Goal: Task Accomplishment & Management: Manage account settings

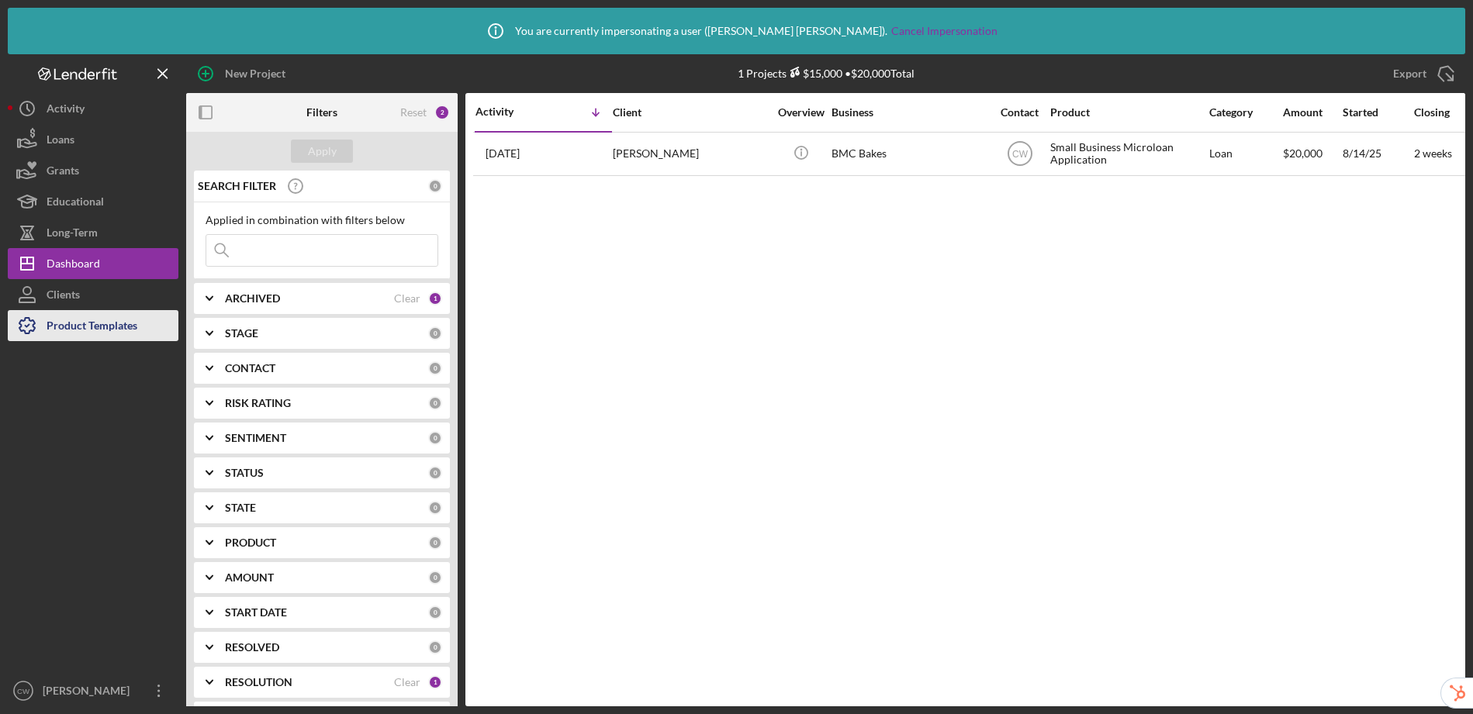
click at [113, 326] on div "Product Templates" at bounding box center [92, 327] width 91 height 35
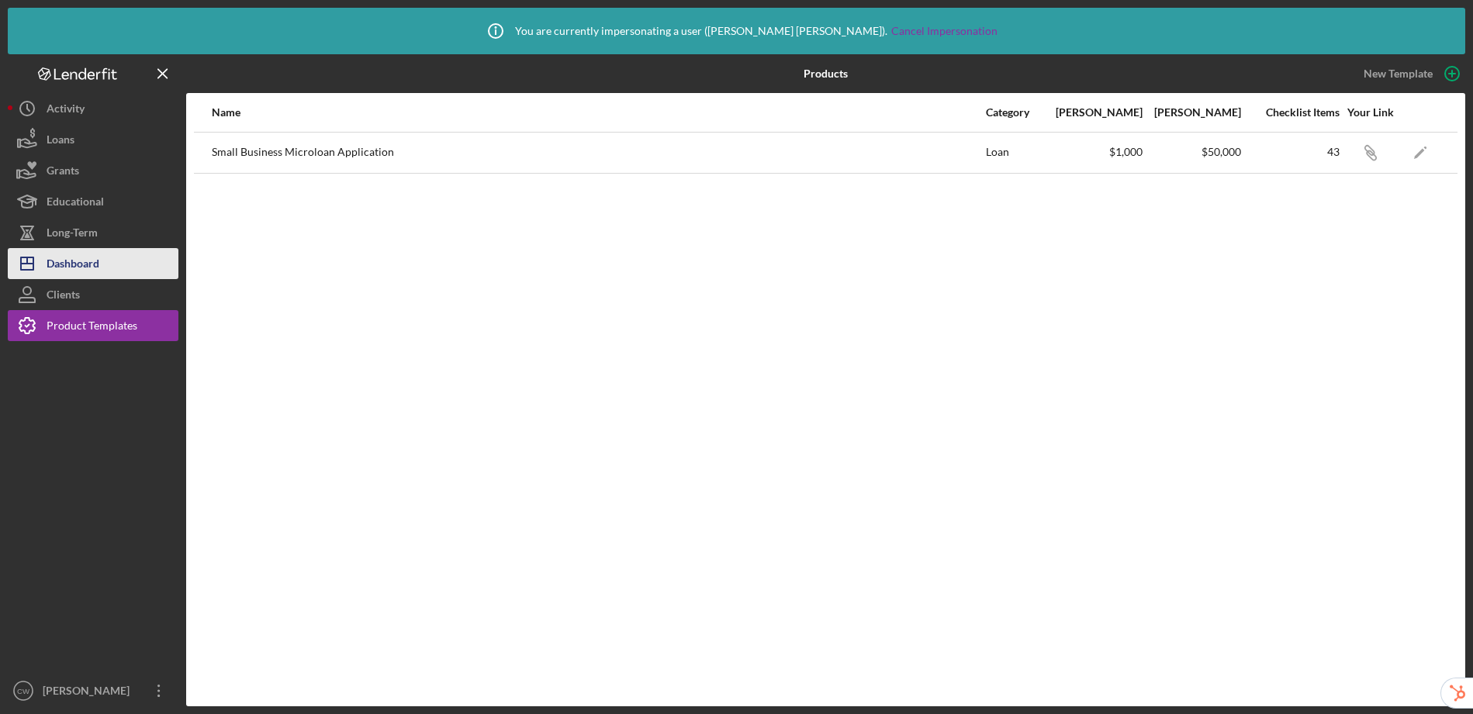
click at [75, 264] on div "Dashboard" at bounding box center [73, 265] width 53 height 35
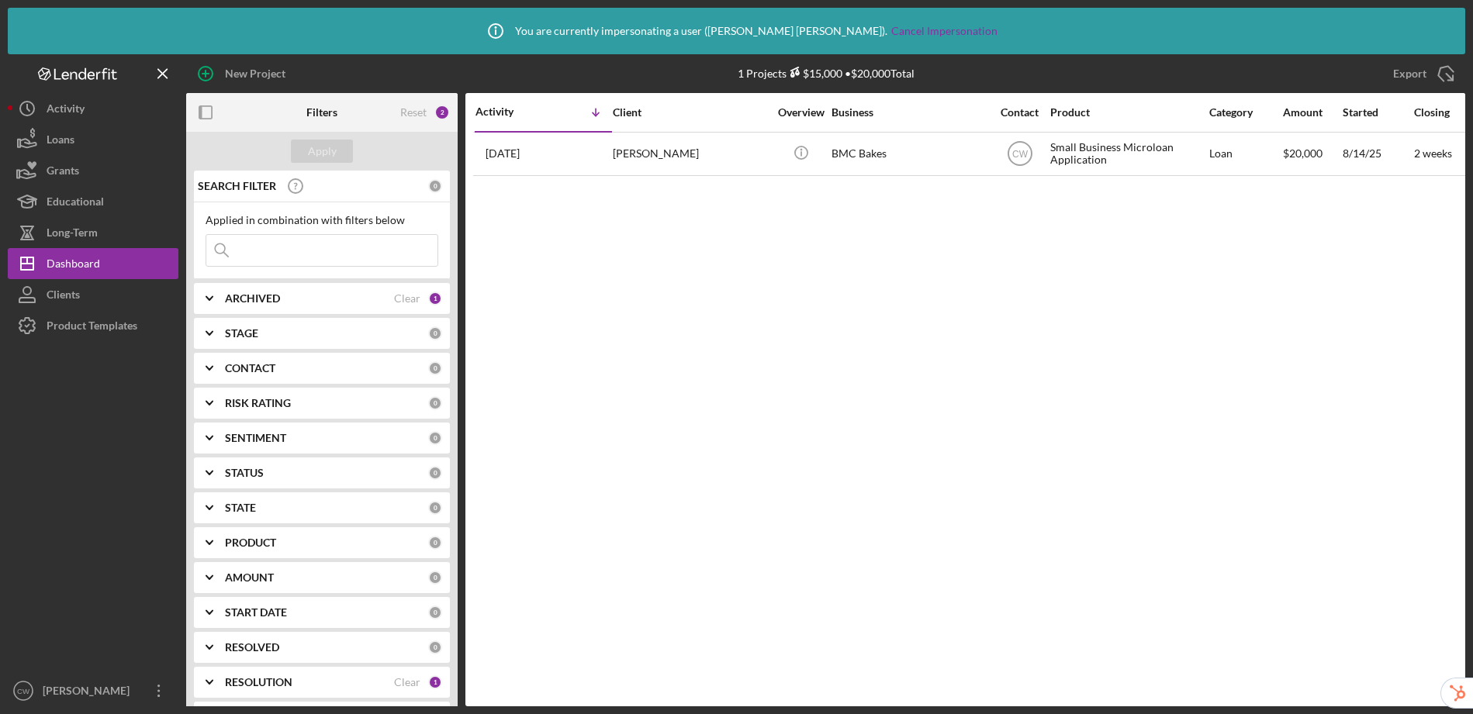
click at [332, 298] on div "ARCHIVED" at bounding box center [309, 298] width 169 height 12
click at [404, 294] on div "Clear" at bounding box center [407, 298] width 26 height 12
click at [336, 144] on button "Apply" at bounding box center [322, 151] width 62 height 23
click at [403, 680] on div "Clear" at bounding box center [407, 682] width 26 height 12
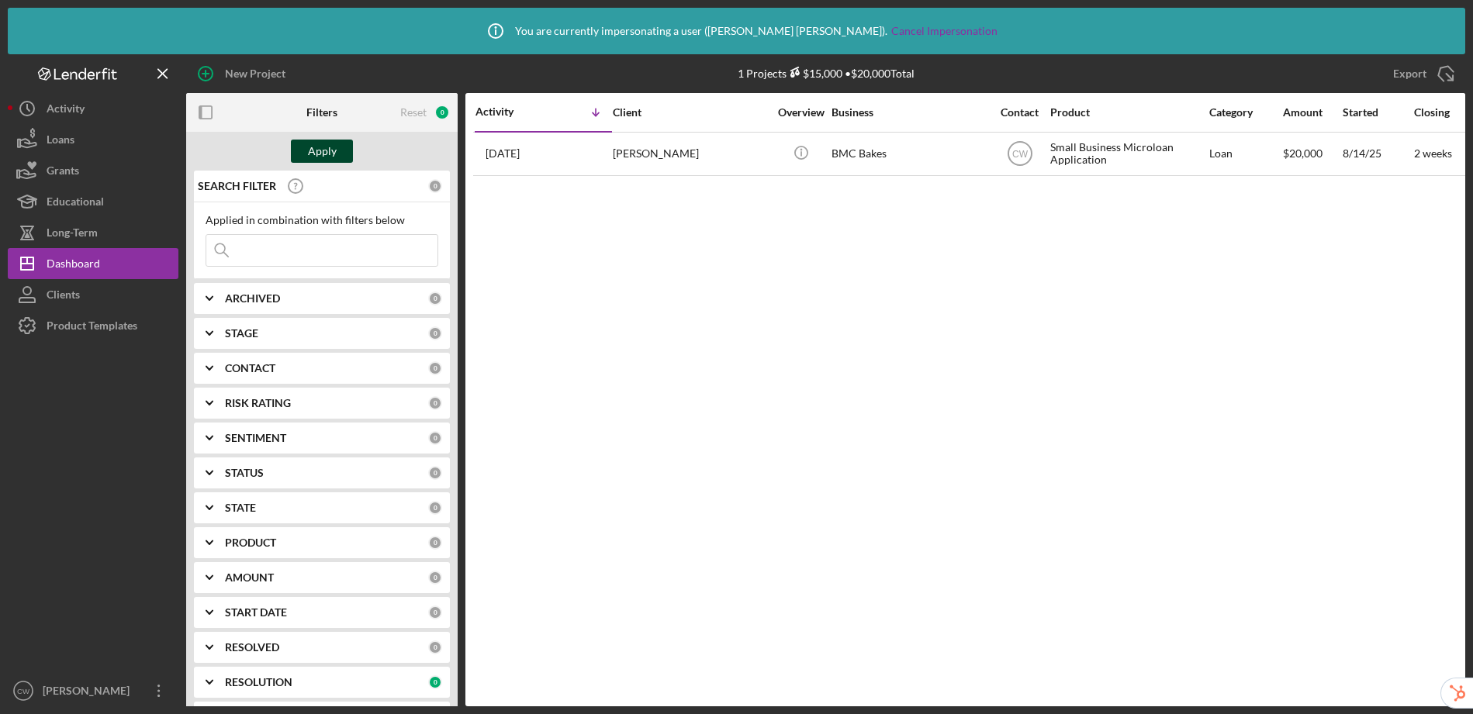
click at [324, 153] on div "Apply" at bounding box center [322, 151] width 29 height 23
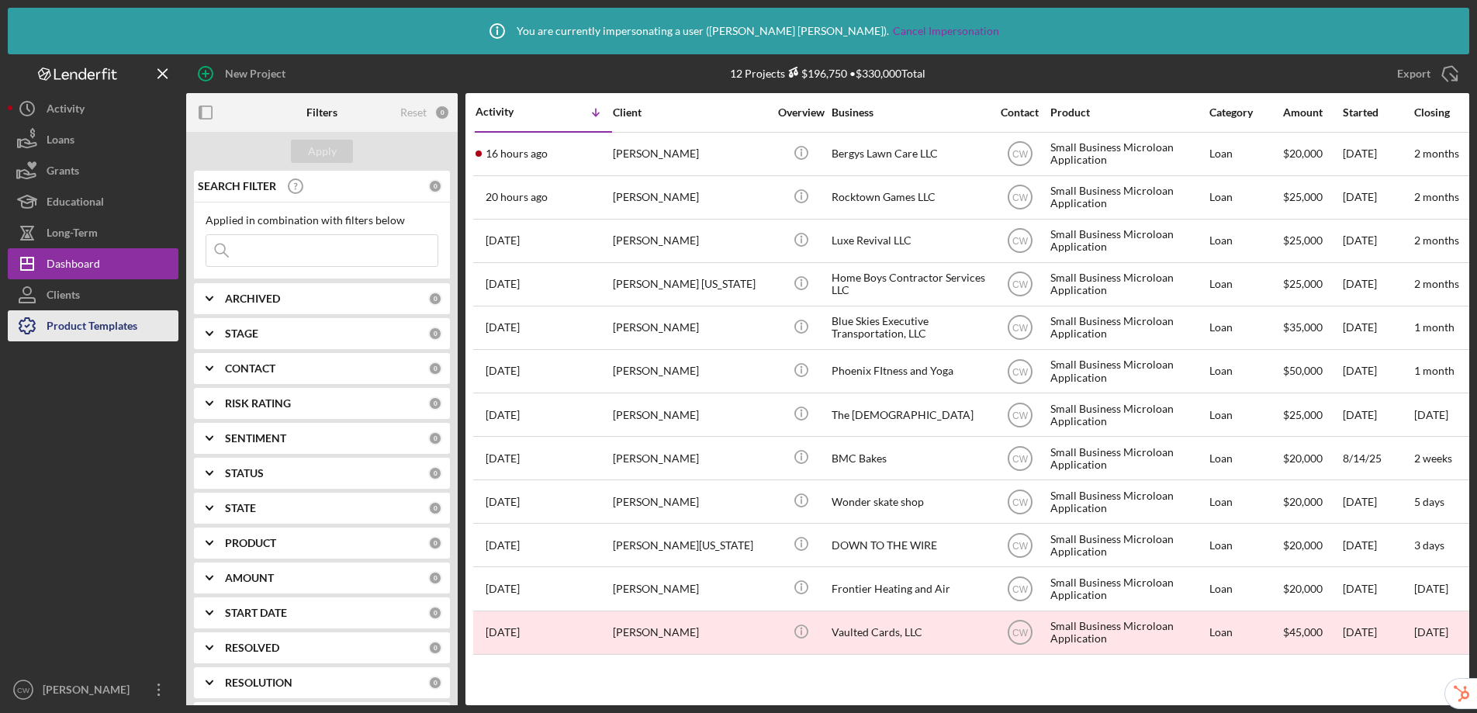
click at [73, 321] on div "Product Templates" at bounding box center [92, 327] width 91 height 35
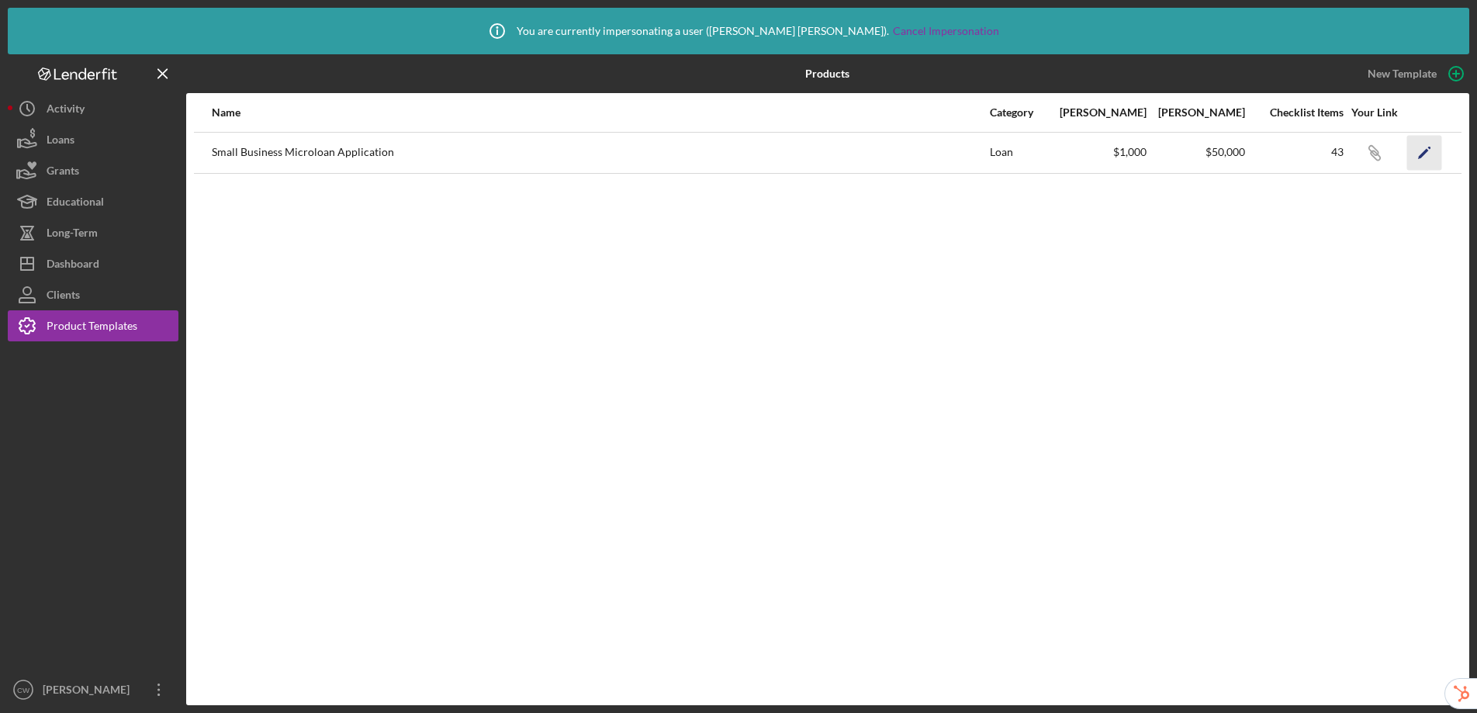
click at [1421, 154] on polygon "button" at bounding box center [1423, 153] width 11 height 11
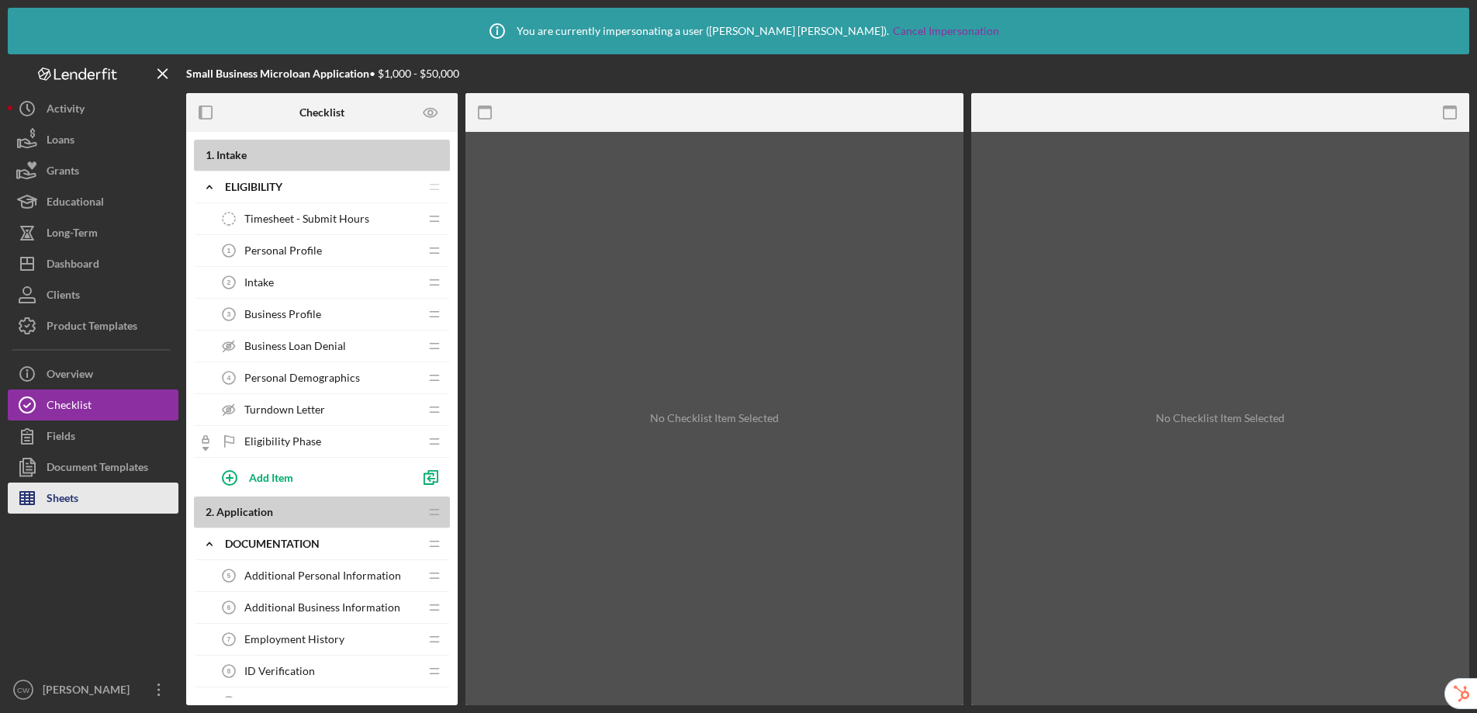
click at [63, 499] on div "Sheets" at bounding box center [63, 500] width 32 height 35
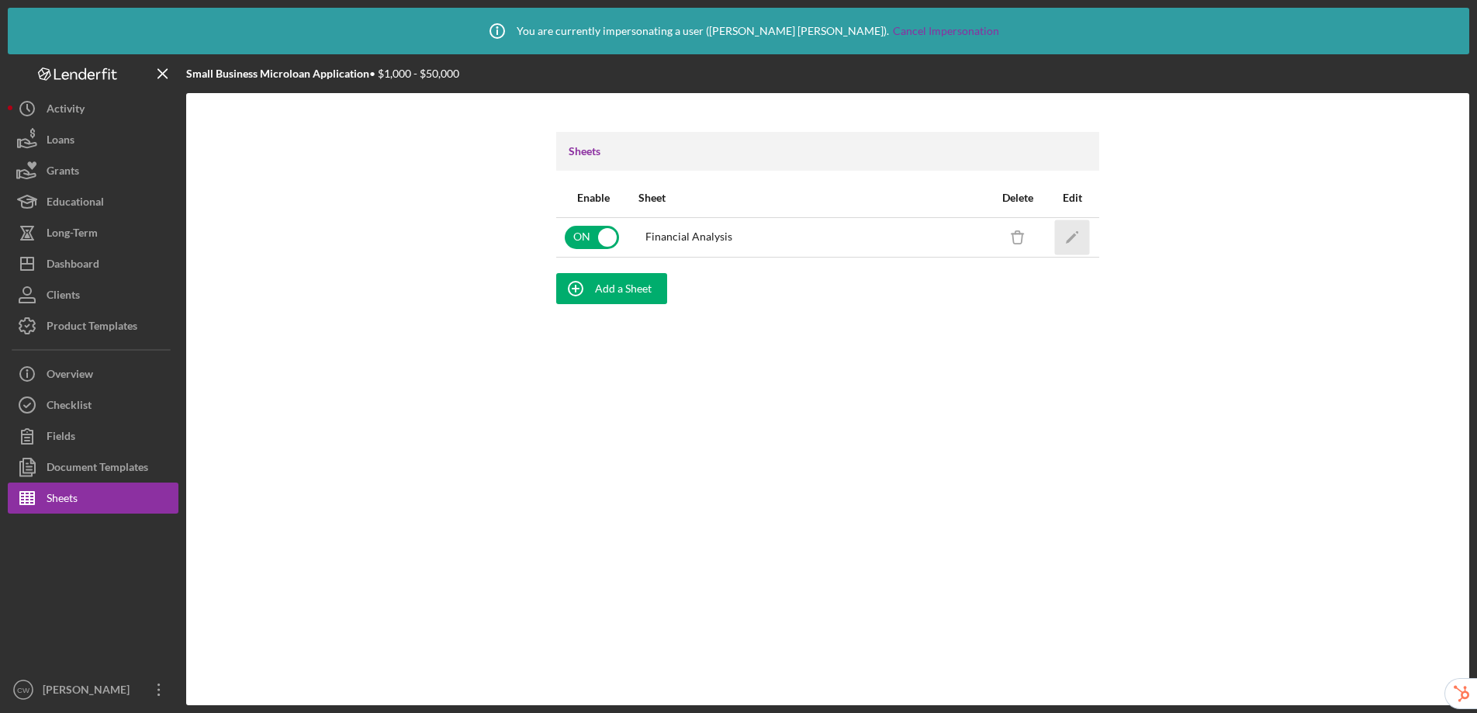
click at [1082, 234] on icon "Icon/Edit" at bounding box center [1072, 237] width 35 height 35
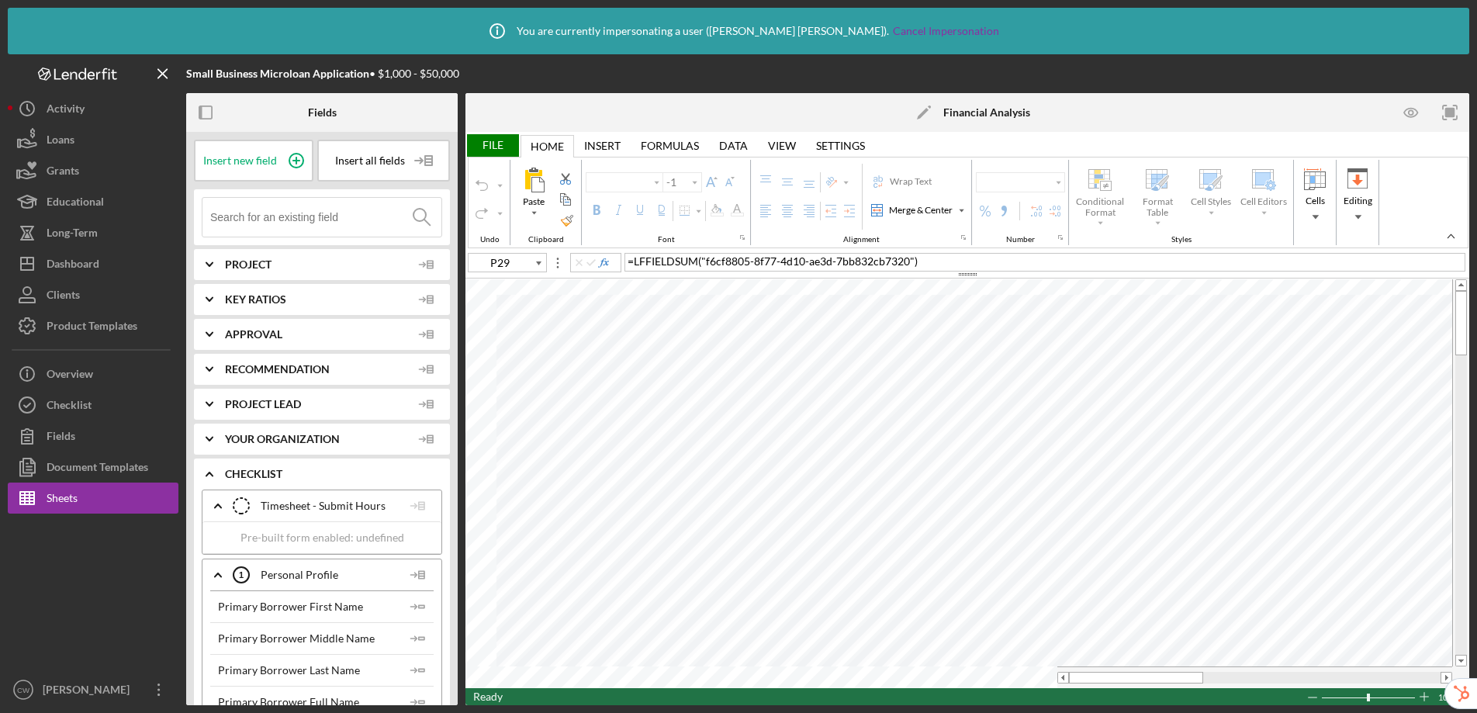
type input "Calibri"
type input "11"
type input "Print_Area"
type input "10"
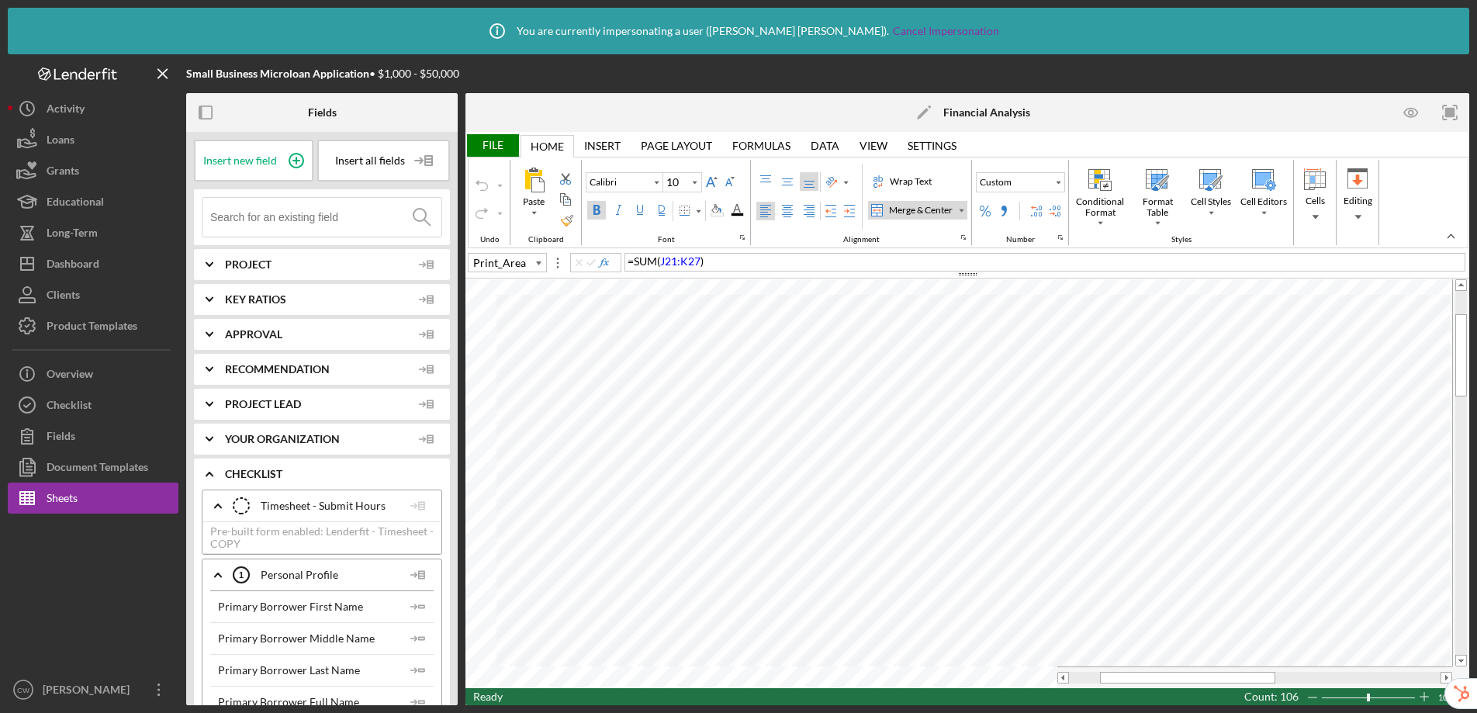
type input "M15"
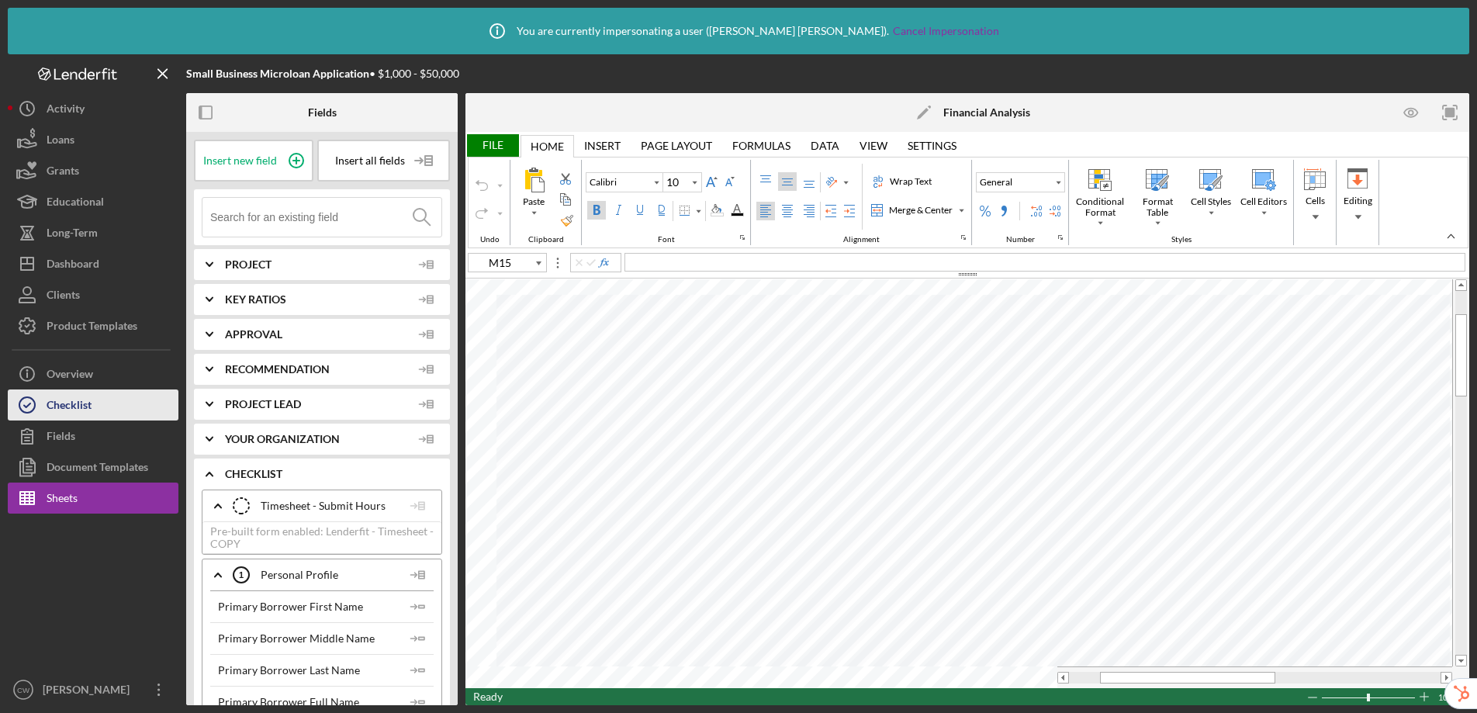
click at [80, 407] on div "Checklist" at bounding box center [69, 406] width 45 height 35
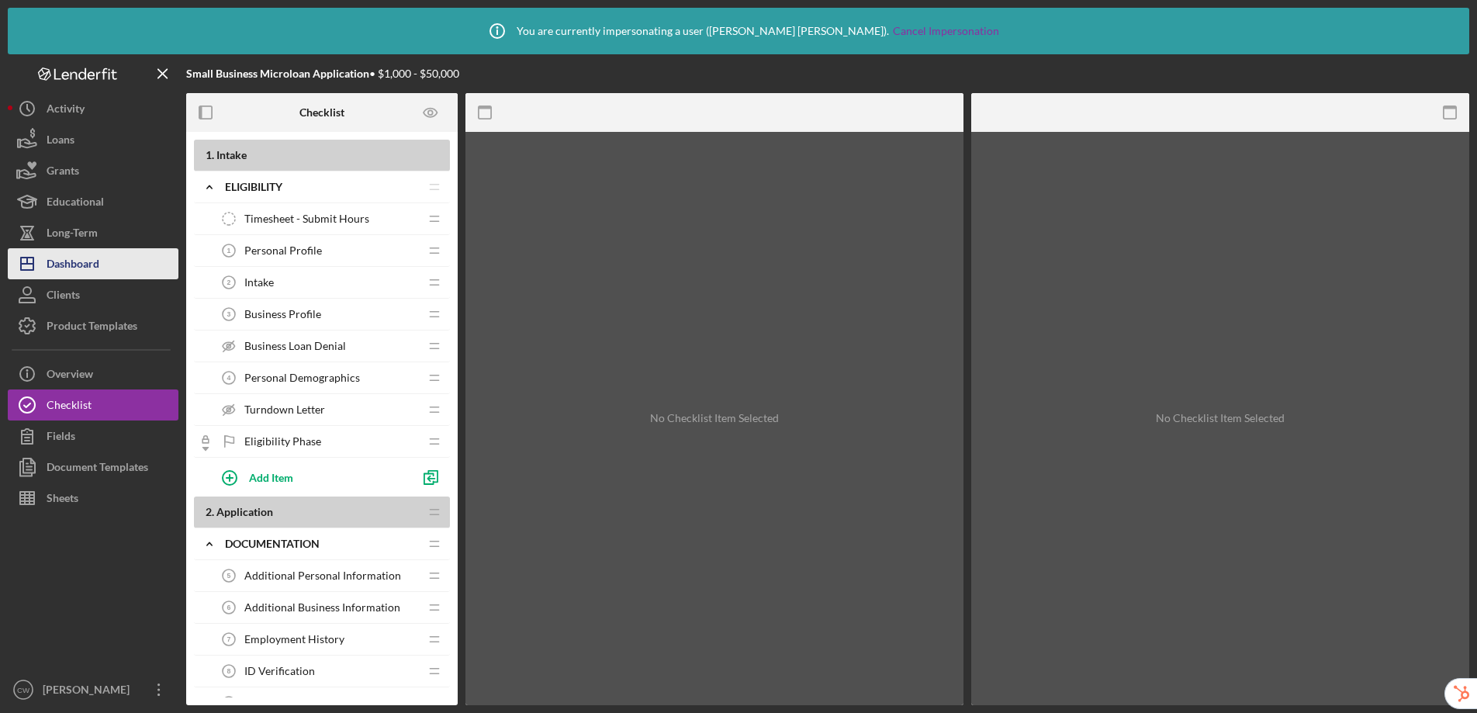
click at [102, 265] on button "Icon/Dashboard Dashboard" at bounding box center [93, 263] width 171 height 31
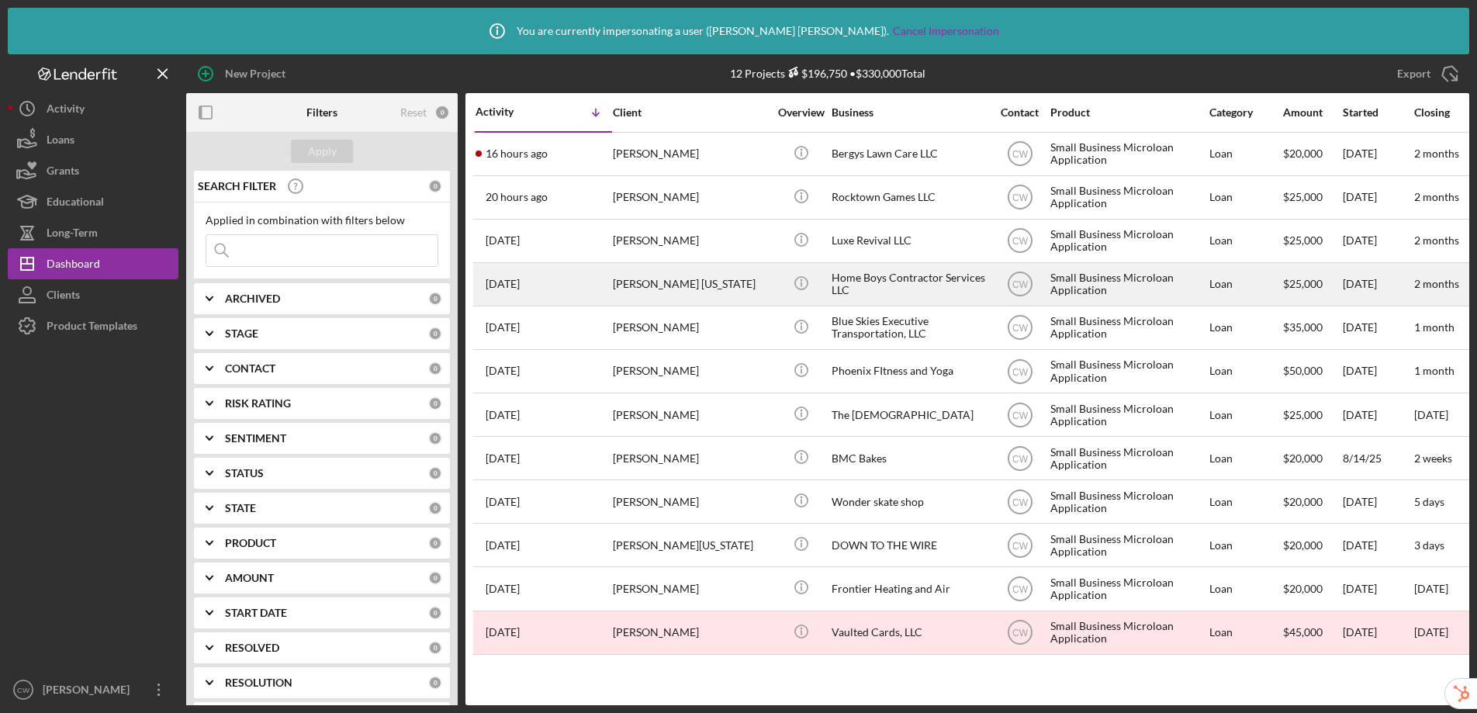
click at [878, 274] on div "Home Boys Contractor Services LLC" at bounding box center [909, 284] width 155 height 41
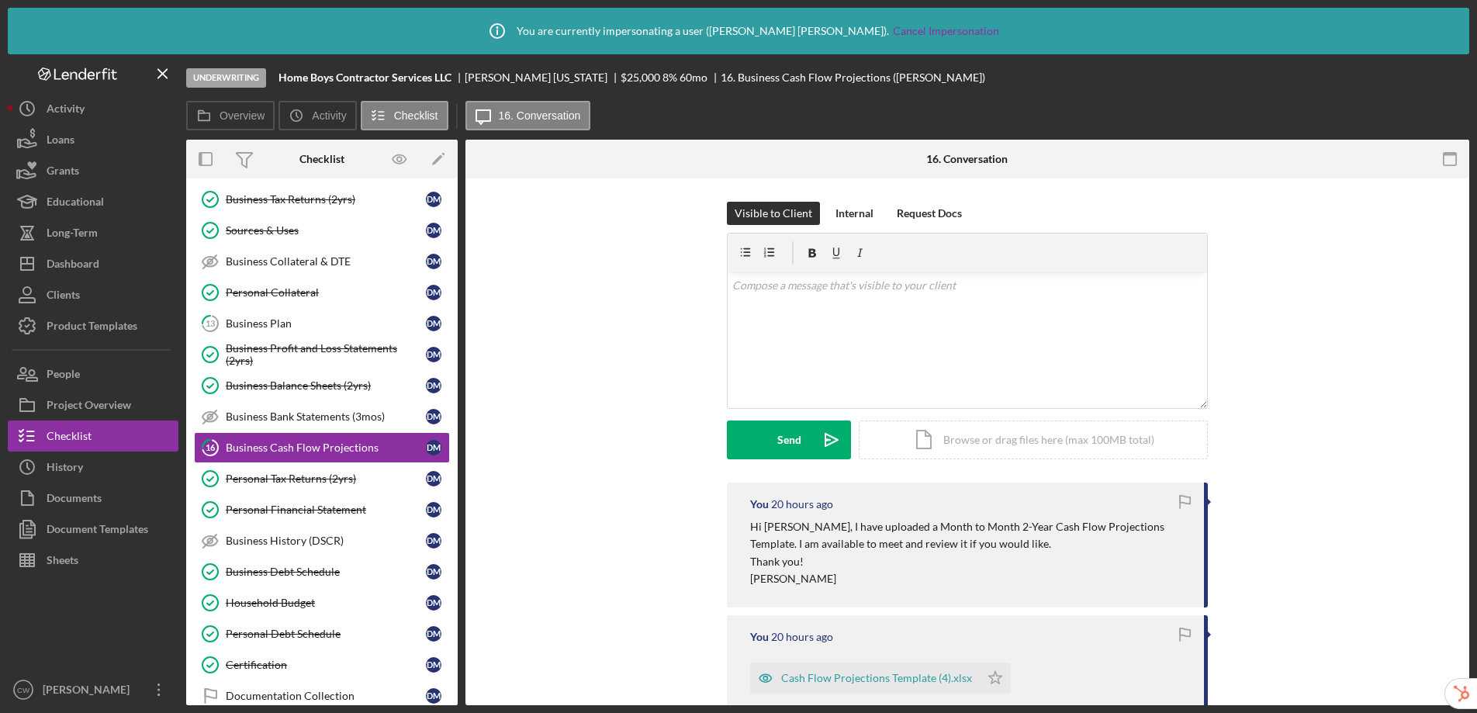
scroll to position [230, 0]
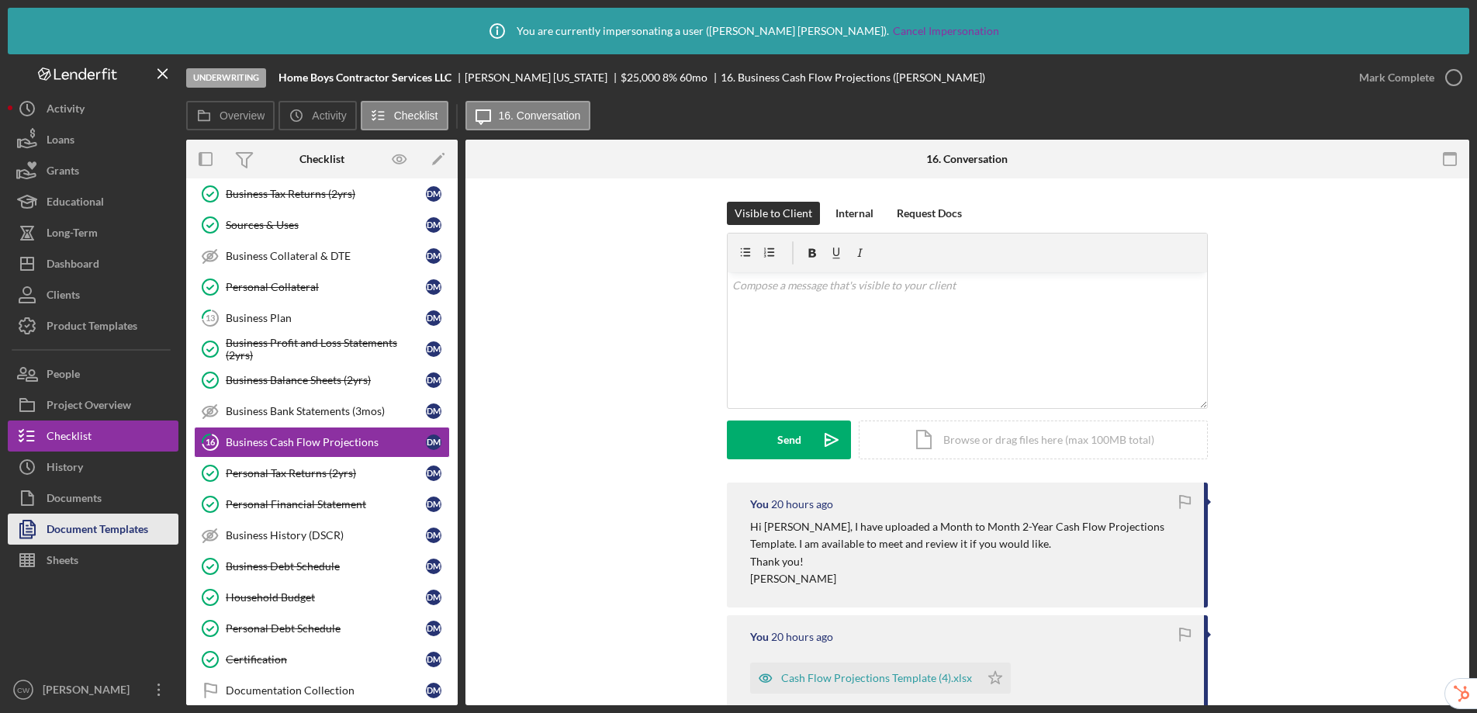
click at [51, 531] on div "Document Templates" at bounding box center [98, 531] width 102 height 35
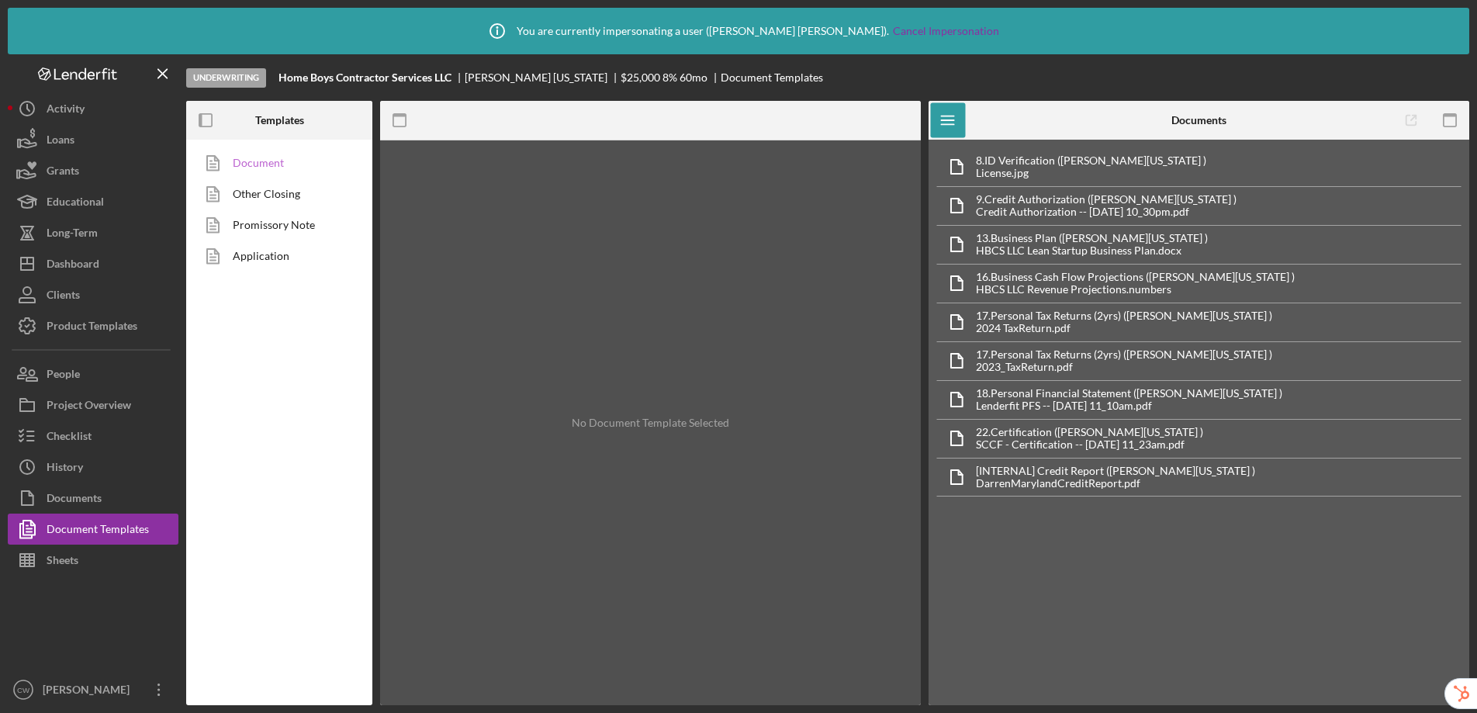
click at [283, 161] on link "Document" at bounding box center [275, 162] width 163 height 31
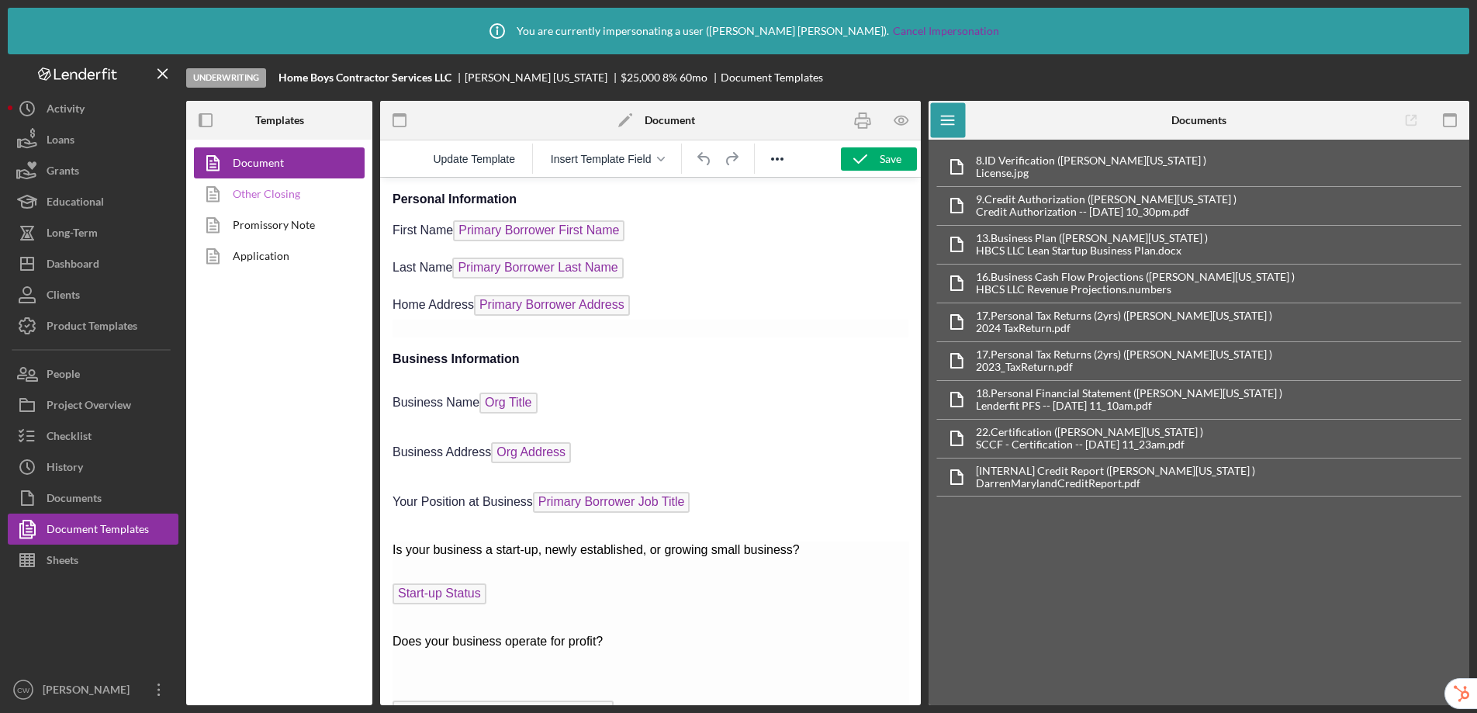
click at [279, 190] on link "Other Closing" at bounding box center [275, 193] width 163 height 31
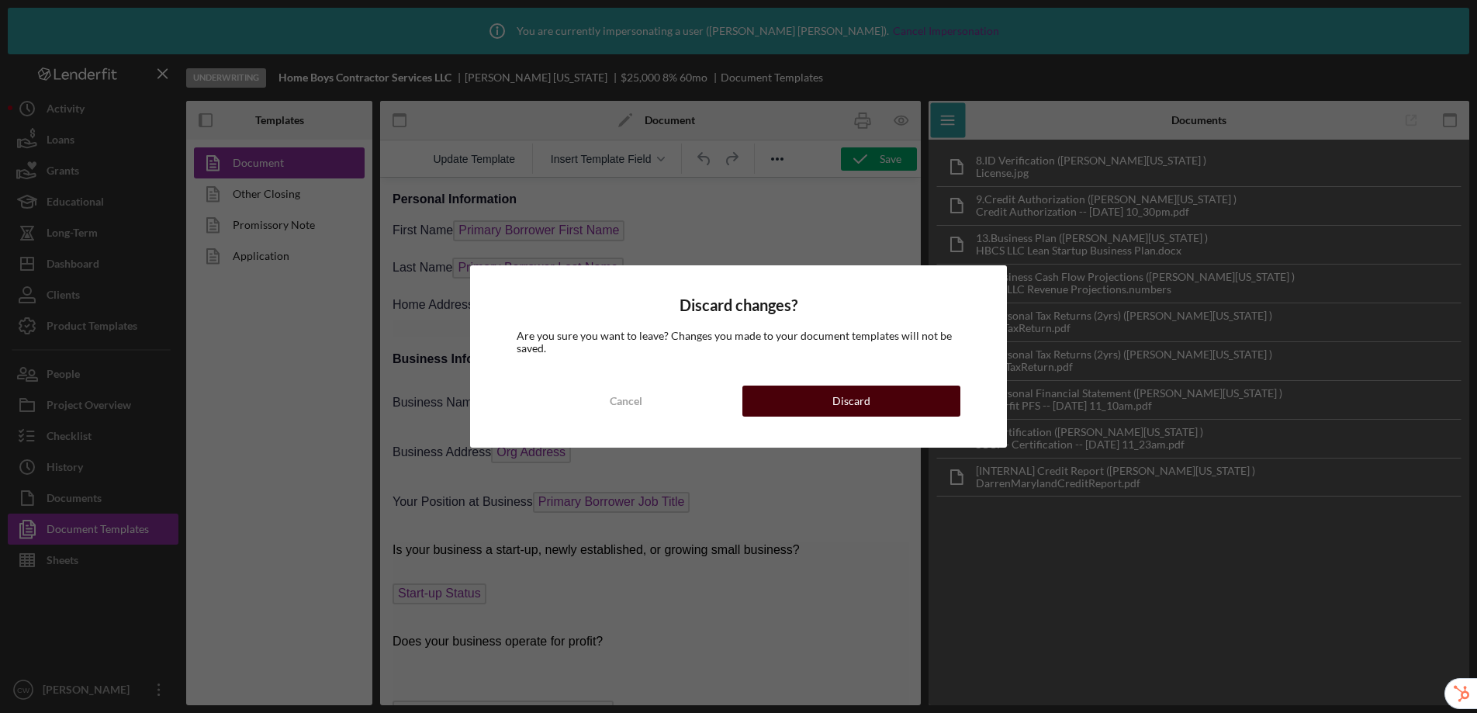
click at [798, 400] on button "Discard" at bounding box center [851, 401] width 218 height 31
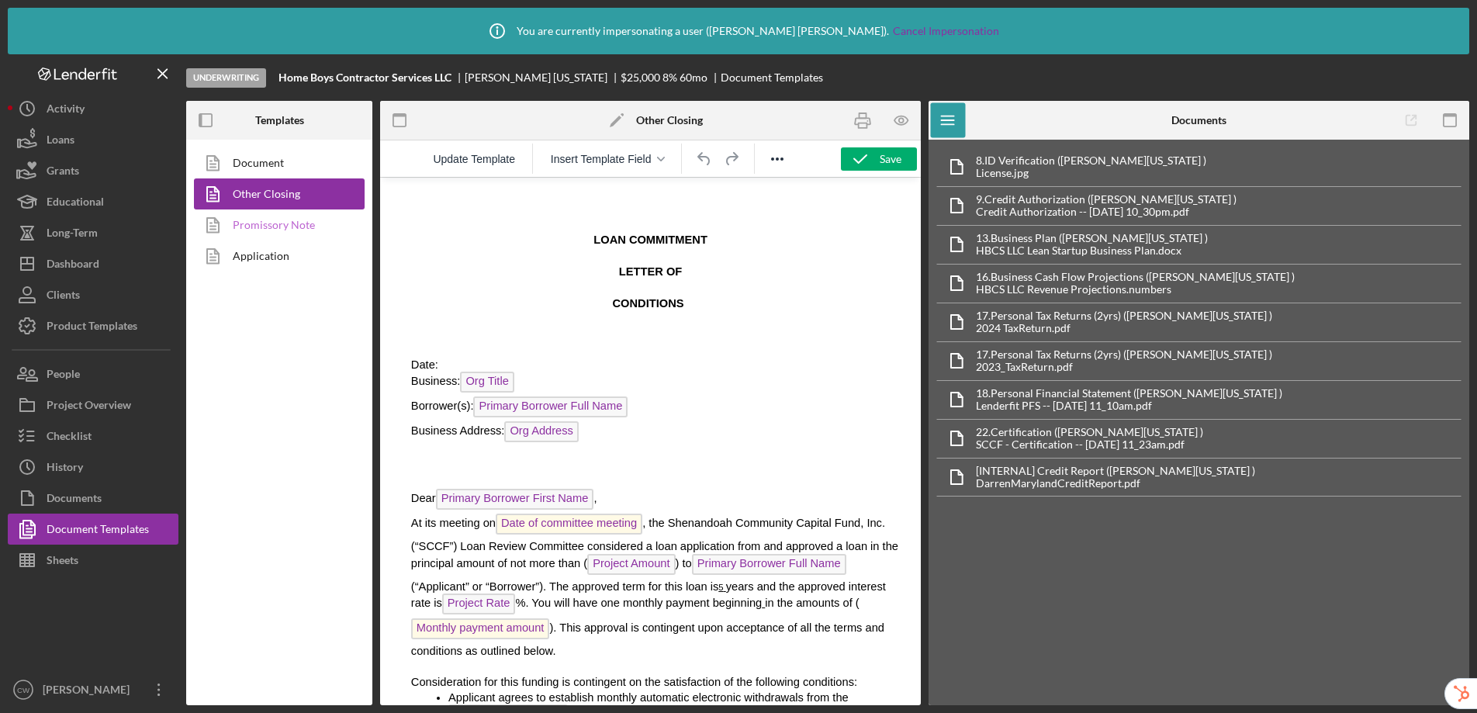
click at [304, 227] on link "Promissory Note" at bounding box center [275, 224] width 163 height 31
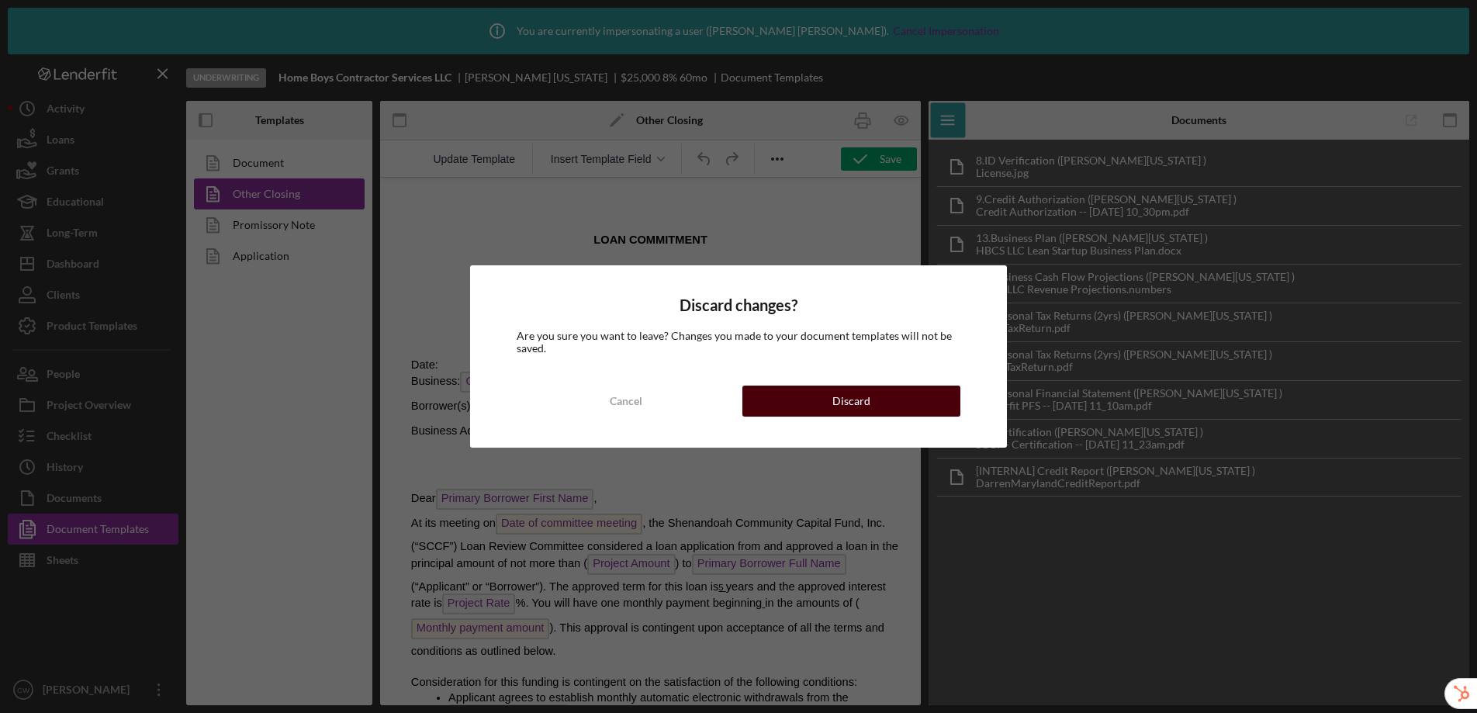
click at [860, 404] on div "Discard" at bounding box center [851, 401] width 38 height 31
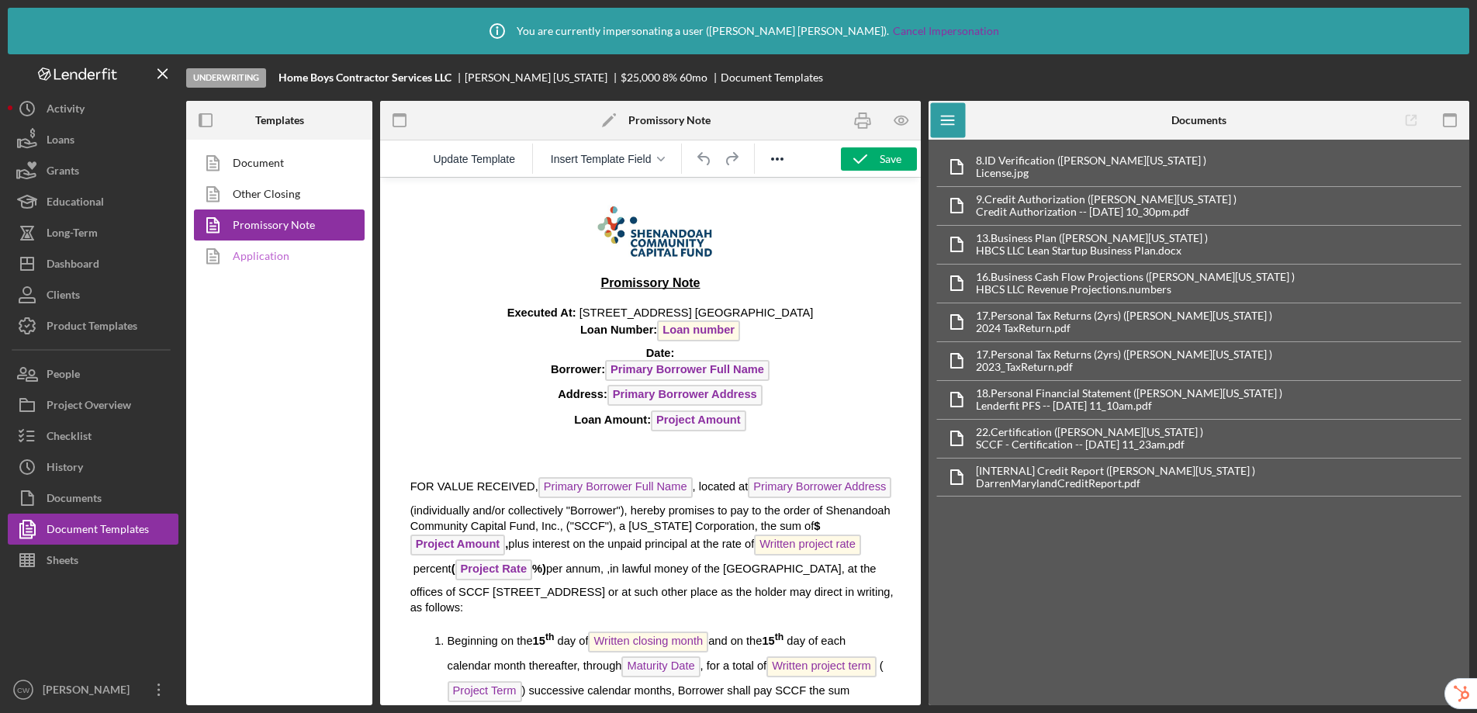
click at [264, 256] on link "Application" at bounding box center [275, 255] width 163 height 31
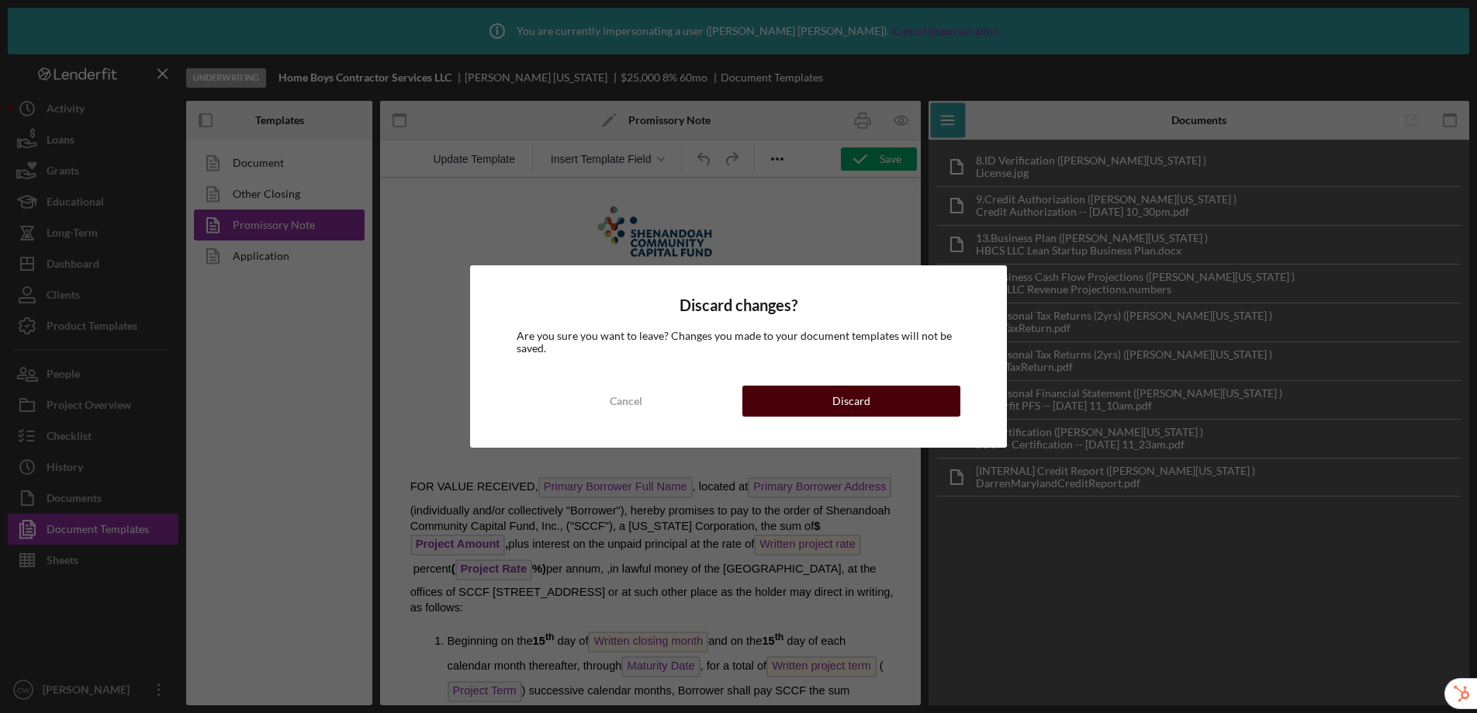
click at [836, 406] on div "Discard" at bounding box center [851, 401] width 38 height 31
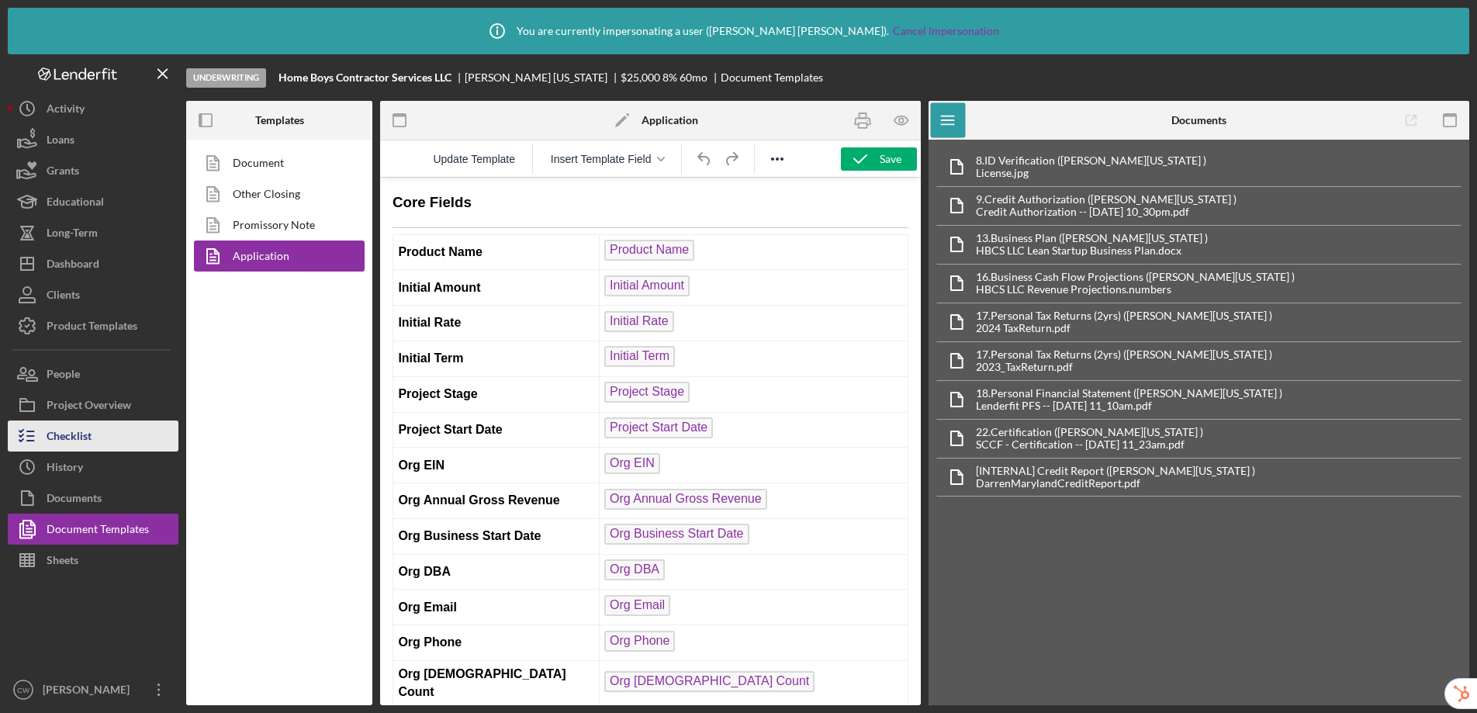
click at [95, 441] on button "Checklist" at bounding box center [93, 435] width 171 height 31
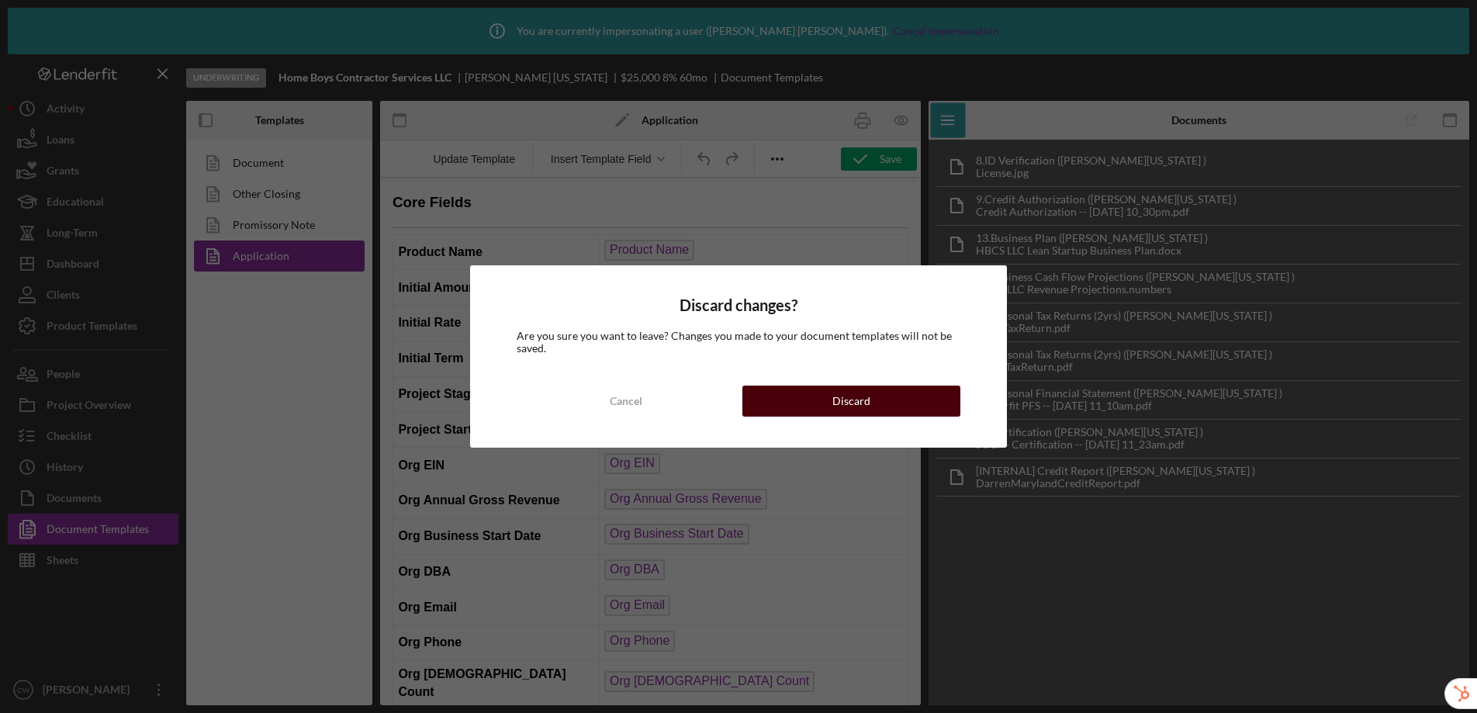
click at [825, 403] on button "Discard" at bounding box center [851, 401] width 218 height 31
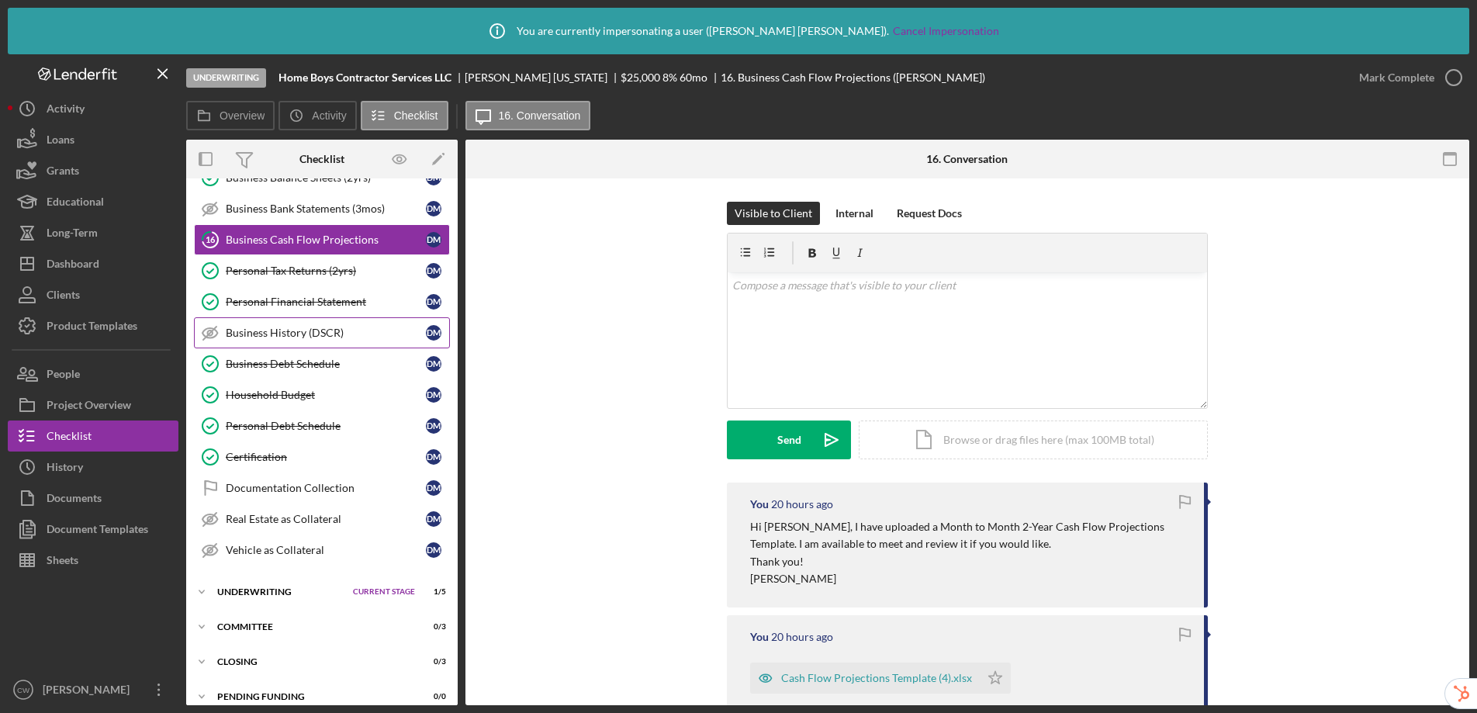
scroll to position [483, 0]
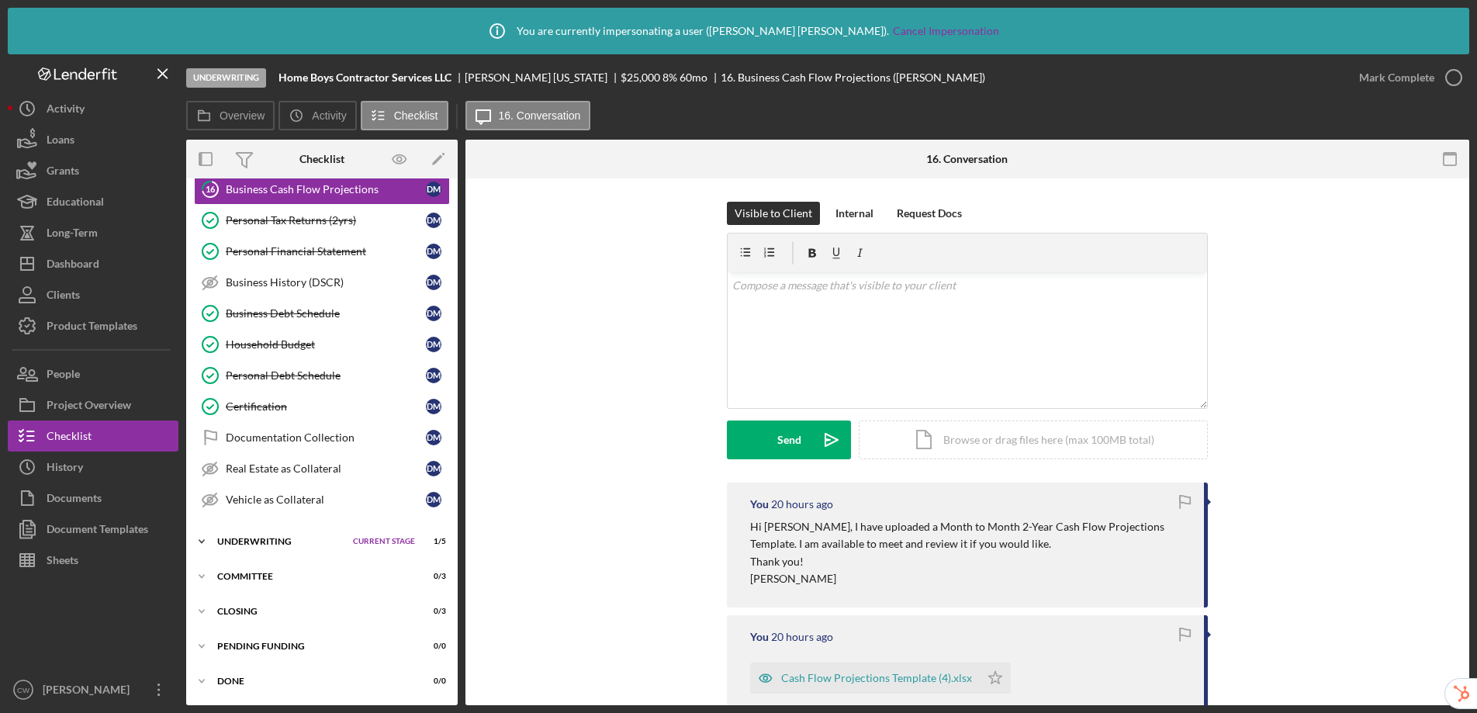
click at [257, 533] on div "Icon/Expander Underwriting Current Stage 1 / 5 Set Stage" at bounding box center [322, 541] width 272 height 31
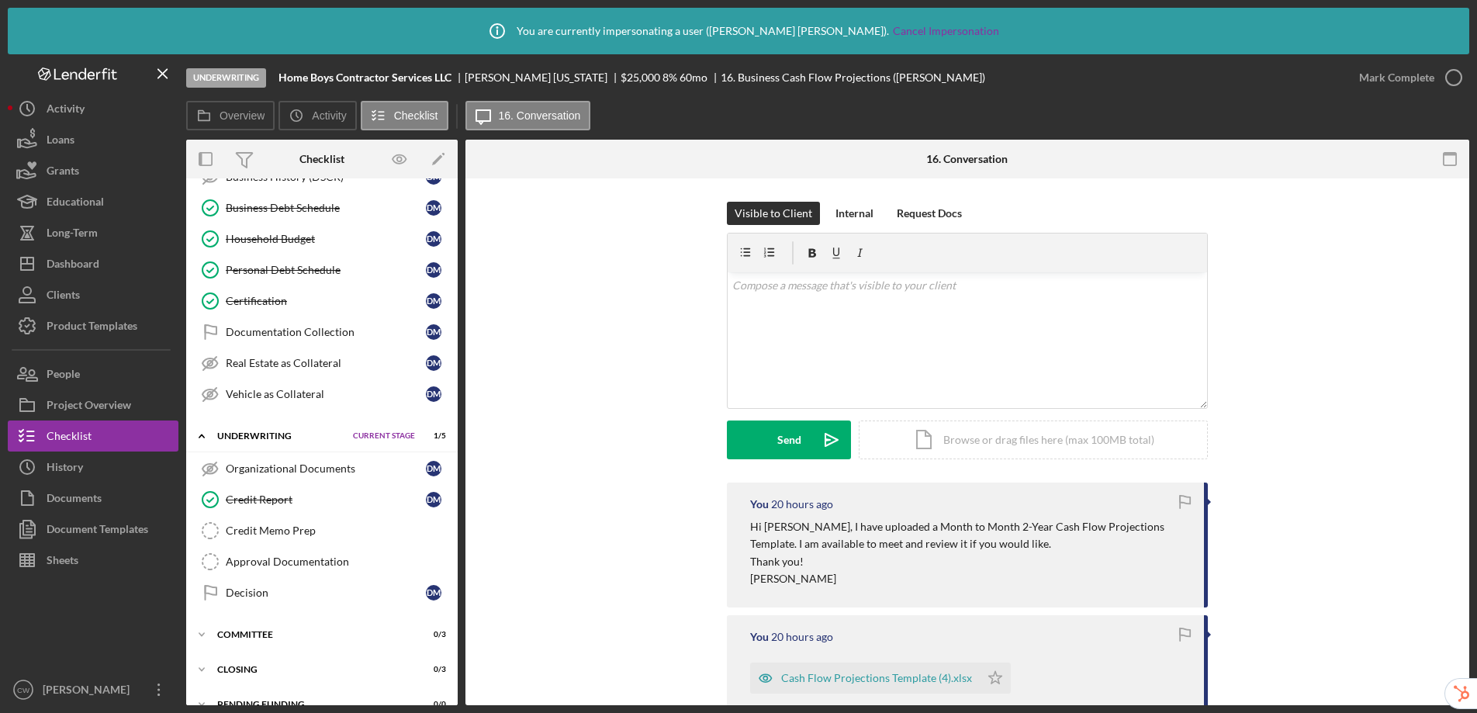
scroll to position [591, 0]
click at [276, 533] on div "Credit Memo Prep" at bounding box center [337, 527] width 223 height 12
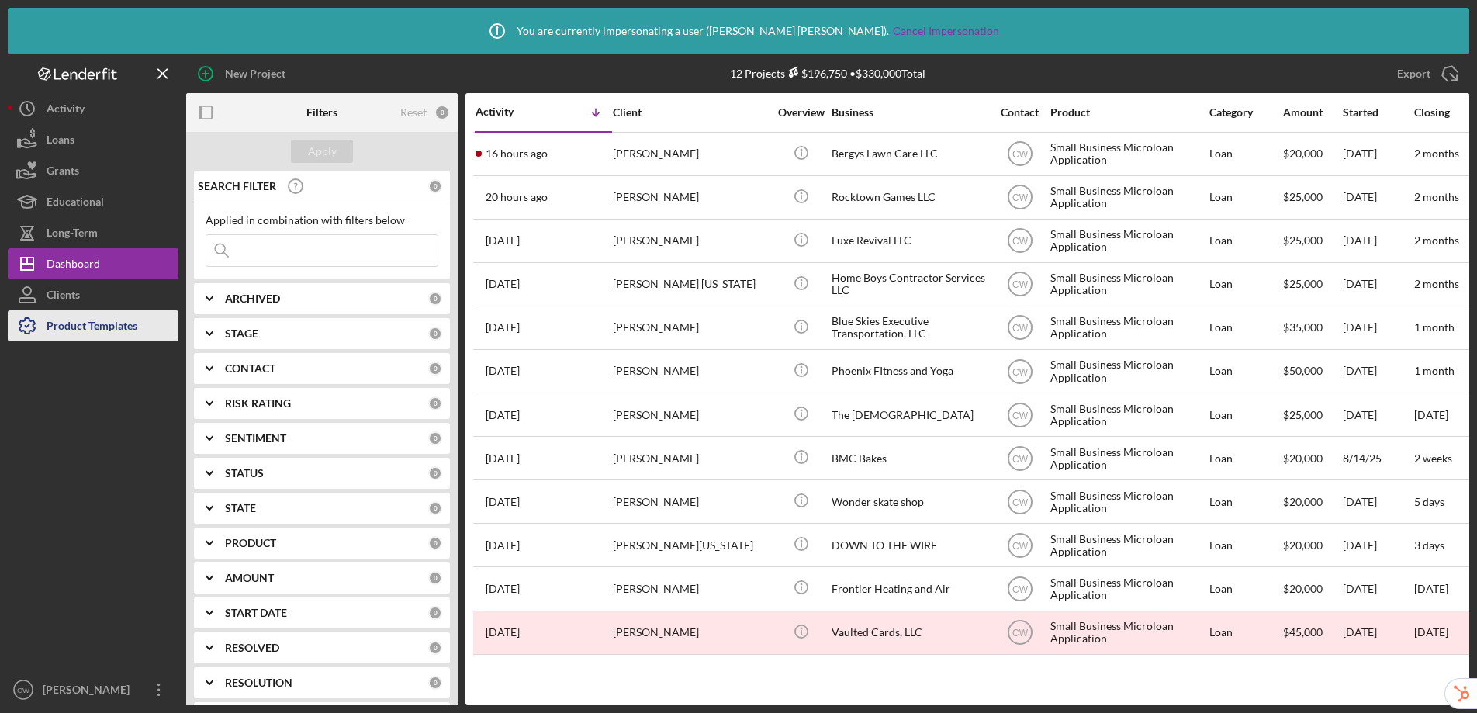
click at [78, 327] on div "Product Templates" at bounding box center [92, 327] width 91 height 35
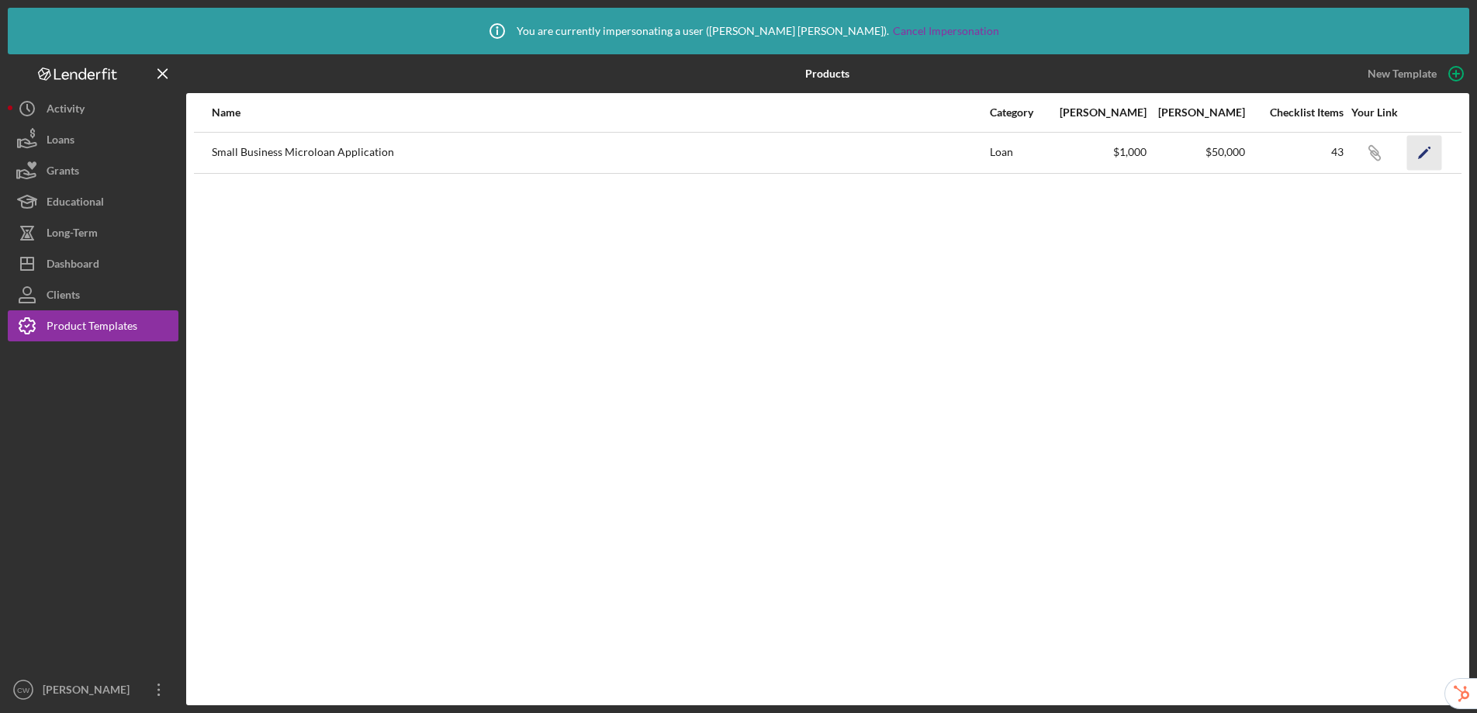
click at [1420, 154] on icon "Icon/Edit" at bounding box center [1424, 152] width 35 height 35
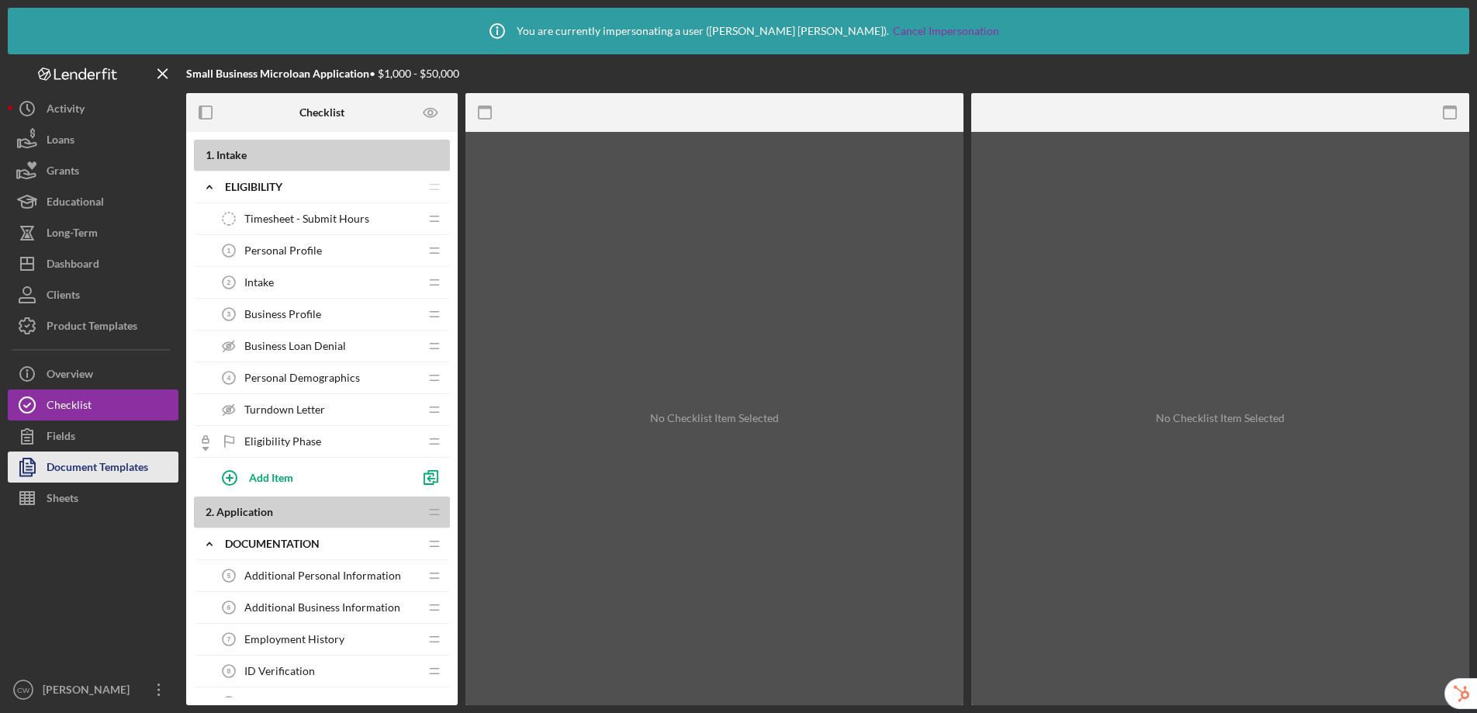
click at [102, 466] on div "Document Templates" at bounding box center [98, 469] width 102 height 35
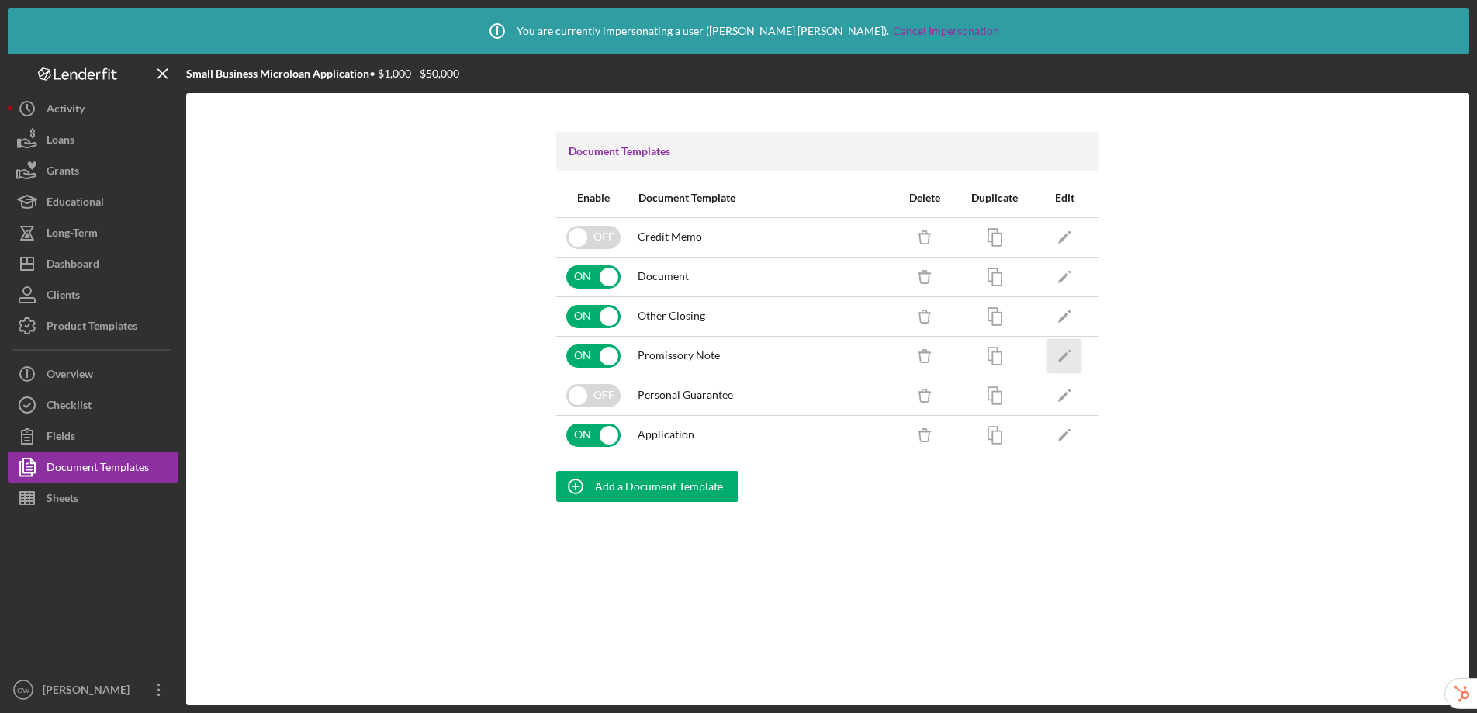
click at [1071, 355] on icon "Icon/Edit" at bounding box center [1064, 355] width 35 height 35
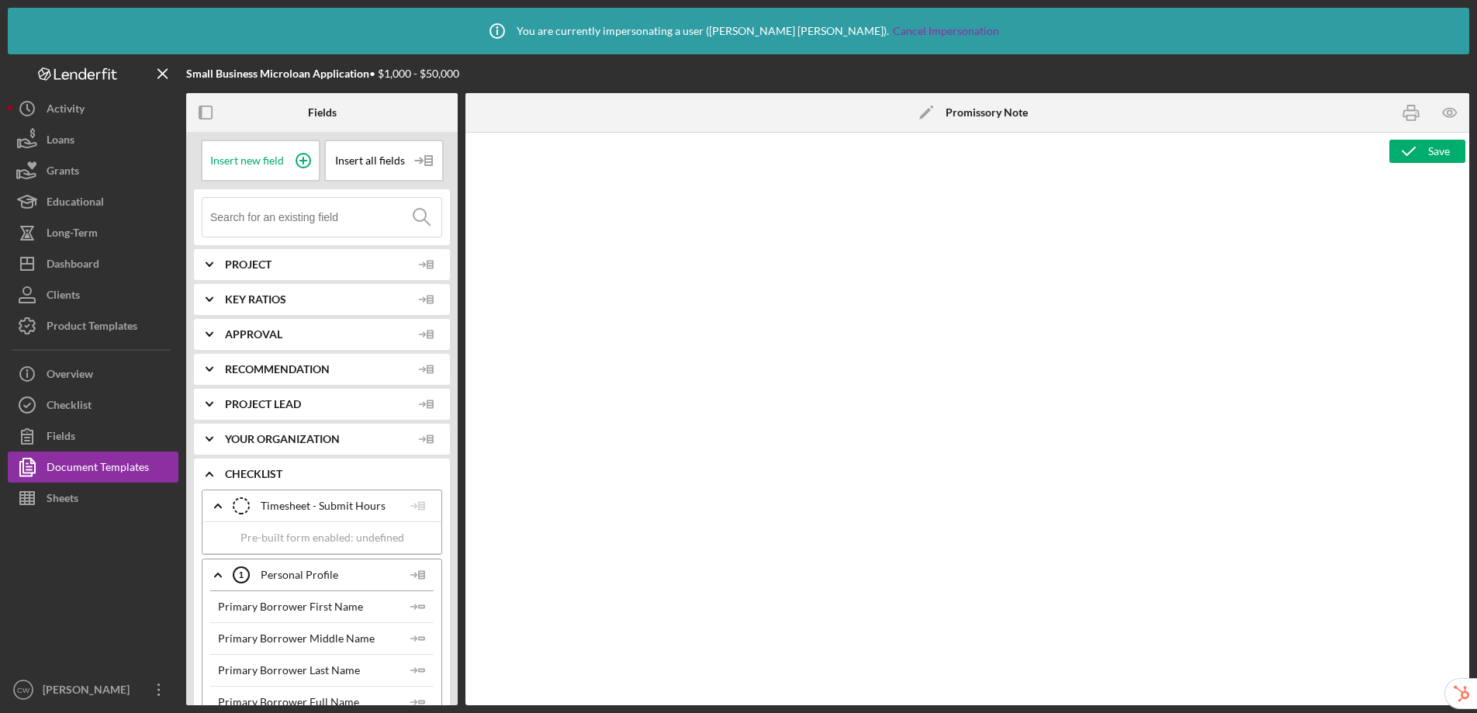
type textarea "<p style="line-height: 1.2; text-align: center; margin-top: 0pt; margin-bottom:…"
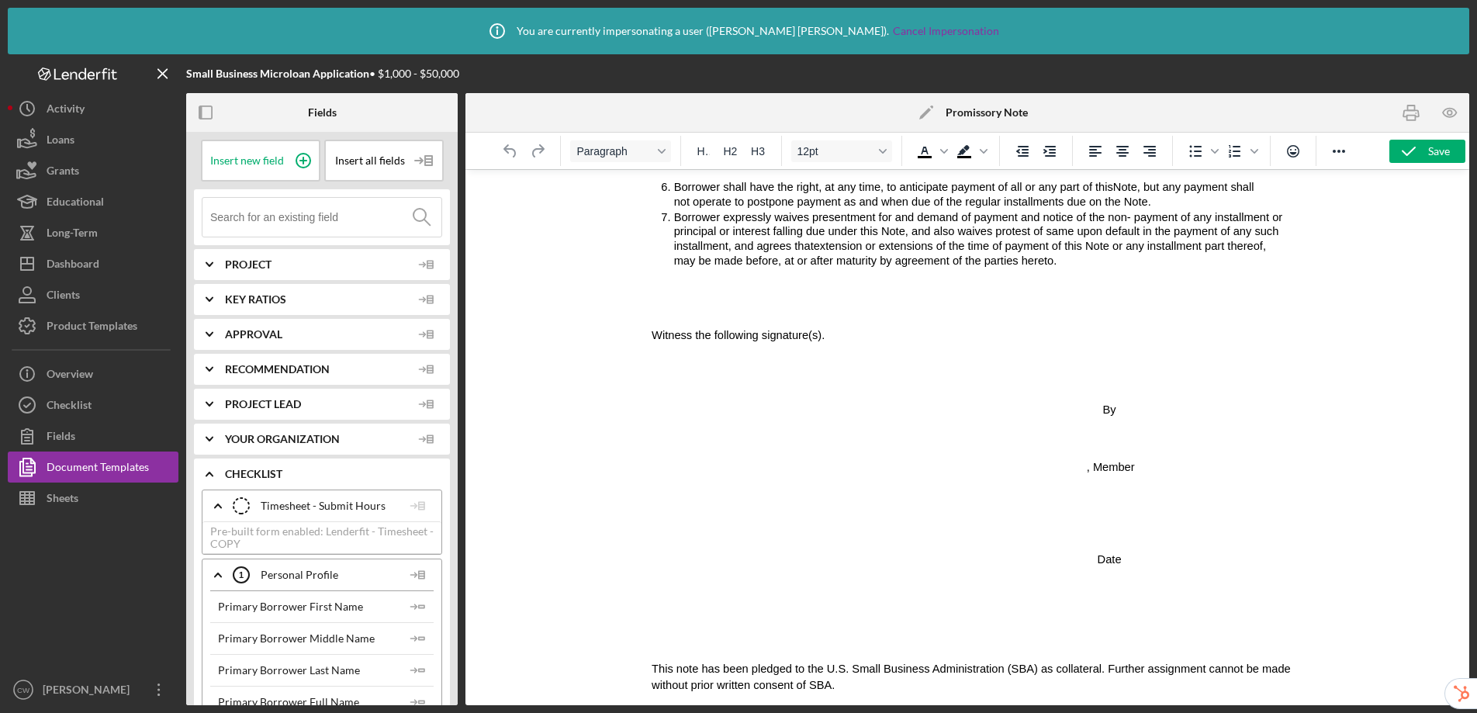
scroll to position [1313, 0]
drag, startPoint x: 135, startPoint y: 464, endPoint x: 143, endPoint y: 456, distance: 11.0
click at [135, 463] on div "Document Templates" at bounding box center [98, 469] width 102 height 35
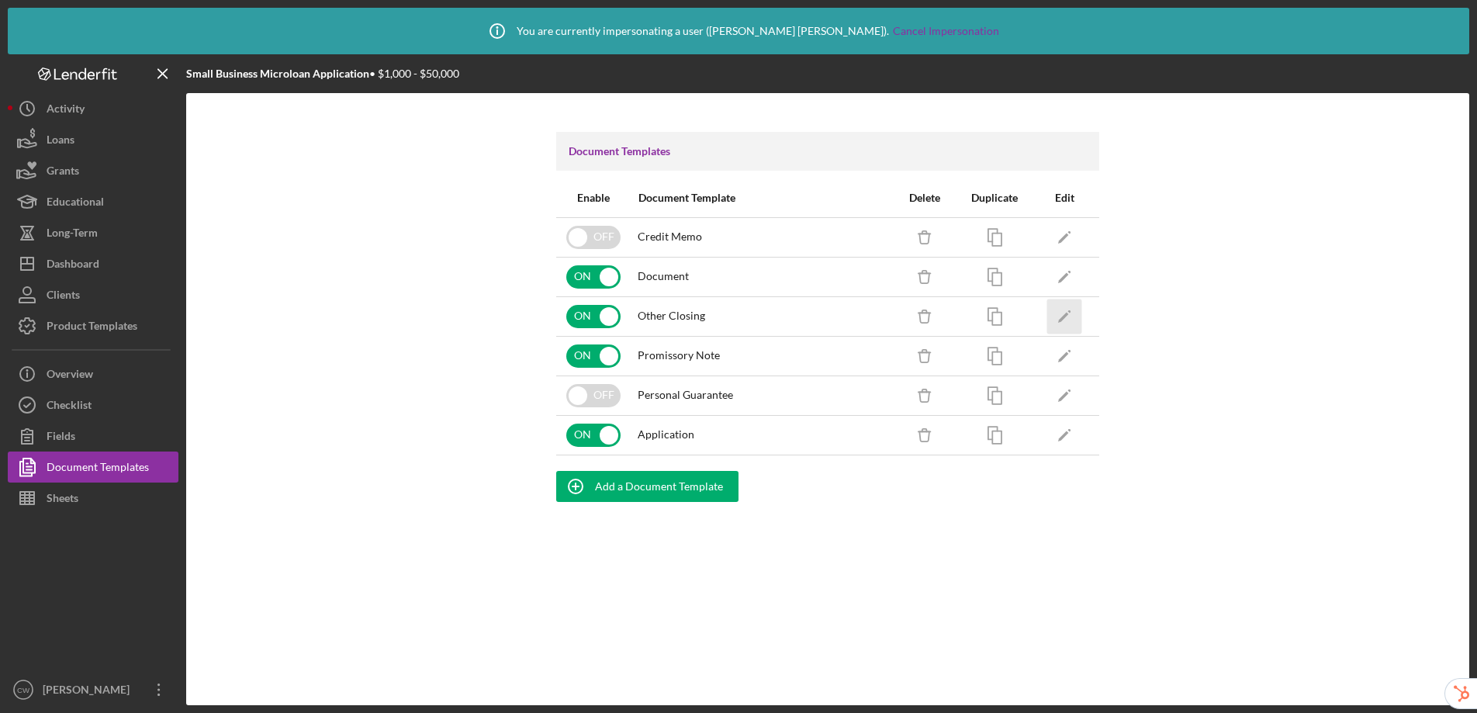
click at [1063, 312] on icon "Icon/Edit" at bounding box center [1064, 316] width 35 height 35
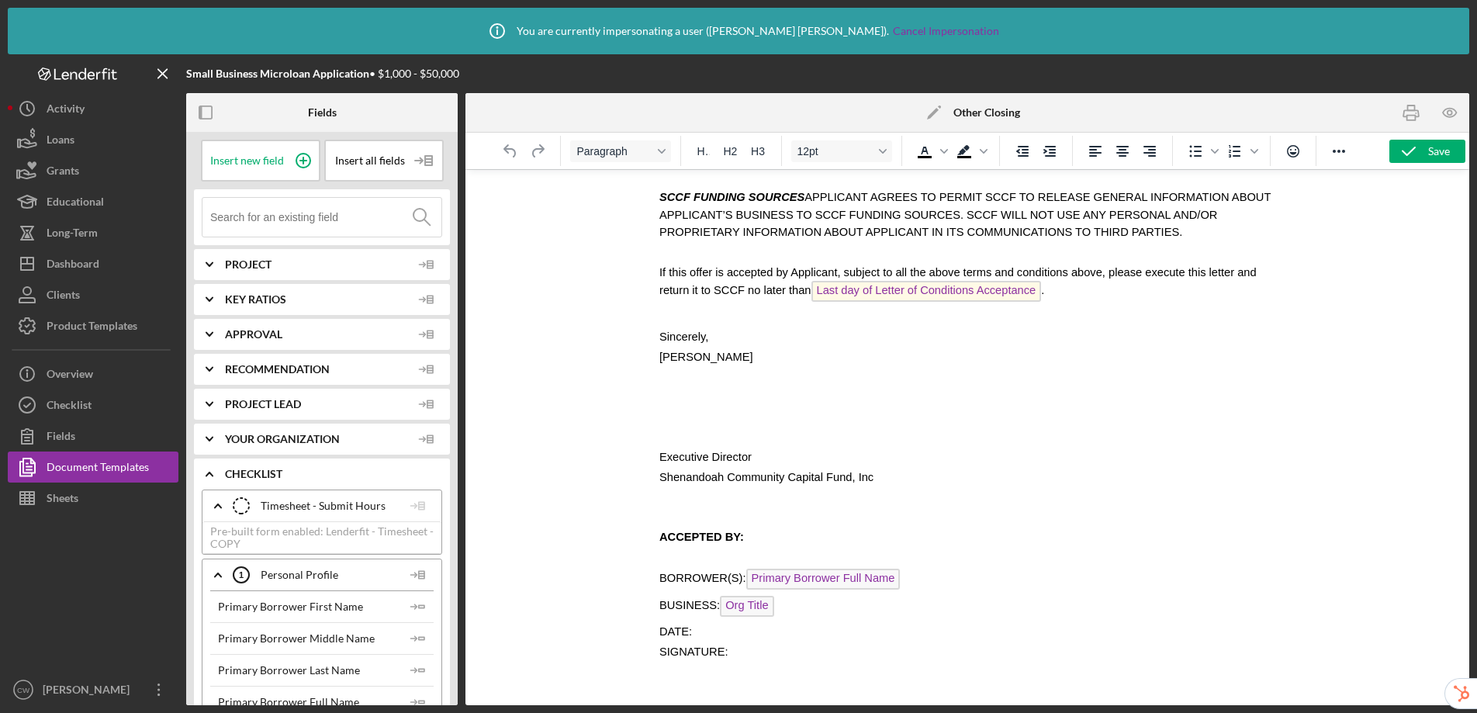
scroll to position [1400, 0]
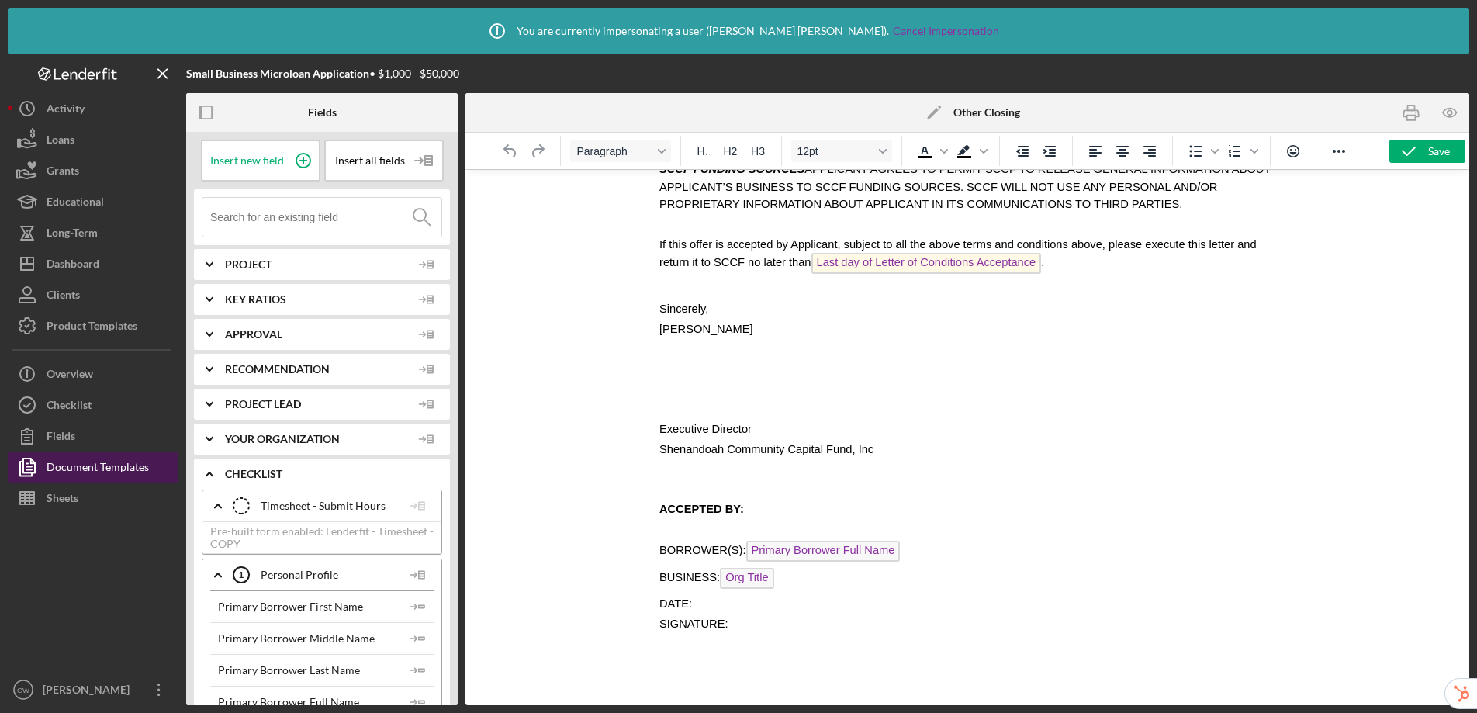
click at [90, 470] on div "Document Templates" at bounding box center [98, 469] width 102 height 35
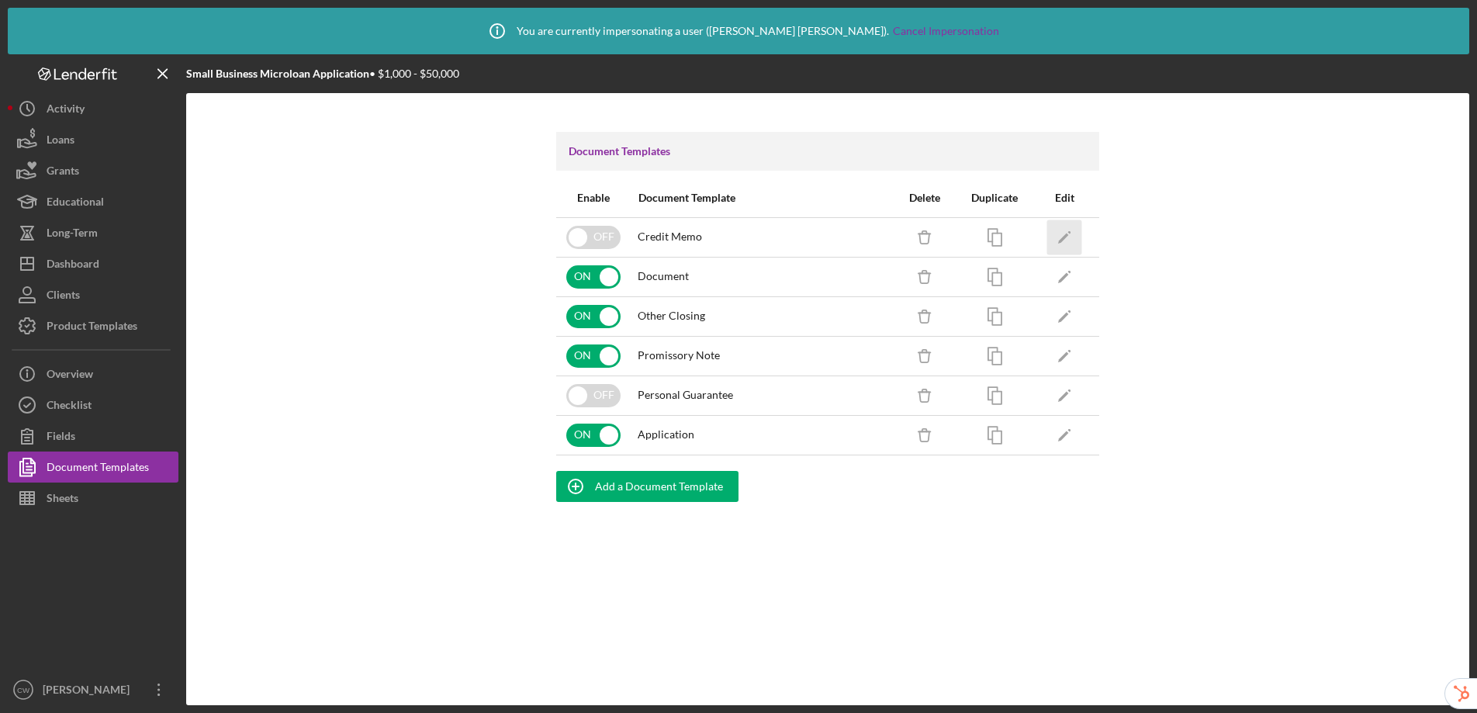
click at [1072, 236] on icon "Icon/Edit" at bounding box center [1064, 237] width 35 height 35
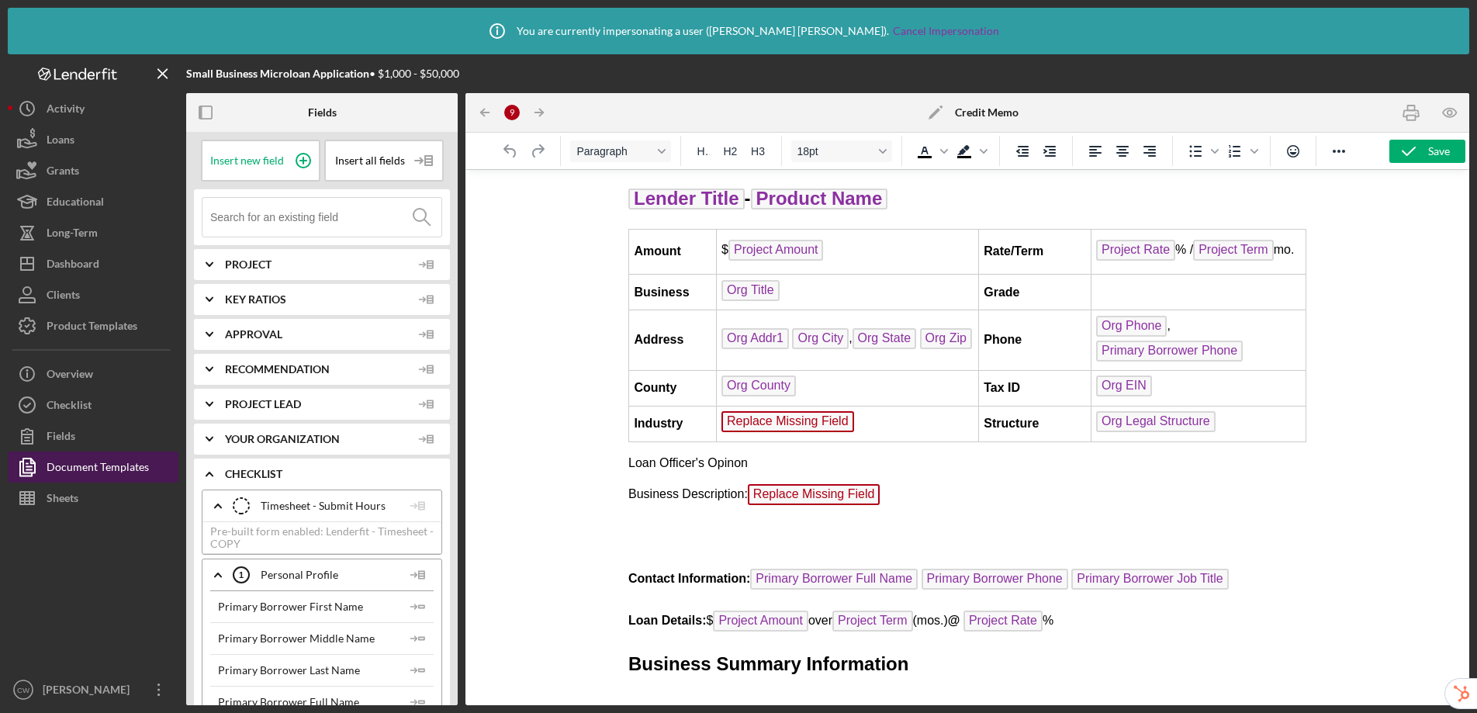
click at [61, 467] on div "Document Templates" at bounding box center [98, 469] width 102 height 35
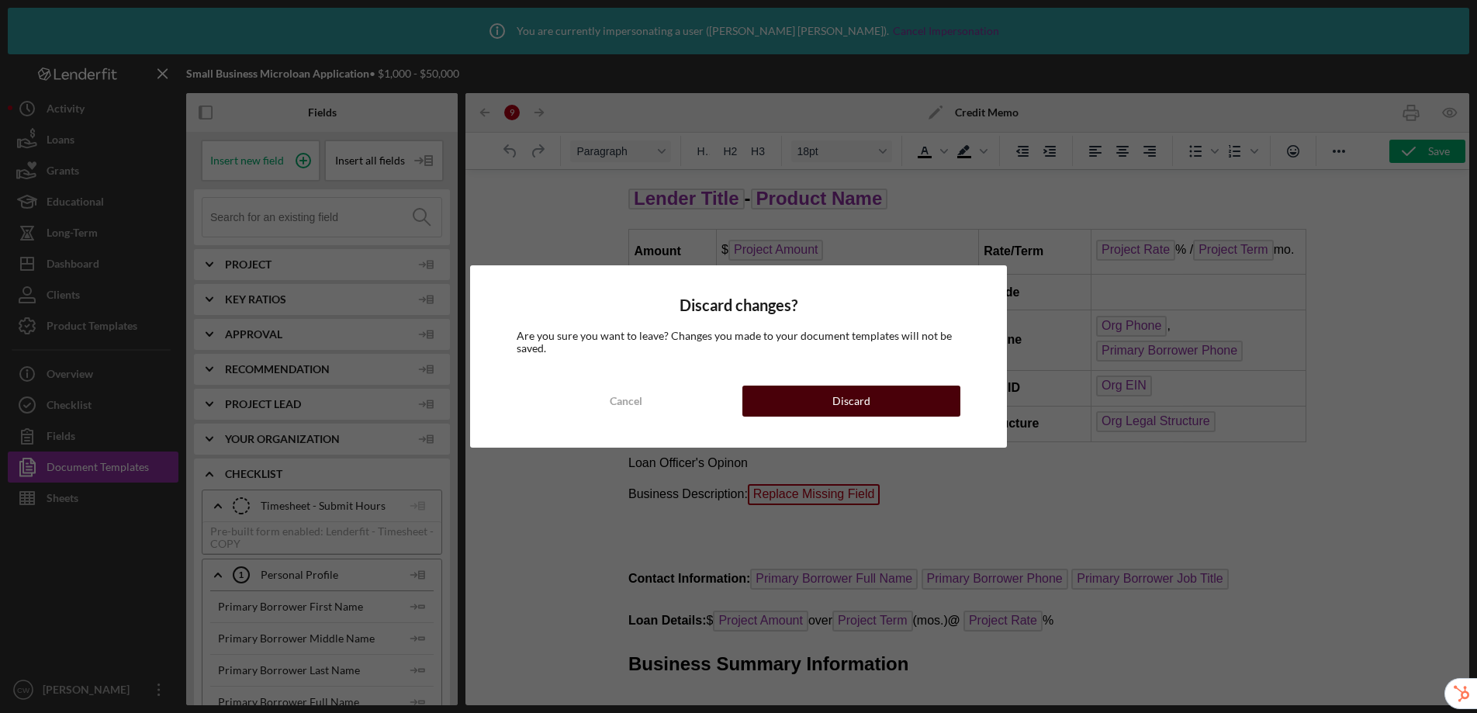
click at [913, 400] on button "Discard" at bounding box center [851, 401] width 218 height 31
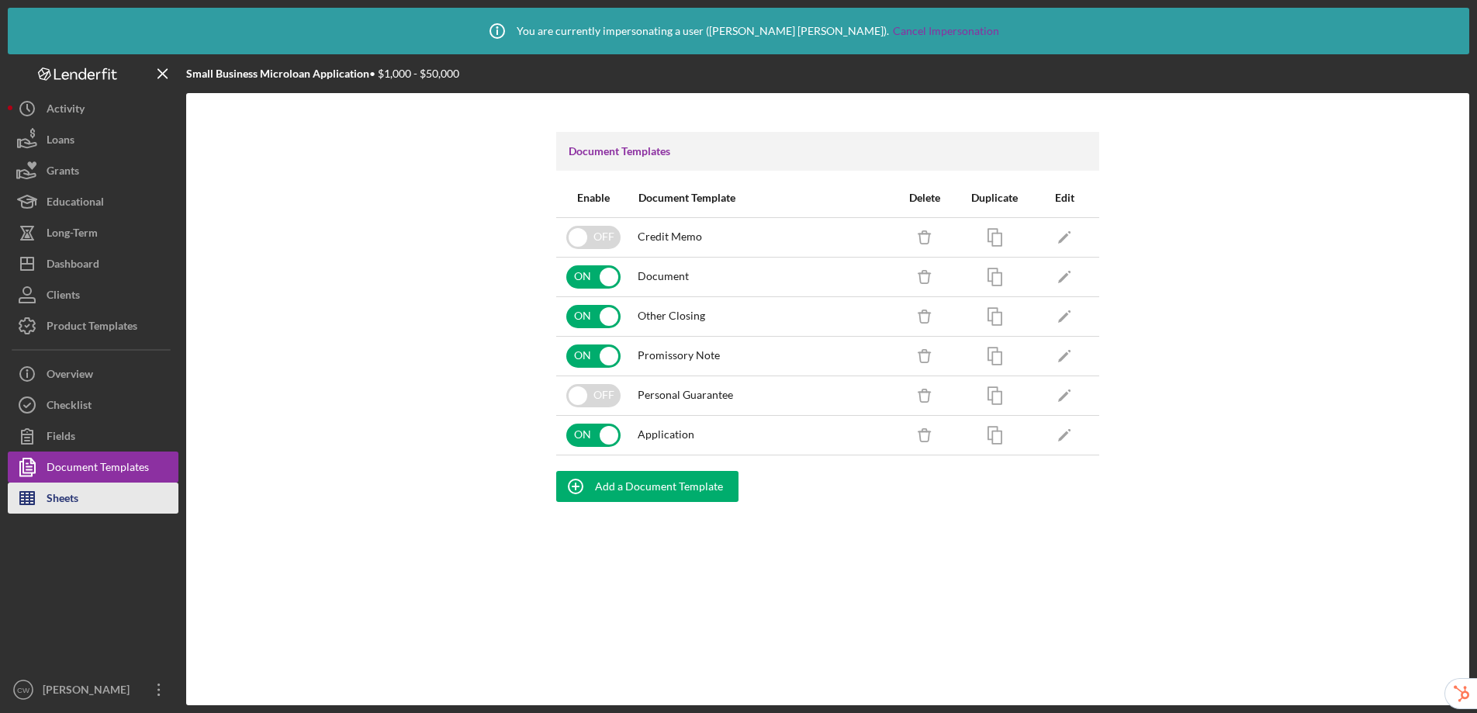
click at [79, 498] on button "Sheets" at bounding box center [93, 498] width 171 height 31
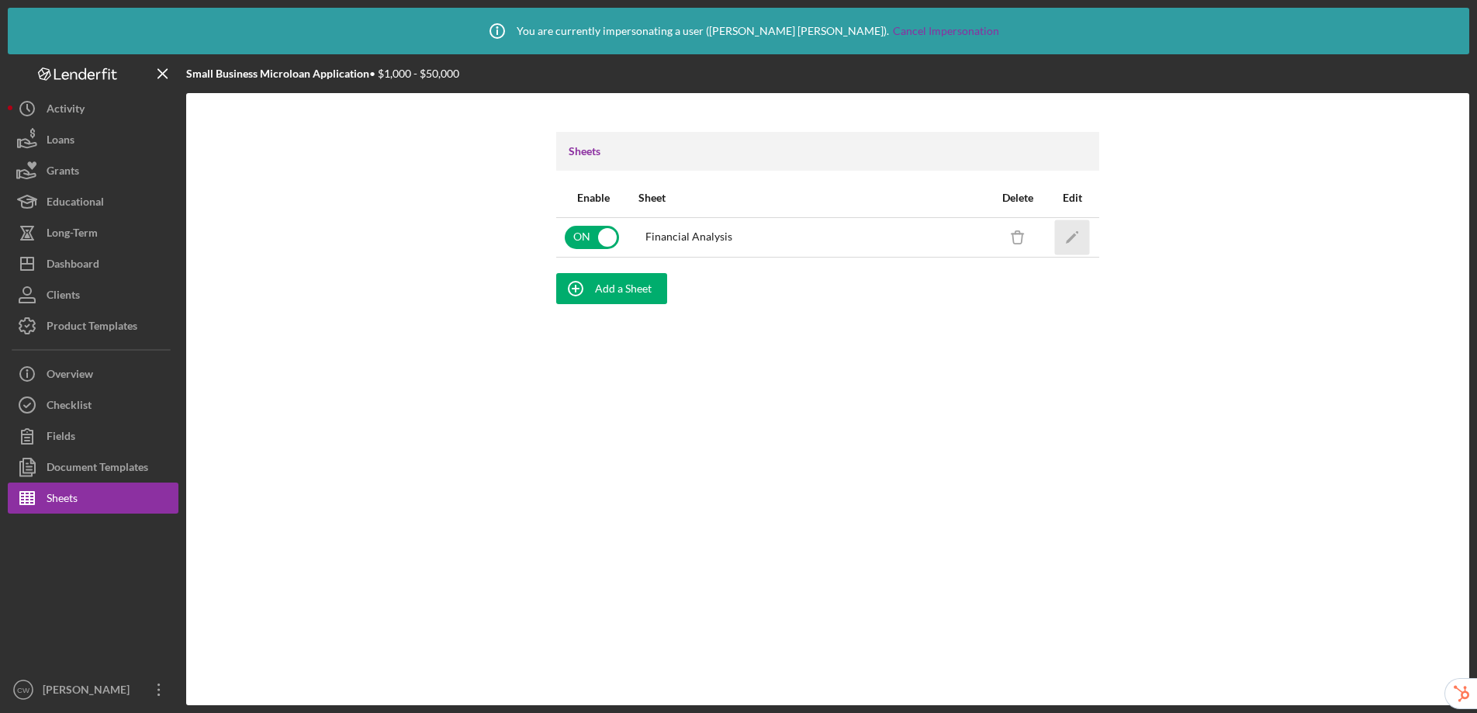
click at [1071, 238] on polygon "button" at bounding box center [1071, 238] width 11 height 11
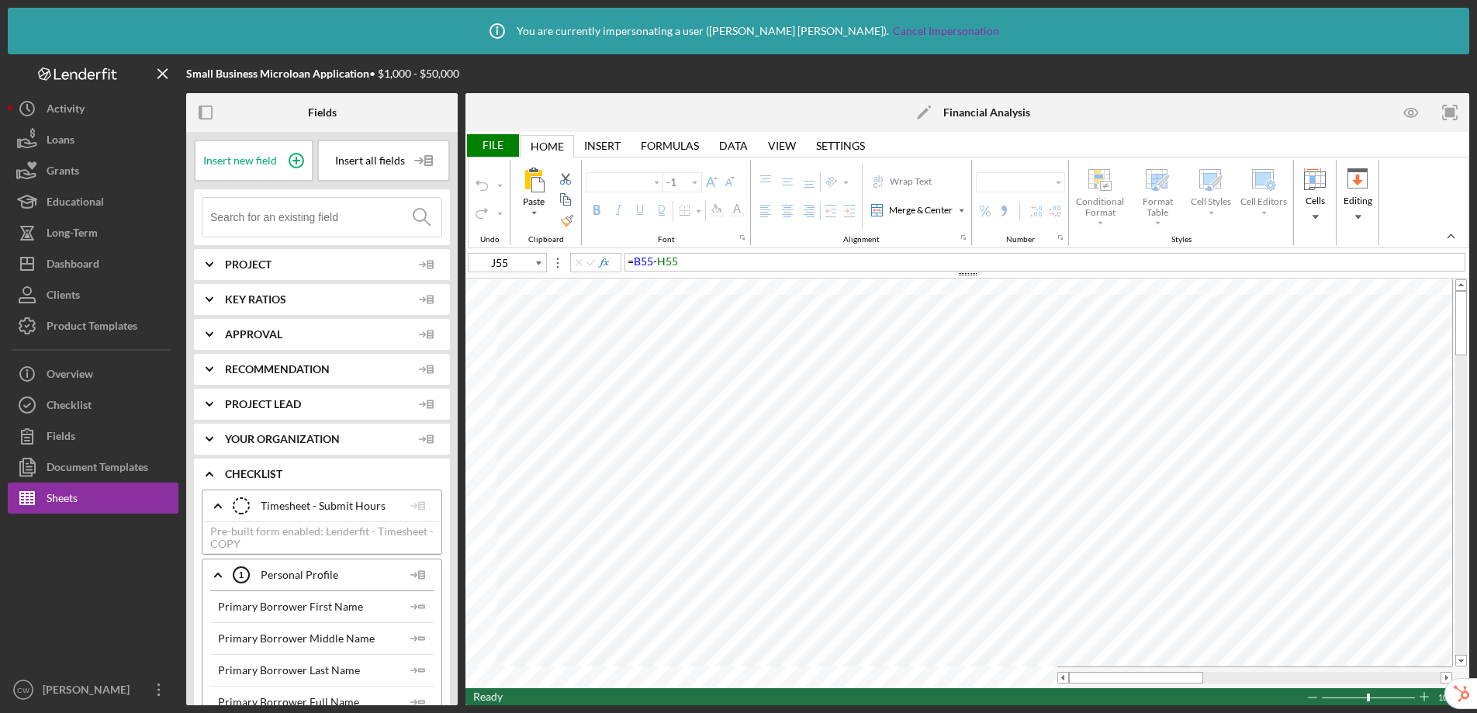
type input "Calibri"
type input "11"
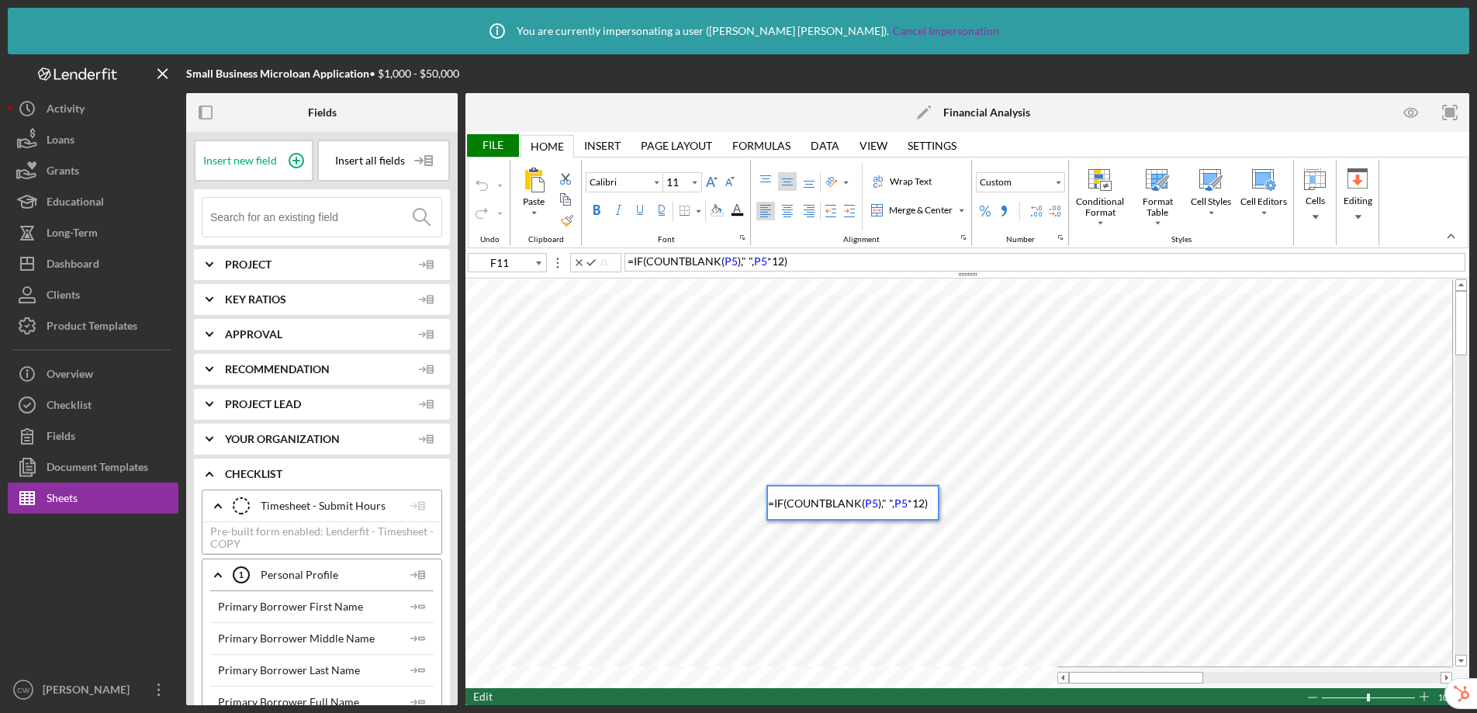
click at [859, 261] on div "= IF ( COUNTBLANK ( P5 ) , " " , P5 * 12 )" at bounding box center [1045, 262] width 841 height 19
click at [845, 266] on div "= IF ( COUNTBLANK ( P4 ) , " " , P4 * 12 )" at bounding box center [1045, 262] width 841 height 19
click at [763, 263] on div "= B5 / ( D5 + D6 )" at bounding box center [1045, 262] width 841 height 19
click at [722, 261] on div "= D52 * 12" at bounding box center [1045, 262] width 841 height 19
type input "D52"
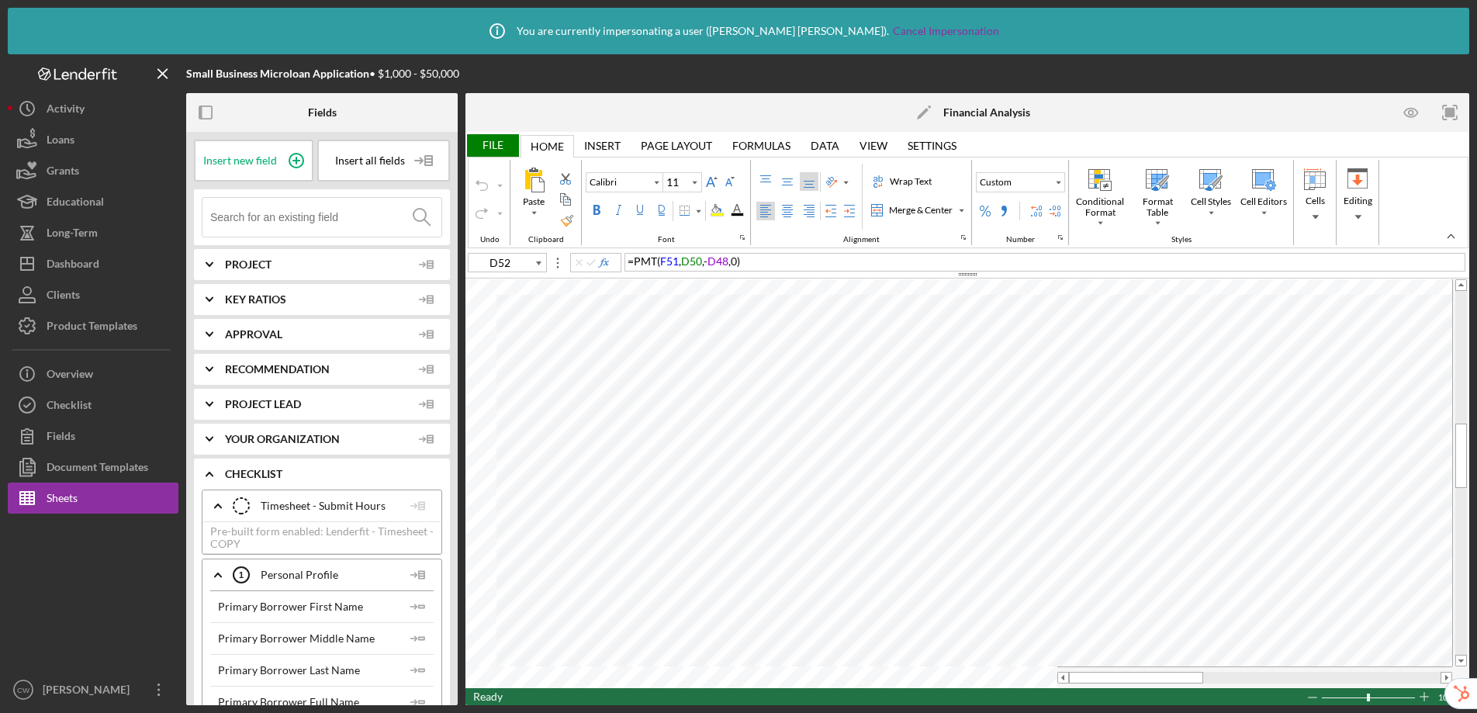
click at [791, 262] on div "= PMT ( F51 , D50 , - D48 , 0 )" at bounding box center [1045, 262] width 841 height 19
click at [88, 329] on div "Product Templates" at bounding box center [92, 327] width 91 height 35
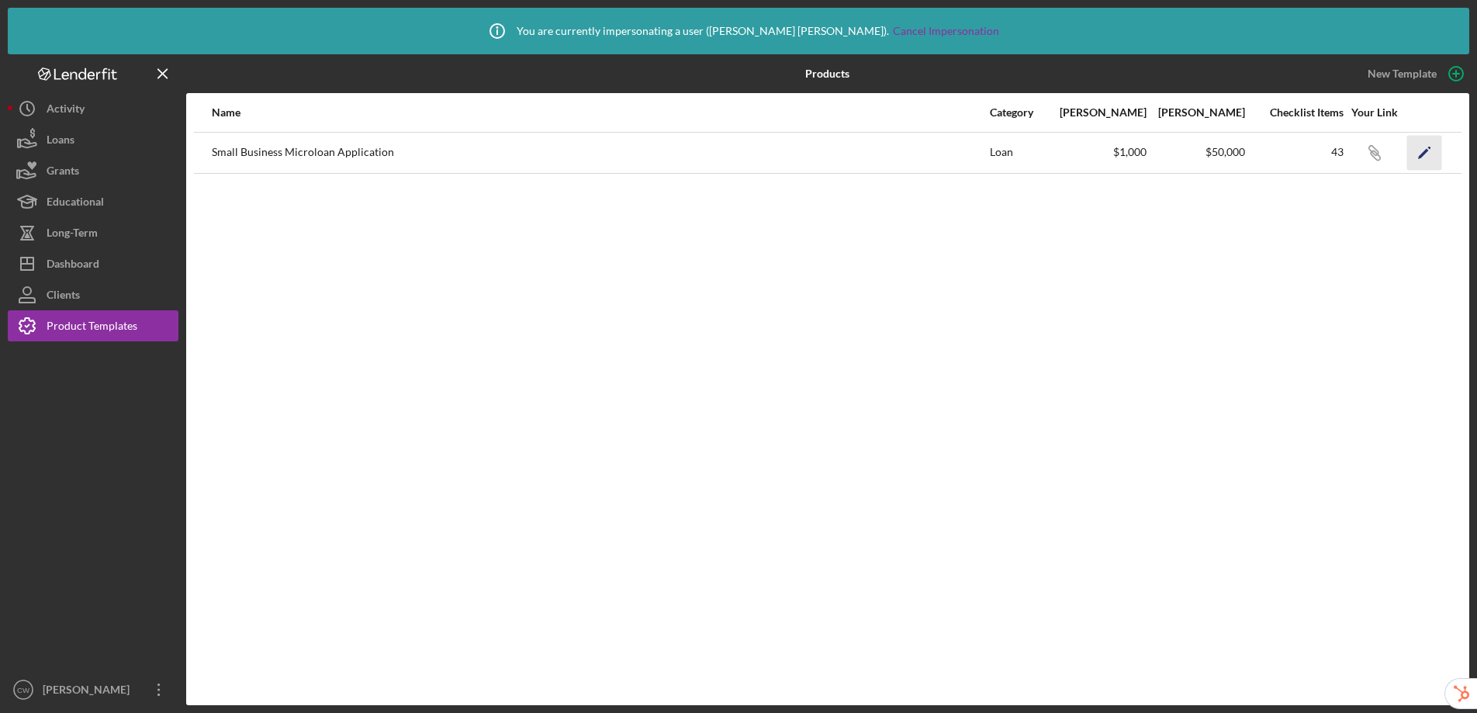
click at [1427, 156] on icon "Icon/Edit" at bounding box center [1424, 152] width 35 height 35
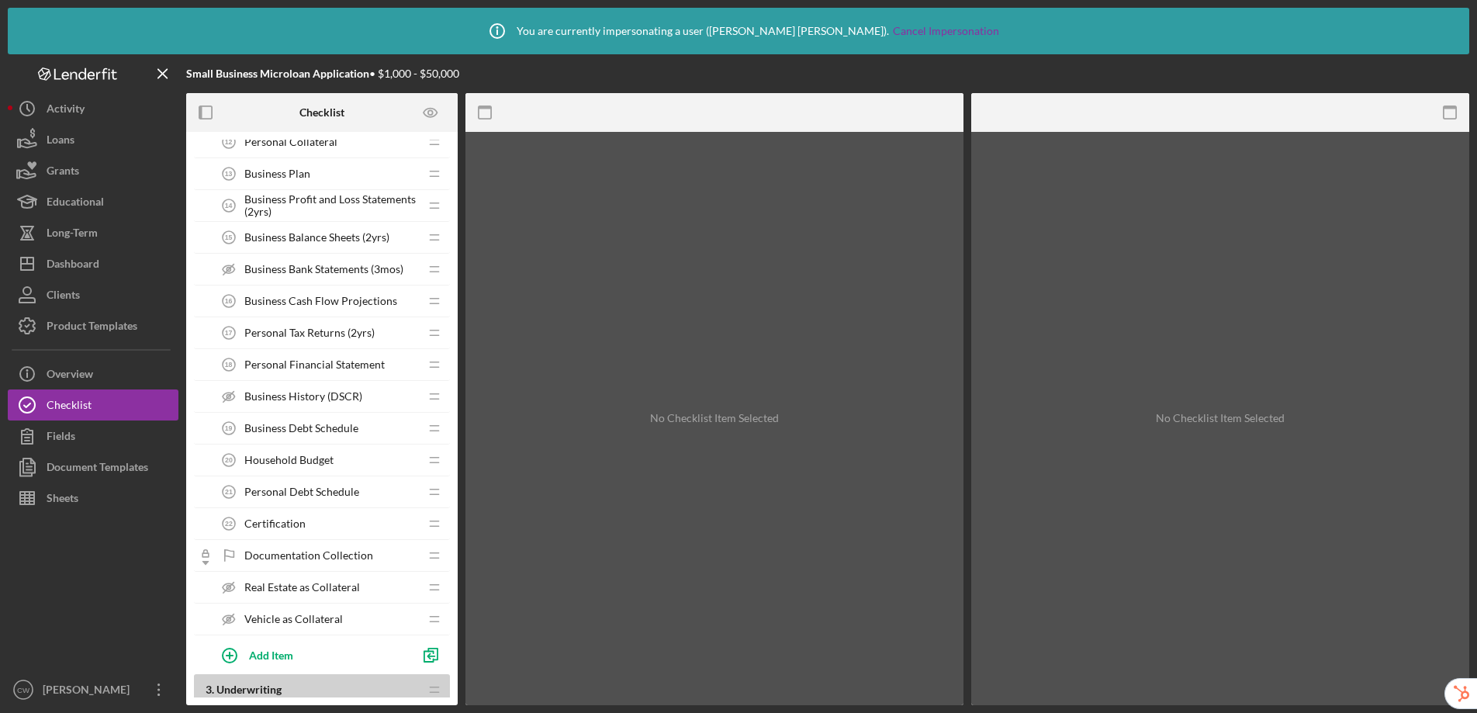
scroll to position [761, 0]
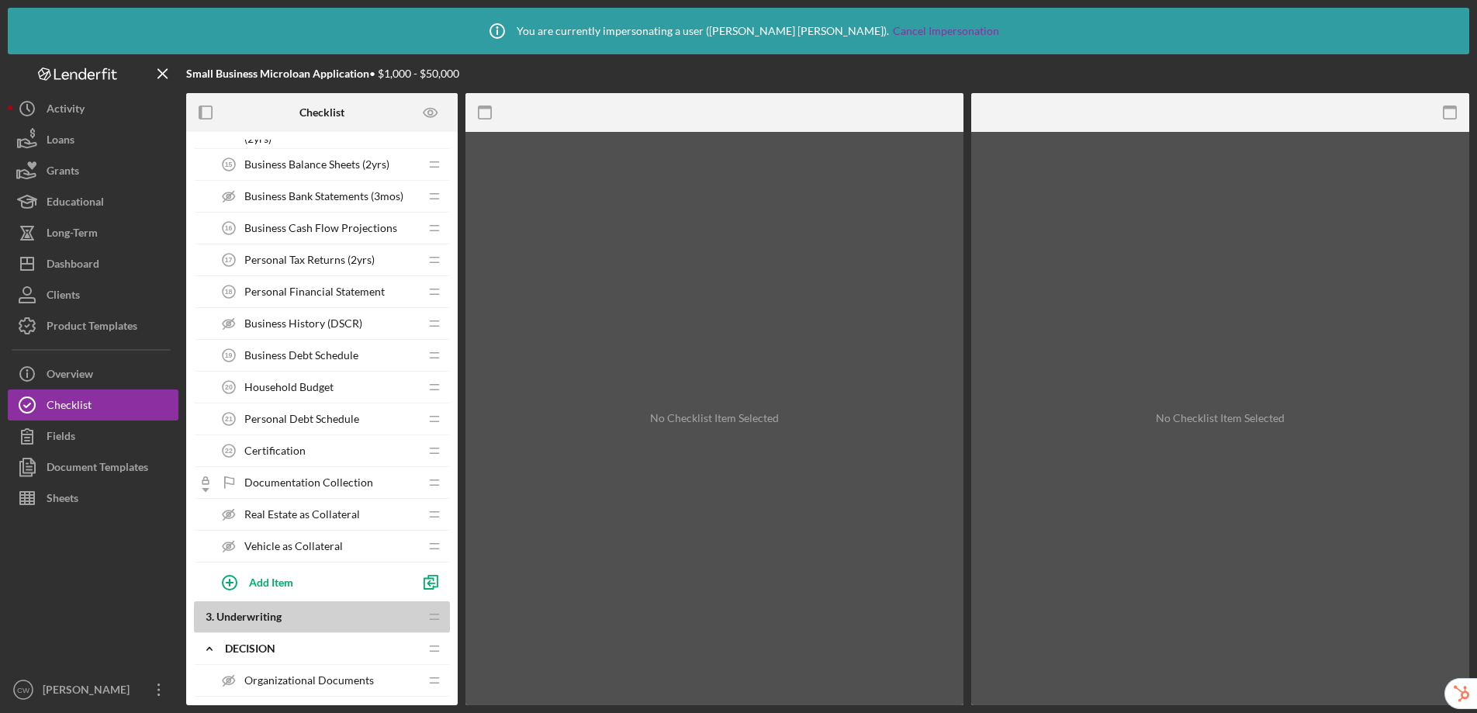
click at [314, 420] on span "Personal Debt Schedule" at bounding box center [301, 419] width 115 height 12
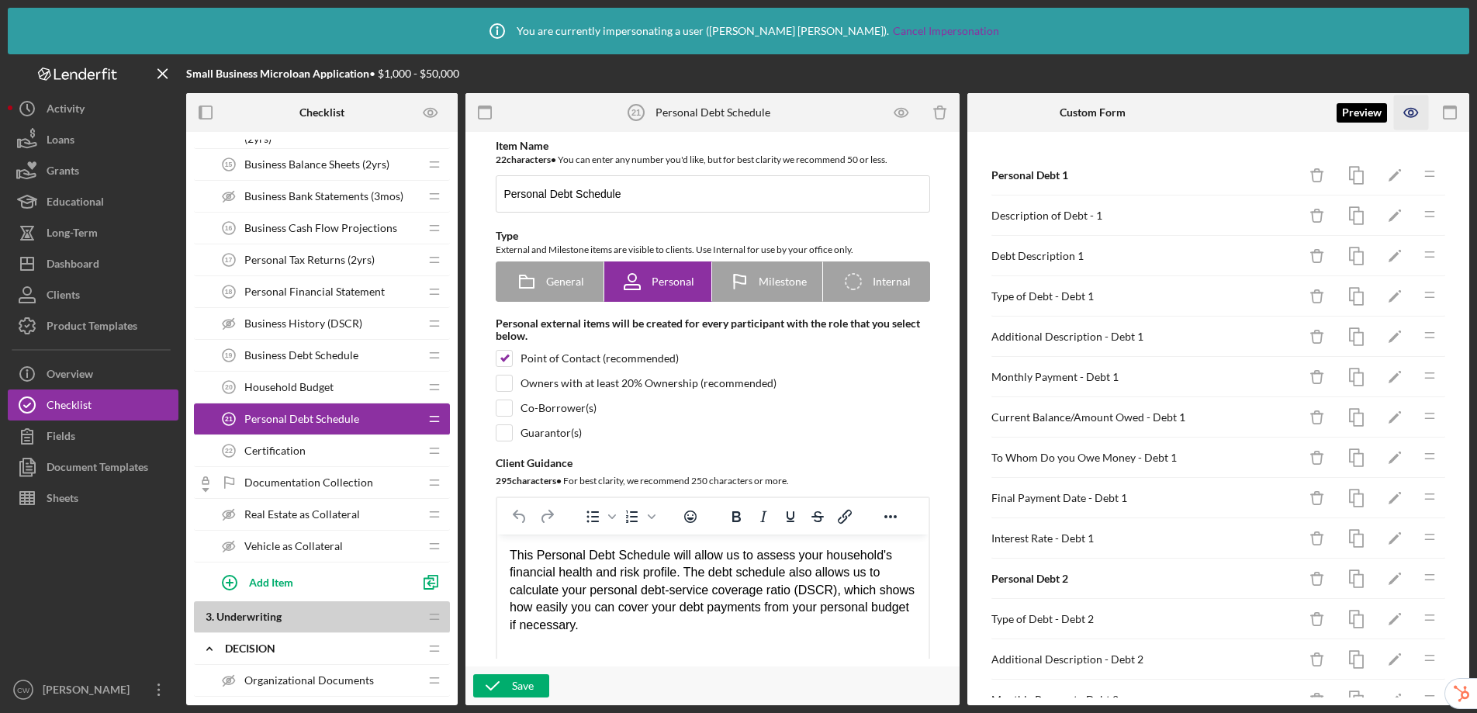
click at [1422, 112] on icon "button" at bounding box center [1411, 112] width 35 height 35
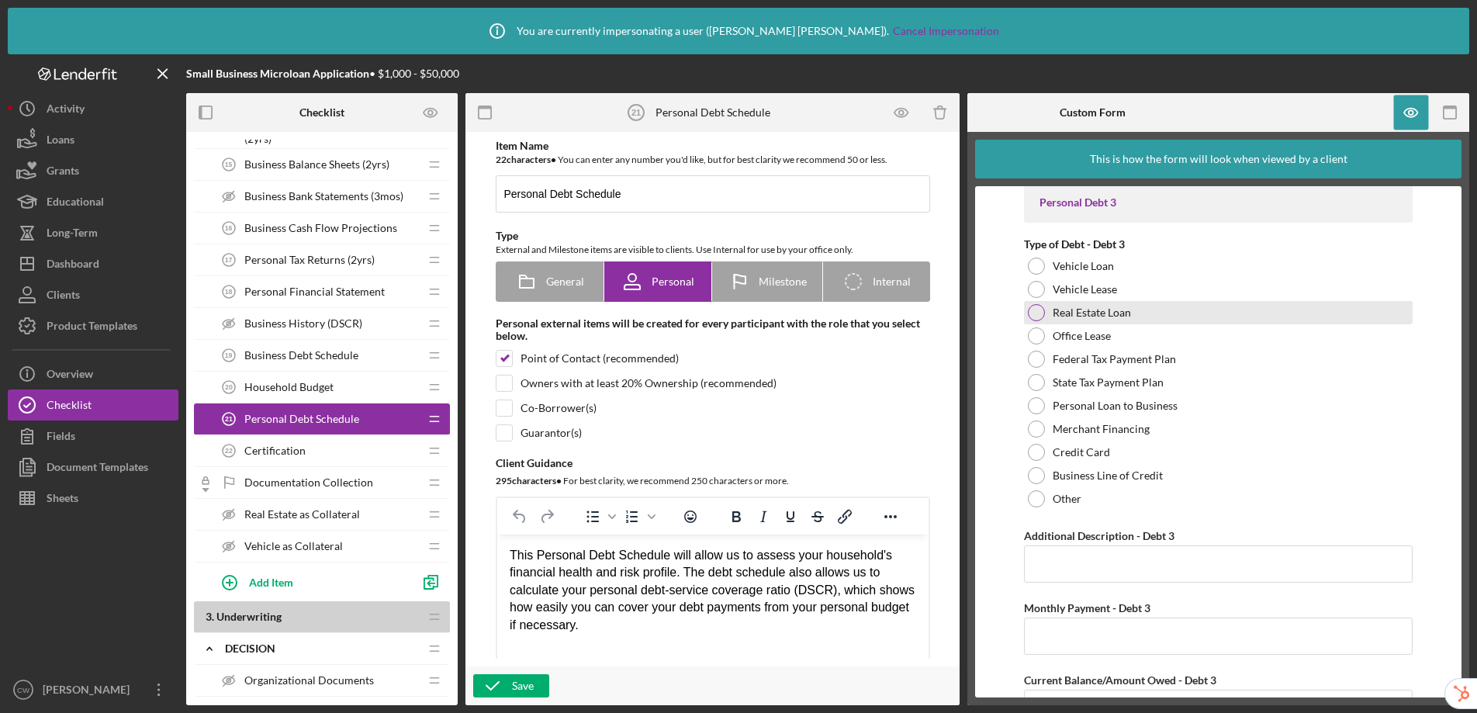
scroll to position [2113, 0]
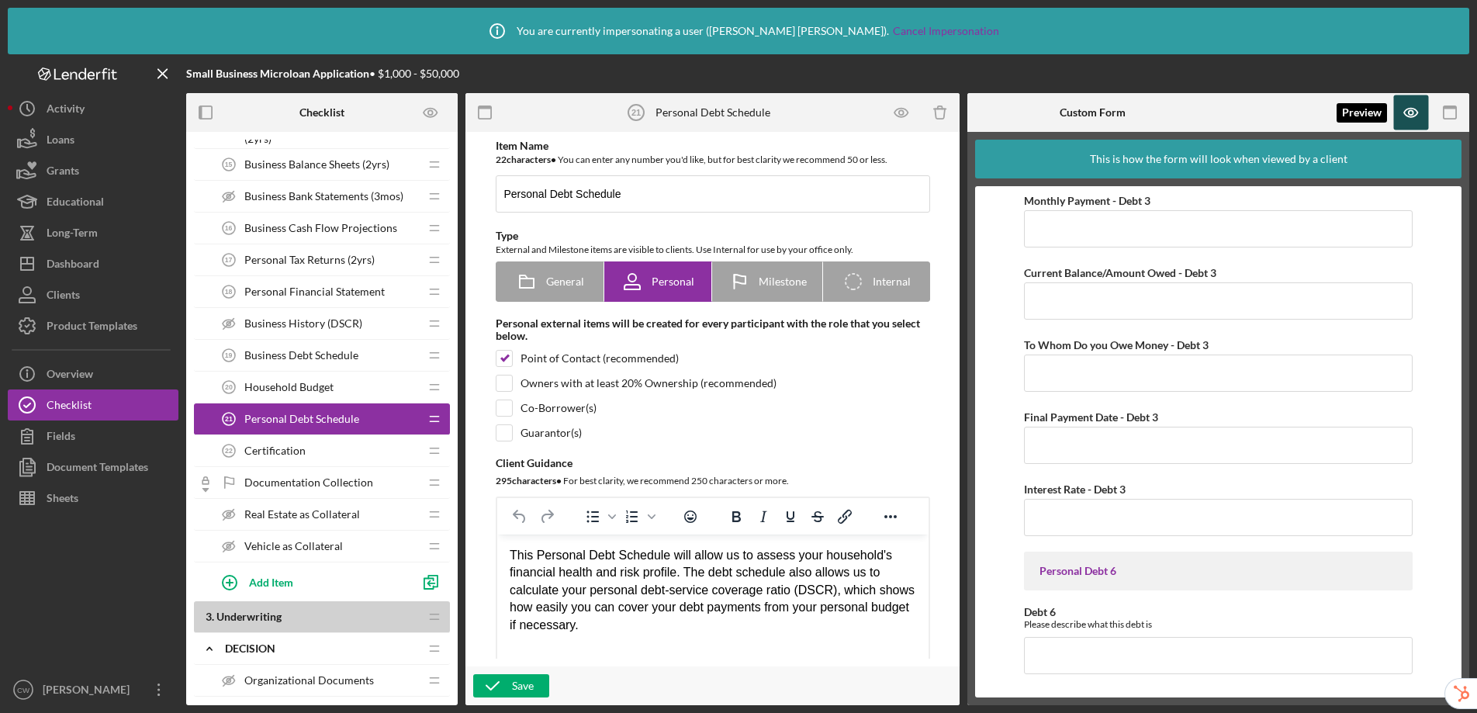
click at [1411, 118] on icon "button" at bounding box center [1411, 112] width 35 height 35
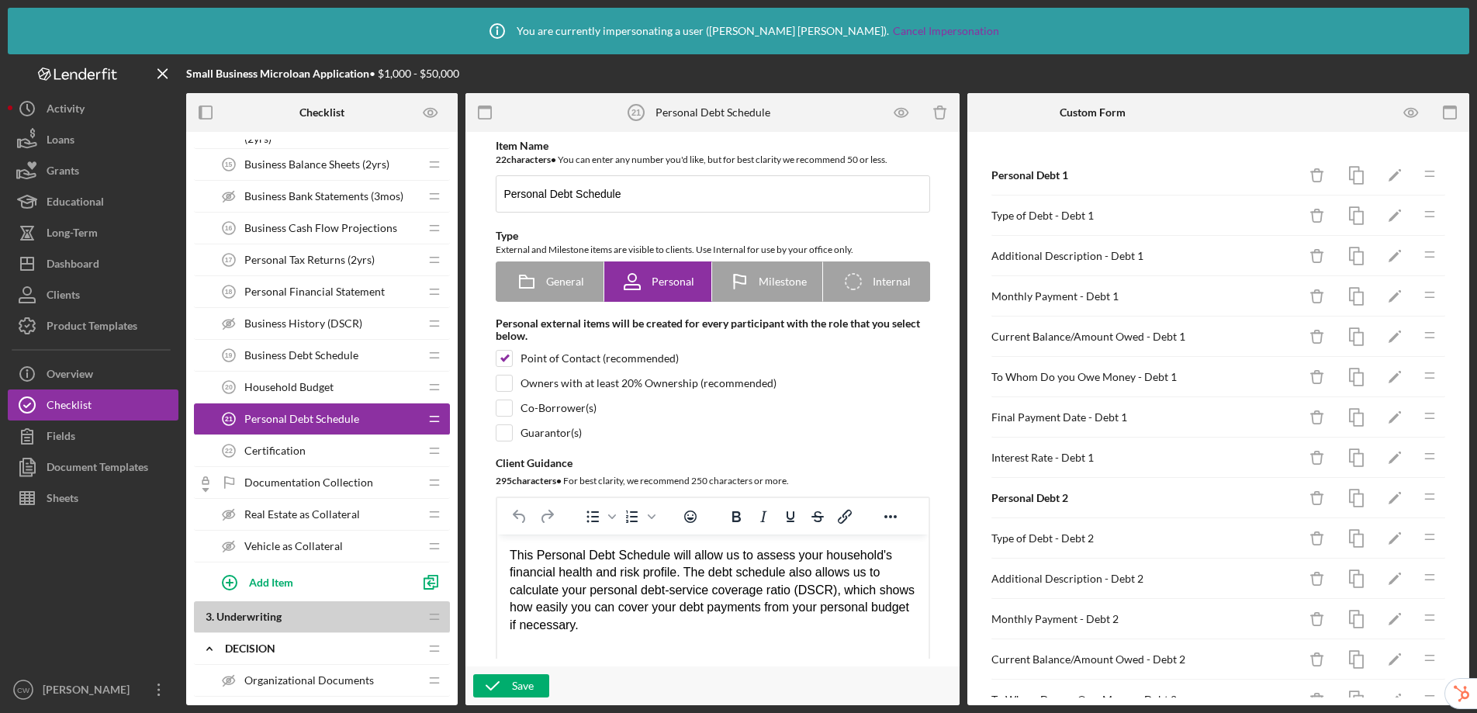
scroll to position [557, 0]
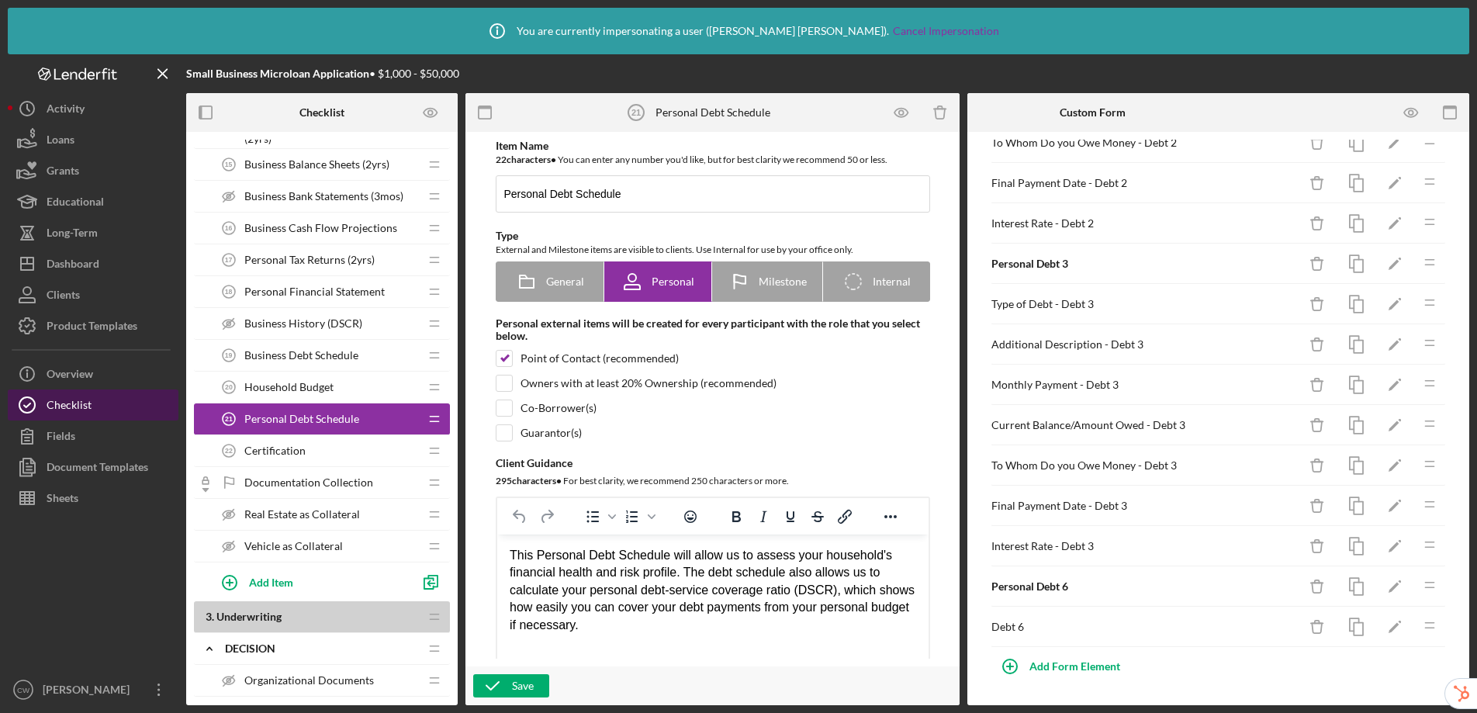
click at [95, 400] on button "Checklist" at bounding box center [93, 404] width 171 height 31
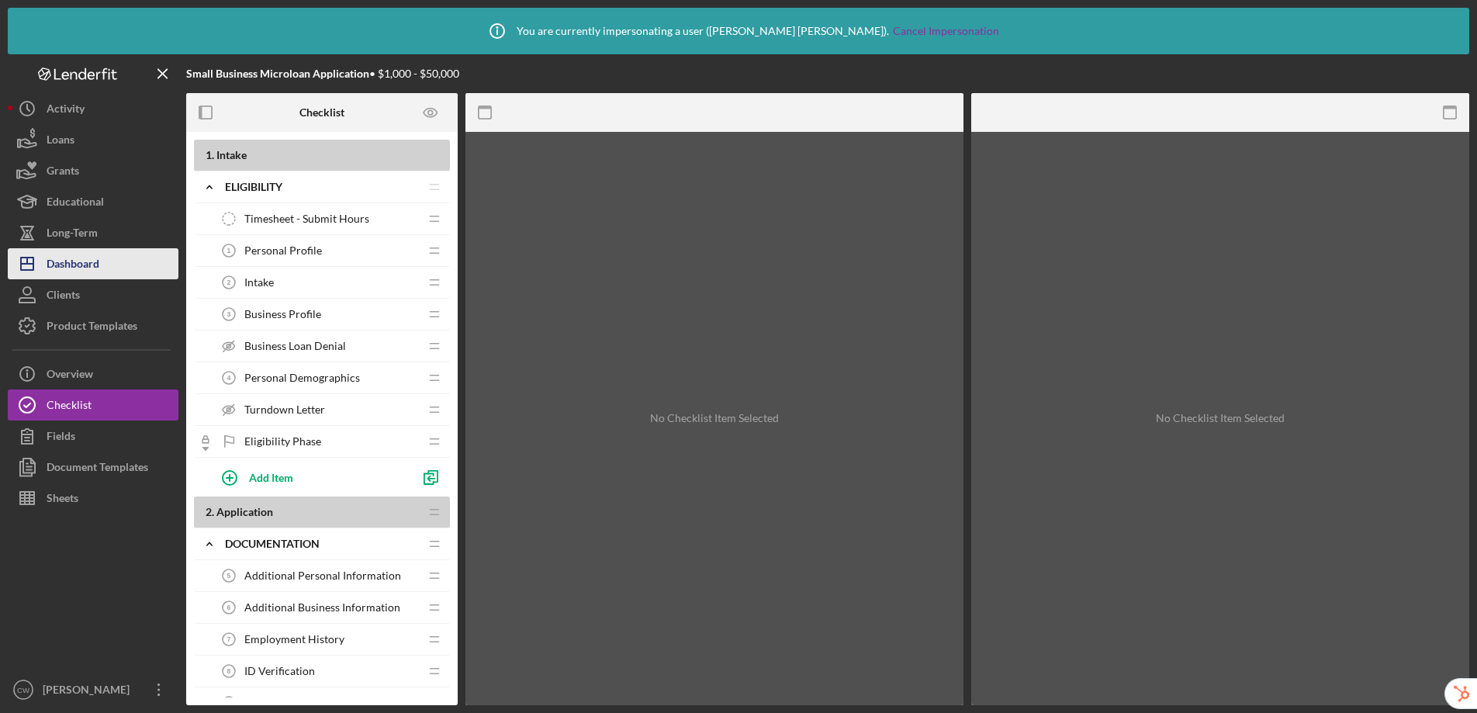
click at [67, 268] on div "Dashboard" at bounding box center [73, 265] width 53 height 35
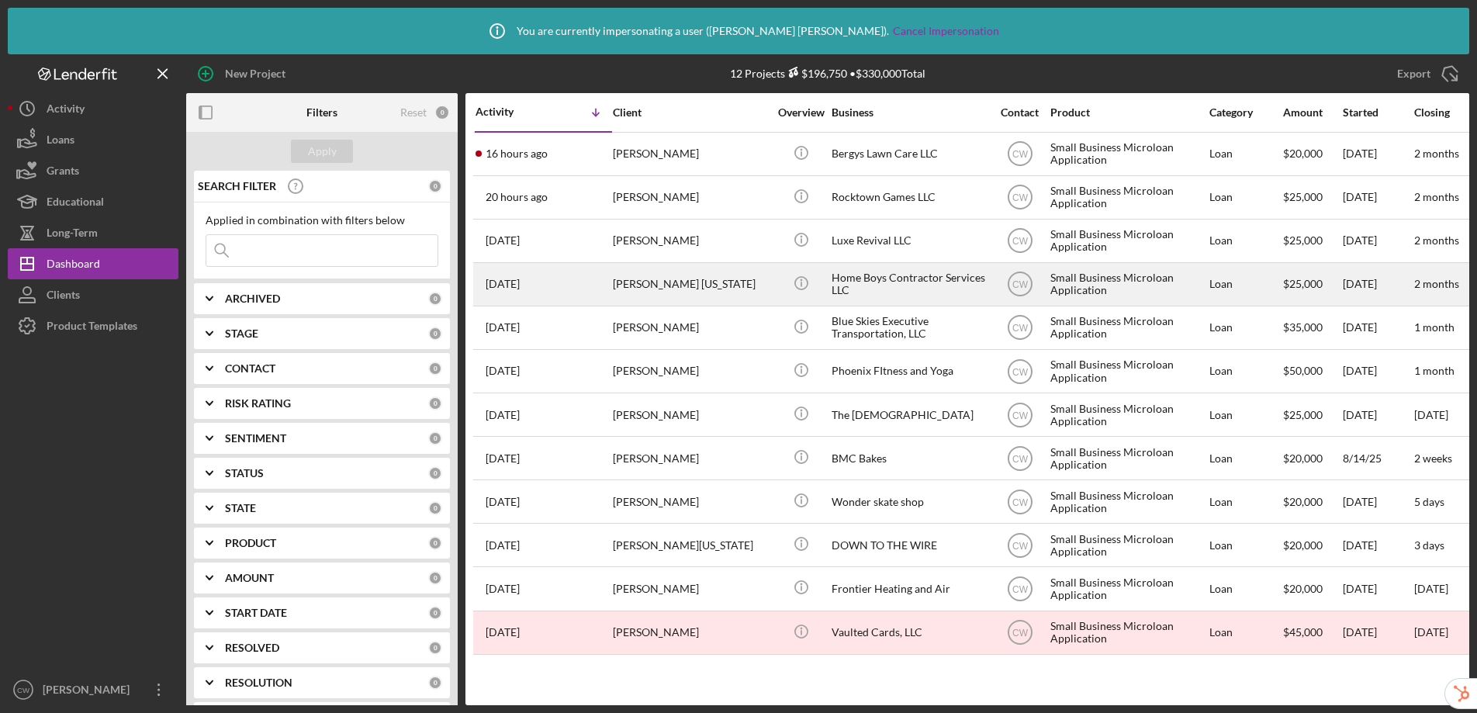
click at [945, 292] on div "Home Boys Contractor Services LLC" at bounding box center [909, 284] width 155 height 41
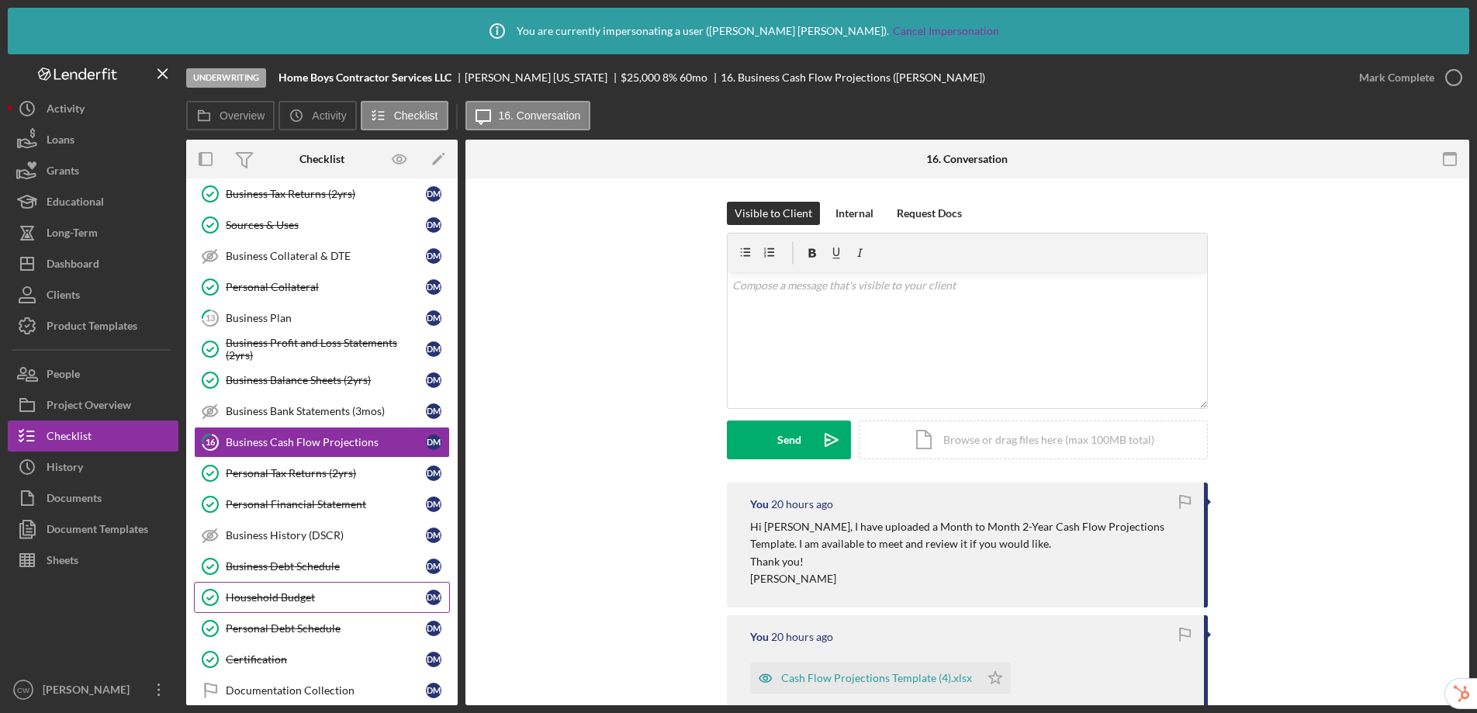
scroll to position [483, 0]
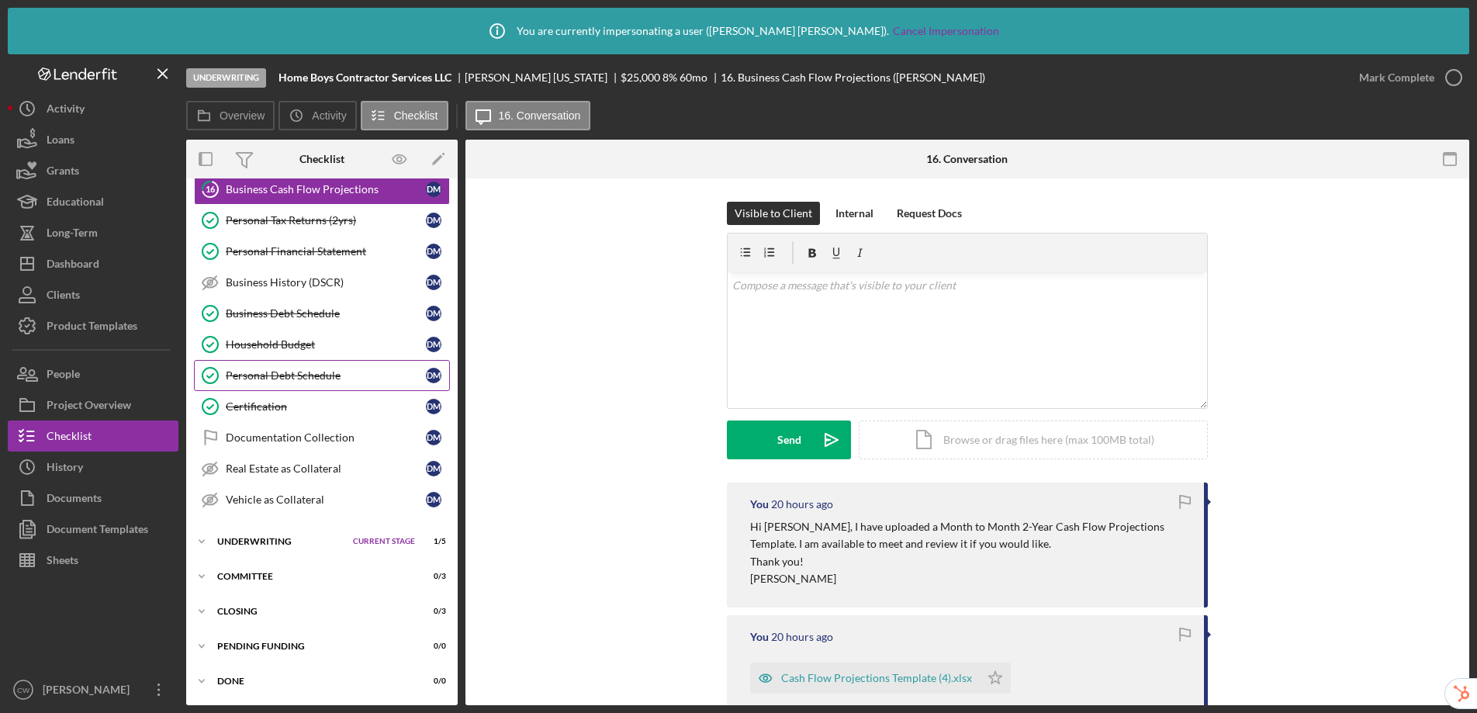
click at [313, 372] on div "Personal Debt Schedule" at bounding box center [326, 375] width 200 height 12
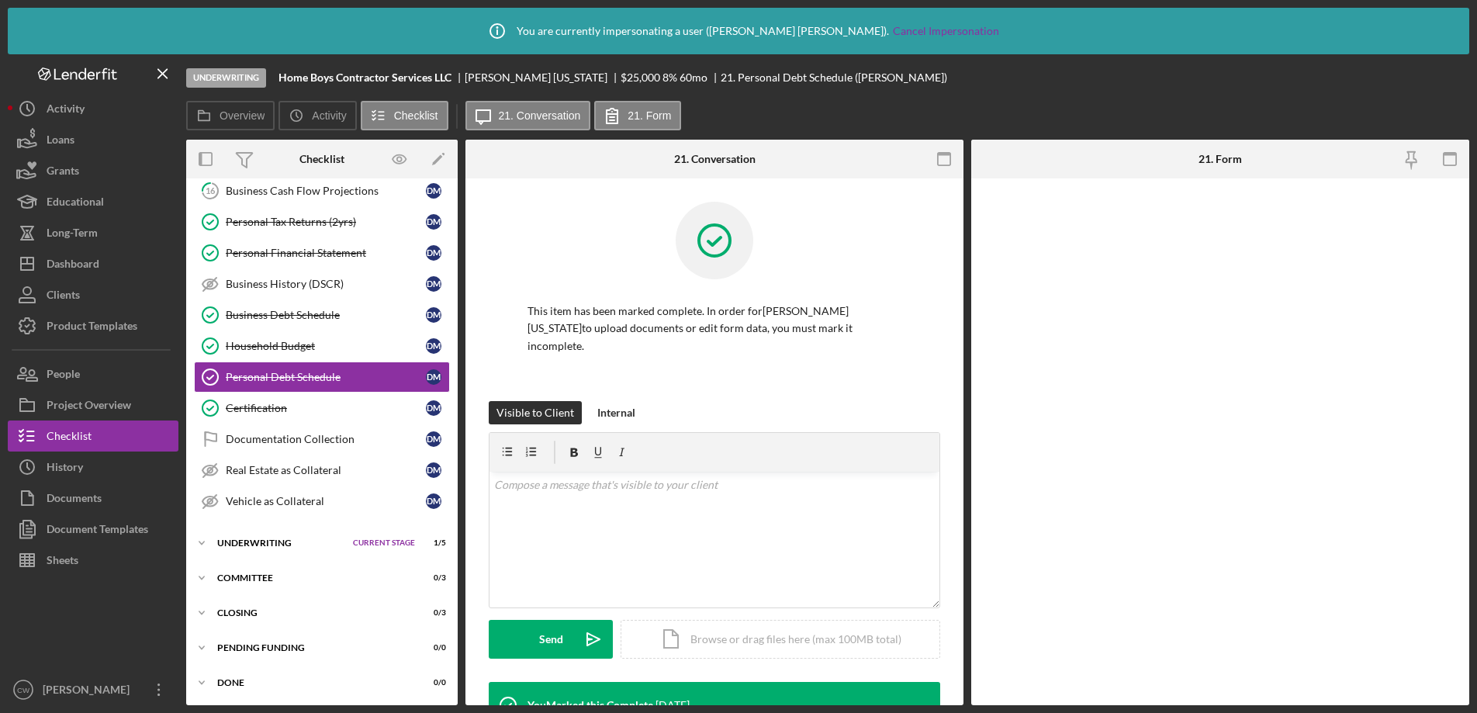
scroll to position [483, 0]
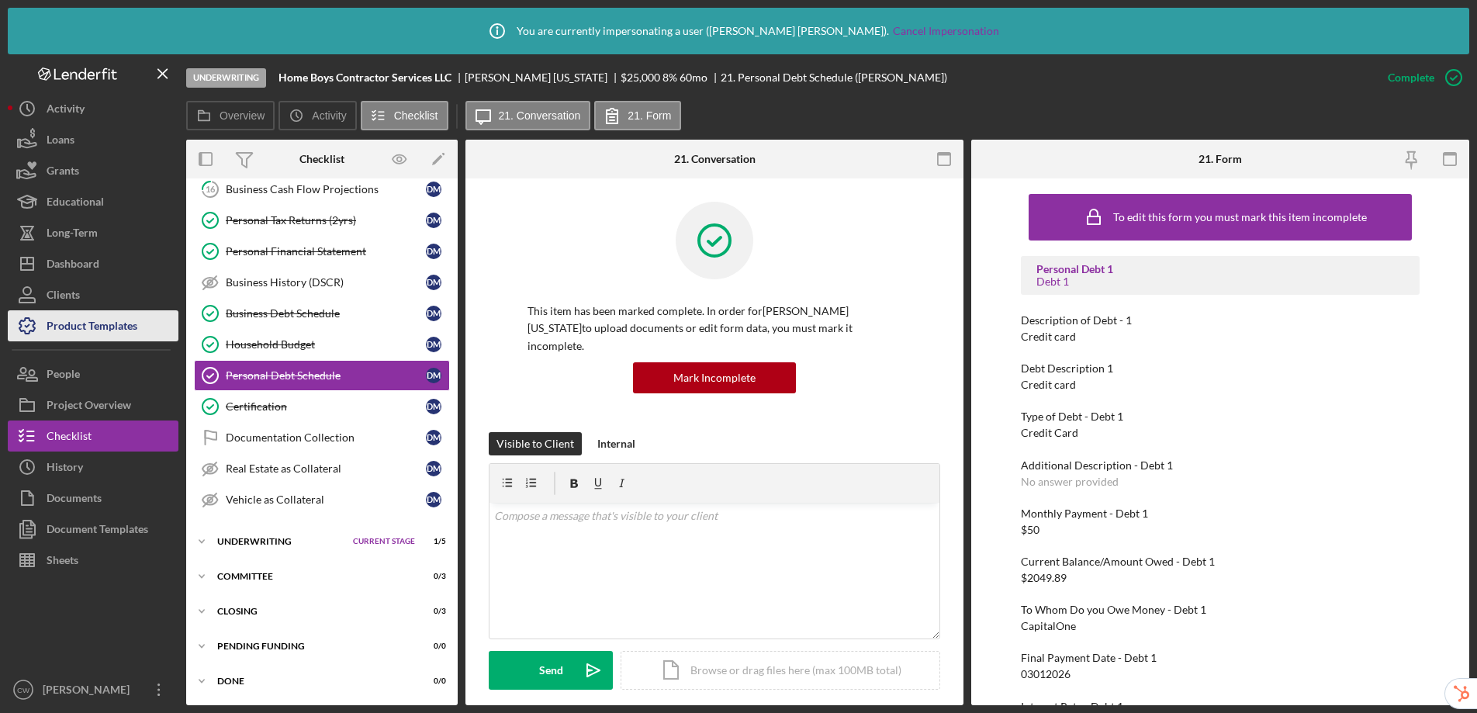
click at [109, 327] on div "Product Templates" at bounding box center [92, 327] width 91 height 35
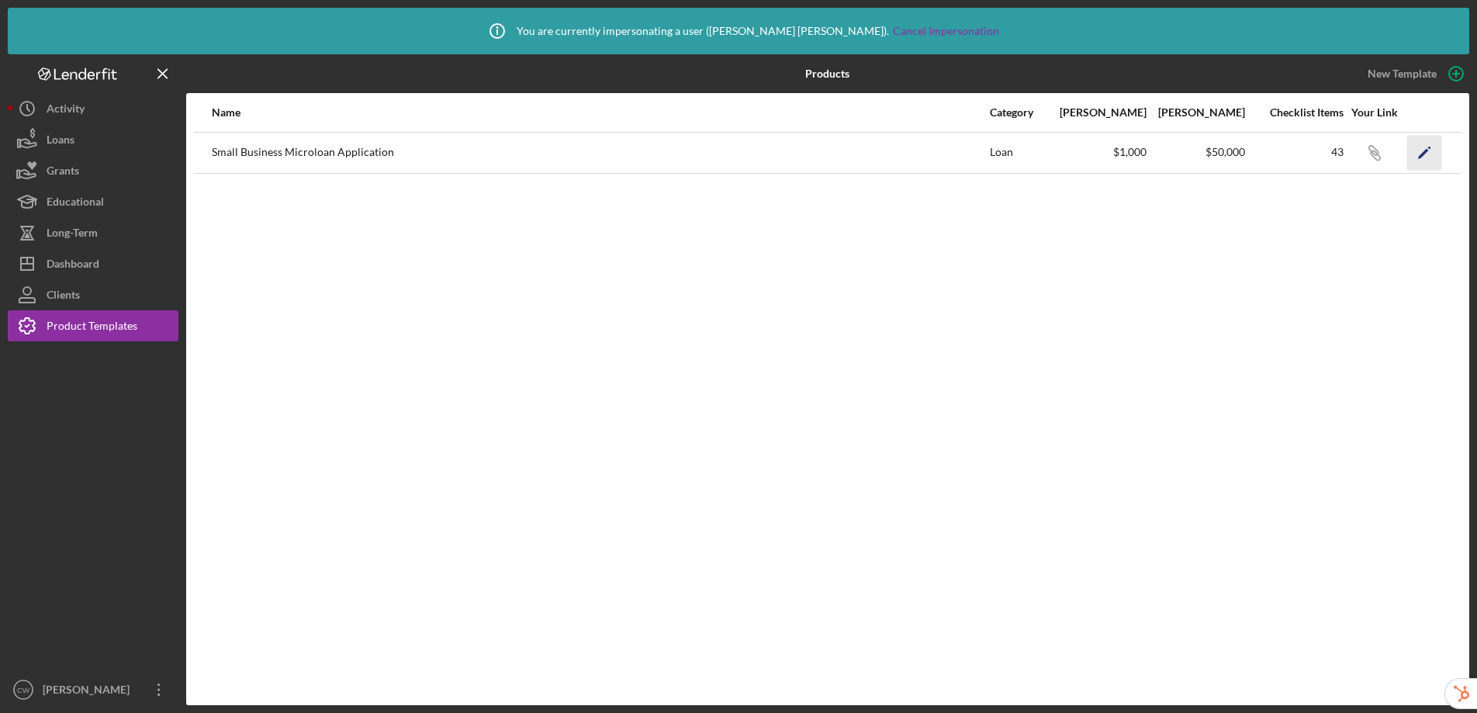
click at [1427, 154] on icon "Icon/Edit" at bounding box center [1424, 152] width 35 height 35
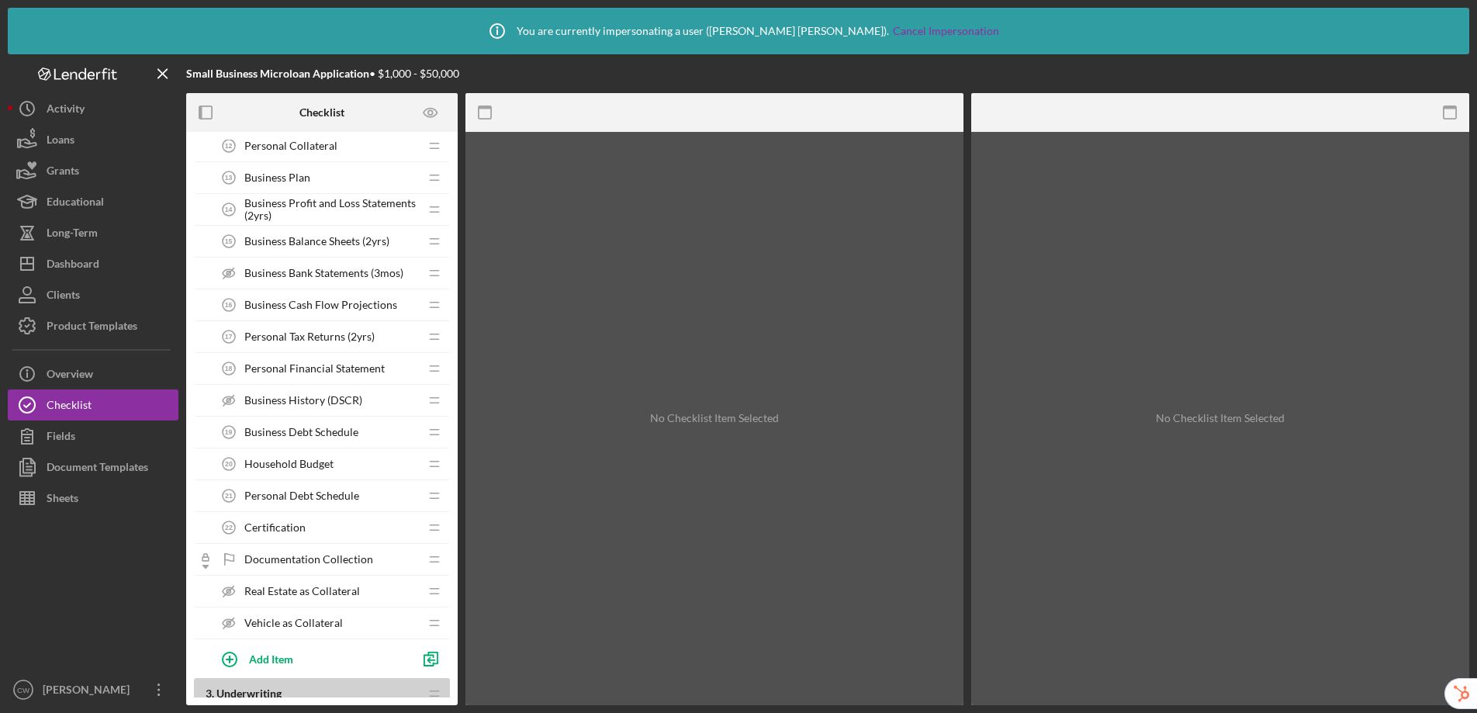
scroll to position [1316, 0]
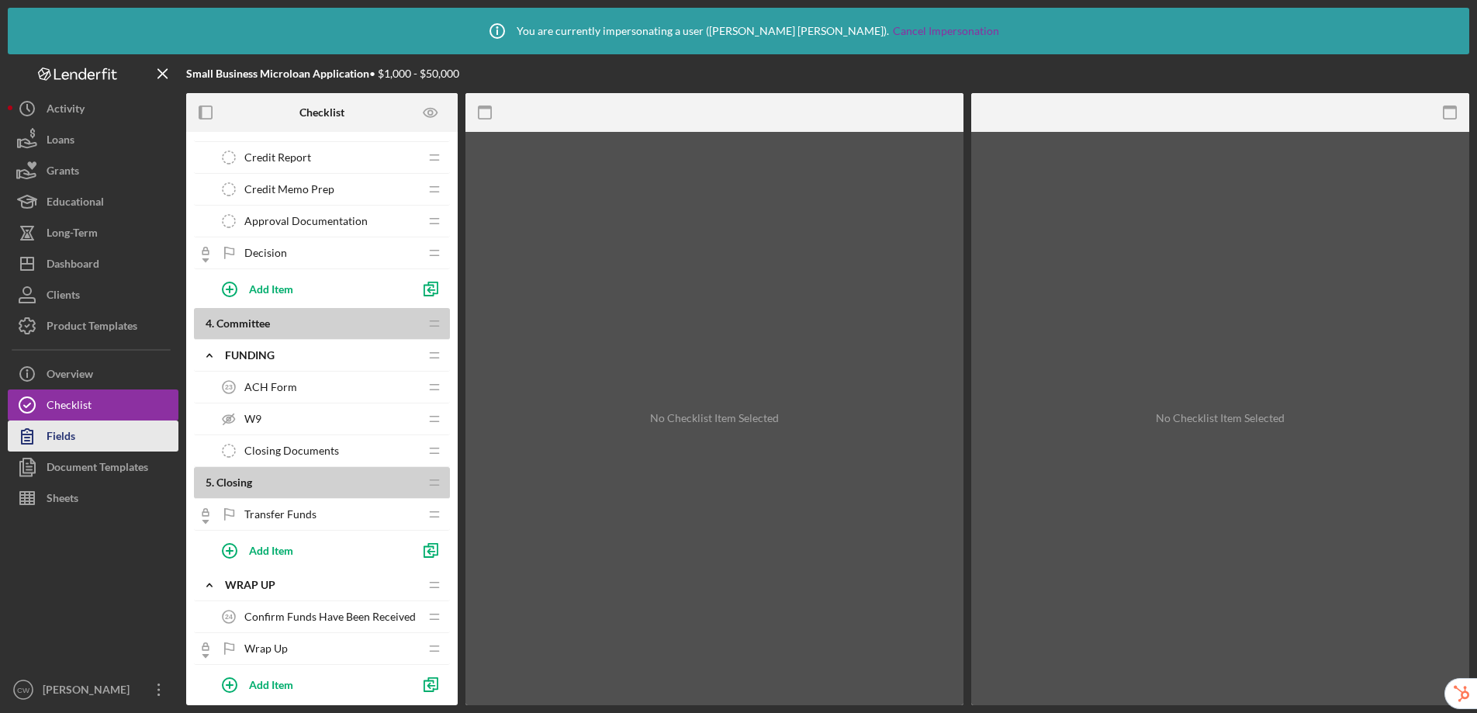
drag, startPoint x: 99, startPoint y: 468, endPoint x: 112, endPoint y: 429, distance: 41.0
click at [99, 467] on div "Document Templates" at bounding box center [98, 469] width 102 height 35
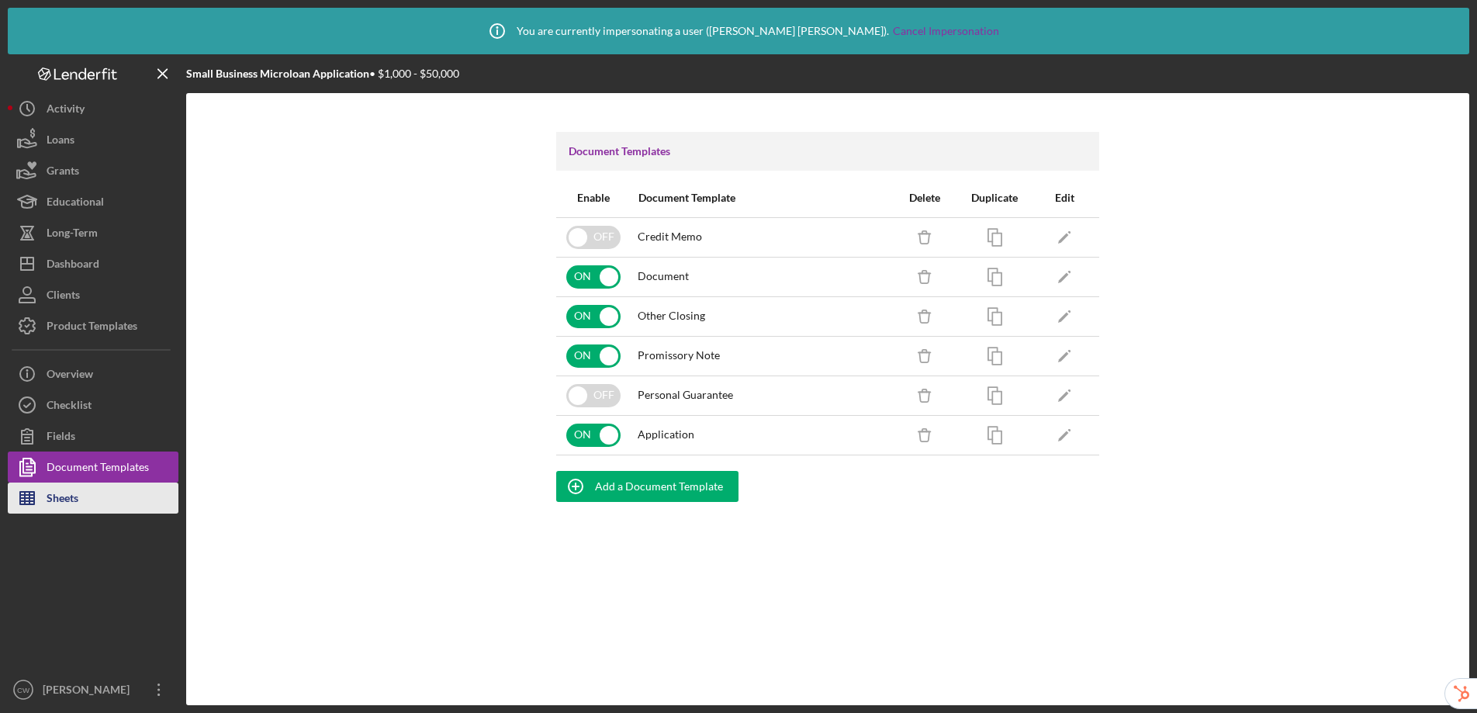
click at [70, 499] on div "Sheets" at bounding box center [63, 500] width 32 height 35
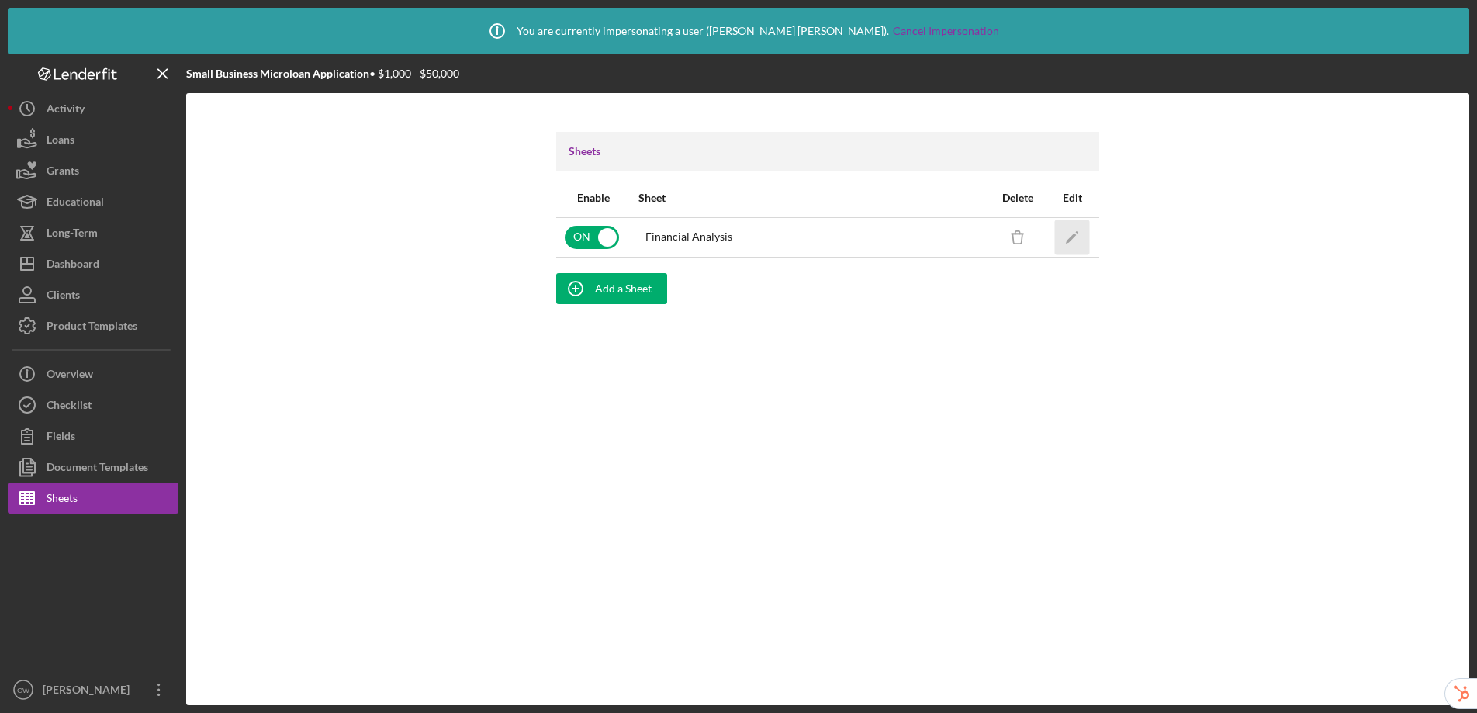
click at [1074, 239] on icon "Icon/Edit" at bounding box center [1072, 237] width 35 height 35
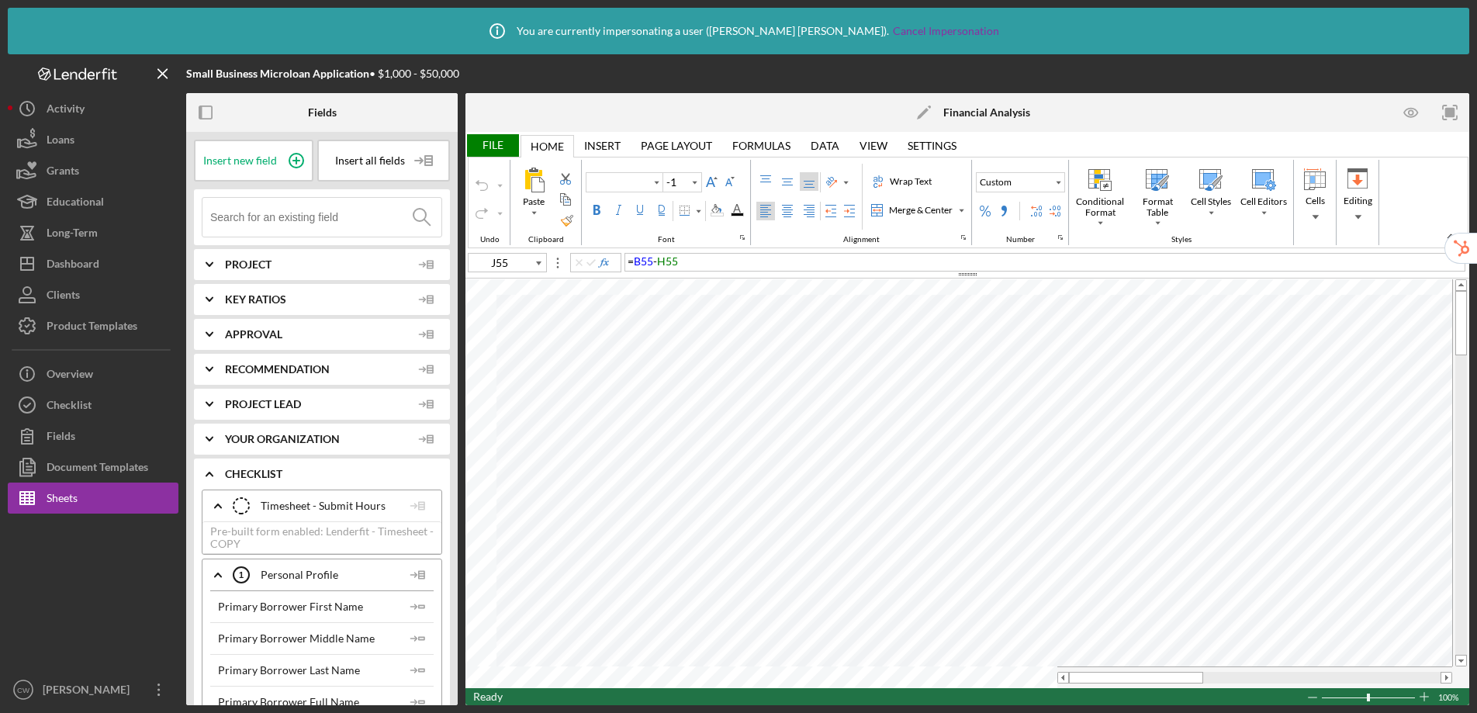
type input "Calibri"
type input "11"
type input "A2"
type input "Lato"
type input "10.5"
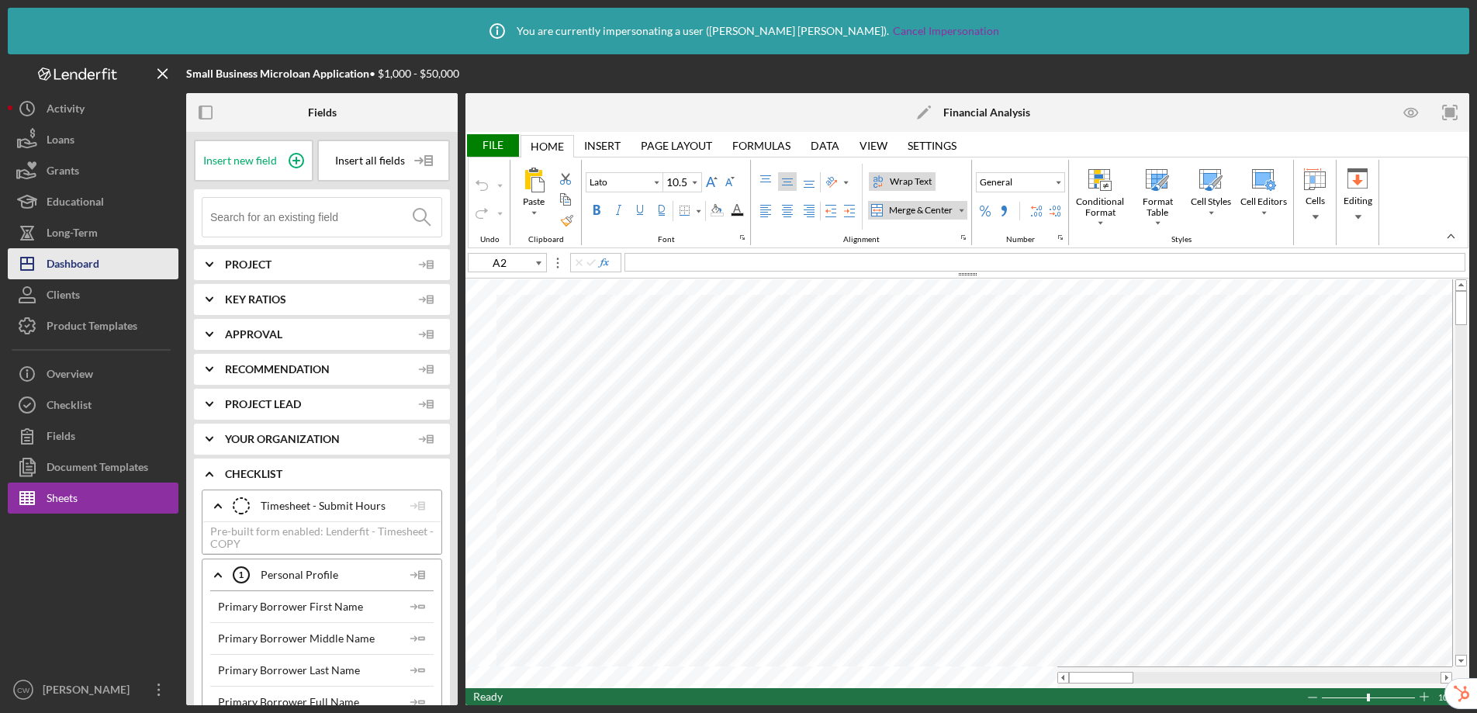
click at [109, 265] on button "Icon/Dashboard Dashboard" at bounding box center [93, 263] width 171 height 31
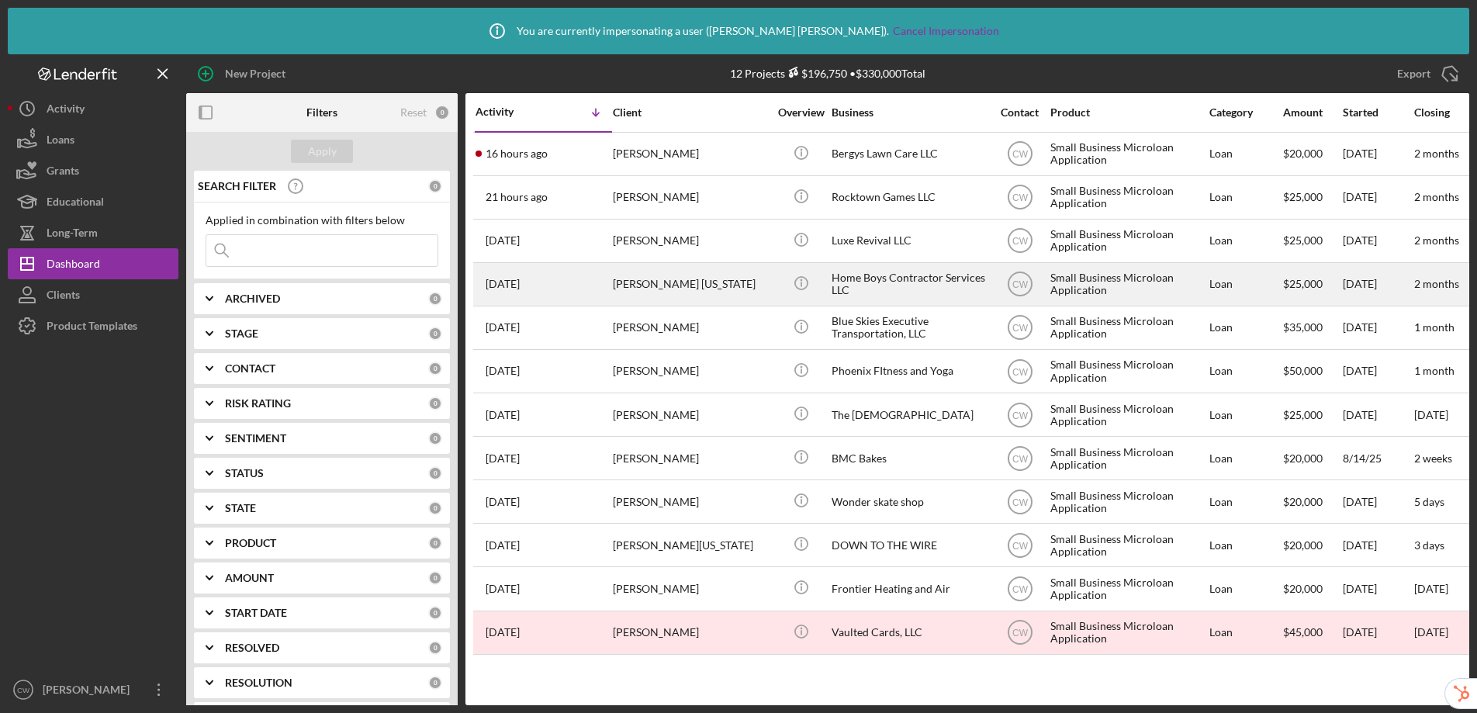
click at [908, 284] on div "Home Boys Contractor Services LLC" at bounding box center [909, 284] width 155 height 41
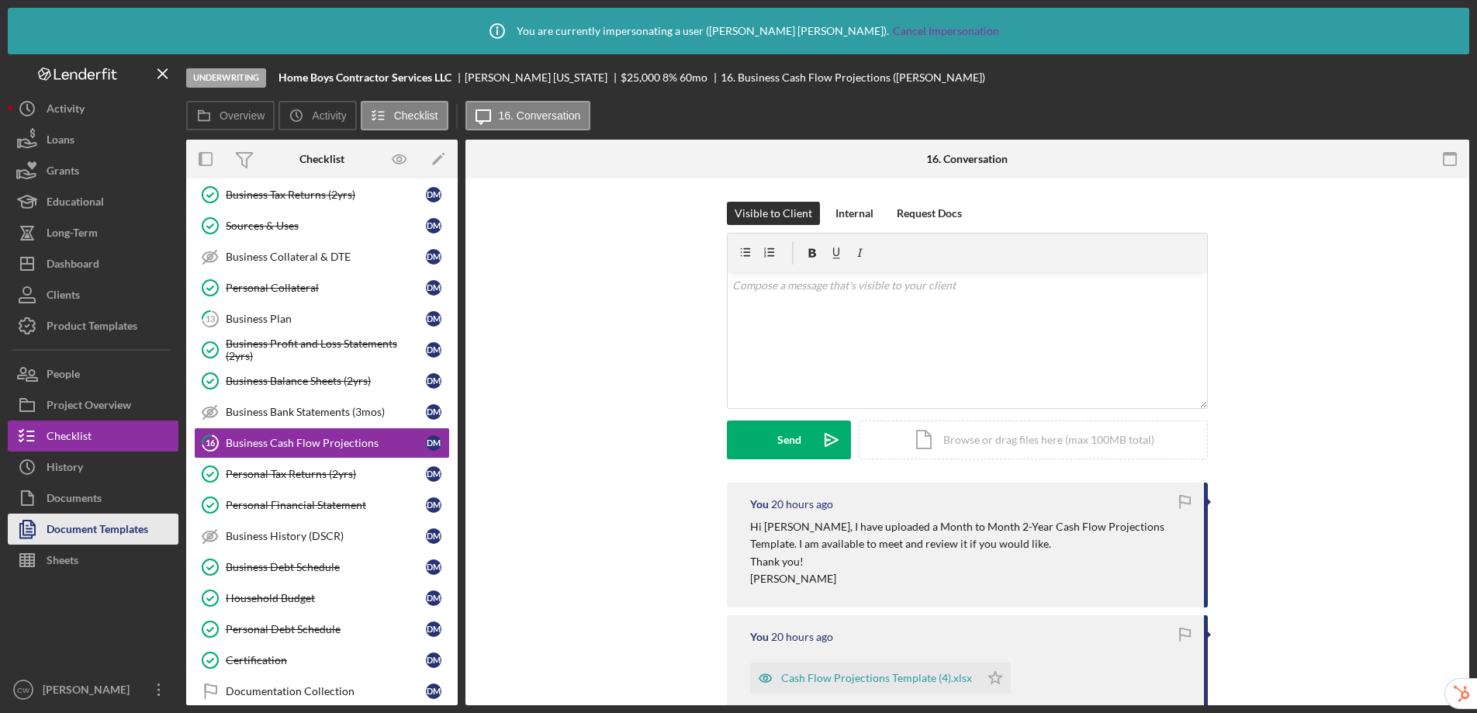
scroll to position [230, 0]
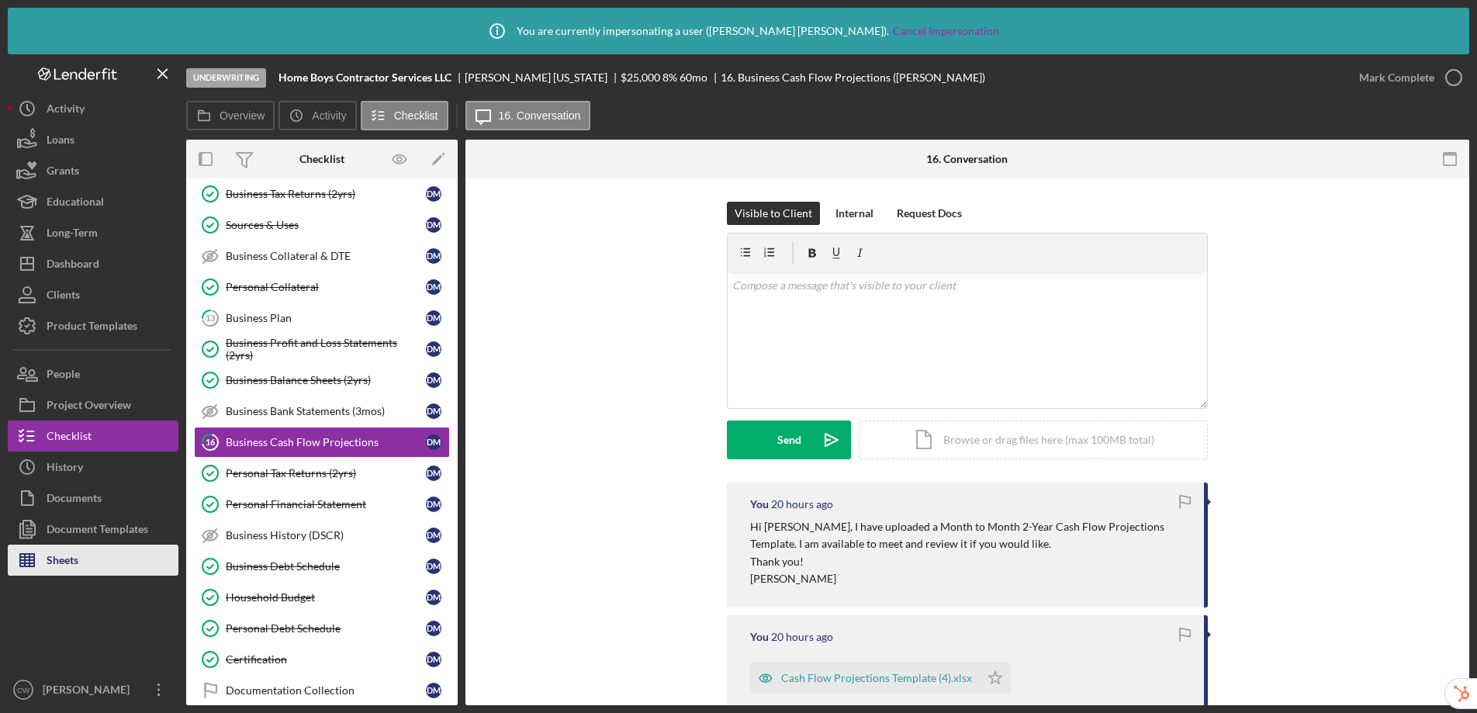
click at [103, 555] on button "Sheets" at bounding box center [93, 560] width 171 height 31
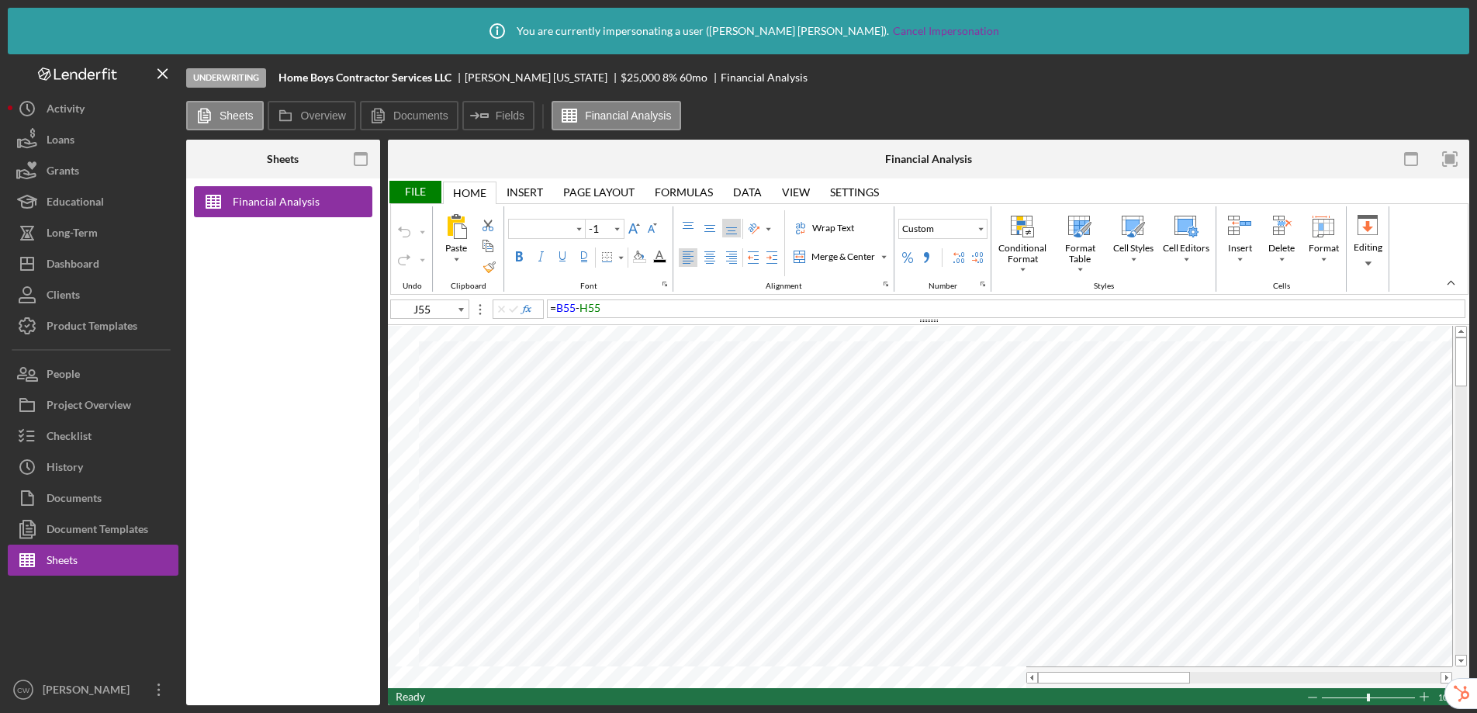
type input "Calibri"
type input "11"
type input "A2"
type input "Lato"
type input "10.5"
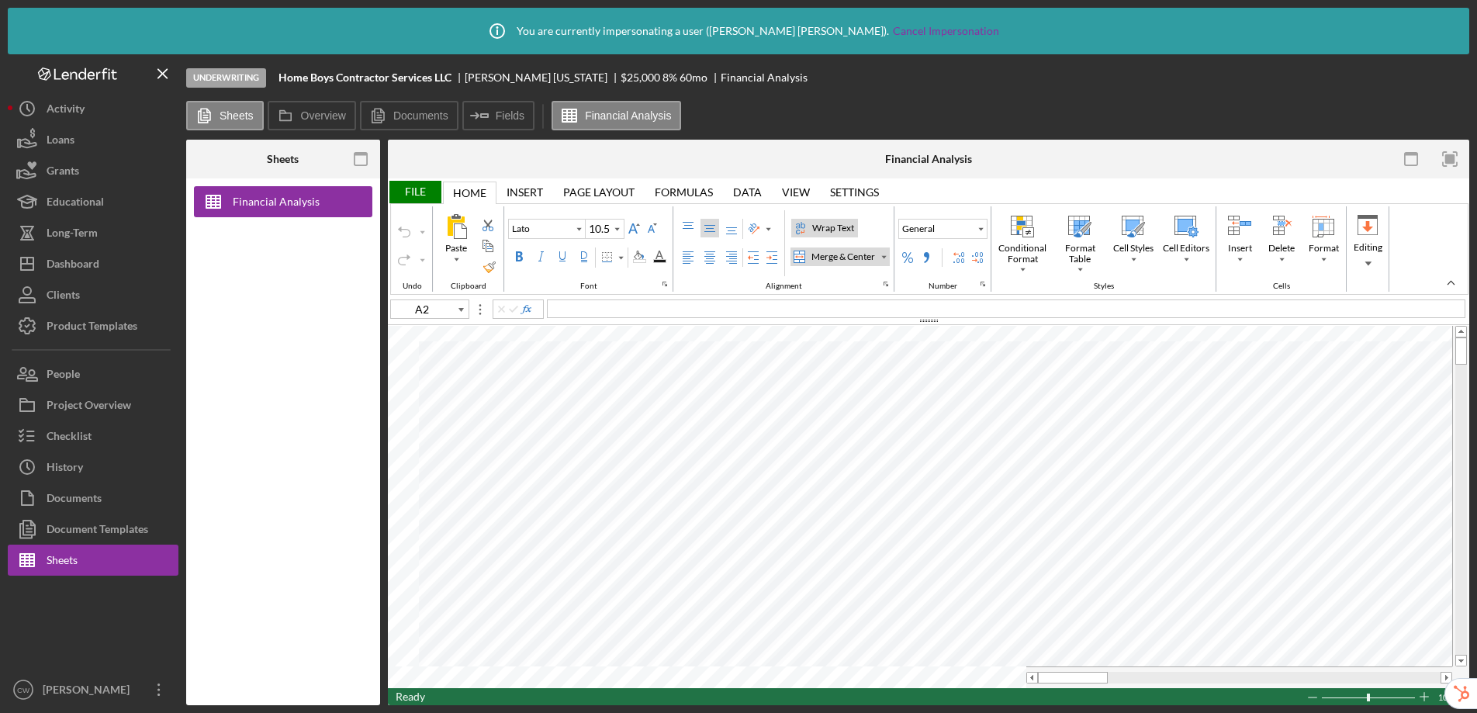
type input "H33"
type input "Calibri"
type input "10"
type input "A2"
type input "Lato"
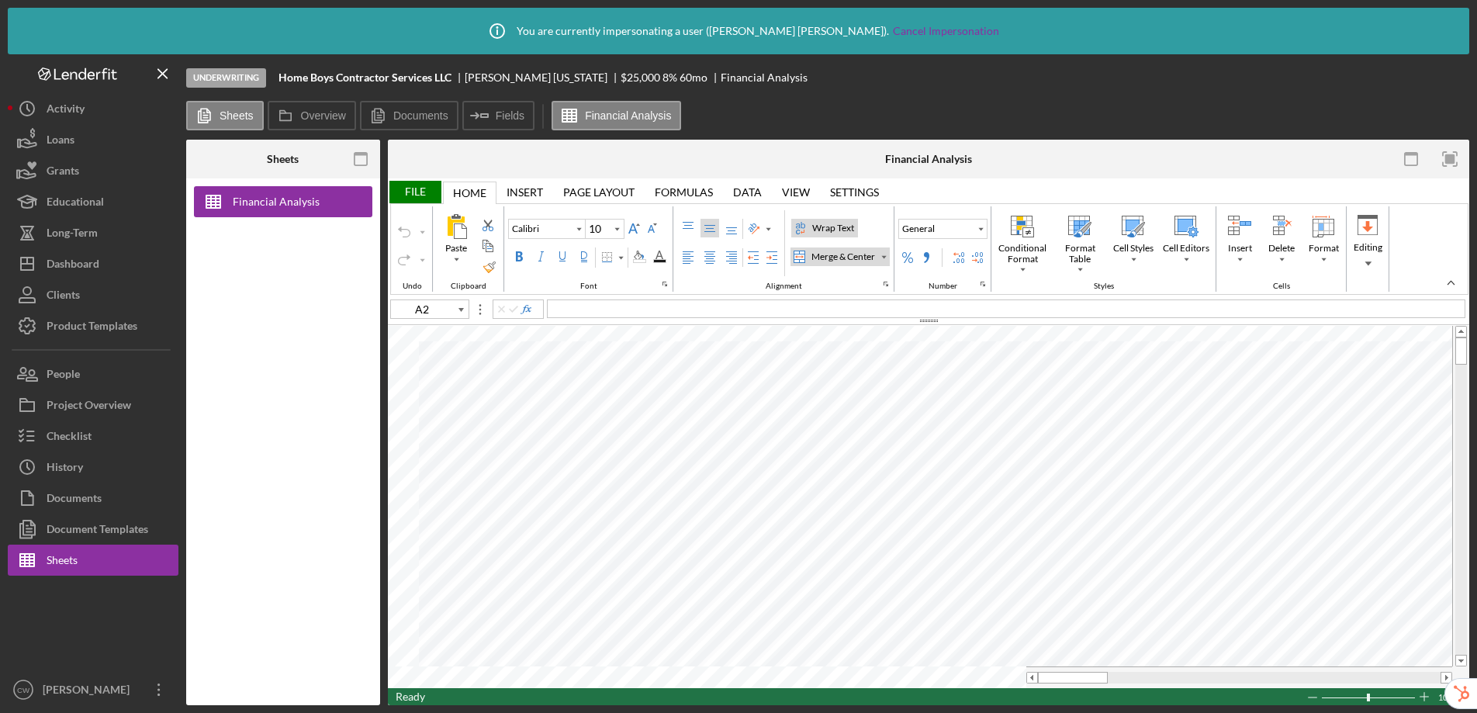
type input "10.5"
click at [977, 670] on tr at bounding box center [920, 677] width 1064 height 22
click at [307, 118] on label "Overview" at bounding box center [323, 115] width 45 height 12
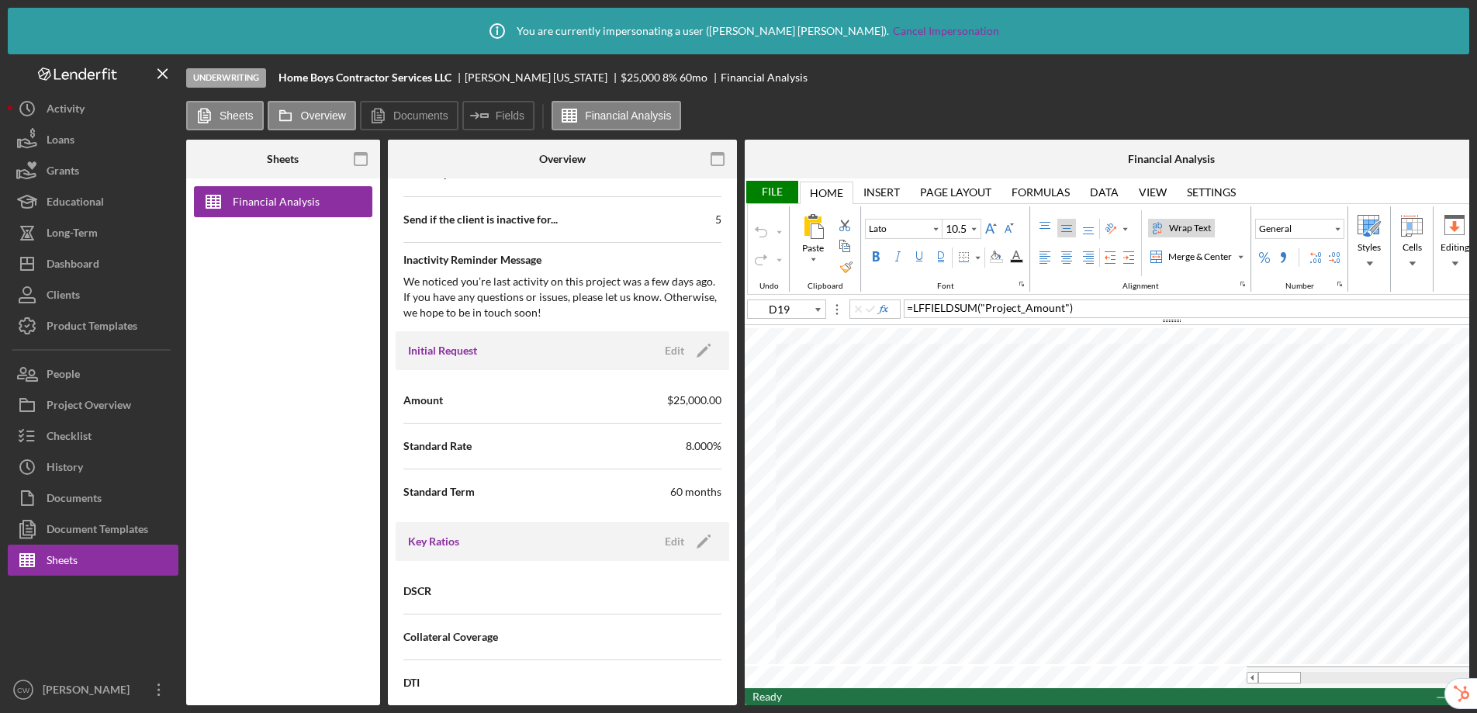
scroll to position [754, 0]
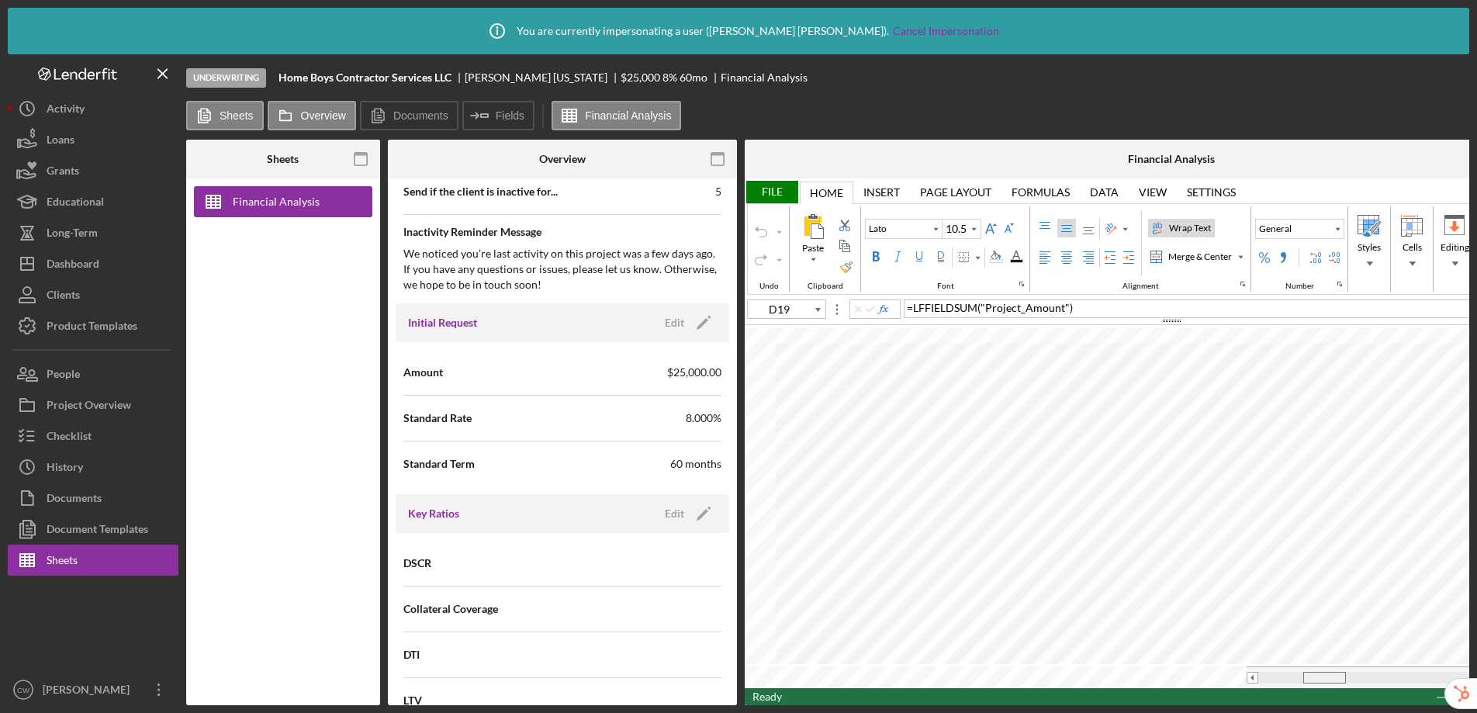
drag, startPoint x: 1275, startPoint y: 674, endPoint x: 1320, endPoint y: 676, distance: 45.0
click at [1320, 676] on span at bounding box center [1324, 678] width 10 height 10
type input "E19"
click at [1010, 311] on div "= D19 / D$24" at bounding box center [1249, 308] width 690 height 19
type input "Calibri"
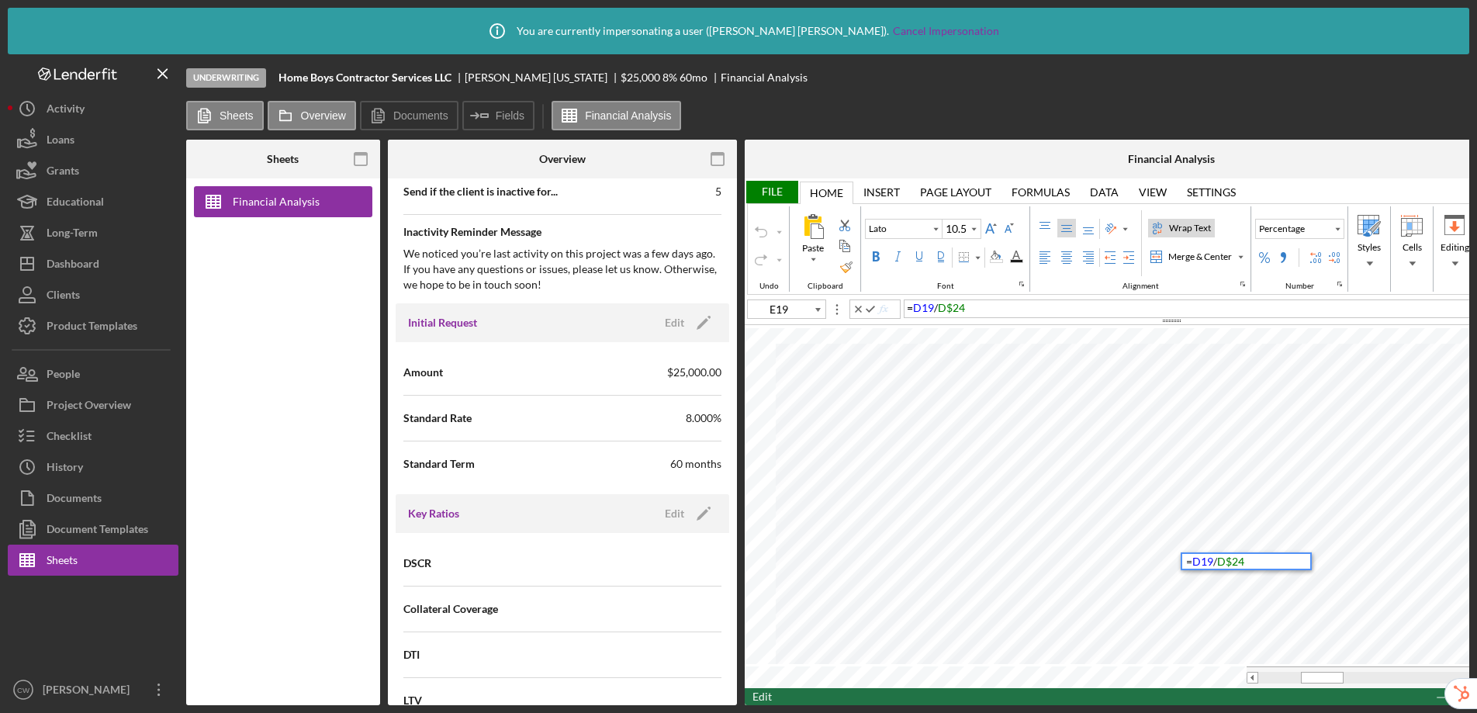
type input "11"
type input "G21"
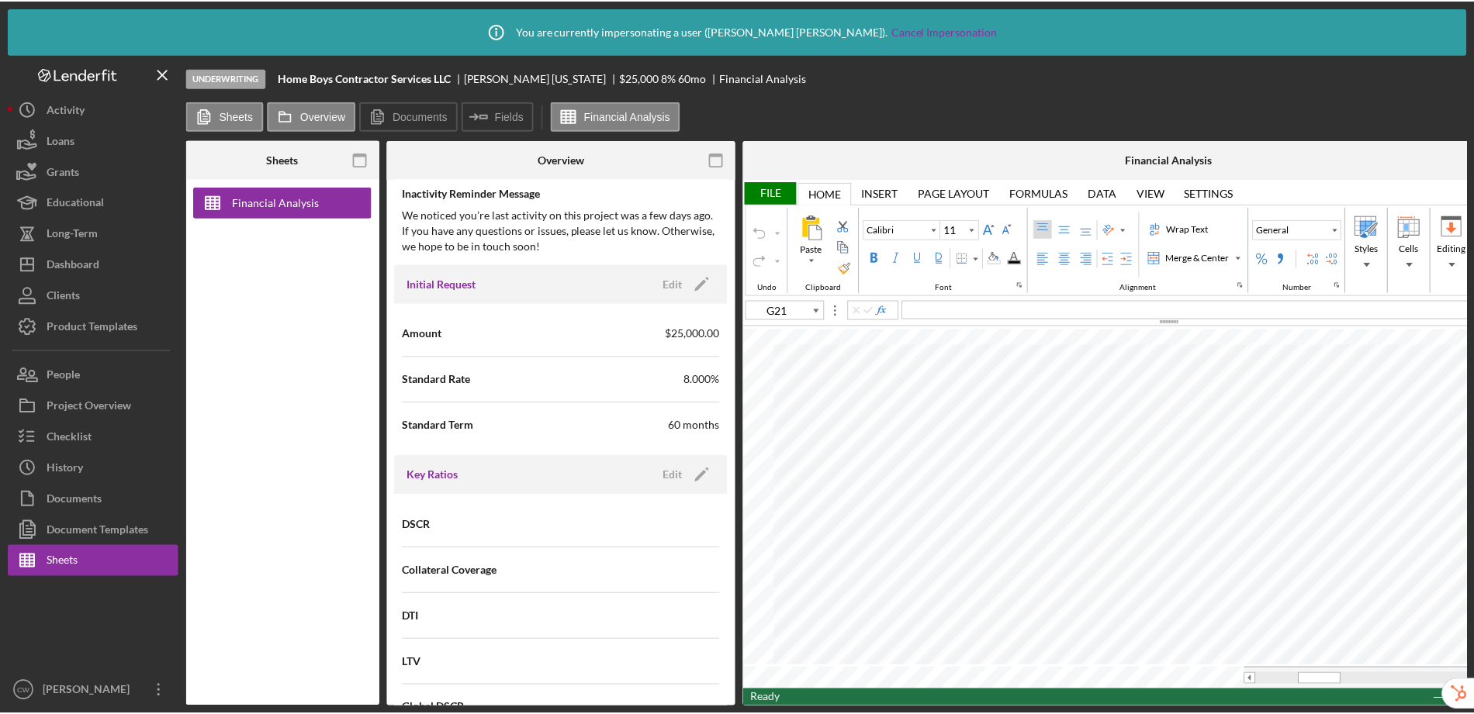
scroll to position [795, 0]
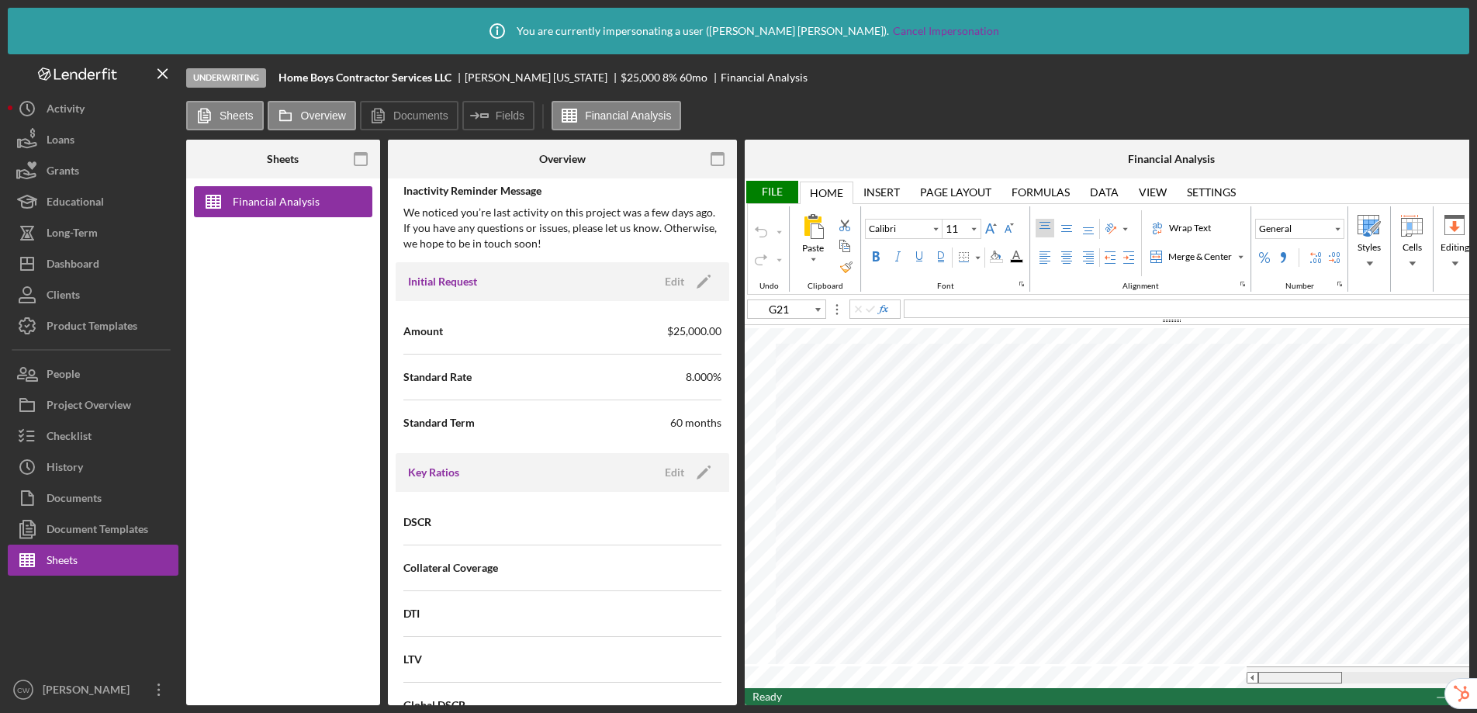
drag, startPoint x: 1313, startPoint y: 671, endPoint x: 1246, endPoint y: 675, distance: 67.6
click at [1247, 675] on div at bounding box center [1414, 678] width 334 height 12
type input "Lato"
type input "10.5"
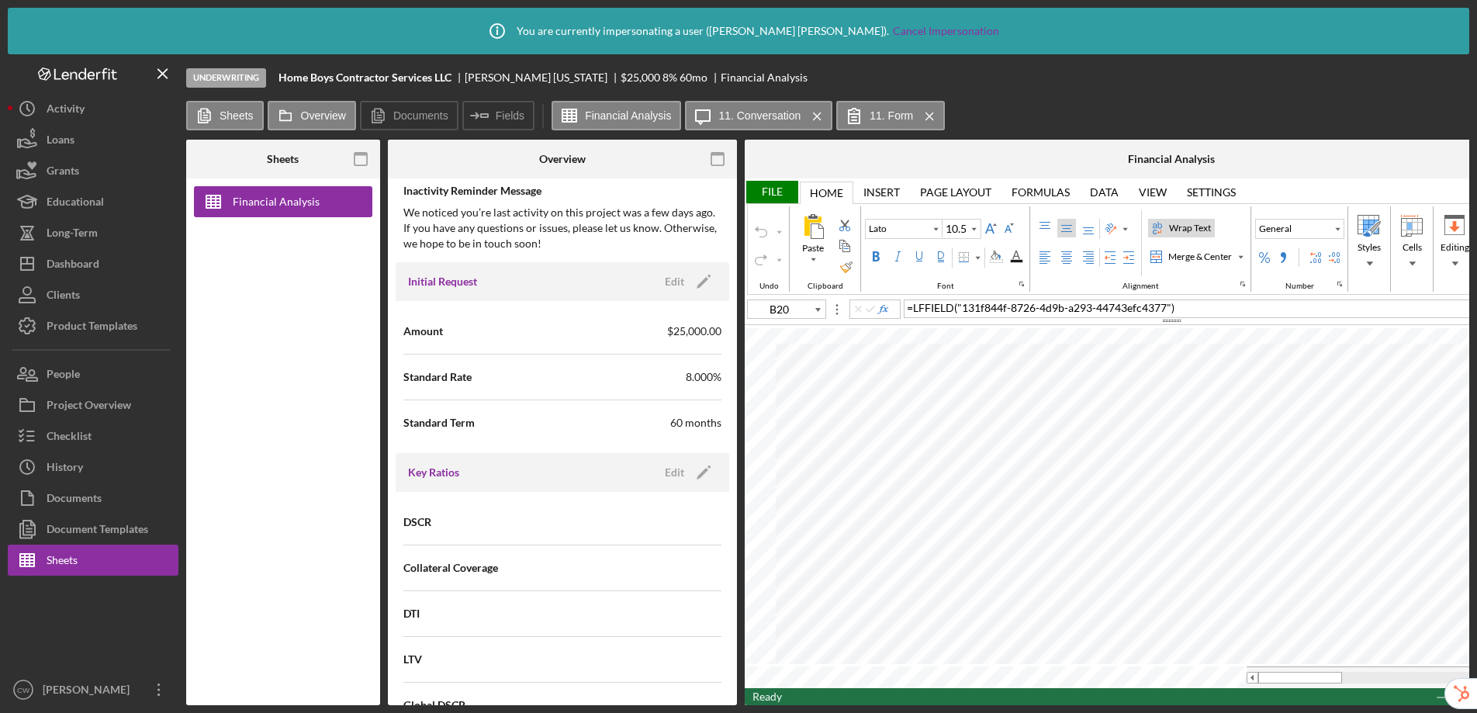
type input "B19"
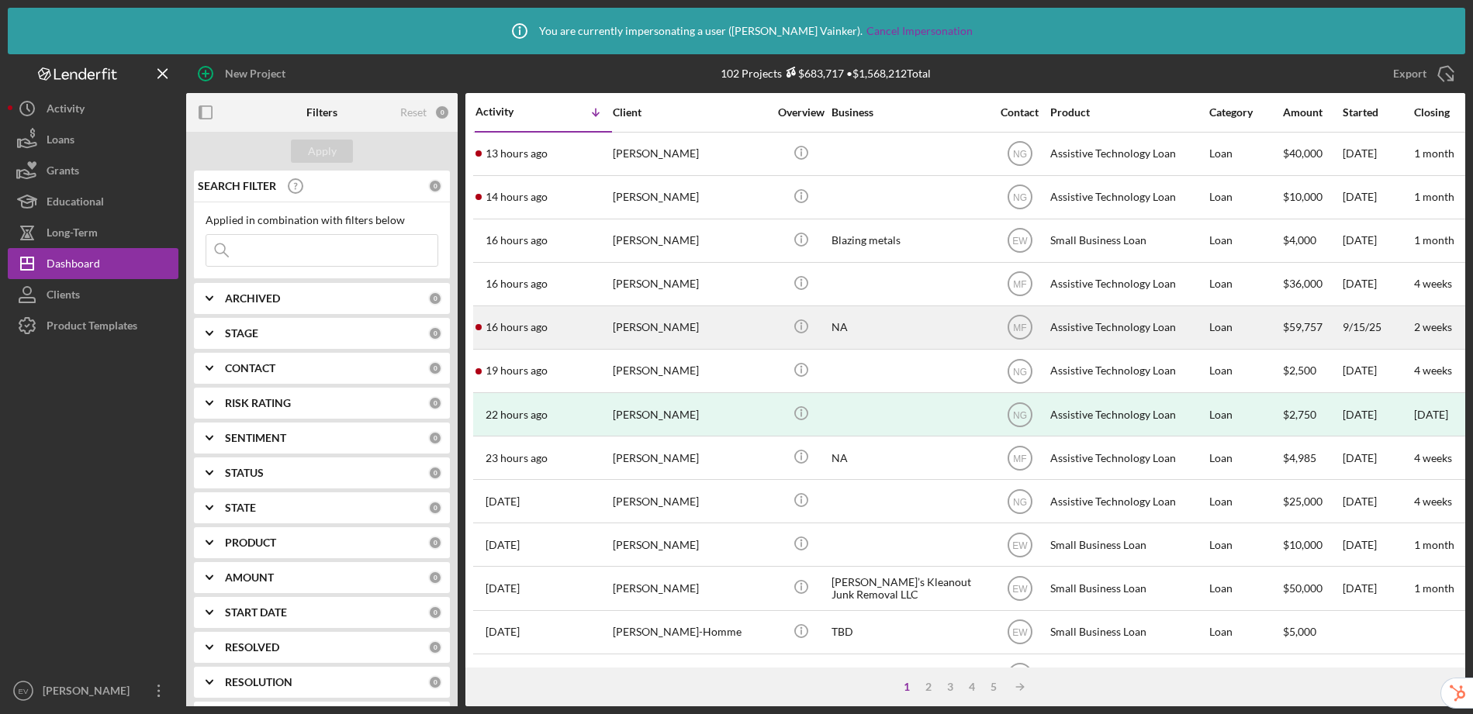
click at [1144, 330] on div "Assistive Technology Loan" at bounding box center [1127, 327] width 155 height 41
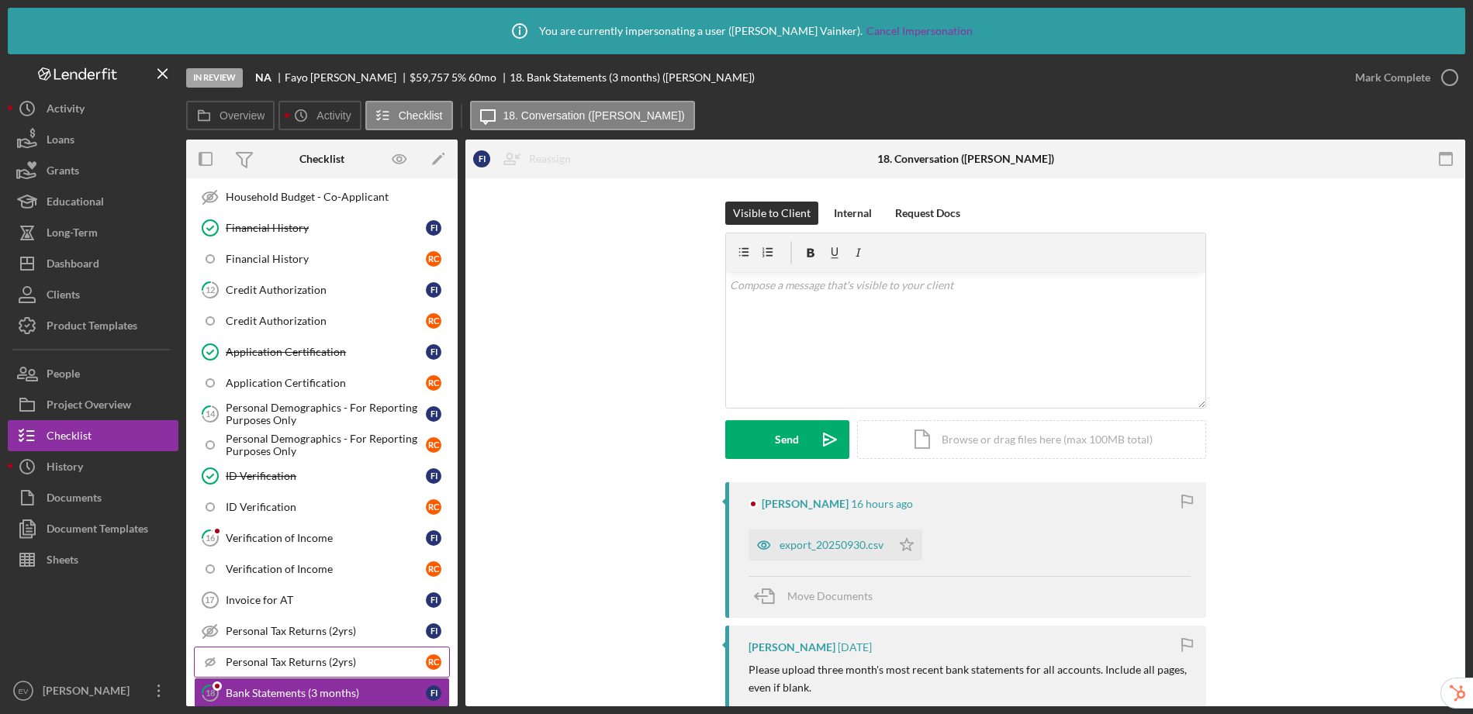
scroll to position [564, 0]
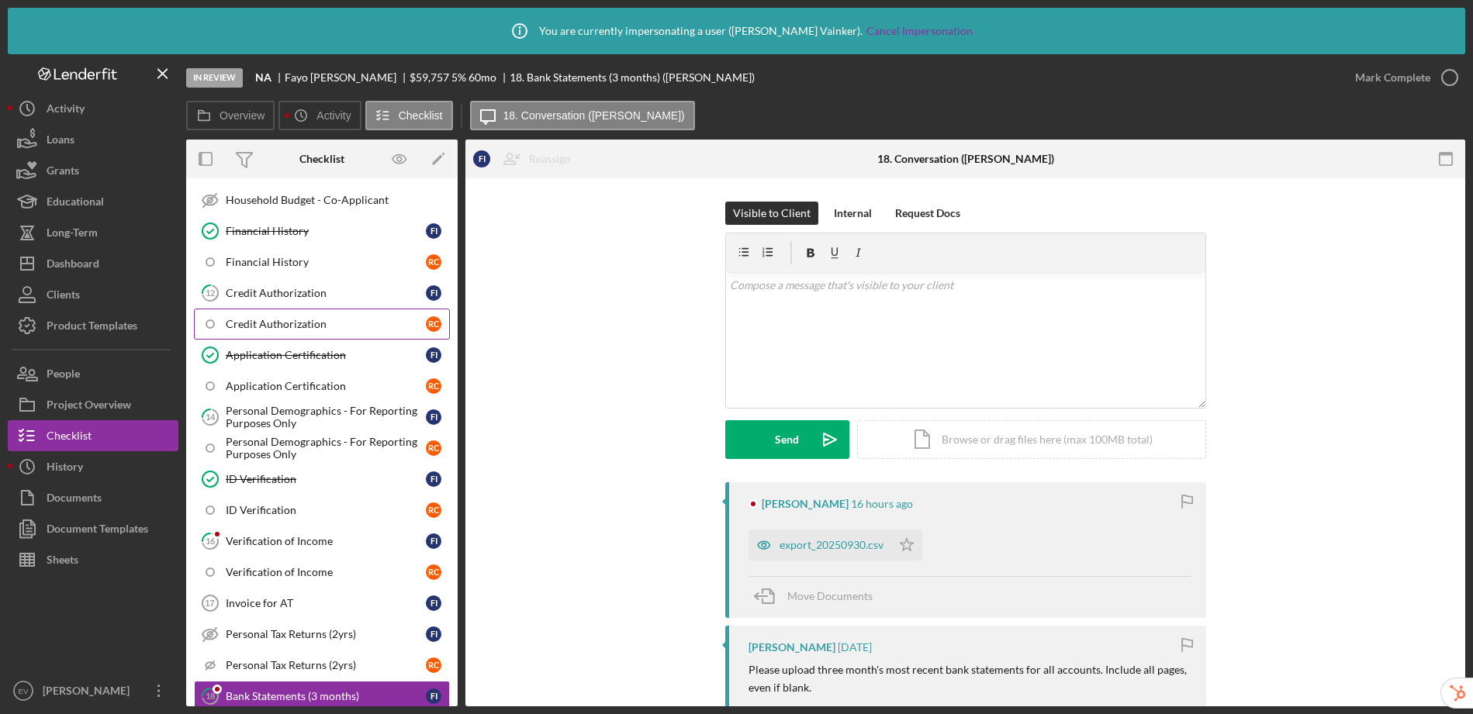
click at [288, 321] on div "Credit Authorization" at bounding box center [326, 324] width 200 height 12
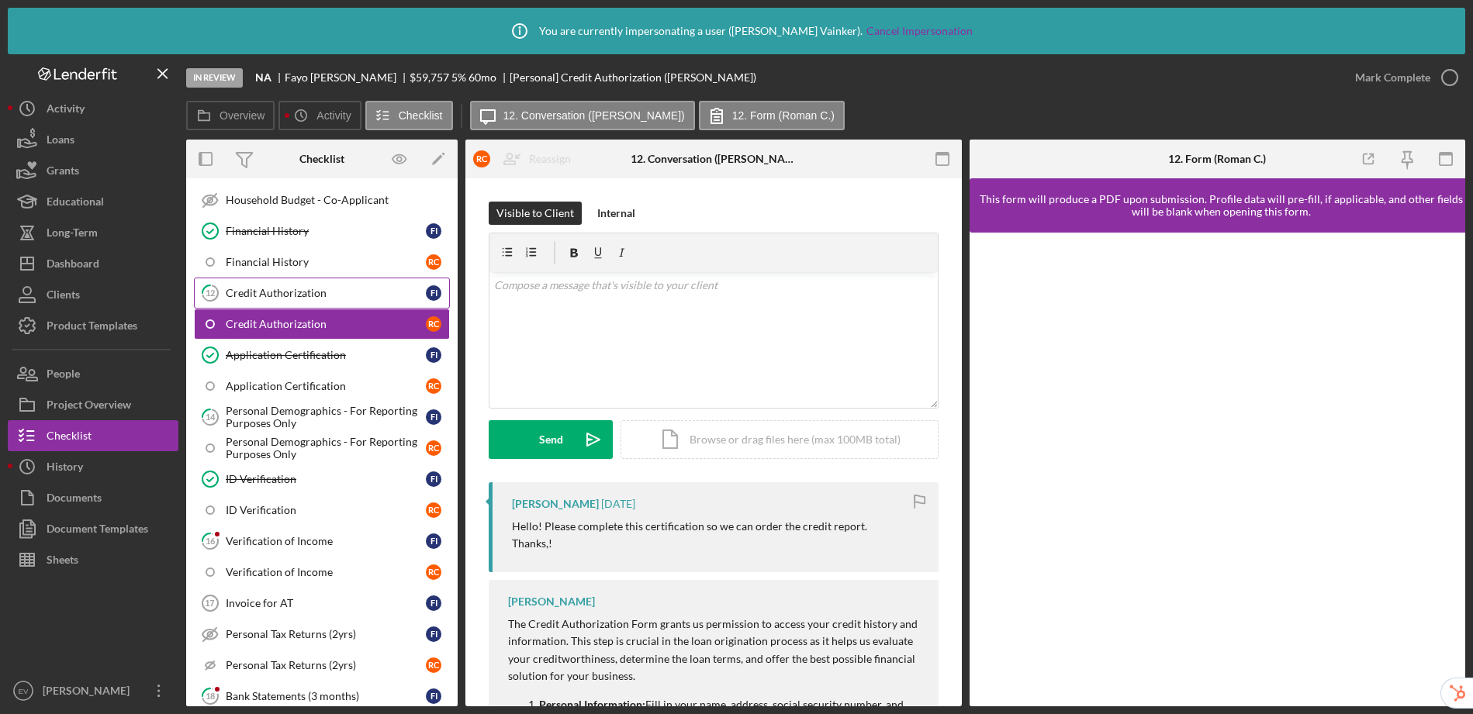
click at [306, 290] on div "Credit Authorization" at bounding box center [326, 293] width 200 height 12
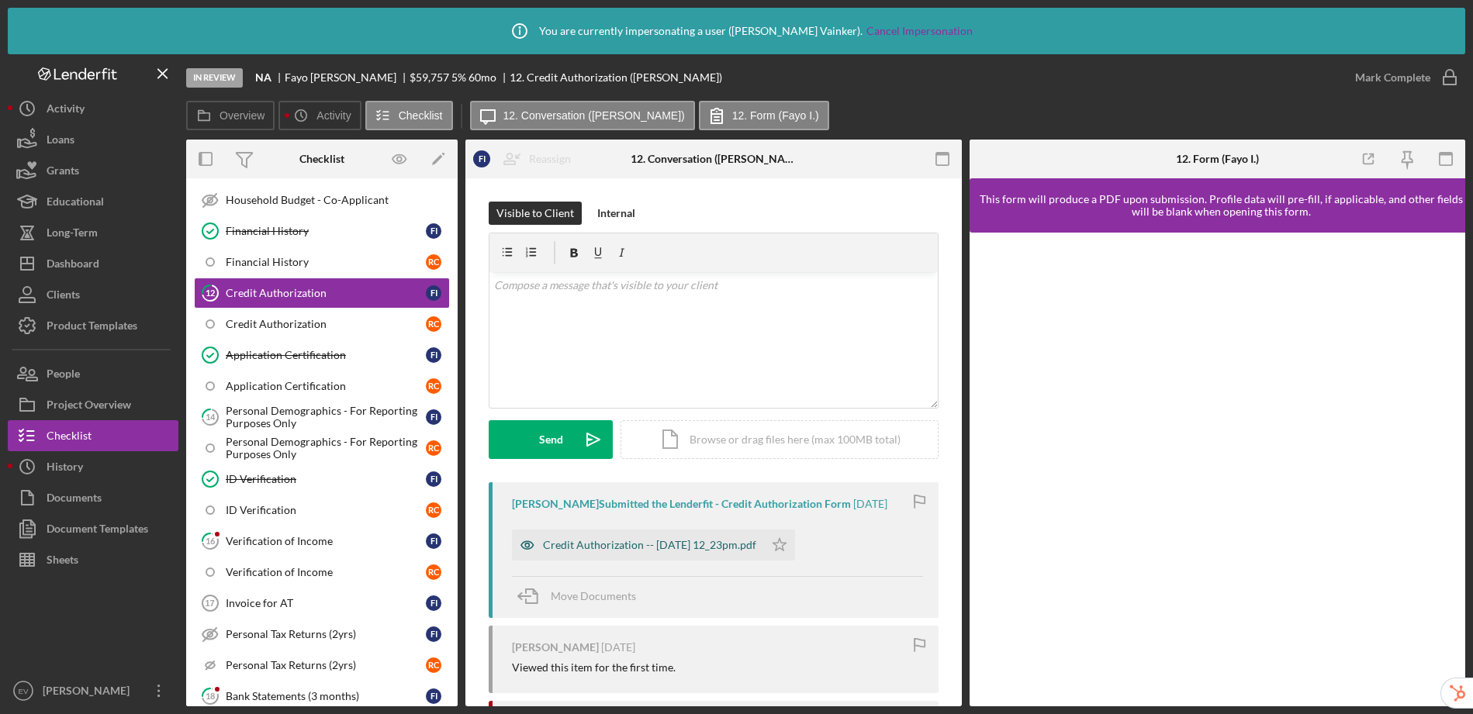
click at [713, 541] on div "Credit Authorization -- 2025-09-26 12_23pm.pdf" at bounding box center [649, 545] width 213 height 12
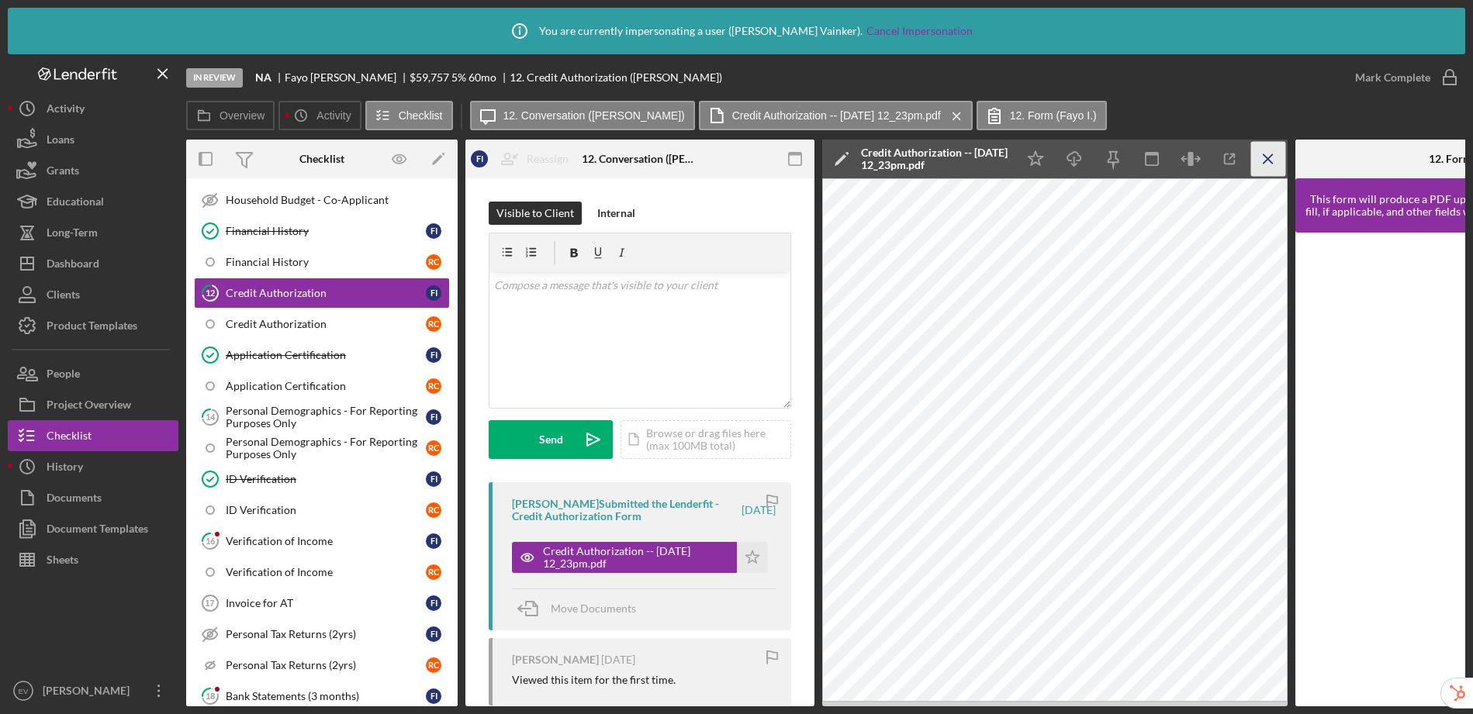
click at [1263, 164] on icon "Icon/Menu Close" at bounding box center [1268, 159] width 35 height 35
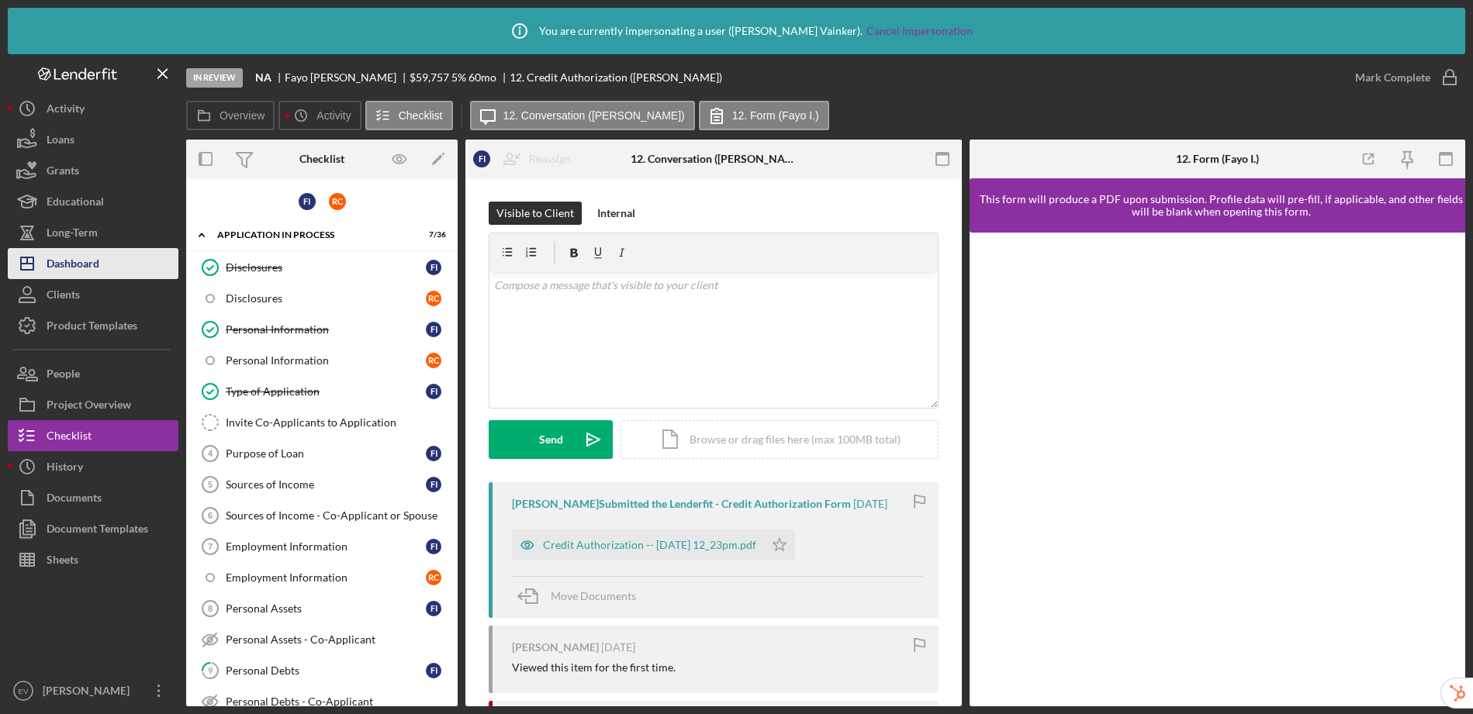
click at [88, 270] on div "Dashboard" at bounding box center [73, 265] width 53 height 35
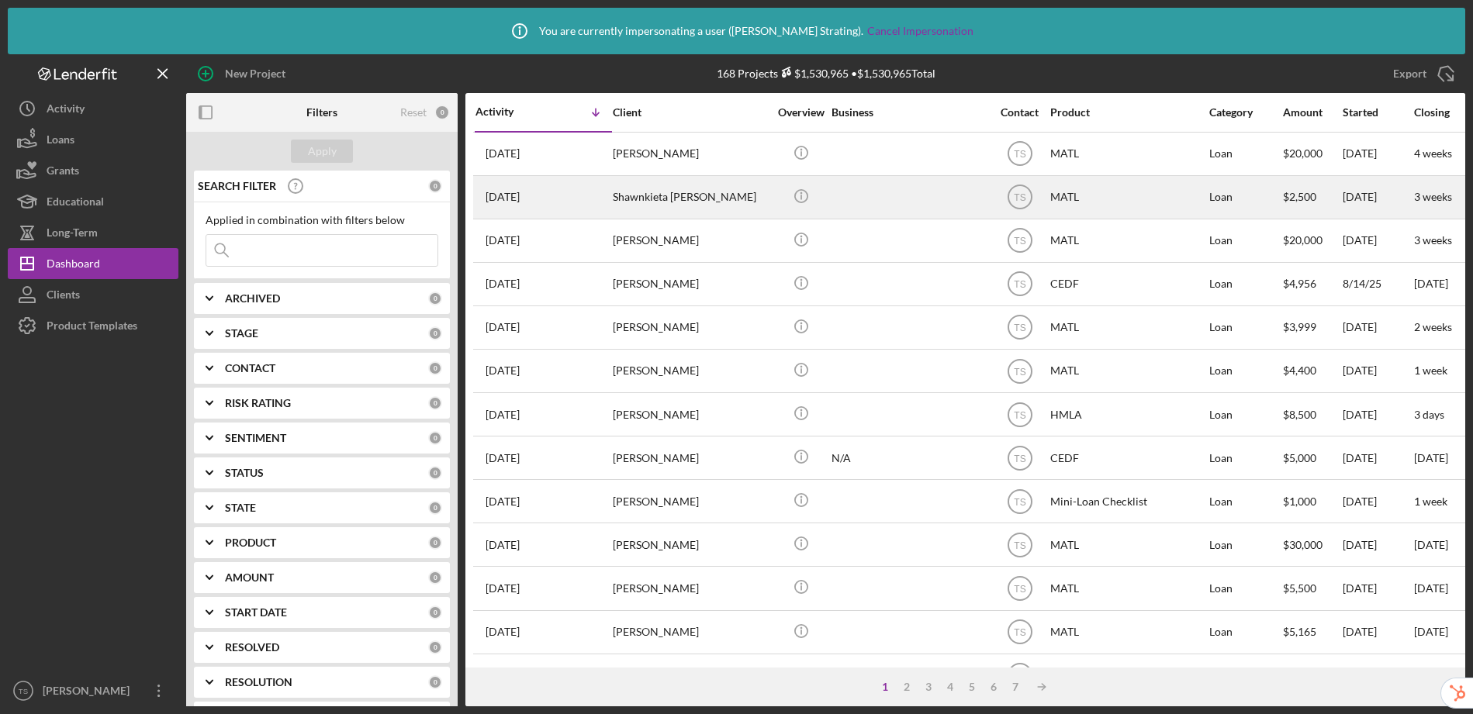
click at [644, 192] on div "Shawnkieta Baker" at bounding box center [690, 197] width 155 height 41
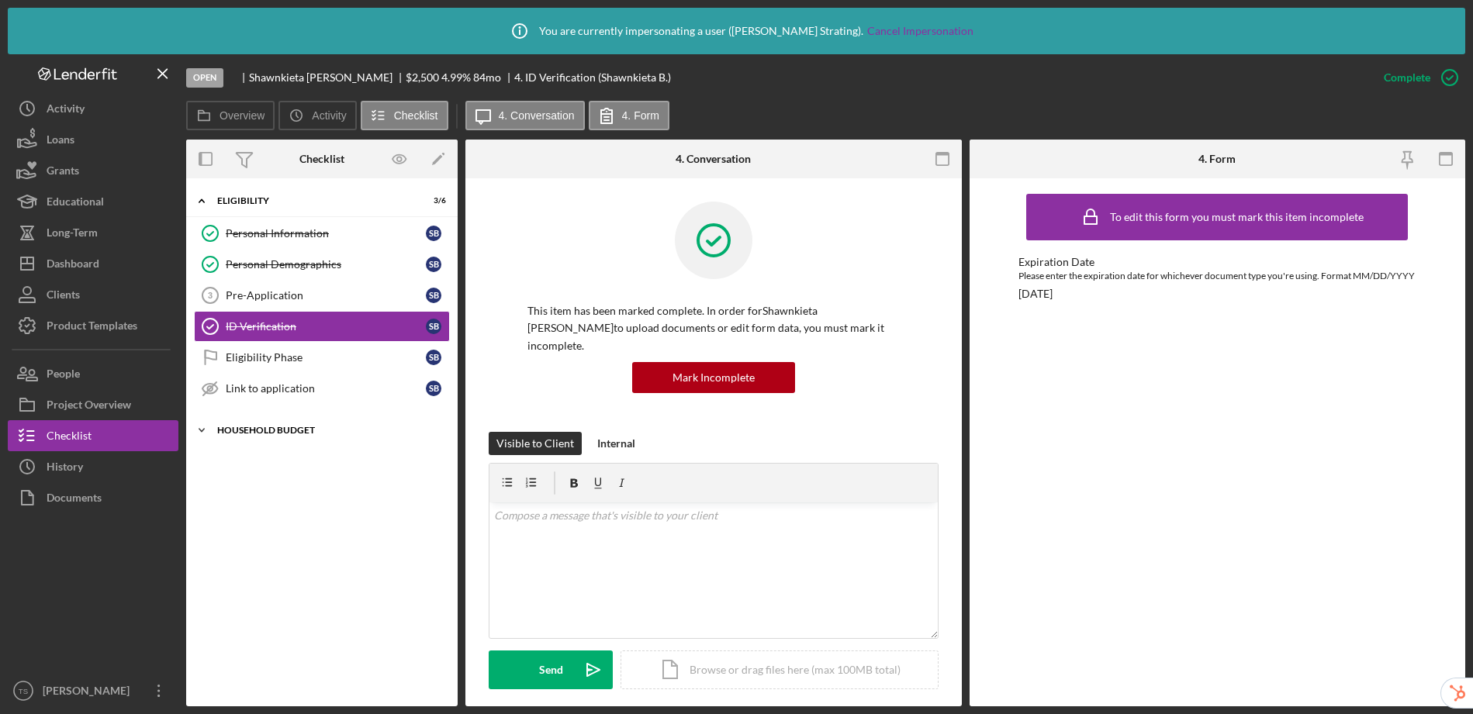
click at [277, 427] on div "Household Budget" at bounding box center [327, 430] width 221 height 9
click at [290, 386] on div "Link to application" at bounding box center [326, 388] width 200 height 12
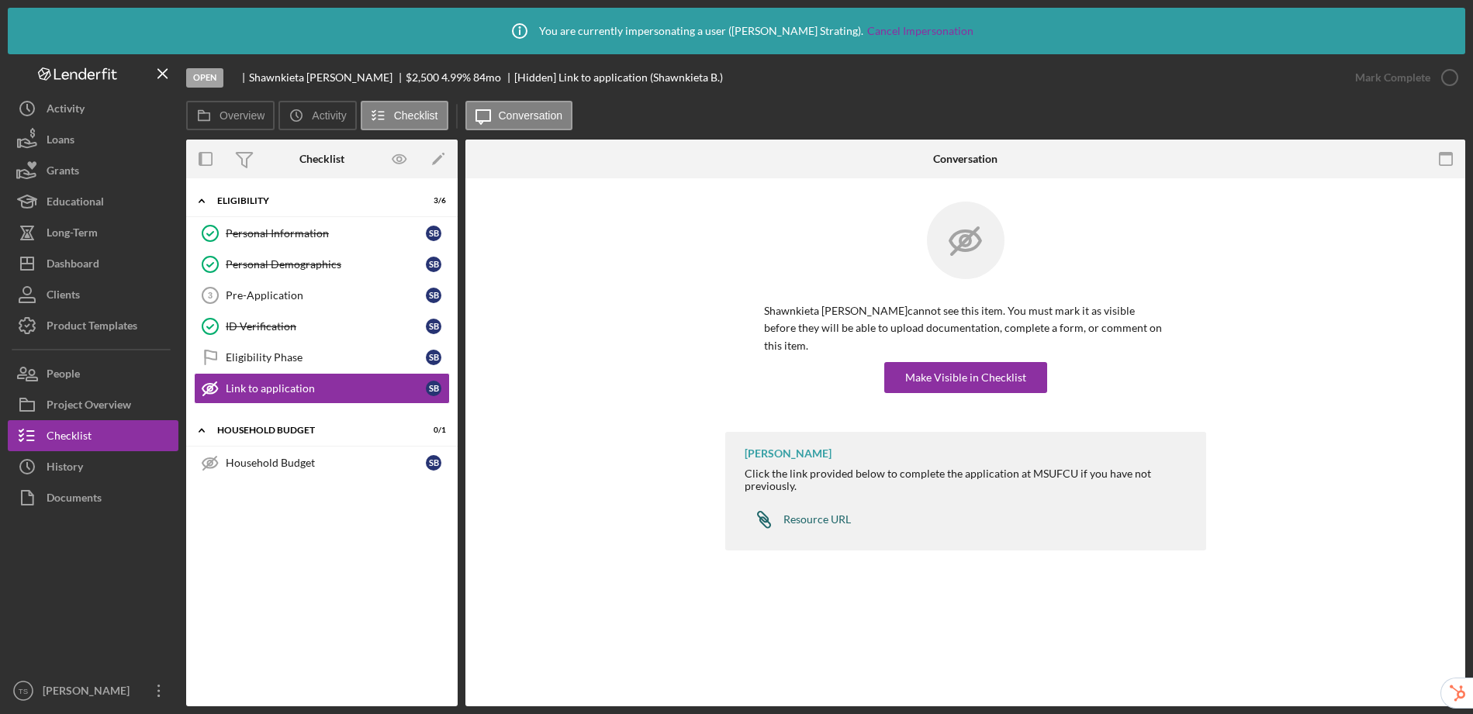
click at [815, 514] on div "Resource URL" at bounding box center [817, 520] width 67 height 12
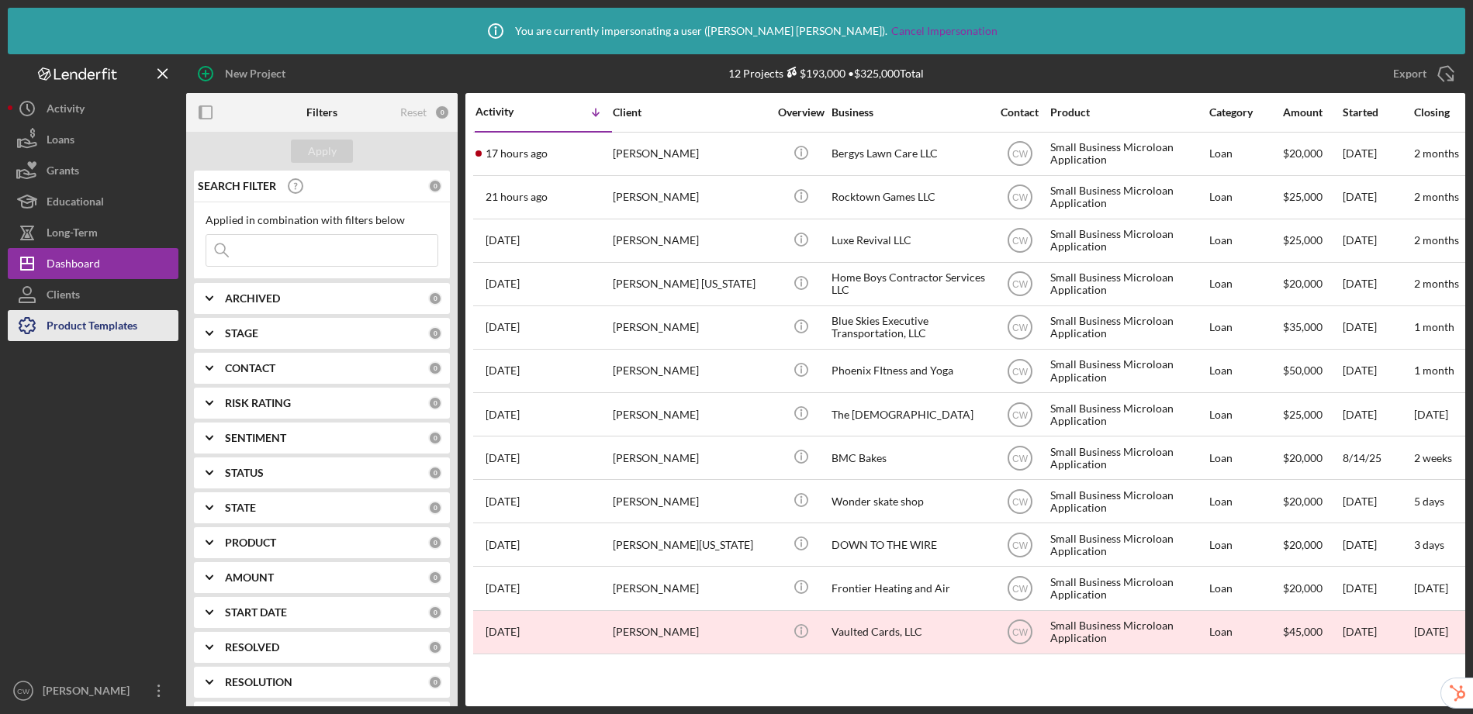
click at [123, 323] on div "Product Templates" at bounding box center [92, 327] width 91 height 35
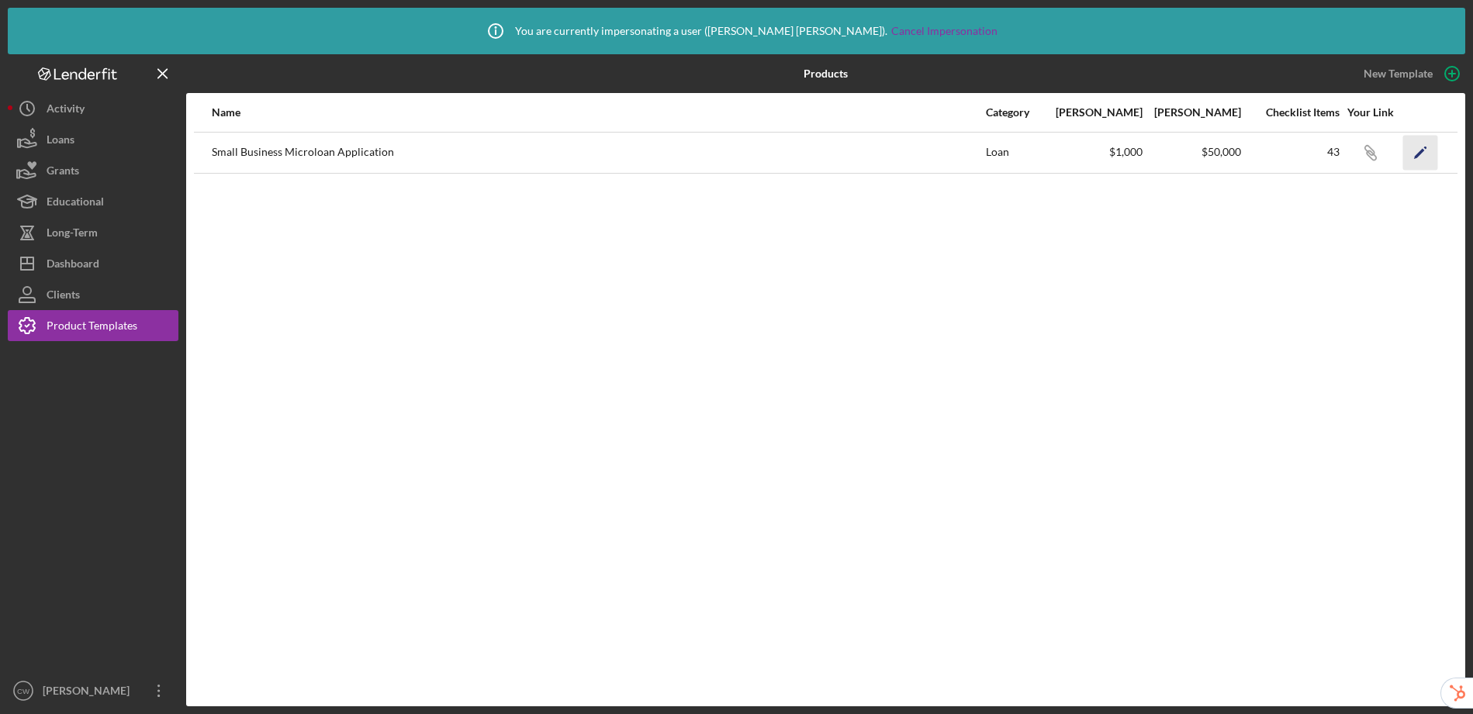
click at [1420, 152] on polygon "button" at bounding box center [1419, 153] width 11 height 11
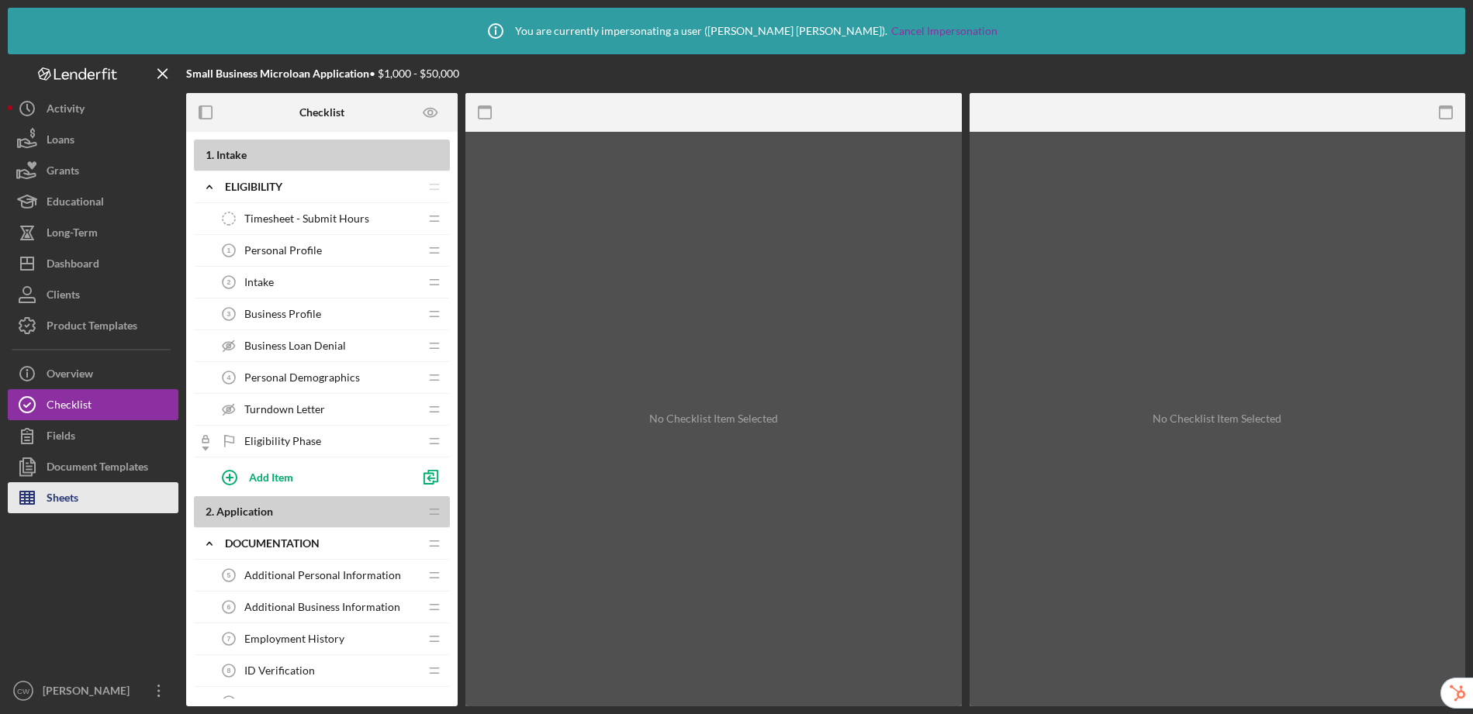
click at [99, 490] on button "Sheets" at bounding box center [93, 498] width 171 height 31
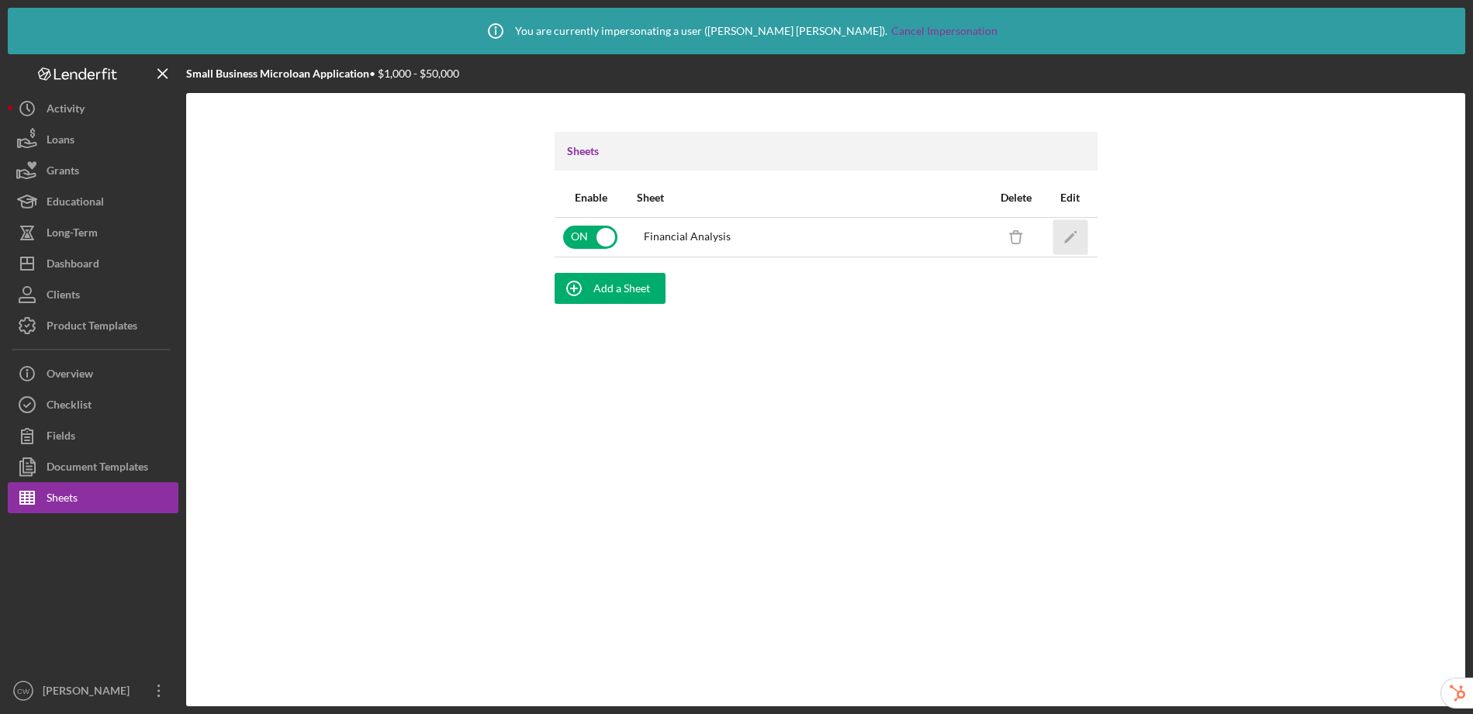
click at [1076, 231] on icon "Icon/Edit" at bounding box center [1070, 237] width 35 height 35
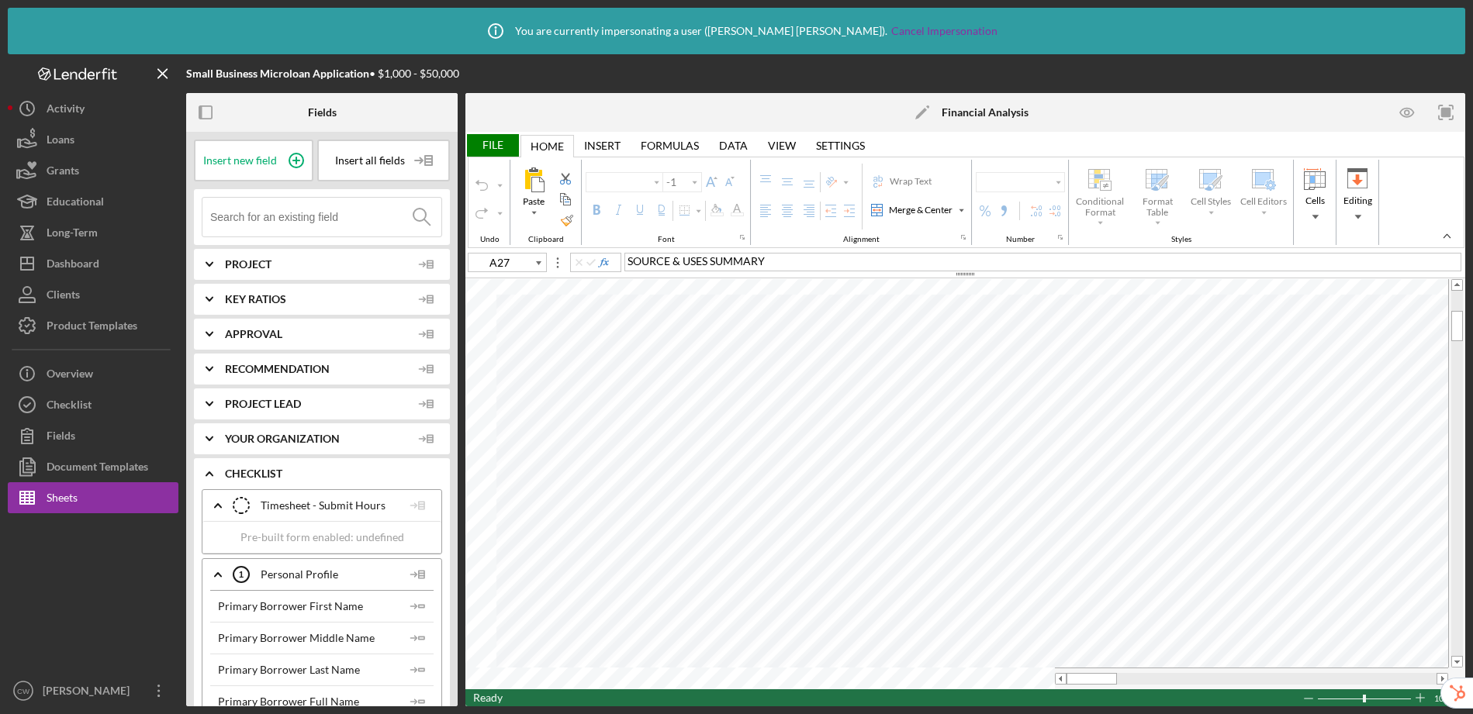
type input "Lato"
type input "10.5"
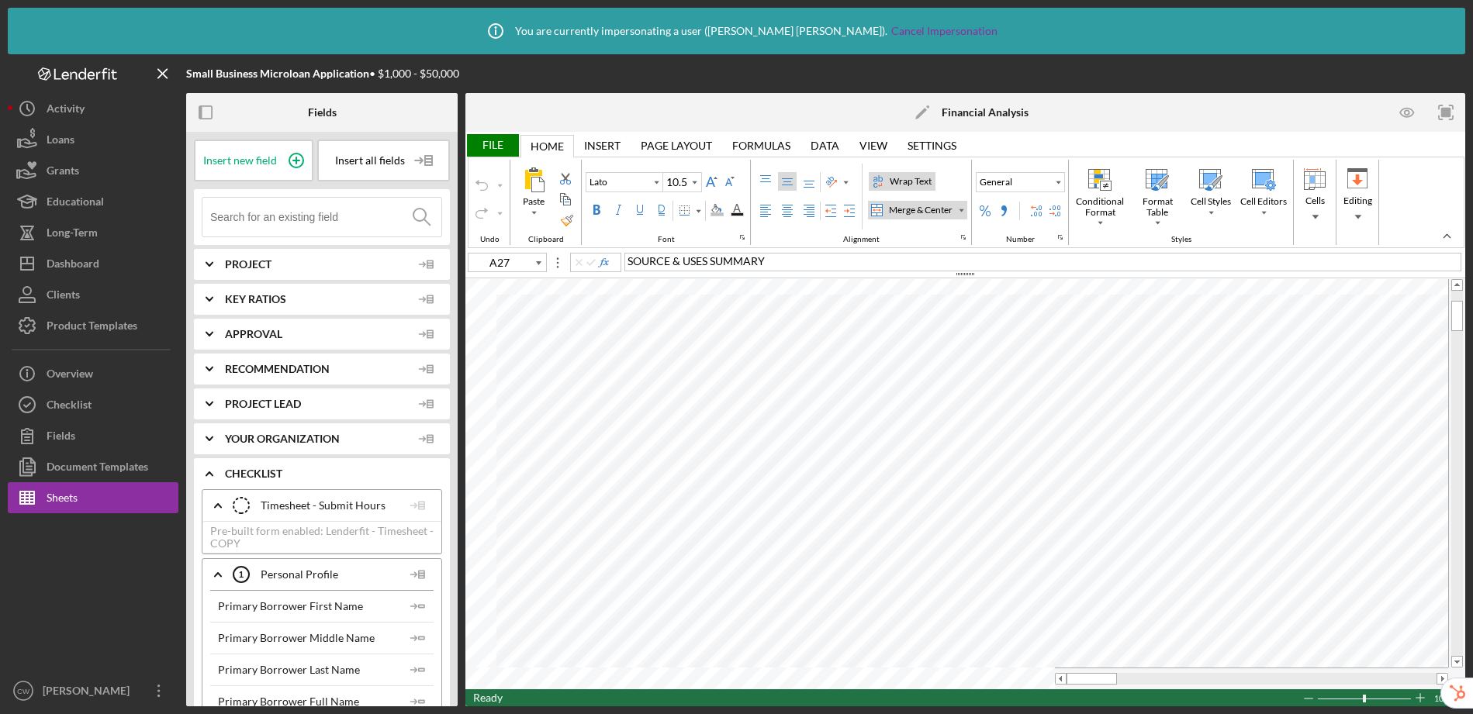
type input "D21"
click at [373, 217] on input at bounding box center [325, 217] width 231 height 39
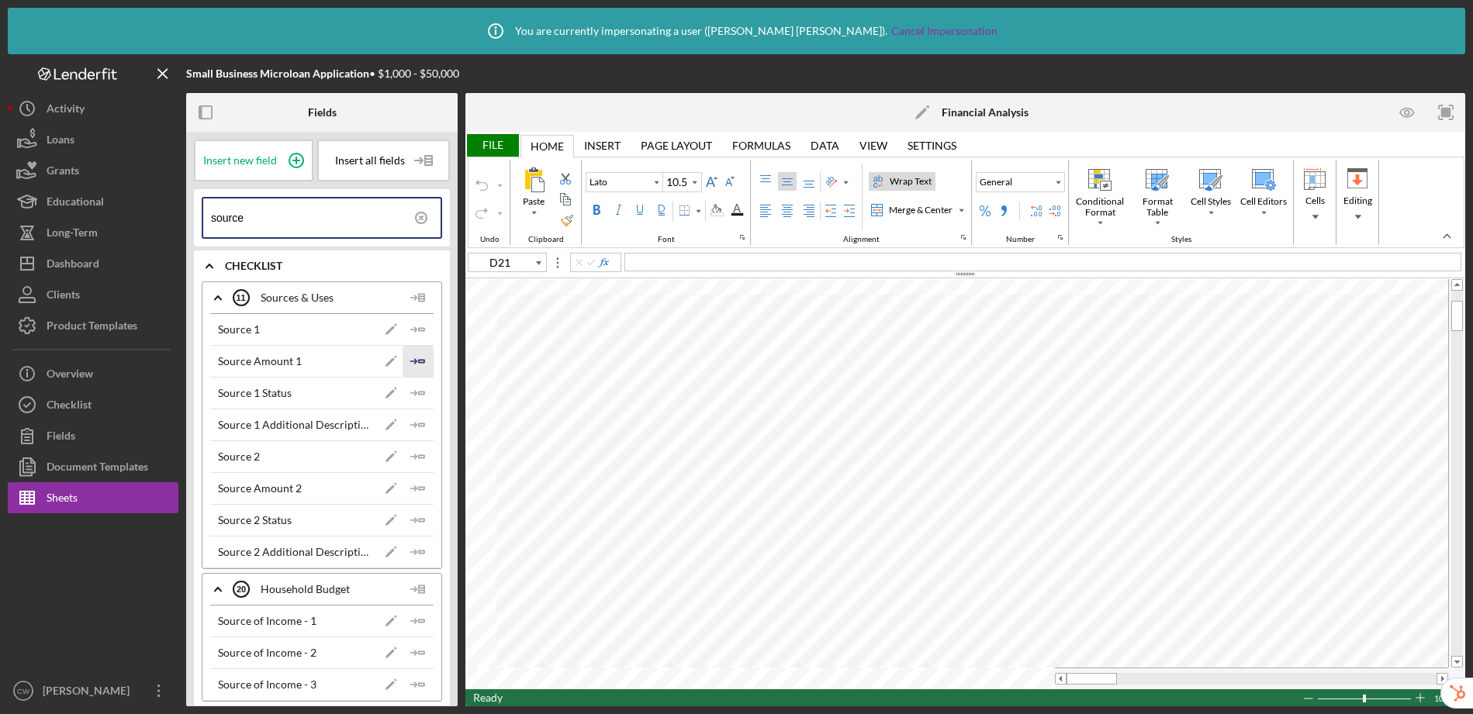
type input "source"
click at [420, 358] on icon "Icon/Insert Field" at bounding box center [418, 361] width 31 height 31
type input "D22"
type input "Calibri"
type input "11"
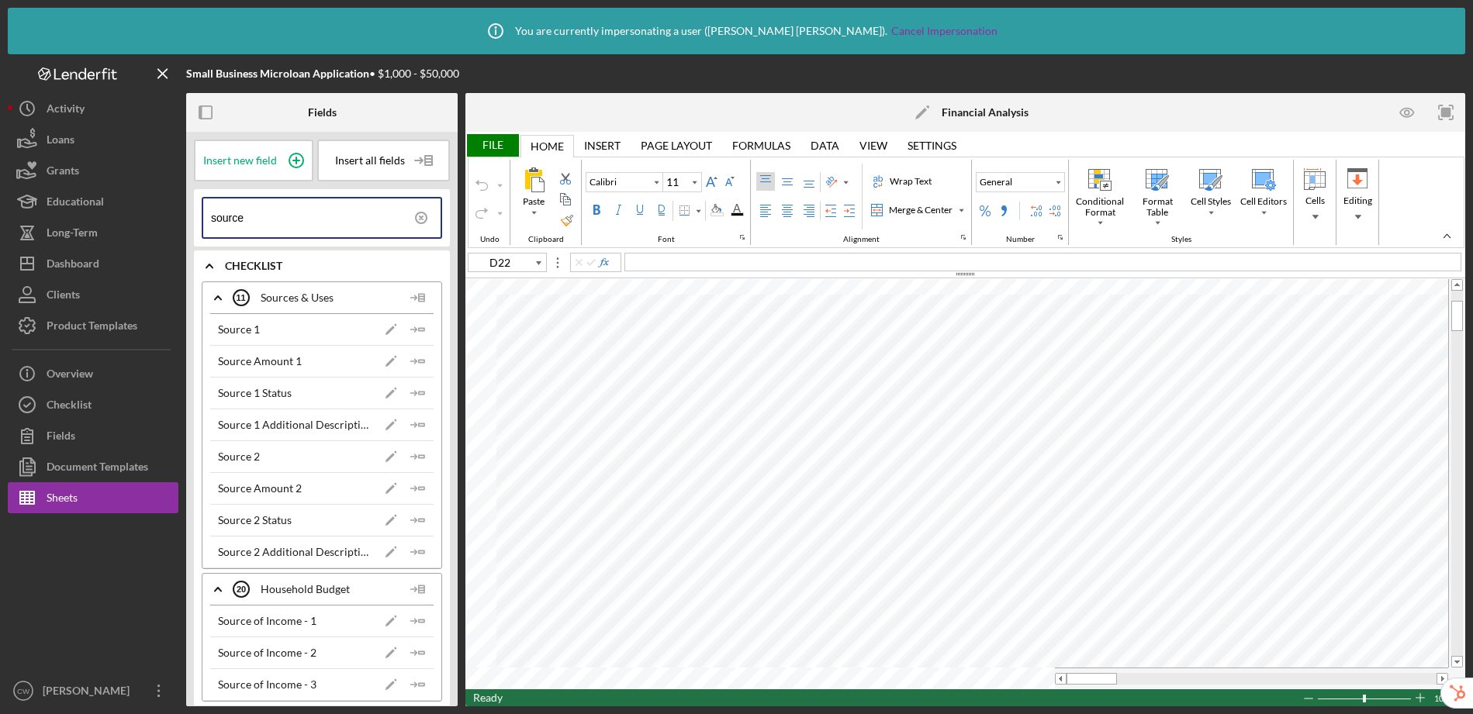
click at [478, 148] on div "File" at bounding box center [492, 145] width 54 height 22
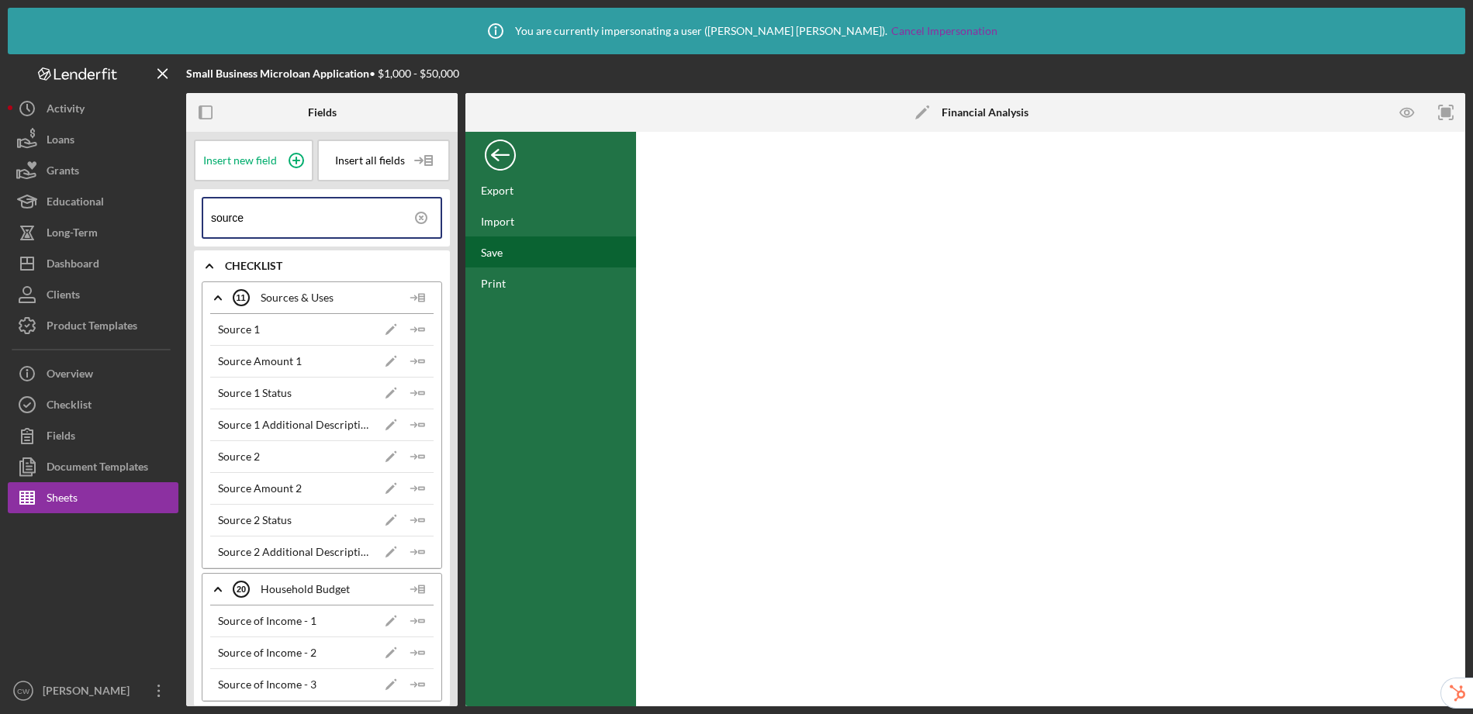
click at [500, 255] on div "Save" at bounding box center [492, 252] width 22 height 13
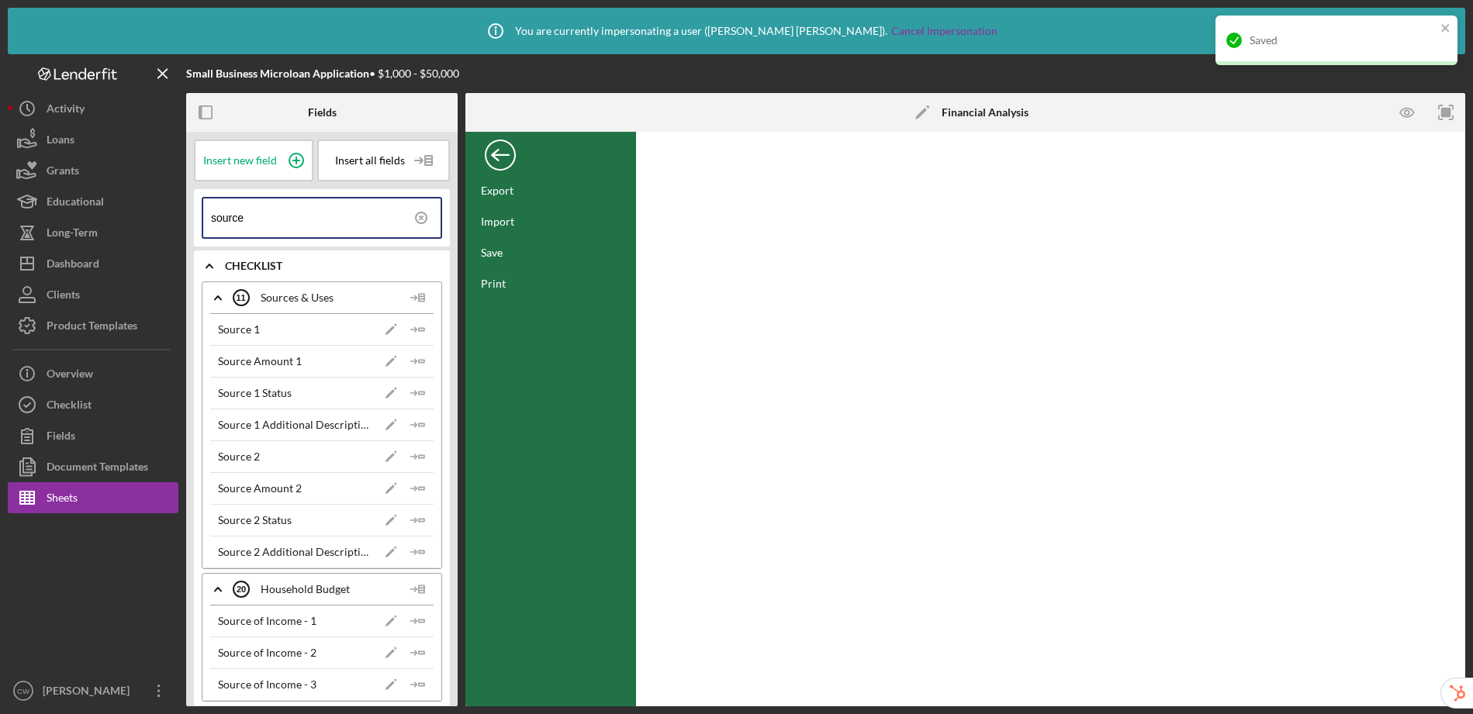
click at [504, 151] on div "Back" at bounding box center [500, 151] width 31 height 31
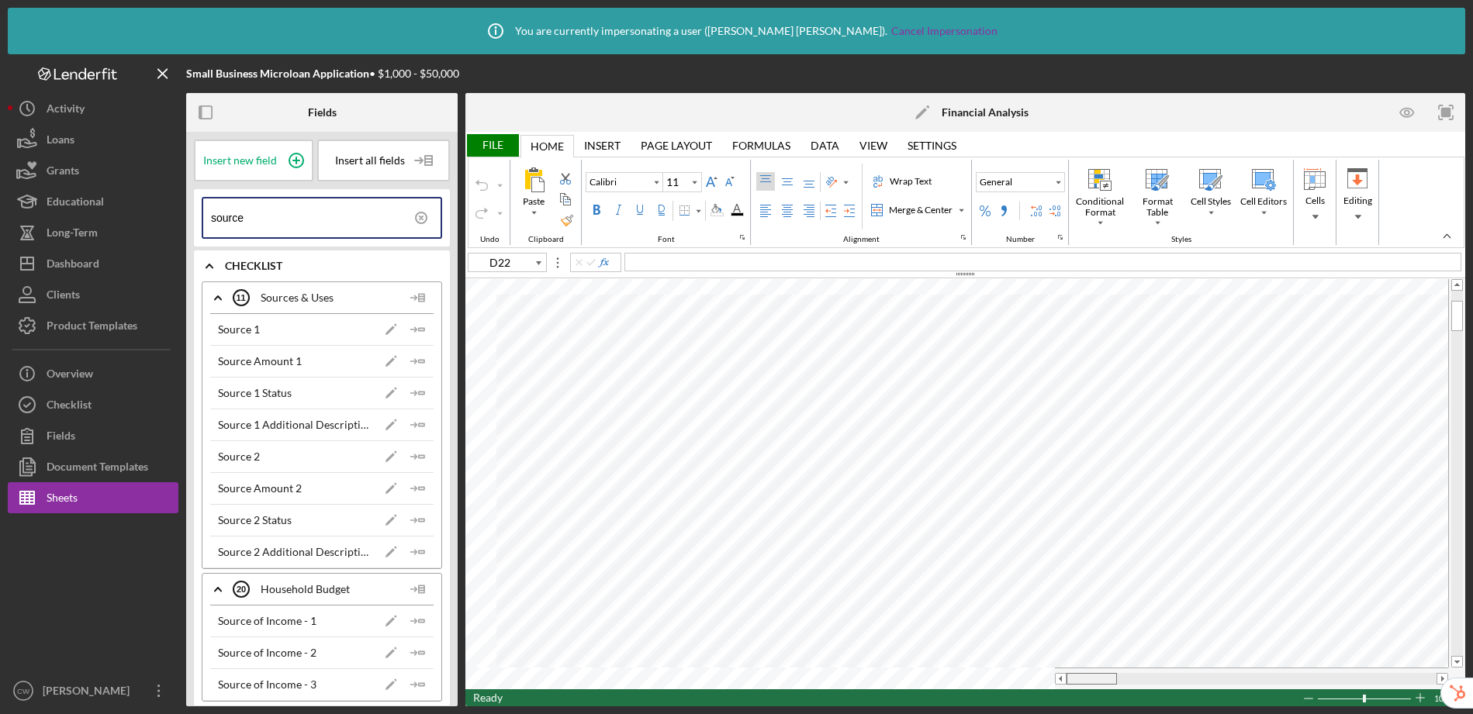
click at [1033, 675] on tr at bounding box center [956, 679] width 983 height 22
click at [126, 467] on div "Document Templates" at bounding box center [98, 469] width 102 height 35
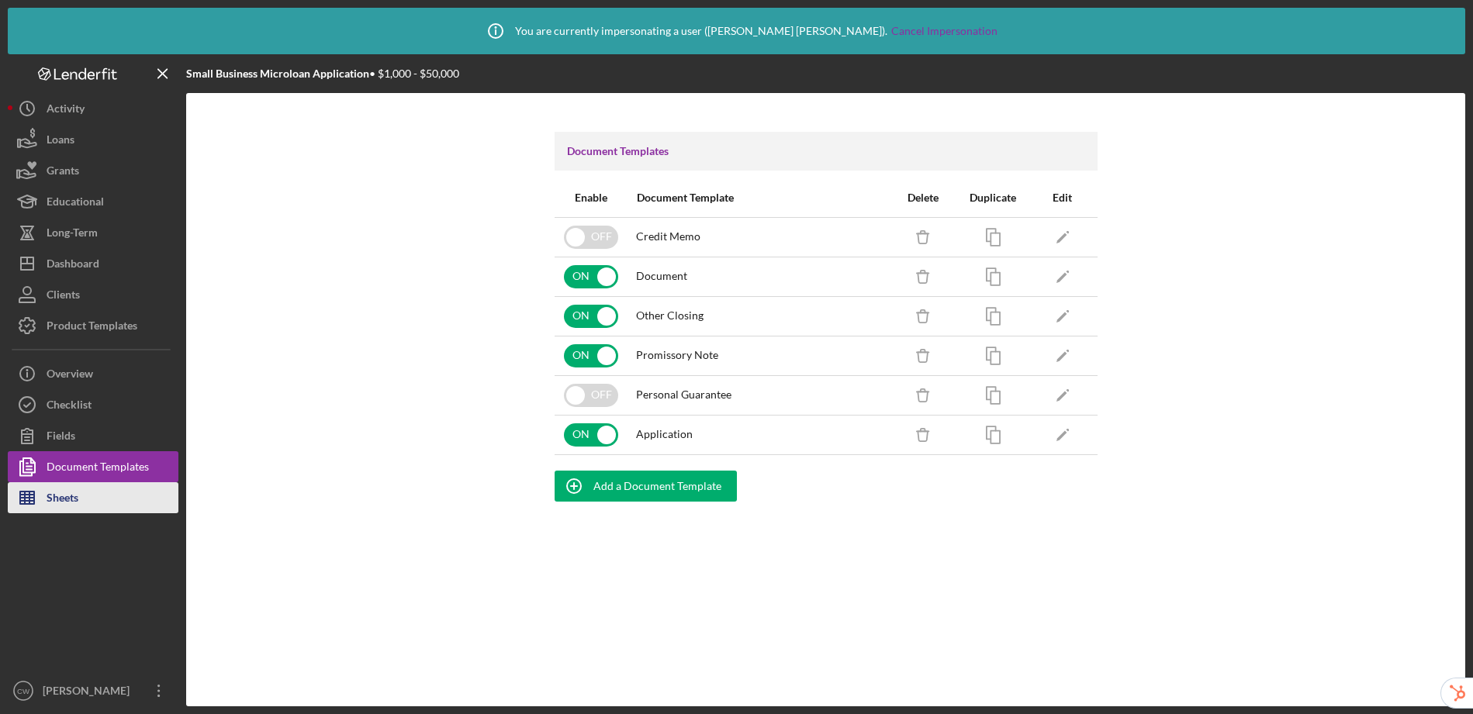
click at [81, 483] on button "Sheets" at bounding box center [93, 498] width 171 height 31
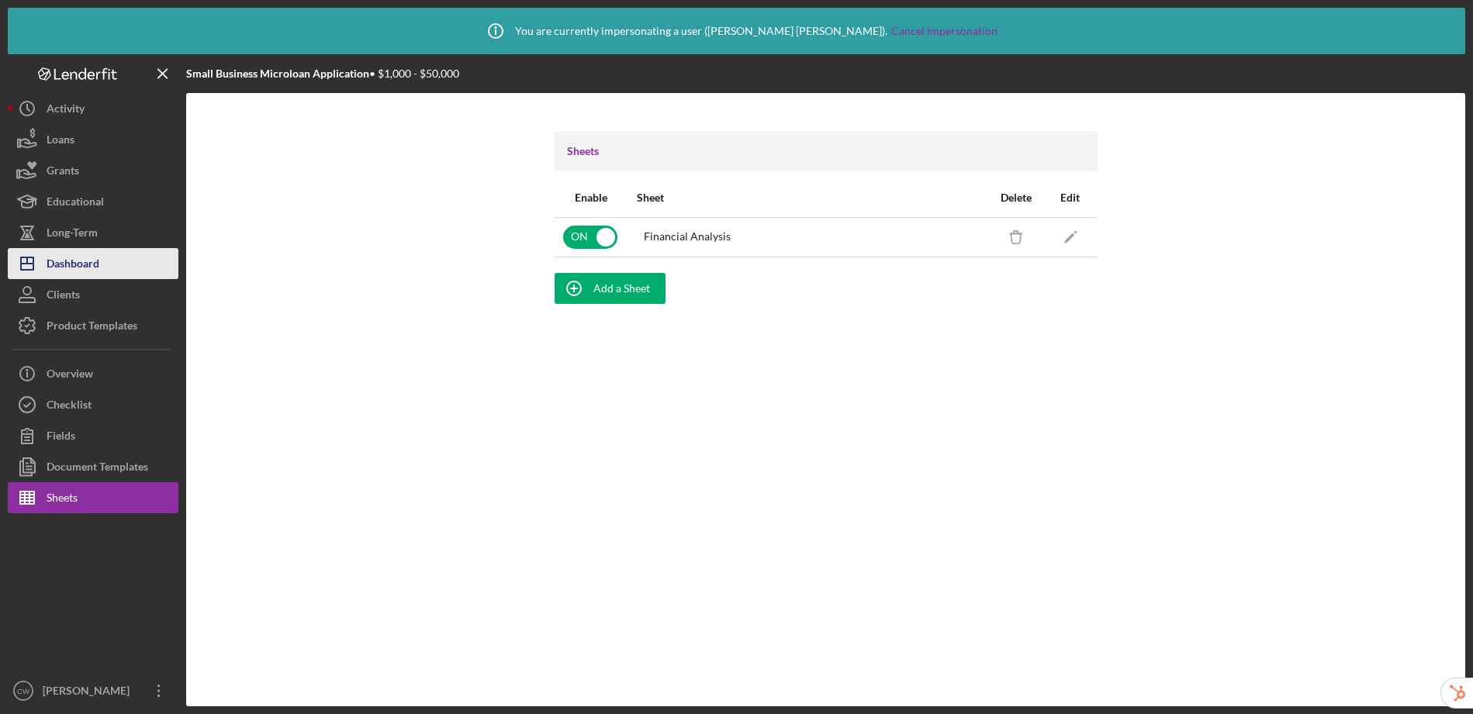
click at [92, 251] on div "Dashboard" at bounding box center [73, 265] width 53 height 35
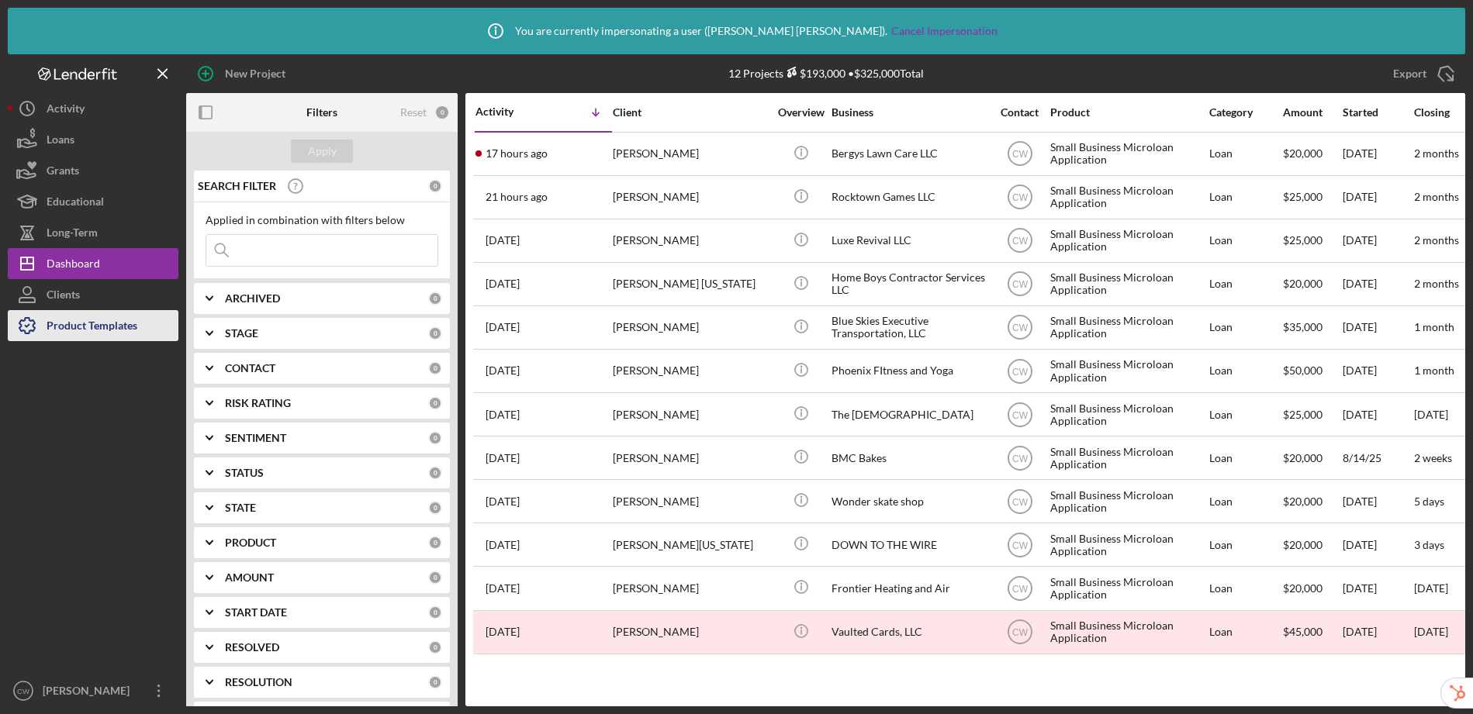
click at [66, 321] on div "Product Templates" at bounding box center [92, 327] width 91 height 35
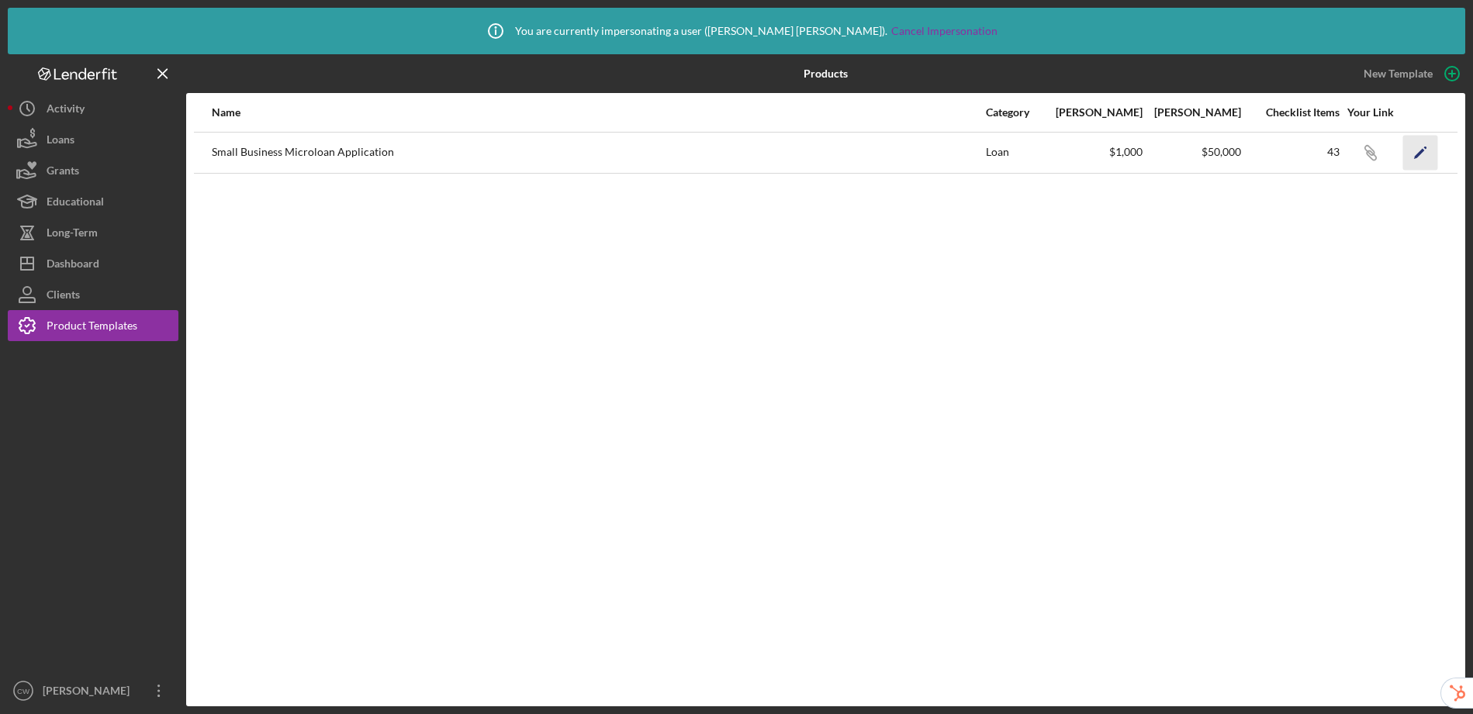
click at [1422, 151] on polygon "button" at bounding box center [1419, 153] width 11 height 11
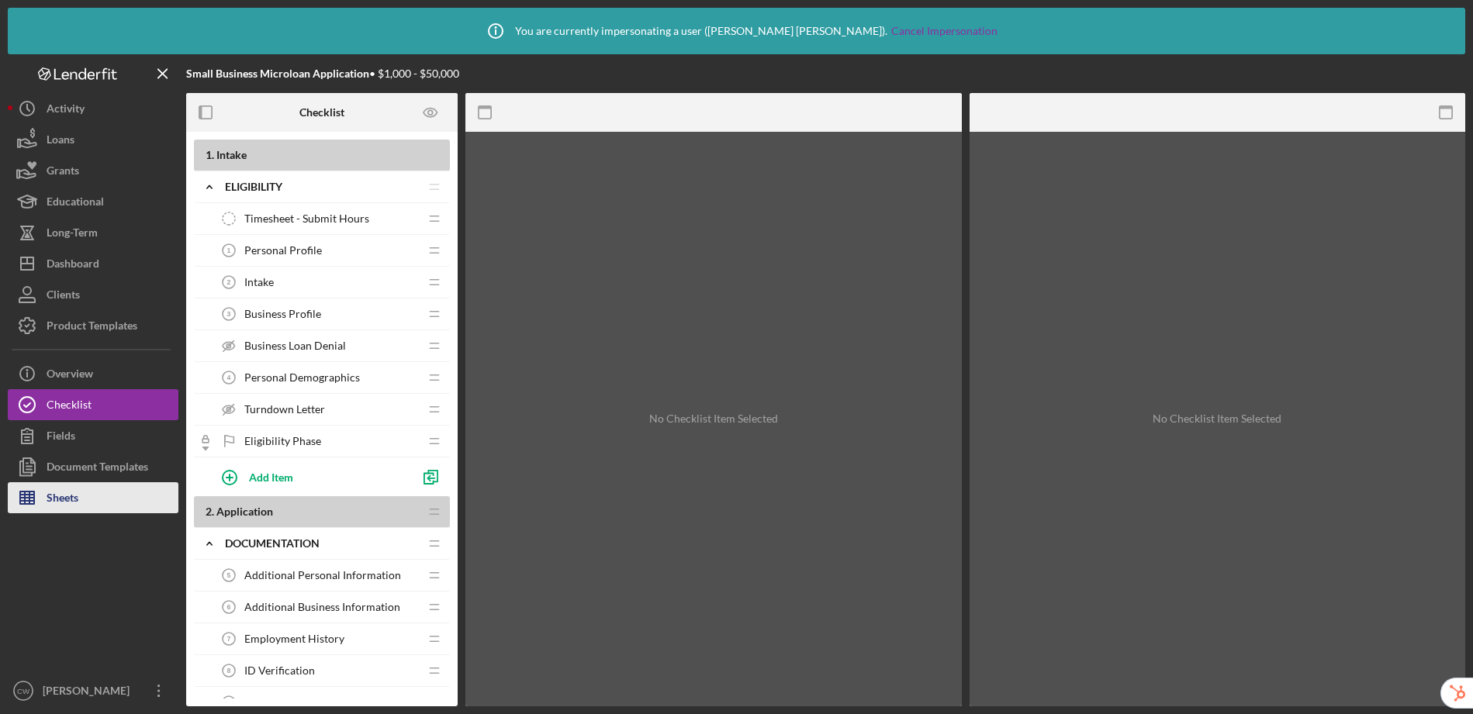
click at [92, 499] on button "Sheets" at bounding box center [93, 498] width 171 height 31
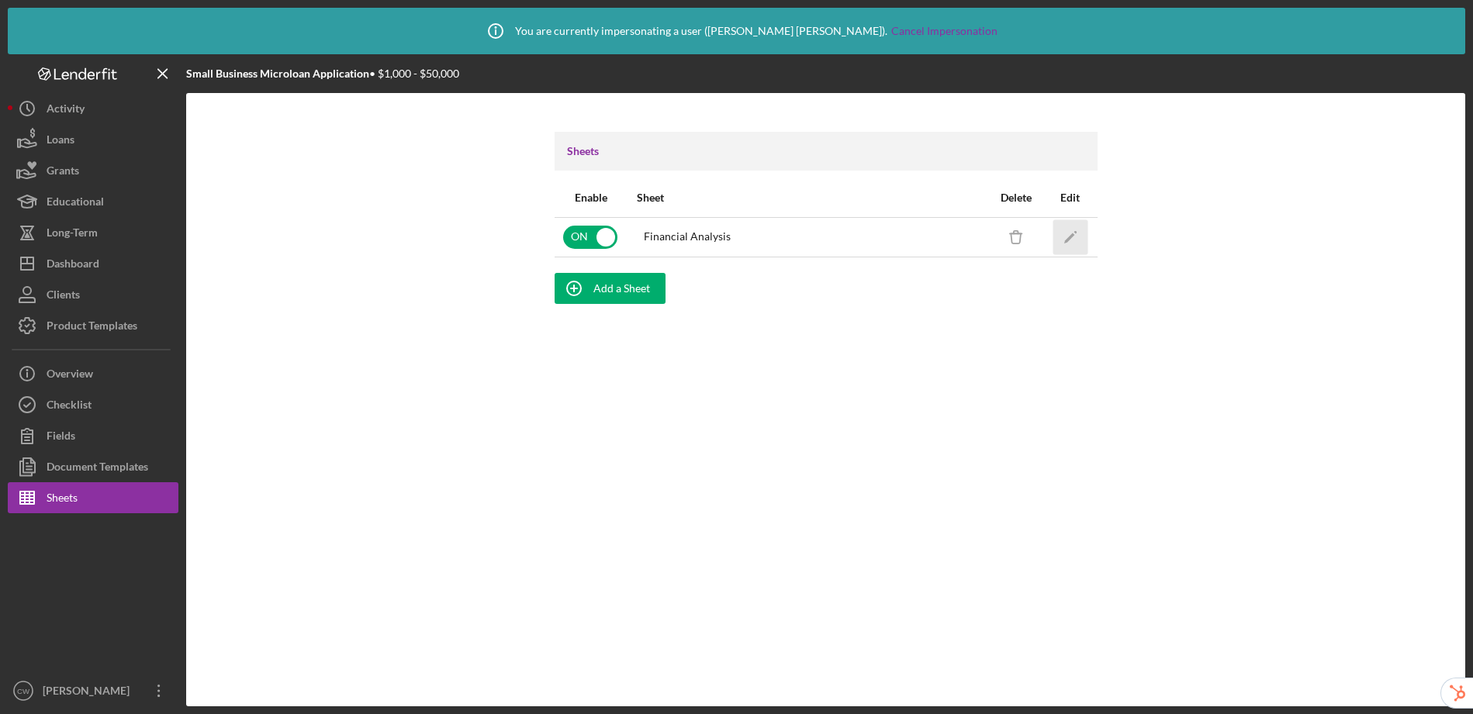
click at [1071, 237] on polygon "button" at bounding box center [1069, 238] width 11 height 11
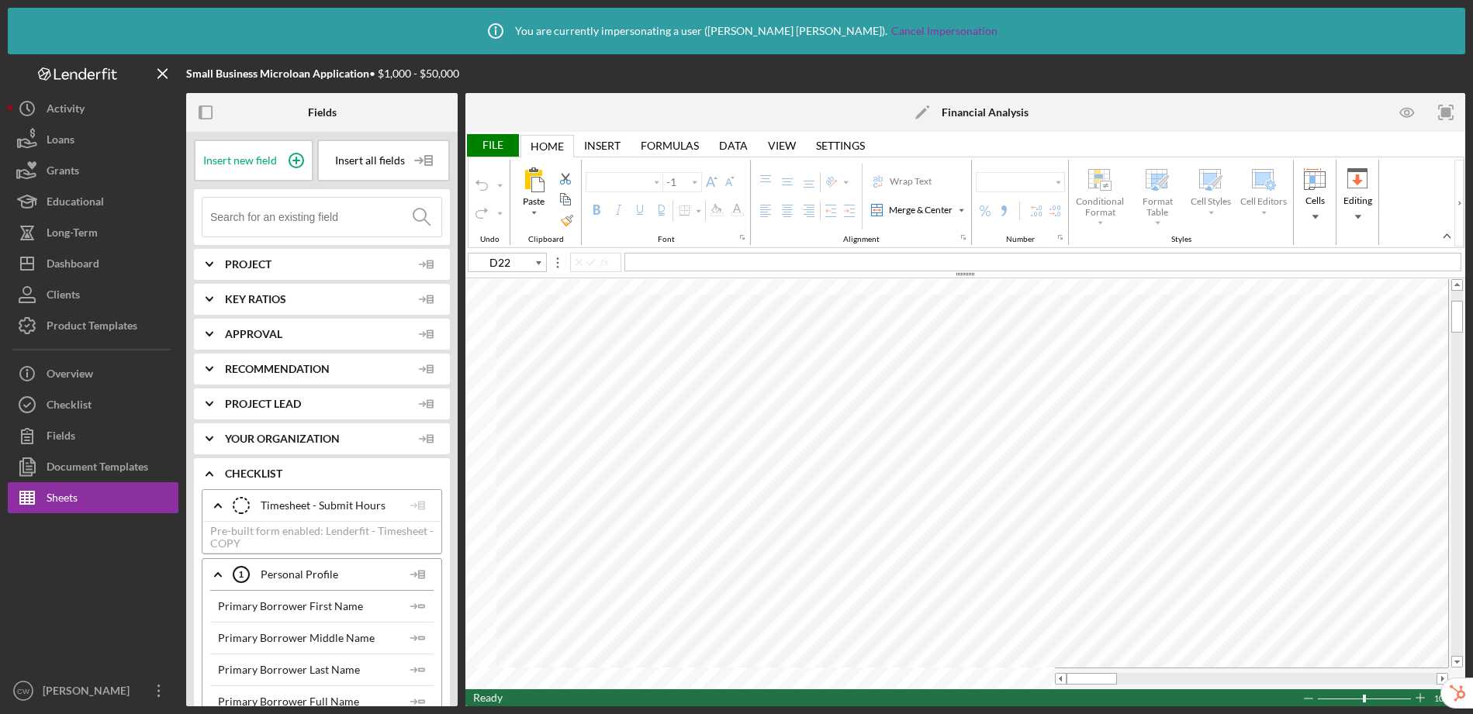
type input "Calibri"
type input "11"
type input "J55"
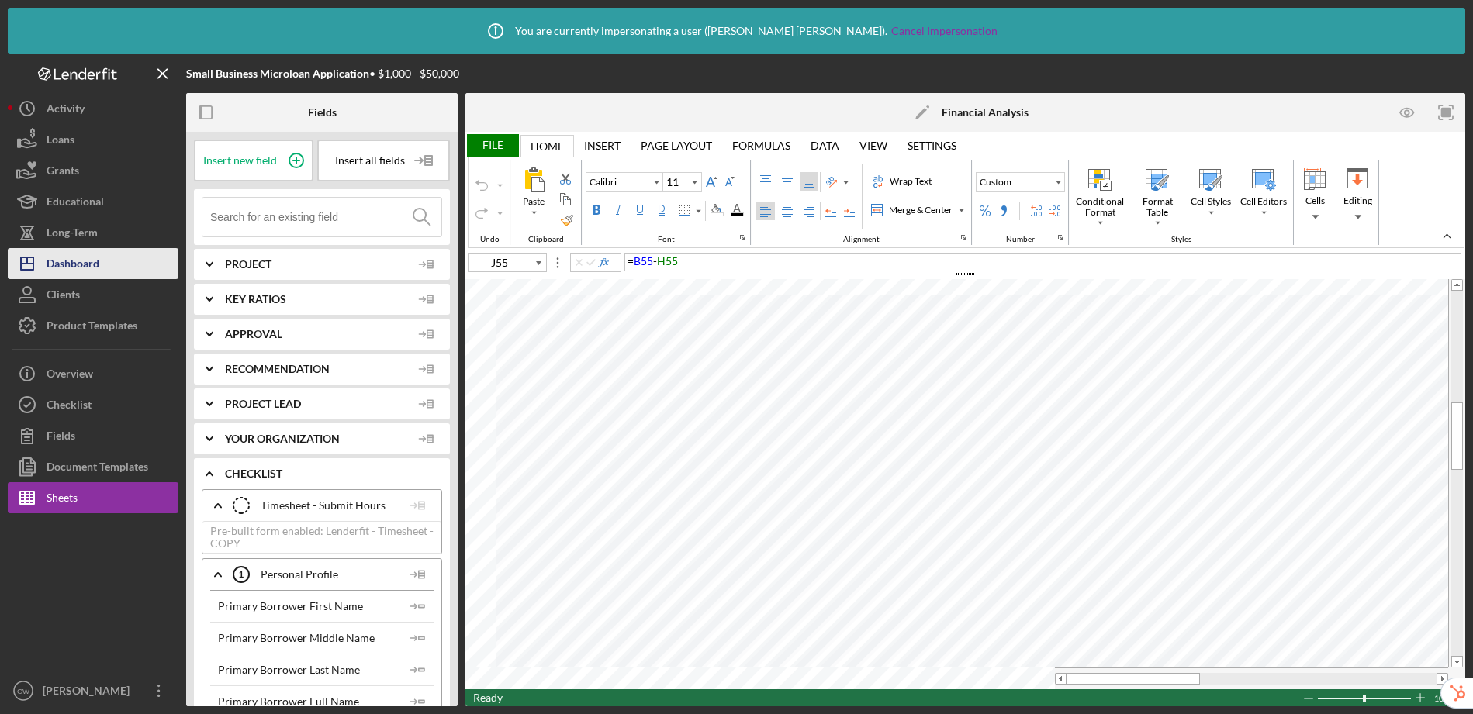
click at [70, 269] on div "Dashboard" at bounding box center [73, 265] width 53 height 35
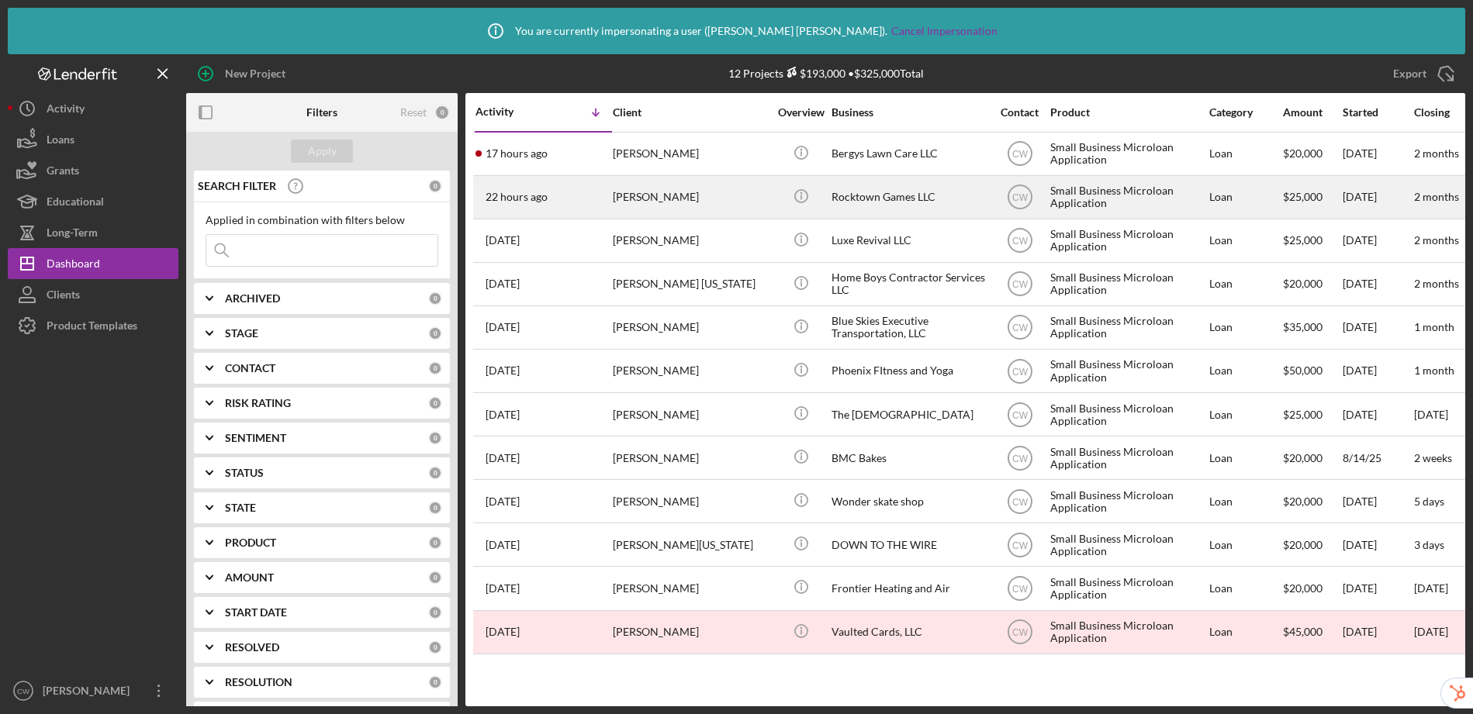
click at [687, 203] on div "Josh Mitri" at bounding box center [690, 197] width 155 height 41
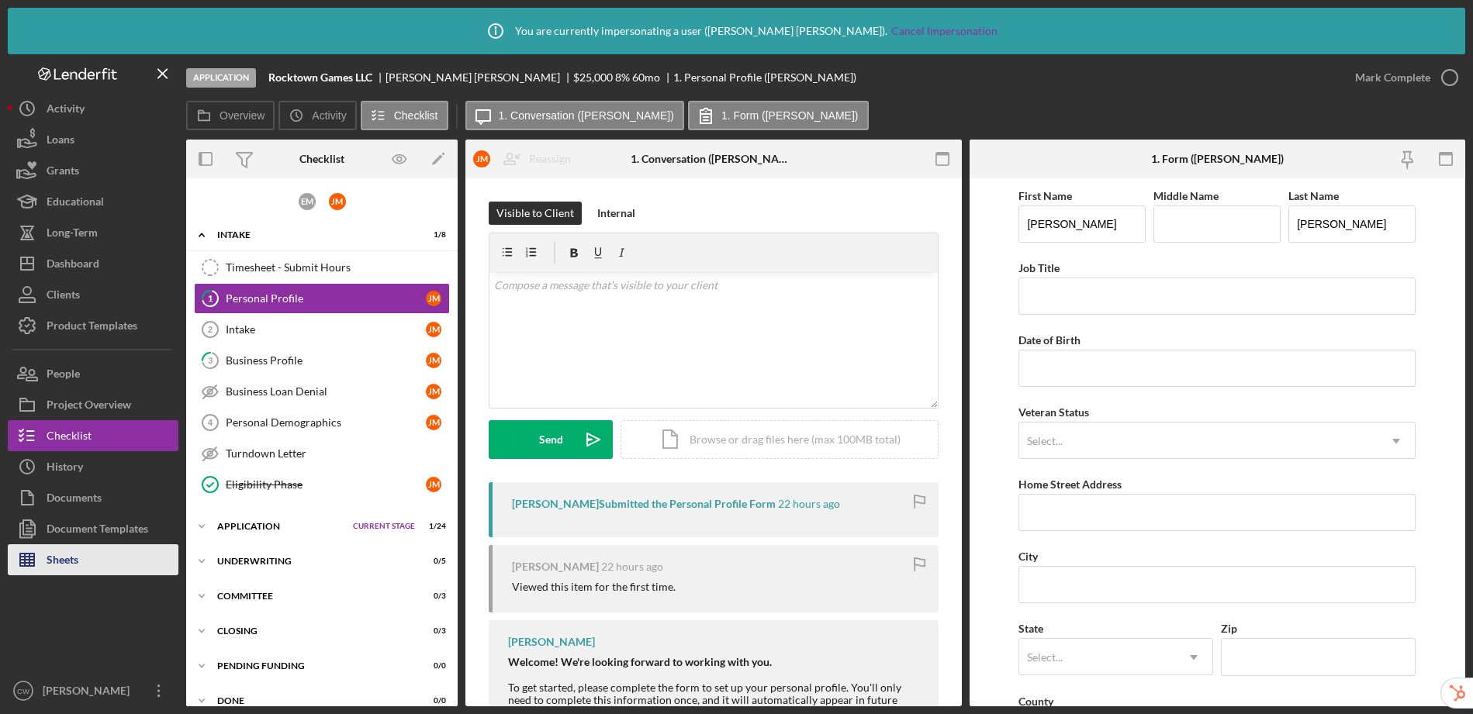
click at [69, 557] on div "Sheets" at bounding box center [63, 562] width 32 height 35
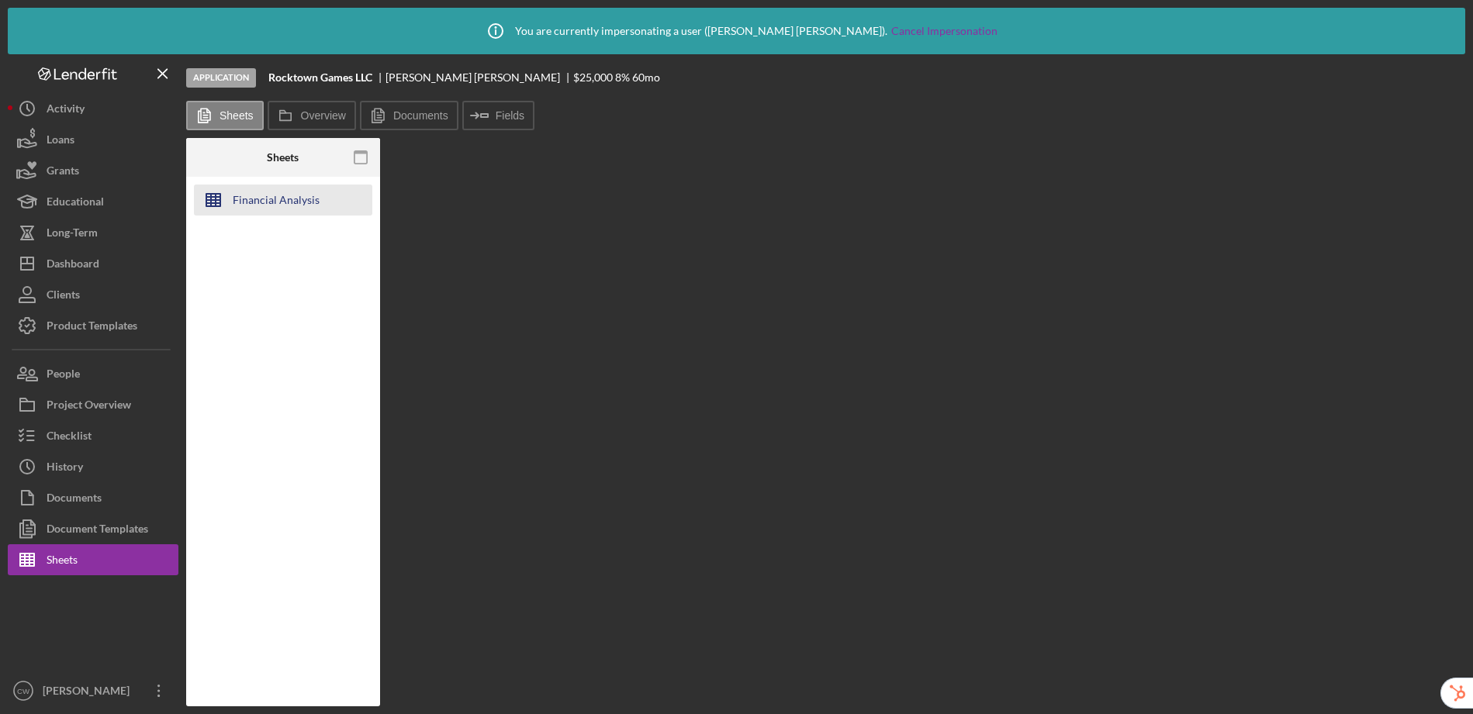
click at [271, 205] on div "Financial Analysis" at bounding box center [276, 200] width 87 height 31
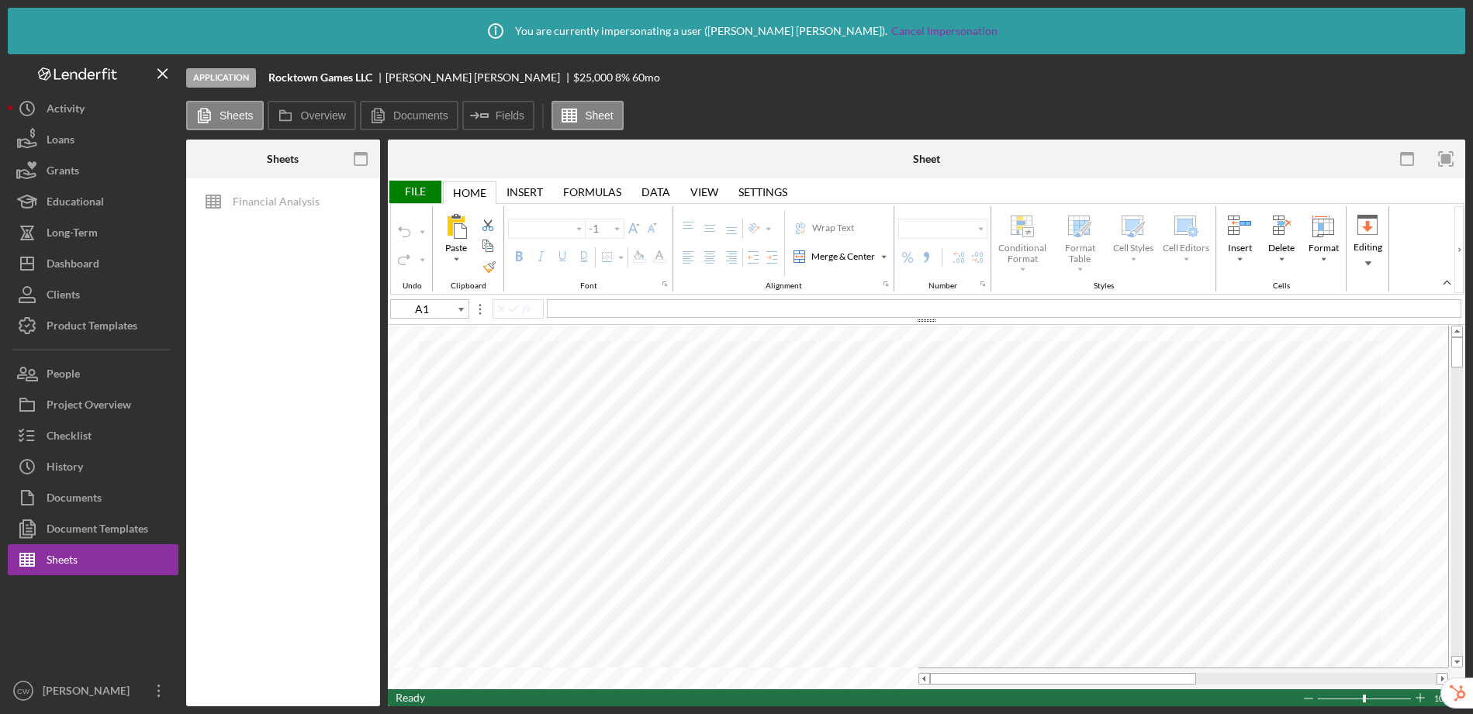
type input "Calibri"
type input "11"
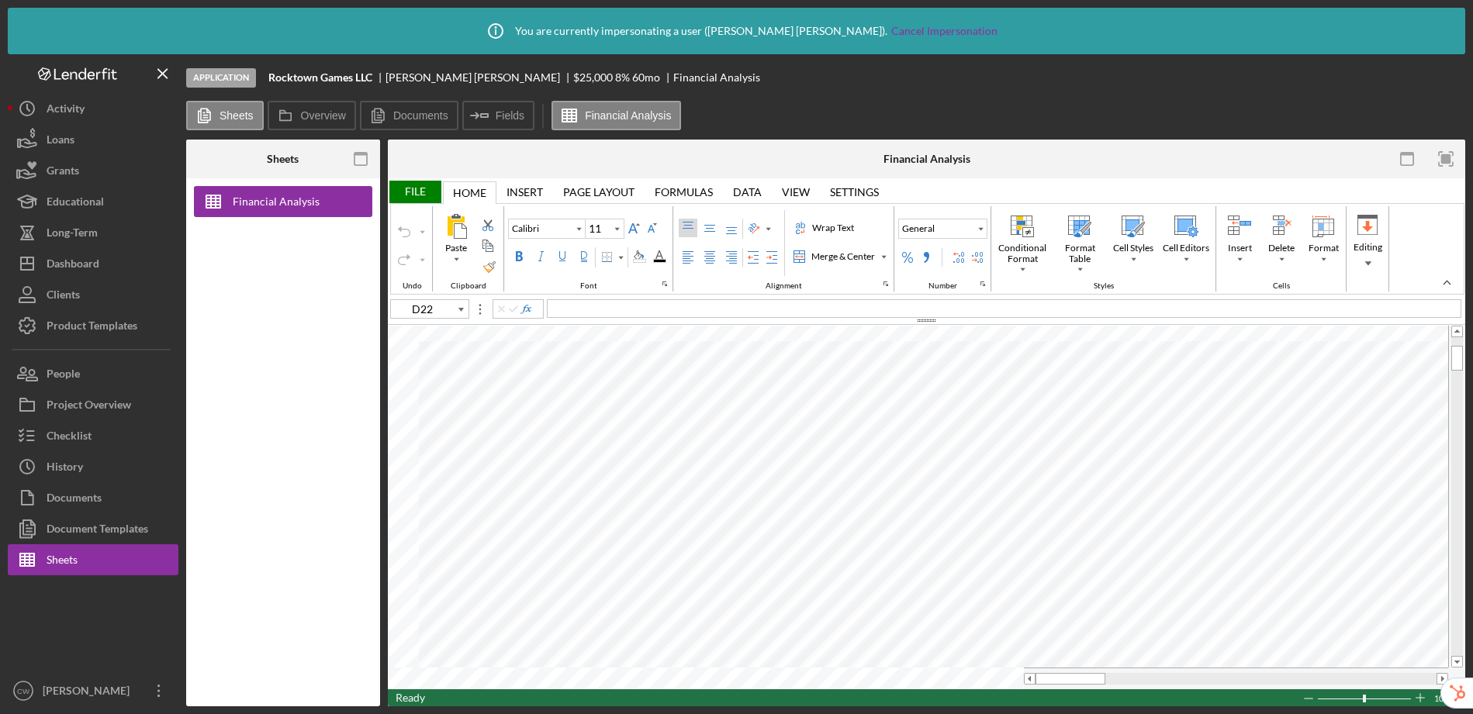
type input "J55"
click at [74, 260] on div "Dashboard" at bounding box center [73, 265] width 53 height 35
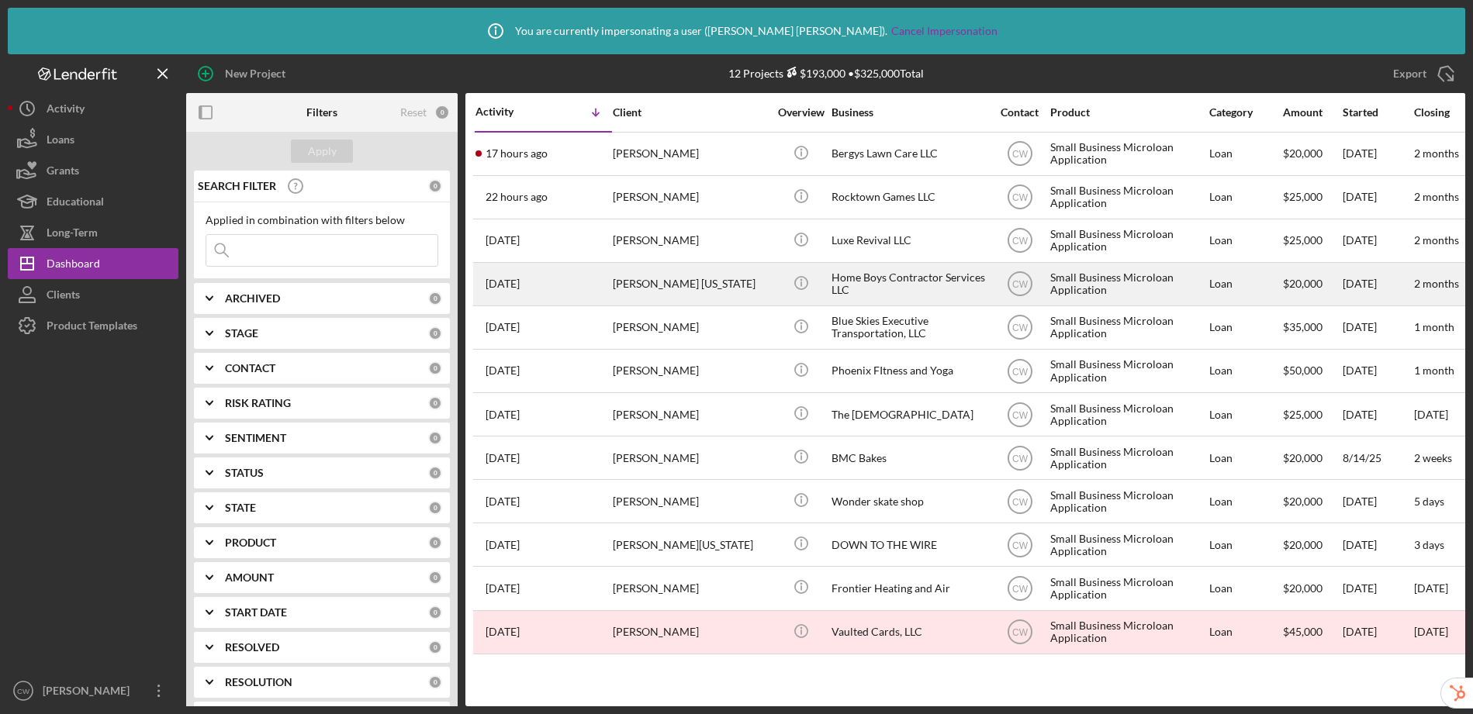
click at [914, 279] on div "Home Boys Contractor Services LLC" at bounding box center [909, 284] width 155 height 41
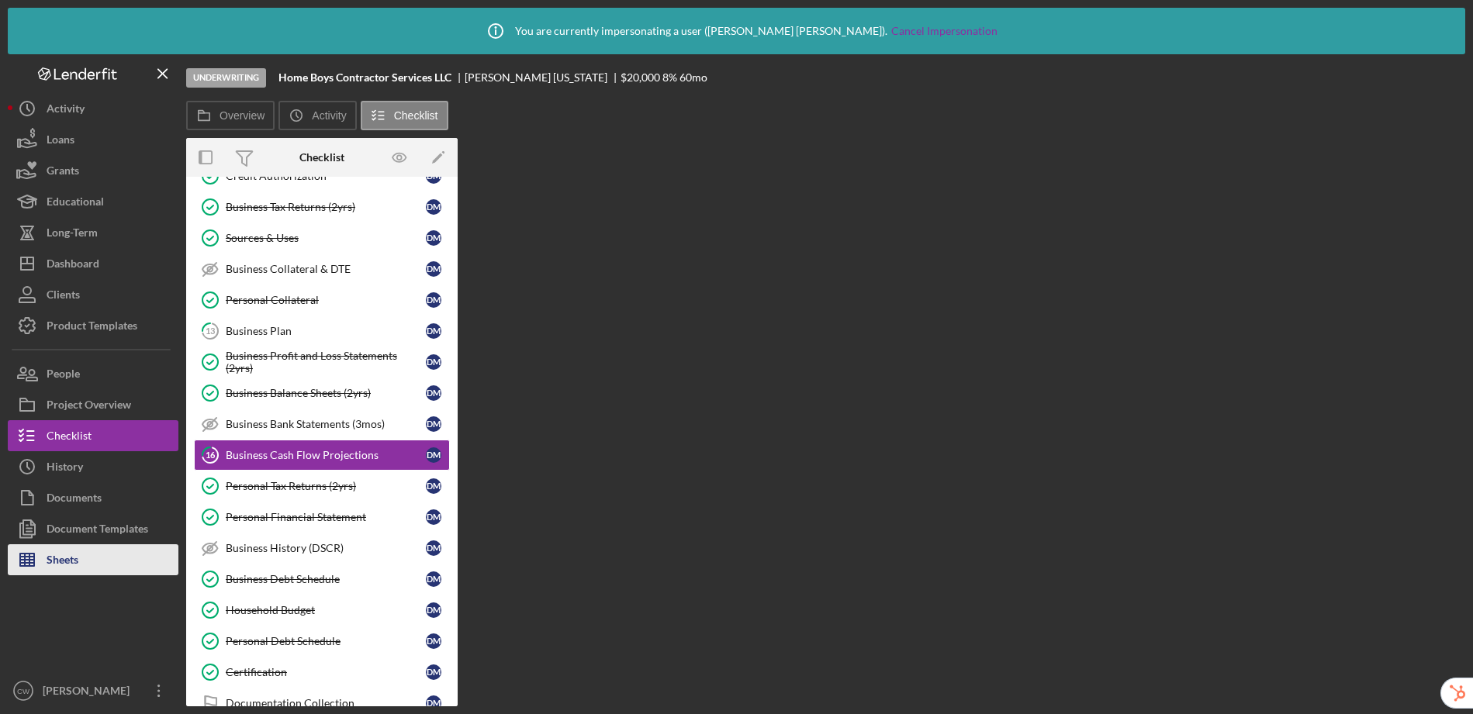
scroll to position [229, 0]
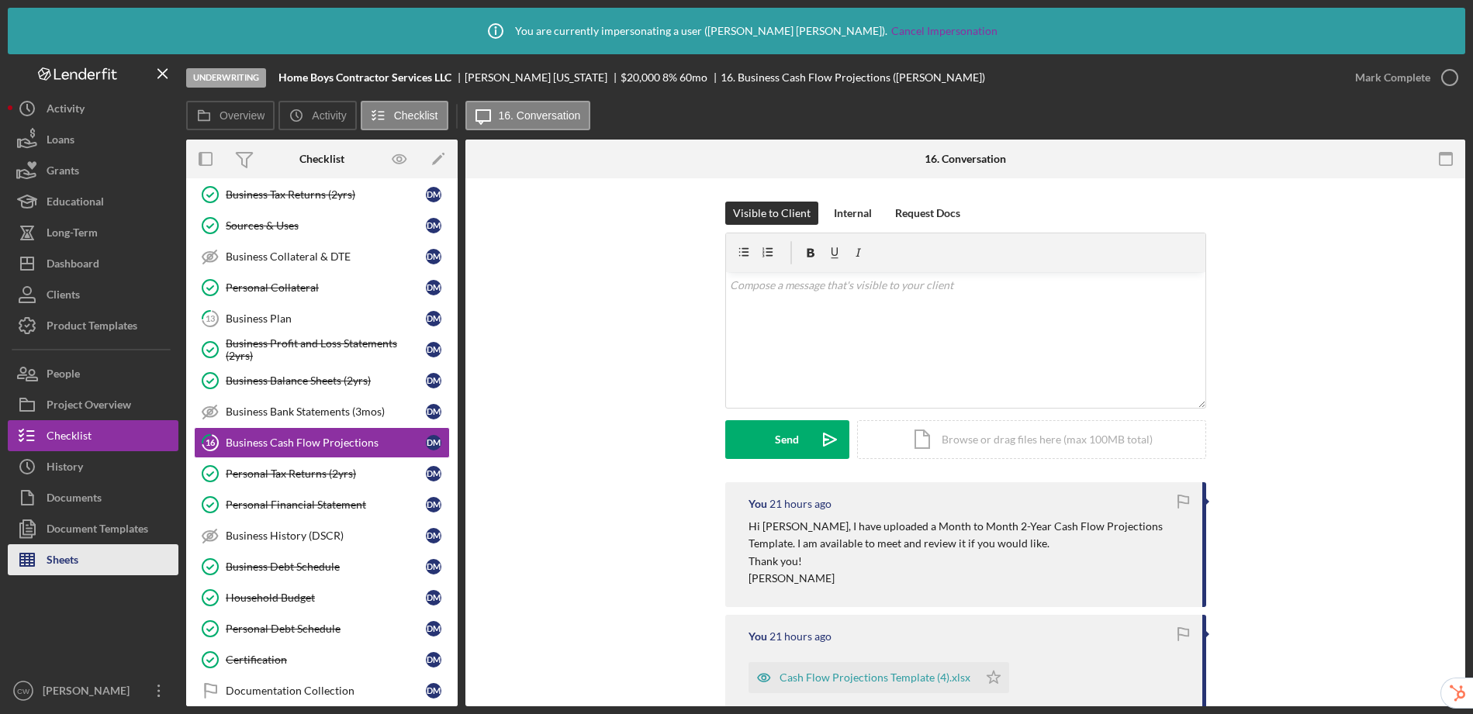
click at [95, 556] on button "Sheets" at bounding box center [93, 560] width 171 height 31
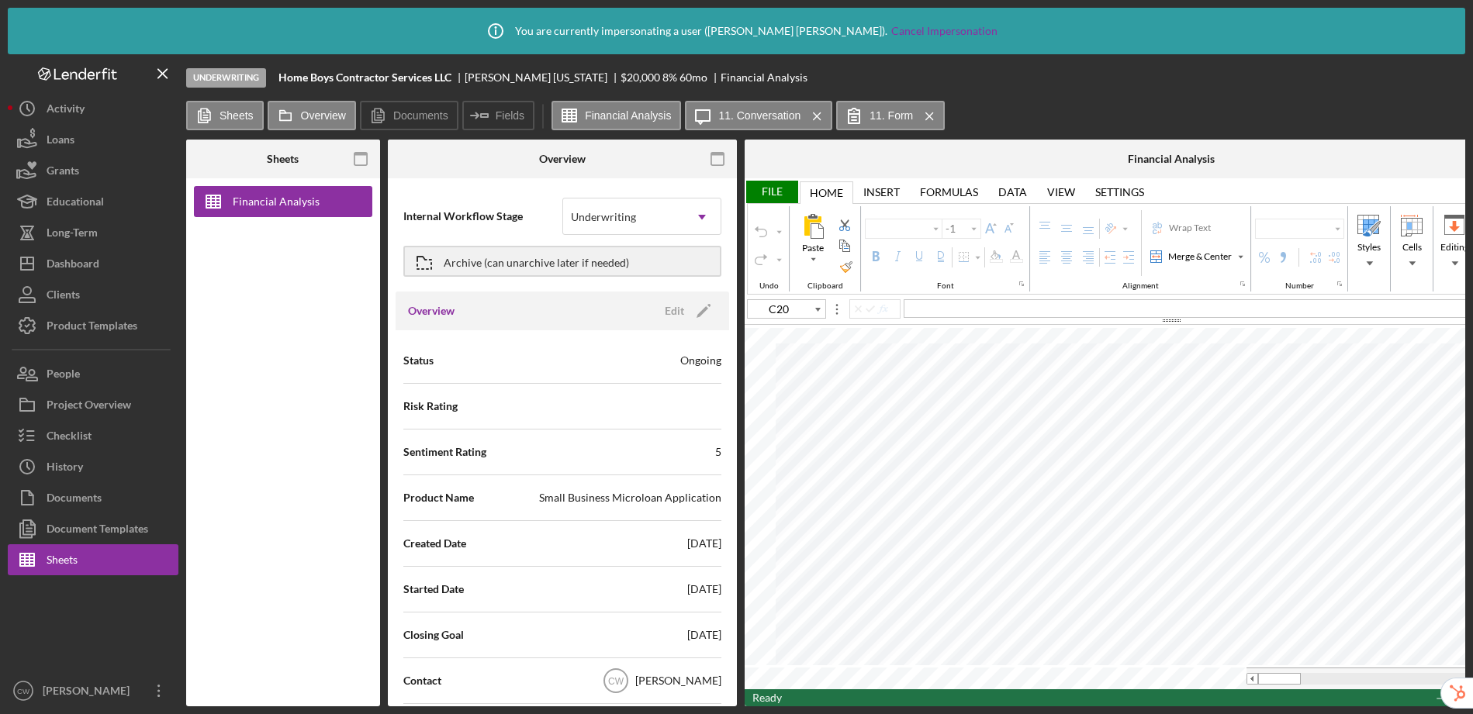
type input "Lato"
type input "10.5"
type input "J55"
type input "Calibri"
type input "11"
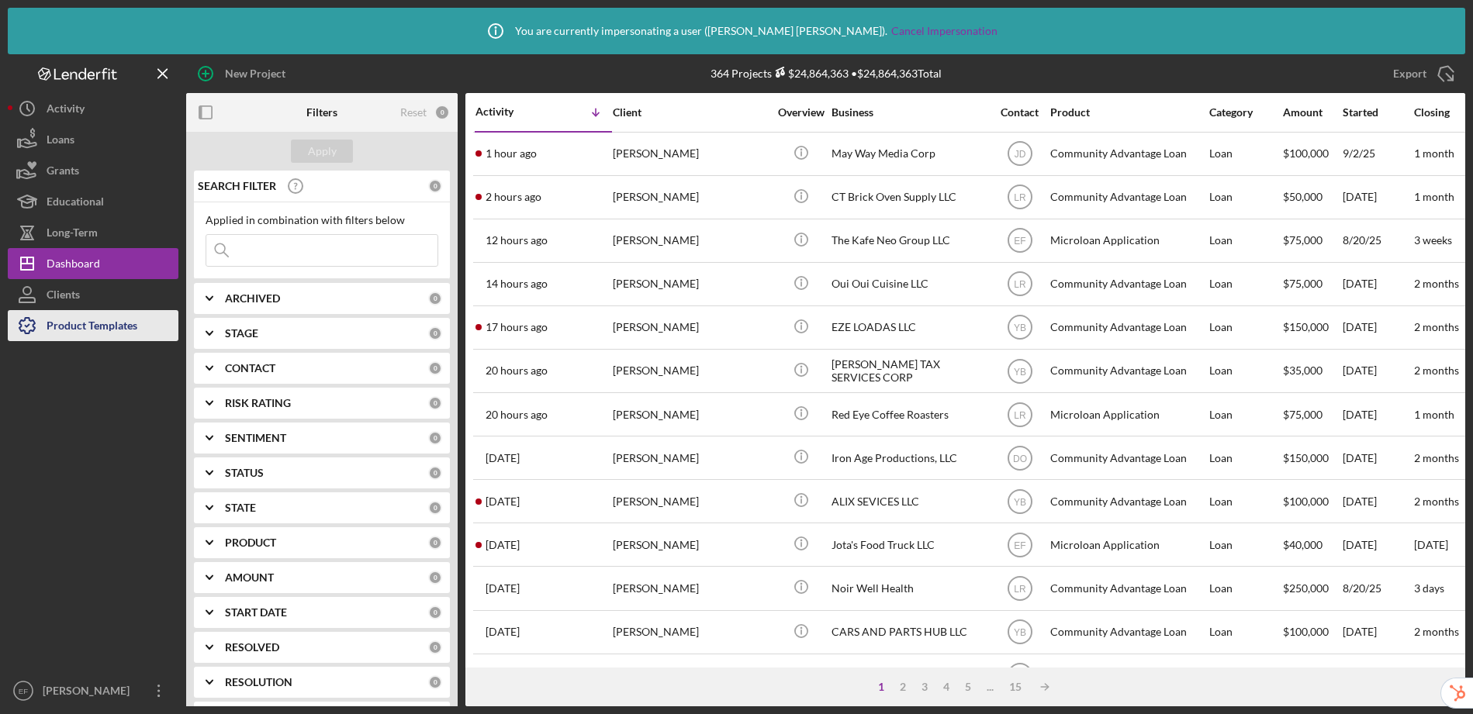
click at [47, 325] on div "Product Templates" at bounding box center [92, 327] width 91 height 35
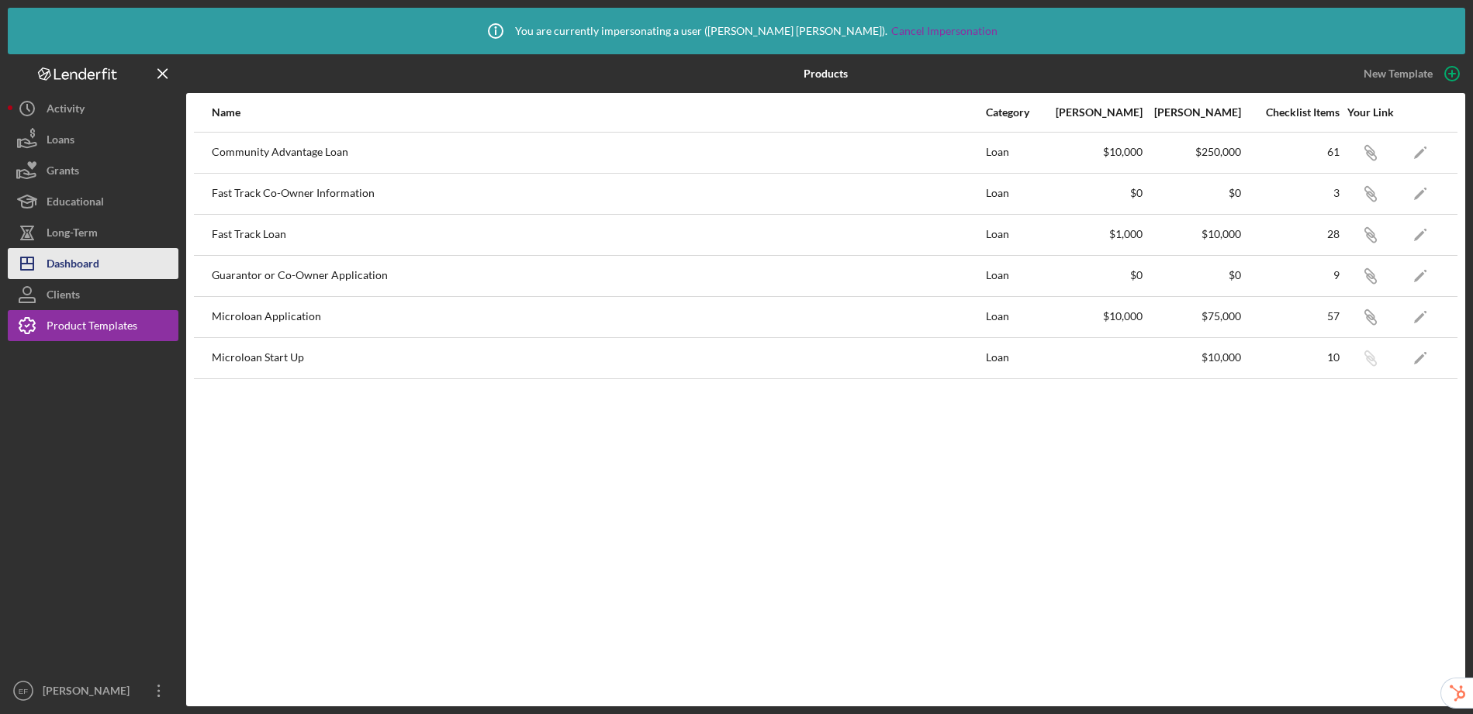
click at [91, 269] on div "Dashboard" at bounding box center [73, 265] width 53 height 35
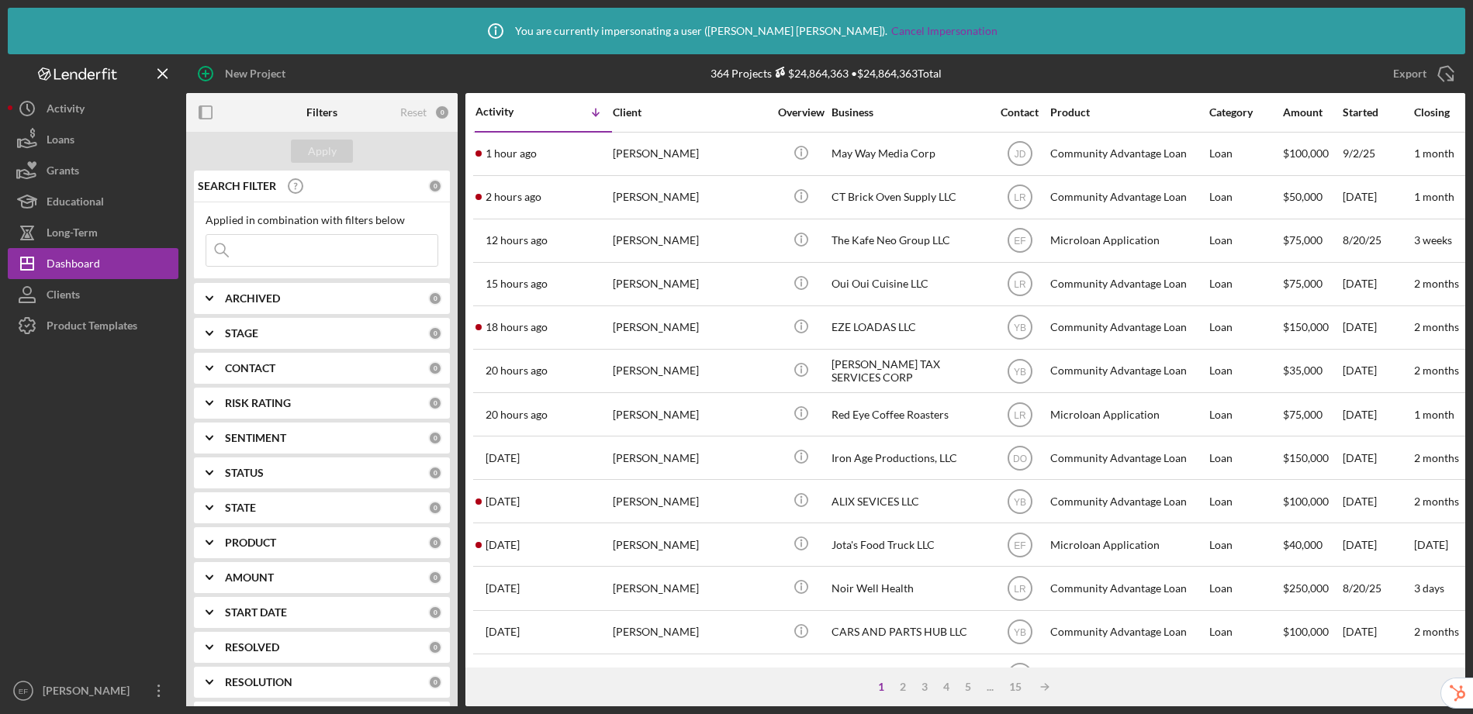
click at [379, 247] on input at bounding box center [321, 250] width 231 height 31
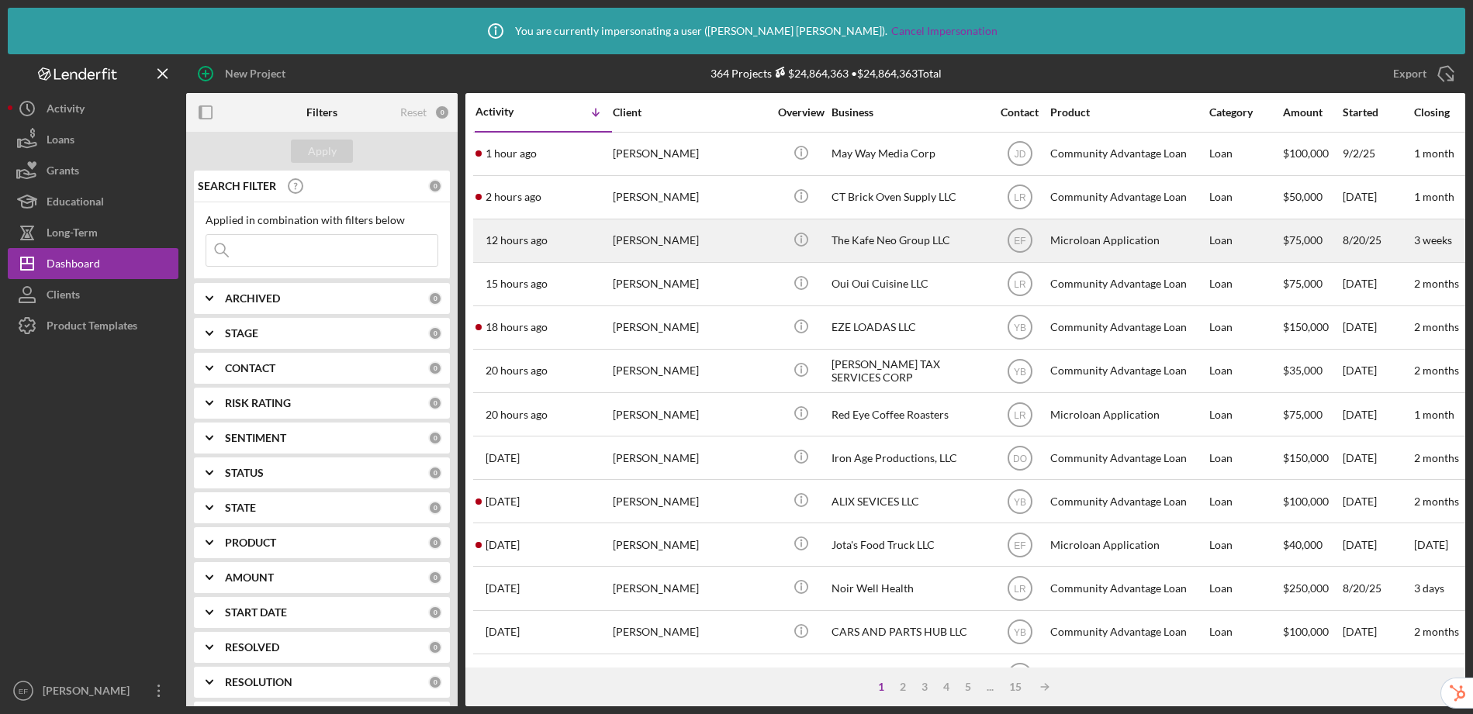
click at [907, 242] on div "The Kafe Neo Group LLC" at bounding box center [909, 240] width 155 height 41
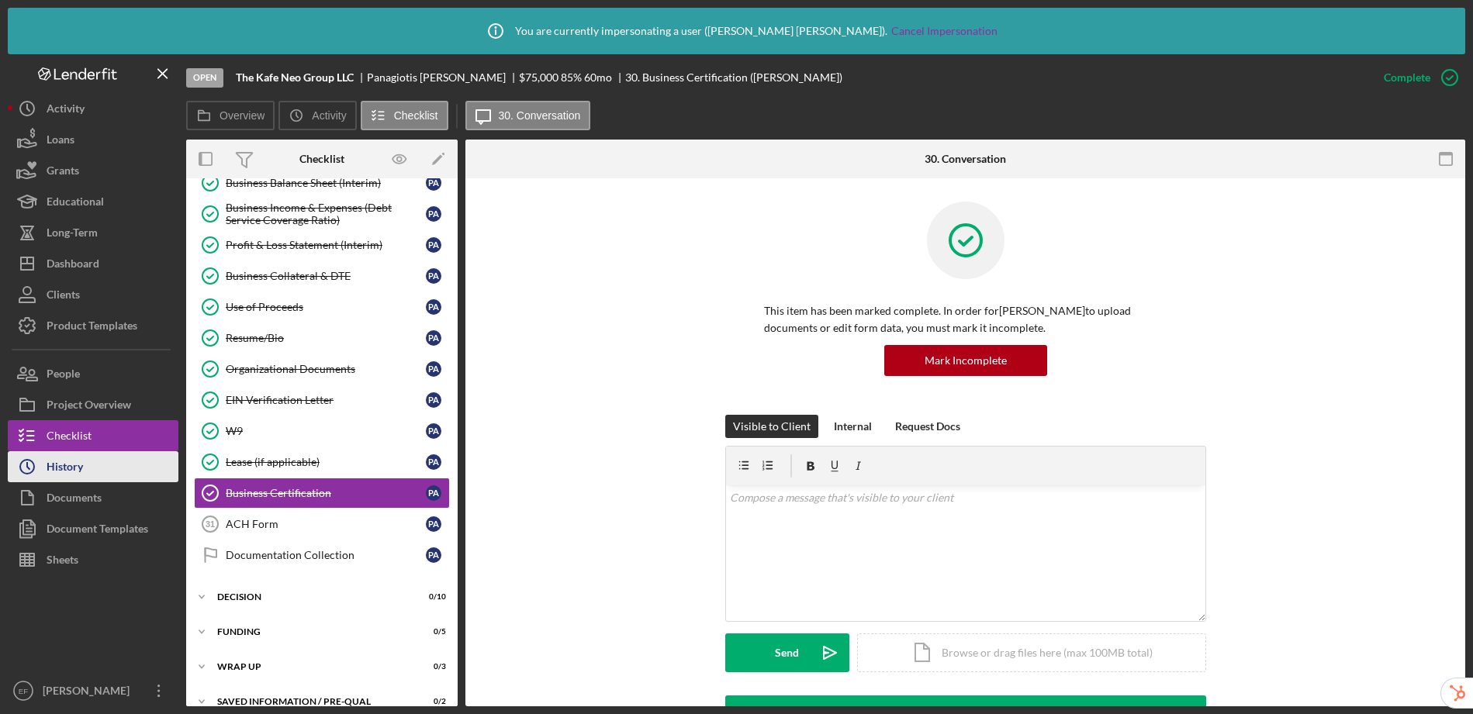
scroll to position [357, 0]
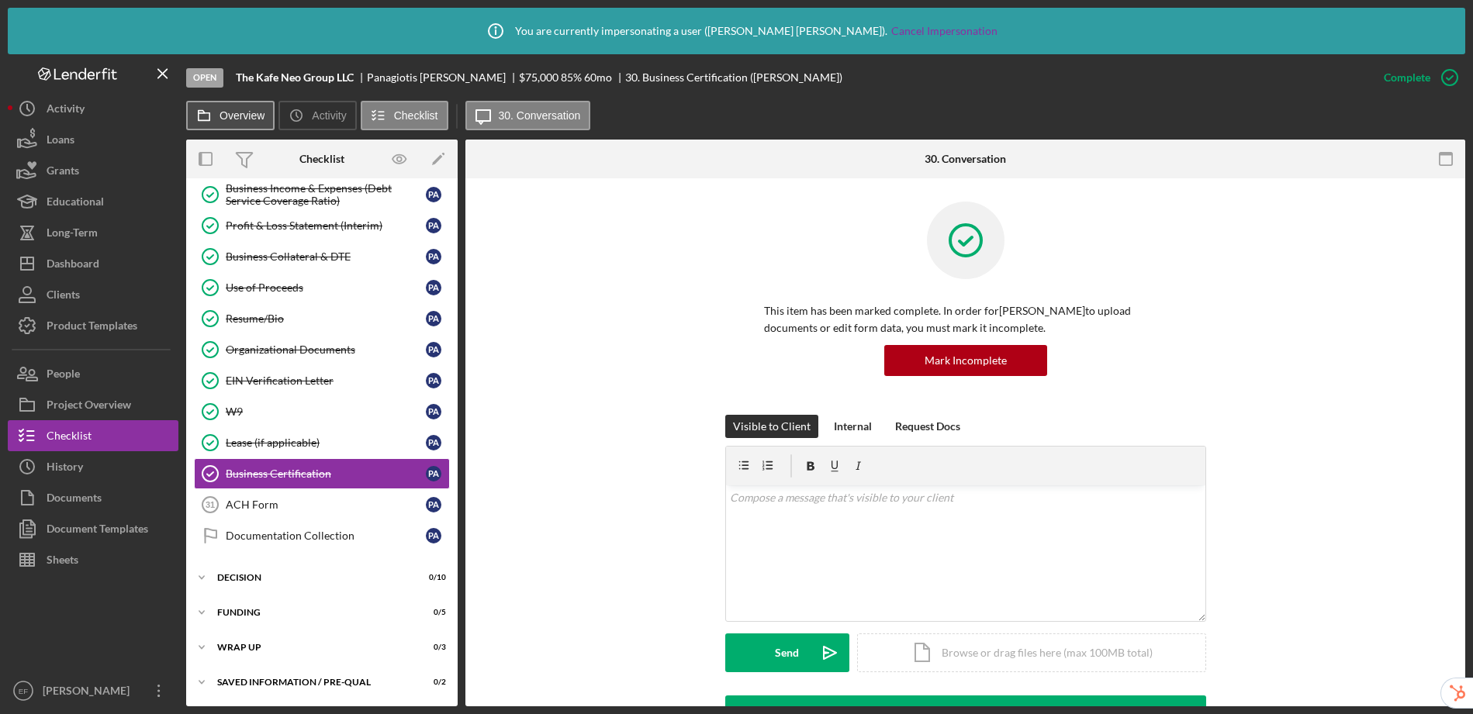
click at [250, 117] on label "Overview" at bounding box center [242, 115] width 45 height 12
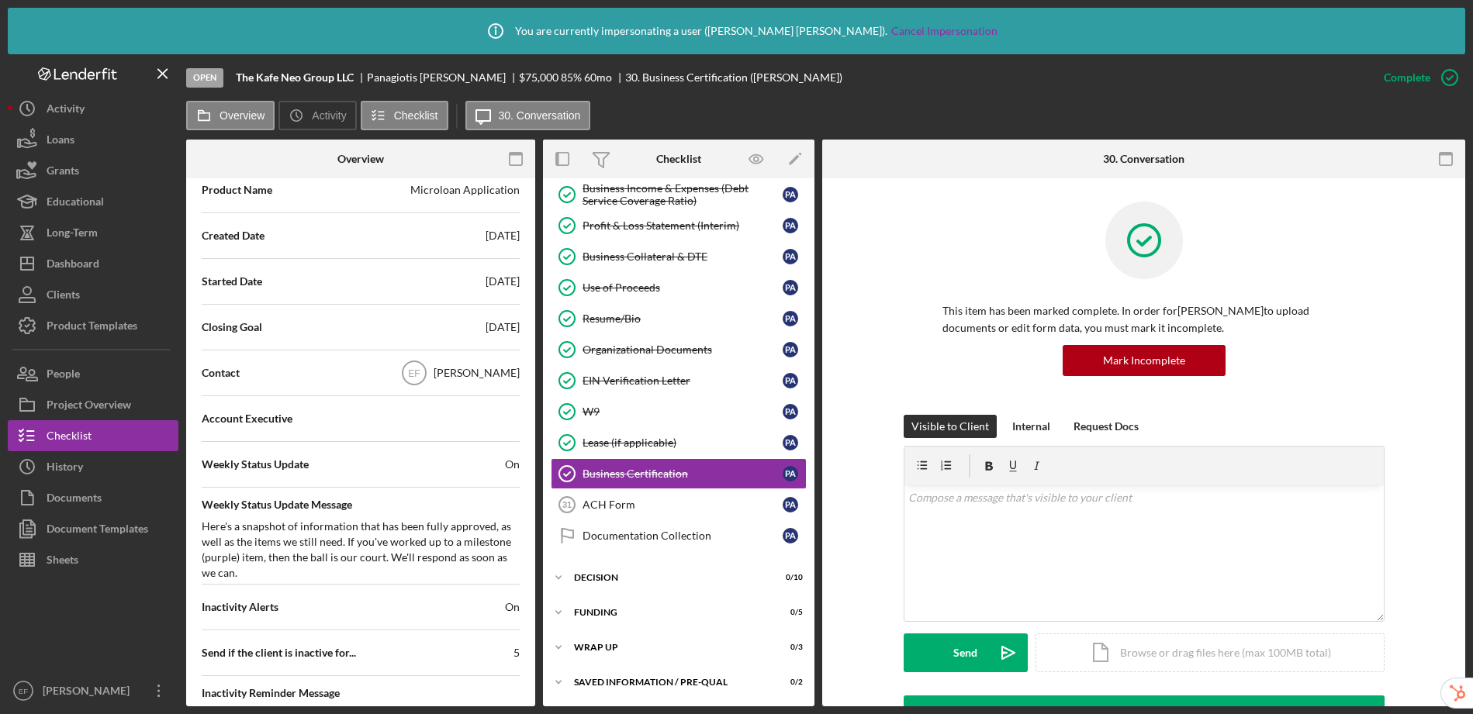
scroll to position [347, 0]
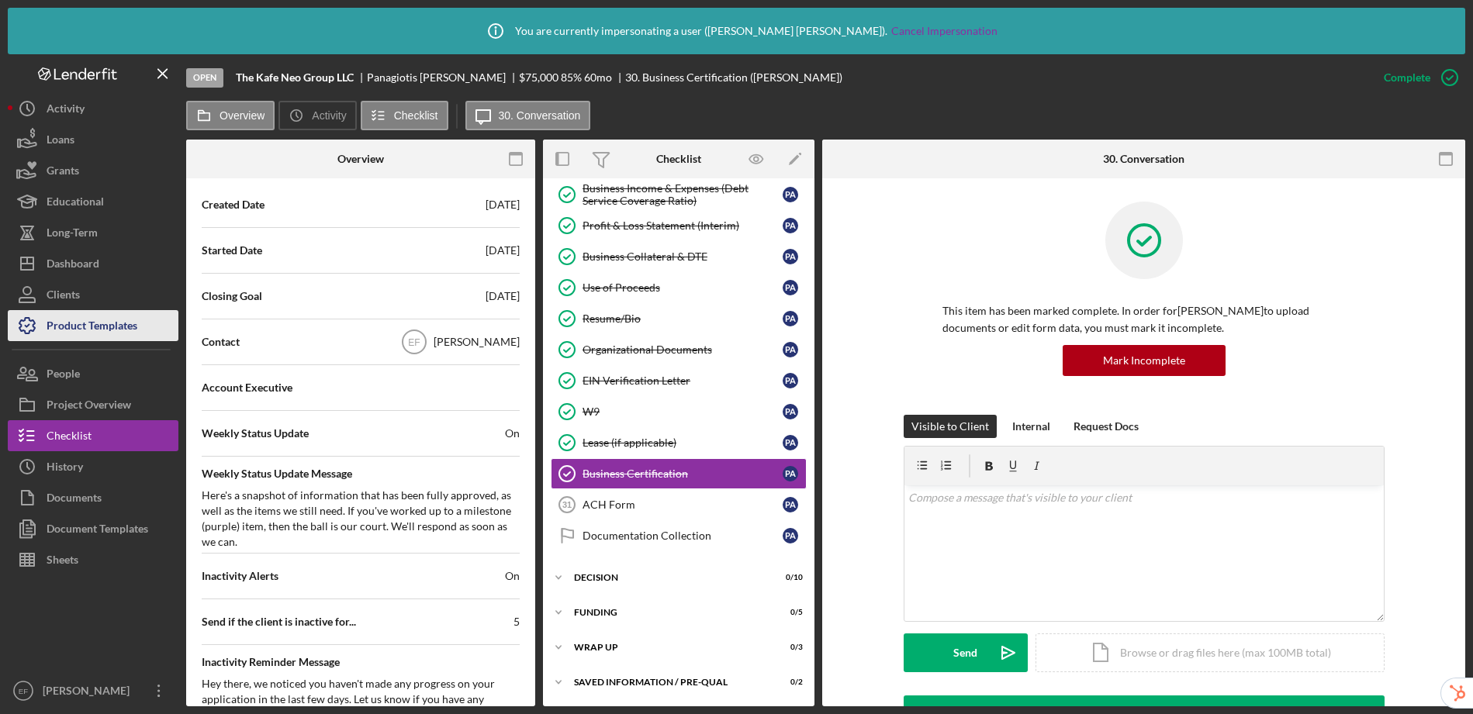
click at [106, 330] on div "Product Templates" at bounding box center [92, 327] width 91 height 35
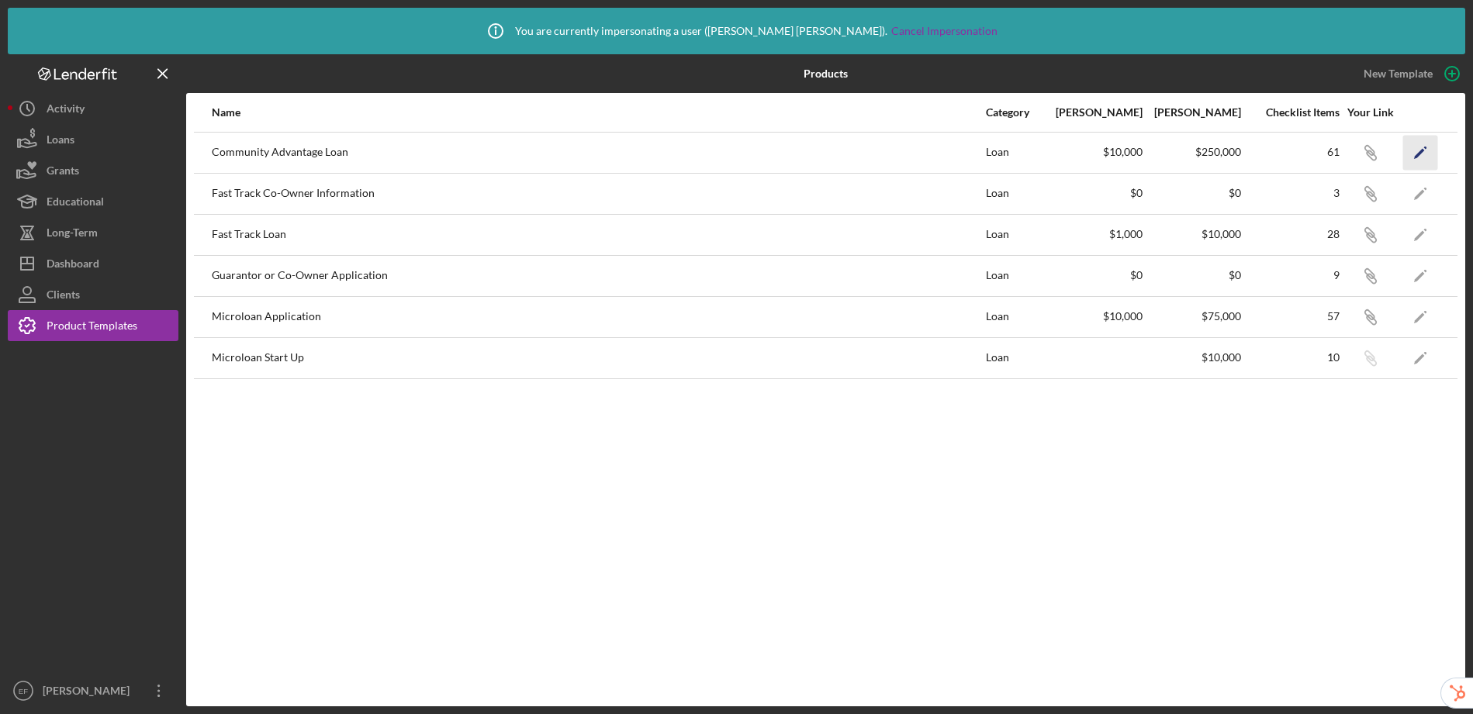
click at [1418, 152] on icon "Icon/Edit" at bounding box center [1420, 152] width 35 height 35
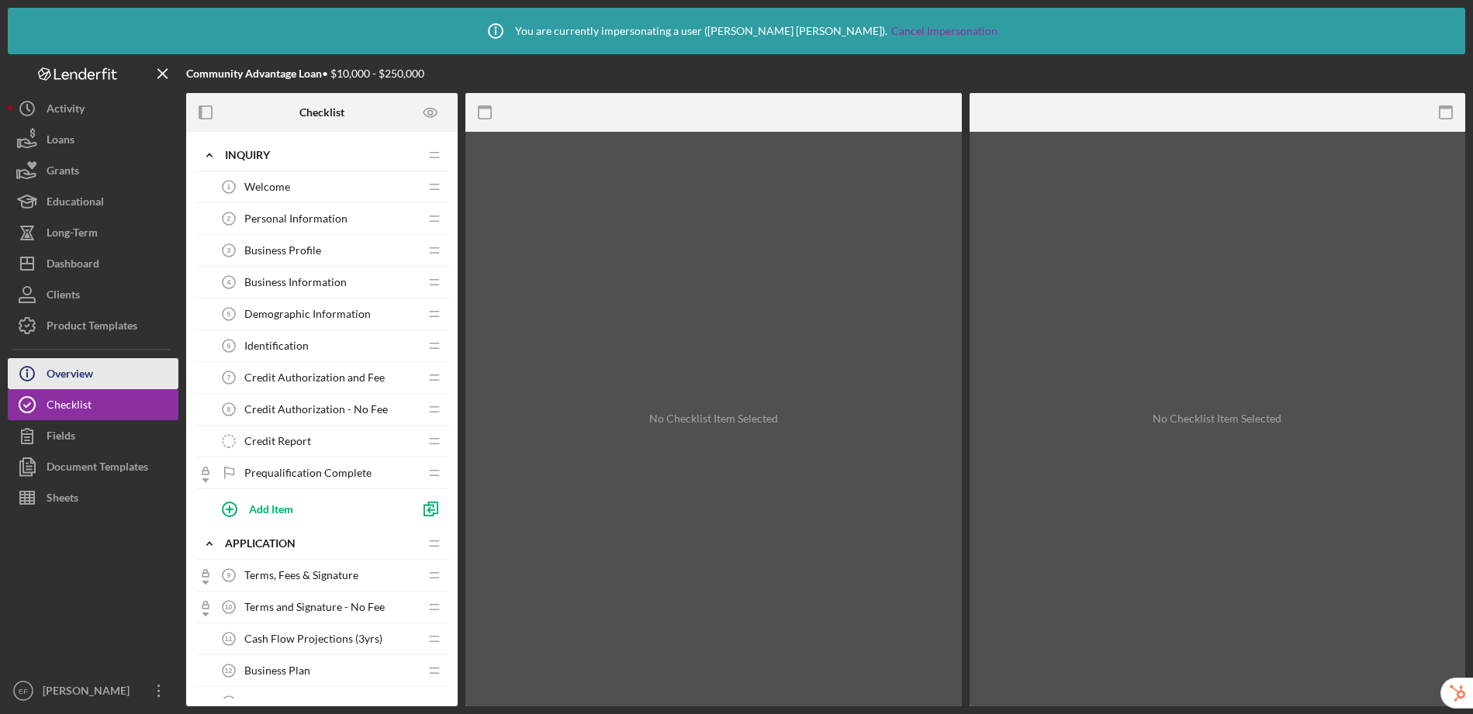
click at [104, 380] on button "Icon/Info Overview" at bounding box center [93, 373] width 171 height 31
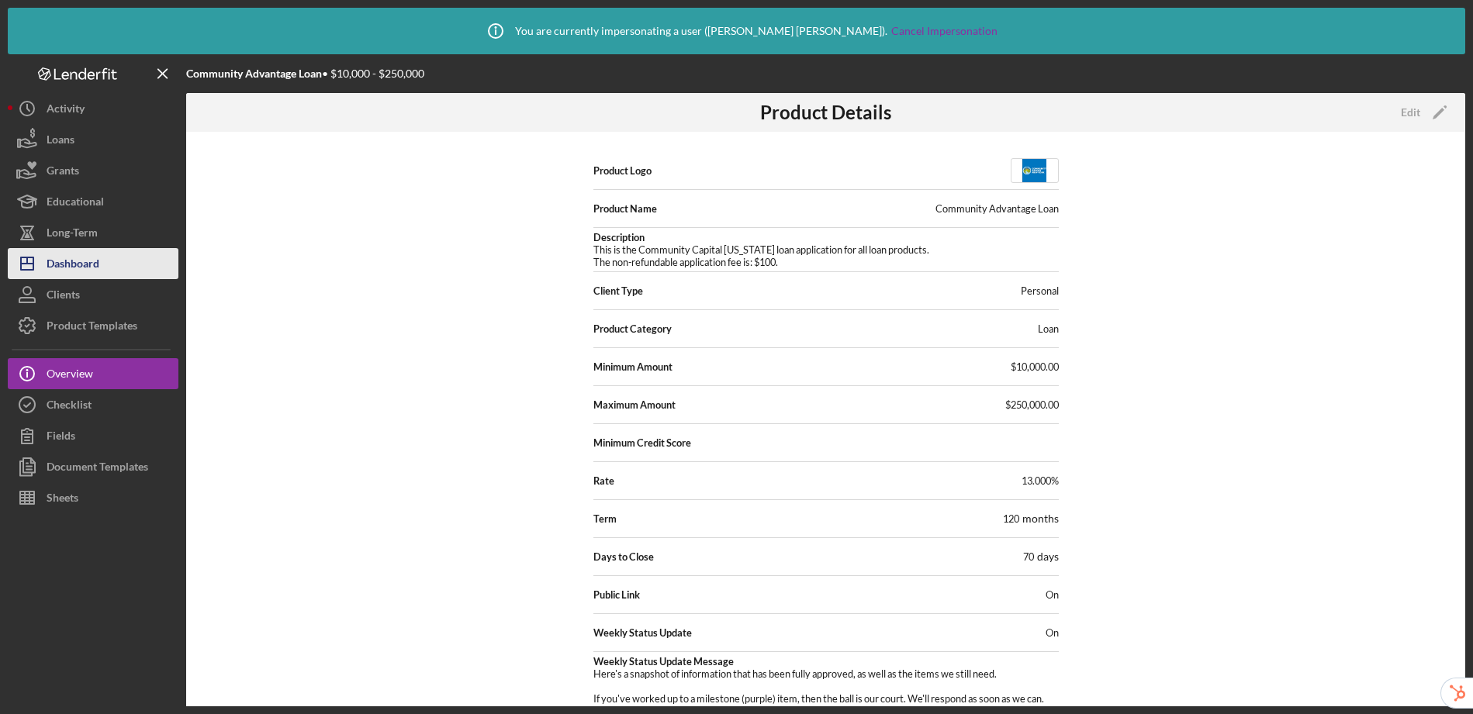
click at [93, 261] on div "Dashboard" at bounding box center [73, 265] width 53 height 35
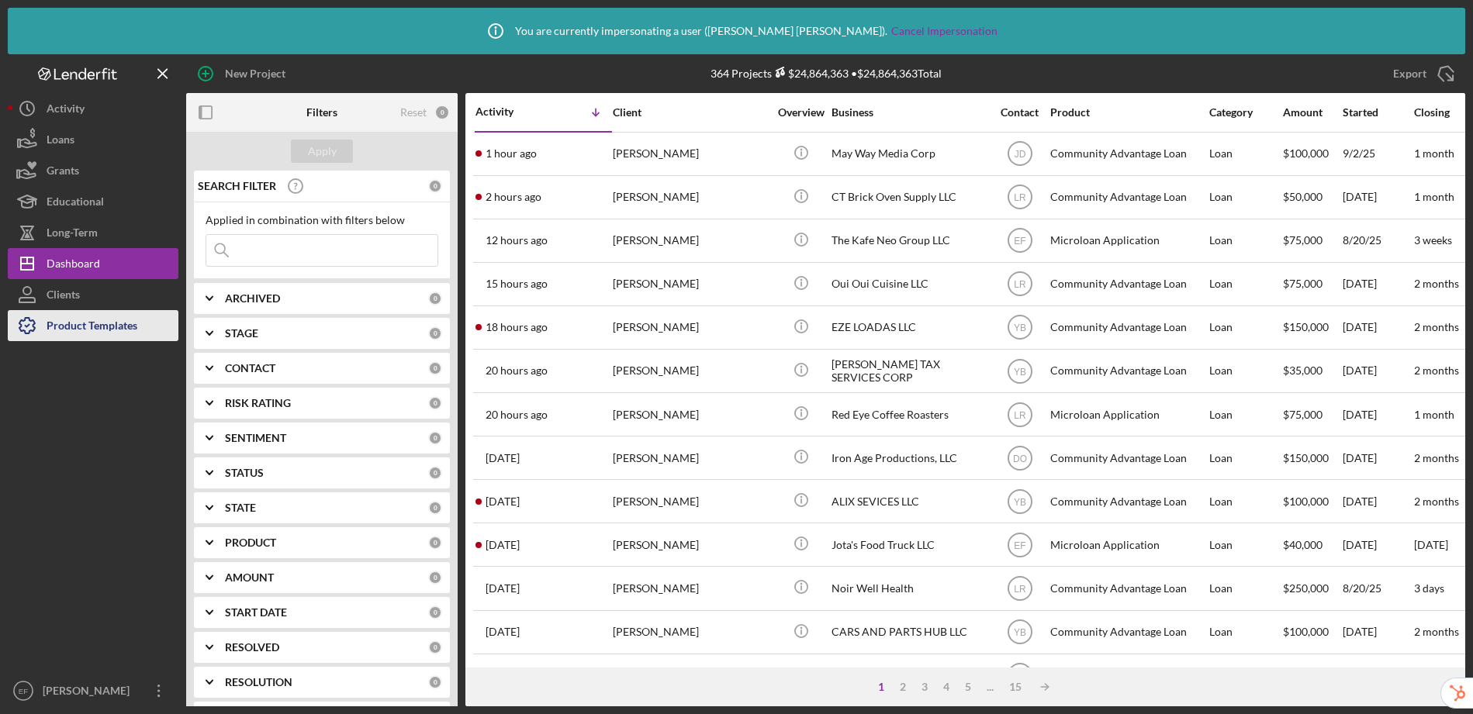
click at [116, 330] on div "Product Templates" at bounding box center [92, 327] width 91 height 35
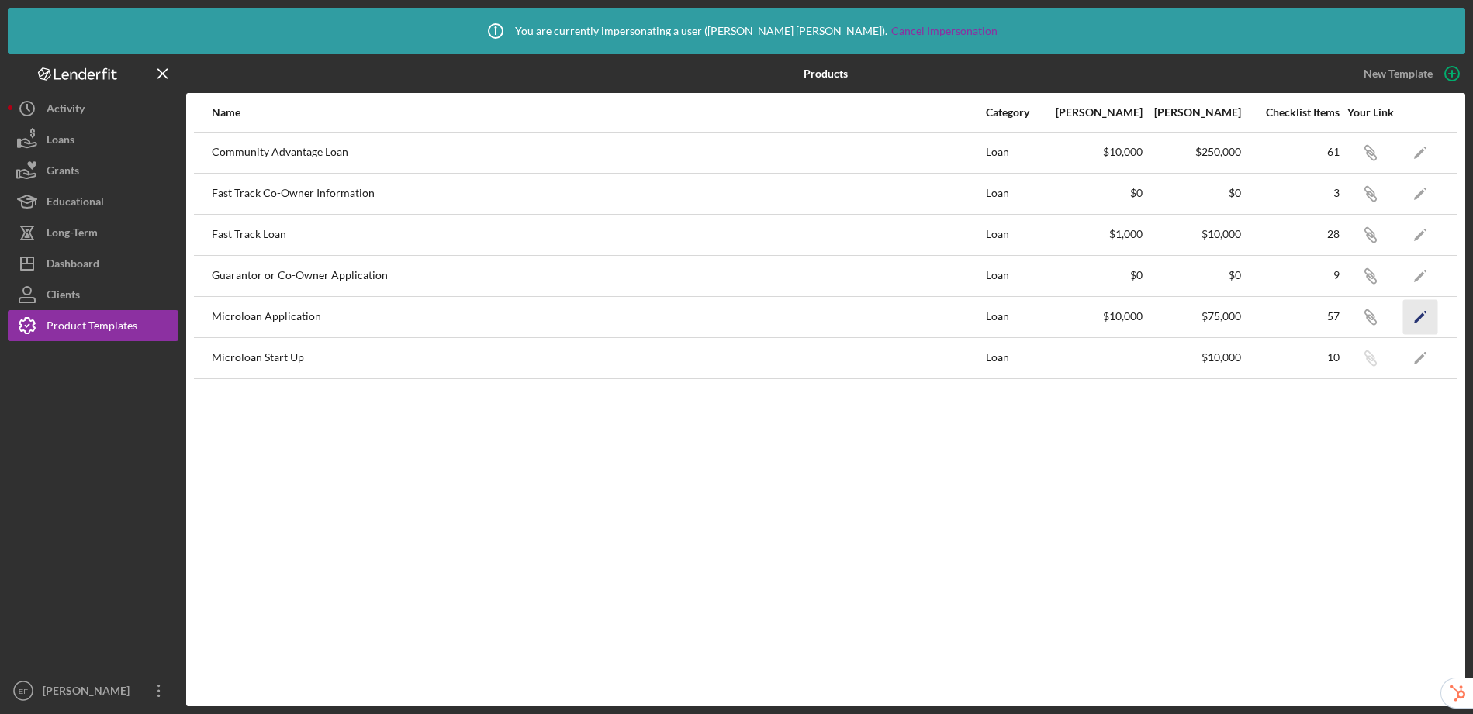
click at [1415, 317] on icon "Icon/Edit" at bounding box center [1420, 316] width 35 height 35
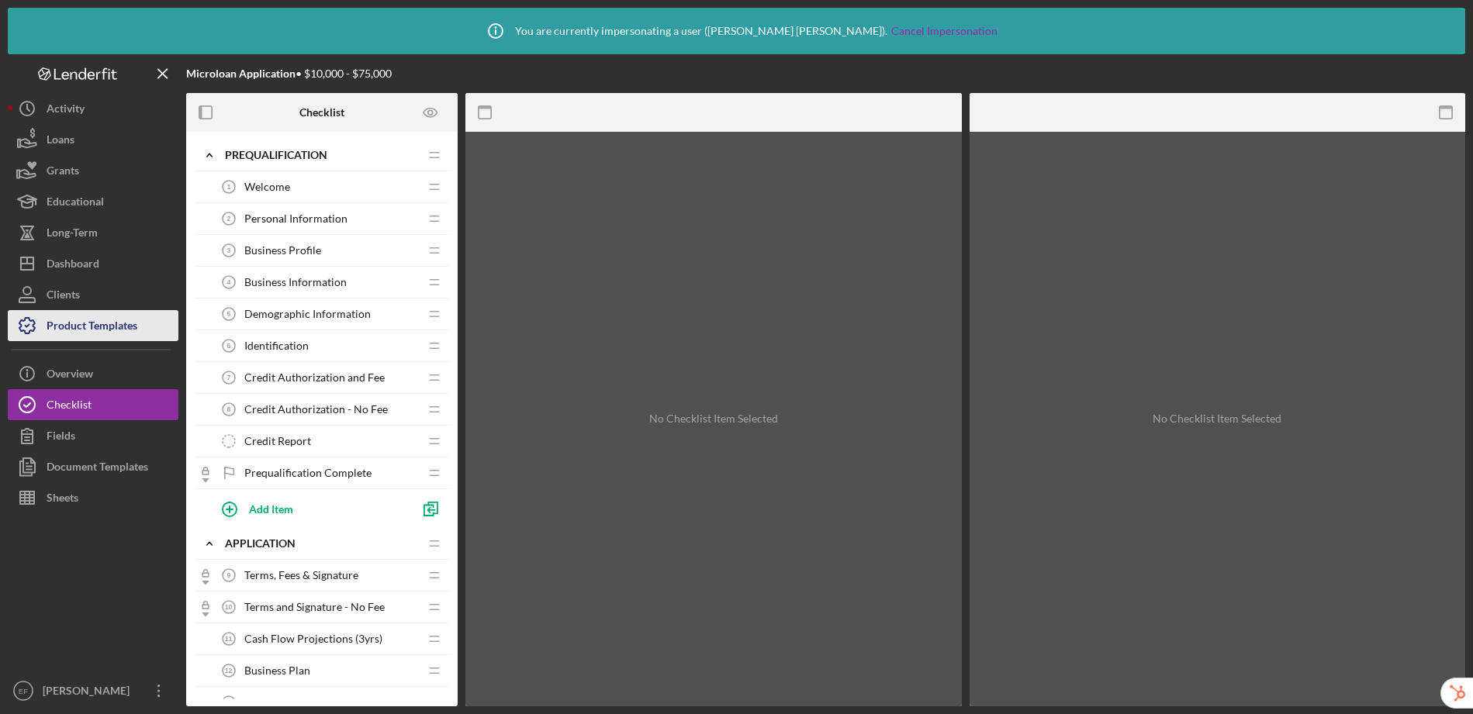
click at [116, 329] on div "Product Templates" at bounding box center [92, 327] width 91 height 35
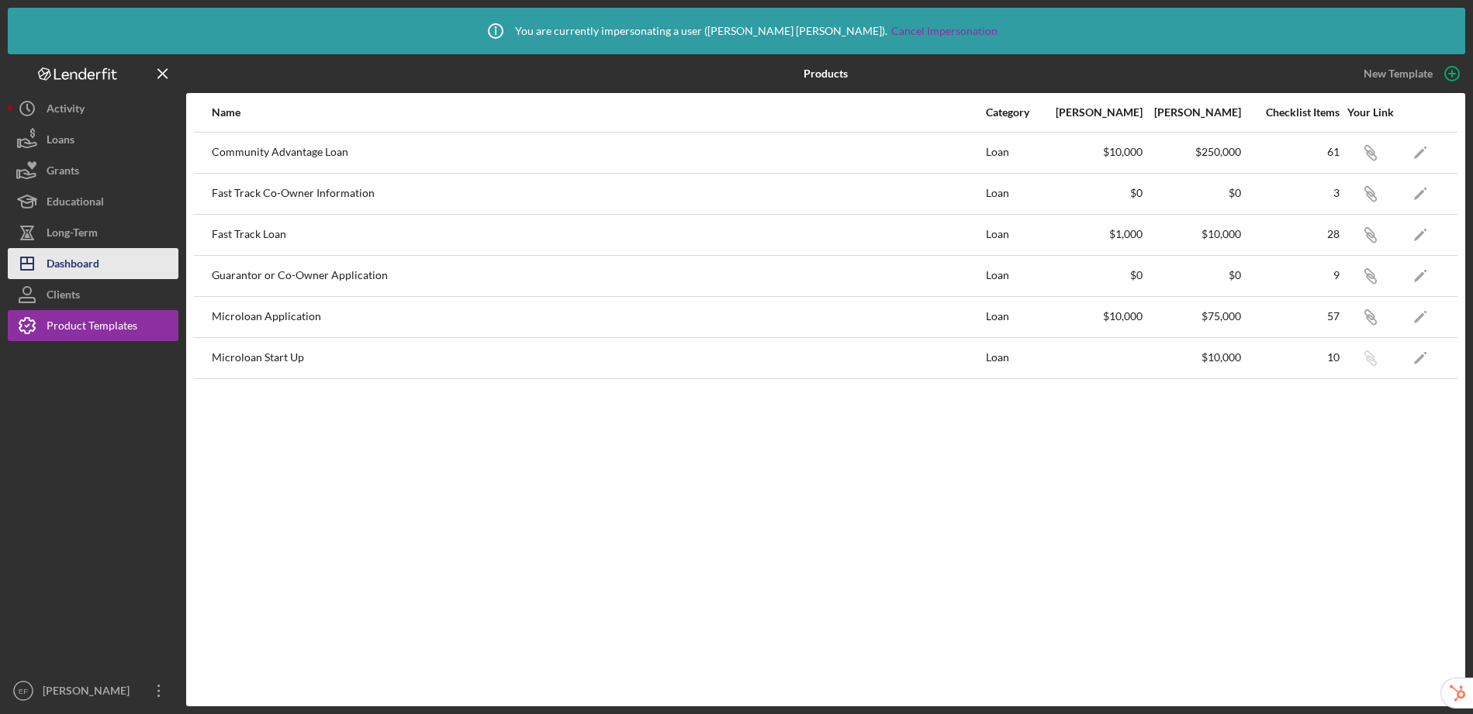
click at [84, 261] on div "Dashboard" at bounding box center [73, 265] width 53 height 35
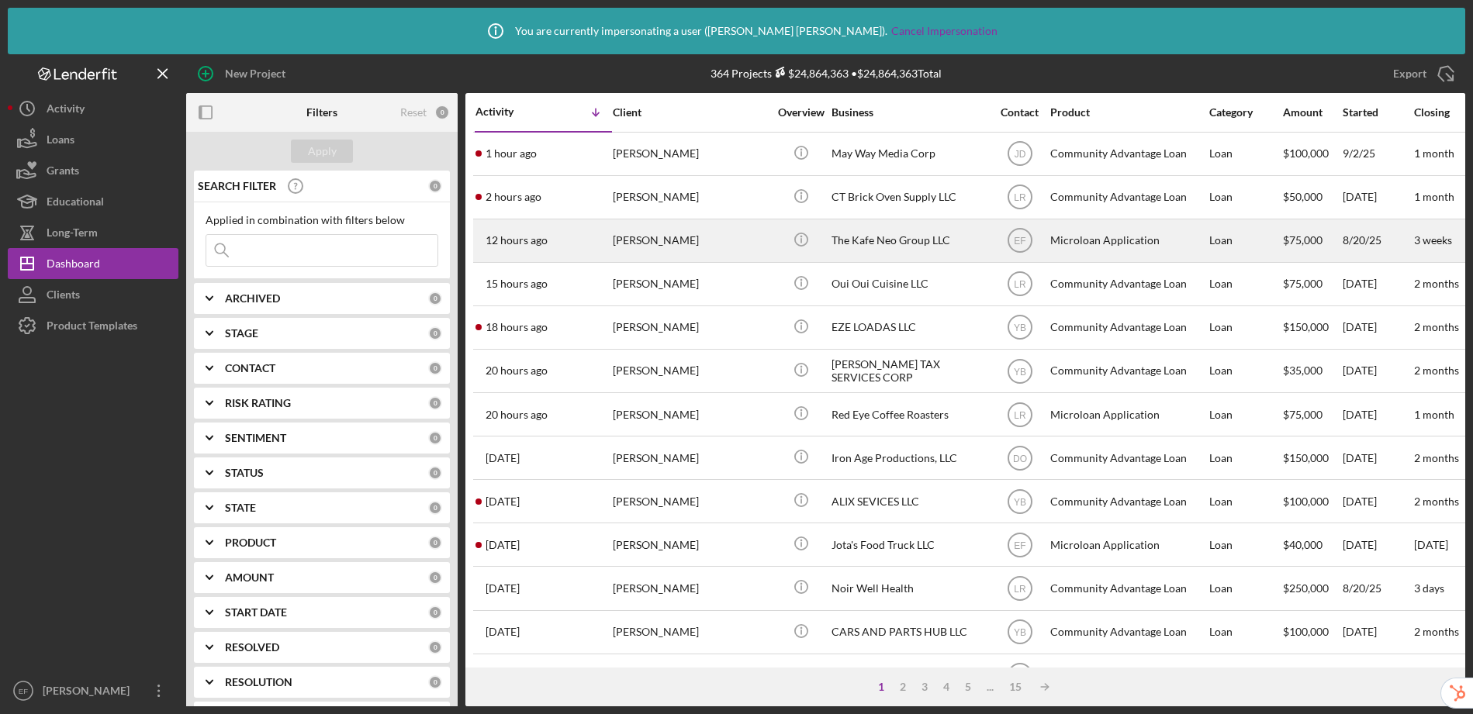
click at [1076, 237] on div "Microloan Application" at bounding box center [1127, 240] width 155 height 41
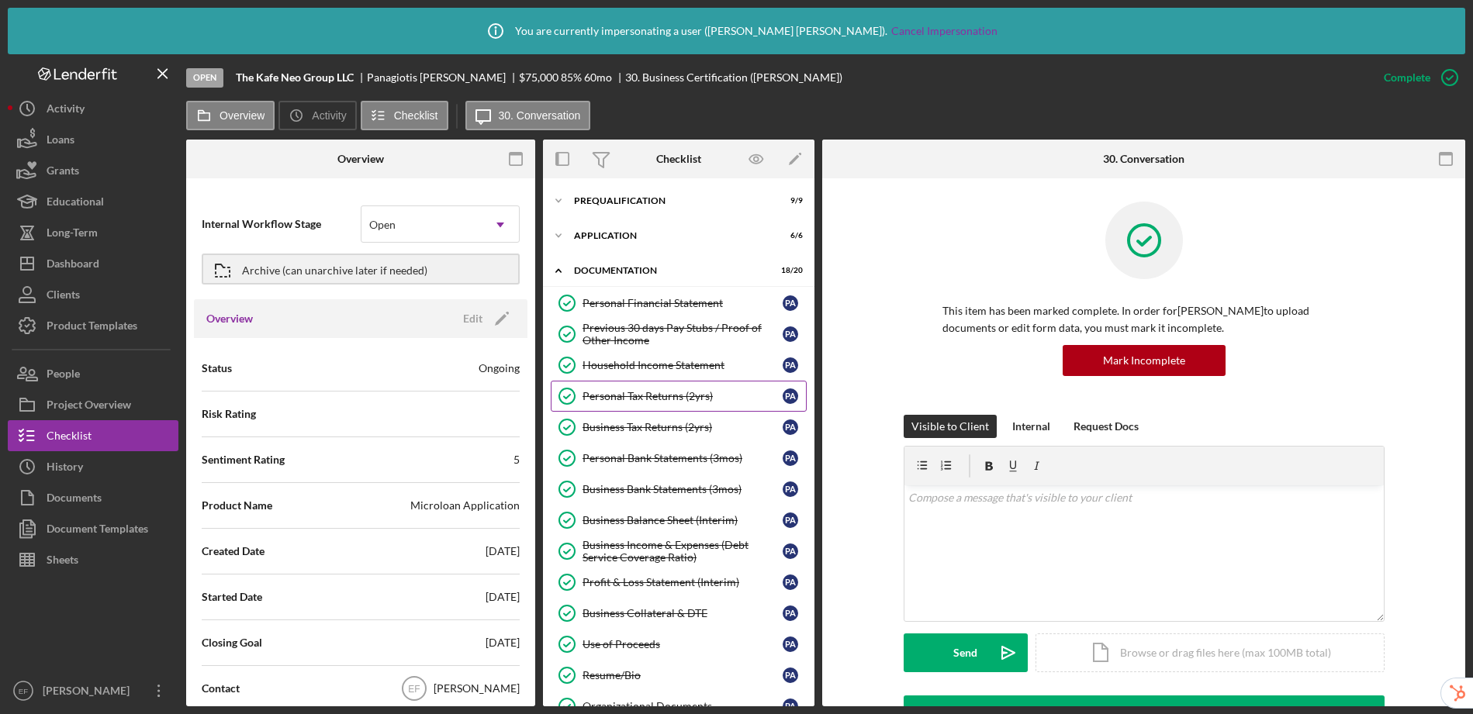
click at [663, 389] on link "Personal Tax Returns (2yrs) Personal Tax Returns (2yrs) P A" at bounding box center [679, 396] width 256 height 31
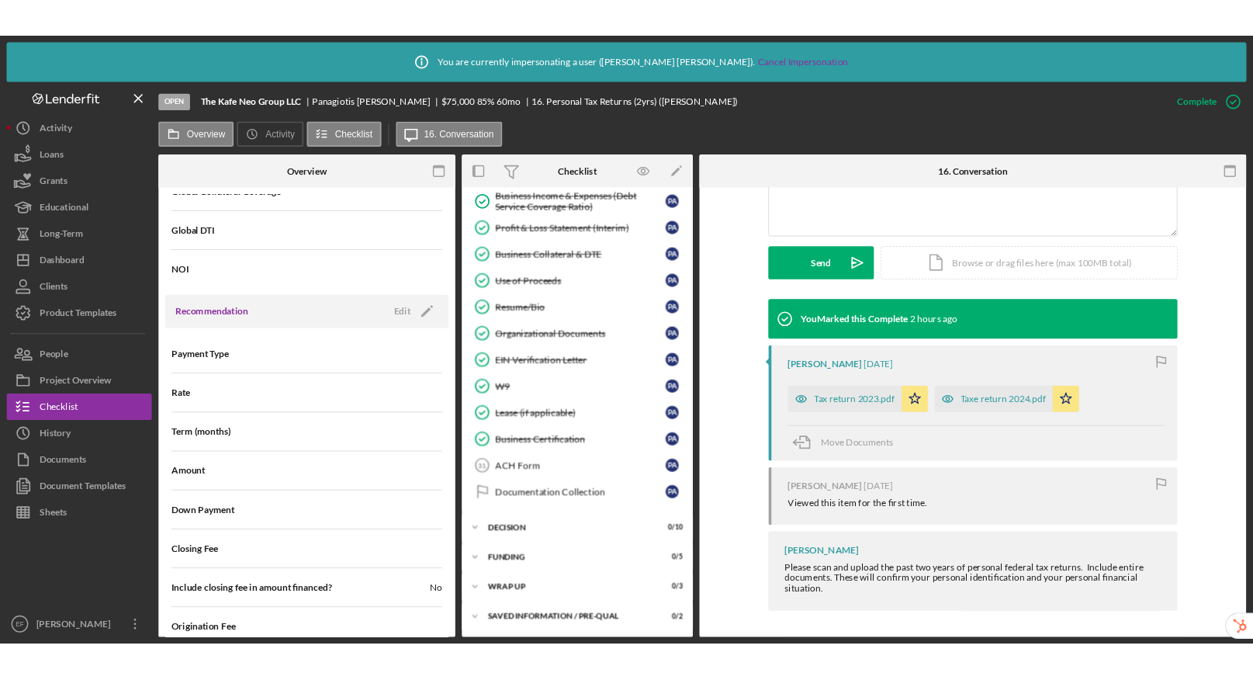
scroll to position [1687, 0]
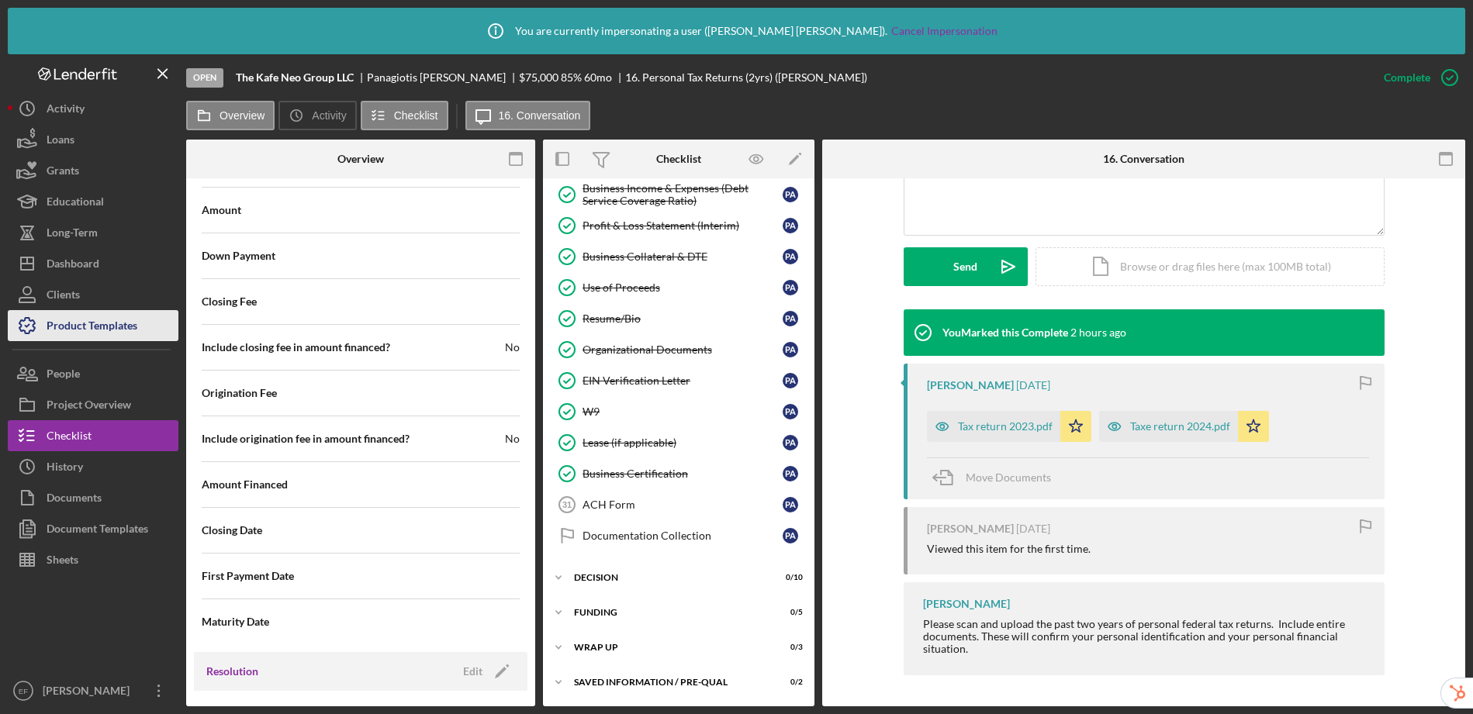
click at [81, 325] on div "Product Templates" at bounding box center [92, 327] width 91 height 35
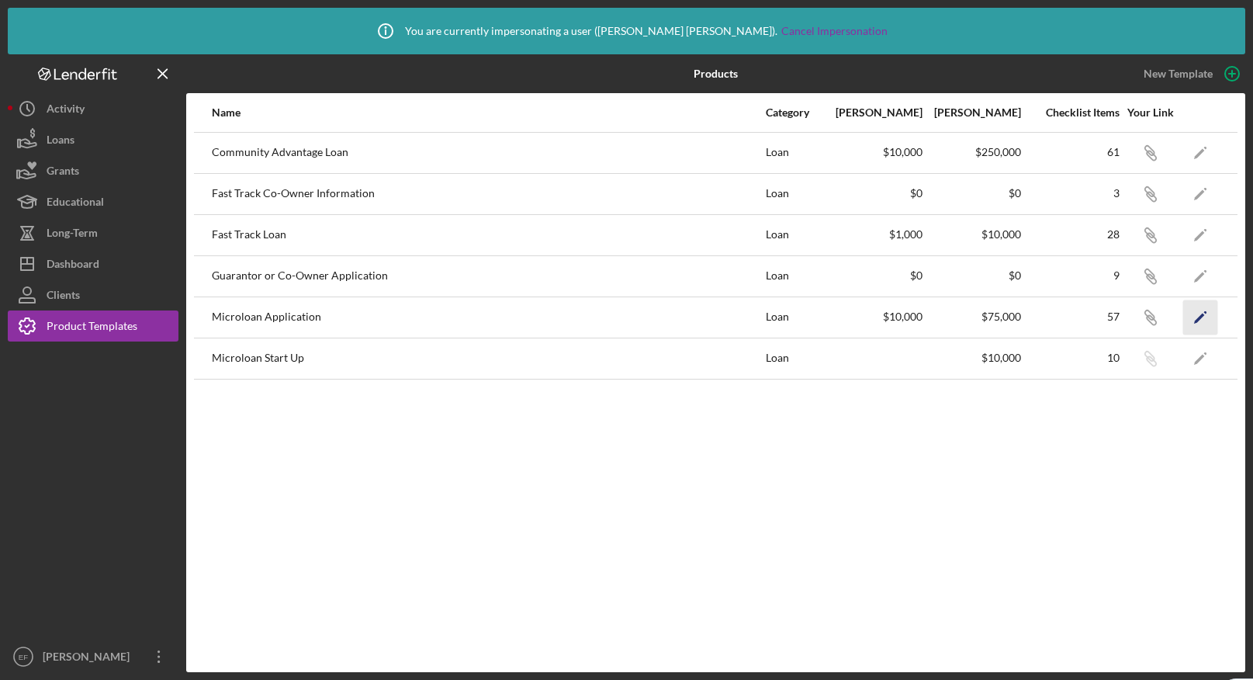
click at [1202, 320] on icon "Icon/Edit" at bounding box center [1200, 316] width 35 height 35
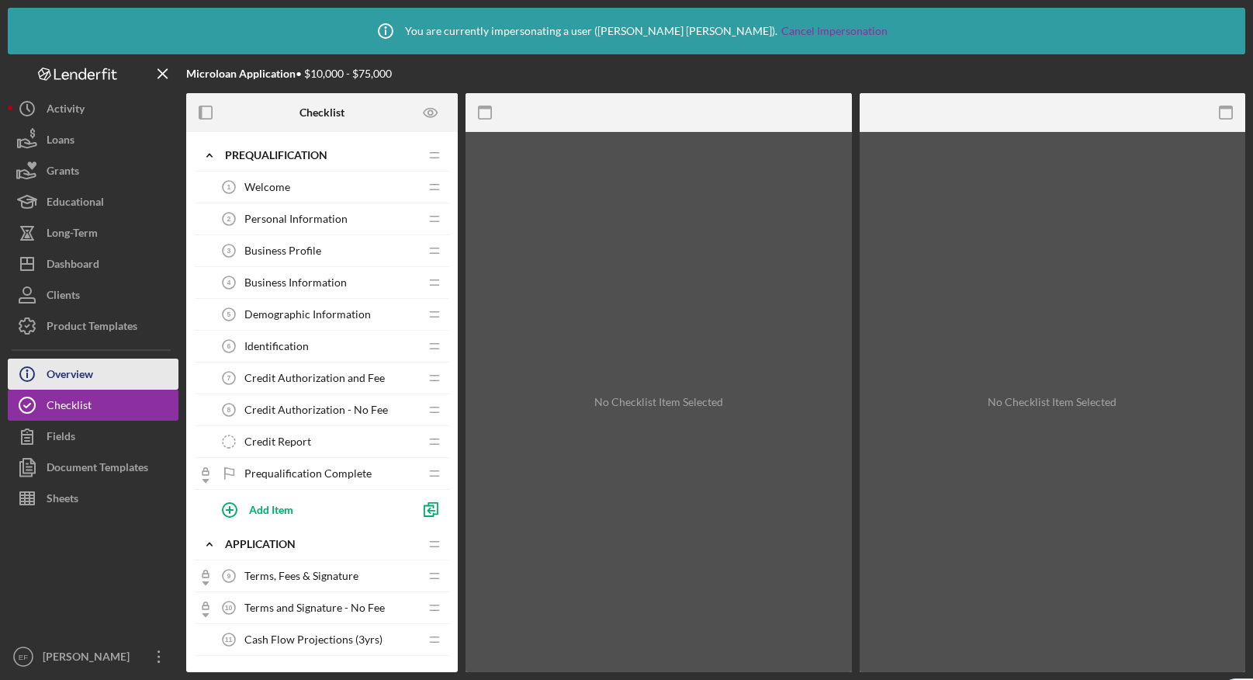
click at [102, 372] on button "Icon/Info Overview" at bounding box center [93, 373] width 171 height 31
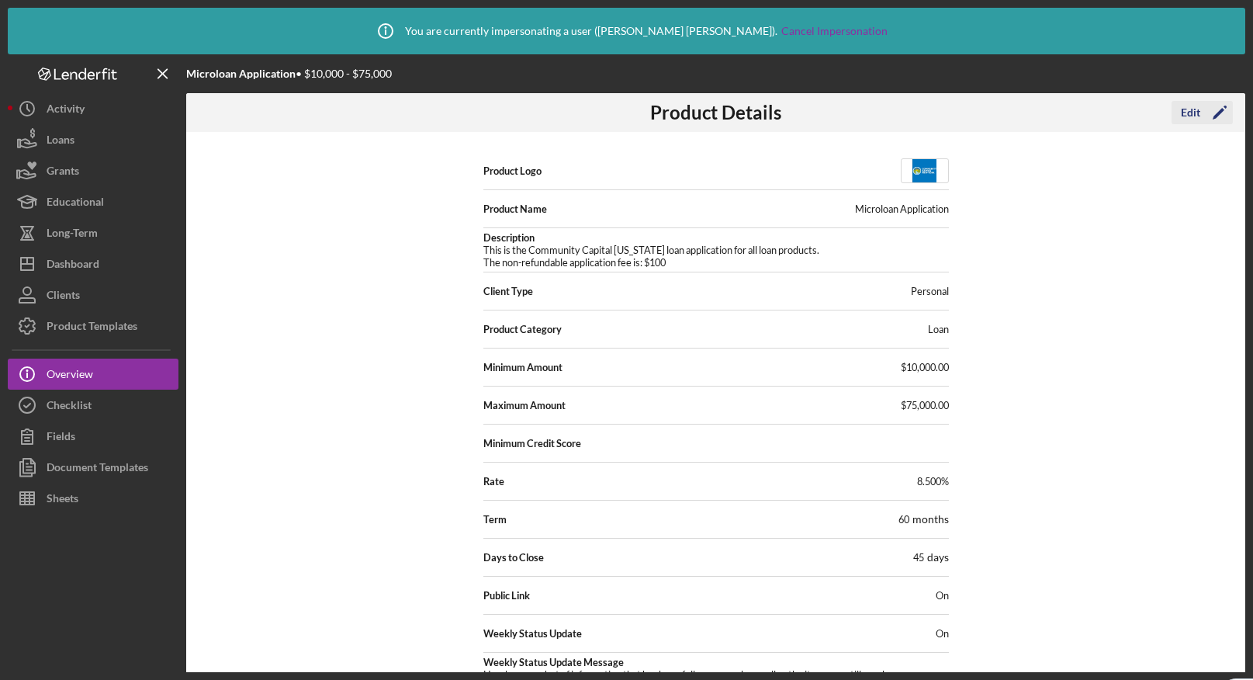
click at [1176, 113] on button "Edit Icon/Edit" at bounding box center [1201, 112] width 61 height 23
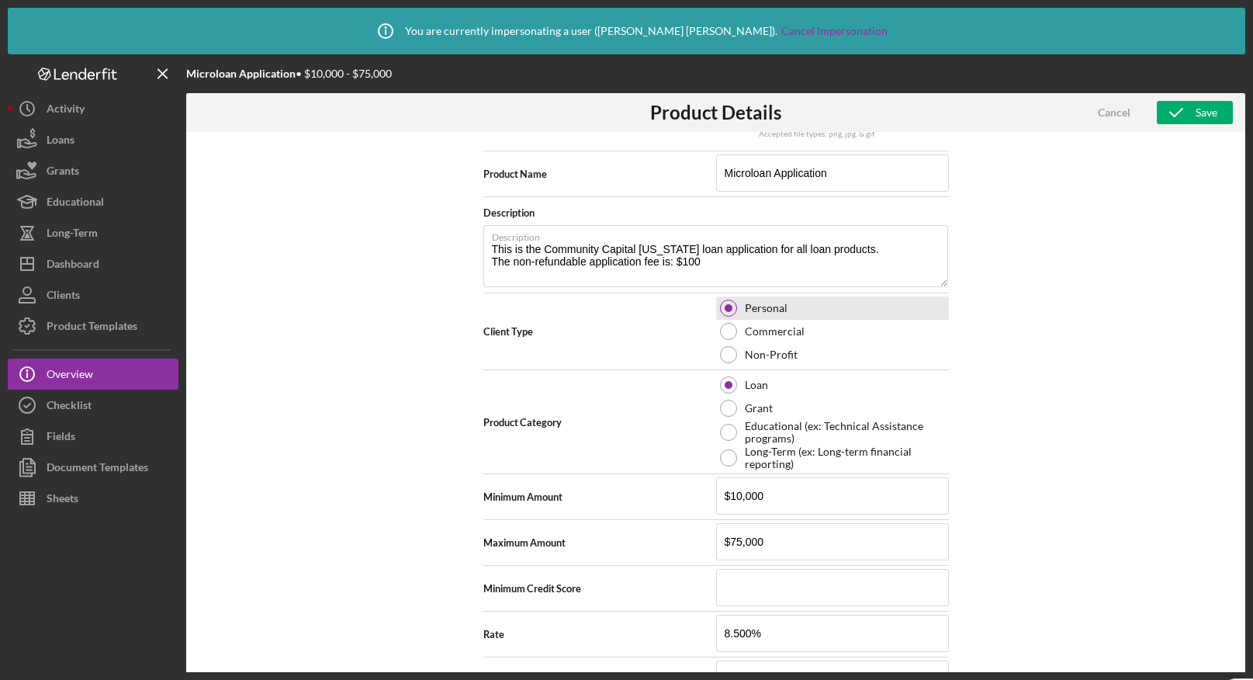
scroll to position [289, 0]
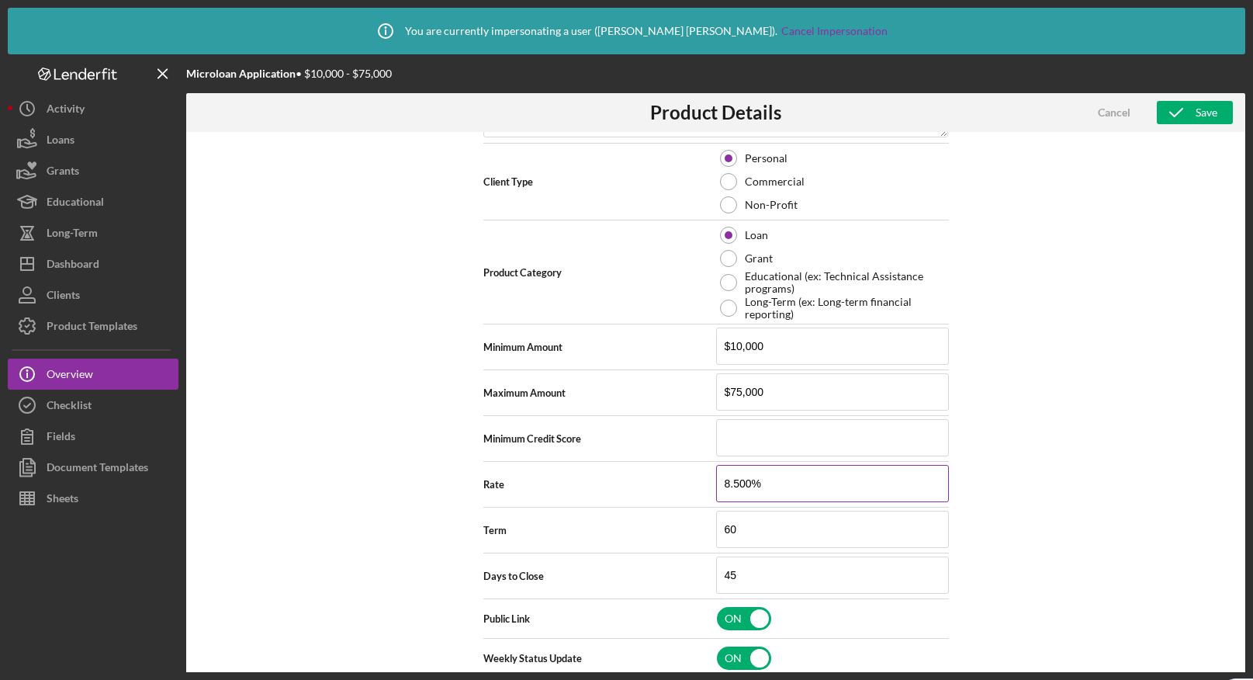
drag, startPoint x: 792, startPoint y: 486, endPoint x: 716, endPoint y: 483, distance: 76.1
click at [716, 483] on input "8.500%" at bounding box center [832, 483] width 233 height 37
type input "1%"
type textarea "Here's a snapshot of information that has been fully approved, as well as the i…"
type input "13%"
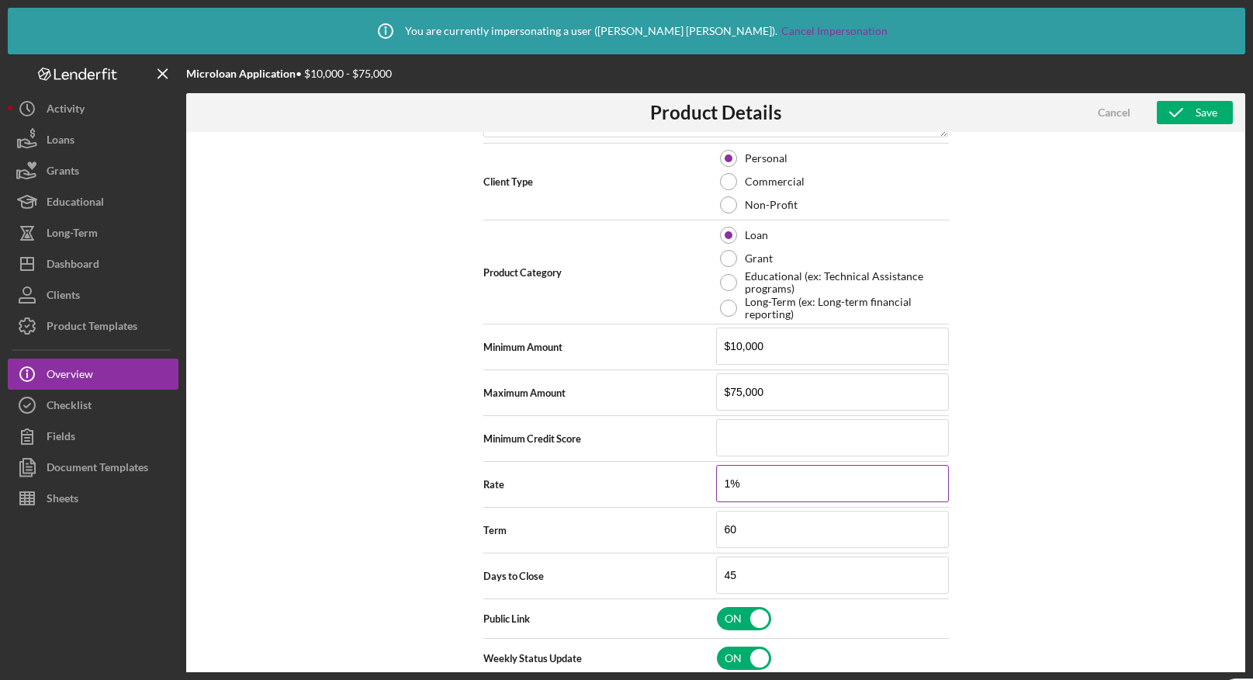
type textarea "Here's a snapshot of information that has been fully approved, as well as the i…"
type input "13.%"
type textarea "Here's a snapshot of information that has been fully approved, as well as the i…"
type input "13.5%"
type textarea "Here's a snapshot of information that has been fully approved, as well as the i…"
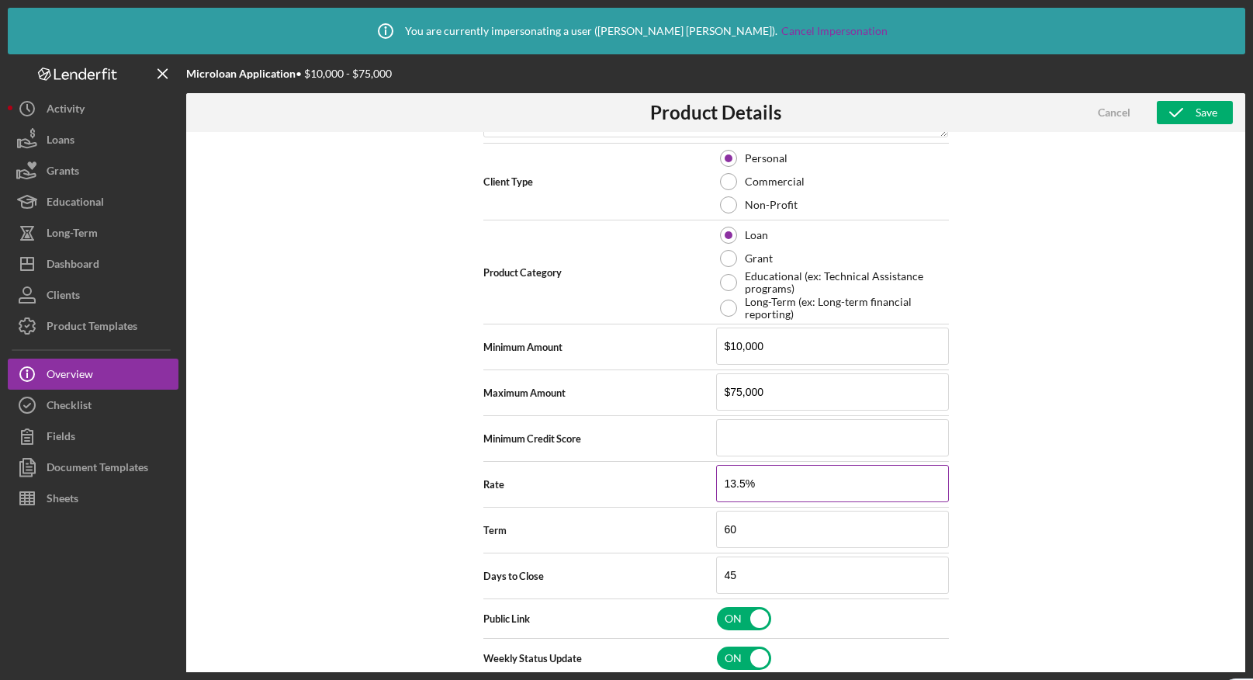
type input "13.50%"
type textarea "Here's a snapshot of information that has been fully approved, as well as the i…"
type input "13.500%"
type textarea "Here's a snapshot of information that has been fully approved, as well as the i…"
drag, startPoint x: 785, startPoint y: 396, endPoint x: 727, endPoint y: 393, distance: 58.3
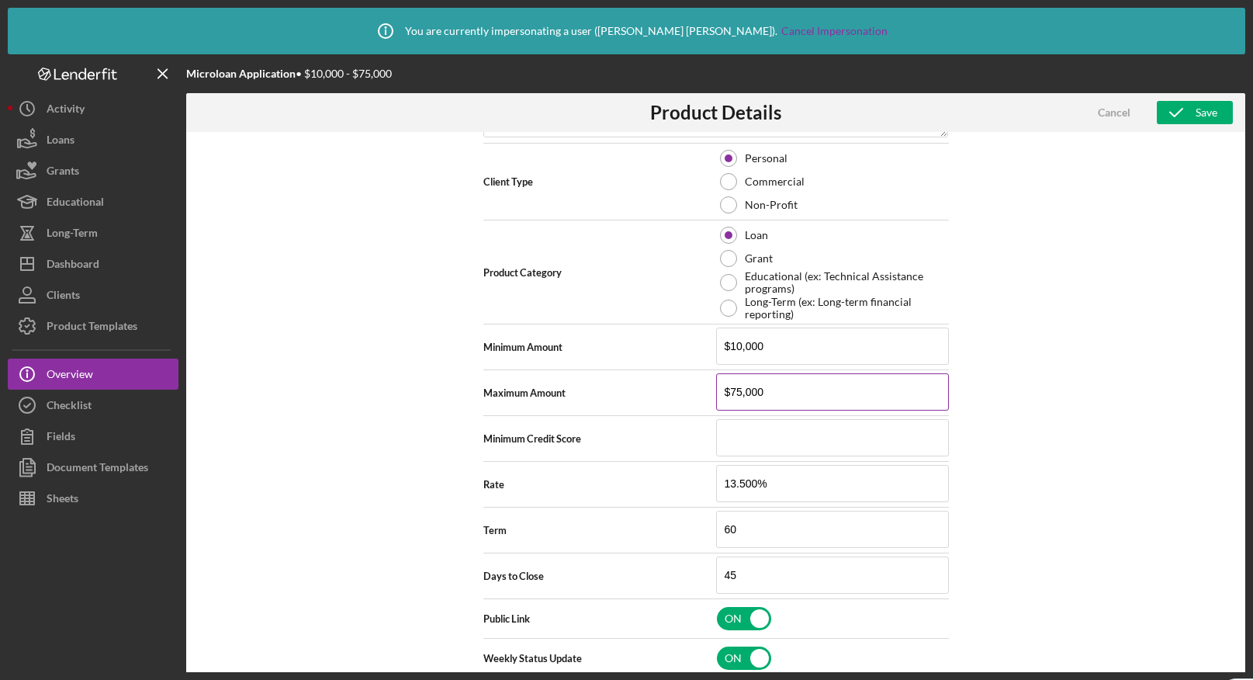
click at [727, 393] on input "$75,000" at bounding box center [832, 391] width 233 height 37
type textarea "Here's a snapshot of information that has been fully approved, as well as the i…"
type input "$1"
type textarea "Here's a snapshot of information that has been fully approved, as well as the i…"
type input "$15"
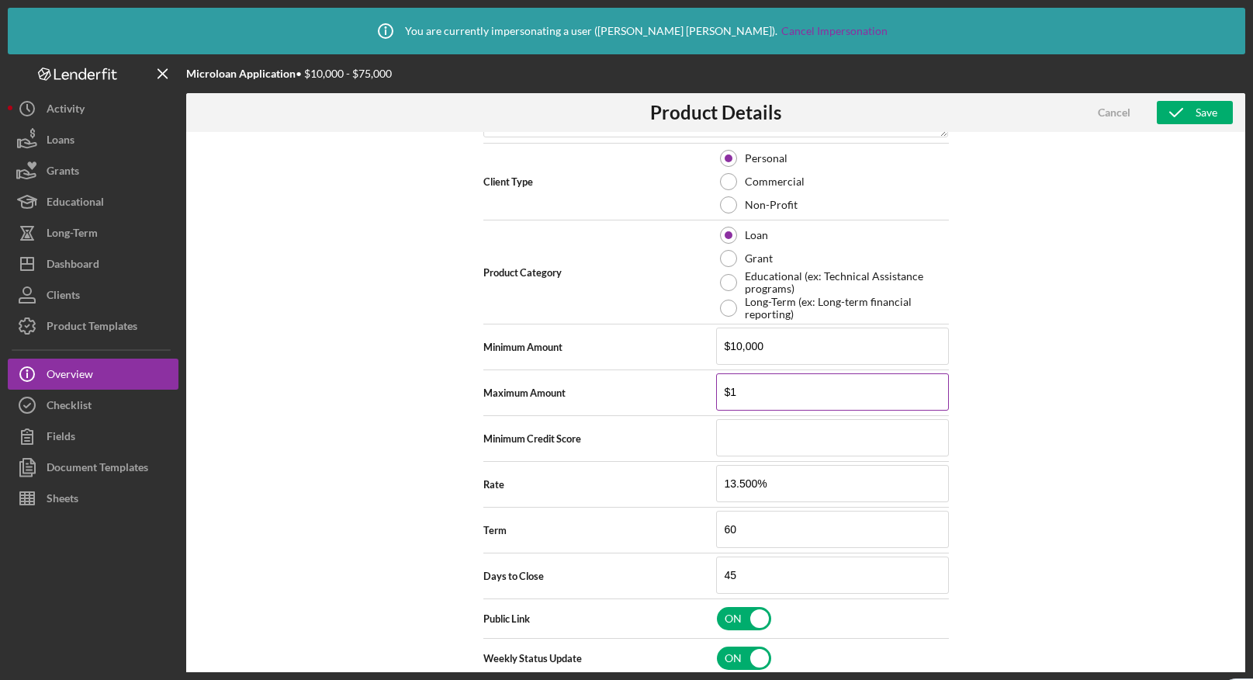
type textarea "Here's a snapshot of information that has been fully approved, as well as the i…"
type input "$151"
type textarea "Here's a snapshot of information that has been fully approved, as well as the i…"
type input "$1,510"
type textarea "Here's a snapshot of information that has been fully approved, as well as the i…"
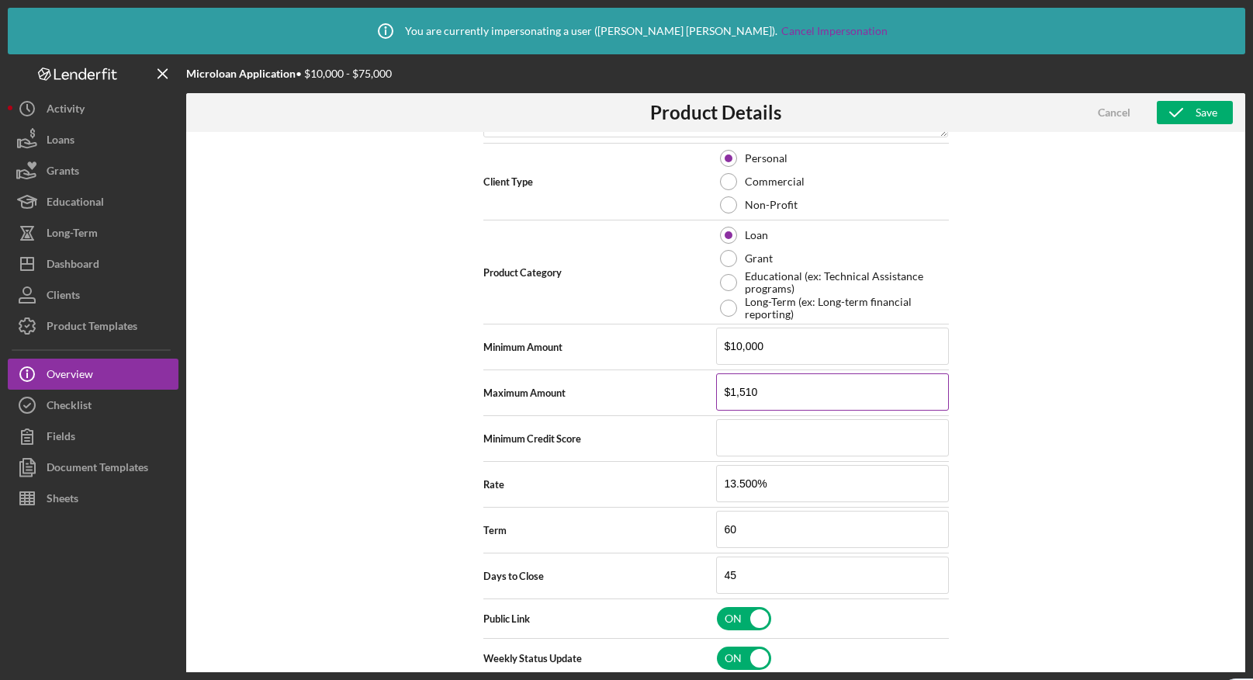
type input "$15,100"
type textarea "Here's a snapshot of information that has been fully approved, as well as the i…"
type input "$151,000"
type textarea "Here's a snapshot of information that has been fully approved, as well as the i…"
type input "$15,100"
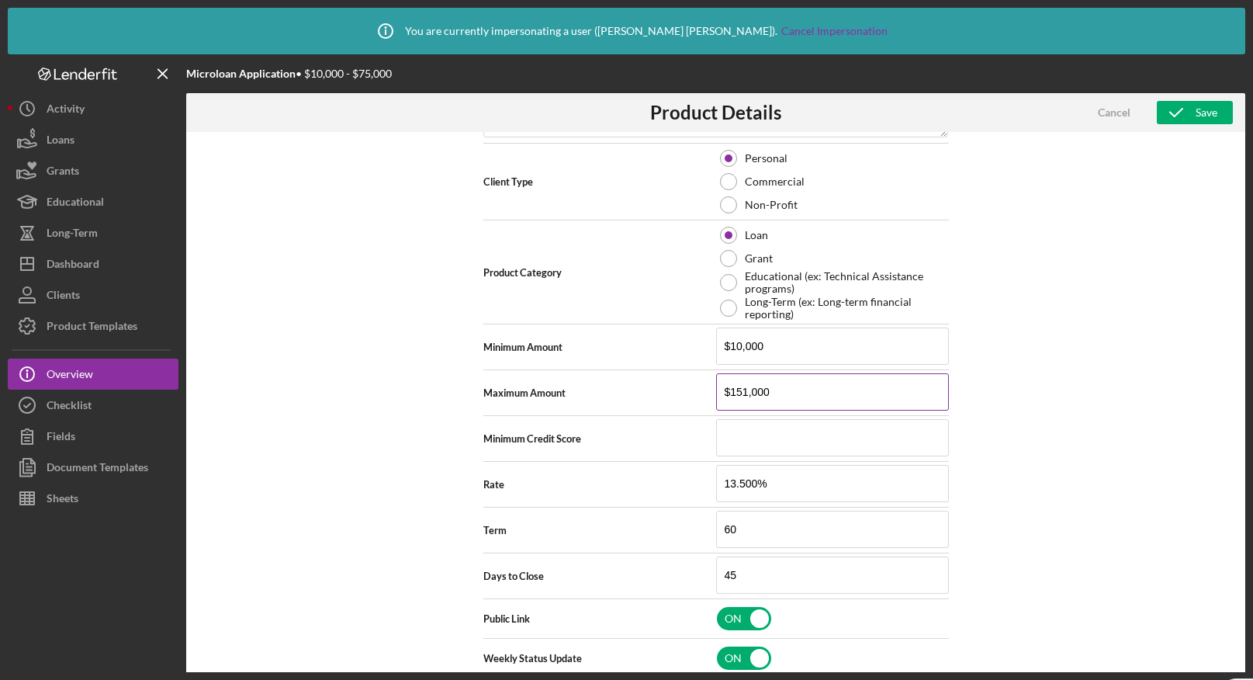
type textarea "Here's a snapshot of information that has been fully approved, as well as the i…"
type input "$15,100"
type textarea "Here's a snapshot of information that has been fully approved, as well as the i…"
click at [1114, 116] on div "Cancel" at bounding box center [1114, 112] width 33 height 23
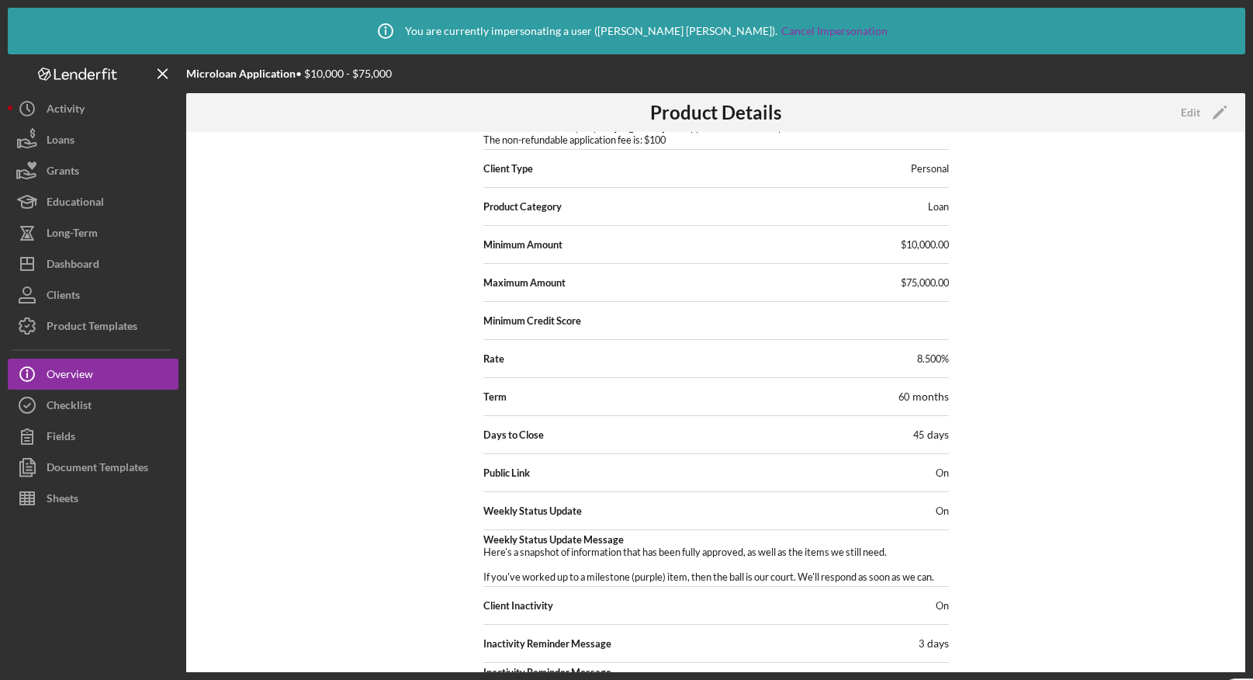
scroll to position [123, 0]
click at [1195, 114] on div "Edit" at bounding box center [1190, 112] width 19 height 23
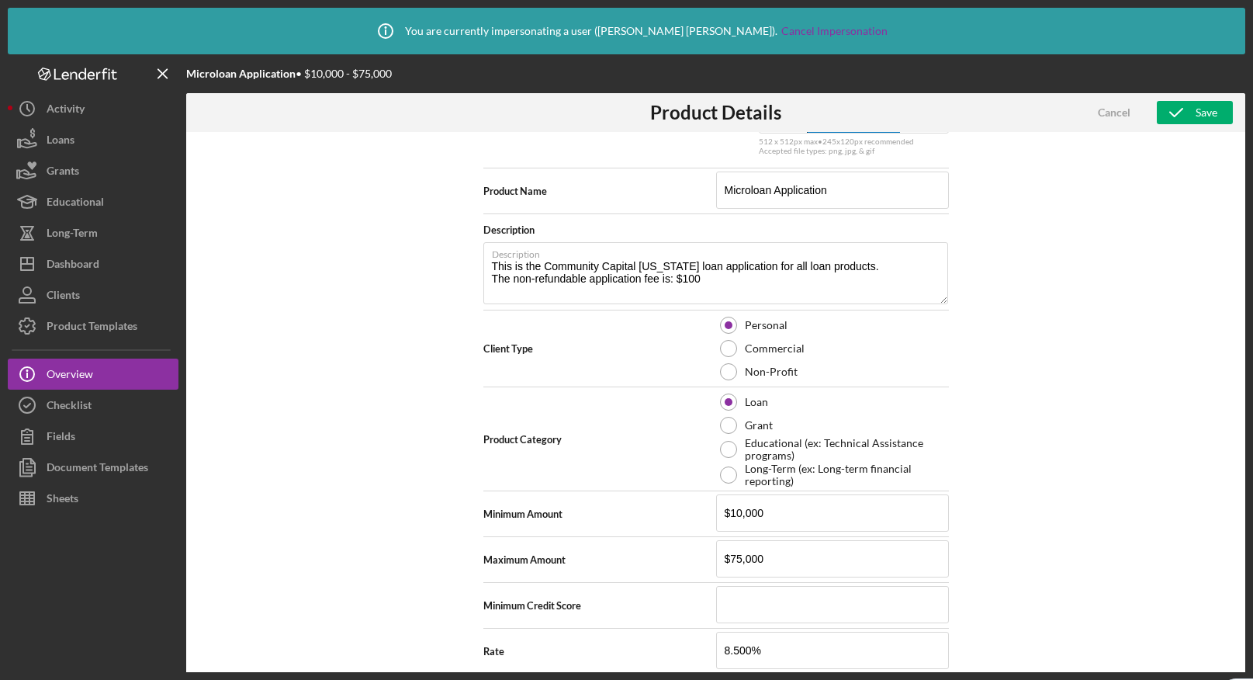
scroll to position [289, 0]
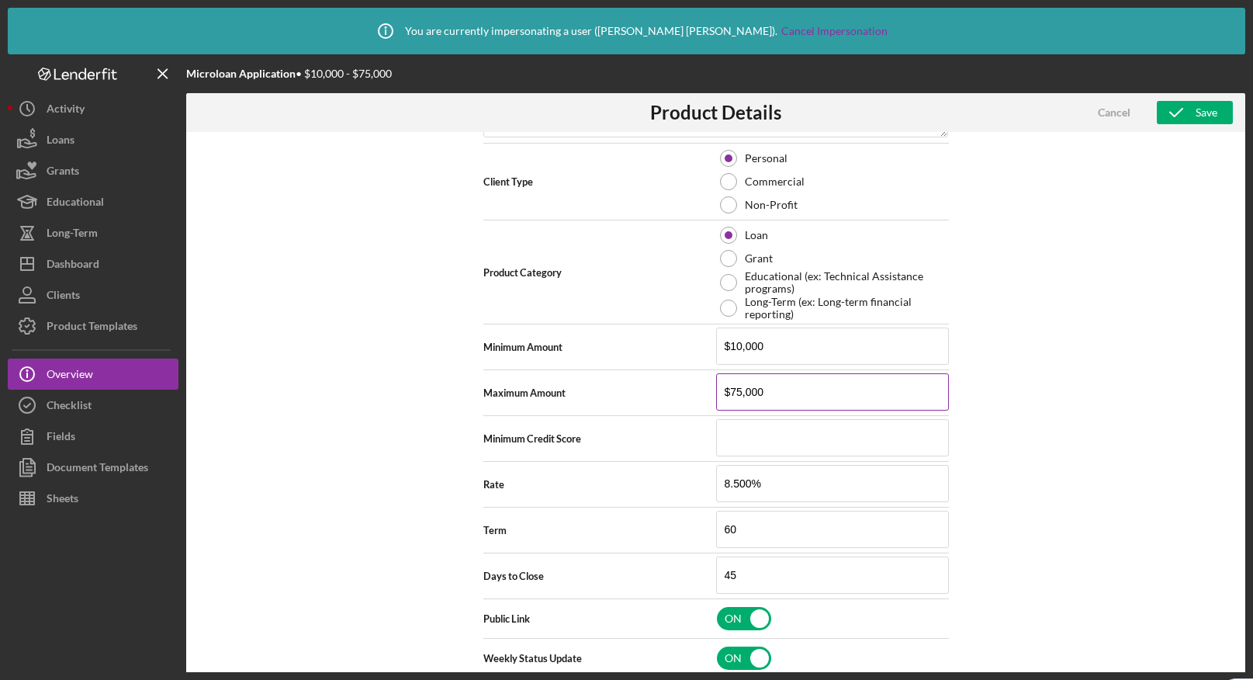
drag, startPoint x: 775, startPoint y: 390, endPoint x: 730, endPoint y: 389, distance: 45.0
click at [730, 389] on input "$75,000" at bounding box center [832, 391] width 233 height 37
type input "$1"
type textarea "Here's a snapshot of information that has been fully approved, as well as the i…"
type input "$15"
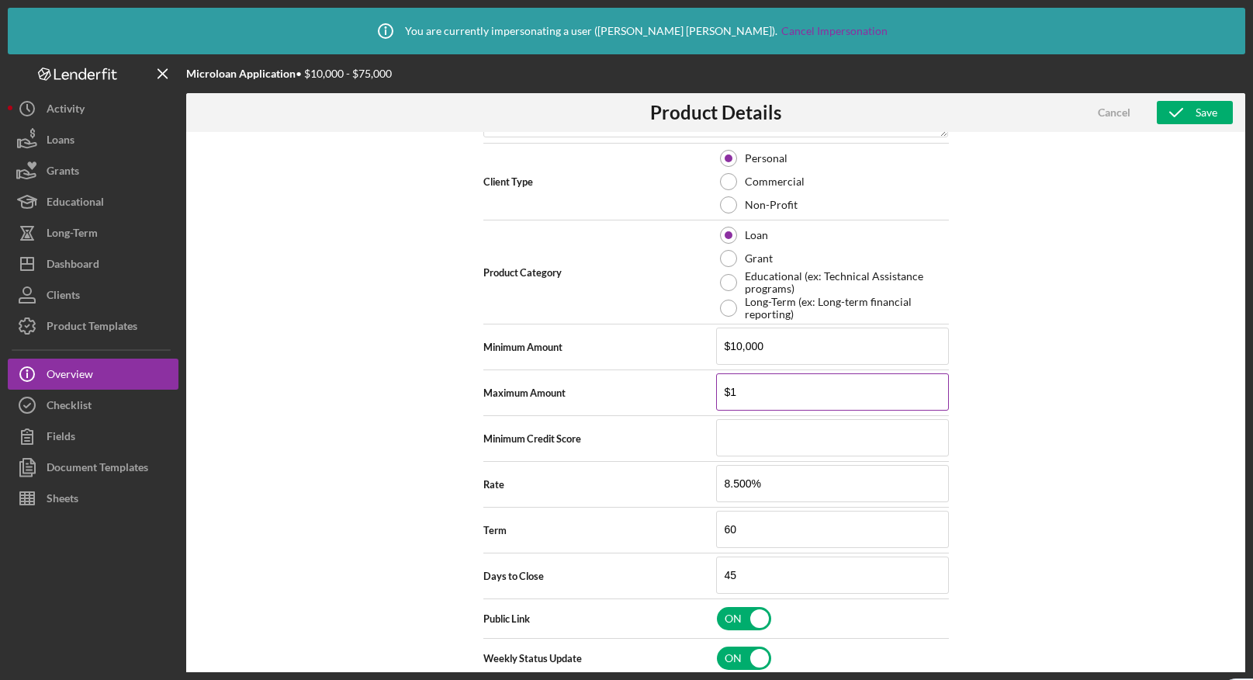
type textarea "Here's a snapshot of information that has been fully approved, as well as the i…"
type input "$151"
type textarea "Here's a snapshot of information that has been fully approved, as well as the i…"
type input "$1,519"
type textarea "Here's a snapshot of information that has been fully approved, as well as the i…"
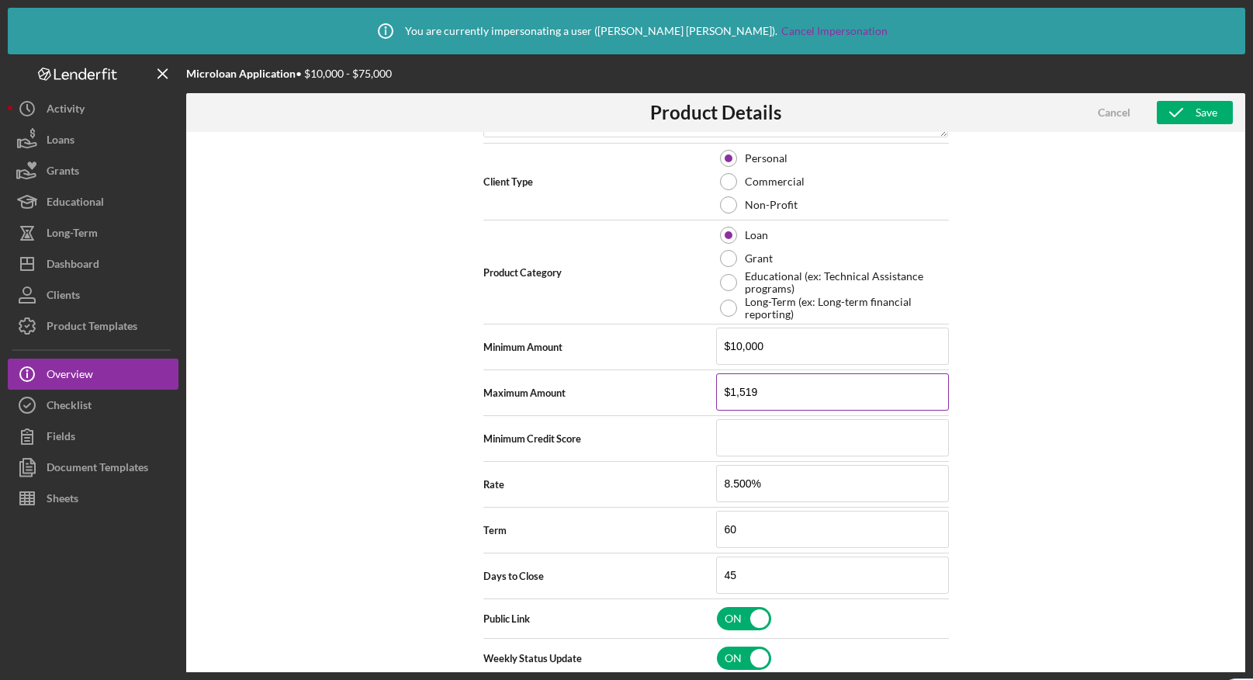
type input "$151"
type textarea "Here's a snapshot of information that has been fully approved, as well as the i…"
type input "$1,510"
type textarea "Here's a snapshot of information that has been fully approved, as well as the i…"
type input "$15,100"
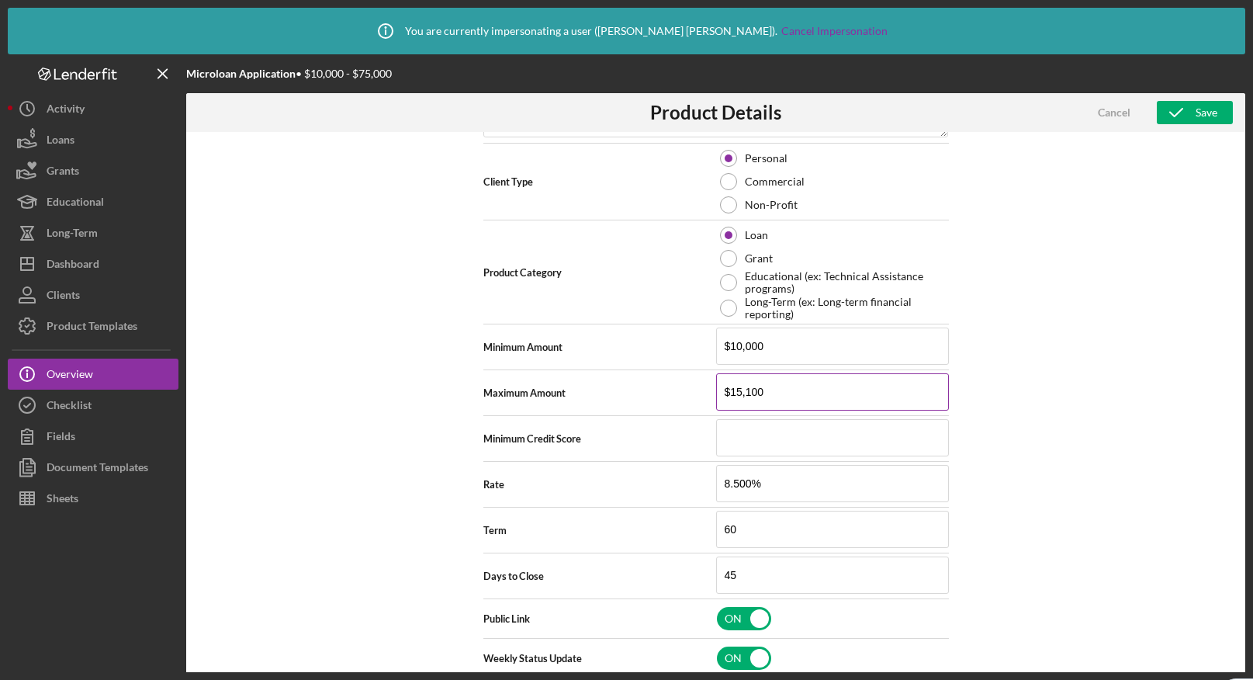
type textarea "Here's a snapshot of information that has been fully approved, as well as the i…"
type input "$151,000"
type textarea "Here's a snapshot of information that has been fully approved, as well as the i…"
type input "$151,000"
type textarea "Here's a snapshot of information that has been fully approved, as well as the i…"
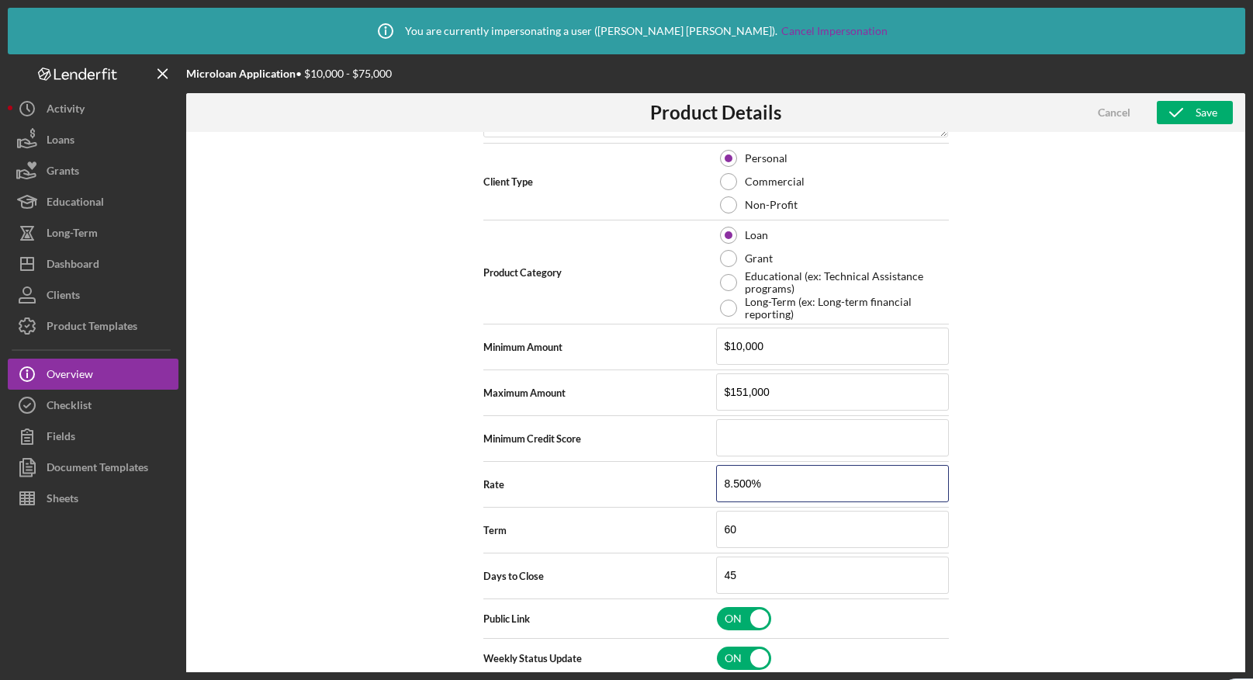
drag, startPoint x: 775, startPoint y: 486, endPoint x: 704, endPoint y: 482, distance: 71.5
click at [704, 482] on div "Rate 8.500%" at bounding box center [715, 484] width 465 height 39
type input "1%"
type textarea "Here's a snapshot of information that has been fully approved, as well as the i…"
type input "13%"
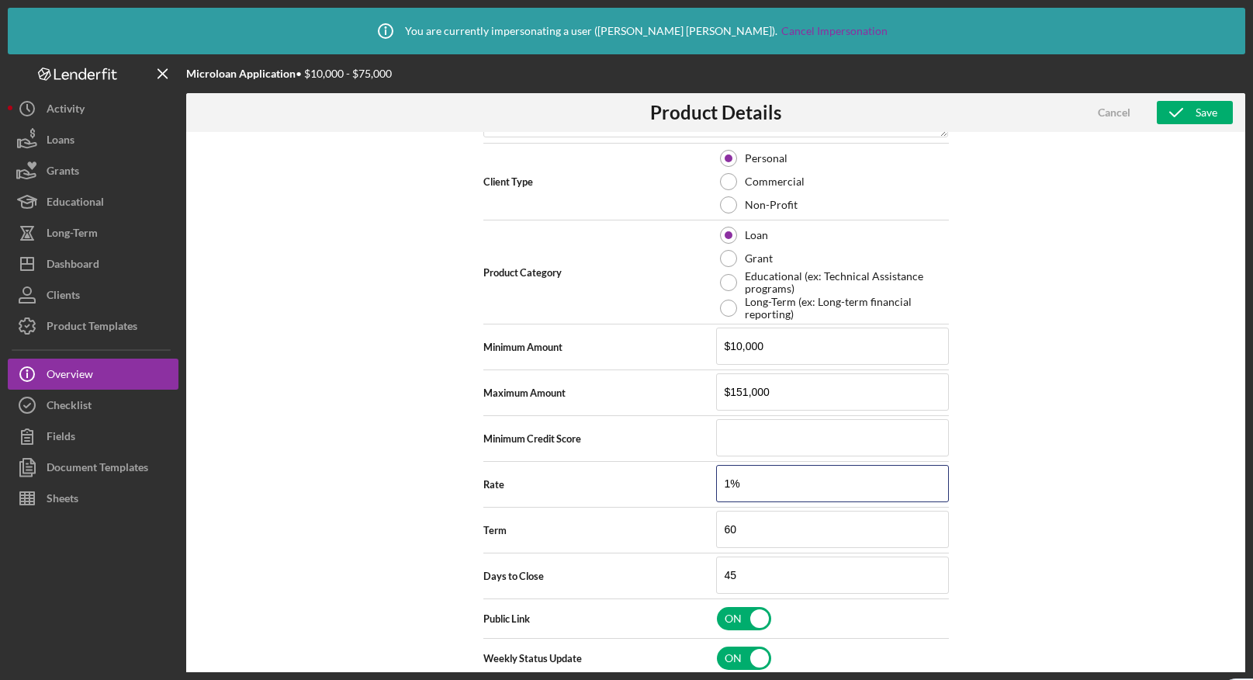
type textarea "Here's a snapshot of information that has been fully approved, as well as the i…"
type input "13.%"
type textarea "Here's a snapshot of information that has been fully approved, as well as the i…"
type input "13.5%"
type textarea "Here's a snapshot of information that has been fully approved, as well as the i…"
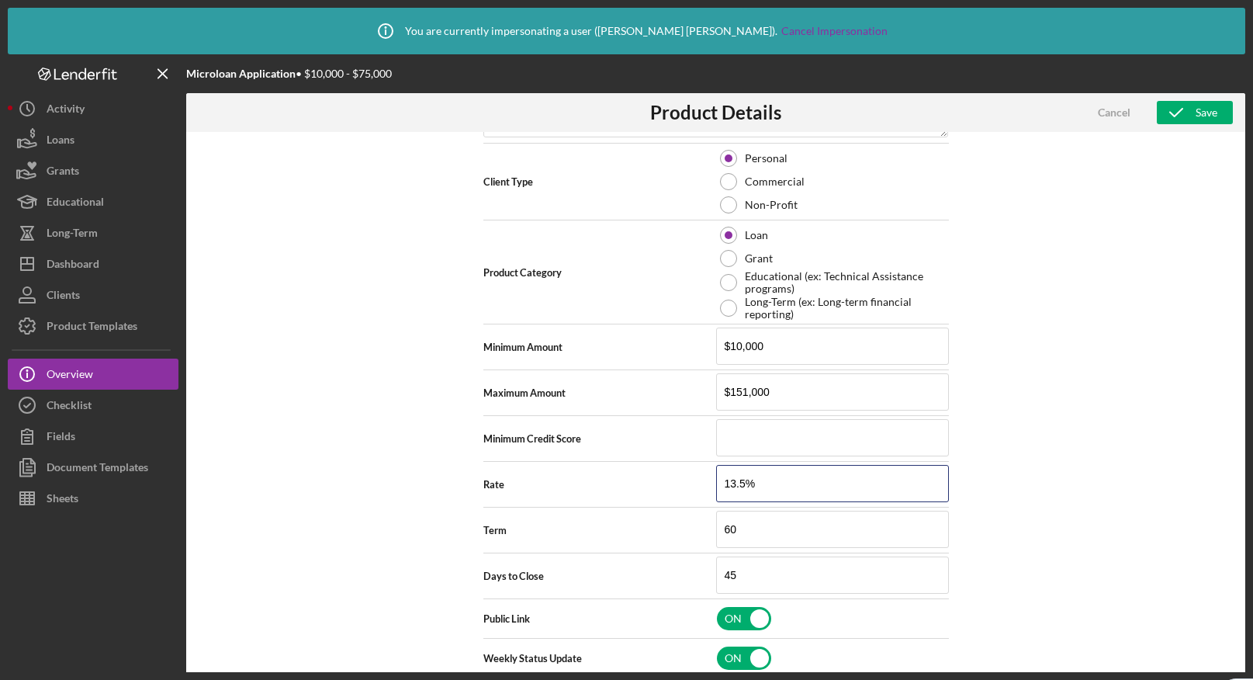
type input "13.50%"
type textarea "Here's a snapshot of information that has been fully approved, as well as the i…"
type input "13.500%"
click at [1106, 477] on div "Product Logo 512 x 512px max • 245 x 120 px recommended Accepted file types: pn…" at bounding box center [715, 429] width 1059 height 594
click at [1186, 112] on icon "button" at bounding box center [1176, 112] width 39 height 39
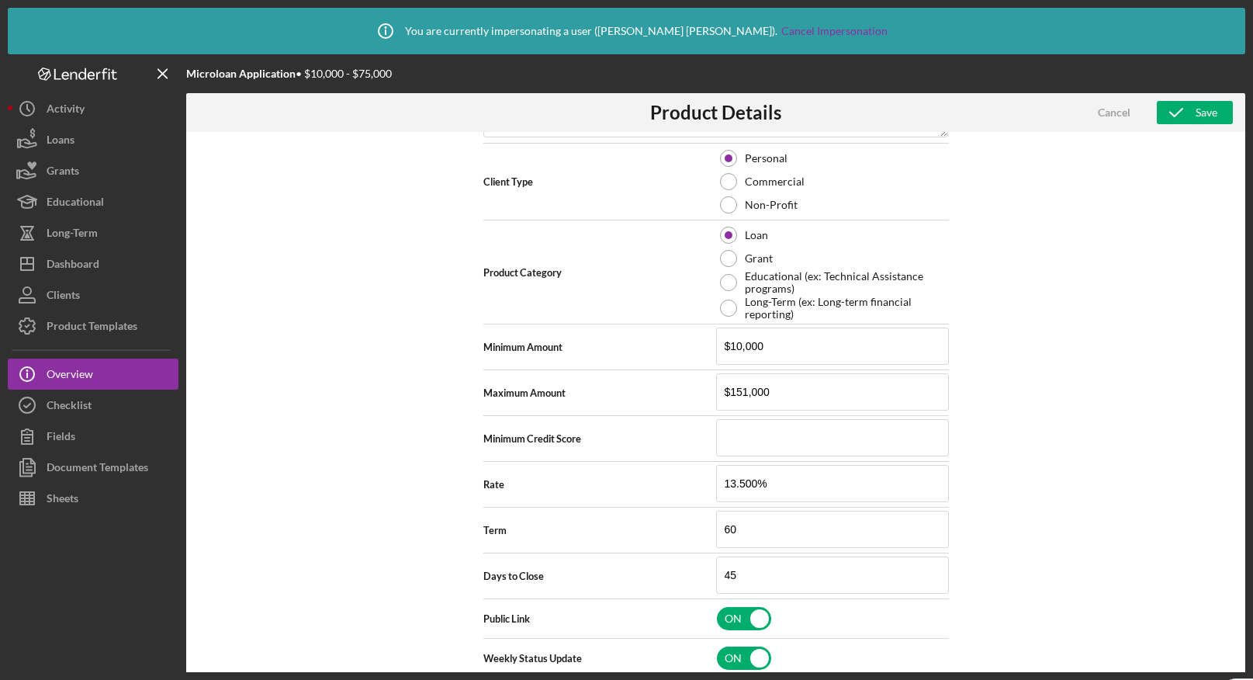
type textarea "Here's a snapshot of information that has been fully approved, as well as the i…"
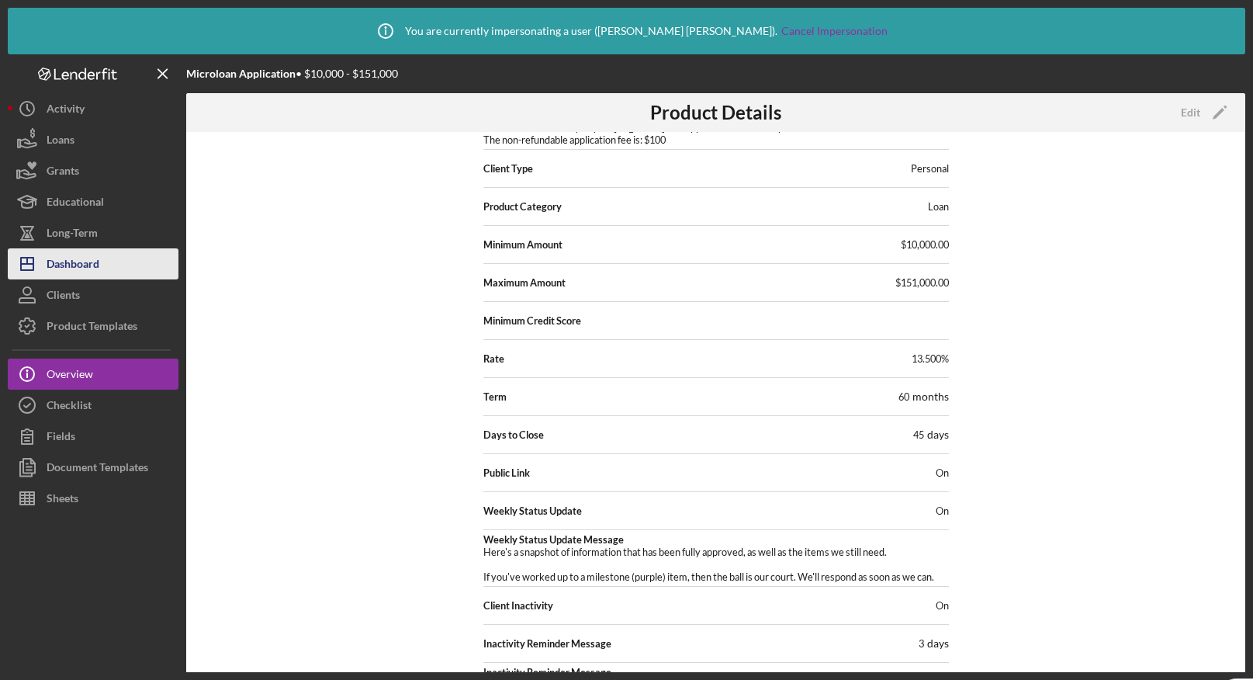
click at [88, 263] on div "Dashboard" at bounding box center [73, 265] width 53 height 35
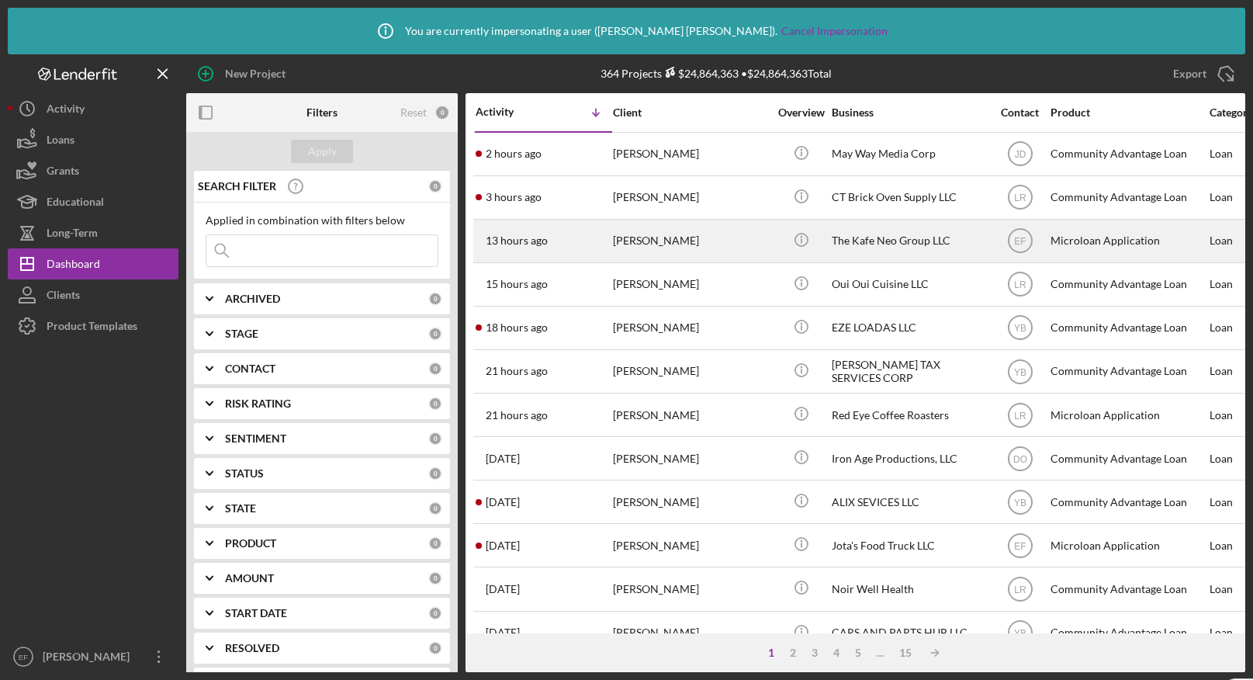
click at [599, 250] on div "13 hours ago Panagiotis Athanasopoulos" at bounding box center [544, 240] width 136 height 41
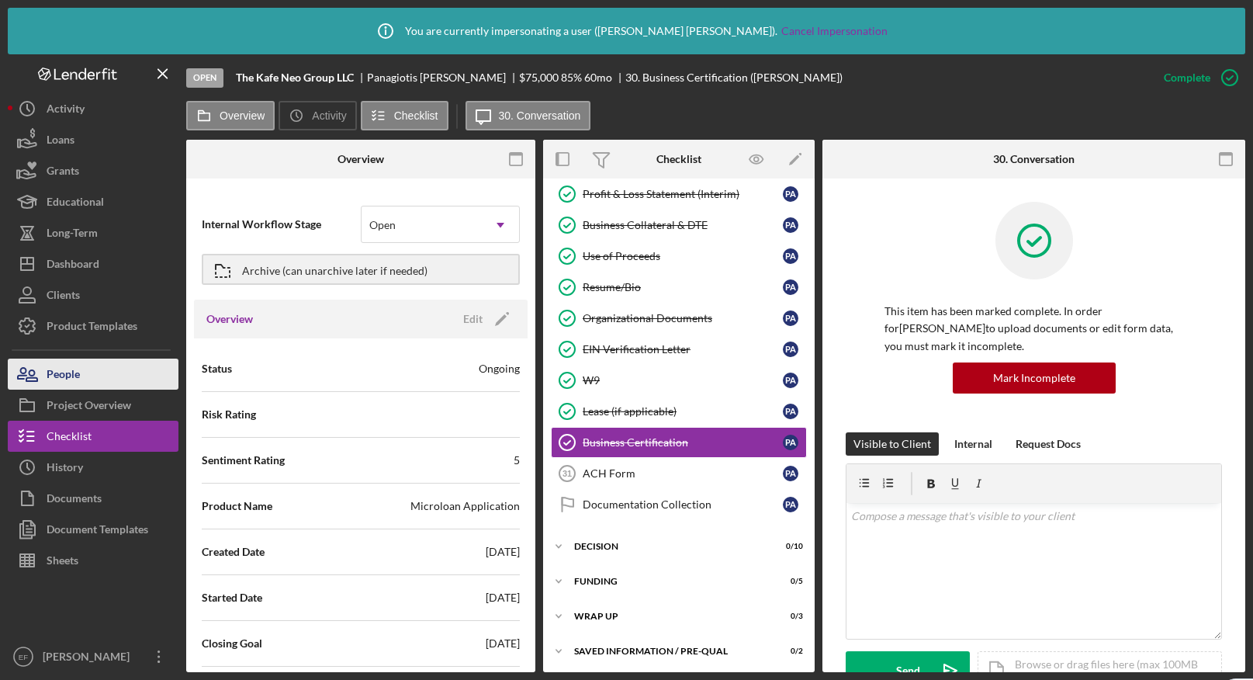
scroll to position [390, 0]
click at [59, 374] on div "People" at bounding box center [63, 375] width 33 height 35
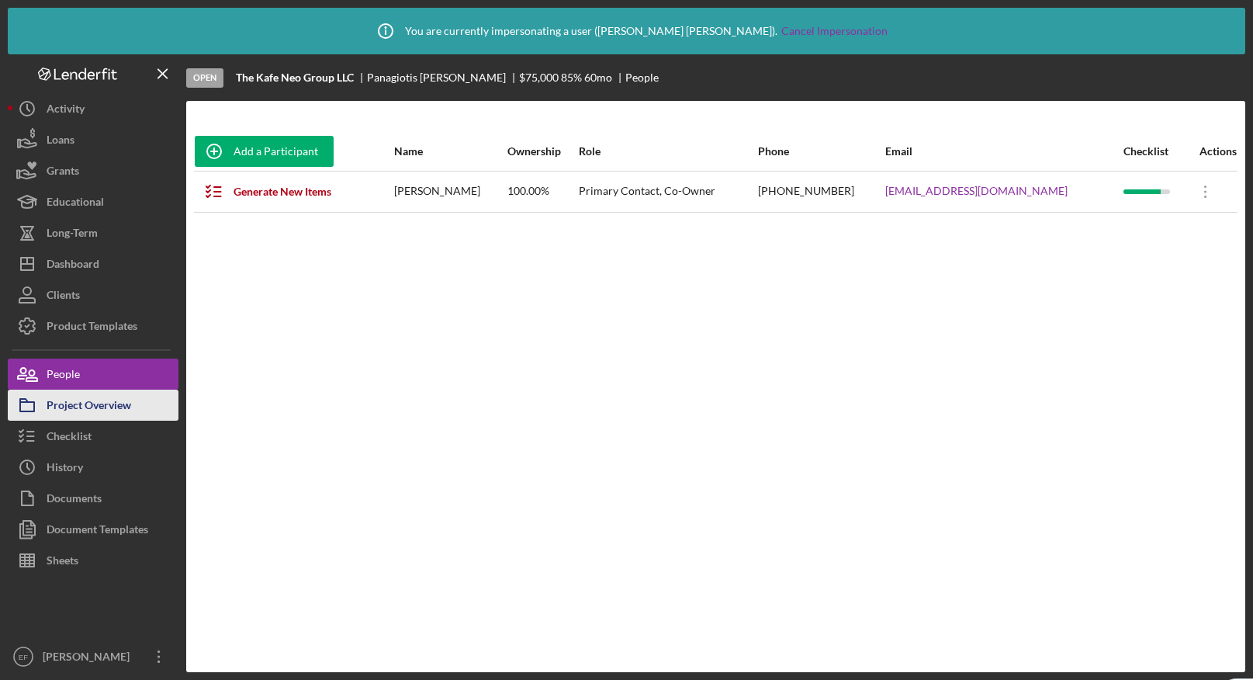
click at [81, 410] on div "Project Overview" at bounding box center [89, 406] width 85 height 35
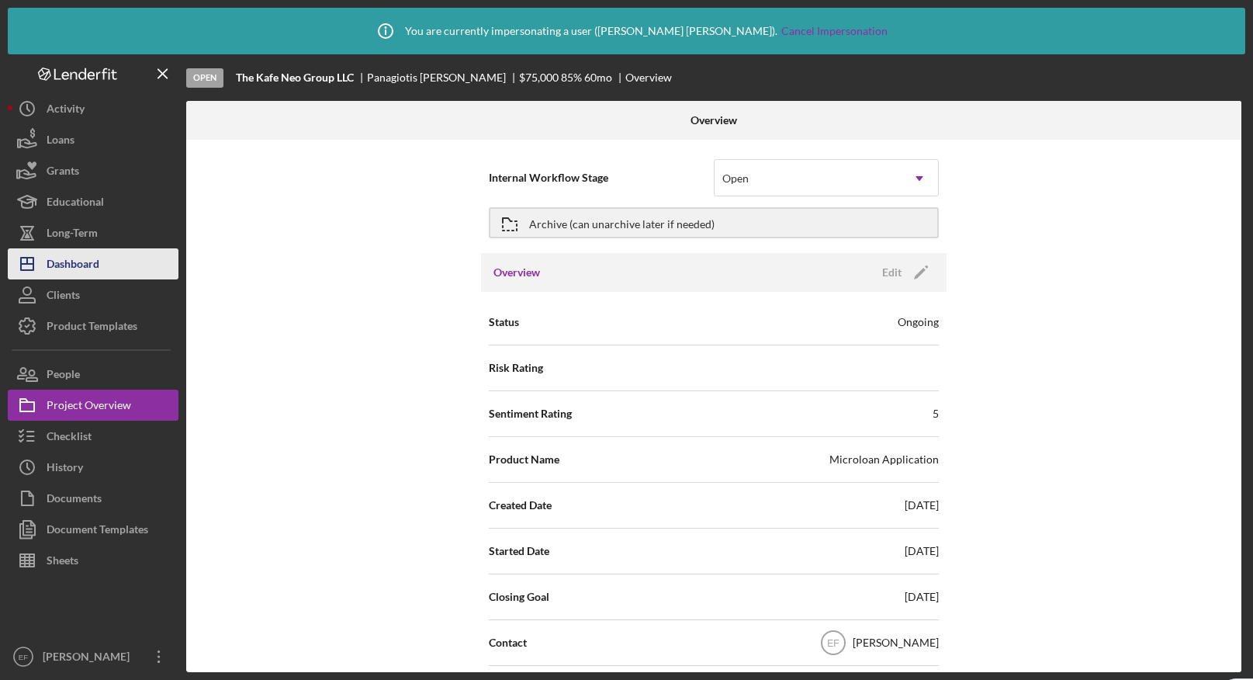
click at [84, 271] on div "Dashboard" at bounding box center [73, 265] width 53 height 35
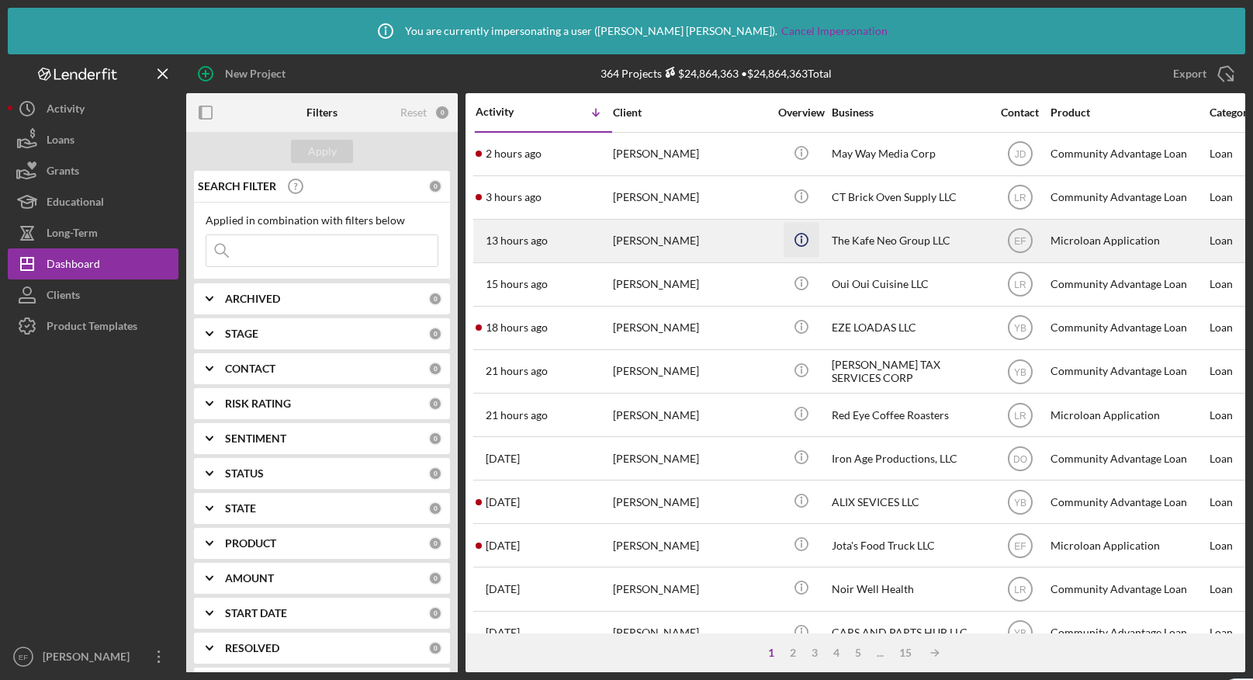
click at [803, 239] on icon "Icon/Info" at bounding box center [801, 239] width 35 height 35
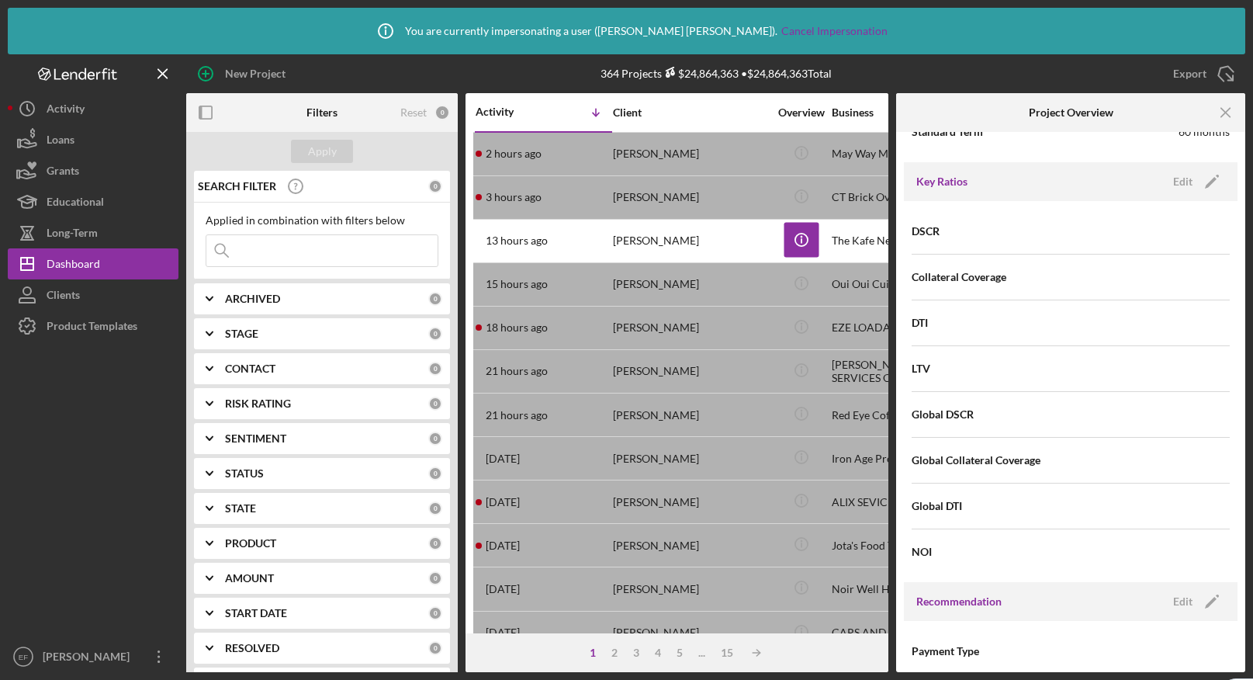
scroll to position [1362, 0]
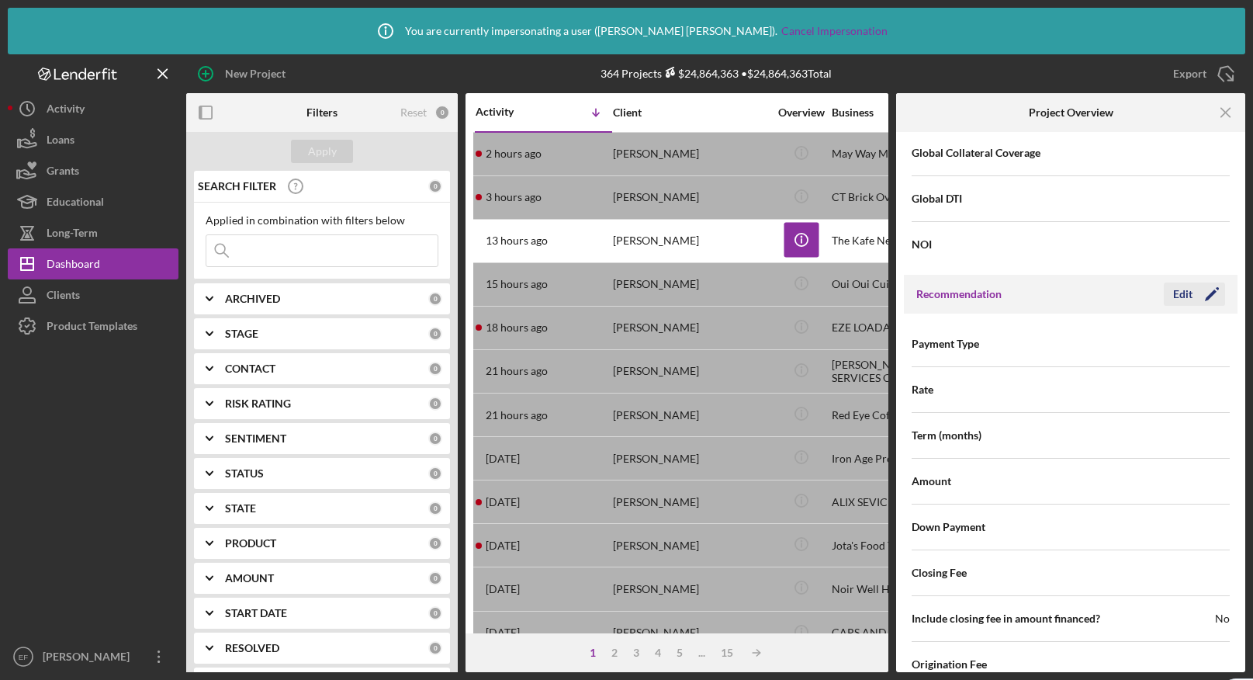
click at [1168, 293] on button "Edit Icon/Edit" at bounding box center [1194, 293] width 61 height 23
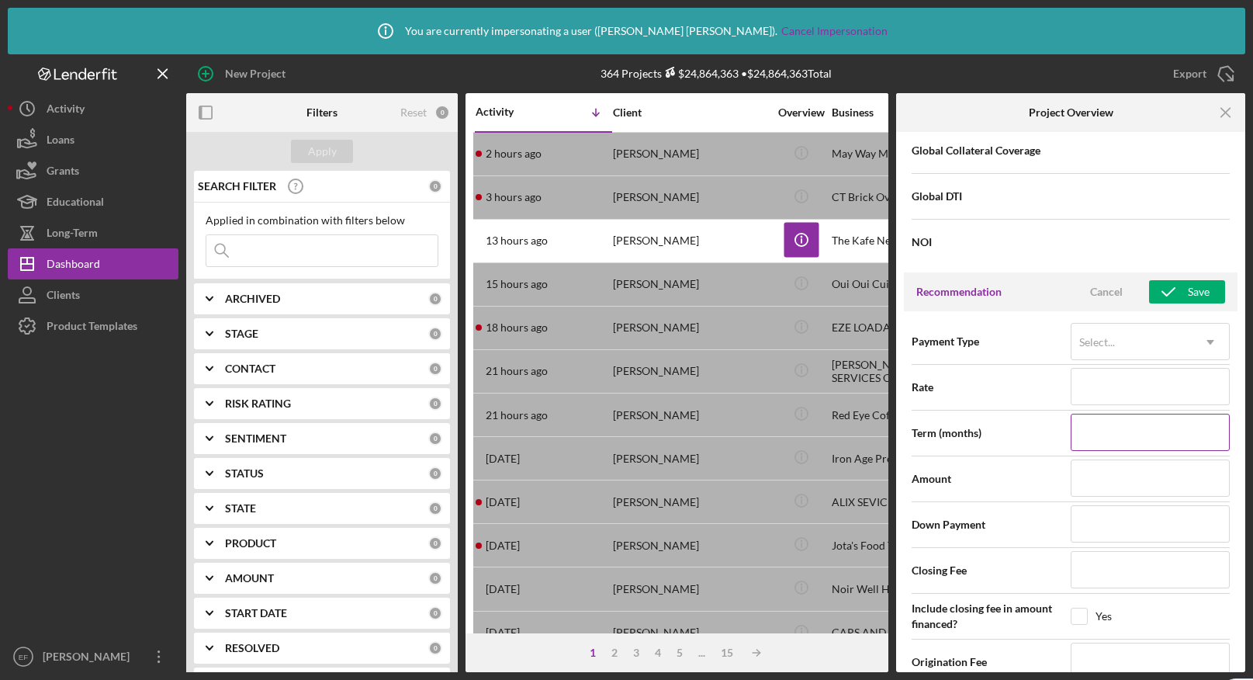
scroll to position [1365, 0]
click at [1098, 382] on input at bounding box center [1150, 385] width 159 height 37
type input "1%"
type input "13%"
type input "13.%"
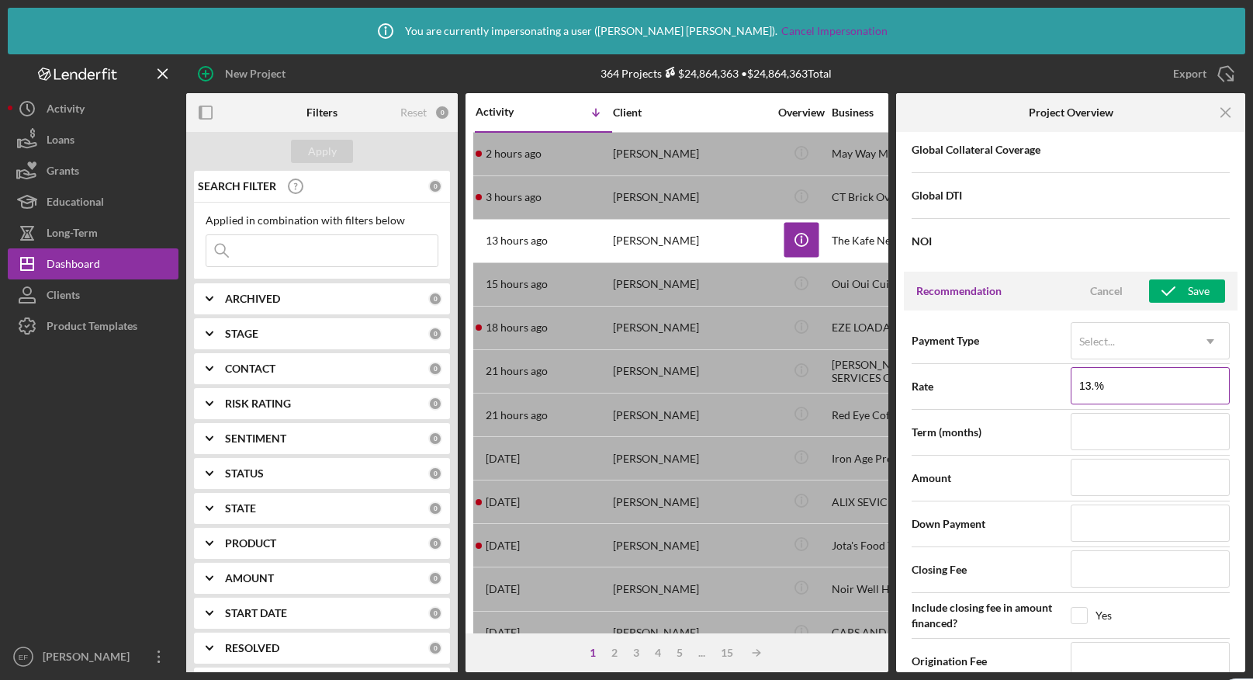
type input "13.2%"
type input "13.25%"
type input "13.250%"
click at [1094, 479] on input at bounding box center [1150, 476] width 159 height 37
type input "$1"
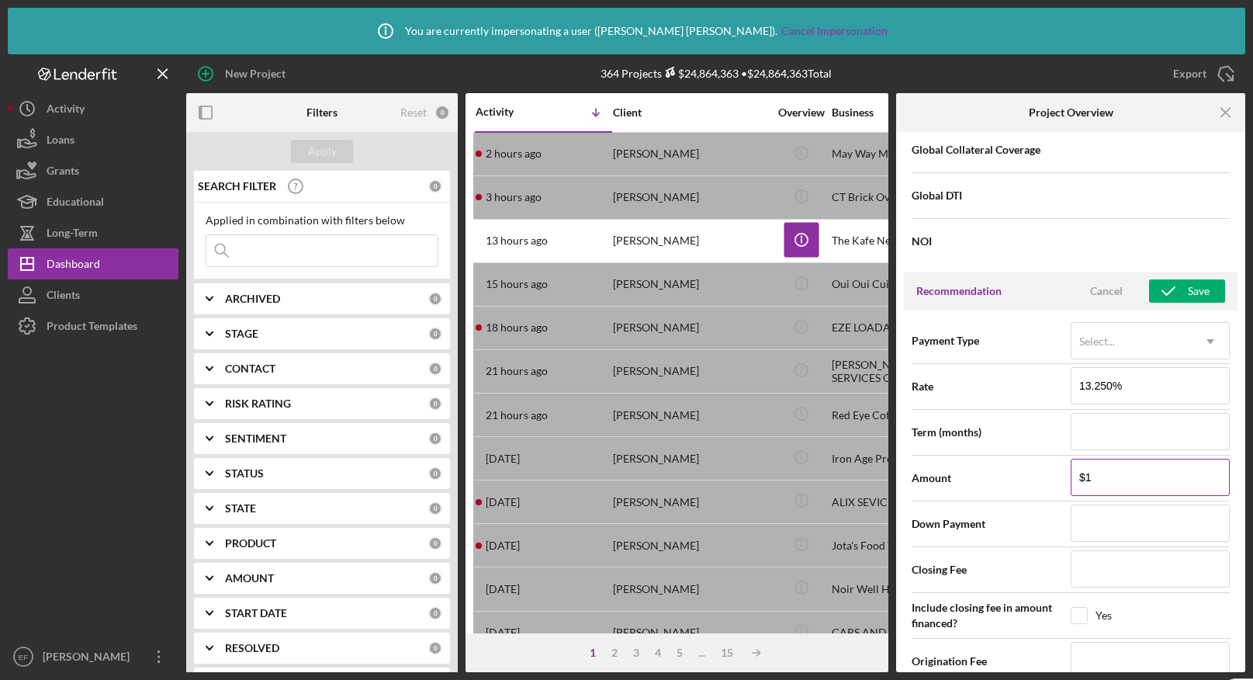
type input "$15"
type input "$150"
type input "$1,500"
type input "$15,000"
type input "$150,000"
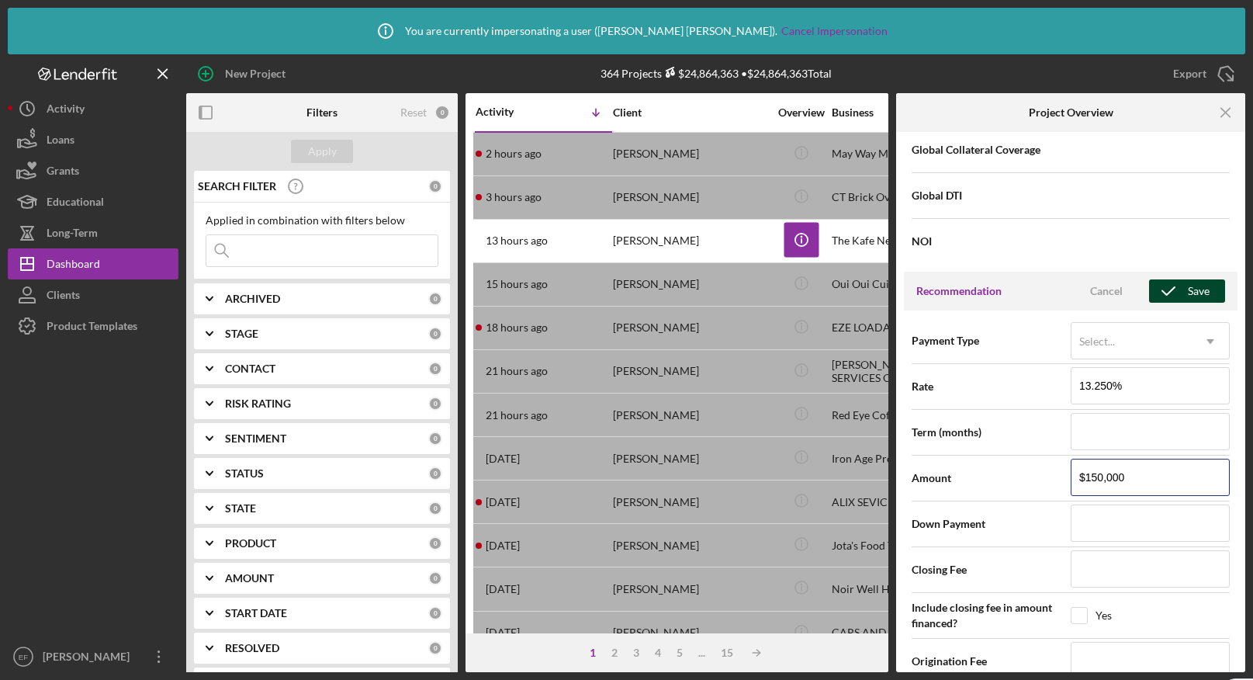
type input "$150,000"
click at [1175, 288] on icon "button" at bounding box center [1168, 291] width 39 height 39
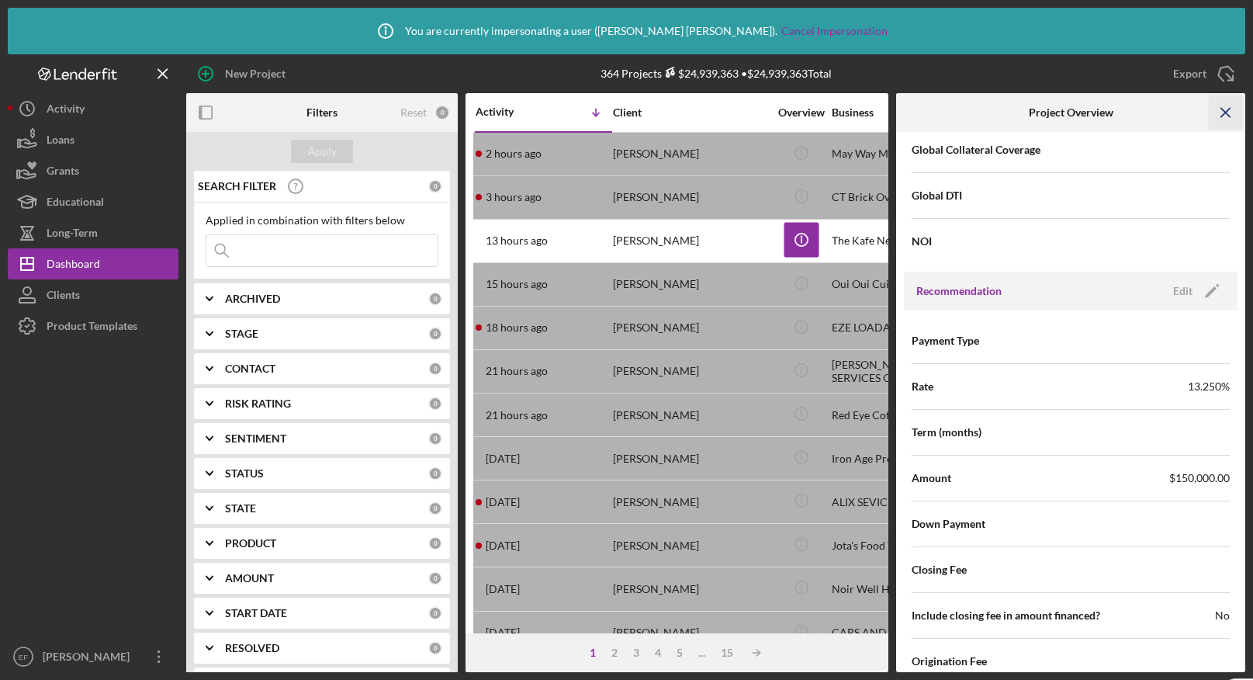
click at [1222, 114] on icon "Icon/Menu Close" at bounding box center [1226, 112] width 35 height 35
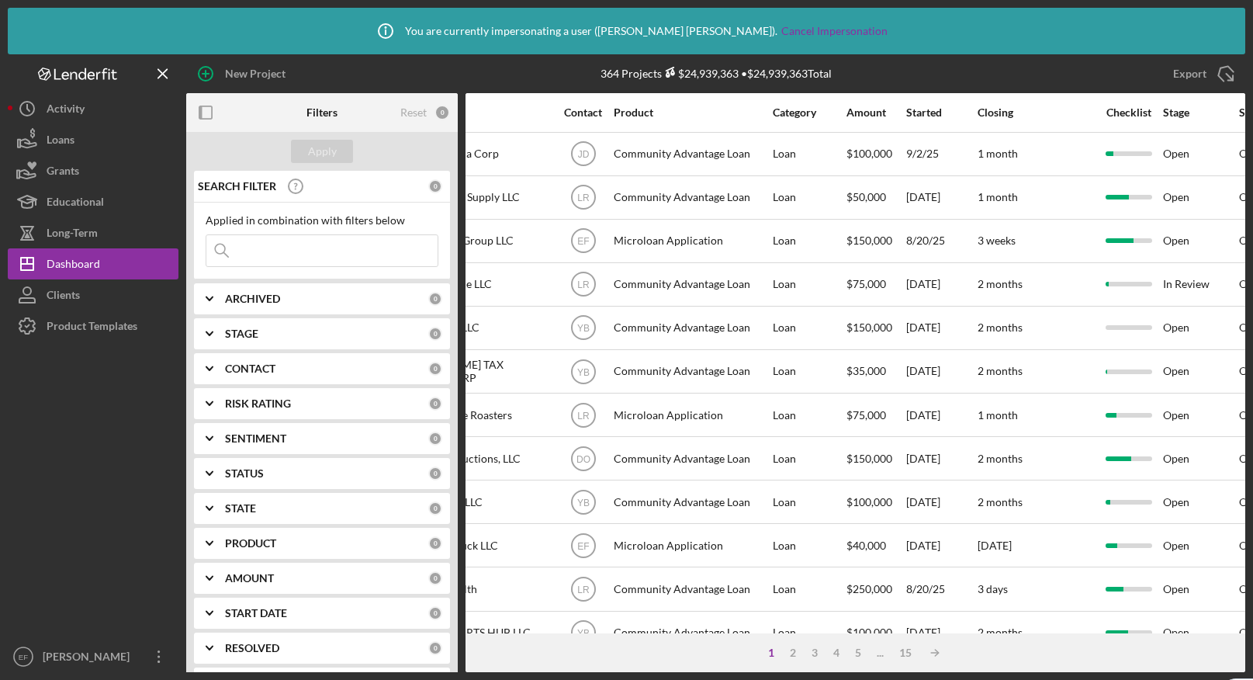
scroll to position [0, 0]
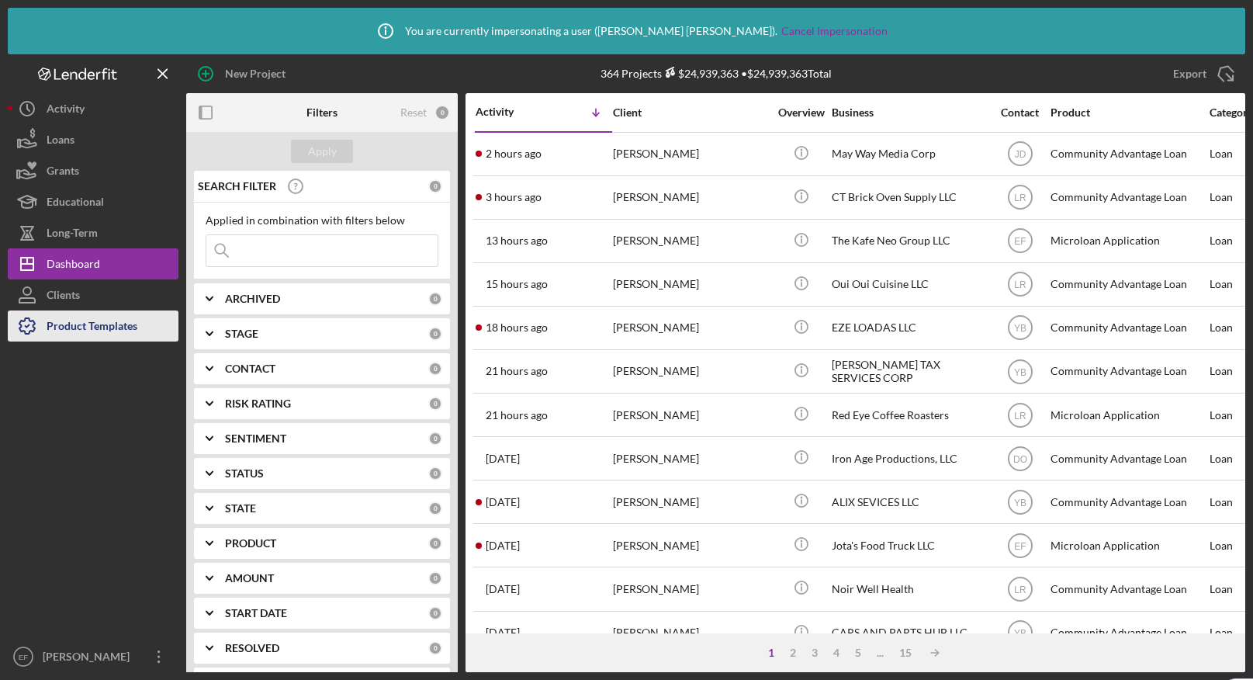
click at [57, 326] on div "Product Templates" at bounding box center [92, 327] width 91 height 35
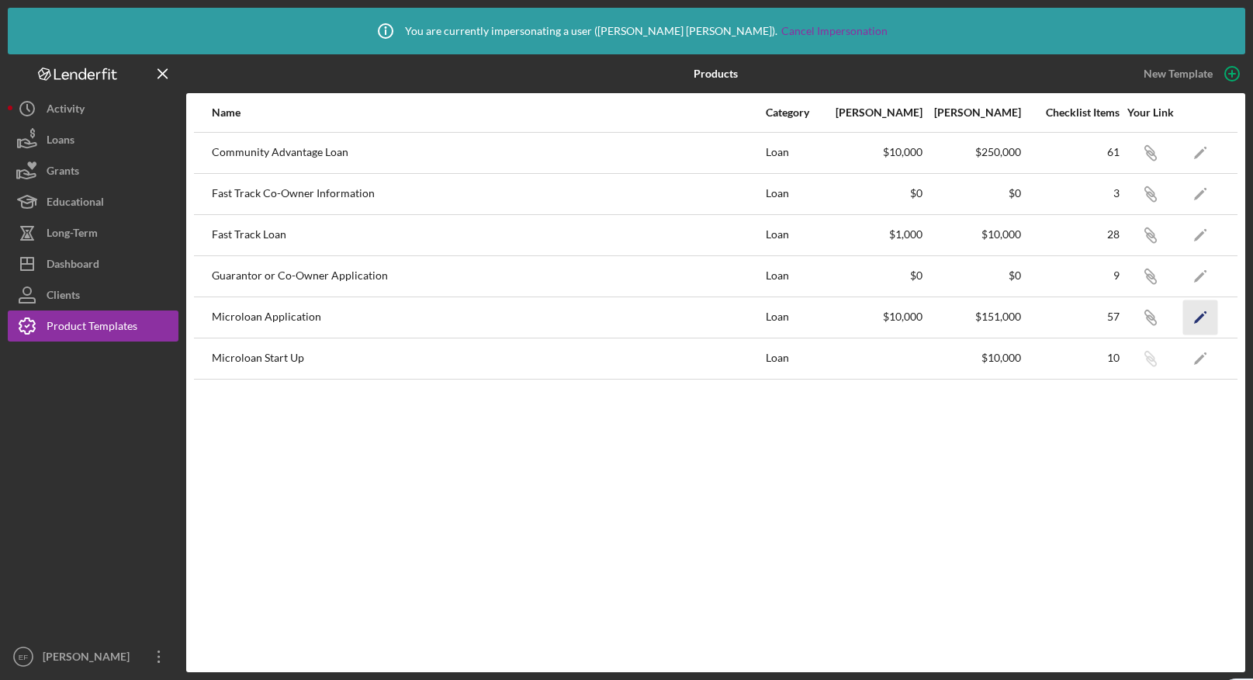
click at [1201, 318] on icon "Icon/Edit" at bounding box center [1200, 316] width 35 height 35
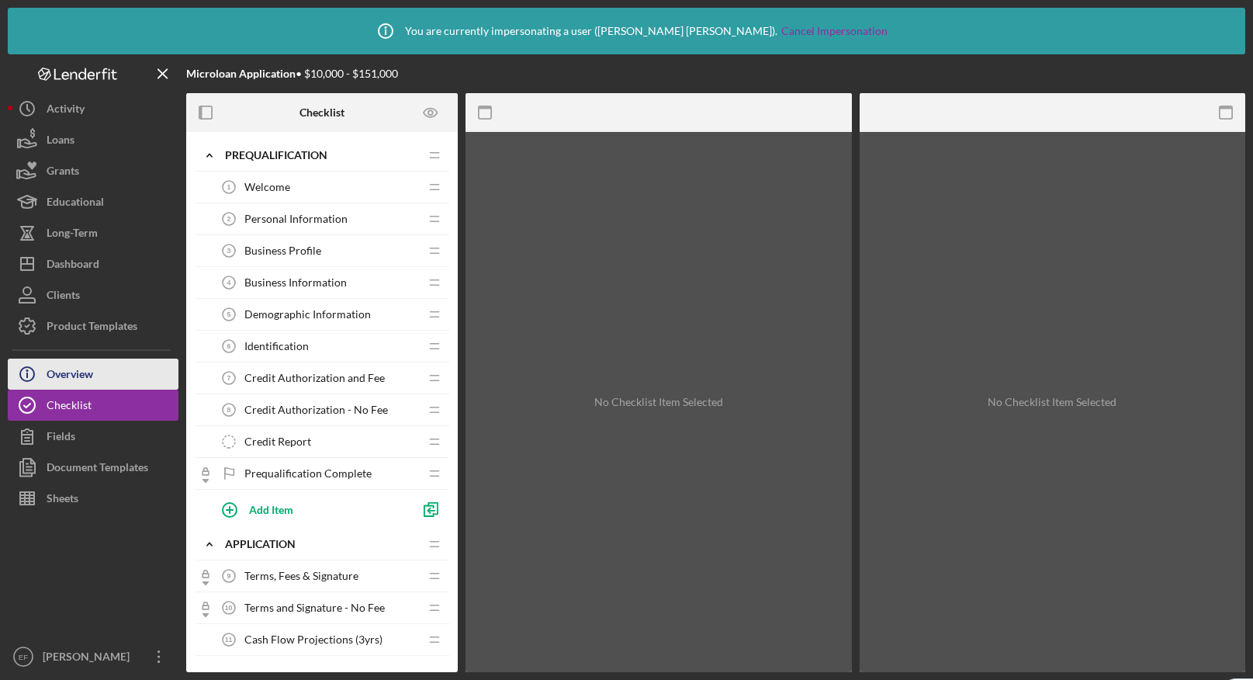
click at [73, 376] on div "Overview" at bounding box center [70, 375] width 47 height 35
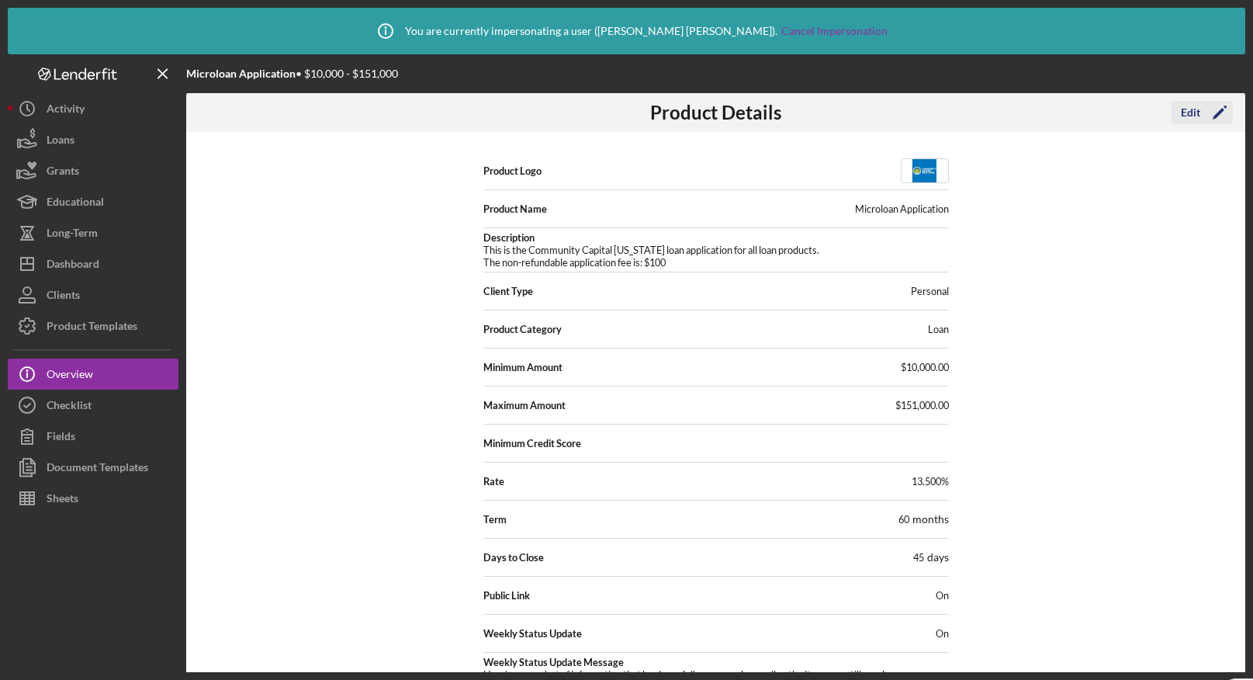
click at [1194, 115] on div "Edit" at bounding box center [1190, 112] width 19 height 23
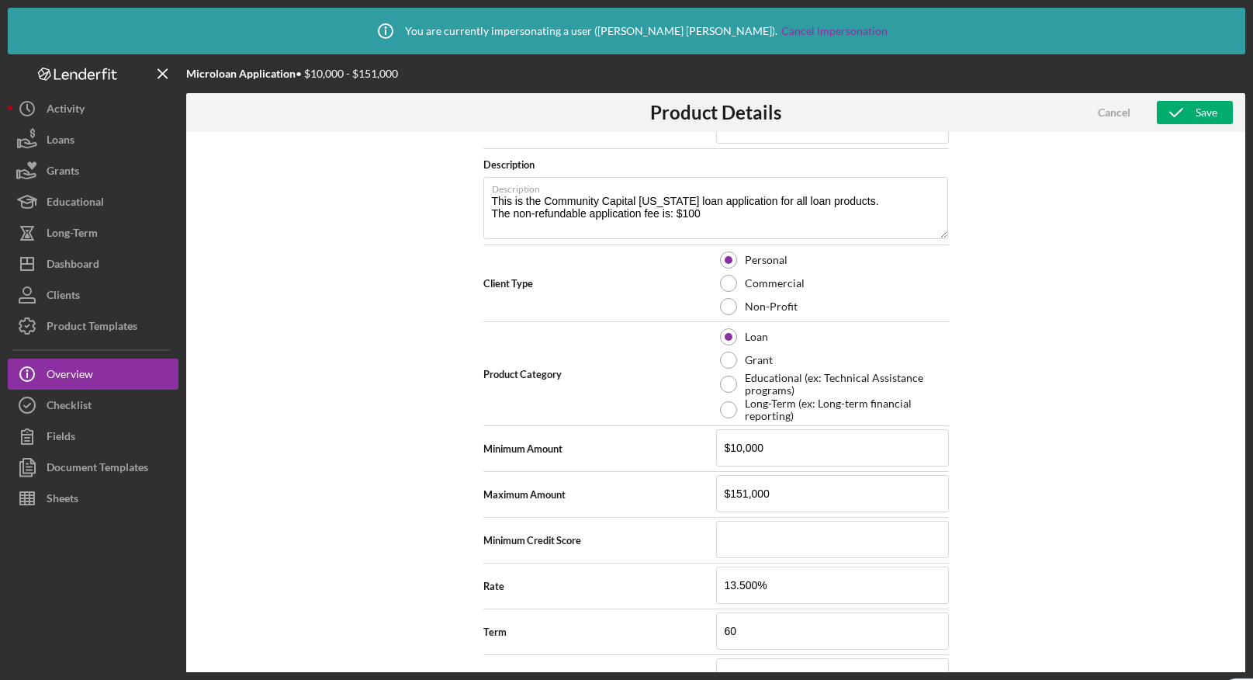
scroll to position [486, 0]
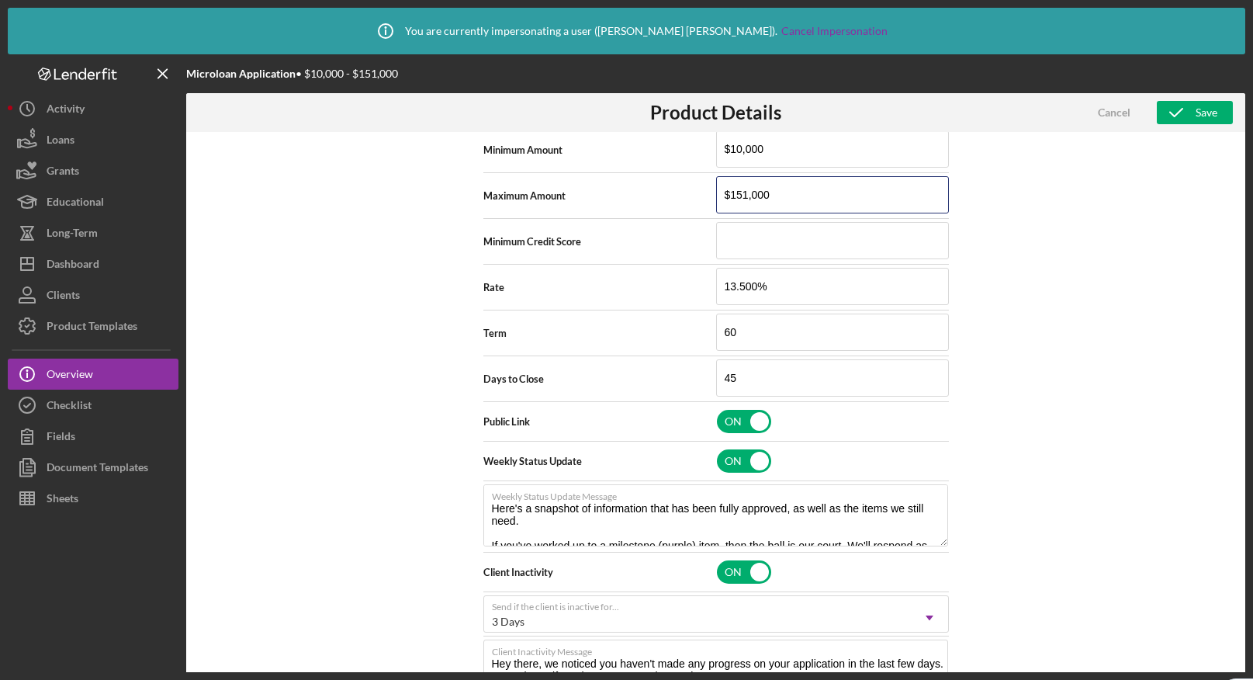
drag, startPoint x: 789, startPoint y: 192, endPoint x: 712, endPoint y: 192, distance: 76.8
click at [712, 192] on div "Maximum Amount $151,000" at bounding box center [715, 195] width 465 height 39
type textarea "Here's a snapshot of information that has been fully approved, as well as the i…"
click at [799, 195] on input "$151,000" at bounding box center [832, 194] width 233 height 37
drag, startPoint x: 790, startPoint y: 193, endPoint x: 687, endPoint y: 185, distance: 102.7
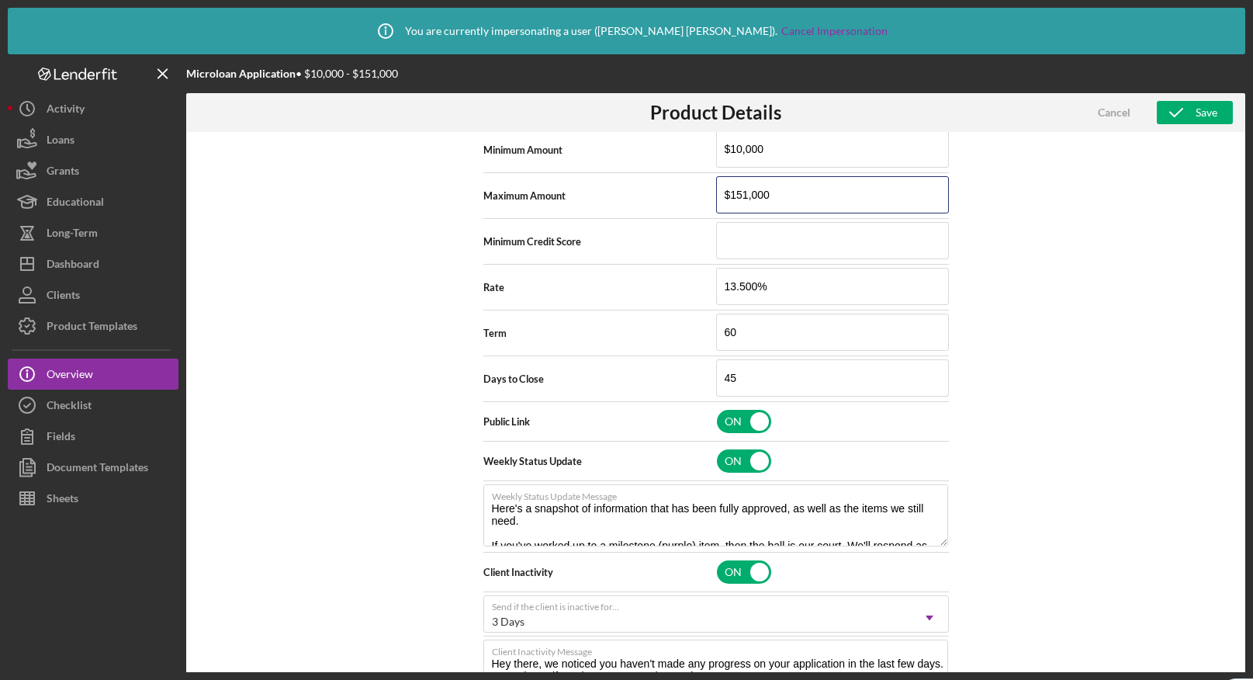
click at [687, 185] on div "Maximum Amount $151,000" at bounding box center [715, 195] width 465 height 39
type input "$7"
type textarea "Here's a snapshot of information that has been fully approved, as well as the i…"
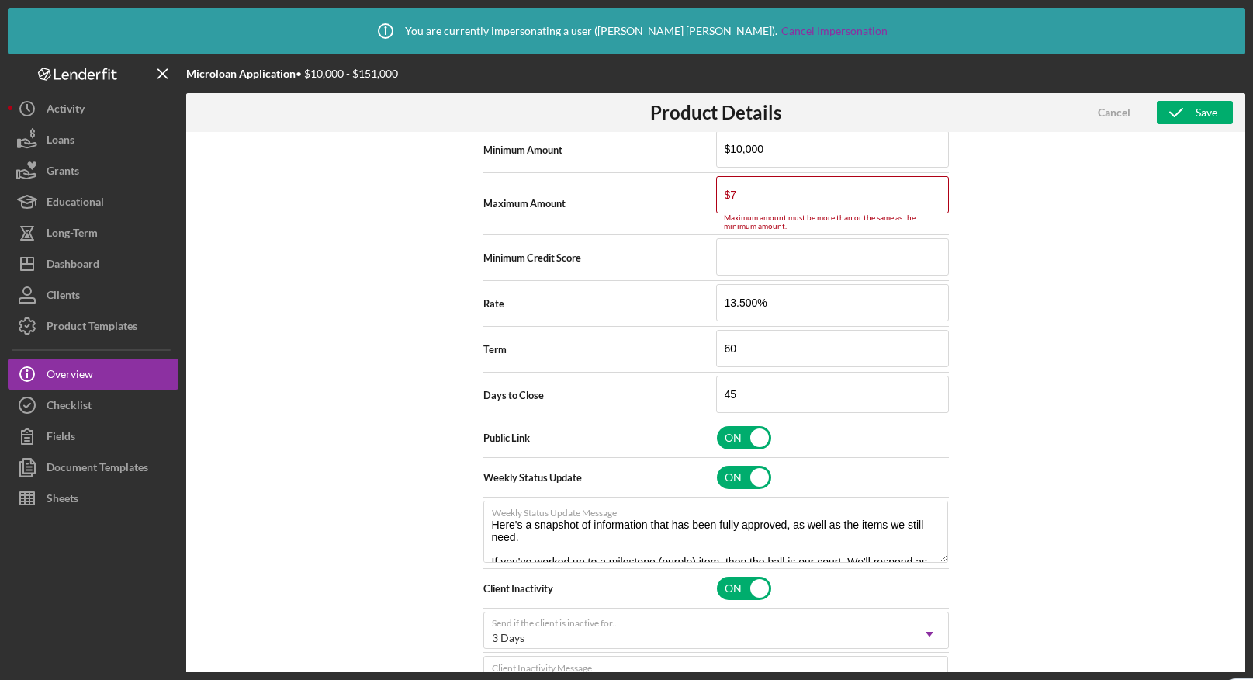
type input "$75"
type textarea "Here's a snapshot of information that has been fully approved, as well as the i…"
type input "$750"
type textarea "Here's a snapshot of information that has been fully approved, as well as the i…"
type input "$7,500"
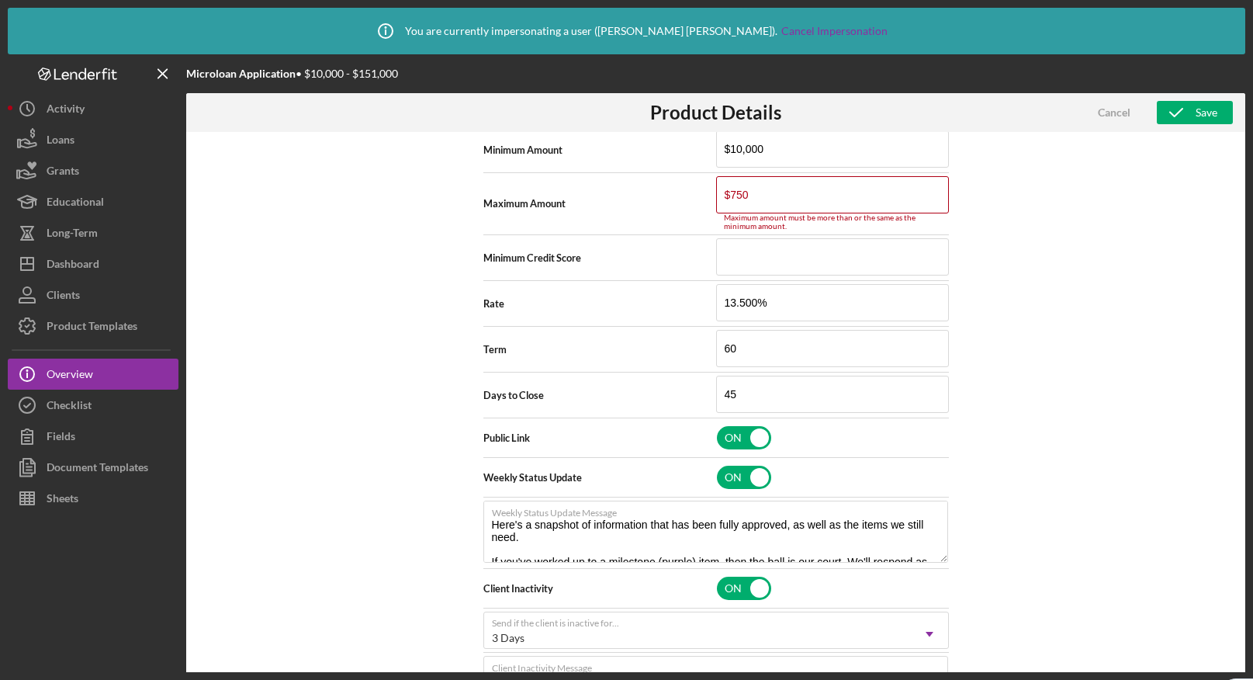
type textarea "Here's a snapshot of information that has been fully approved, as well as the i…"
type input "$75,000"
type textarea "Here's a snapshot of information that has been fully approved, as well as the i…"
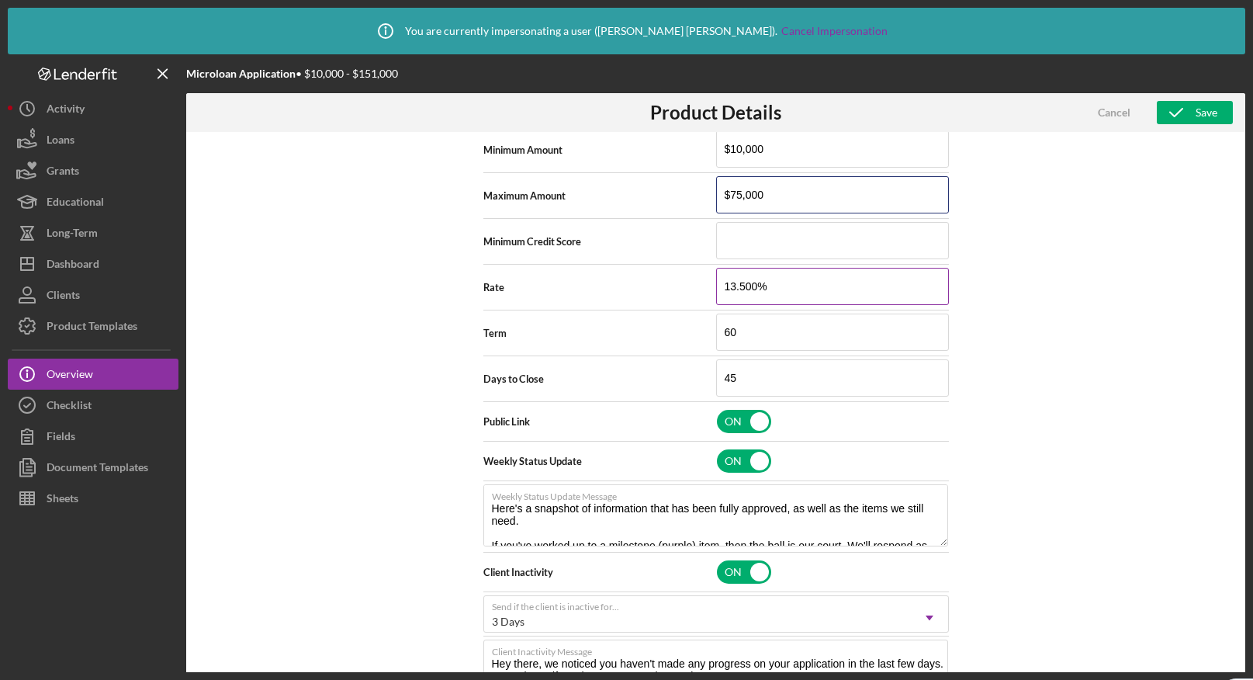
type input "$75,000"
type textarea "Here's a snapshot of information that has been fully approved, as well as the i…"
drag, startPoint x: 790, startPoint y: 287, endPoint x: 645, endPoint y: 268, distance: 145.5
click at [645, 268] on div "Rate 13.500%" at bounding box center [715, 287] width 465 height 39
type input "8%"
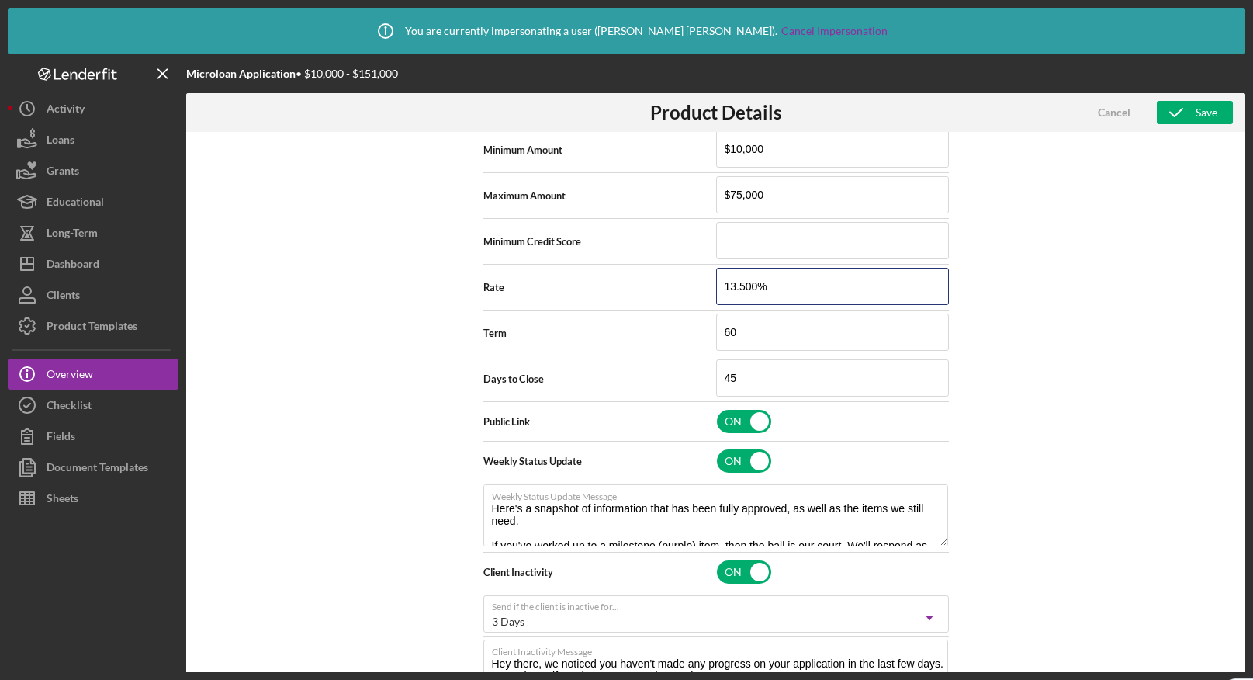
type textarea "Here's a snapshot of information that has been fully approved, as well as the i…"
type input "8.%"
type textarea "Here's a snapshot of information that has been fully approved, as well as the i…"
type input "8.5%"
type textarea "Here's a snapshot of information that has been fully approved, as well as the i…"
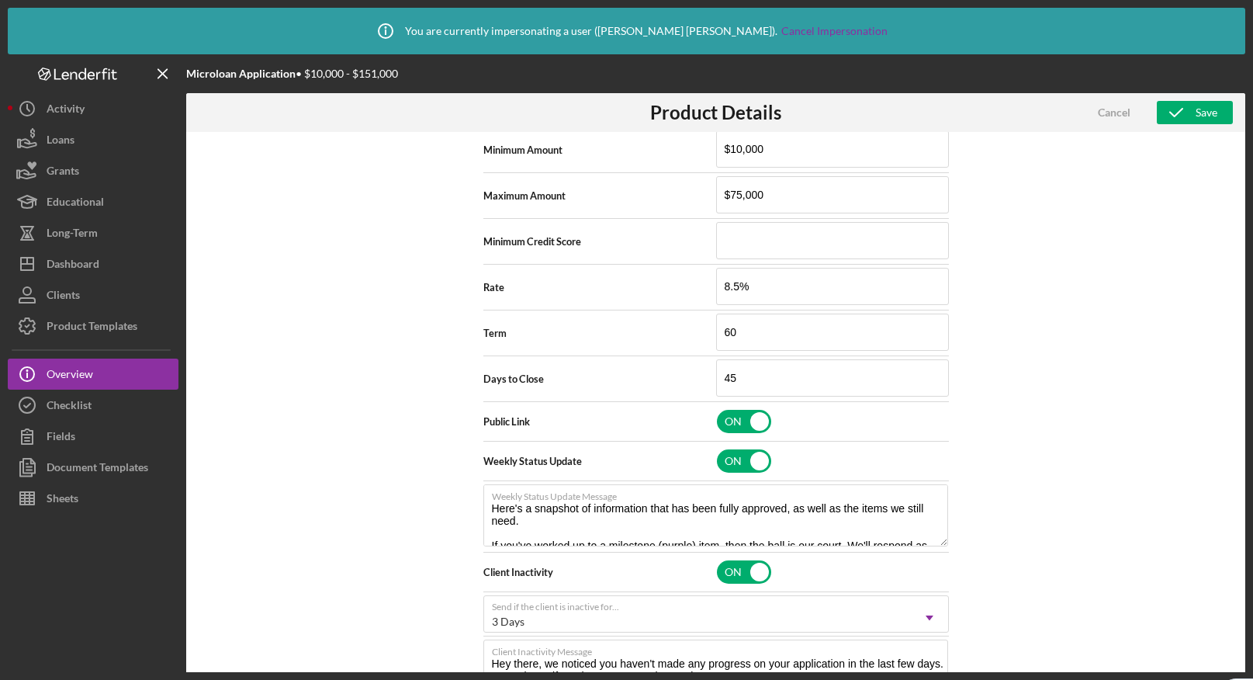
type input "8.500%"
click at [1088, 358] on div "Product Logo 512 x 512px max • 245 x 120 px recommended Accepted file types: pn…" at bounding box center [715, 429] width 1059 height 594
click at [1203, 109] on div "Save" at bounding box center [1206, 112] width 22 height 23
type textarea "Here's a snapshot of information that has been fully approved, as well as the i…"
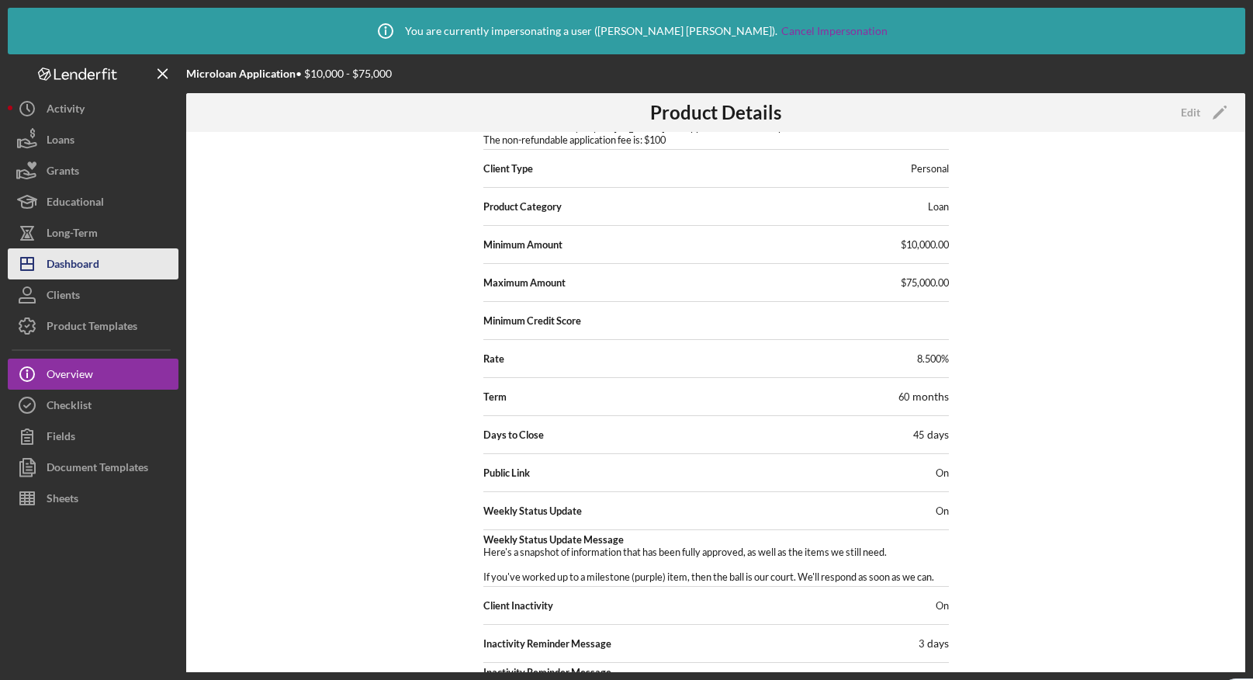
click at [89, 264] on div "Dashboard" at bounding box center [73, 265] width 53 height 35
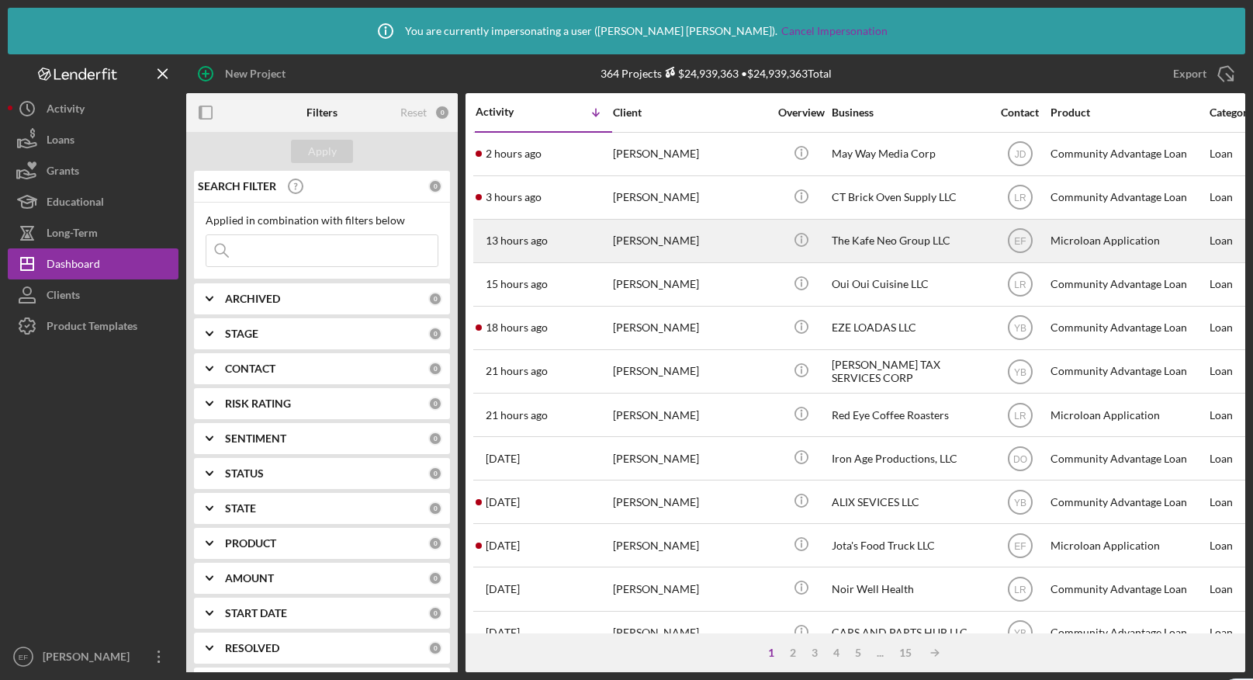
click at [668, 244] on div "Panagiotis Athanasopoulos" at bounding box center [690, 240] width 155 height 41
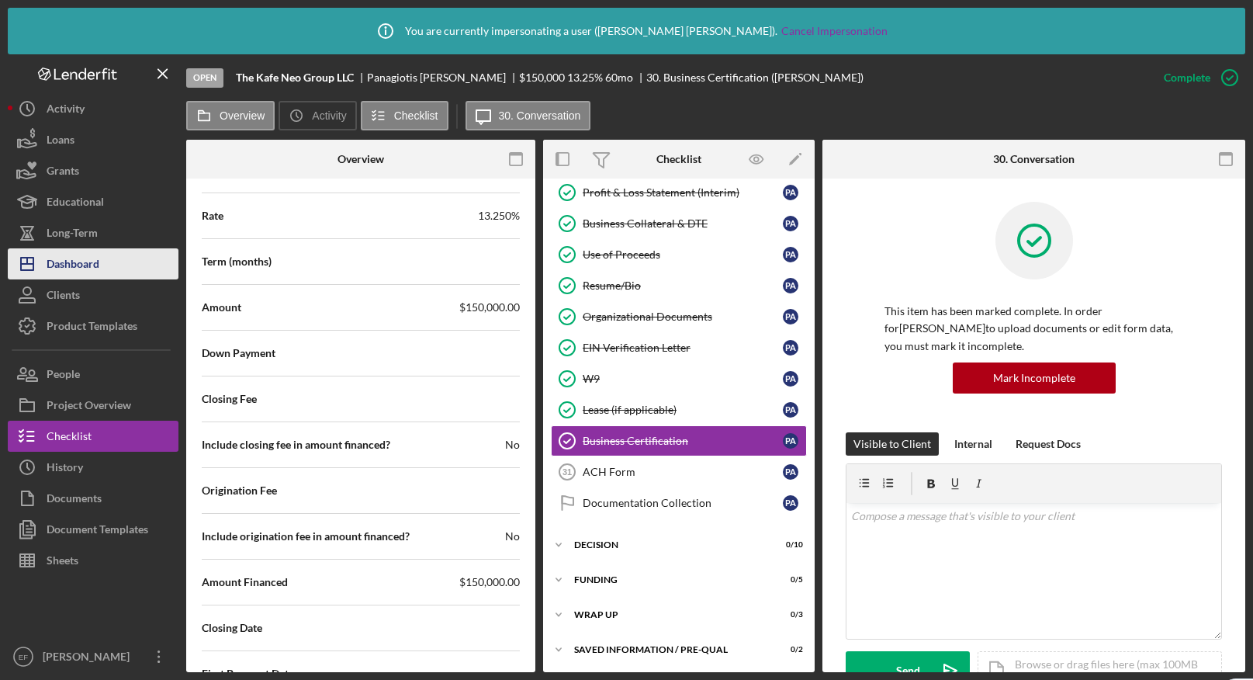
scroll to position [1584, 0]
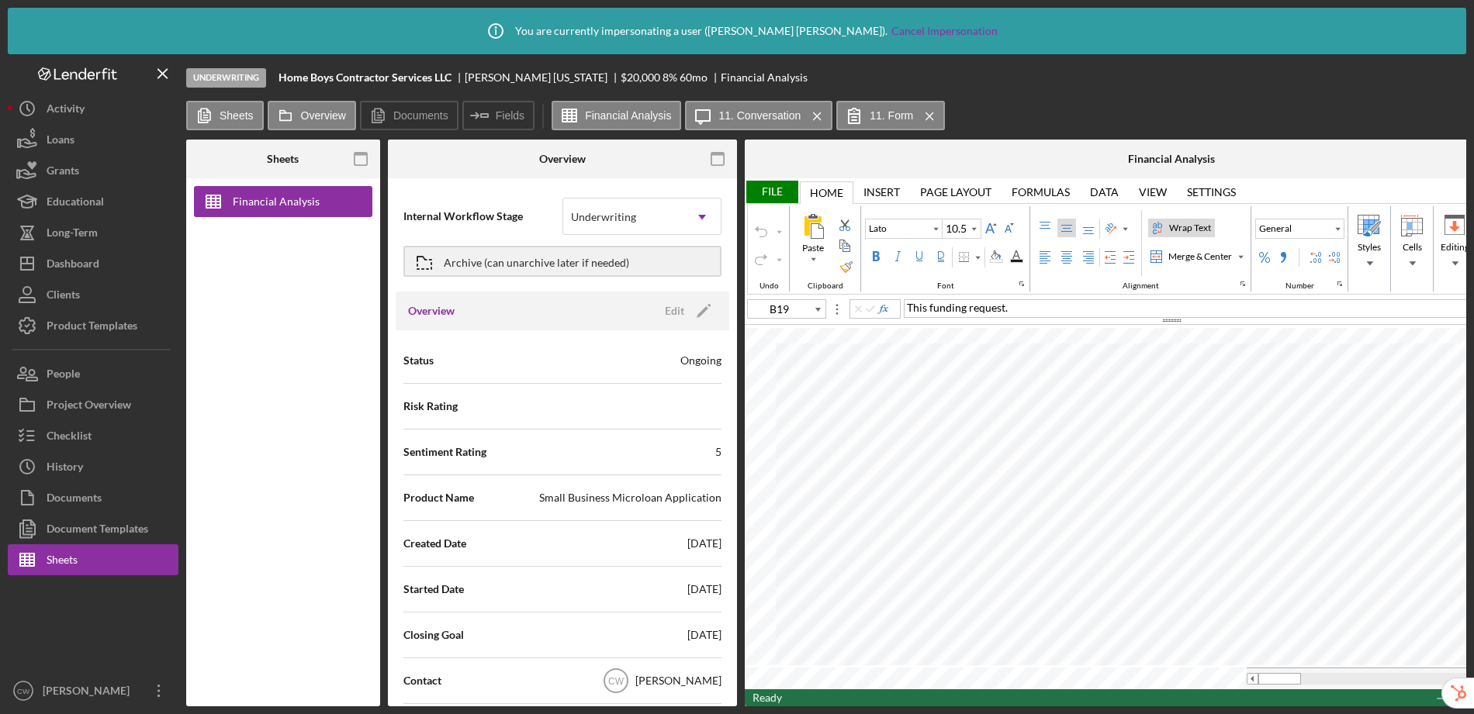
scroll to position [795, 0]
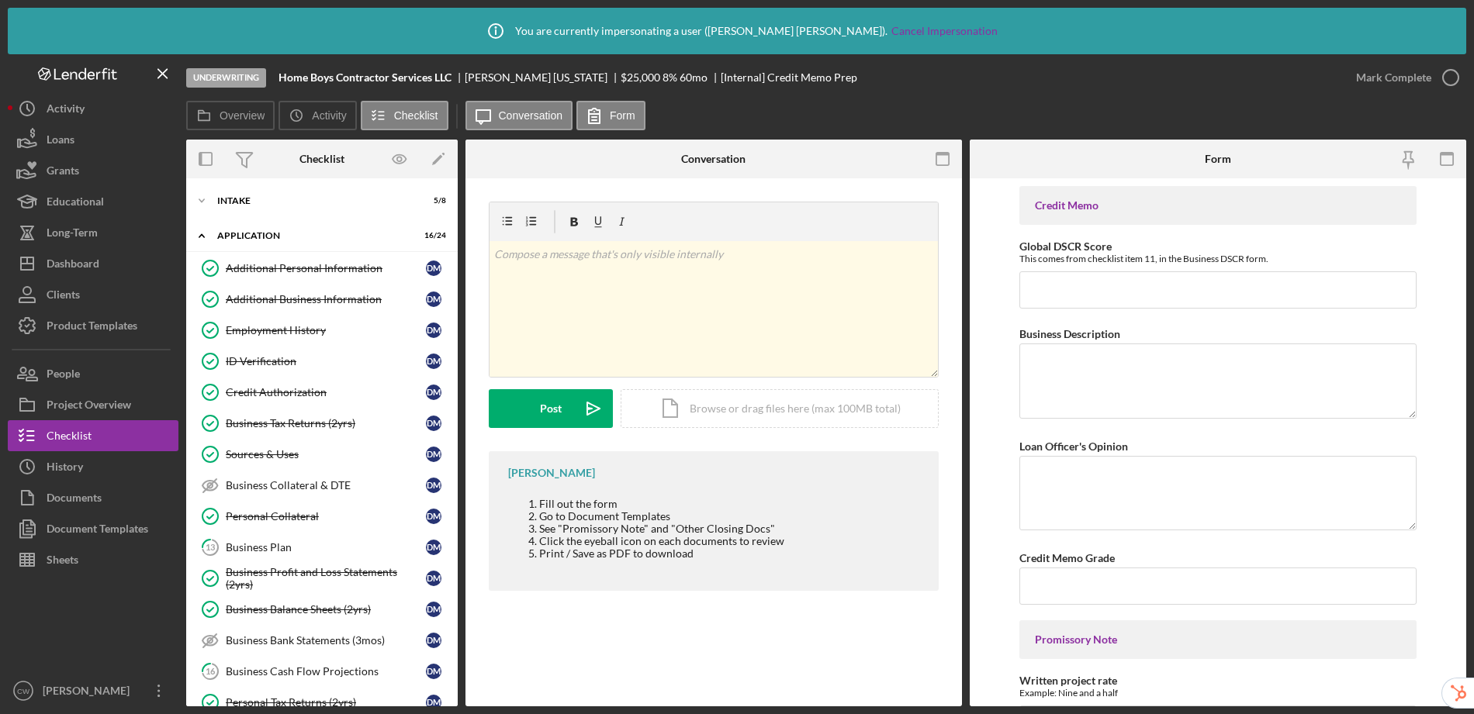
scroll to position [591, 0]
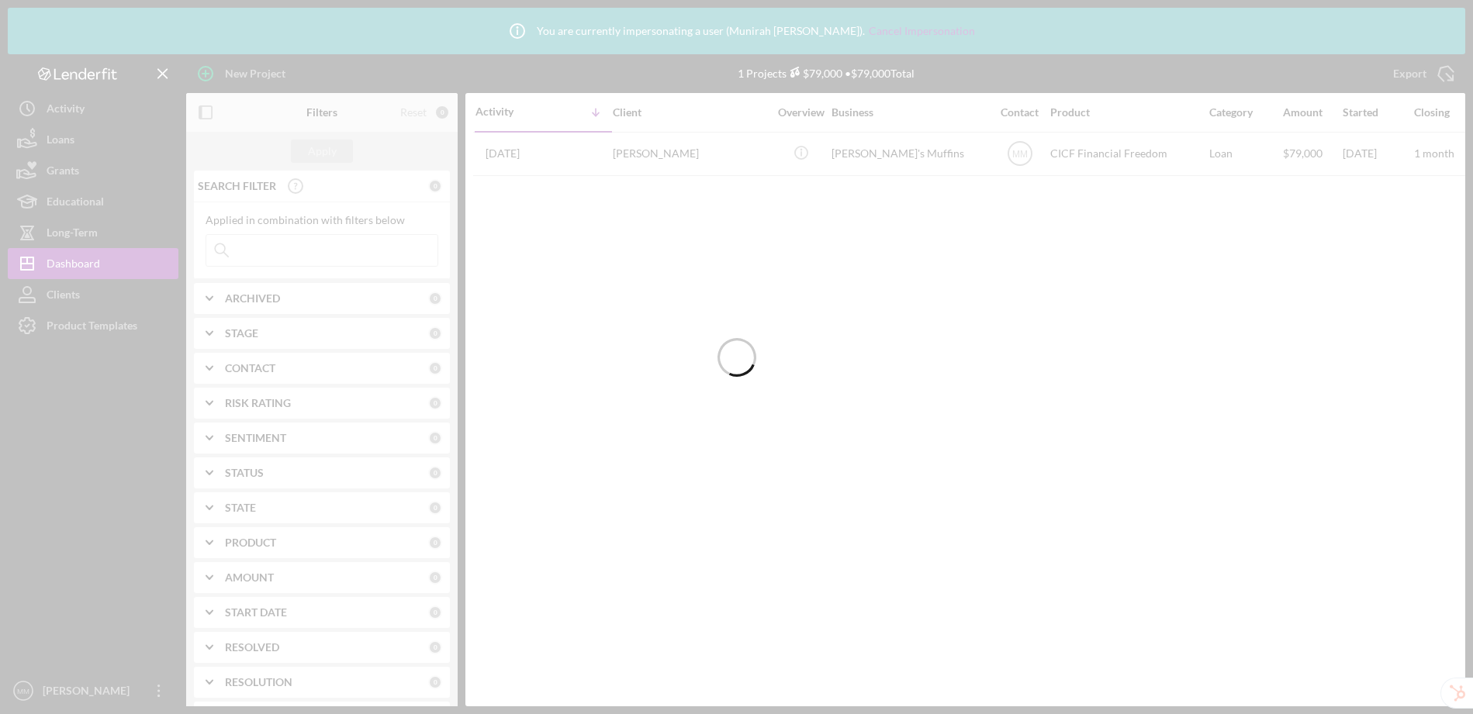
click at [106, 331] on div at bounding box center [736, 357] width 1473 height 714
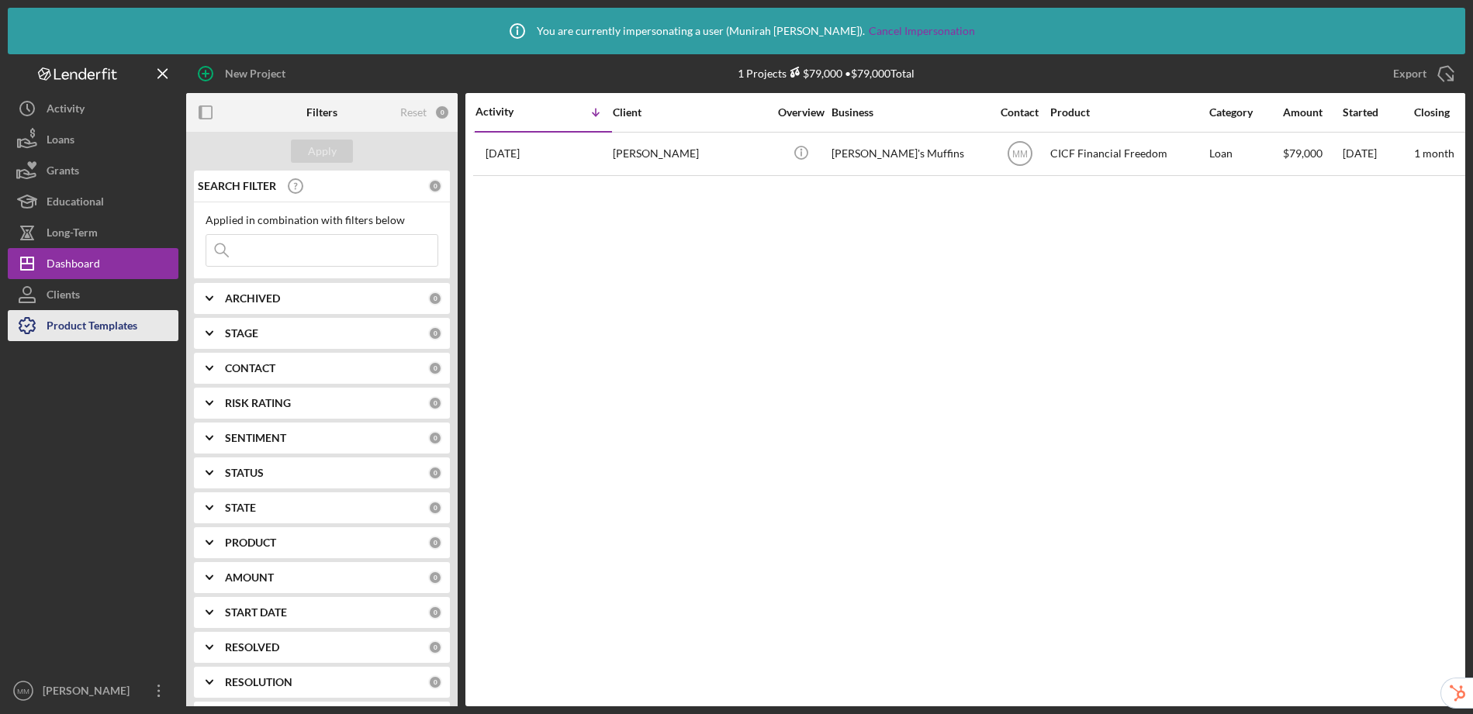
click at [105, 328] on div "Product Templates" at bounding box center [92, 327] width 91 height 35
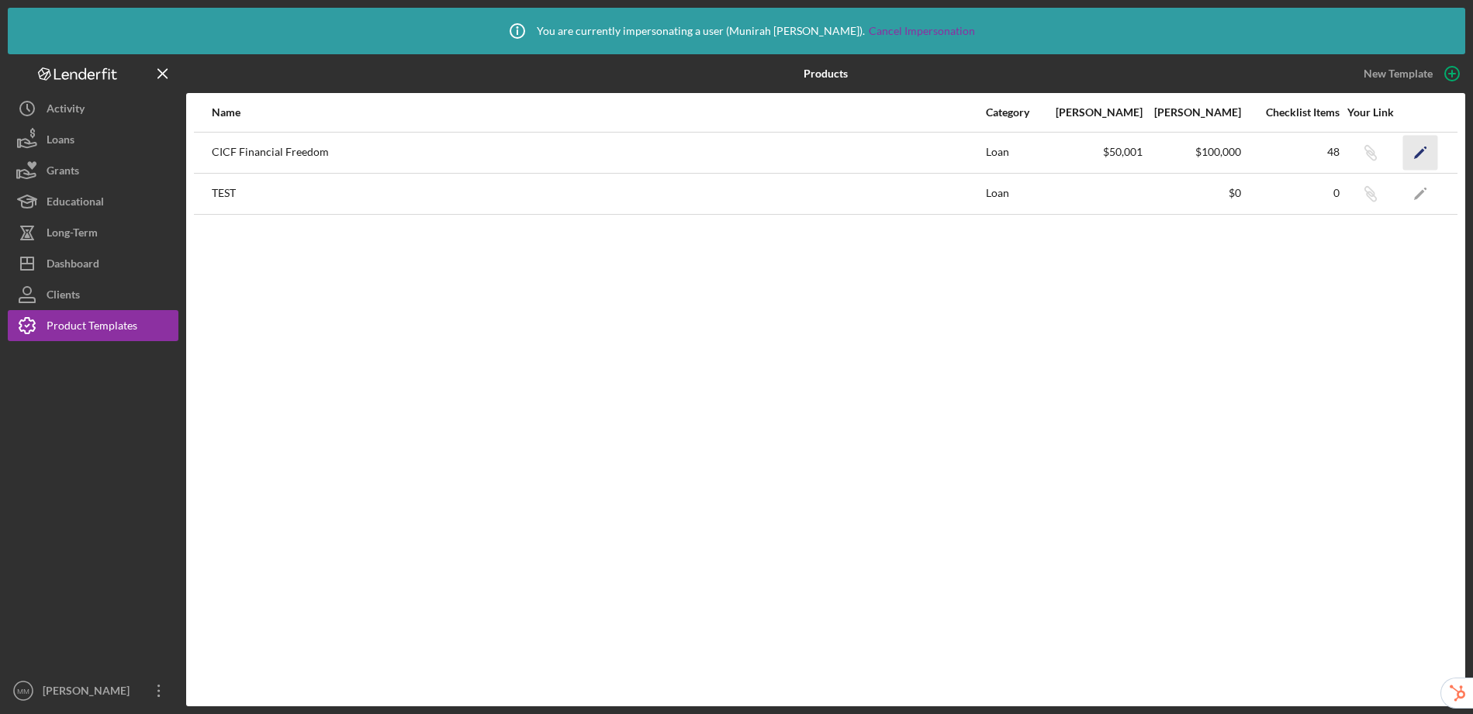
click at [1431, 153] on icon "Icon/Edit" at bounding box center [1420, 152] width 35 height 35
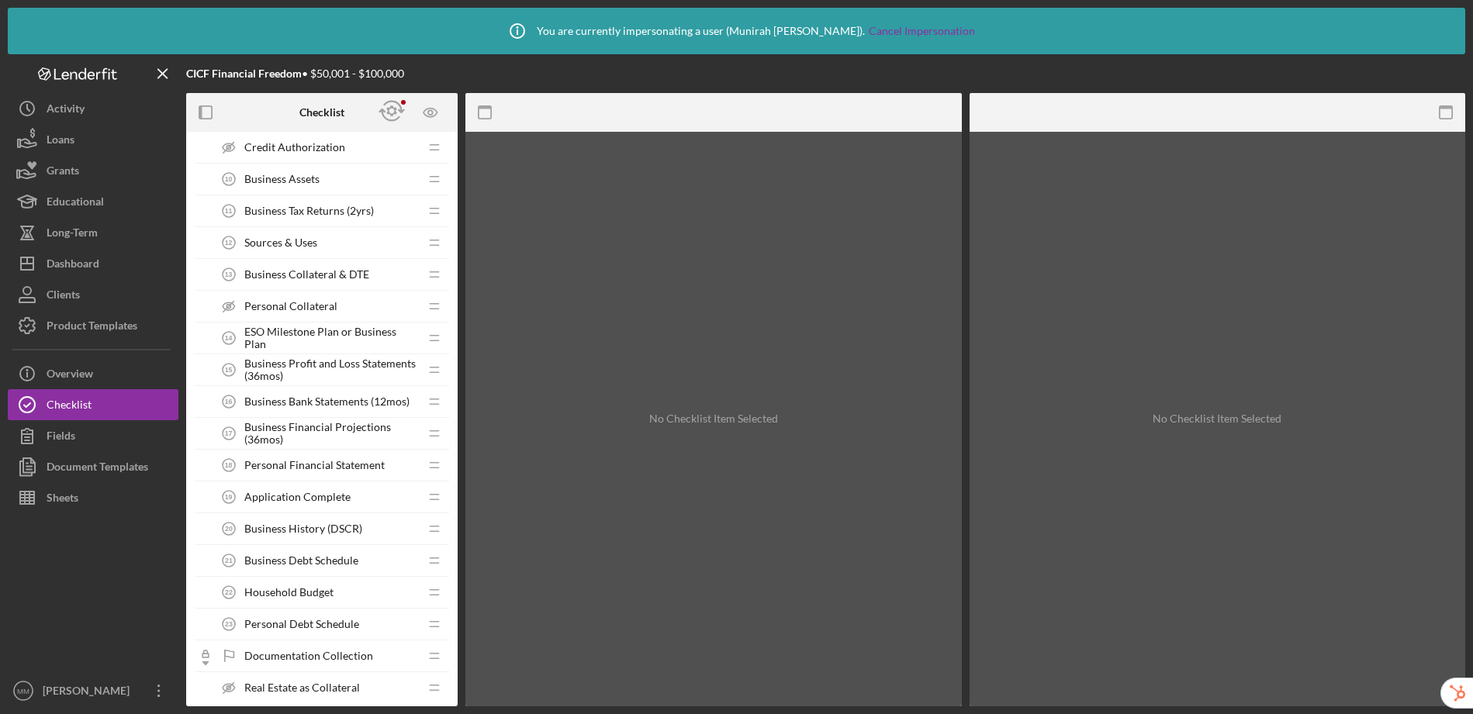
scroll to position [480, 0]
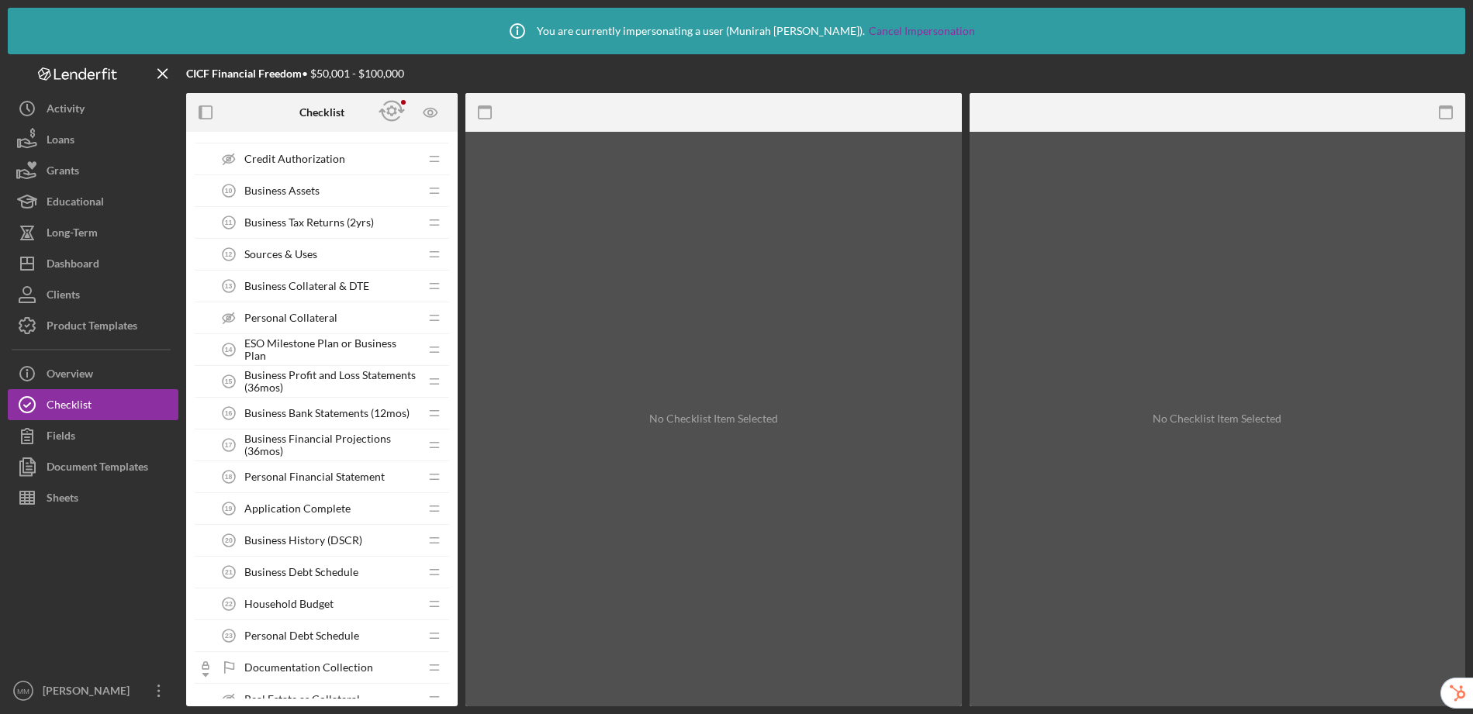
click at [331, 348] on span "ESO Milestone Plan or Business Plan" at bounding box center [331, 349] width 175 height 25
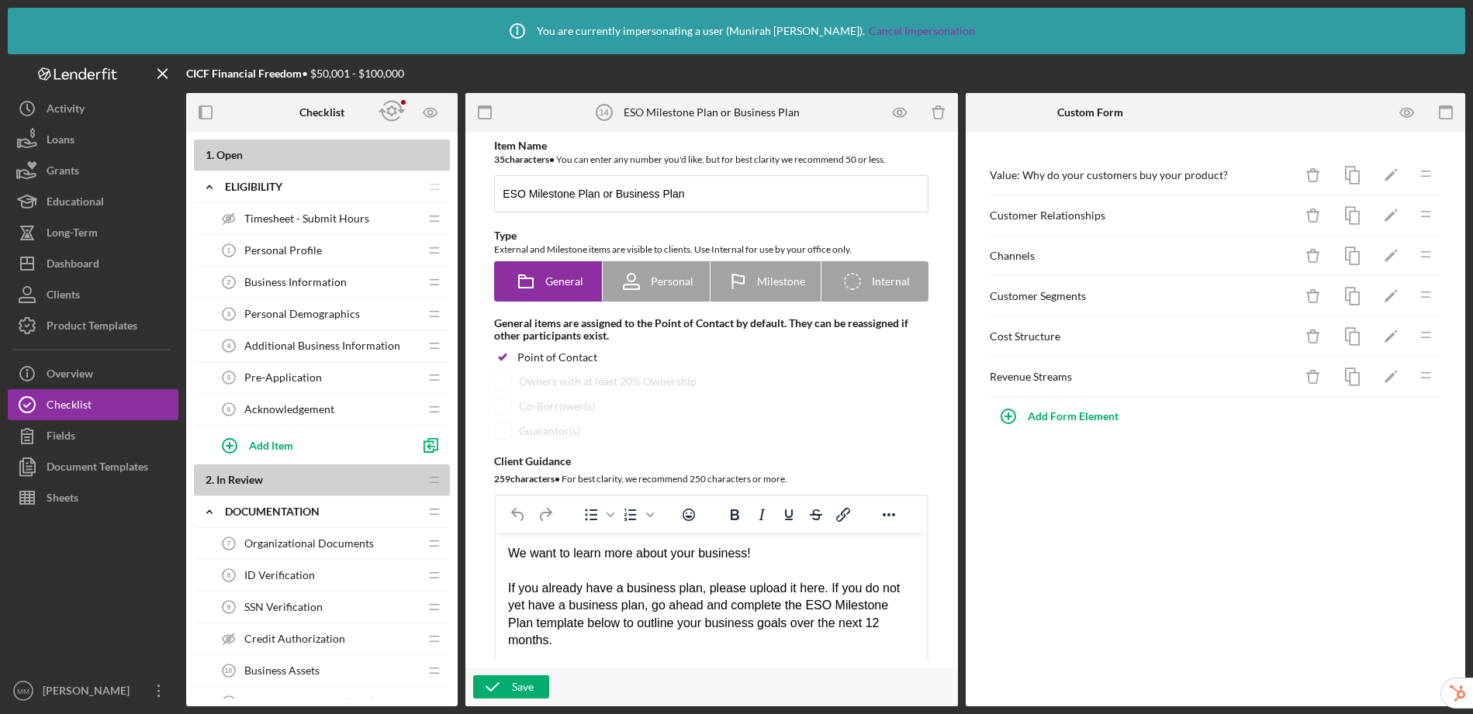
click at [327, 382] on div "Pre-Application 5 Pre-Application" at bounding box center [316, 377] width 206 height 31
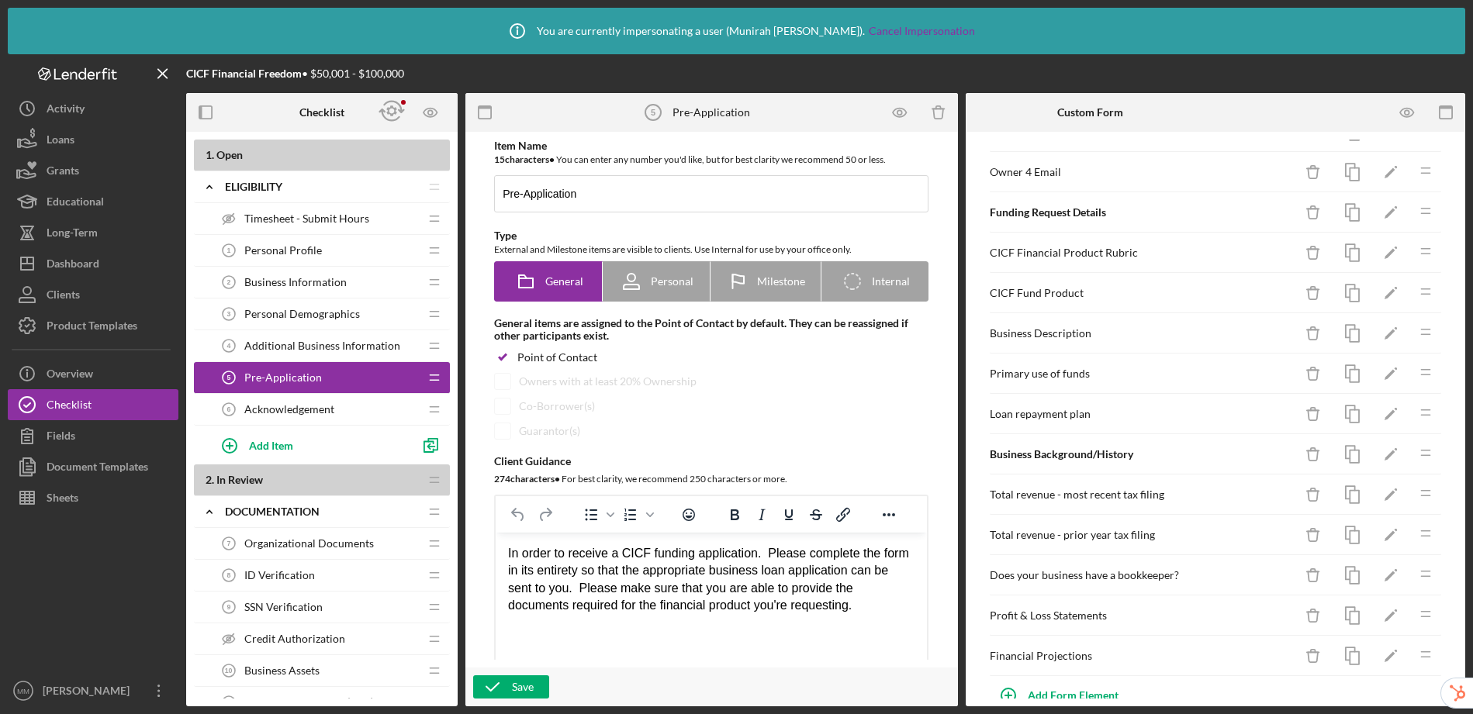
scroll to position [434, 0]
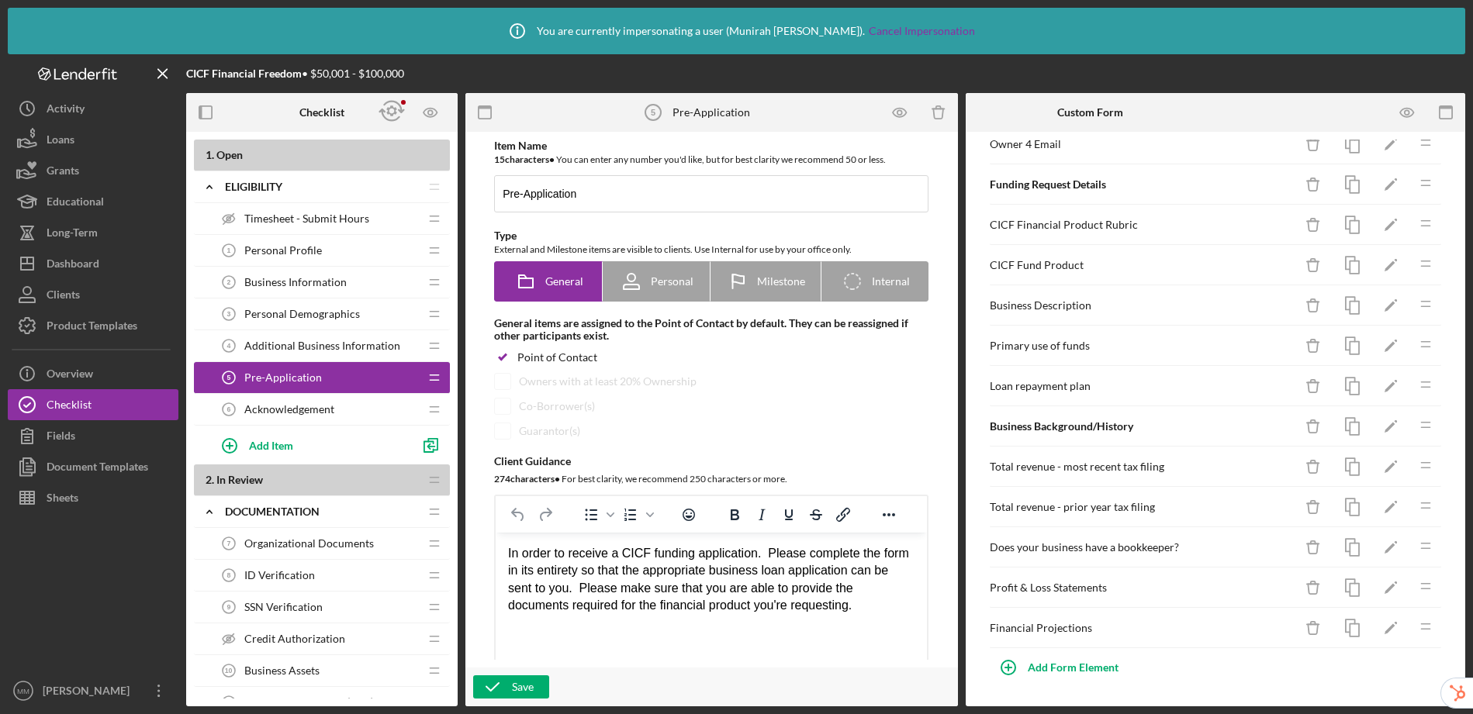
click at [275, 348] on span "Additional Business Information" at bounding box center [322, 346] width 156 height 12
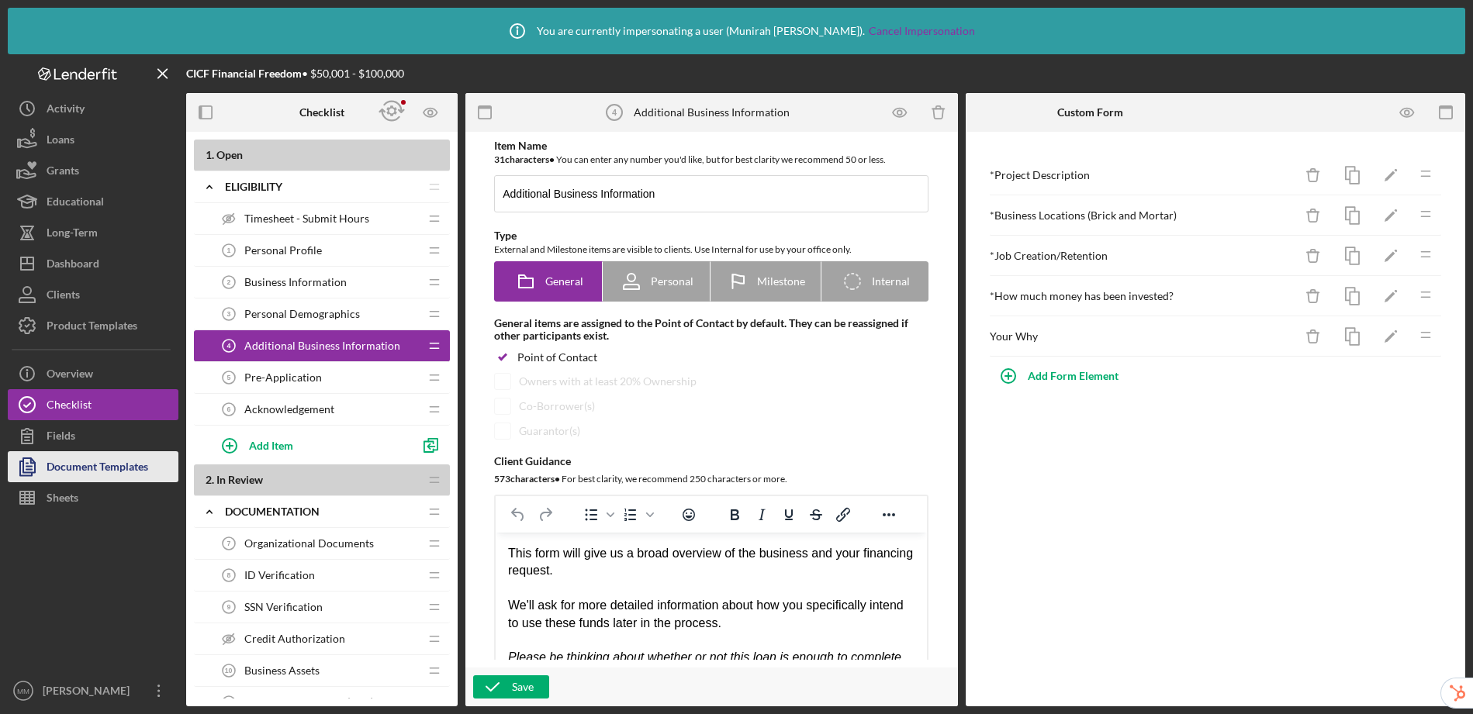
click at [106, 465] on div "Document Templates" at bounding box center [98, 469] width 102 height 35
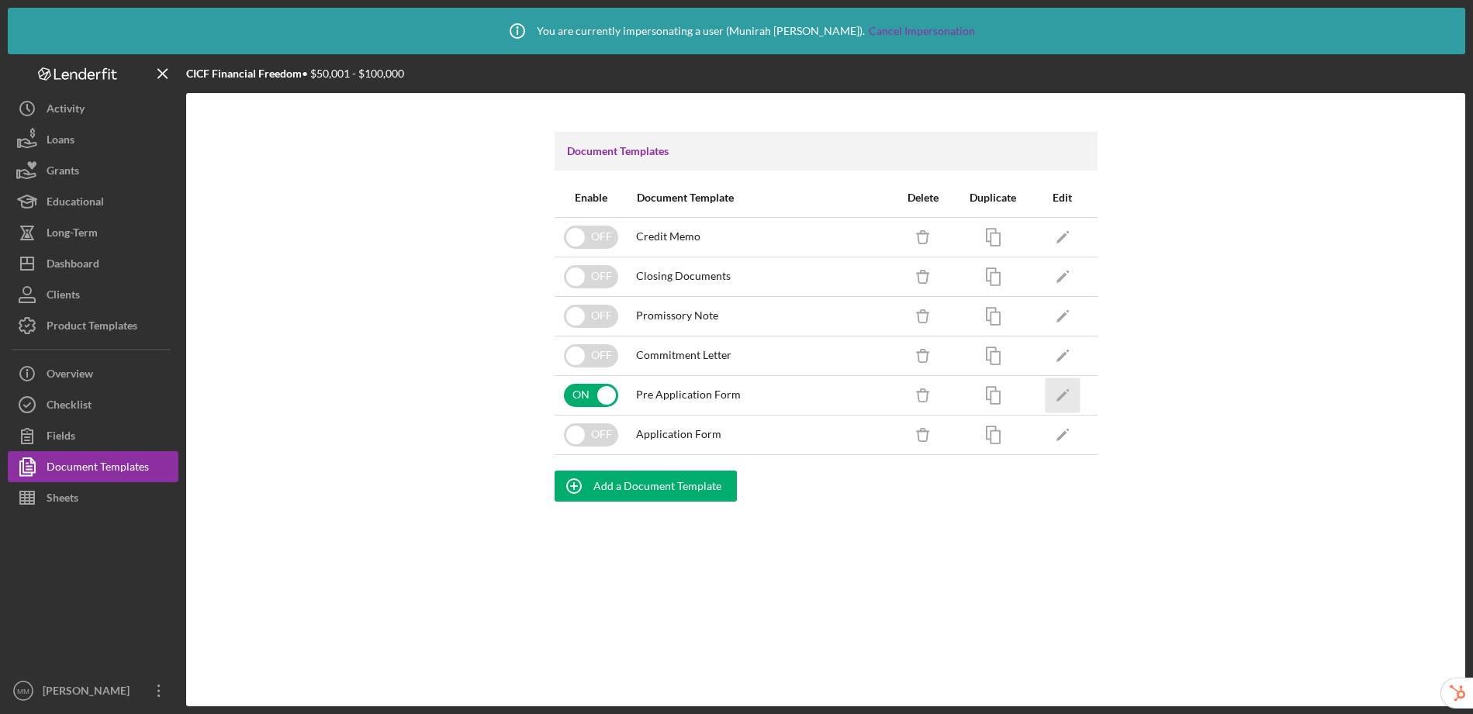
click at [1063, 388] on icon "Icon/Edit" at bounding box center [1062, 395] width 35 height 35
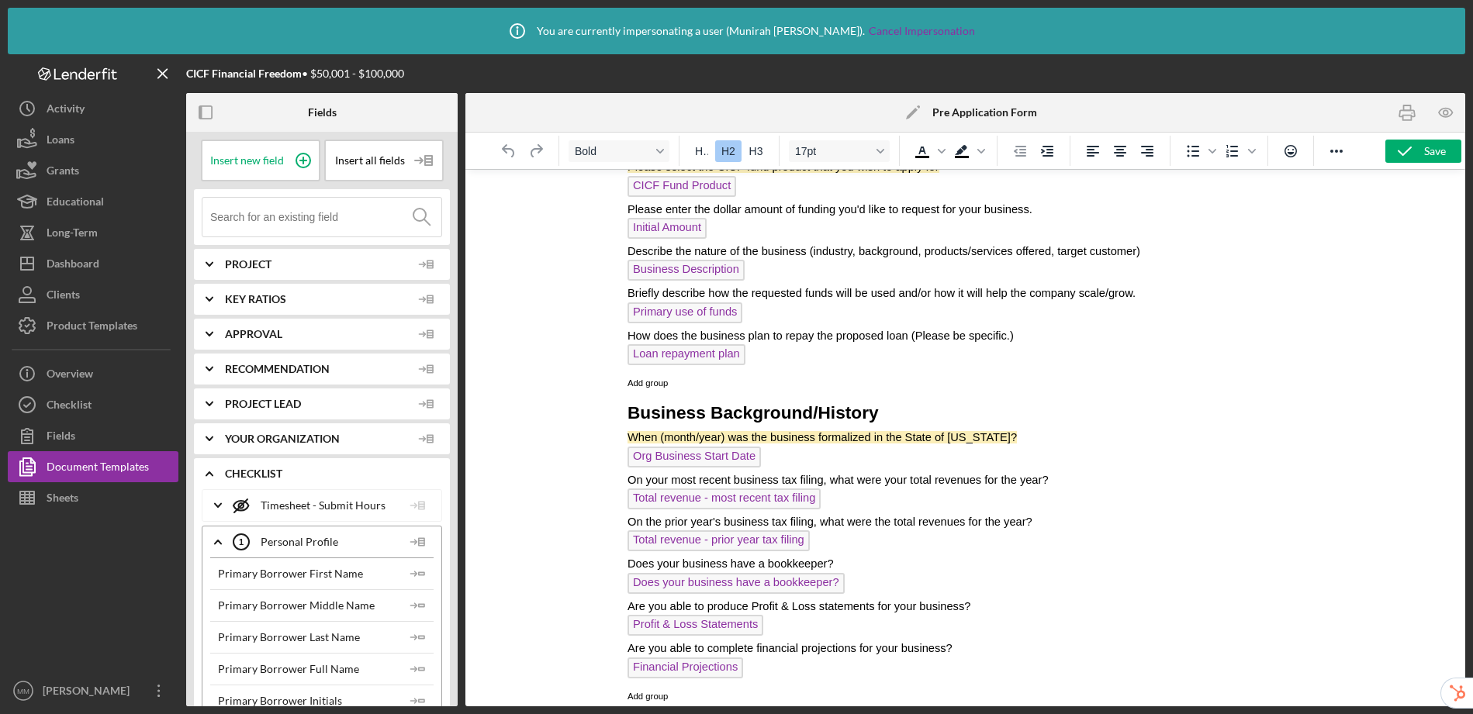
scroll to position [1008, 0]
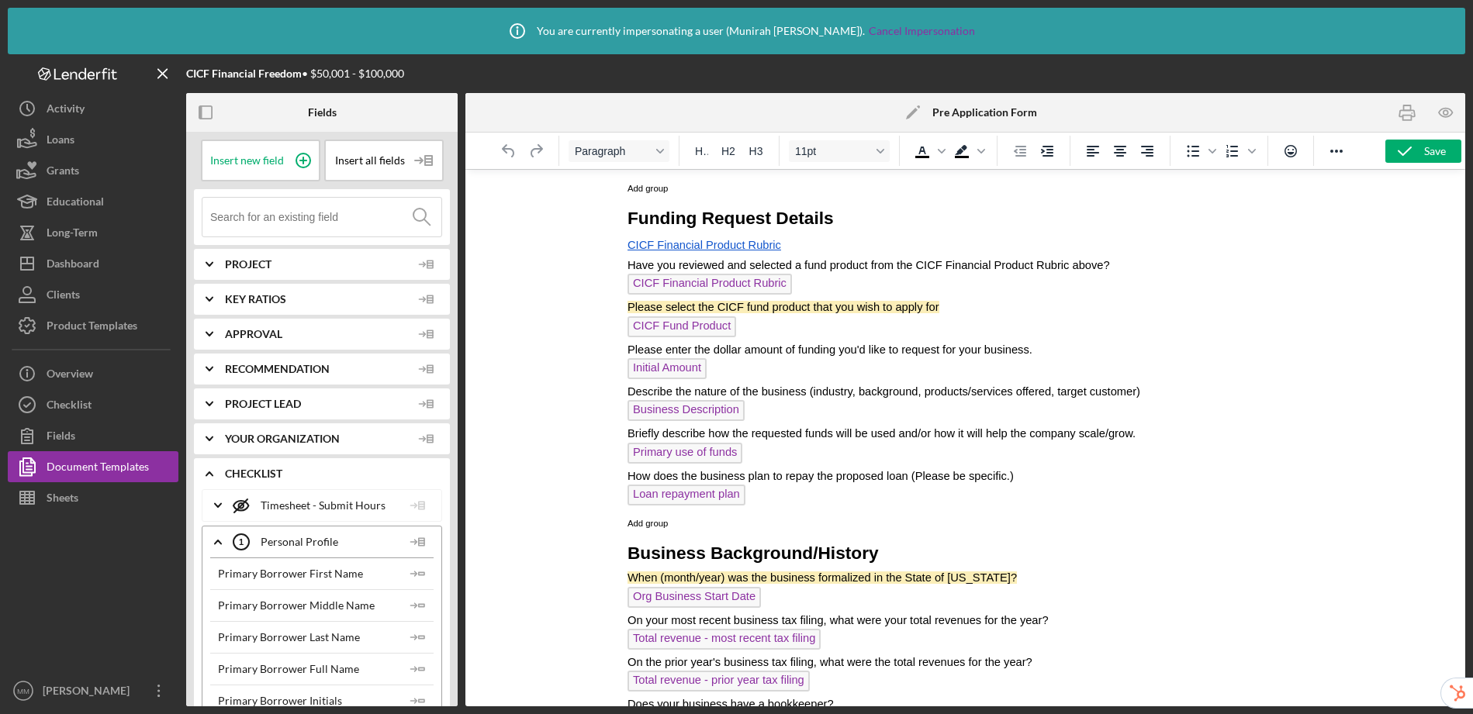
click at [828, 278] on p "CICF Financial Product Rubric" at bounding box center [965, 286] width 675 height 25
drag, startPoint x: 799, startPoint y: 244, endPoint x: 593, endPoint y: 248, distance: 206.4
click at [615, 248] on html "CICF Capital Application Request Form In order to receive a CICF funding applic…" at bounding box center [965, 90] width 700 height 1856
click at [817, 239] on p "CICF Financial Product Rubric﻿" at bounding box center [965, 245] width 675 height 22
click at [799, 247] on p "CICF Financial Product Rubric﻿" at bounding box center [965, 245] width 675 height 22
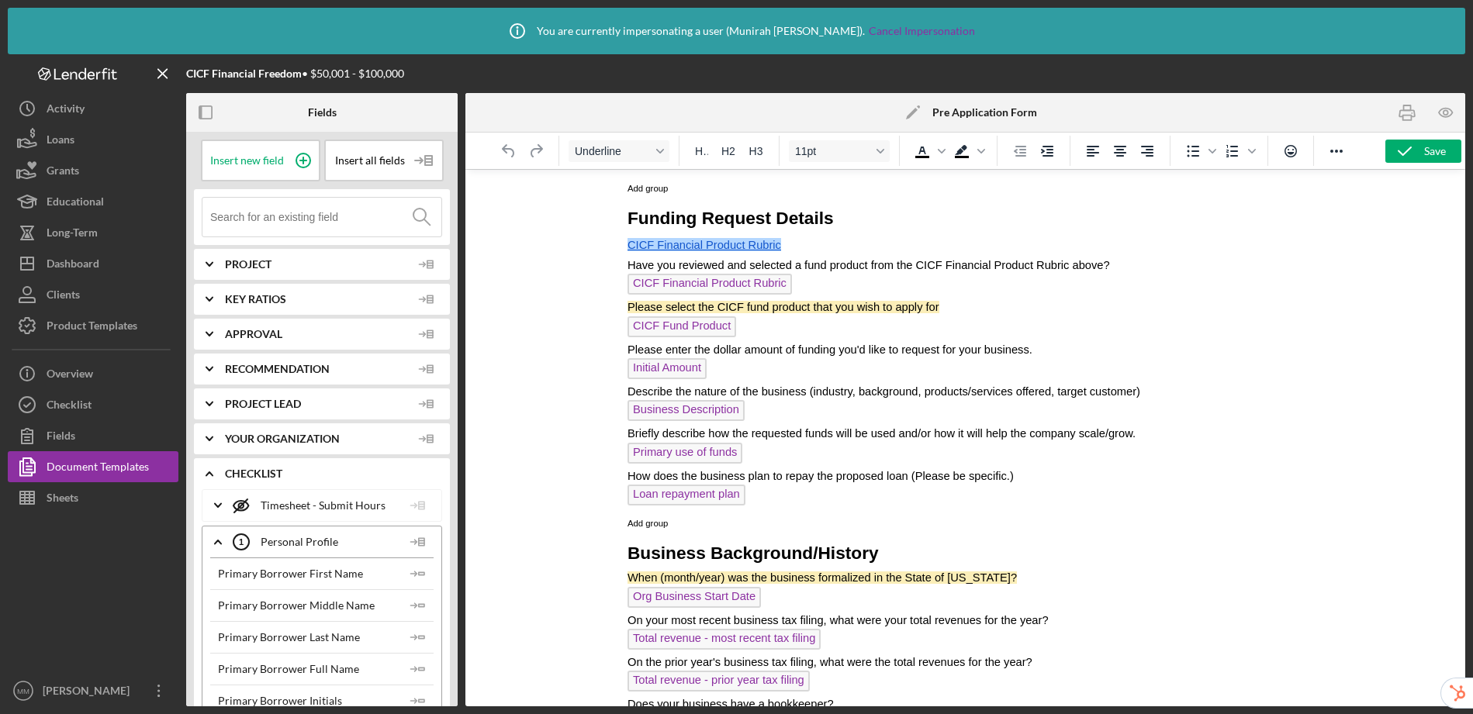
drag, startPoint x: 804, startPoint y: 244, endPoint x: 578, endPoint y: 245, distance: 226.5
click at [615, 245] on html "CICF Capital Application Request Form In order to receive a CICF funding applic…" at bounding box center [965, 90] width 700 height 1856
click at [979, 151] on icon "Background color Black" at bounding box center [981, 151] width 8 height 8
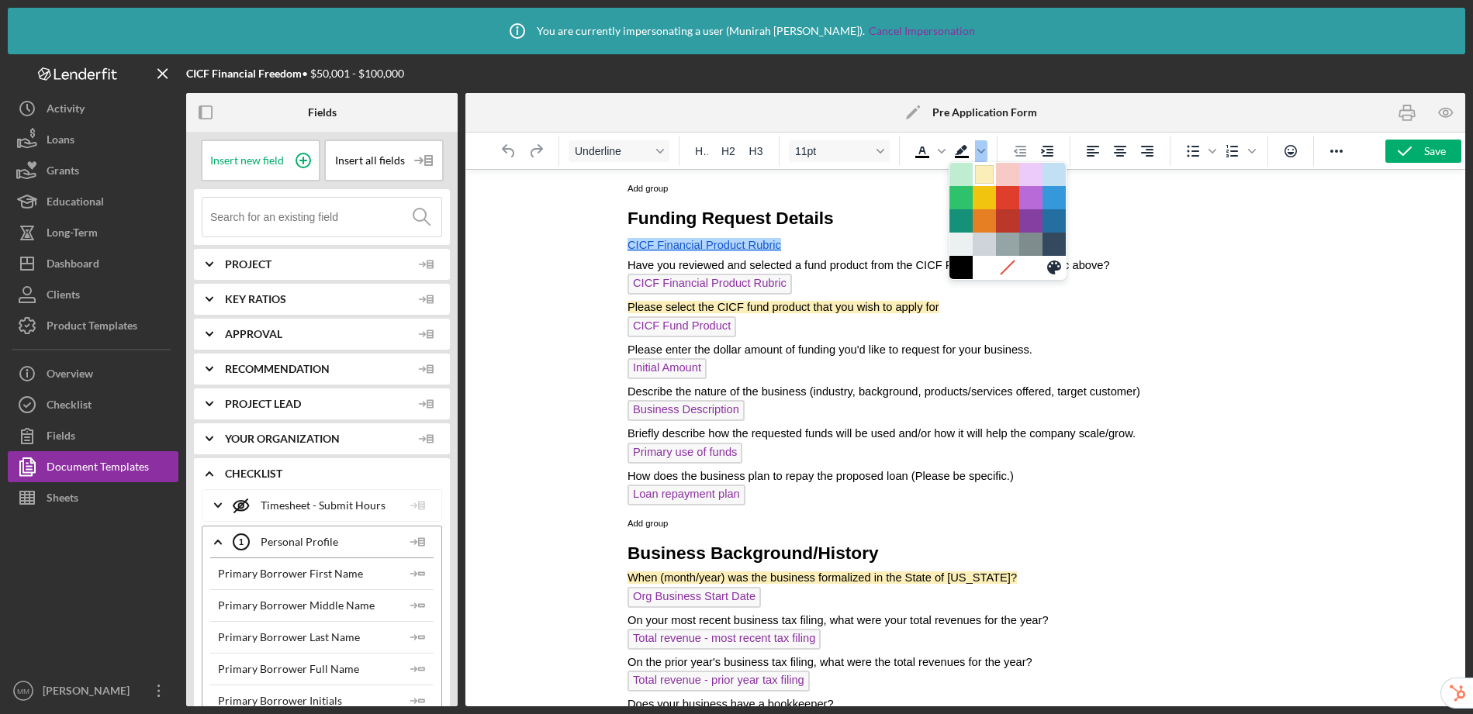
click at [982, 175] on div at bounding box center [984, 174] width 19 height 19
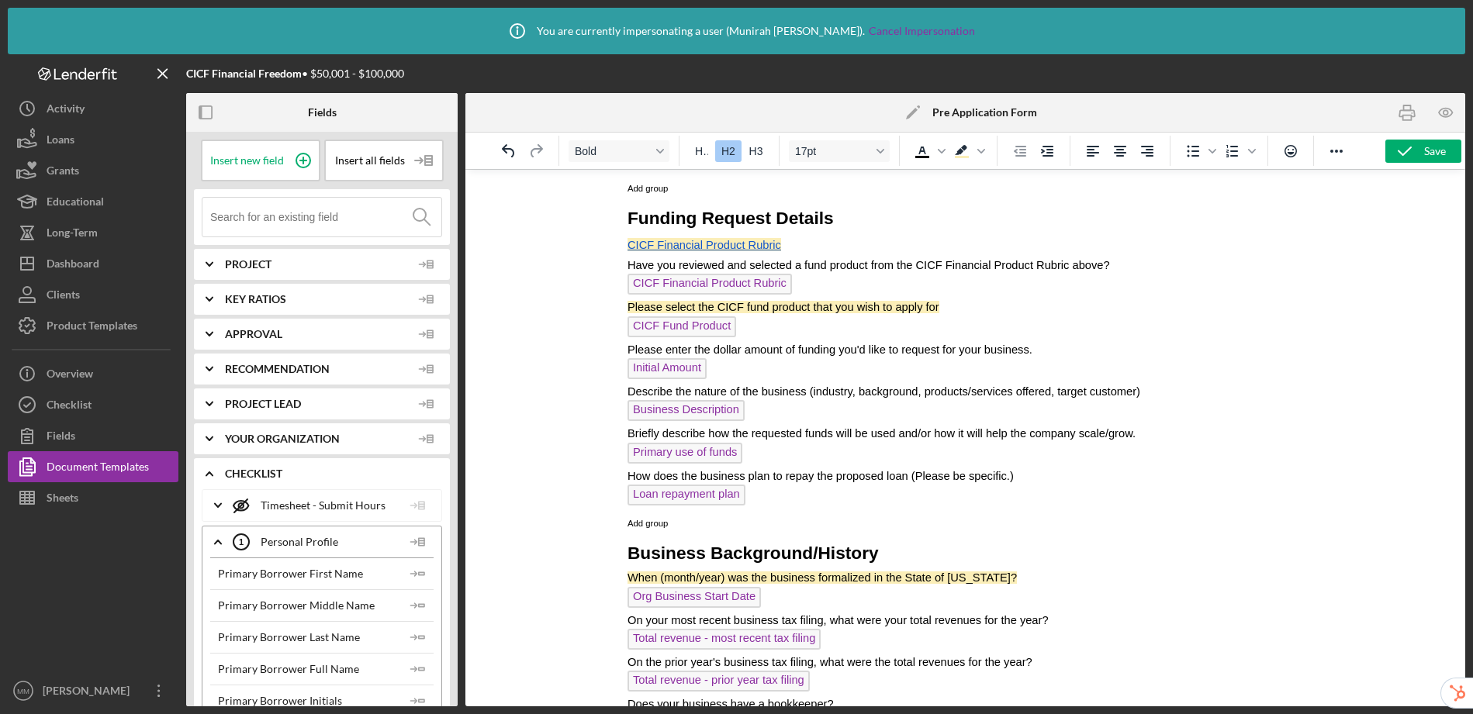
click at [905, 228] on h2 "Funding Request Details" at bounding box center [965, 217] width 675 height 33
click at [1422, 152] on icon "button" at bounding box center [1405, 151] width 39 height 39
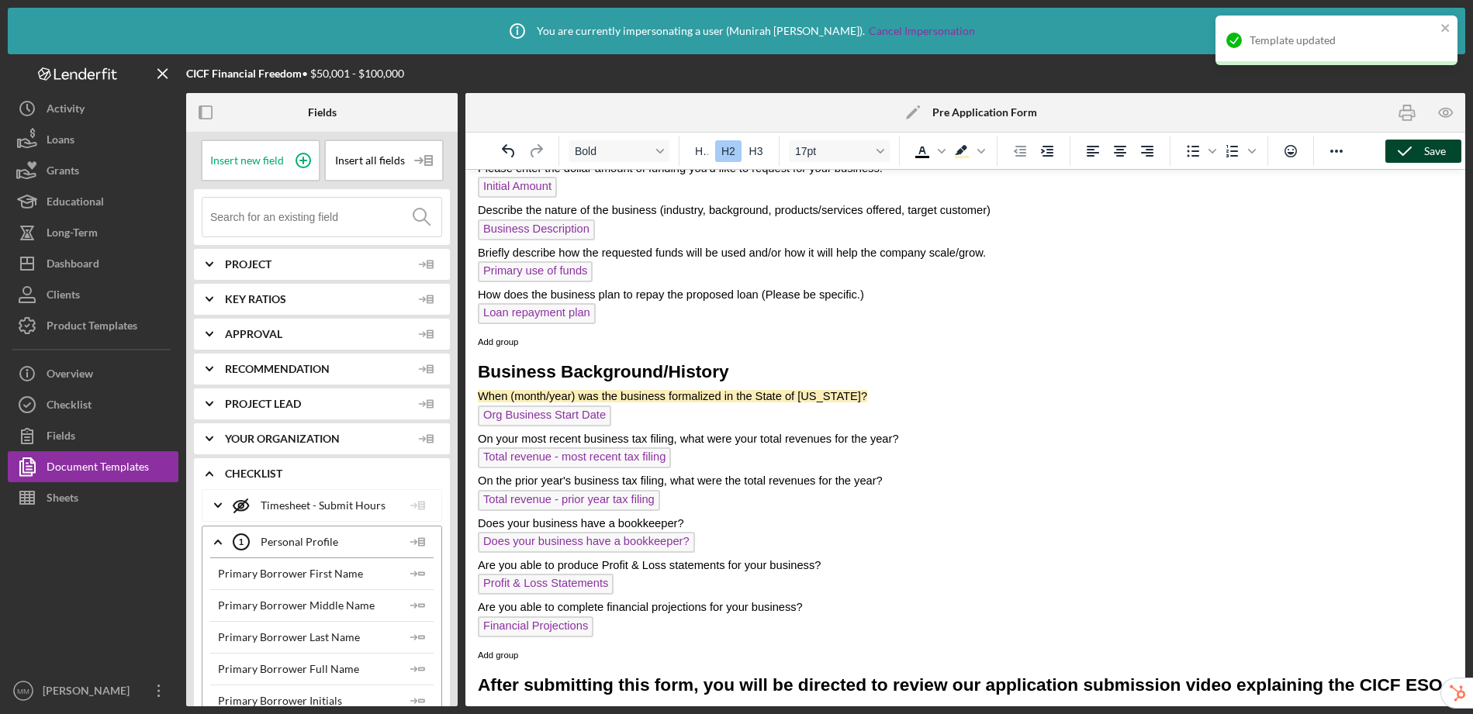
scroll to position [1266, 0]
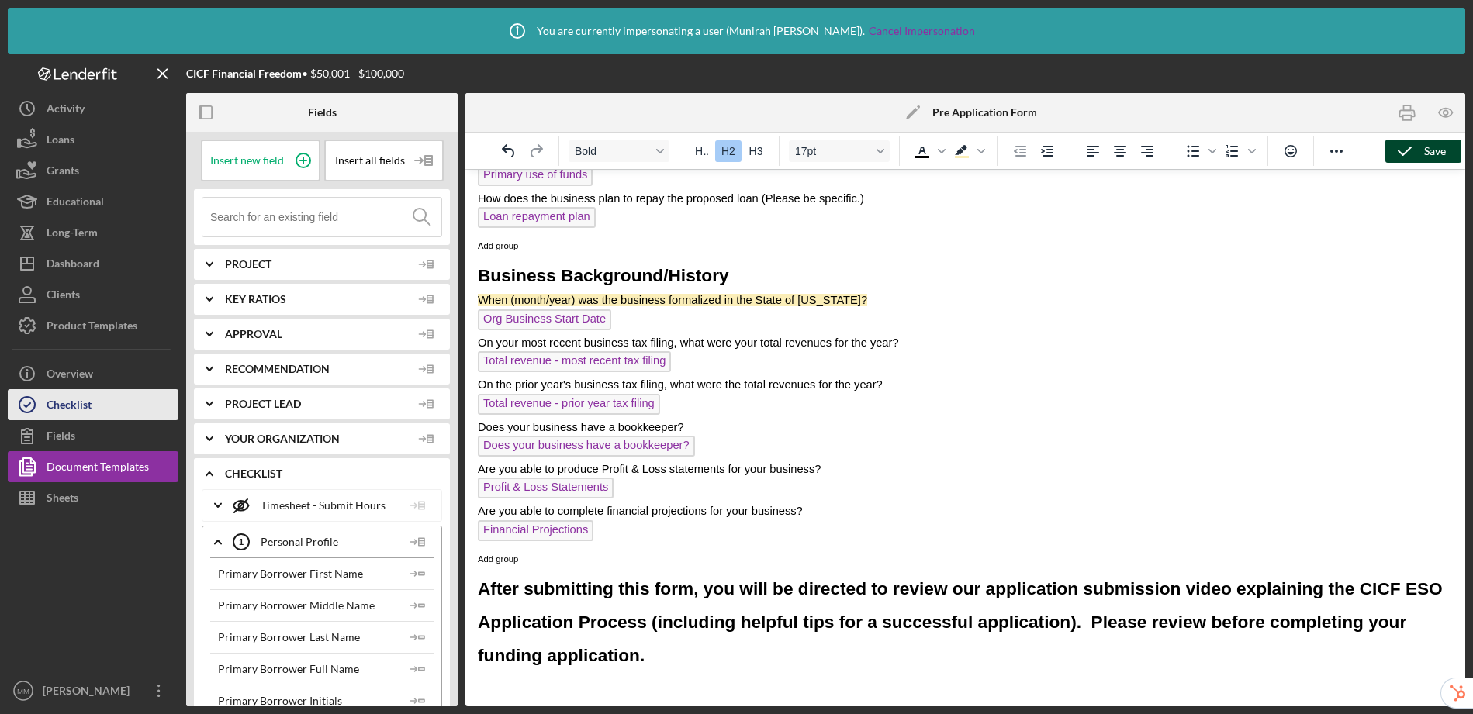
click at [88, 407] on div "Checklist" at bounding box center [69, 406] width 45 height 35
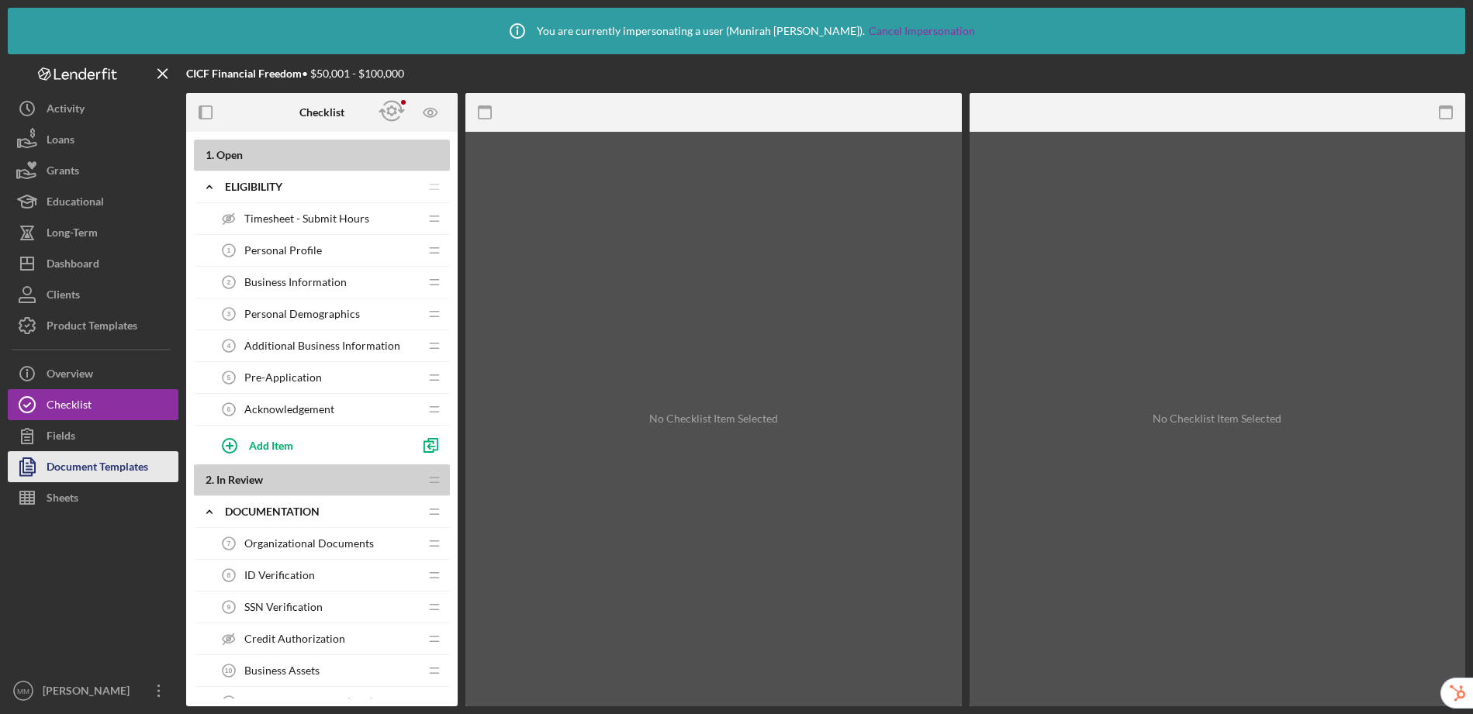
click at [76, 456] on div "Document Templates" at bounding box center [98, 469] width 102 height 35
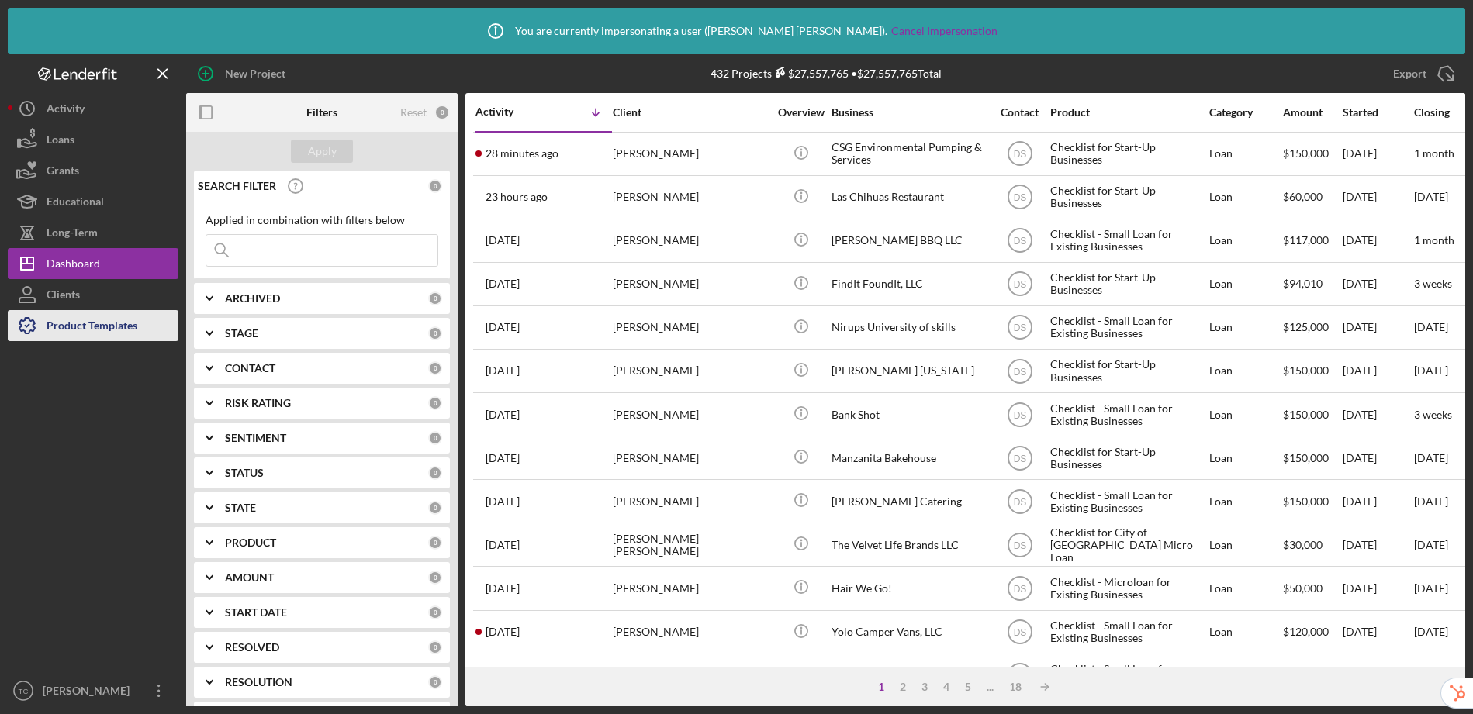
click at [78, 332] on div "Product Templates" at bounding box center [92, 327] width 91 height 35
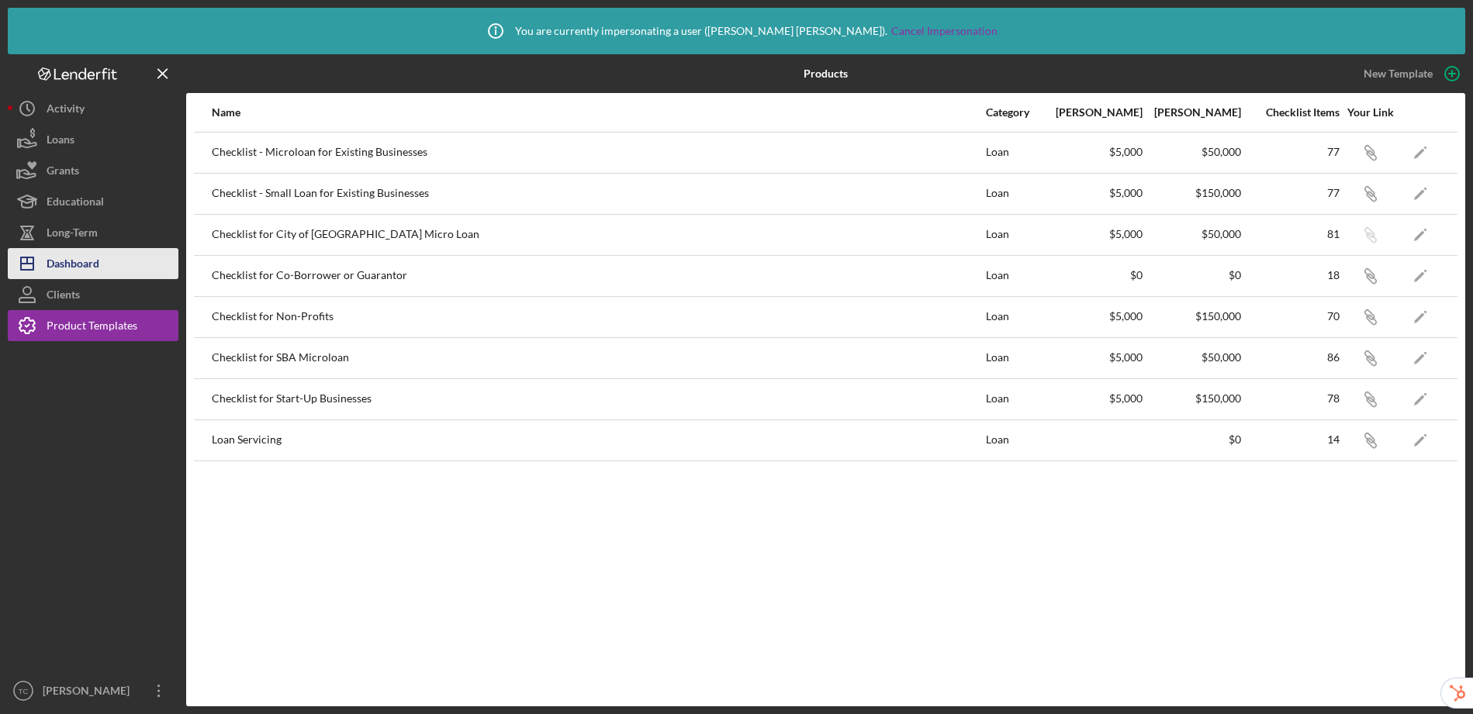
click at [99, 261] on div "Dashboard" at bounding box center [73, 265] width 53 height 35
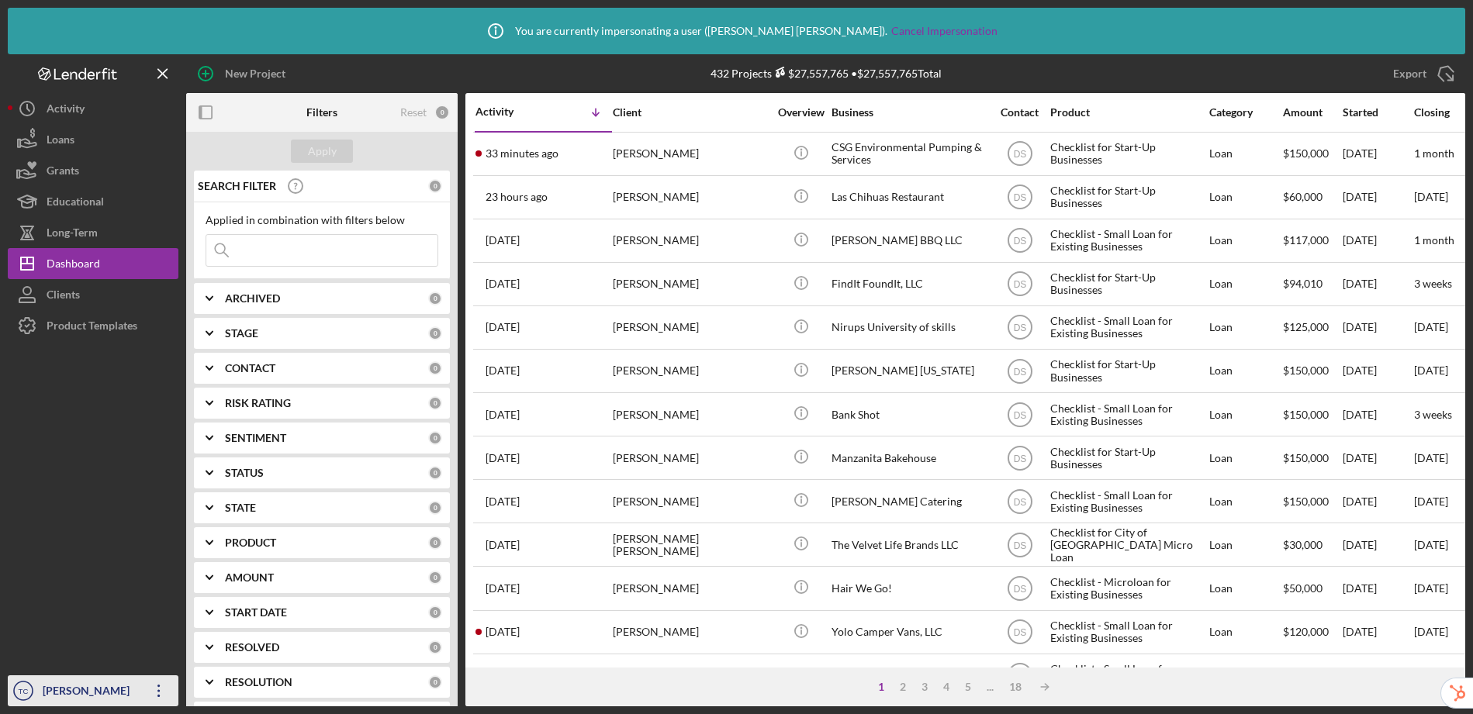
click at [81, 697] on div "[PERSON_NAME]" at bounding box center [89, 693] width 101 height 35
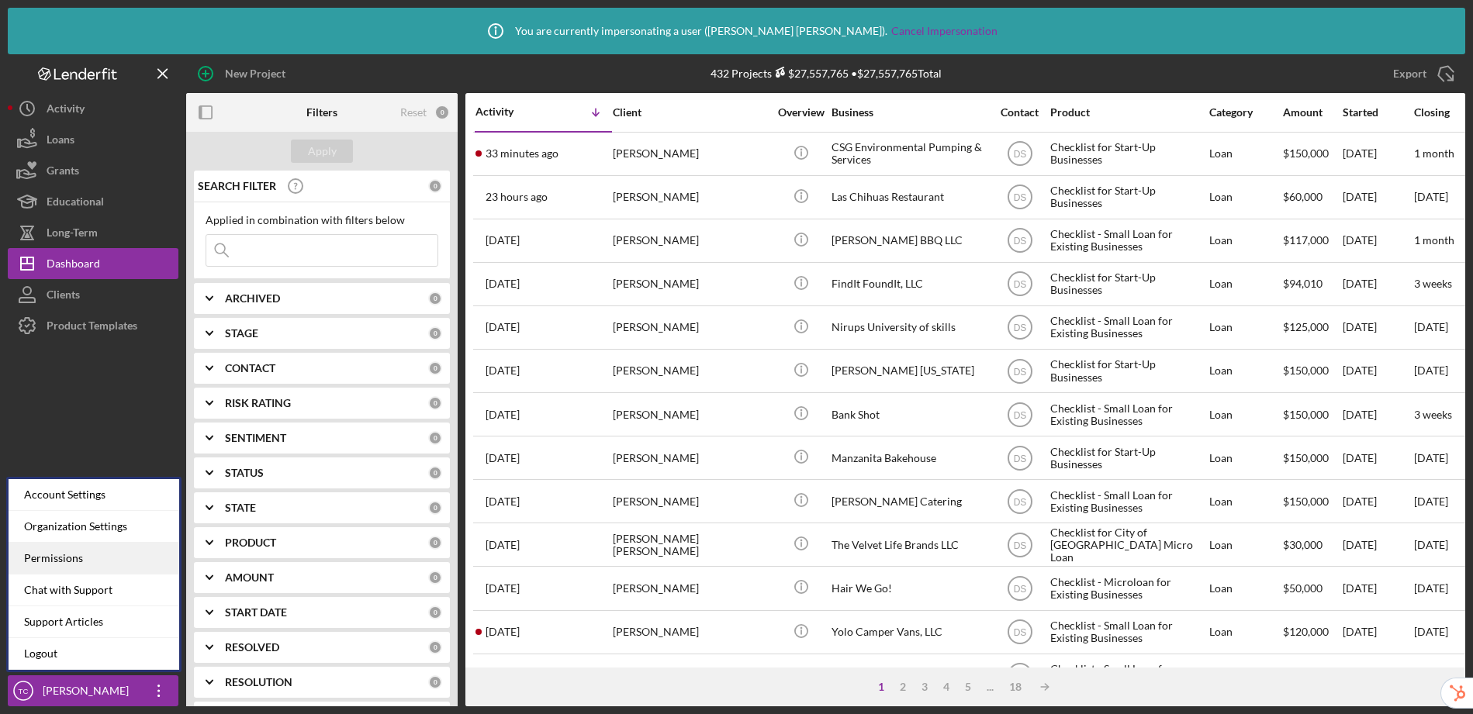
click at [50, 558] on div "Permissions" at bounding box center [94, 559] width 171 height 32
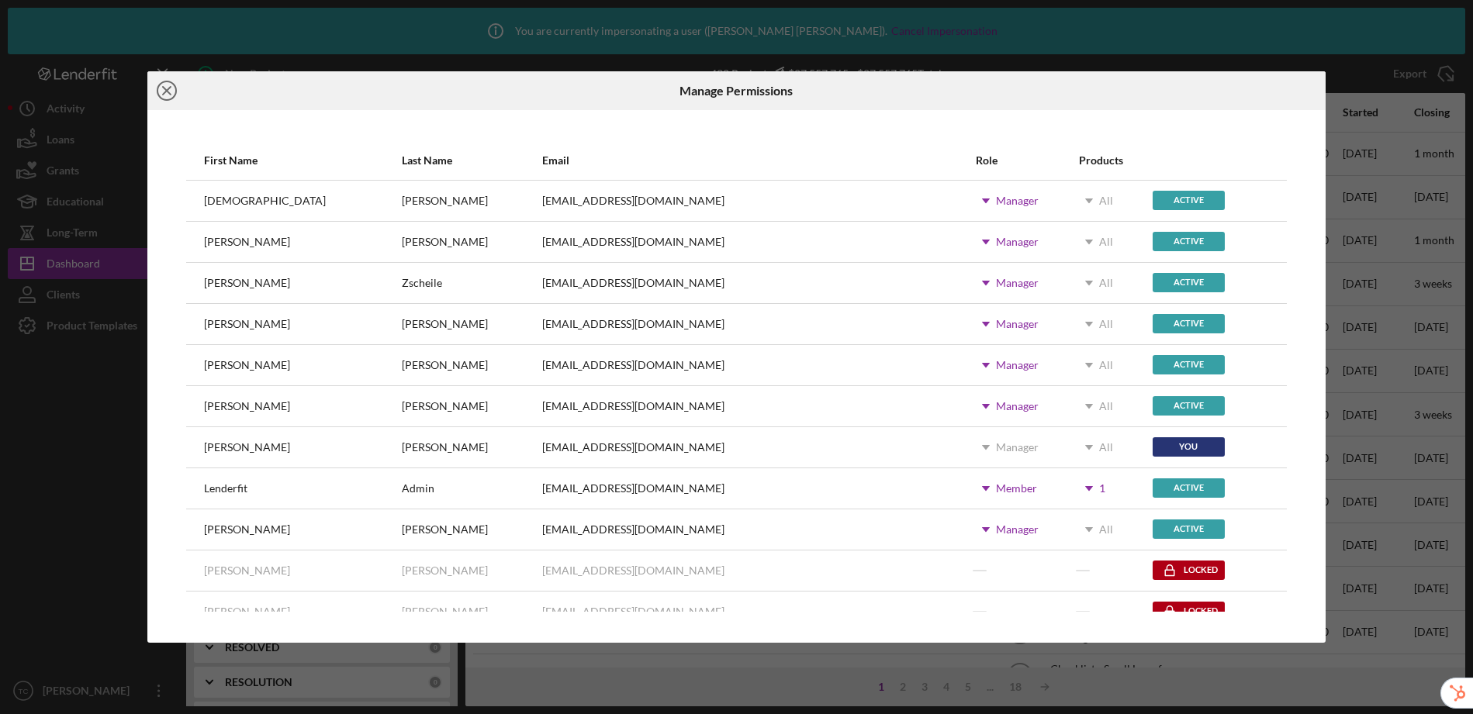
click at [171, 92] on icon "Icon/Close" at bounding box center [166, 90] width 39 height 39
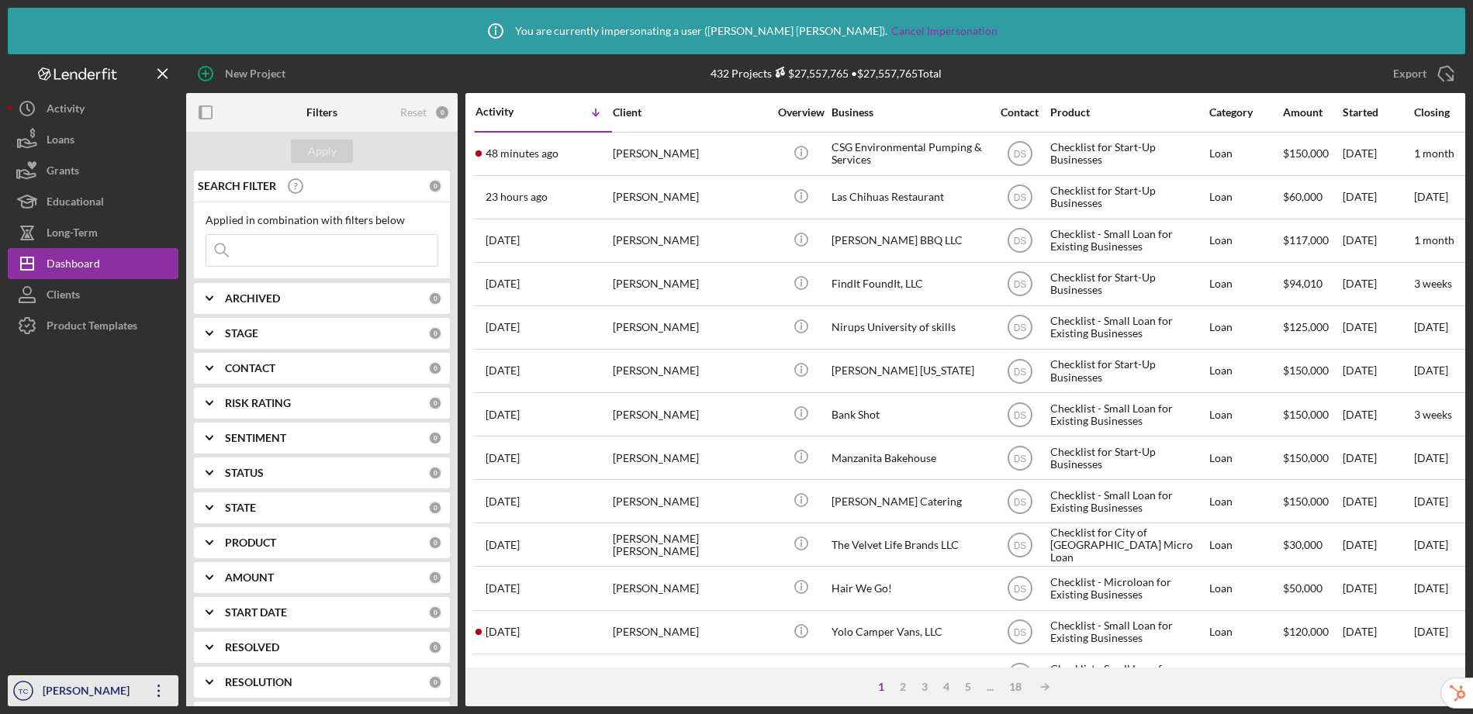
click at [81, 680] on div "[PERSON_NAME]" at bounding box center [89, 693] width 101 height 35
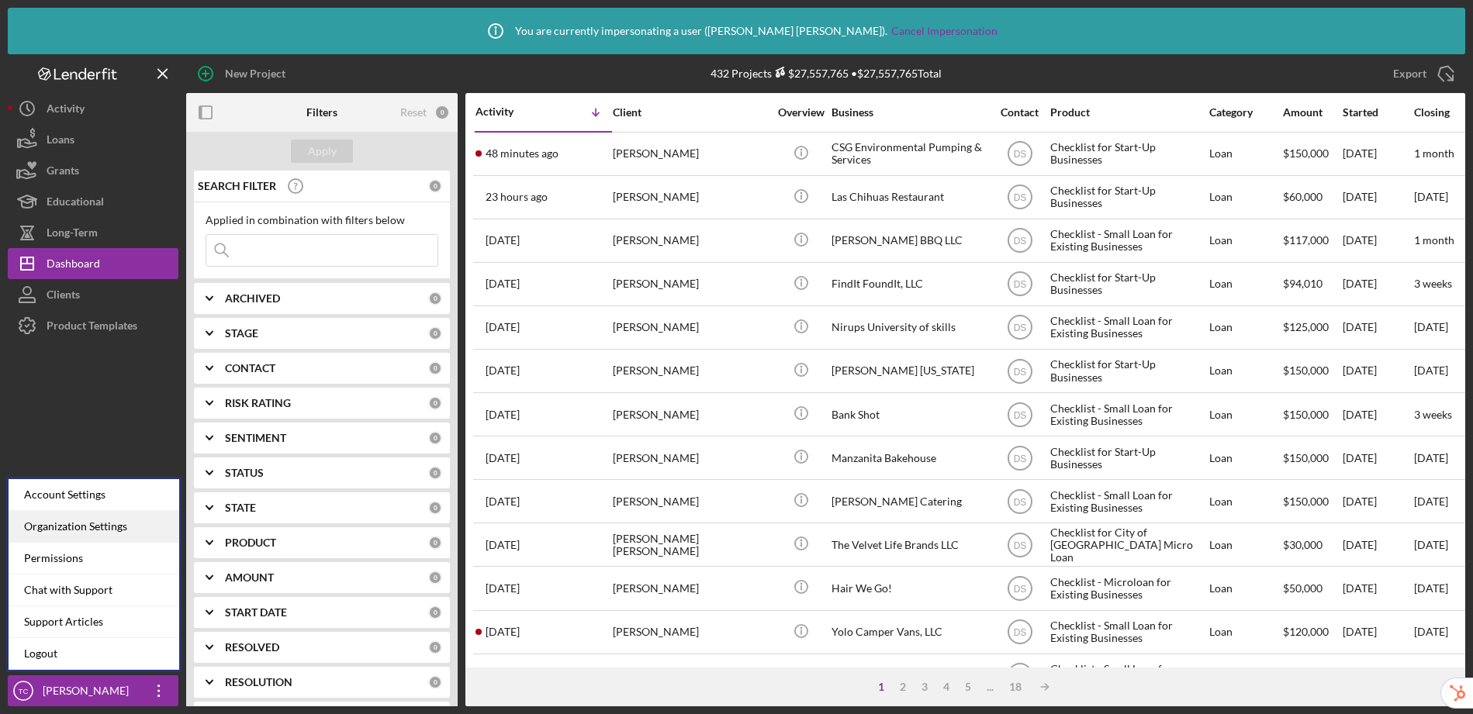
click at [95, 523] on div "Organization Settings" at bounding box center [94, 527] width 171 height 32
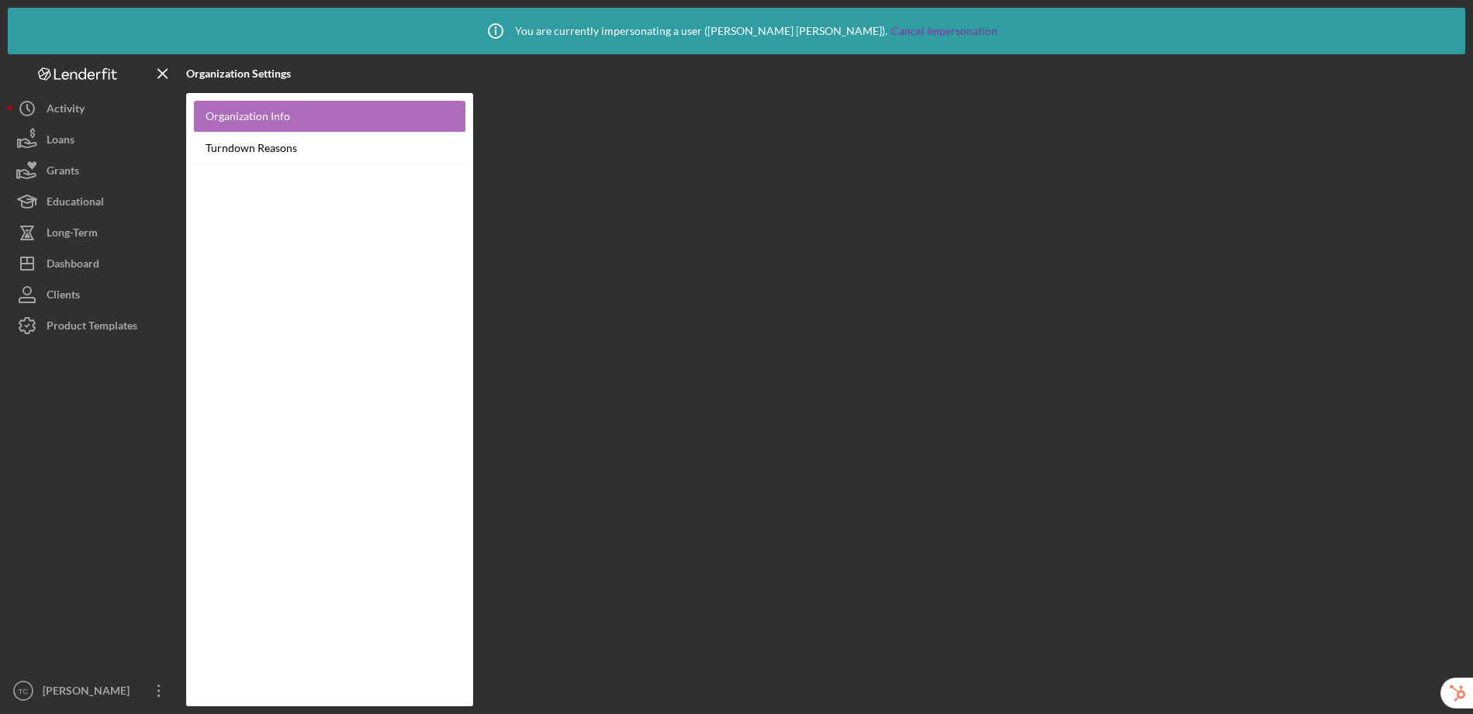
click at [313, 111] on link "Organization Info" at bounding box center [330, 117] width 272 height 32
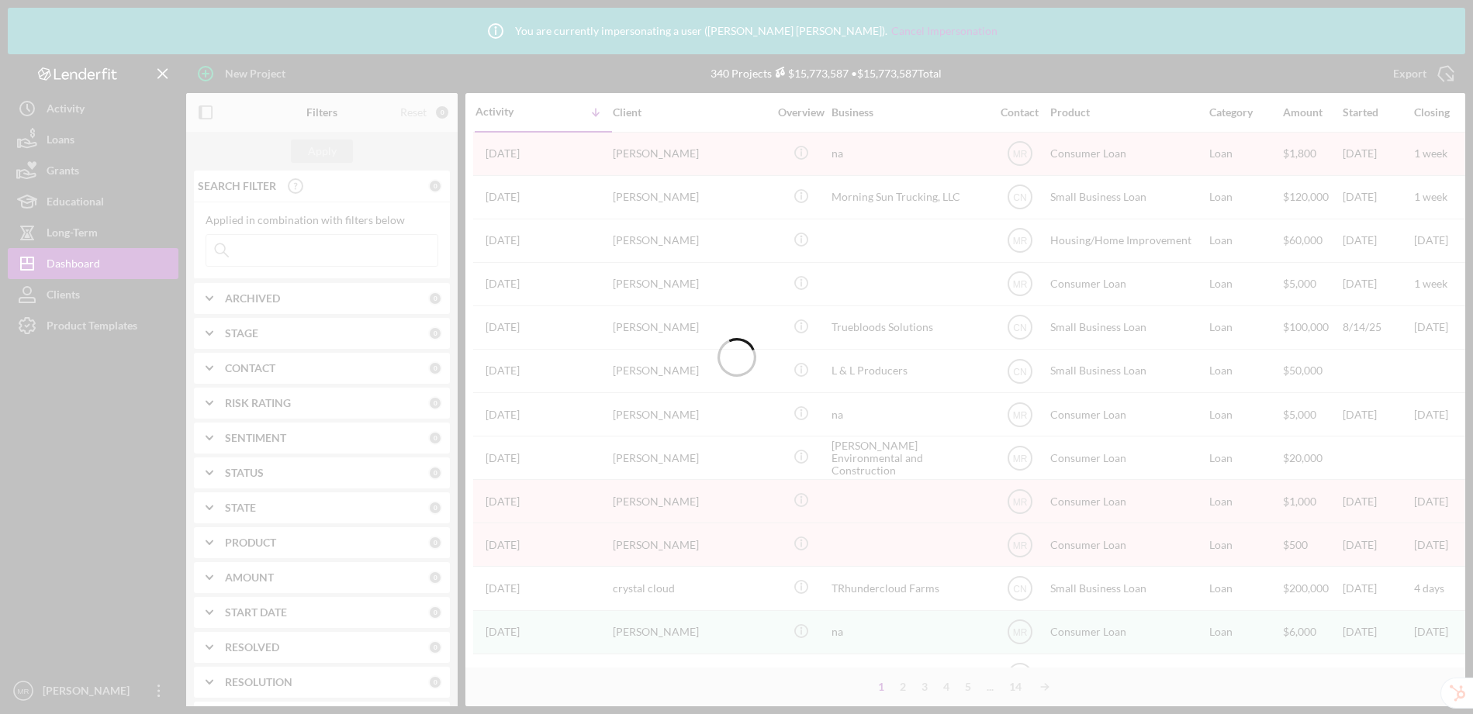
click at [98, 334] on div "Product Templates" at bounding box center [92, 327] width 91 height 35
click at [86, 323] on div at bounding box center [736, 357] width 1473 height 714
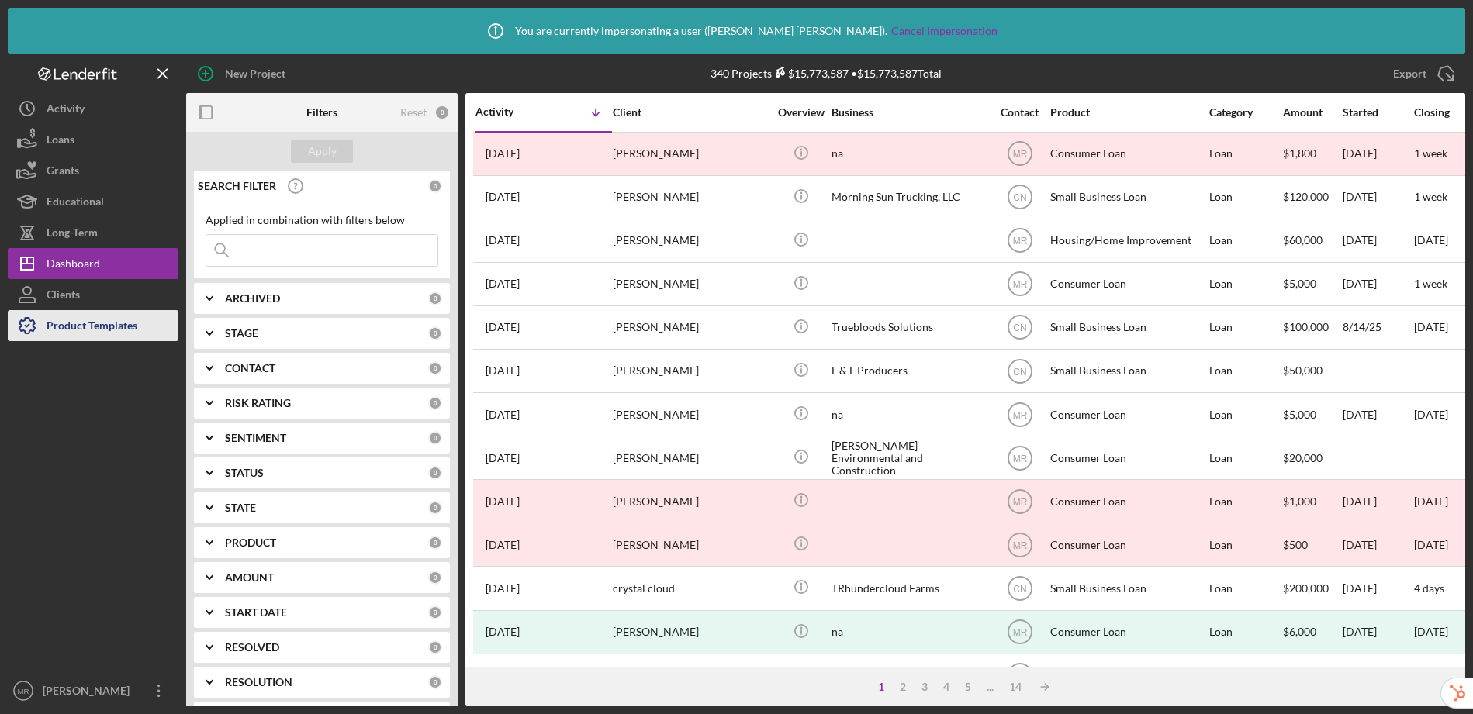
click at [96, 327] on div "Product Templates" at bounding box center [92, 327] width 91 height 35
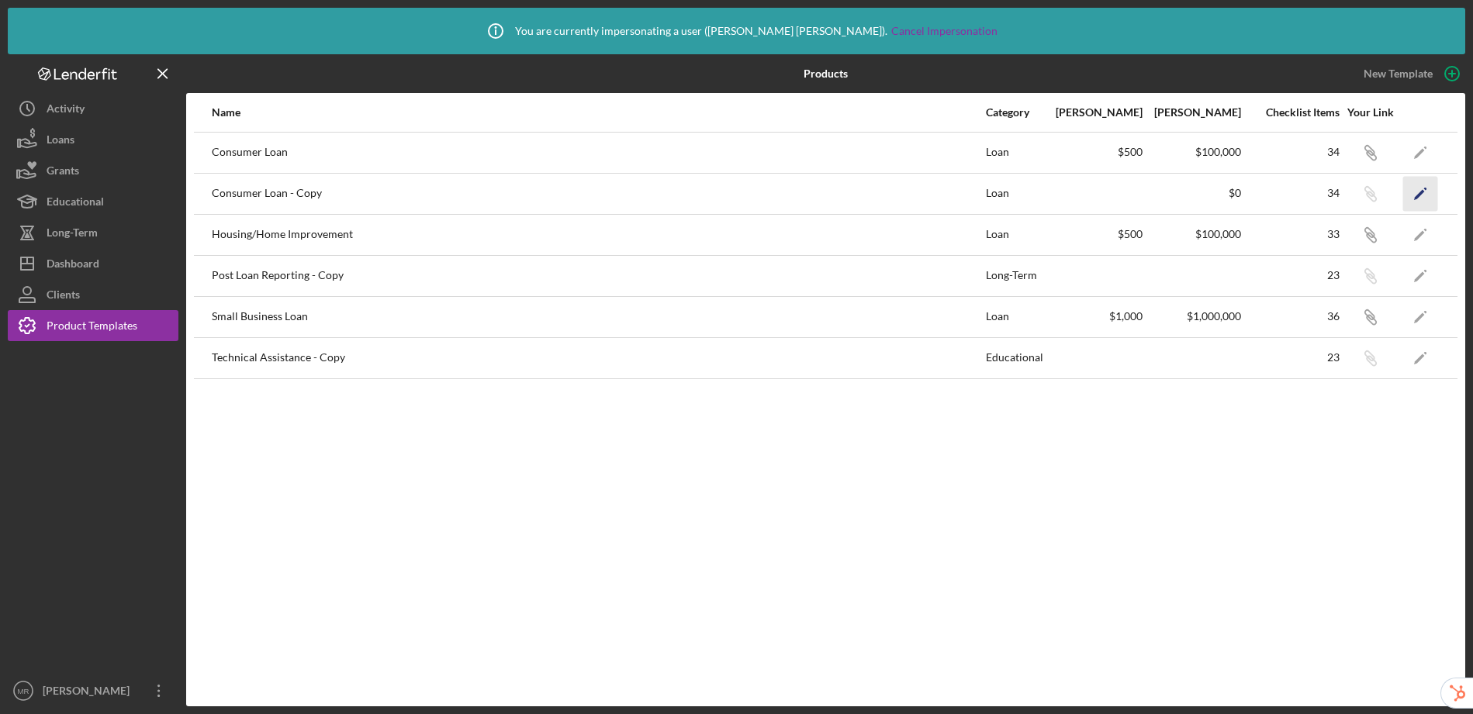
click at [1423, 191] on polygon "button" at bounding box center [1419, 194] width 11 height 11
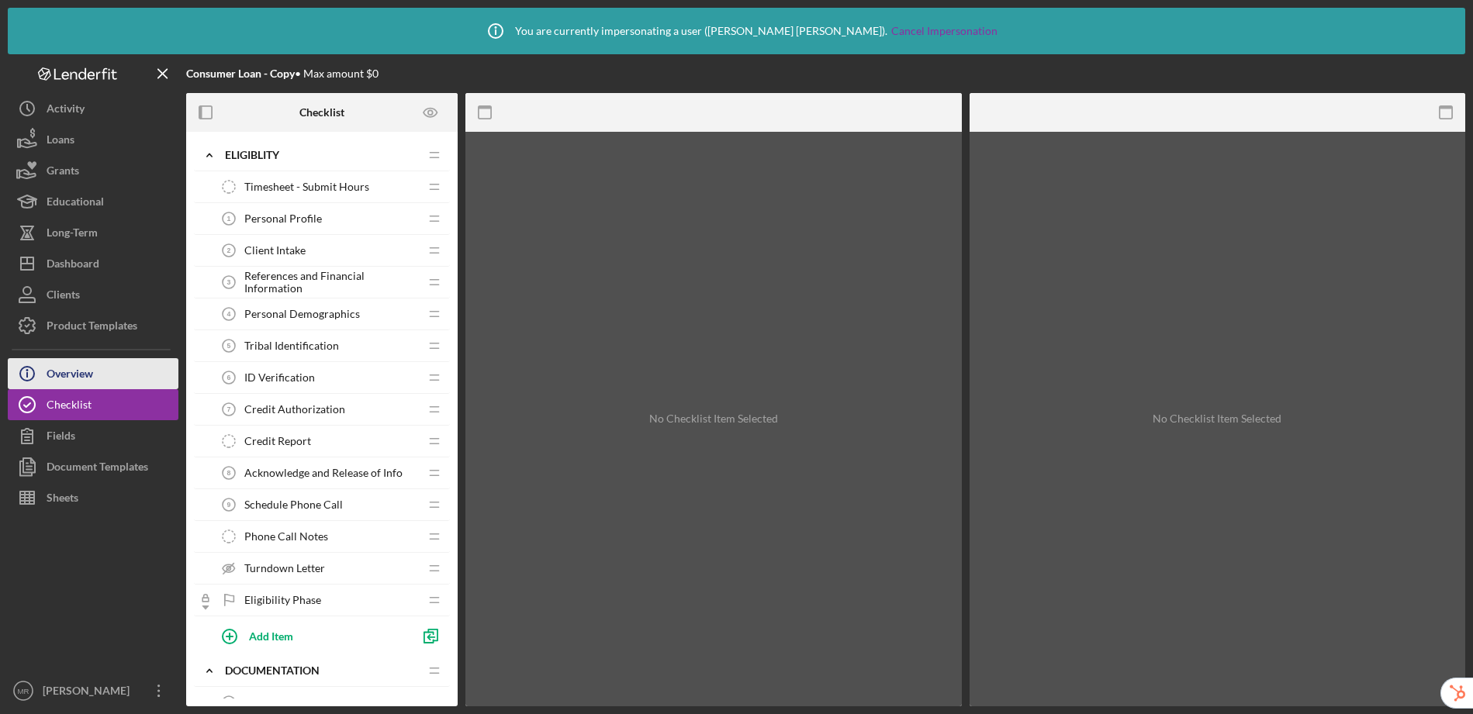
click at [108, 372] on button "Icon/Info Overview" at bounding box center [93, 373] width 171 height 31
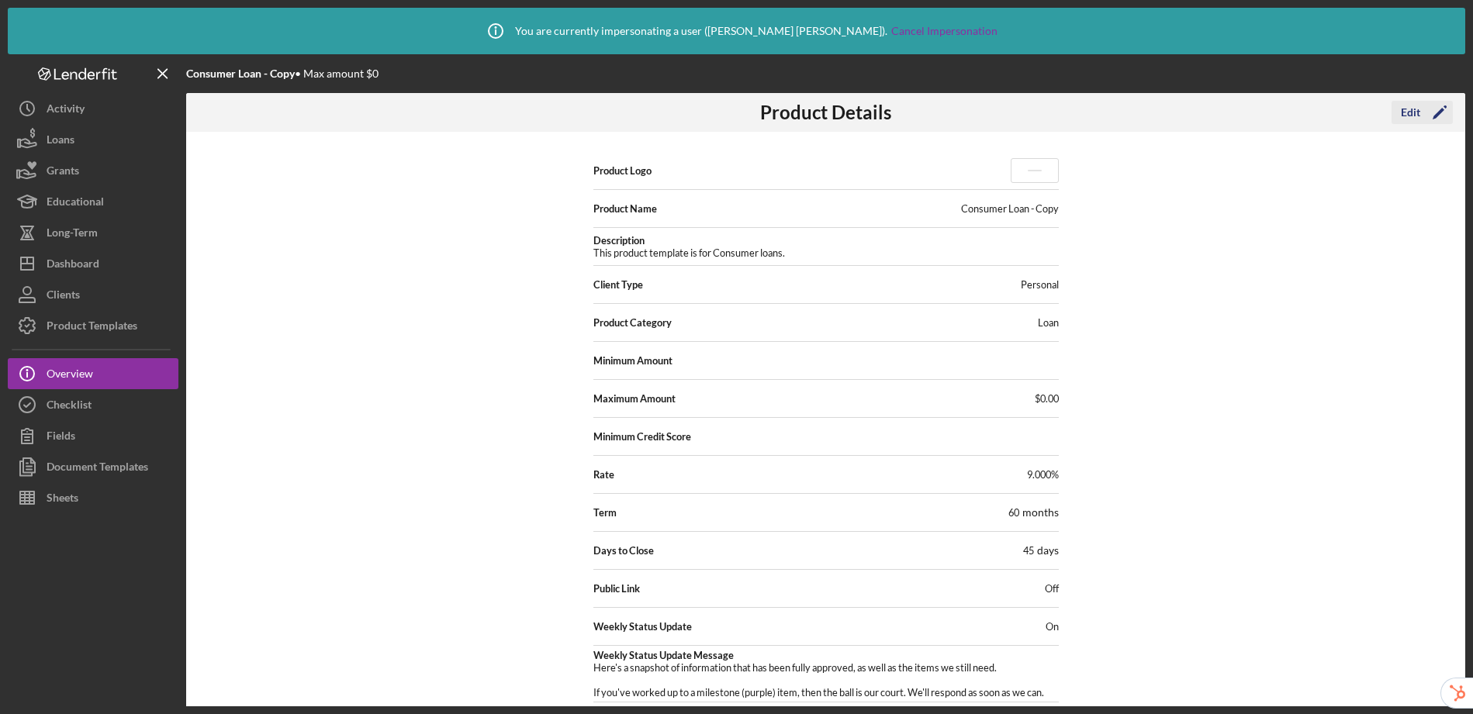
click at [1413, 107] on div "Edit" at bounding box center [1410, 112] width 19 height 23
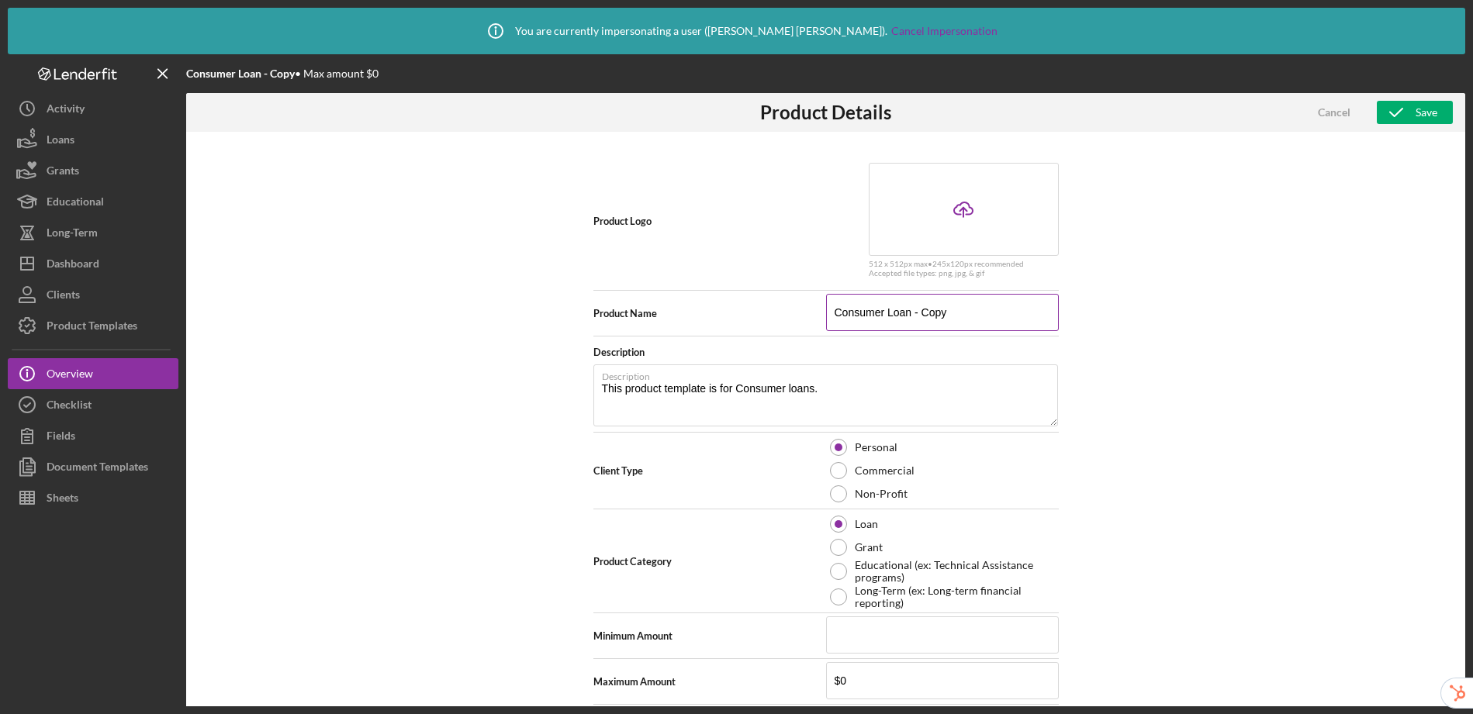
drag, startPoint x: 962, startPoint y: 313, endPoint x: 912, endPoint y: 307, distance: 50.8
click at [912, 307] on input "Consumer Loan - Copy" at bounding box center [942, 312] width 233 height 37
type input "Consumer Loan"
type textarea "Here's a snapshot of information that has been fully approved, as well as the i…"
type input "Consumer Loan"
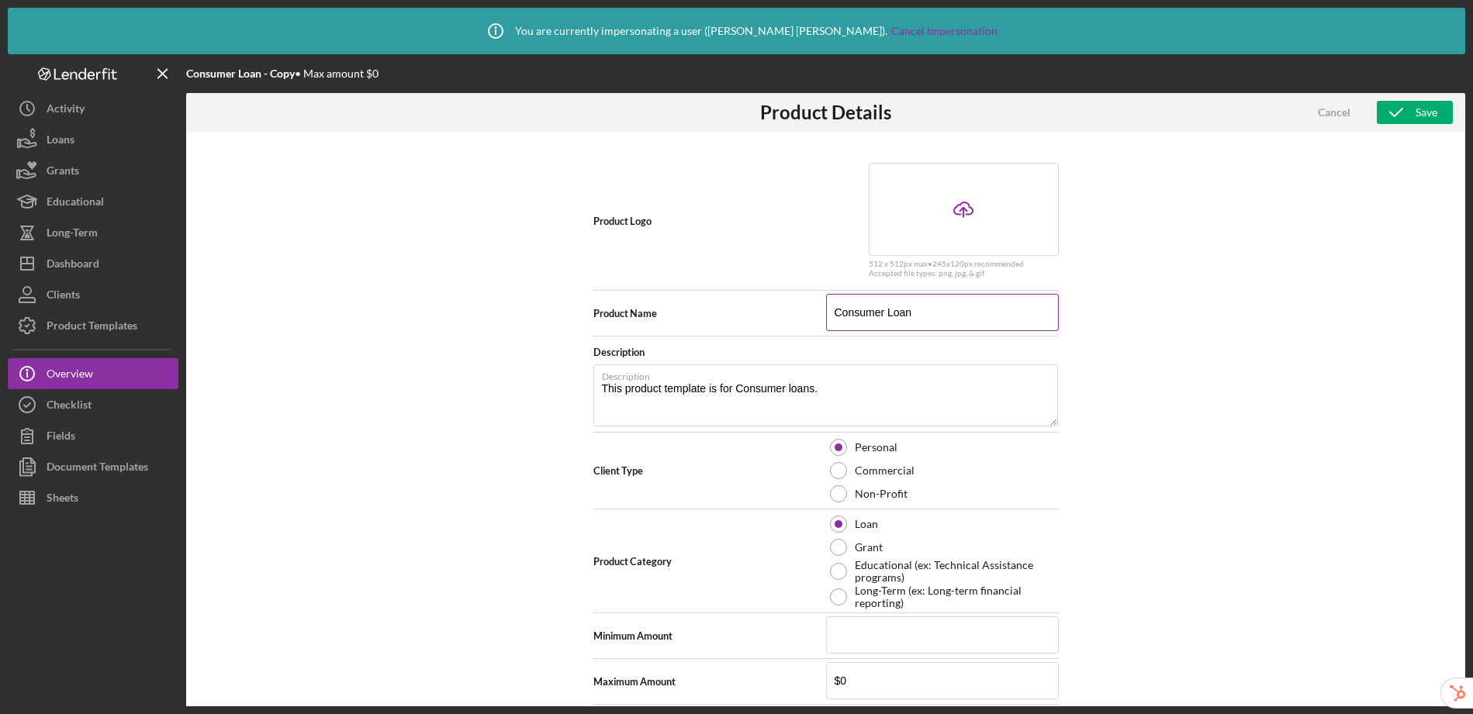
type textarea "Here's a snapshot of information that has been fully approved, as well as the i…"
drag, startPoint x: 884, startPoint y: 314, endPoint x: 771, endPoint y: 299, distance: 114.3
click at [771, 299] on div "Product Name Consumer Loan" at bounding box center [825, 313] width 465 height 39
type input "ALoan"
type textarea "Here's a snapshot of information that has been fully approved, as well as the i…"
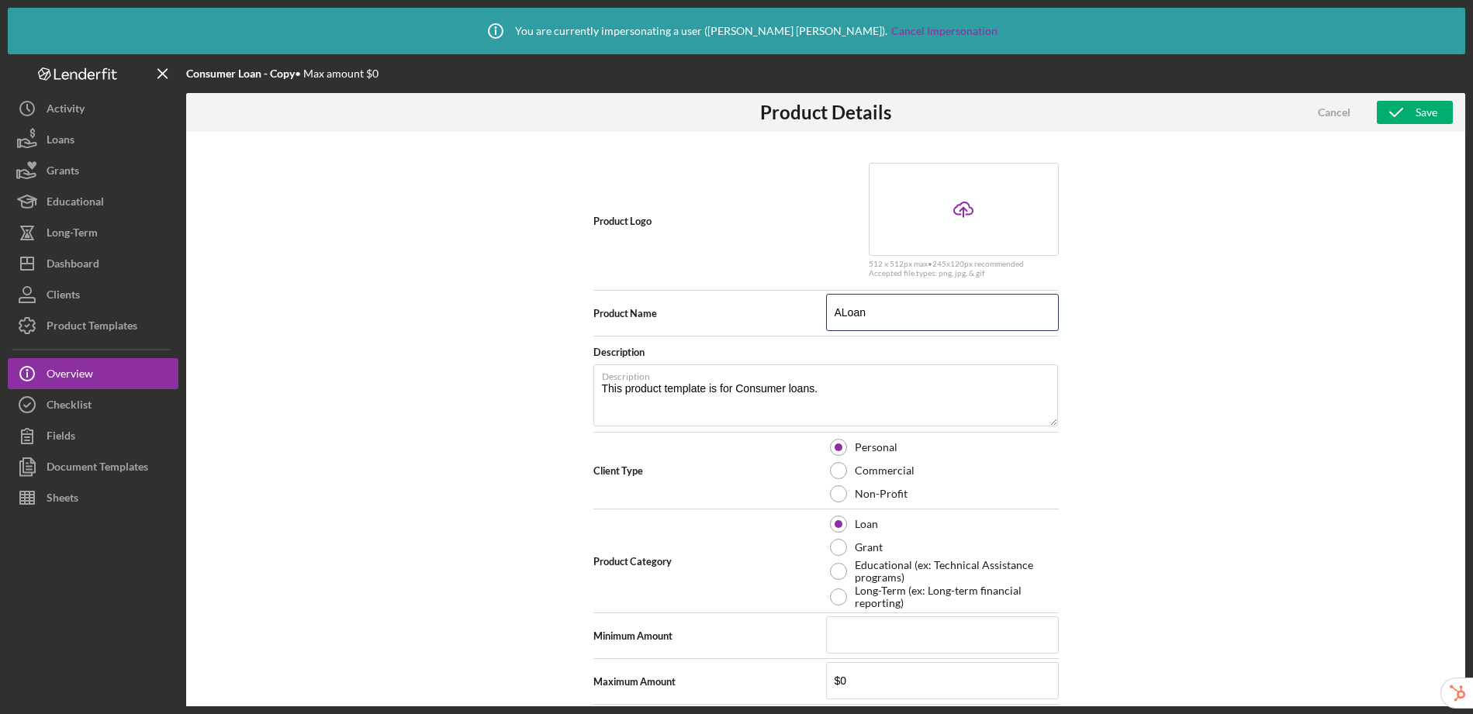
type input "AuLoan"
type textarea "Here's a snapshot of information that has been fully approved, as well as the i…"
type input "AutLoan"
type textarea "Here's a snapshot of information that has been fully approved, as well as the i…"
type input "AutoLoan"
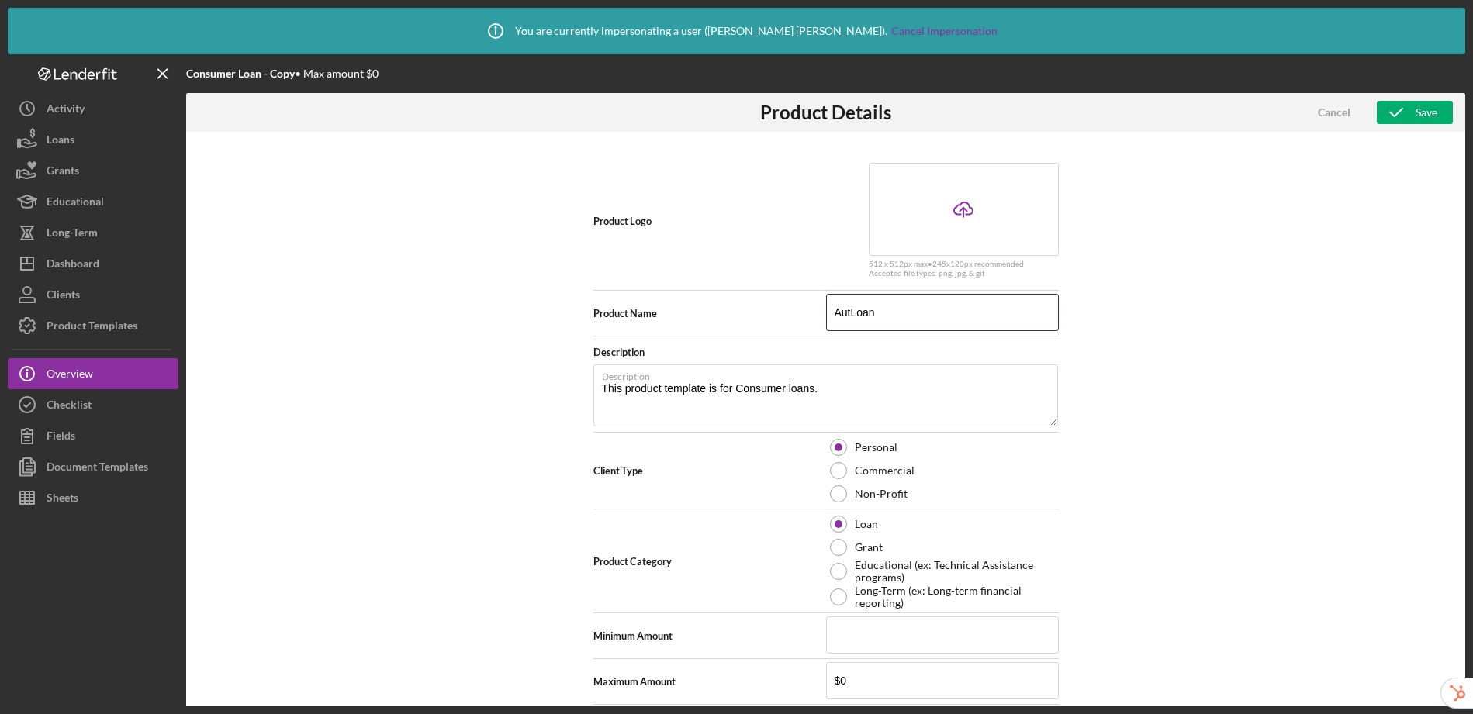
type textarea "Here's a snapshot of information that has been fully approved, as well as the i…"
type input "Auto Loan"
type textarea "Here's a snapshot of information that has been fully approved, as well as the i…"
type input "Auto Loan"
click at [1410, 112] on icon "button" at bounding box center [1396, 112] width 39 height 39
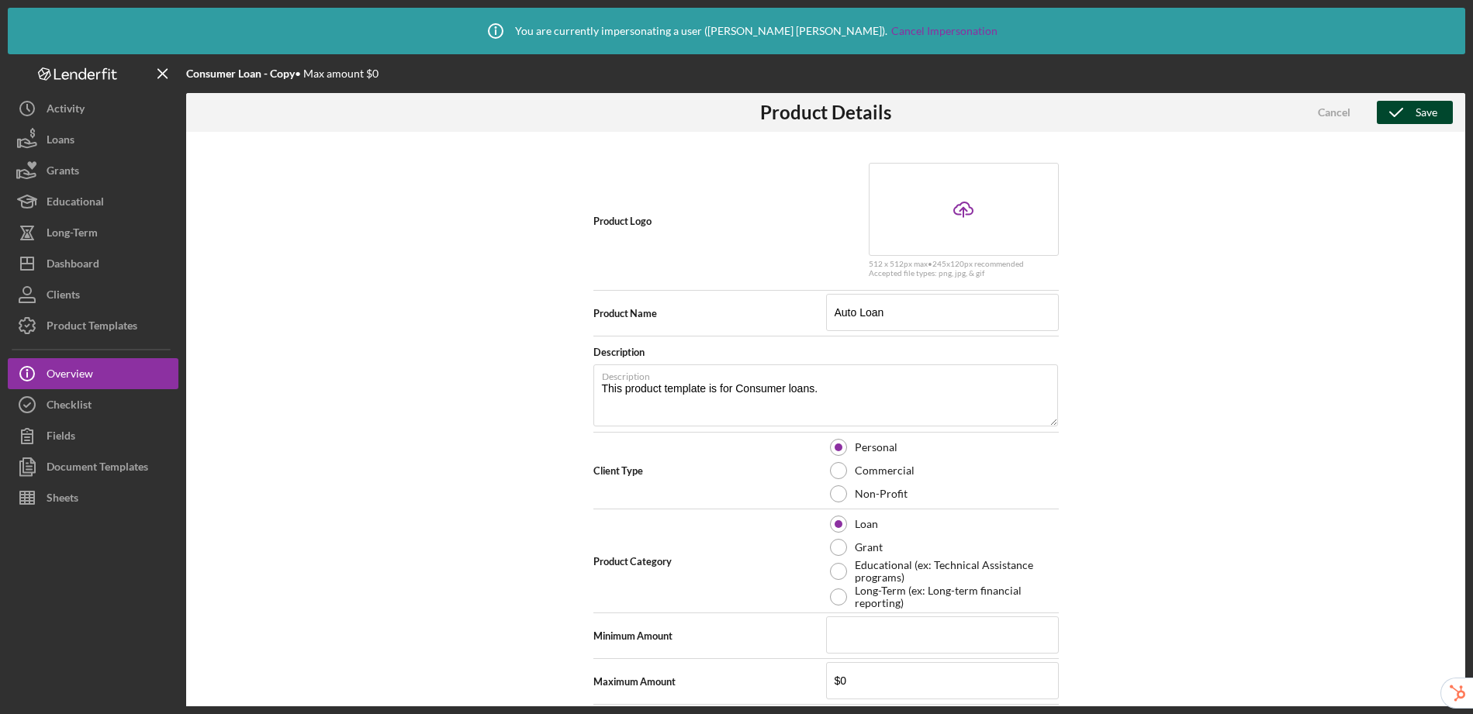
type textarea "Here's a snapshot of information that has been fully approved, as well as the i…"
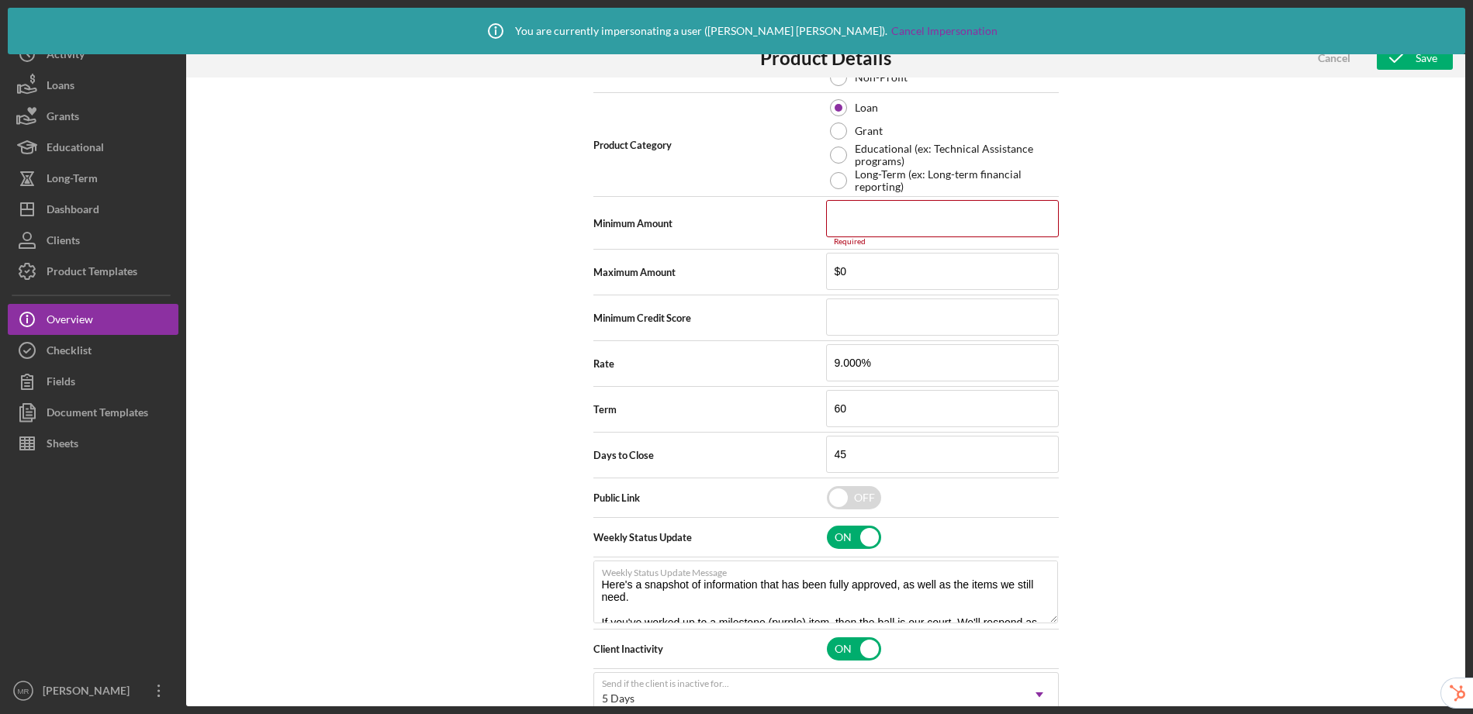
scroll to position [131, 0]
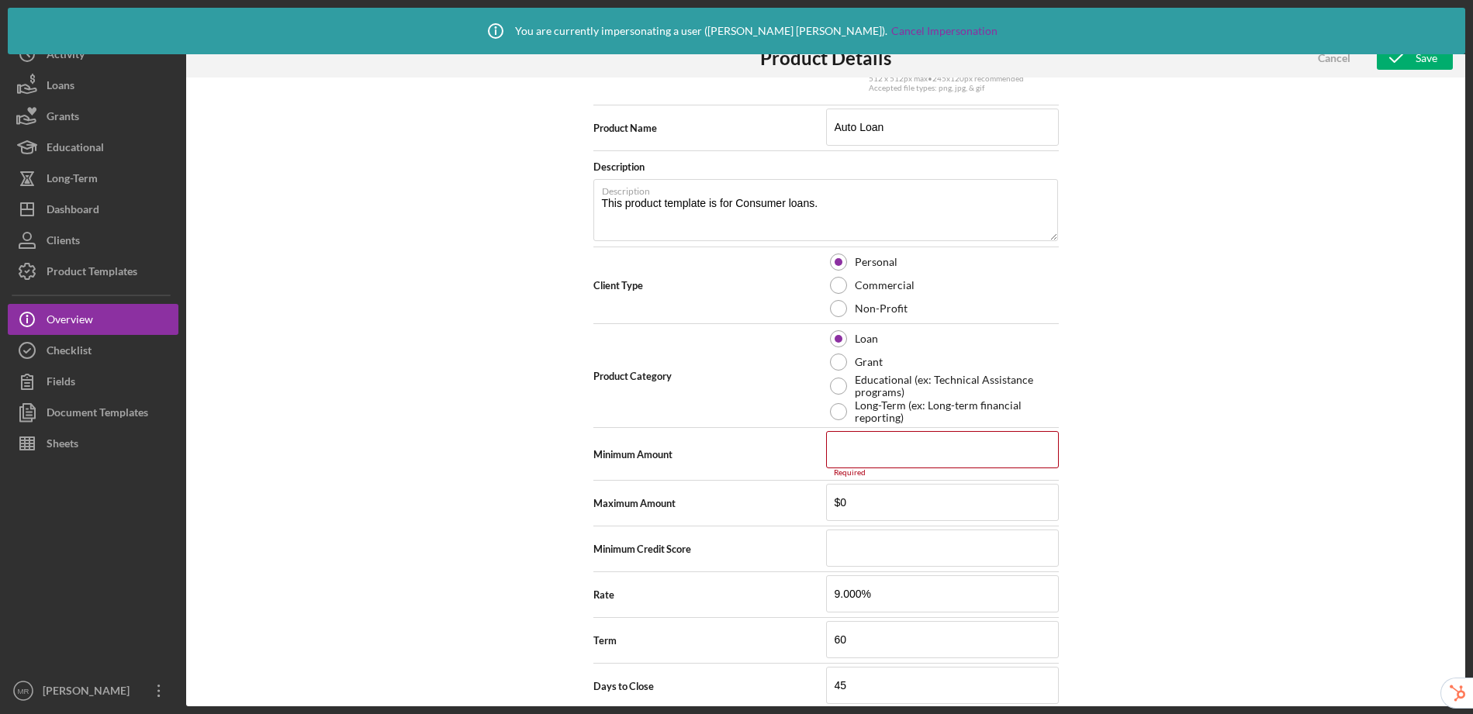
click at [1339, 61] on div "Cancel" at bounding box center [1334, 58] width 33 height 23
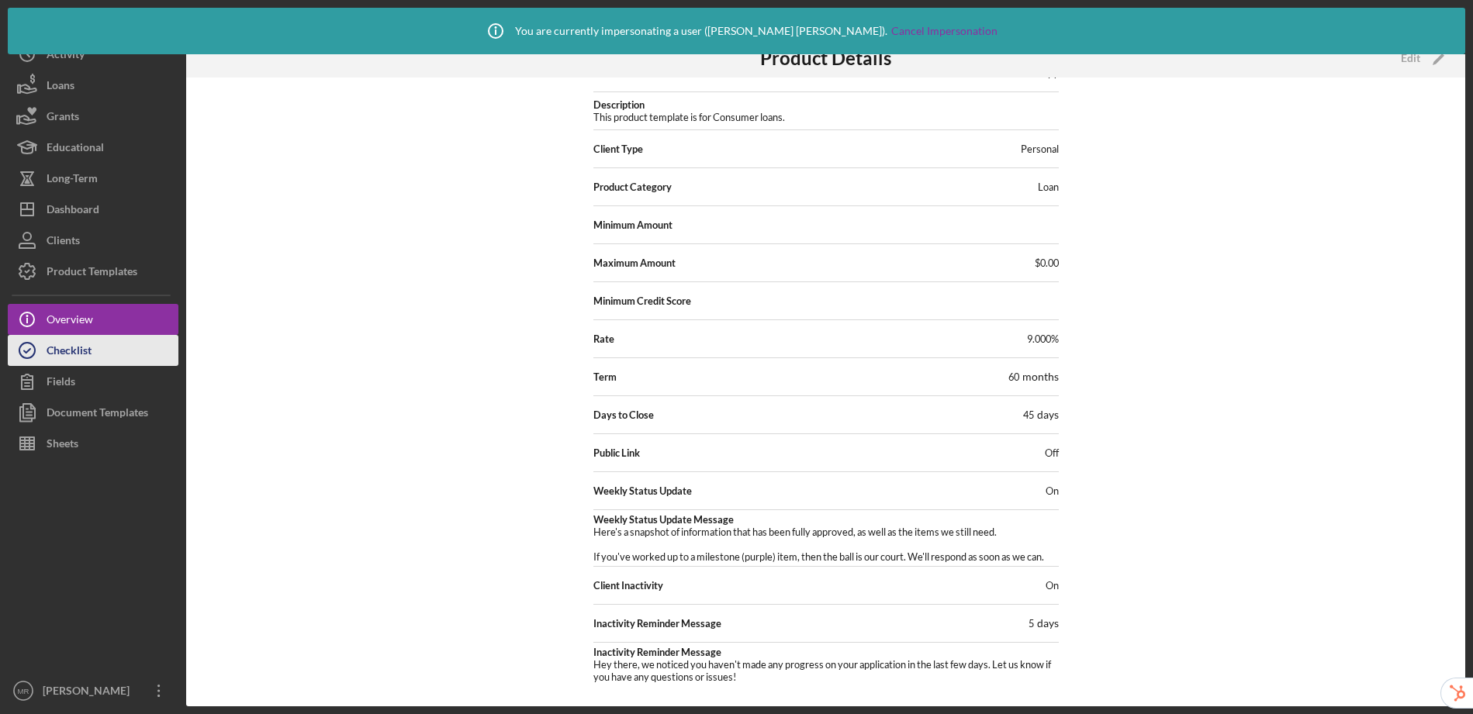
click at [109, 353] on button "Checklist" at bounding box center [93, 350] width 171 height 31
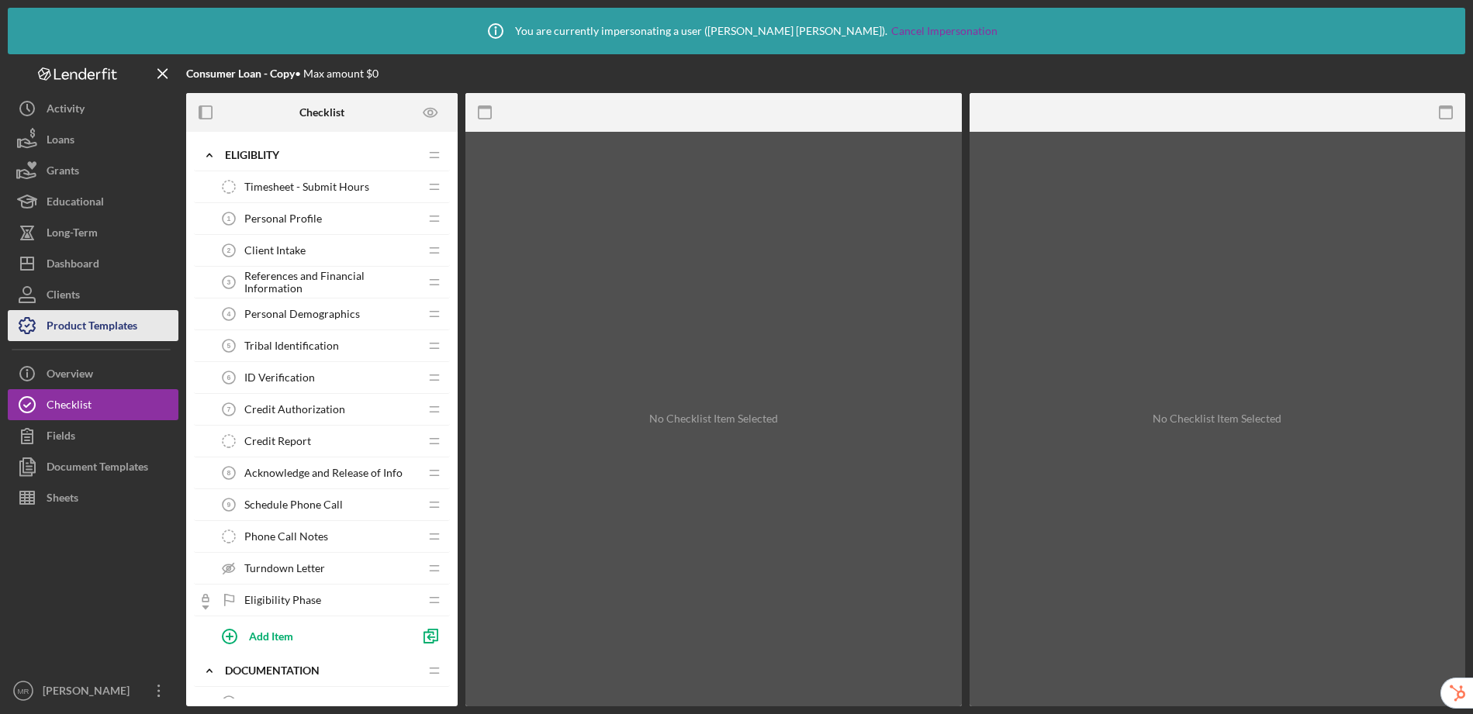
click at [81, 320] on div "Product Templates" at bounding box center [92, 327] width 91 height 35
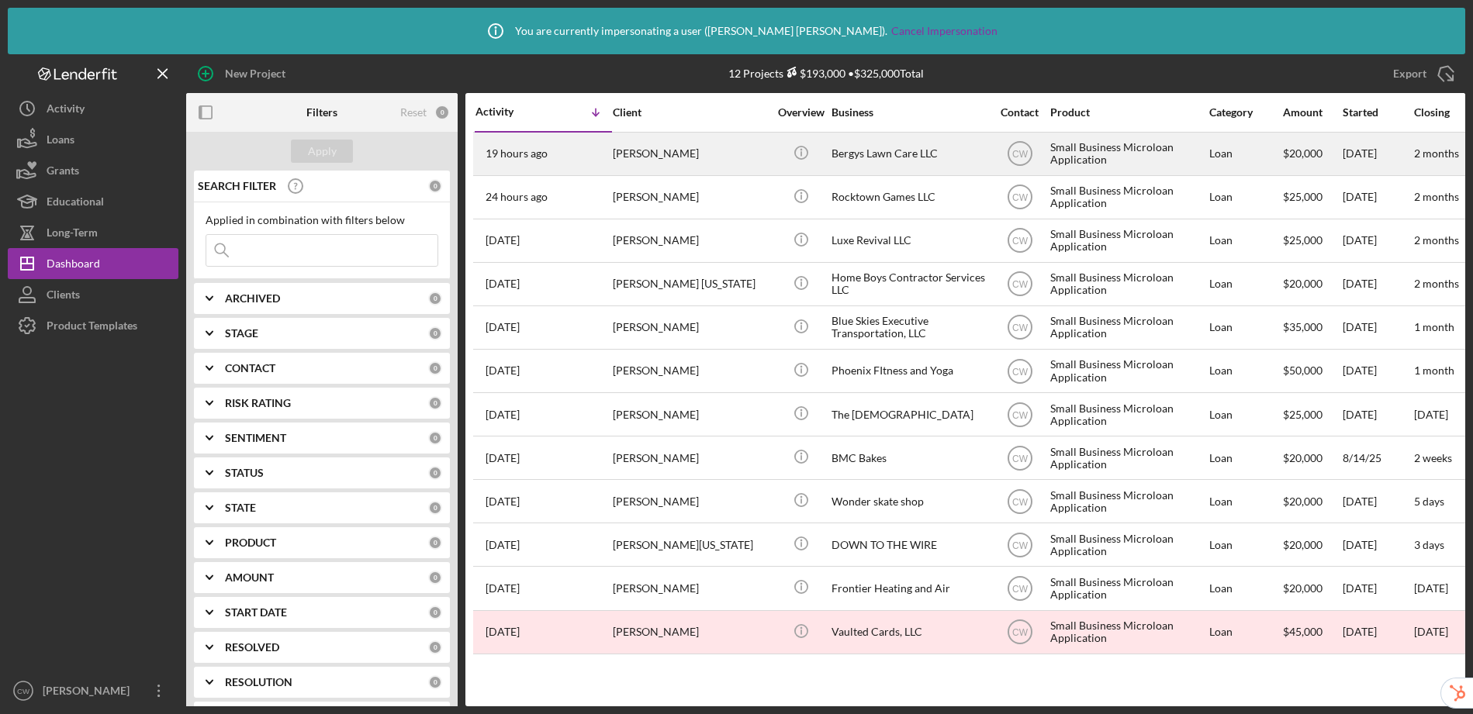
click at [929, 156] on div "Bergys Lawn Care LLC" at bounding box center [909, 153] width 155 height 41
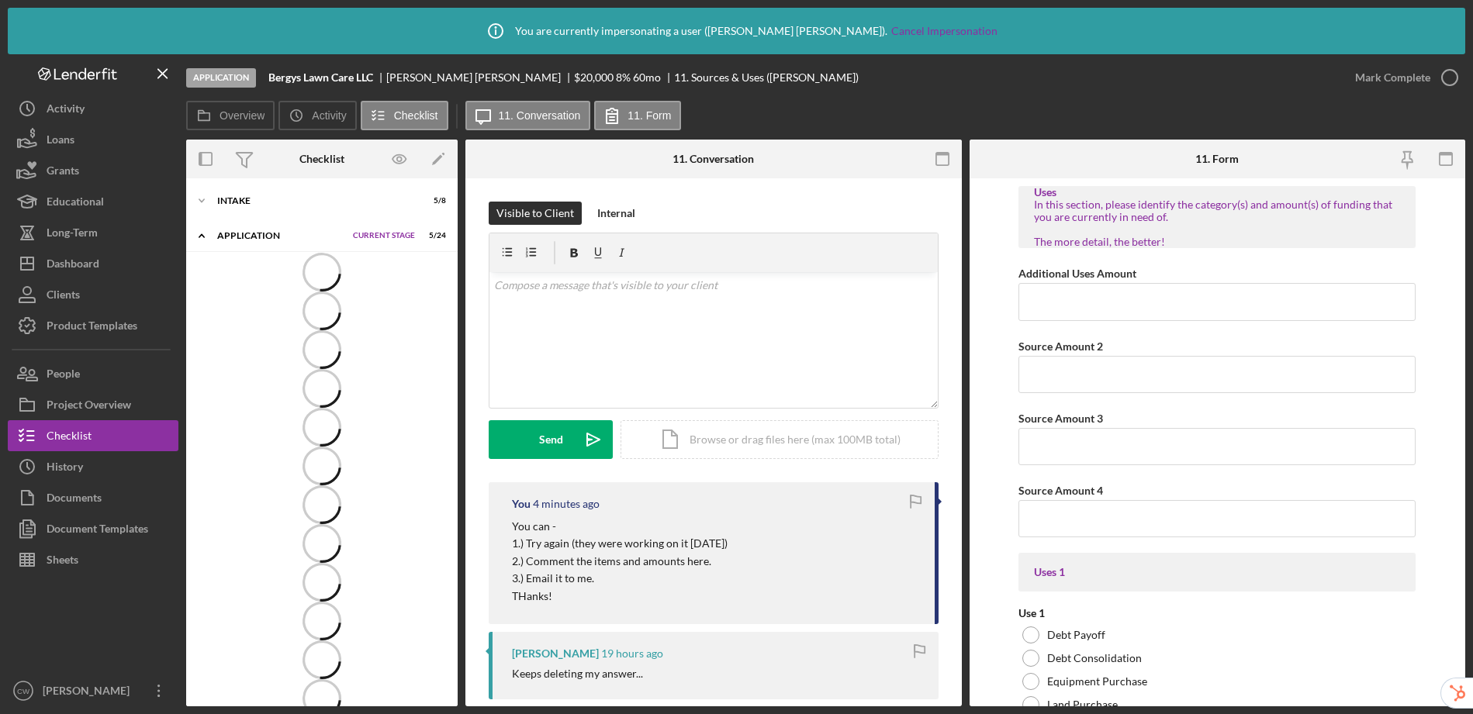
scroll to position [12, 0]
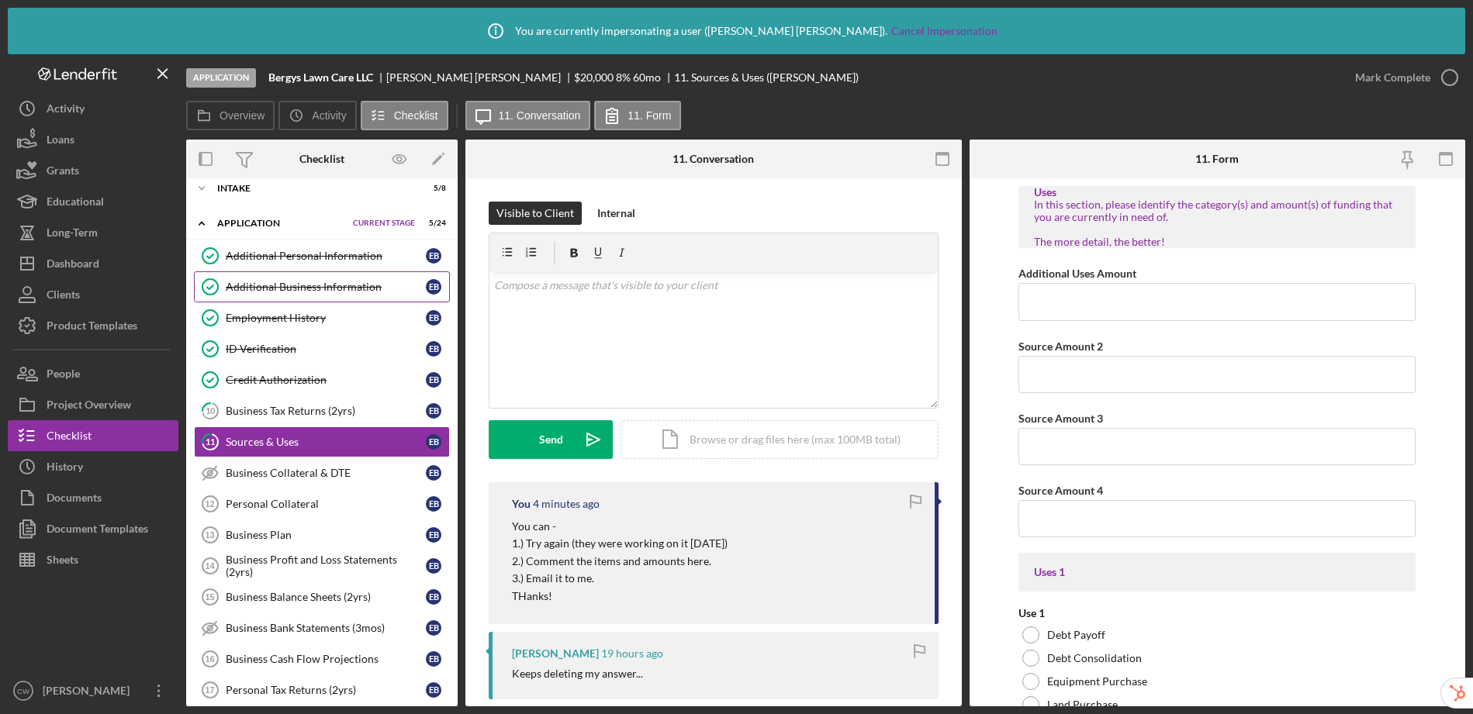
click at [302, 288] on div "Additional Business Information" at bounding box center [326, 287] width 200 height 12
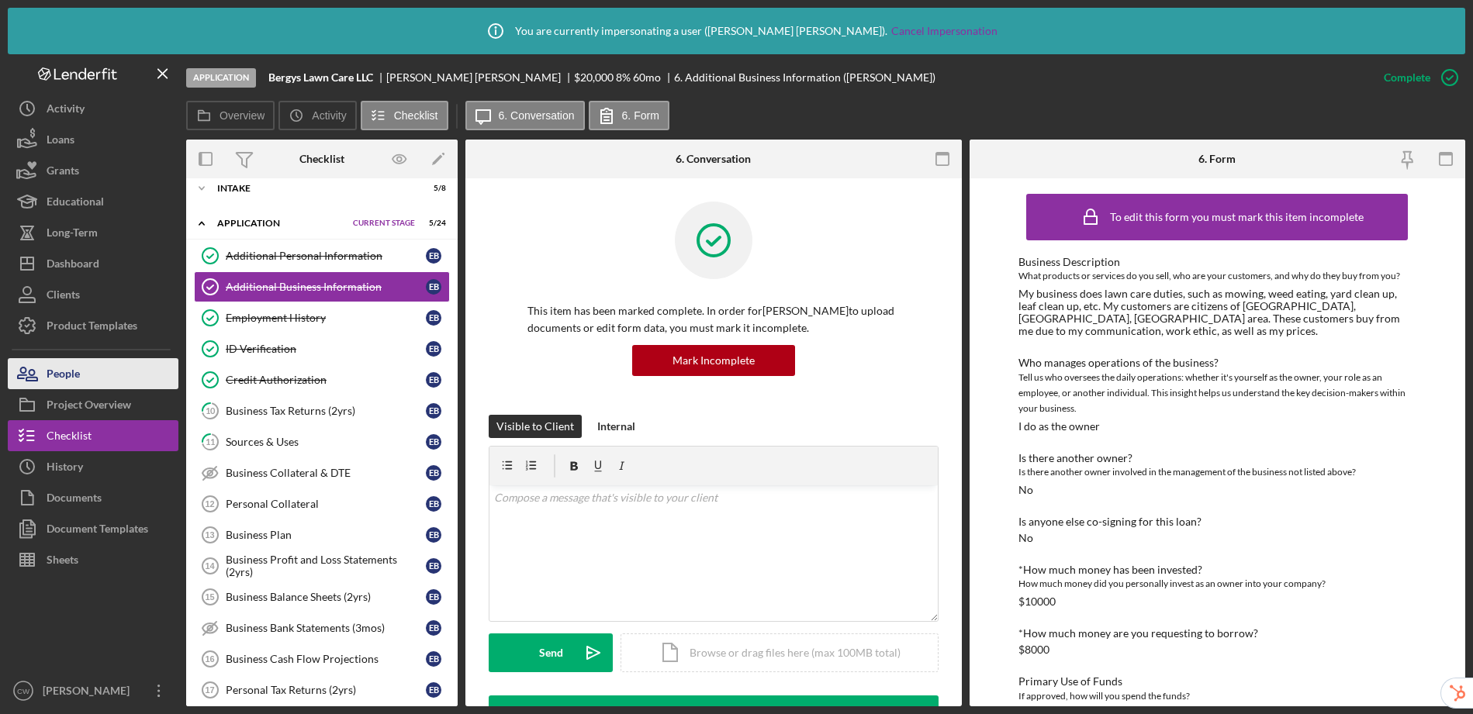
click at [79, 379] on div "People" at bounding box center [63, 375] width 33 height 35
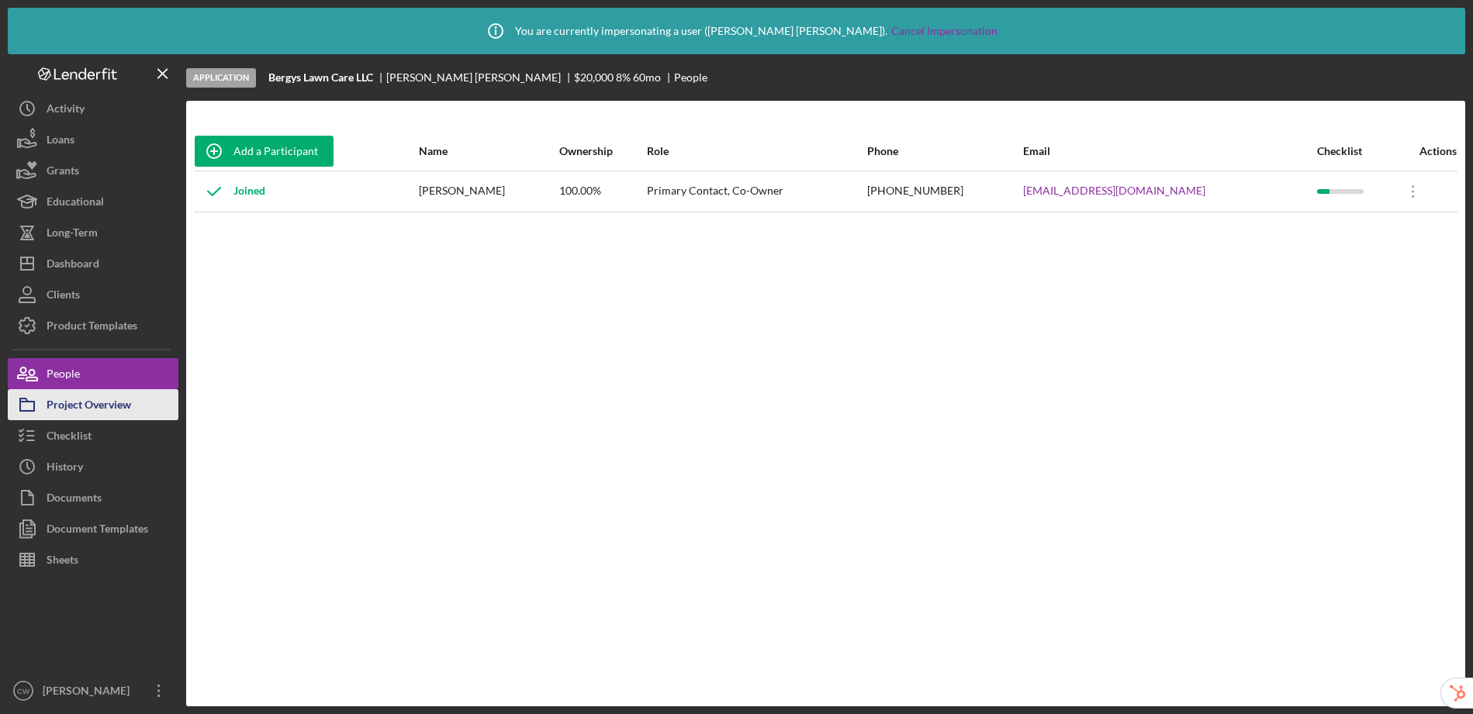
click at [98, 411] on div "Project Overview" at bounding box center [89, 406] width 85 height 35
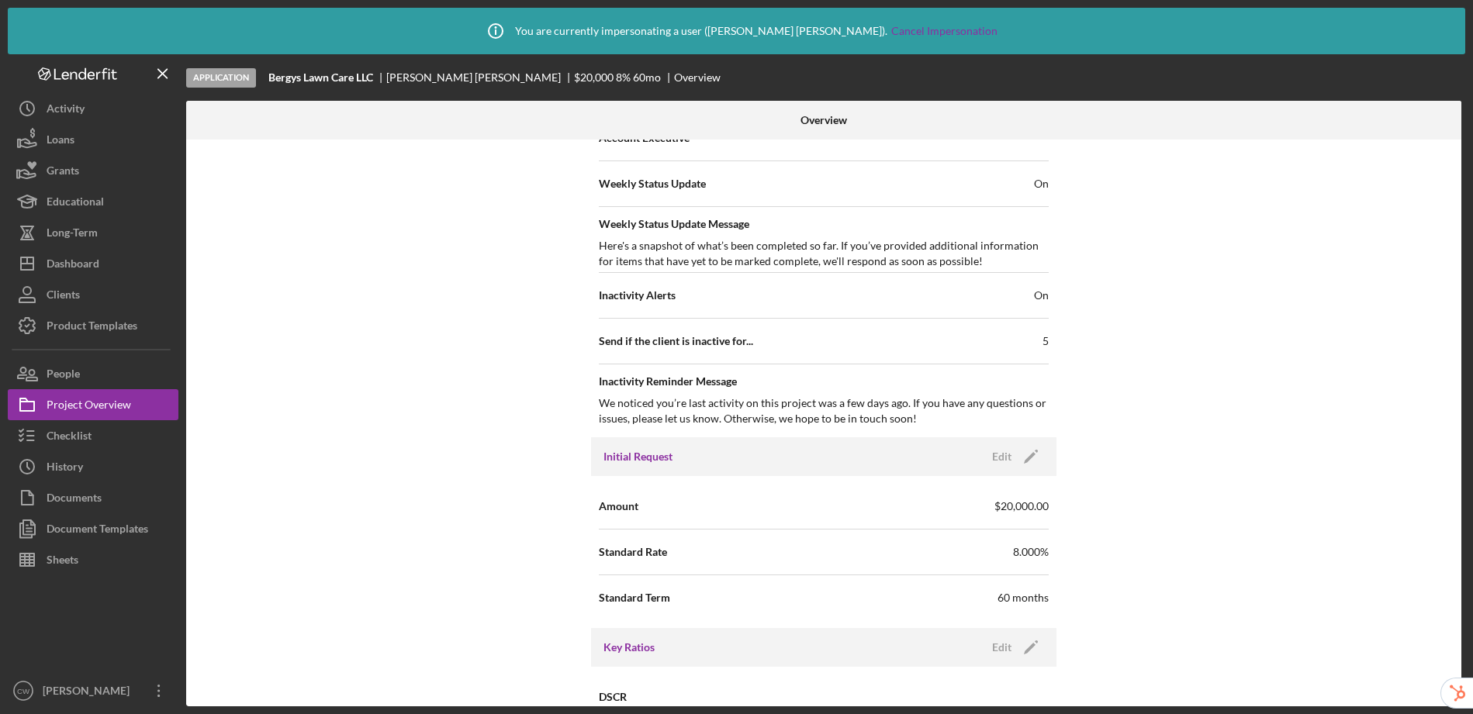
scroll to position [559, 0]
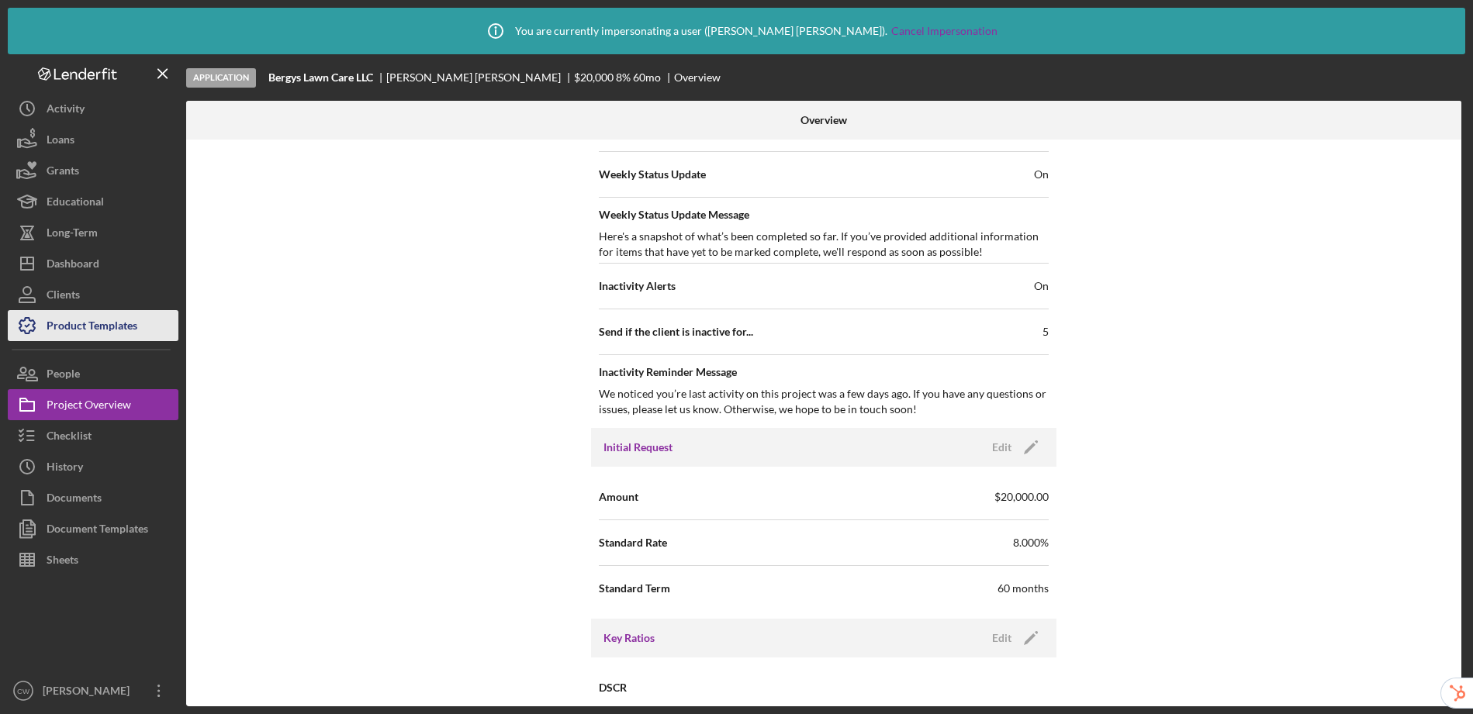
click at [64, 332] on div "Product Templates" at bounding box center [92, 327] width 91 height 35
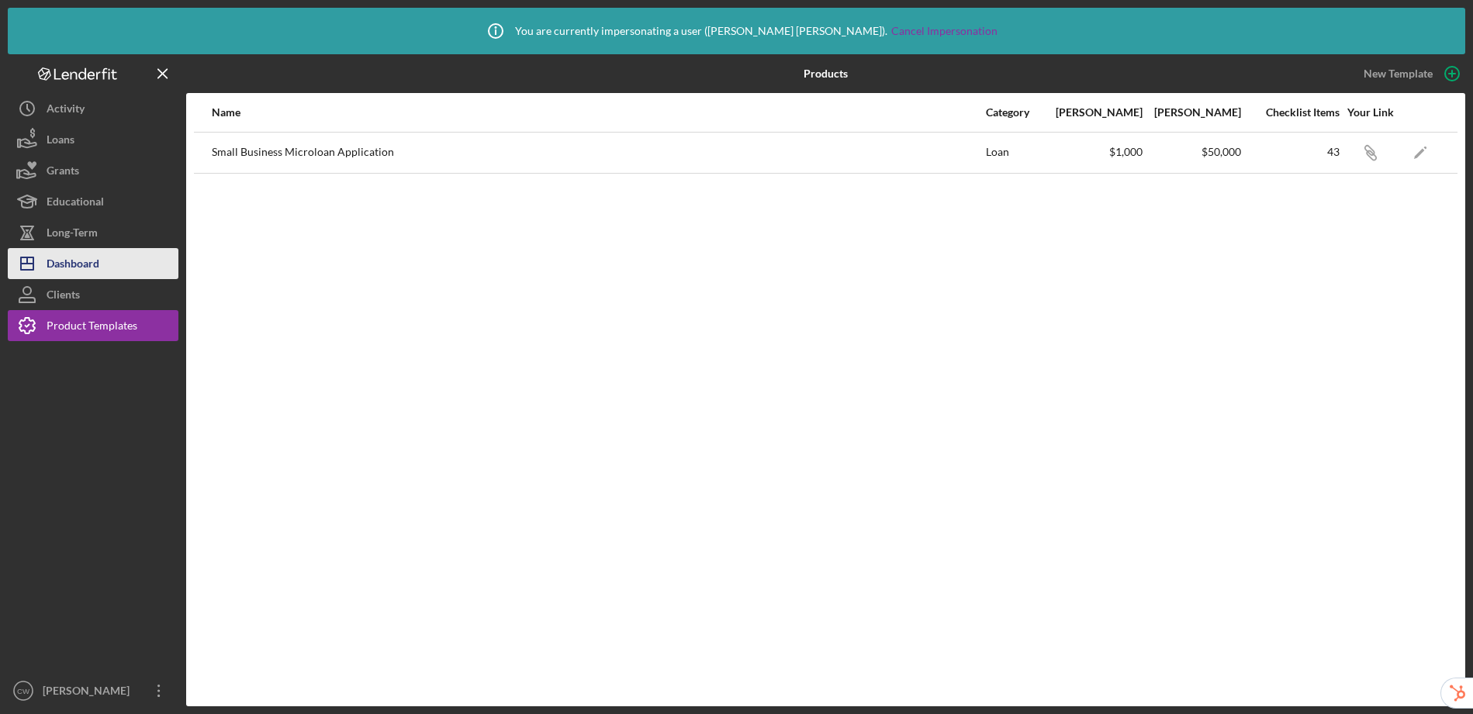
click at [103, 264] on button "Icon/Dashboard Dashboard" at bounding box center [93, 263] width 171 height 31
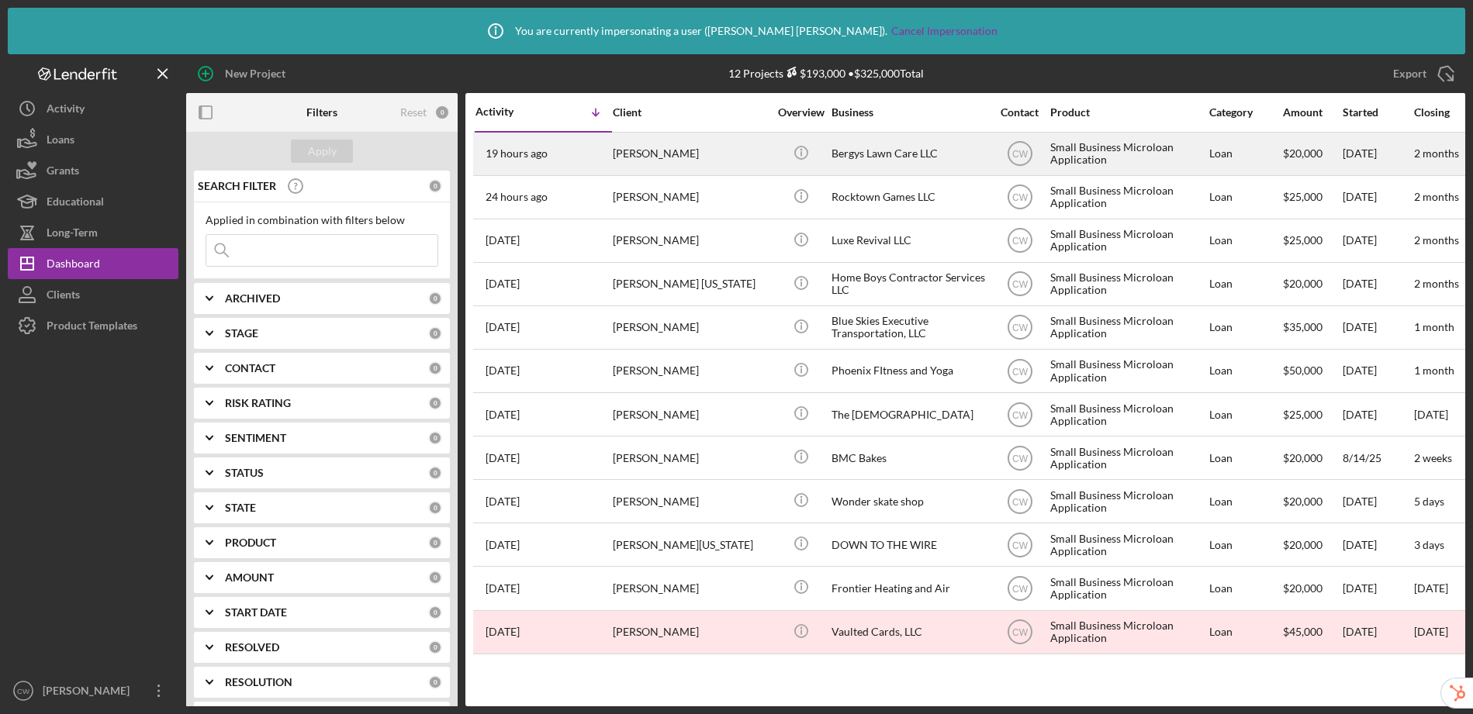
click at [1114, 147] on div "Small Business Microloan Application" at bounding box center [1127, 153] width 155 height 41
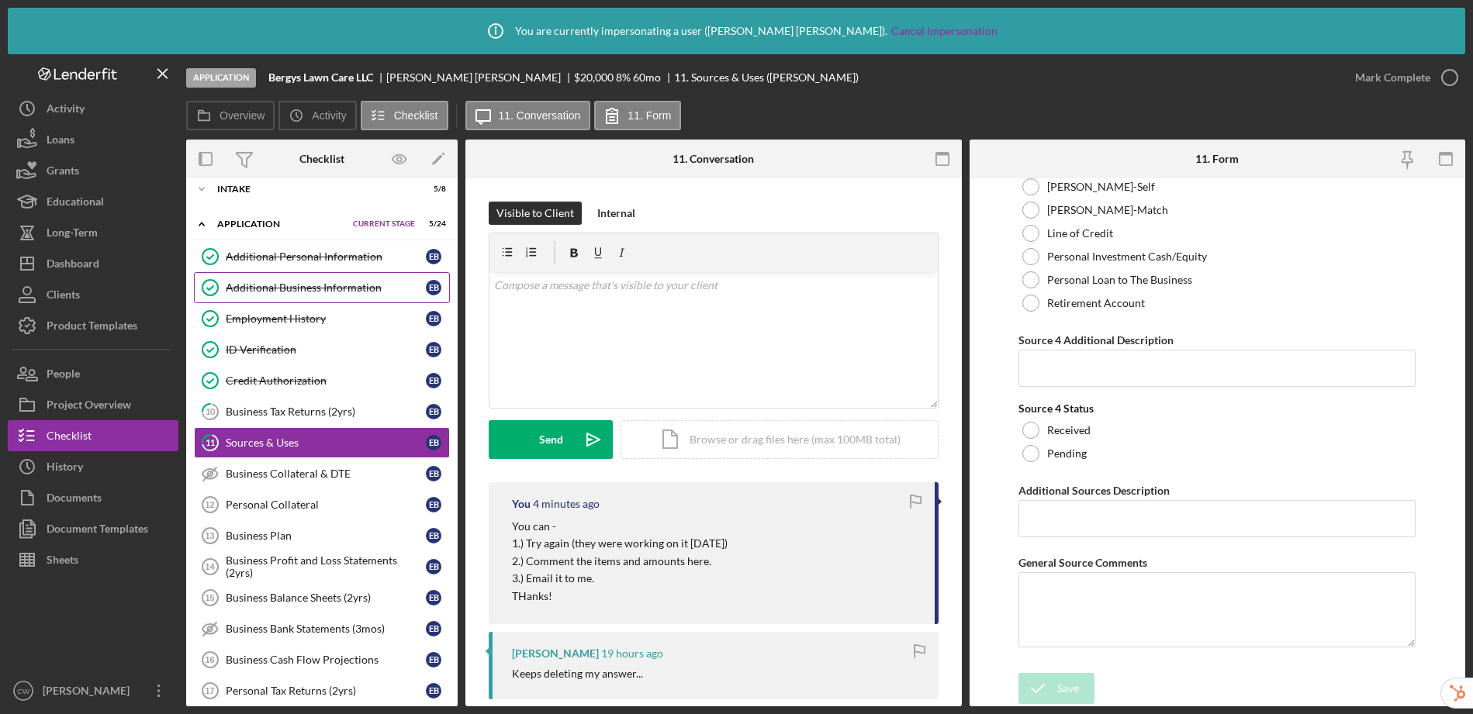
click at [318, 282] on div "Additional Business Information" at bounding box center [326, 288] width 200 height 12
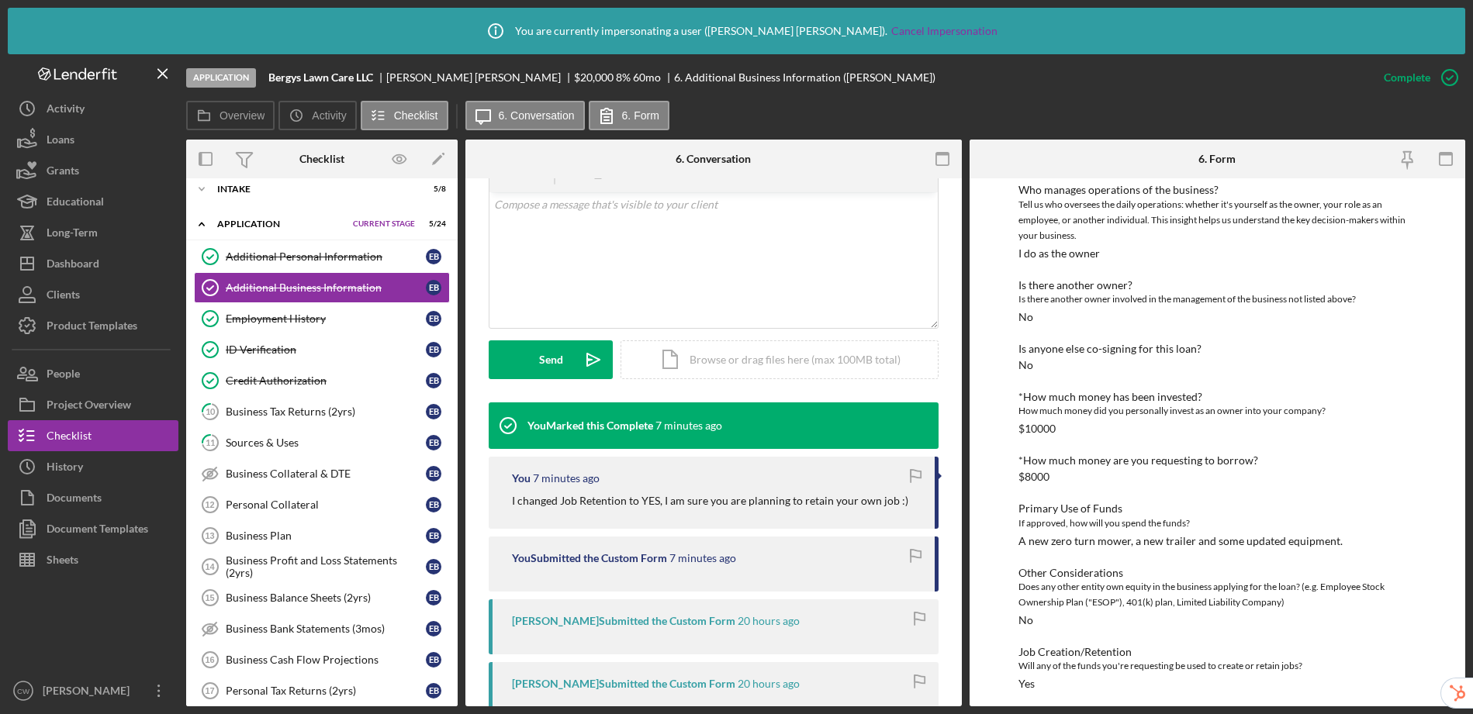
scroll to position [180, 0]
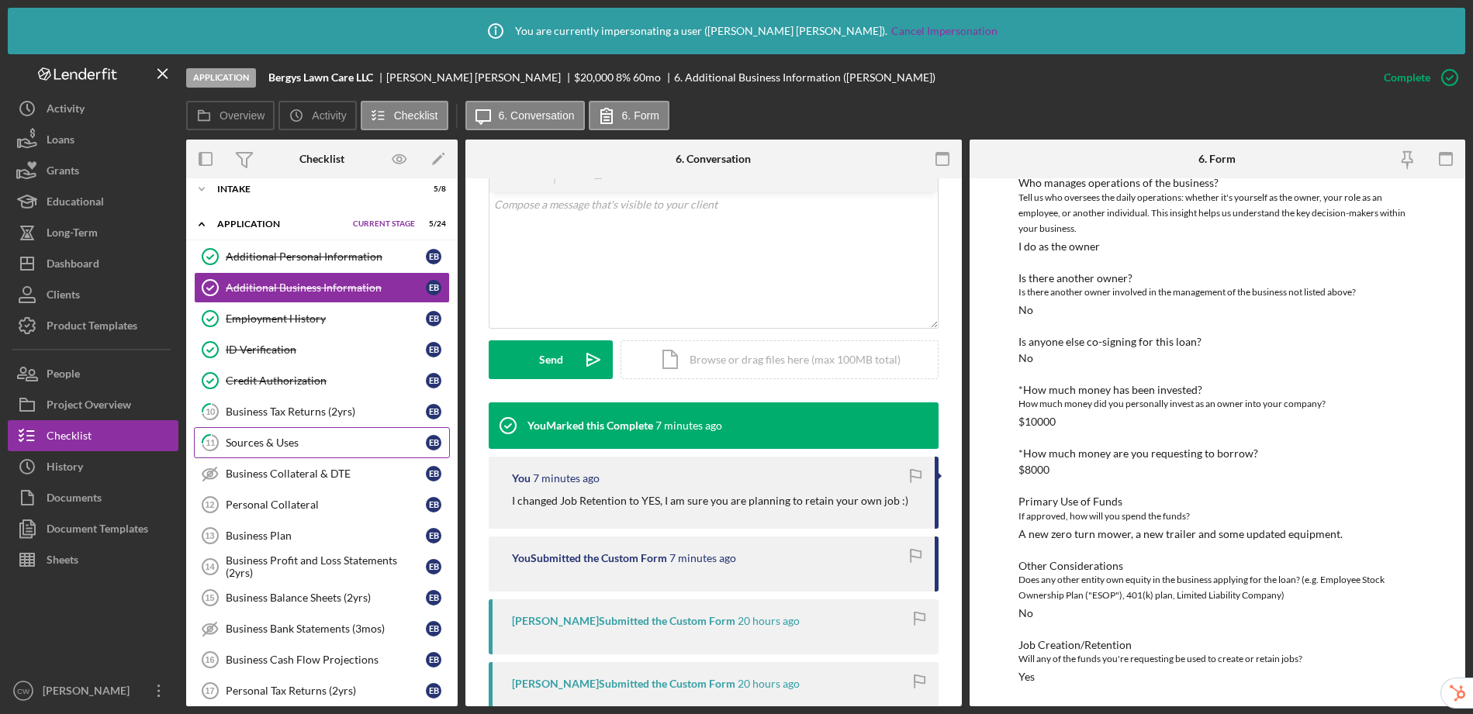
click at [306, 443] on div "Sources & Uses" at bounding box center [326, 443] width 200 height 12
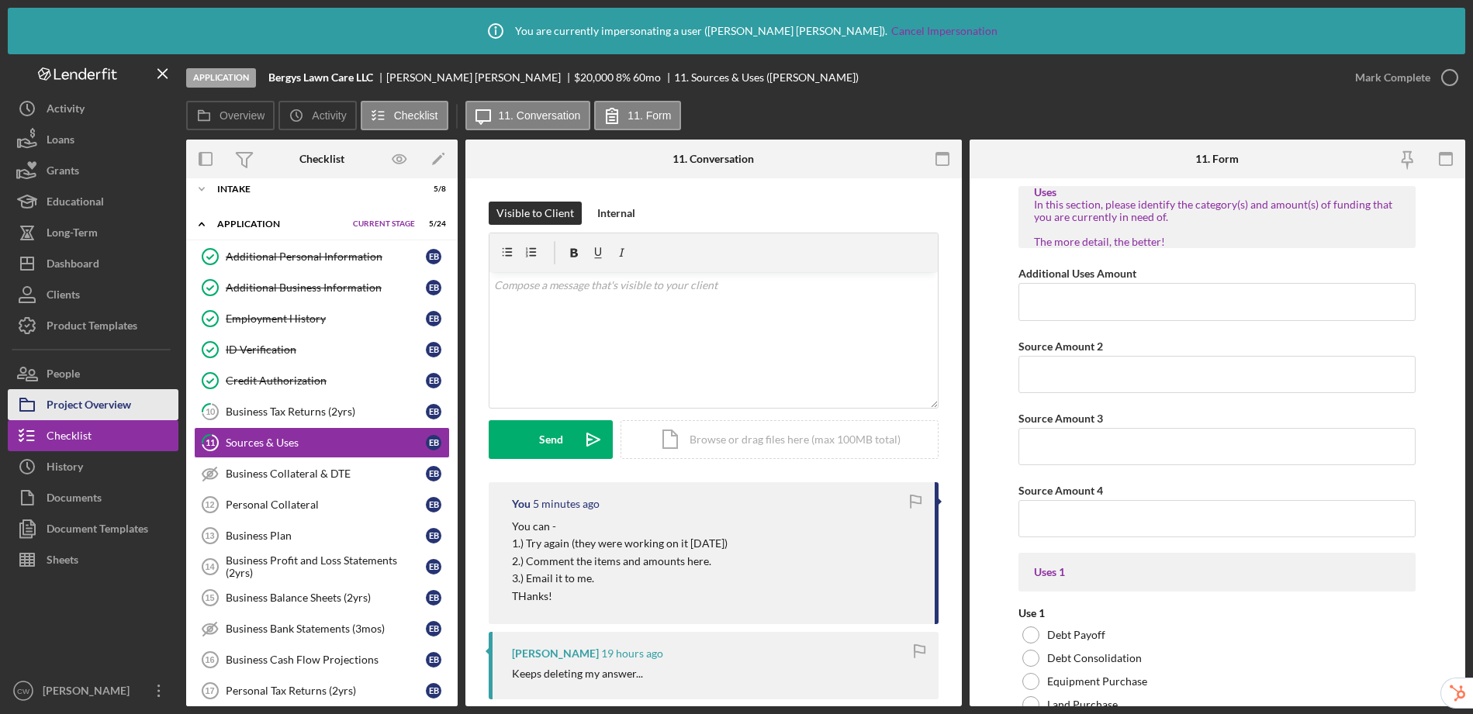
click at [61, 393] on div "Project Overview" at bounding box center [89, 406] width 85 height 35
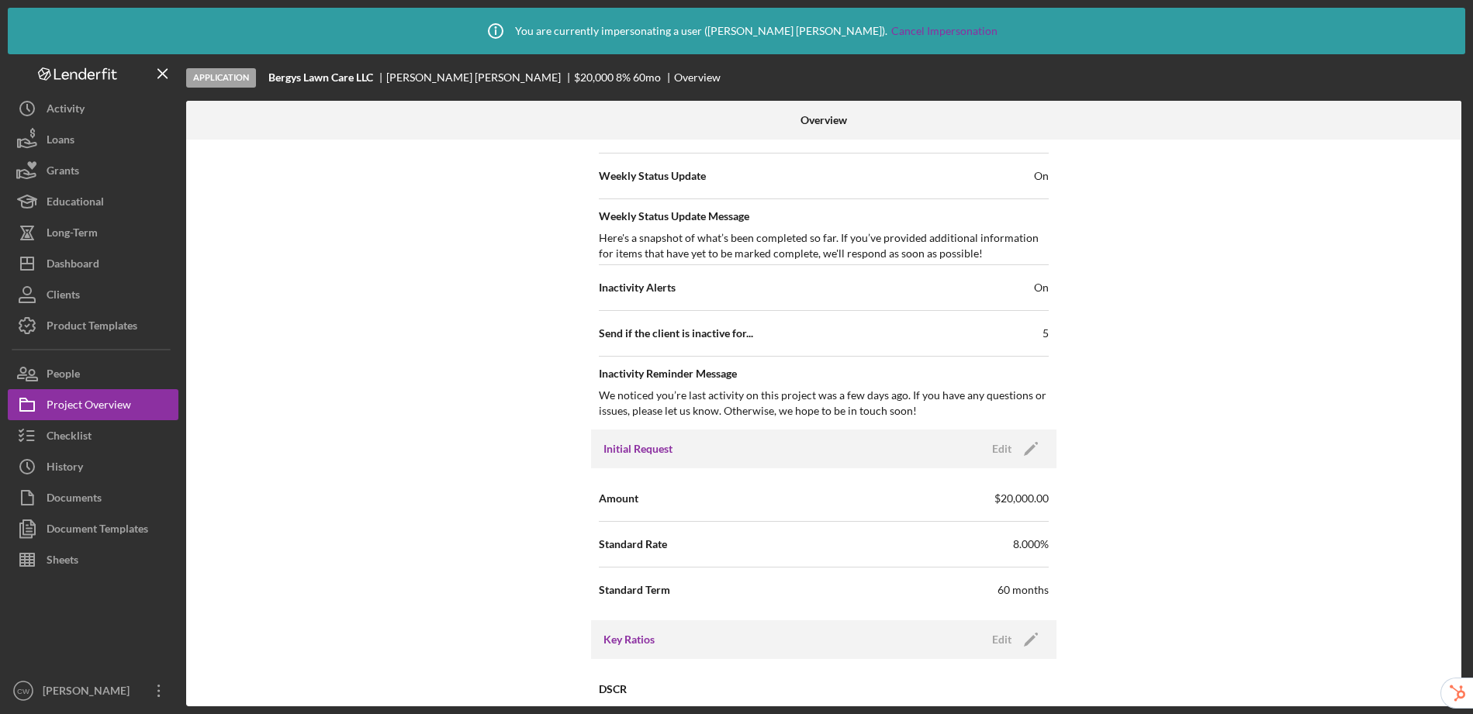
scroll to position [697, 0]
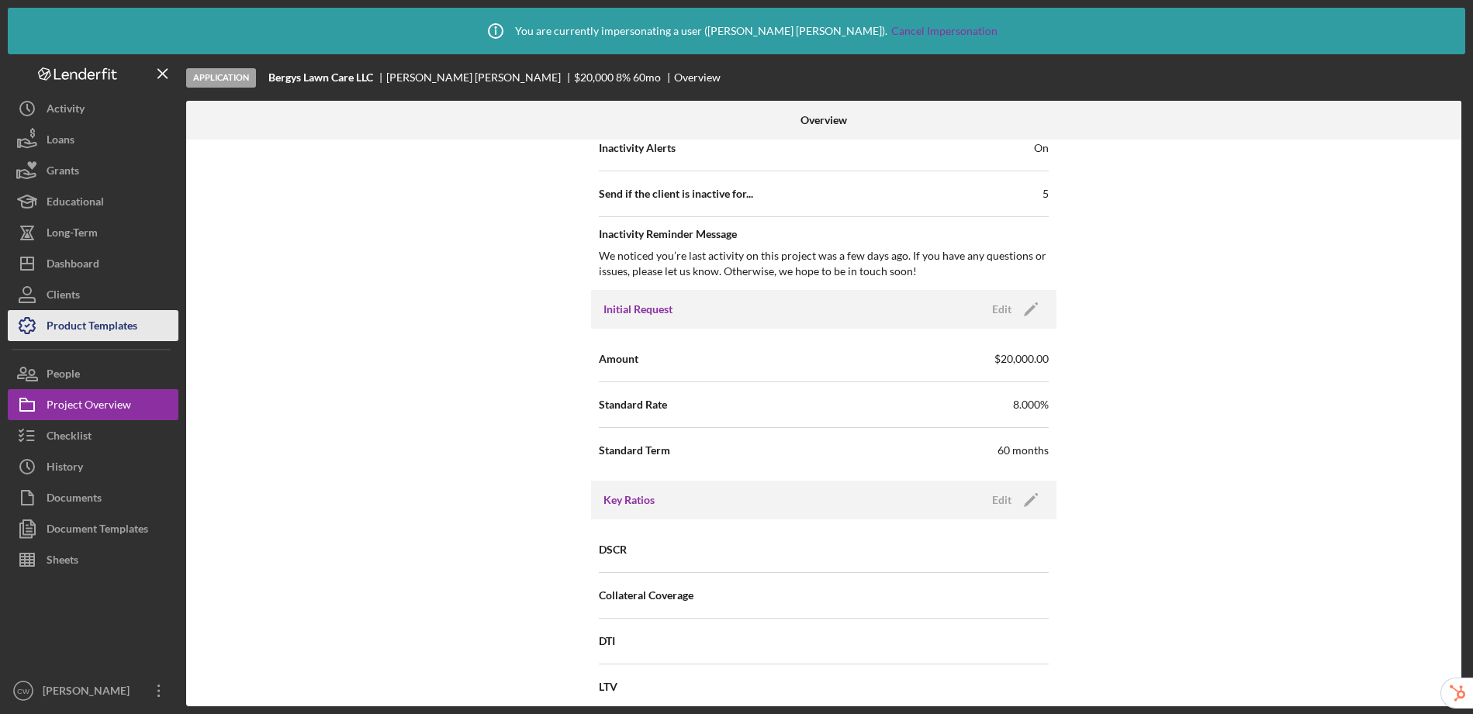
click at [68, 325] on div "Product Templates" at bounding box center [92, 327] width 91 height 35
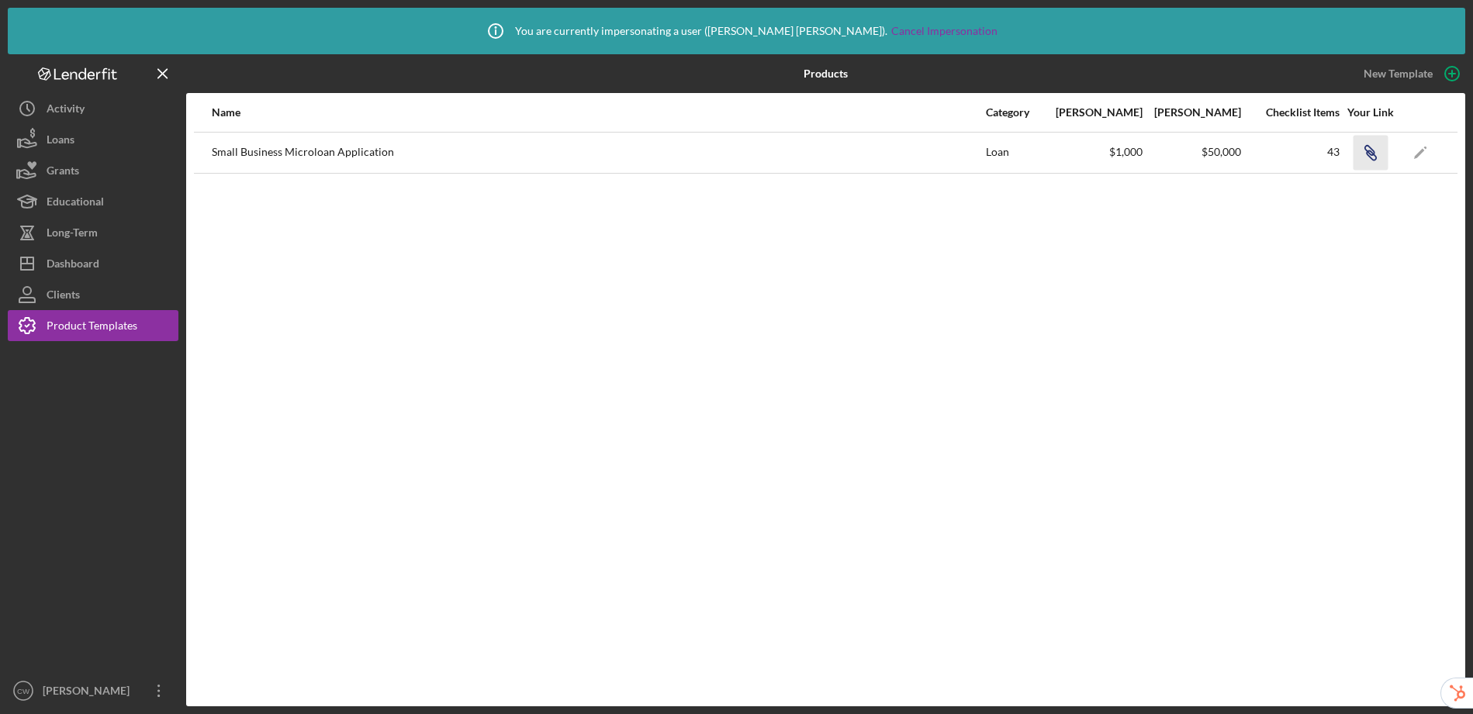
click at [1369, 151] on icon "button" at bounding box center [1371, 155] width 9 height 9
click at [95, 268] on div "Dashboard" at bounding box center [73, 265] width 53 height 35
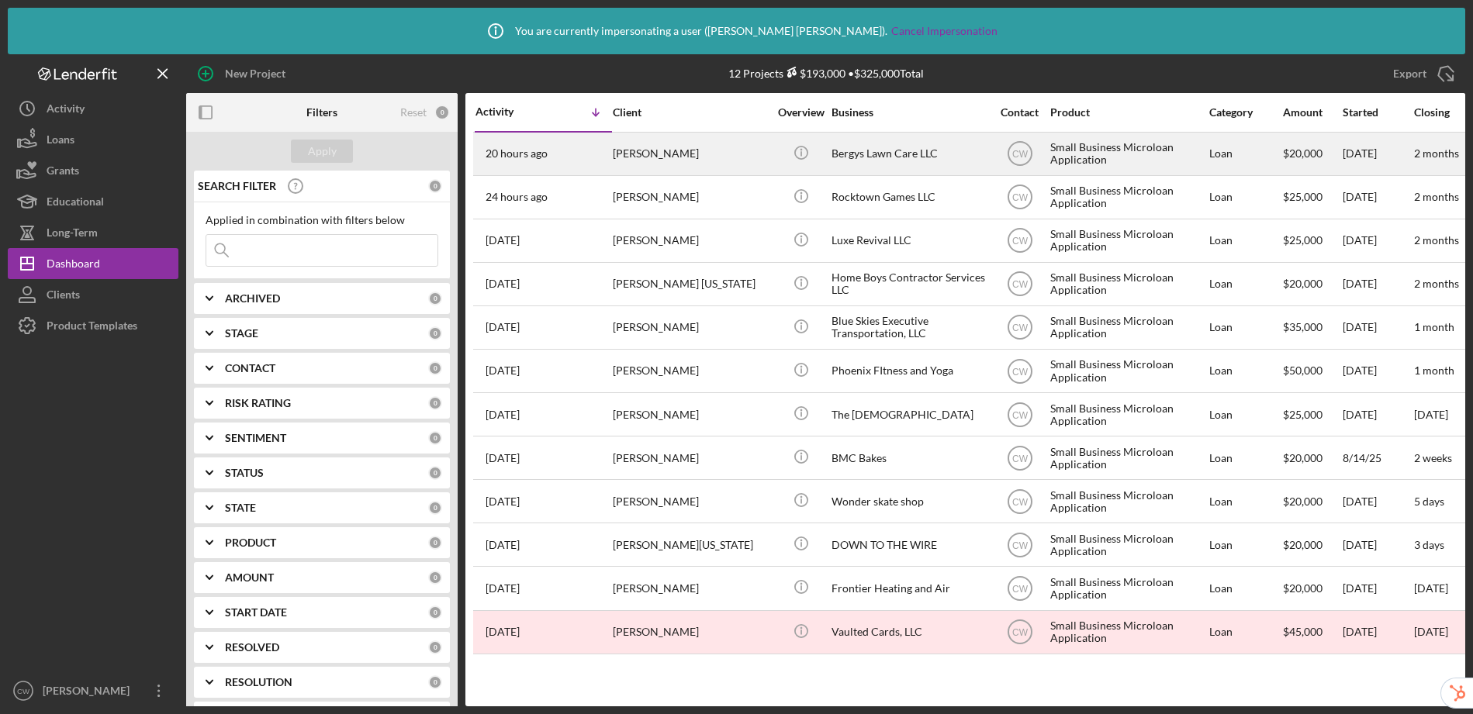
click at [892, 155] on div "Bergys Lawn Care LLC" at bounding box center [909, 153] width 155 height 41
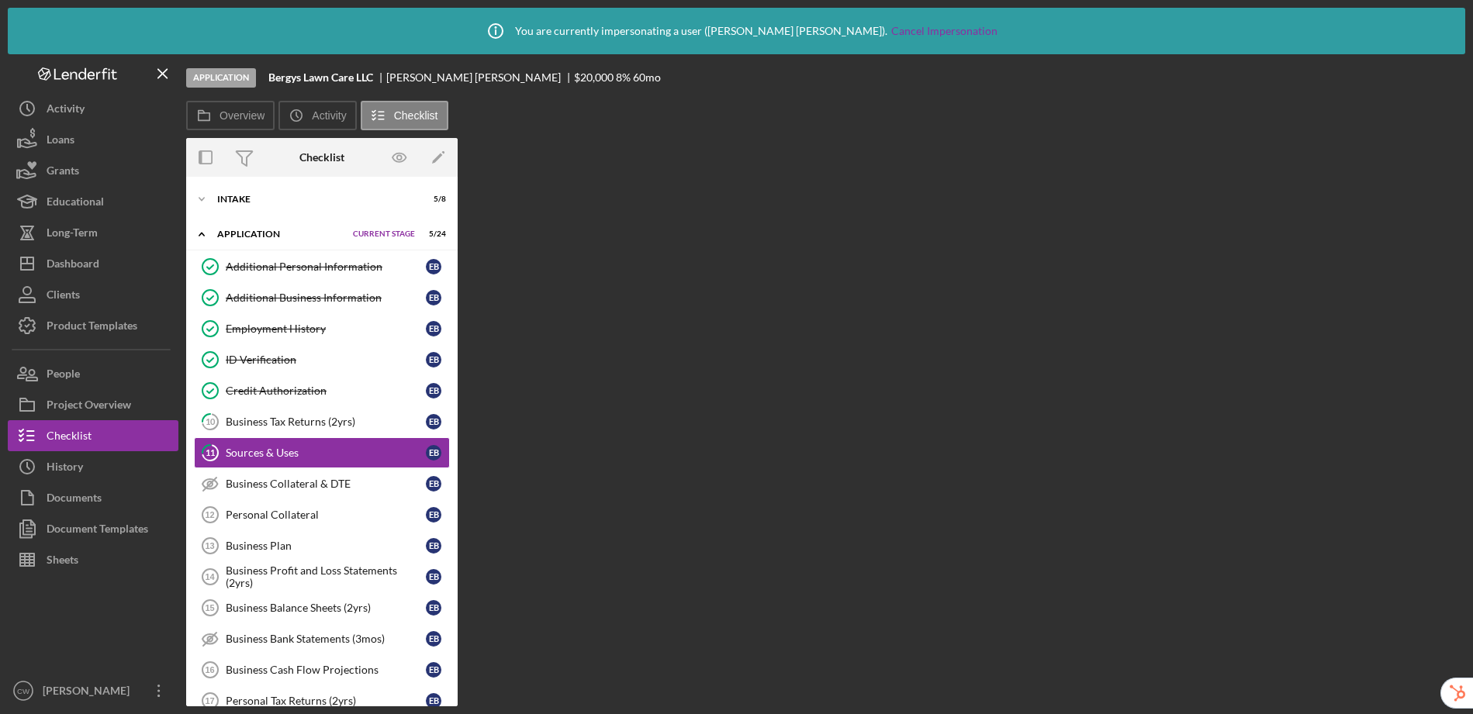
scroll to position [12, 0]
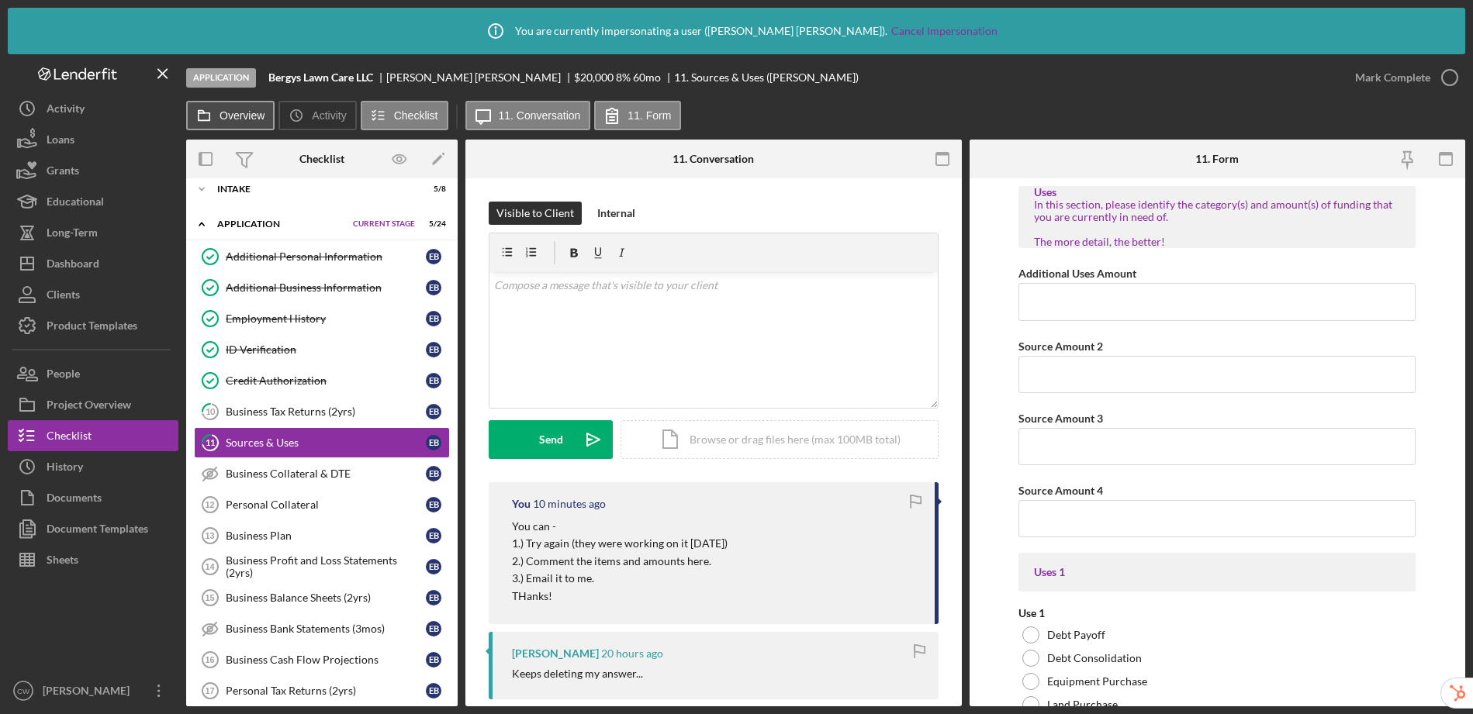
click at [243, 116] on label "Overview" at bounding box center [242, 115] width 45 height 12
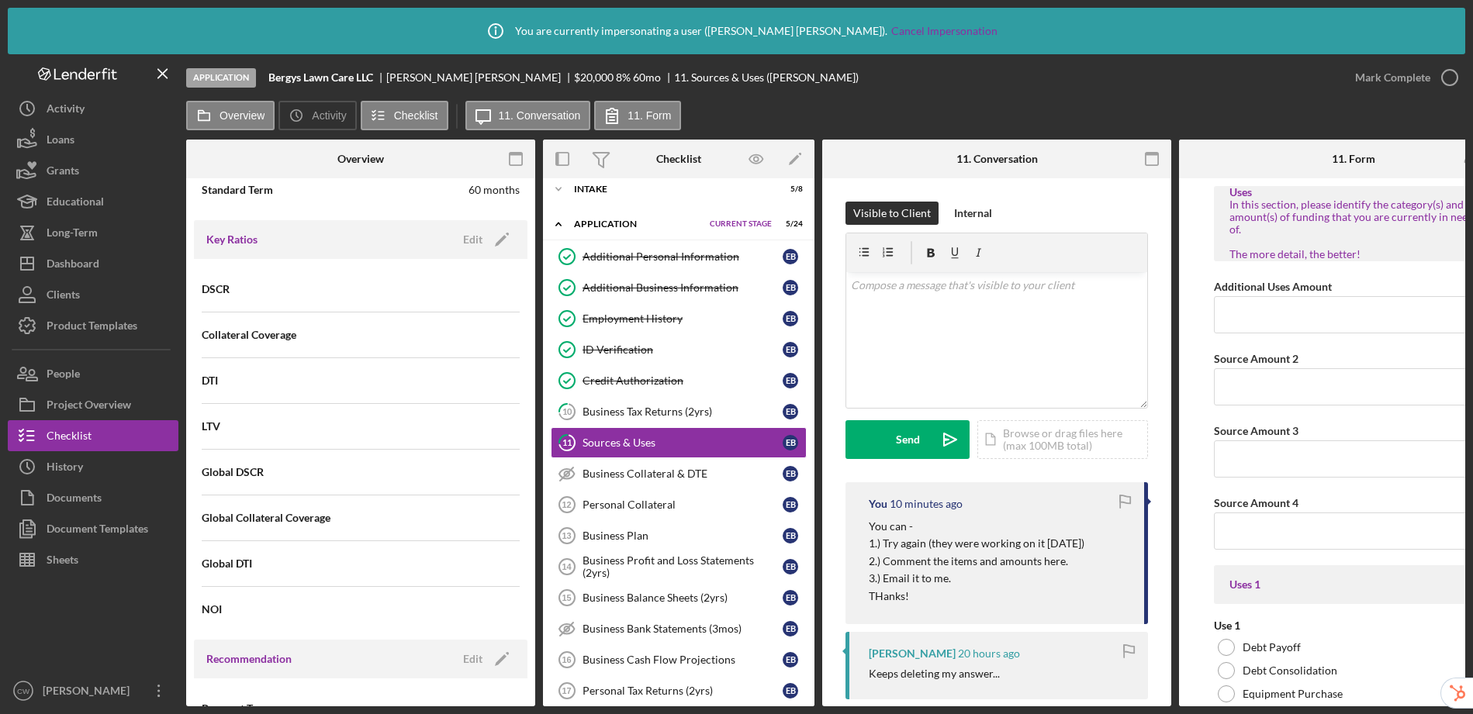
scroll to position [1371, 0]
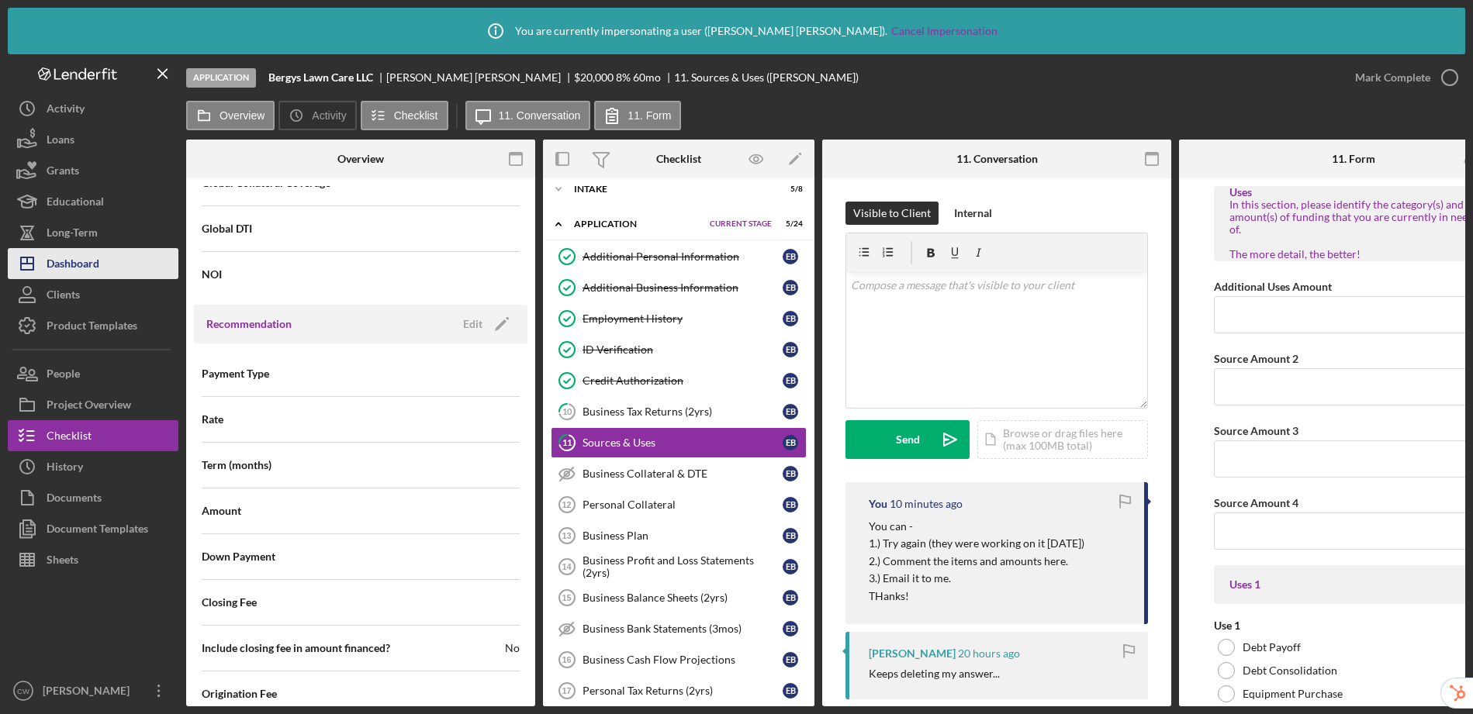
click at [92, 266] on div "Dashboard" at bounding box center [73, 265] width 53 height 35
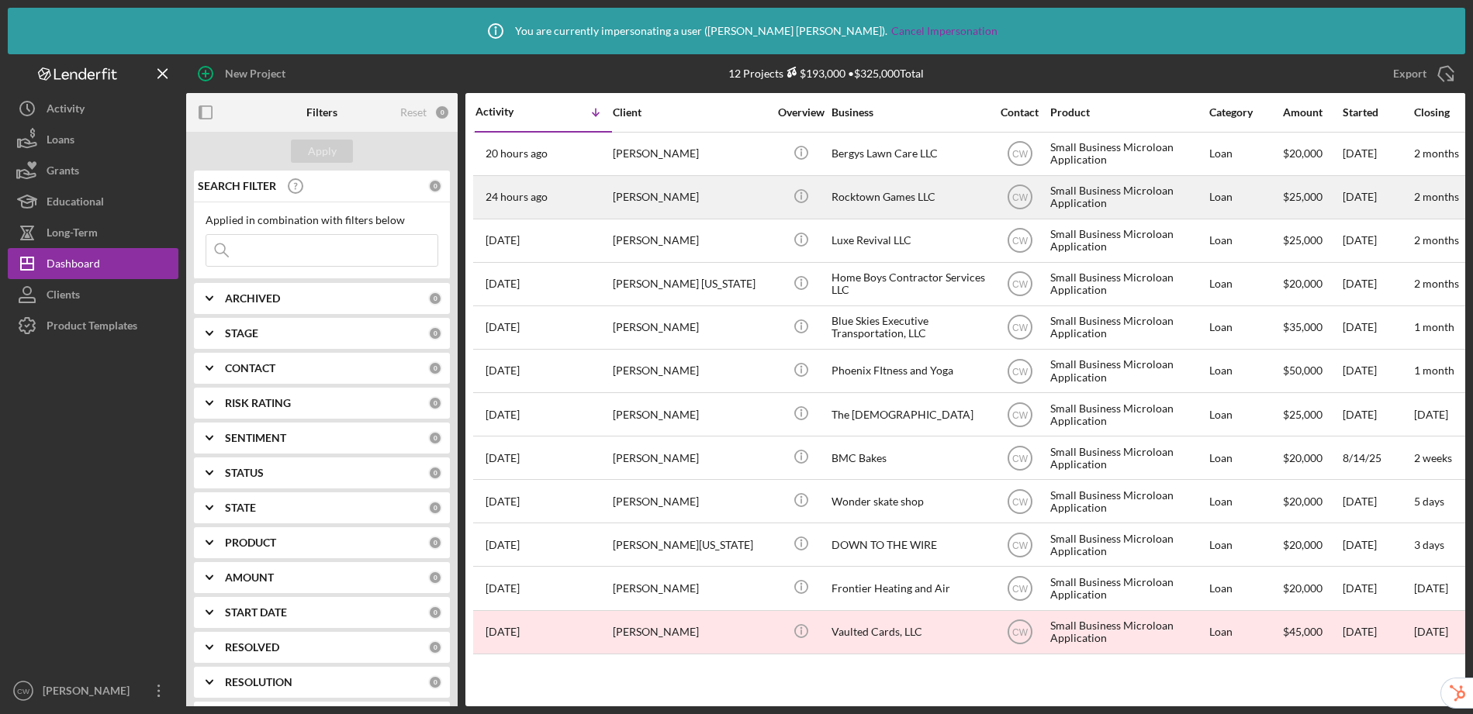
click at [916, 200] on div "Rocktown Games LLC" at bounding box center [909, 197] width 155 height 41
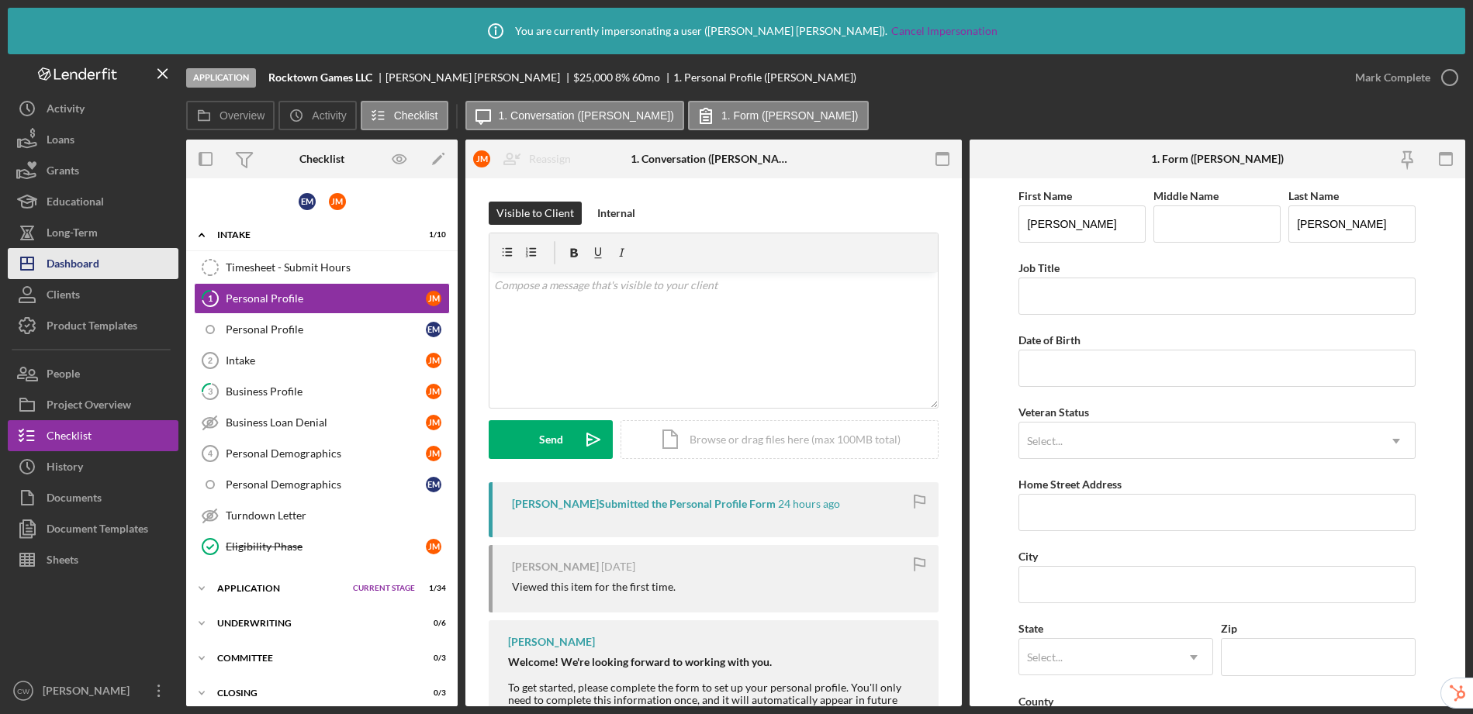
click at [98, 266] on div "Dashboard" at bounding box center [73, 265] width 53 height 35
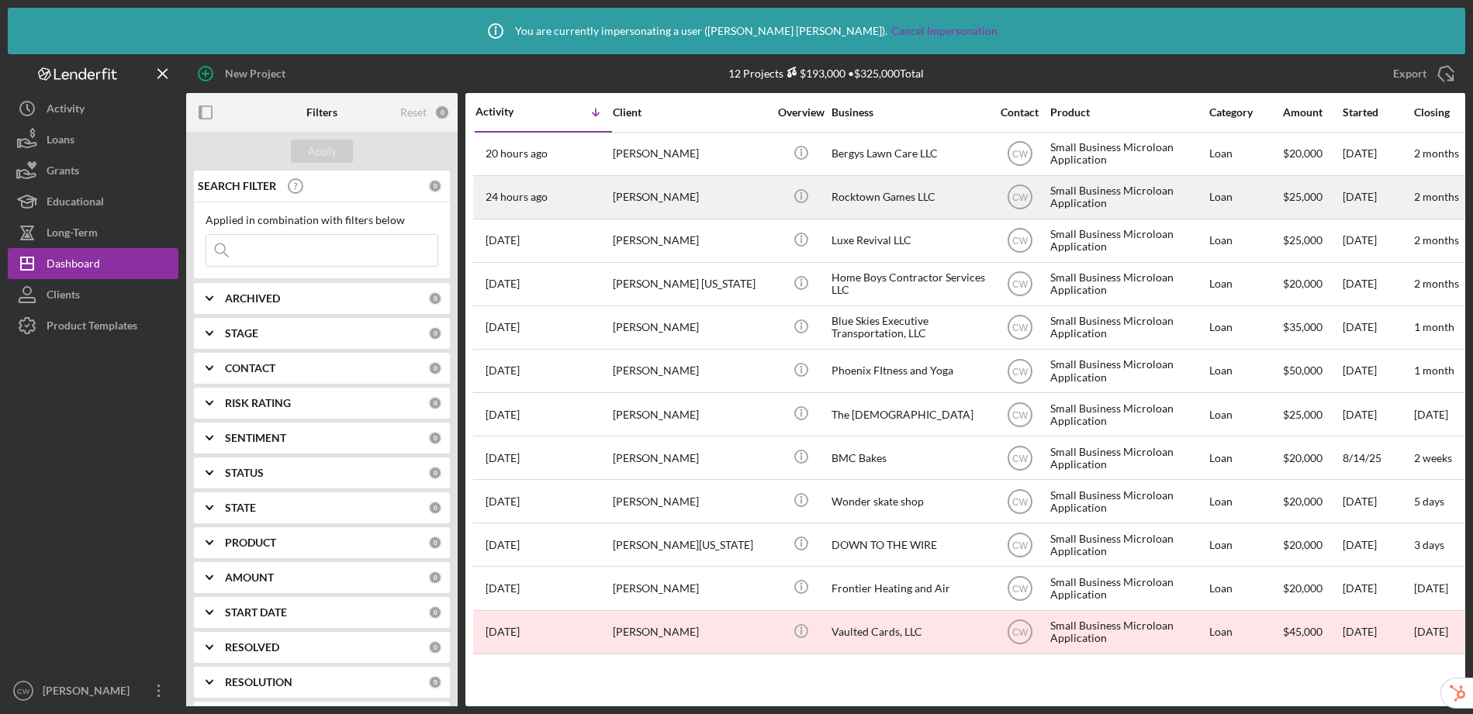
click at [835, 211] on div "Rocktown Games LLC" at bounding box center [909, 197] width 155 height 41
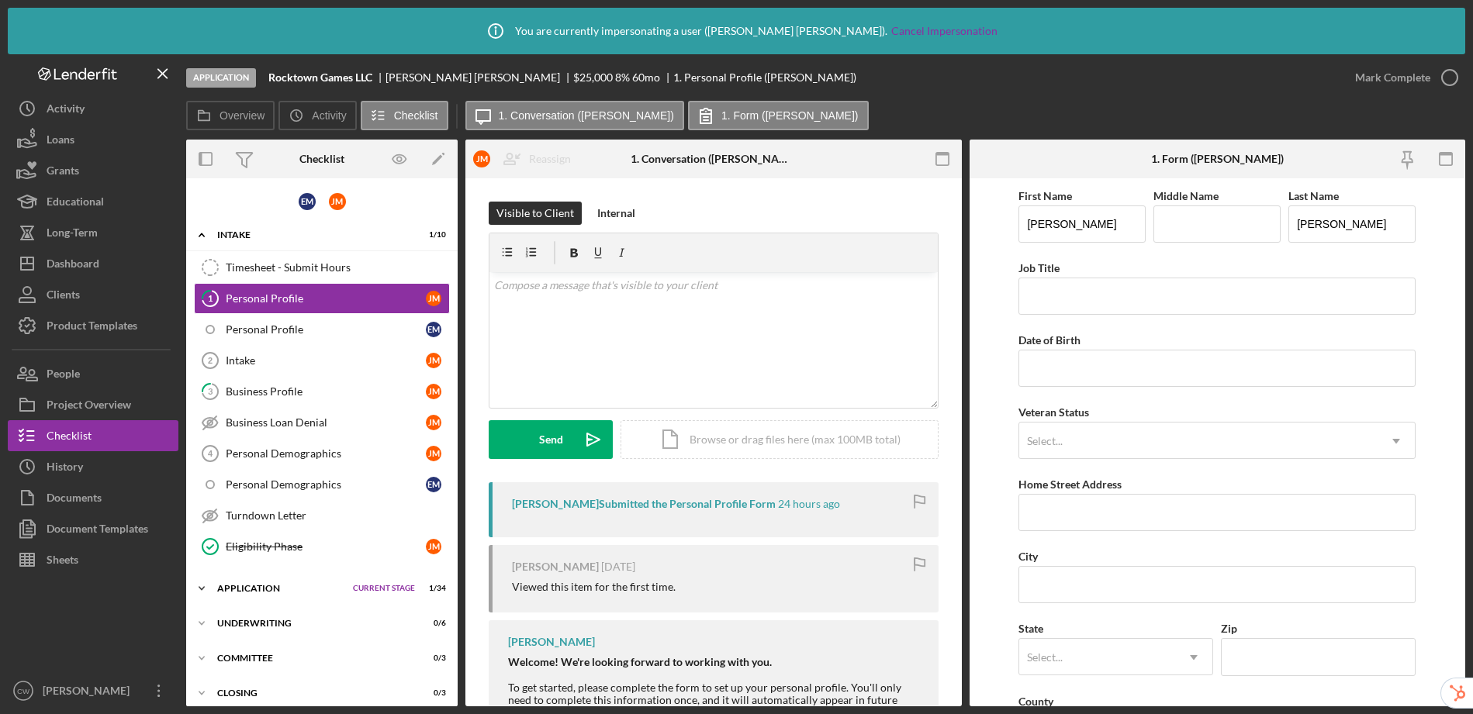
click at [258, 591] on div "Application" at bounding box center [281, 588] width 128 height 9
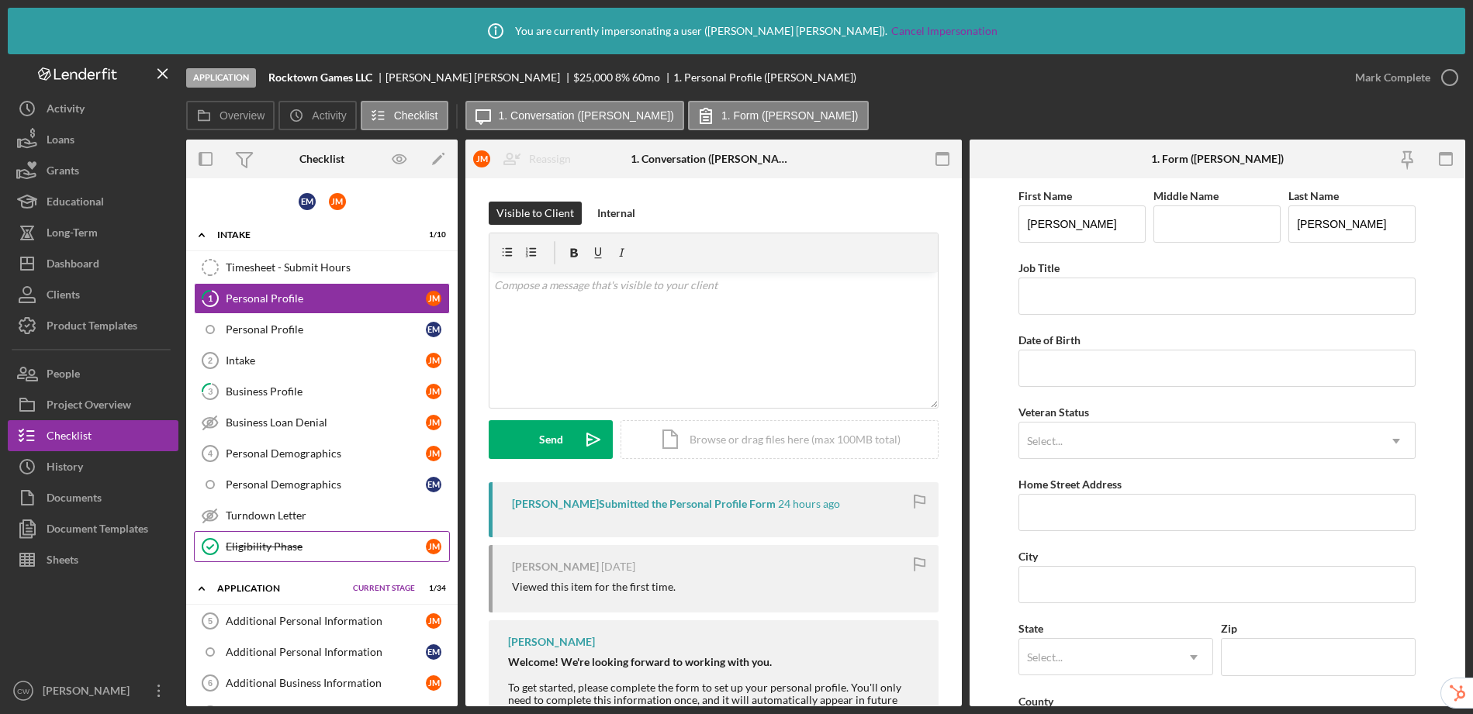
scroll to position [140, 0]
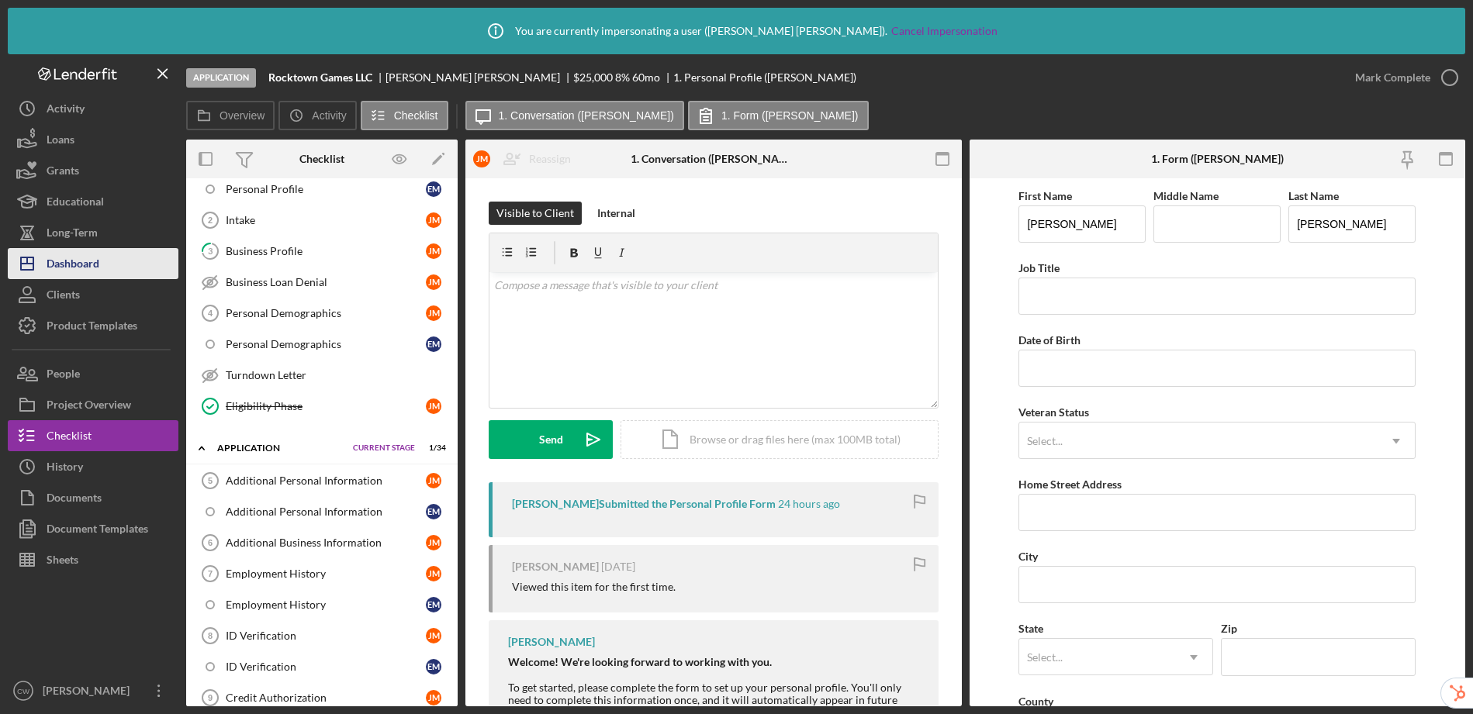
click at [83, 268] on div "Dashboard" at bounding box center [73, 265] width 53 height 35
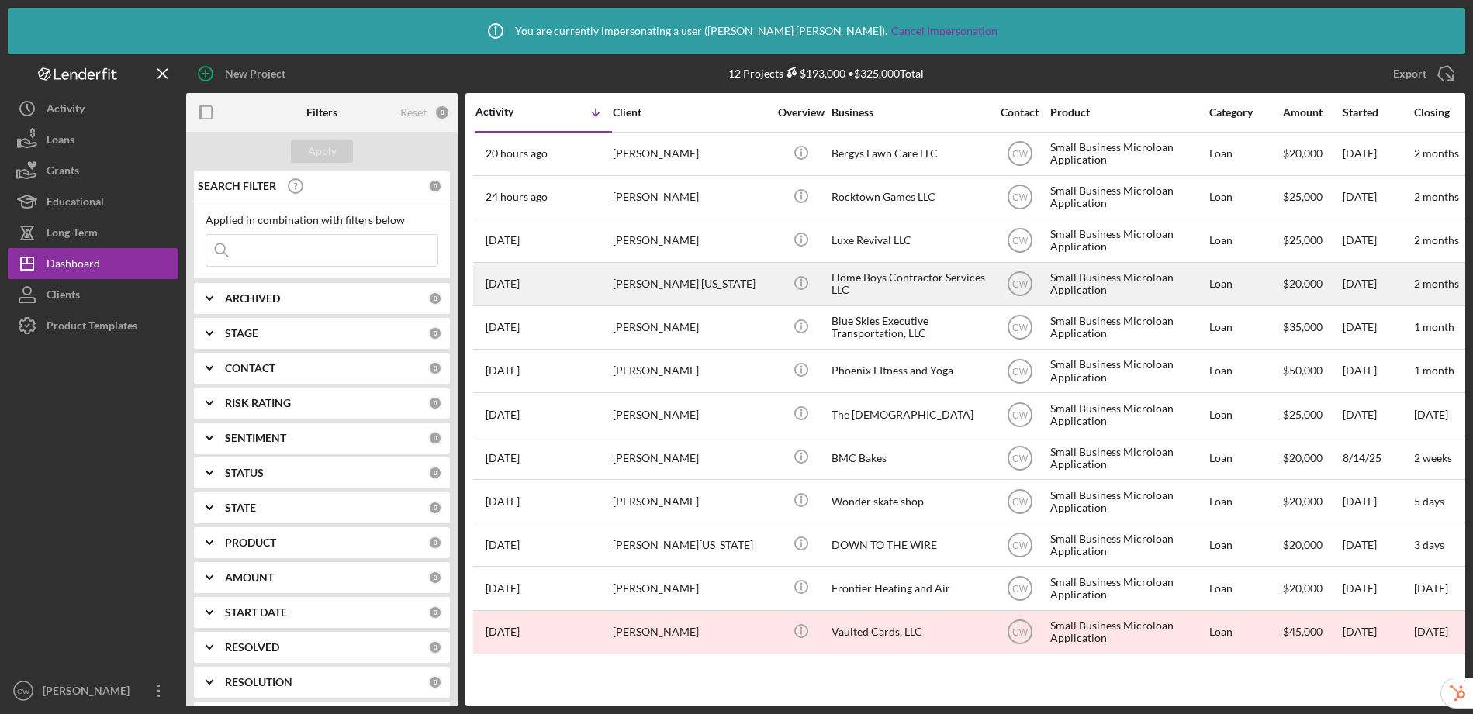
click at [905, 276] on div "Home Boys Contractor Services LLC" at bounding box center [909, 284] width 155 height 41
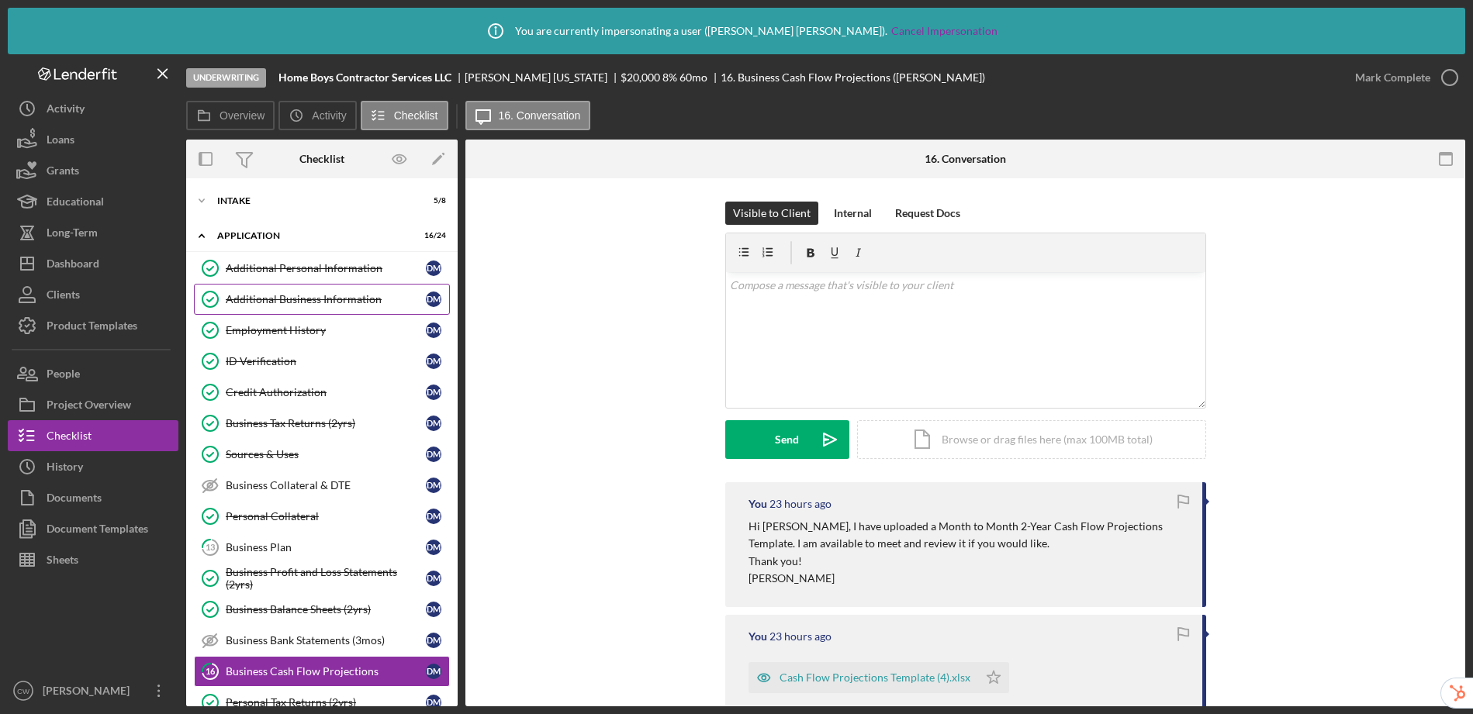
click at [334, 303] on div "Additional Business Information" at bounding box center [326, 299] width 200 height 12
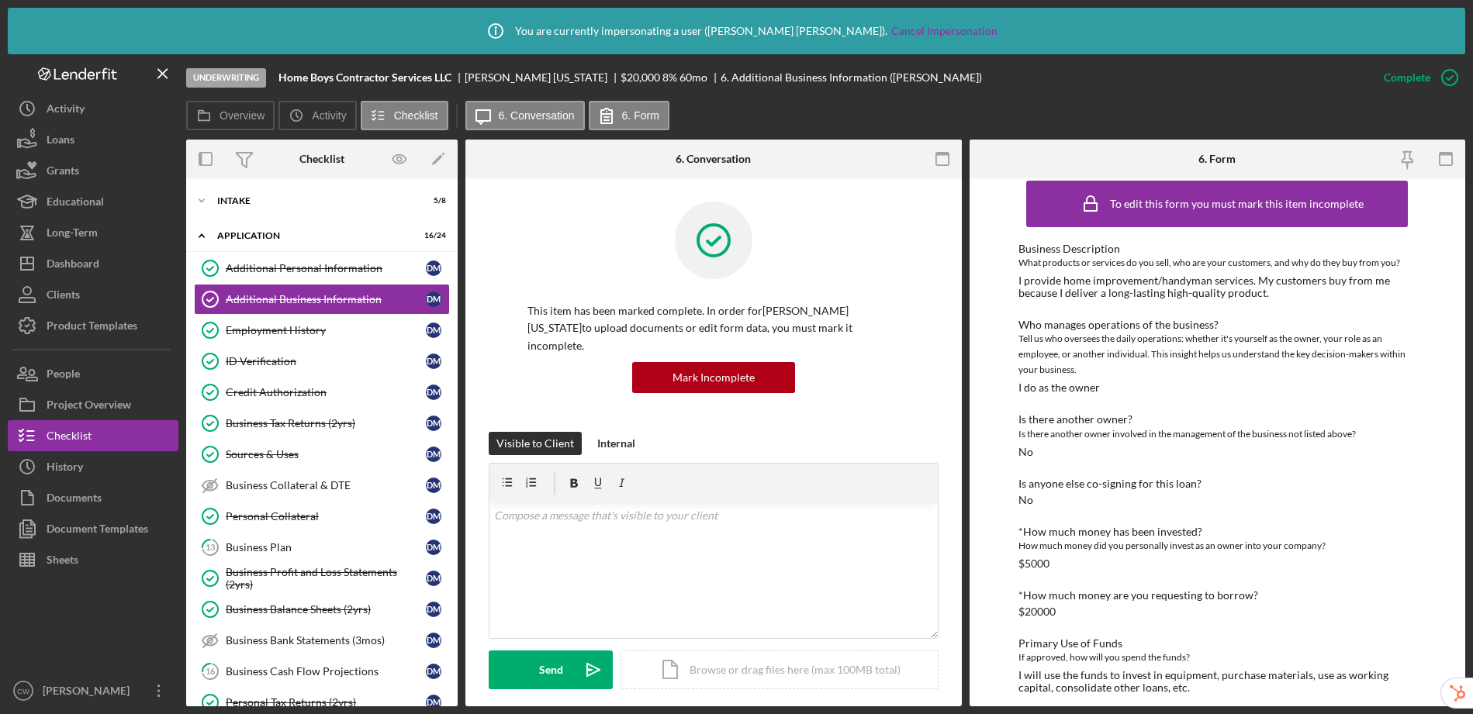
scroll to position [28, 0]
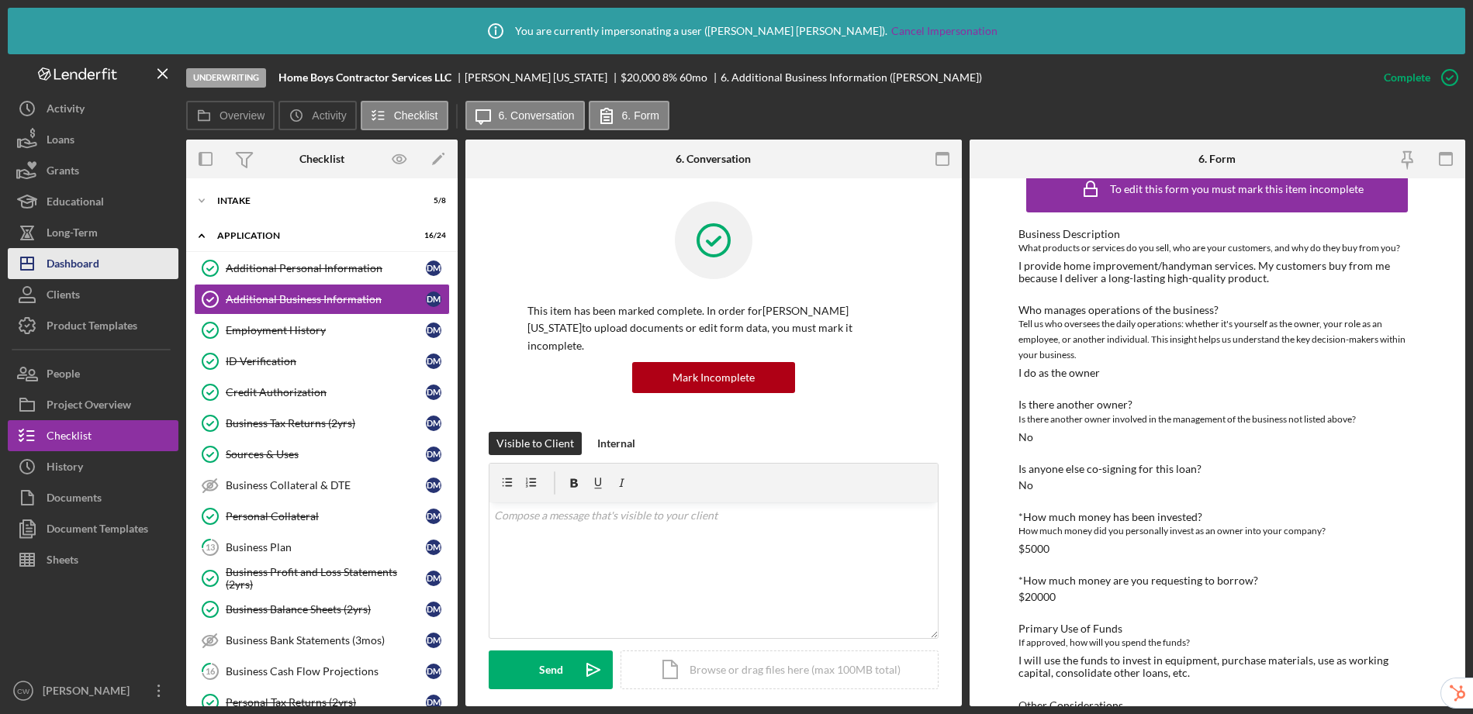
click at [88, 263] on div "Dashboard" at bounding box center [73, 265] width 53 height 35
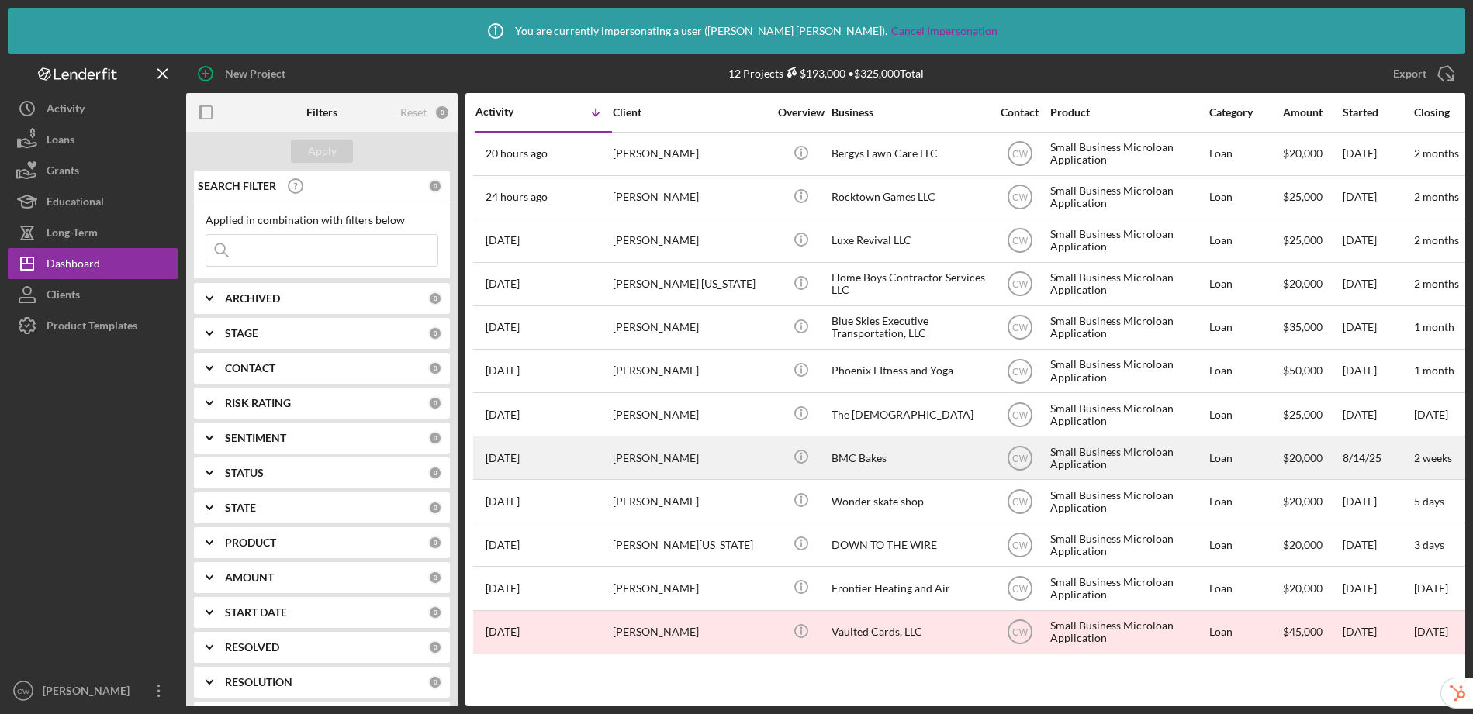
click at [896, 452] on div "BMC Bakes" at bounding box center [909, 458] width 155 height 41
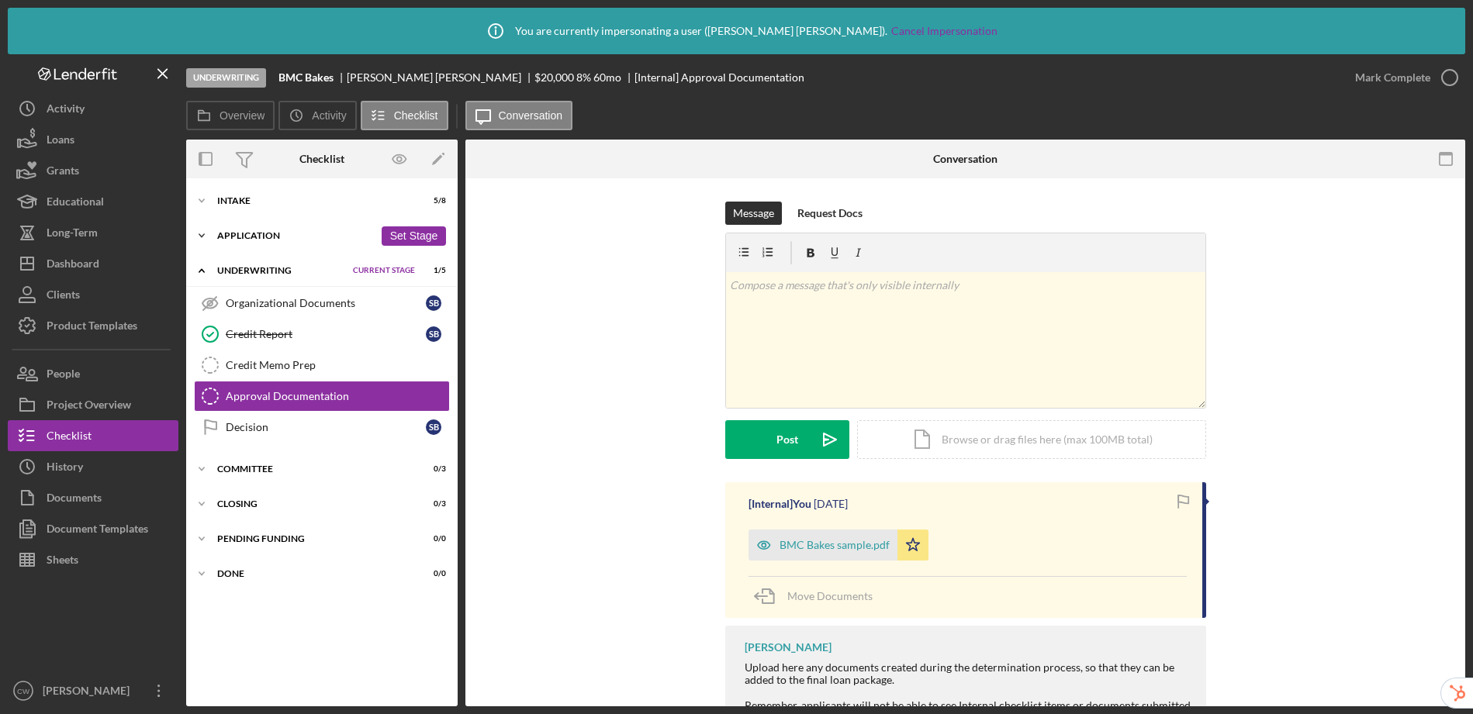
click at [265, 236] on div "Application" at bounding box center [295, 235] width 157 height 9
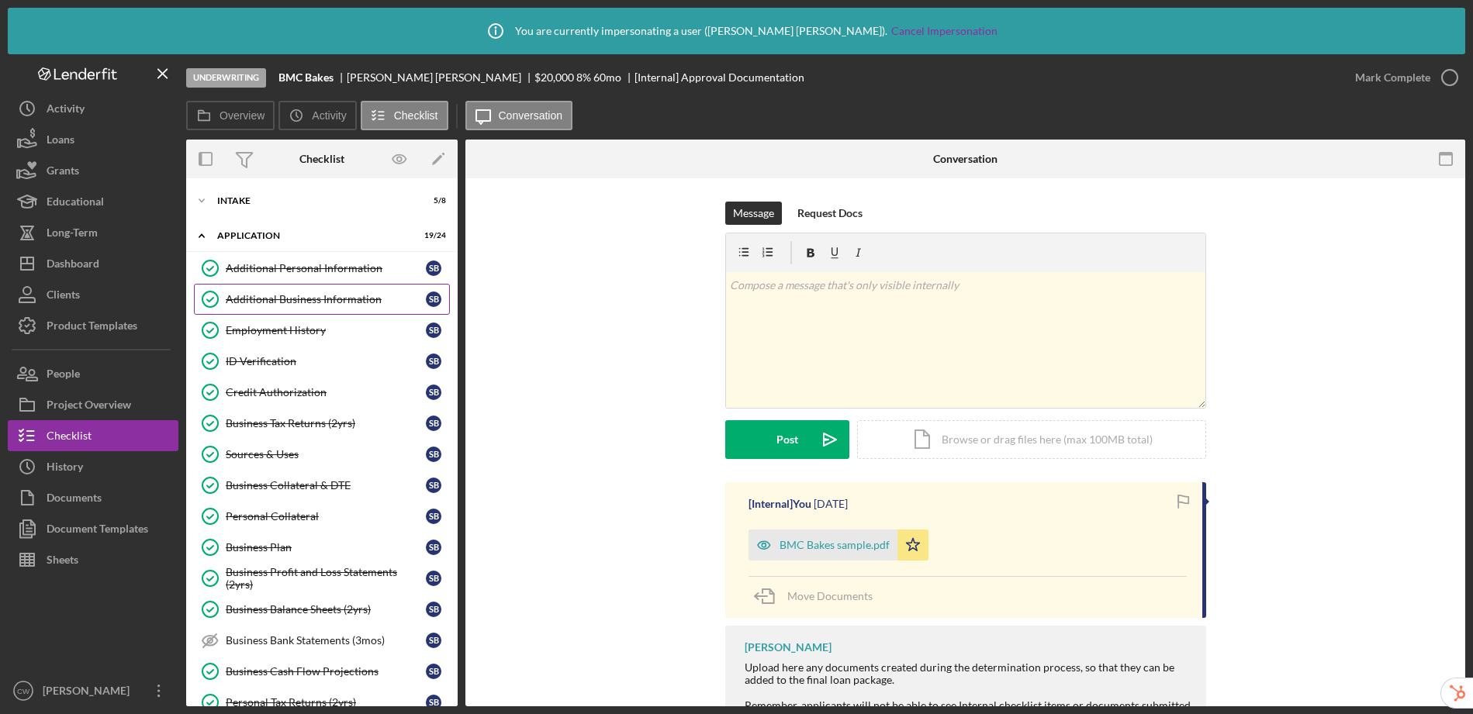
click at [305, 296] on div "Additional Business Information" at bounding box center [326, 299] width 200 height 12
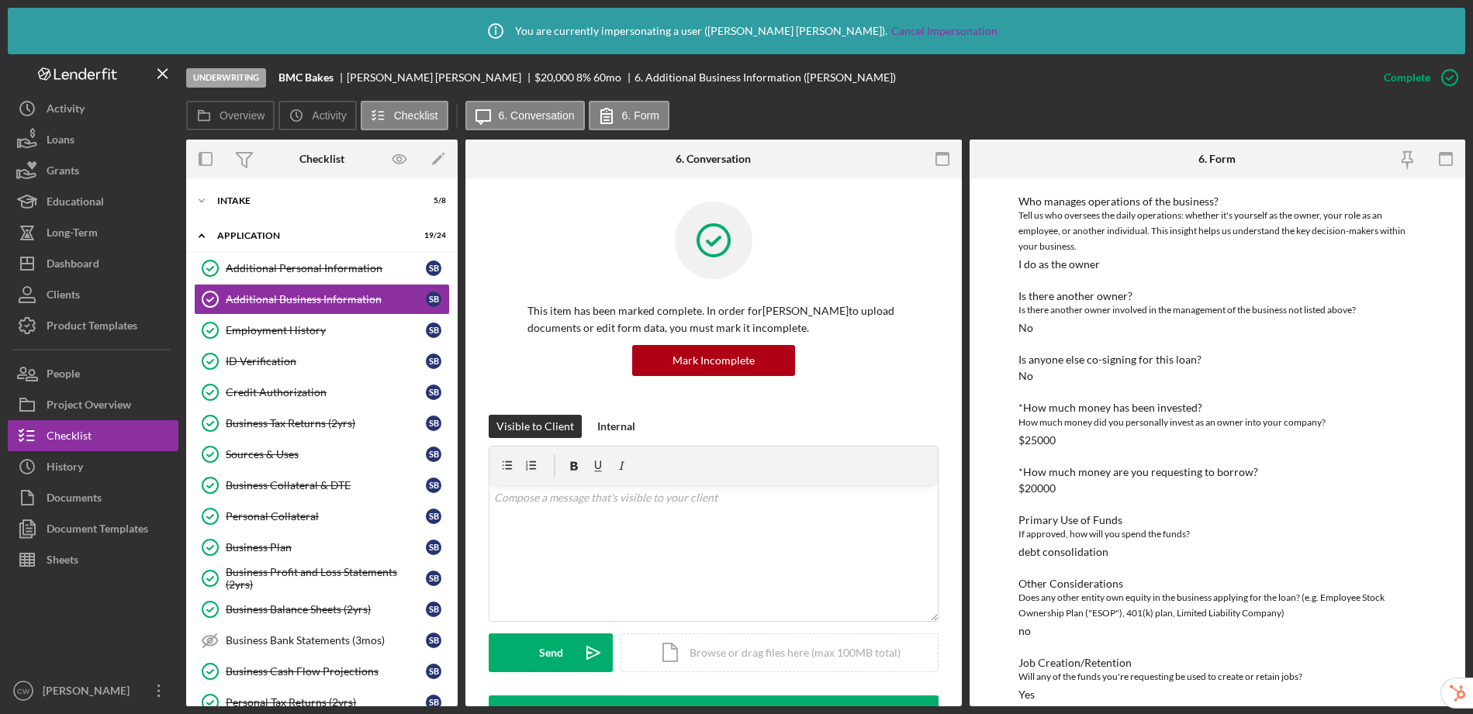
scroll to position [355, 0]
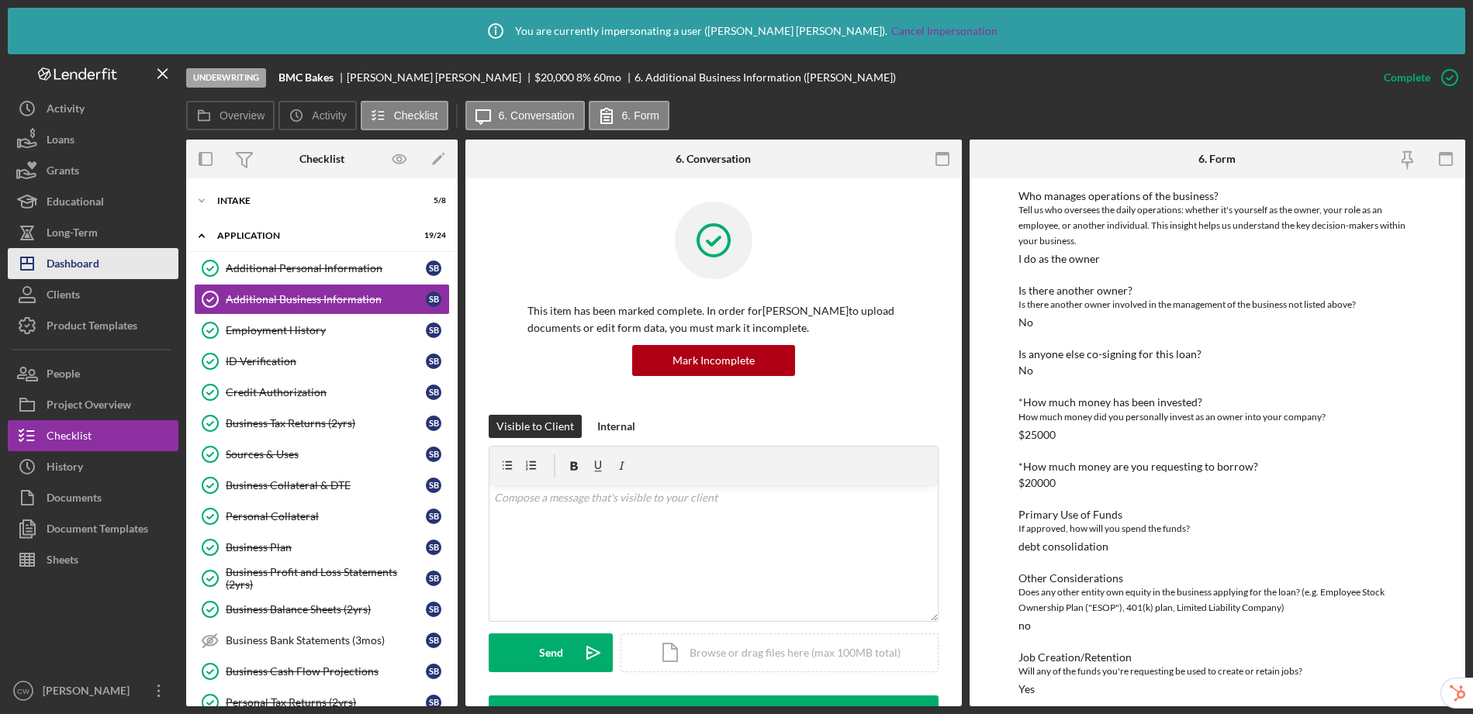
click at [68, 266] on div "Dashboard" at bounding box center [73, 265] width 53 height 35
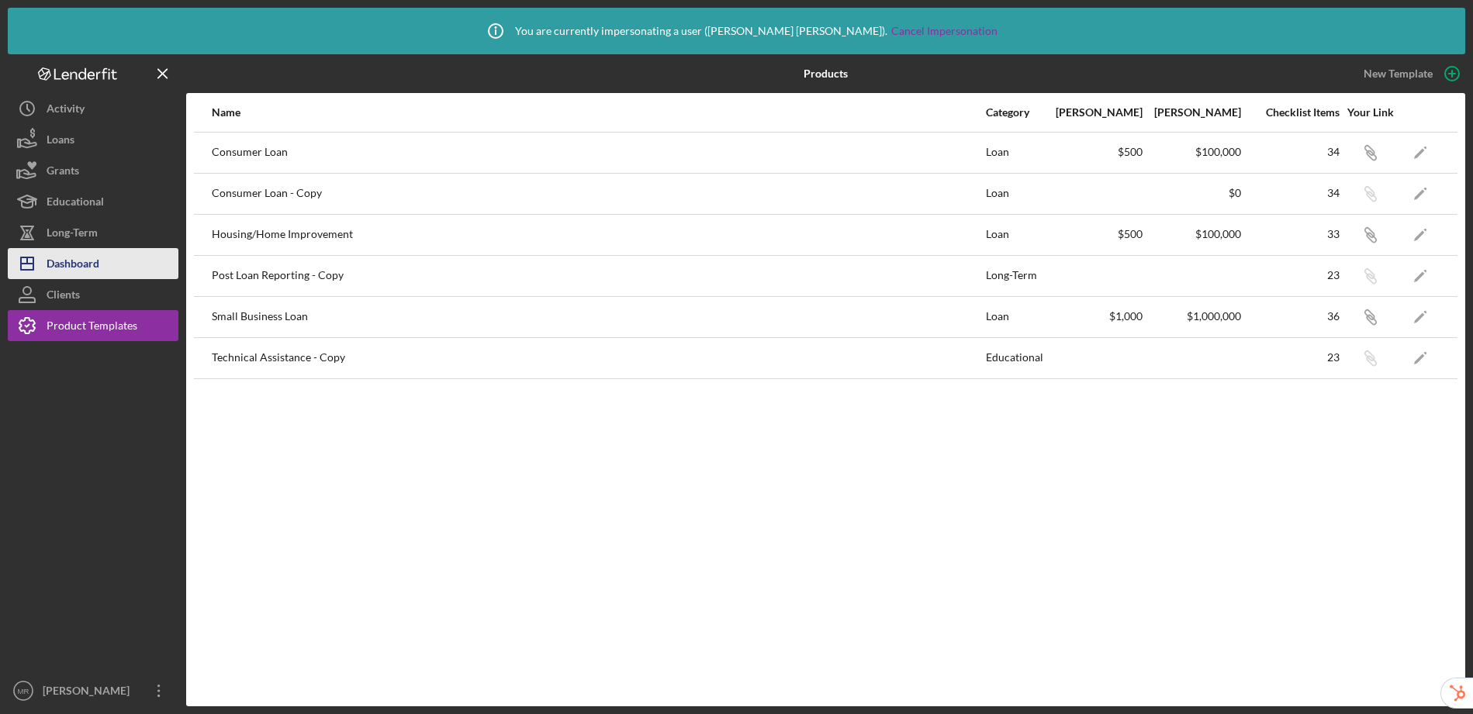
click at [99, 251] on div "Dashboard" at bounding box center [73, 265] width 53 height 35
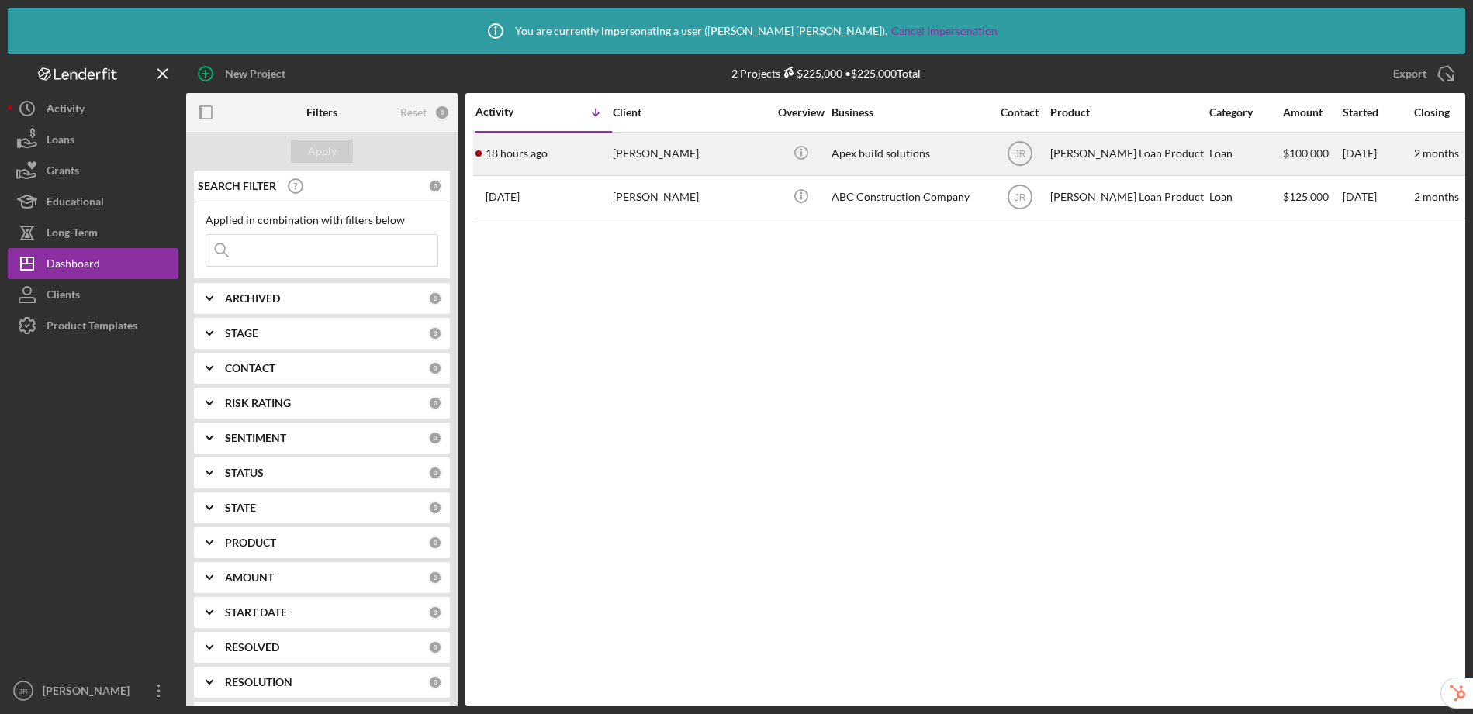
click at [713, 151] on div "[PERSON_NAME]" at bounding box center [690, 153] width 155 height 41
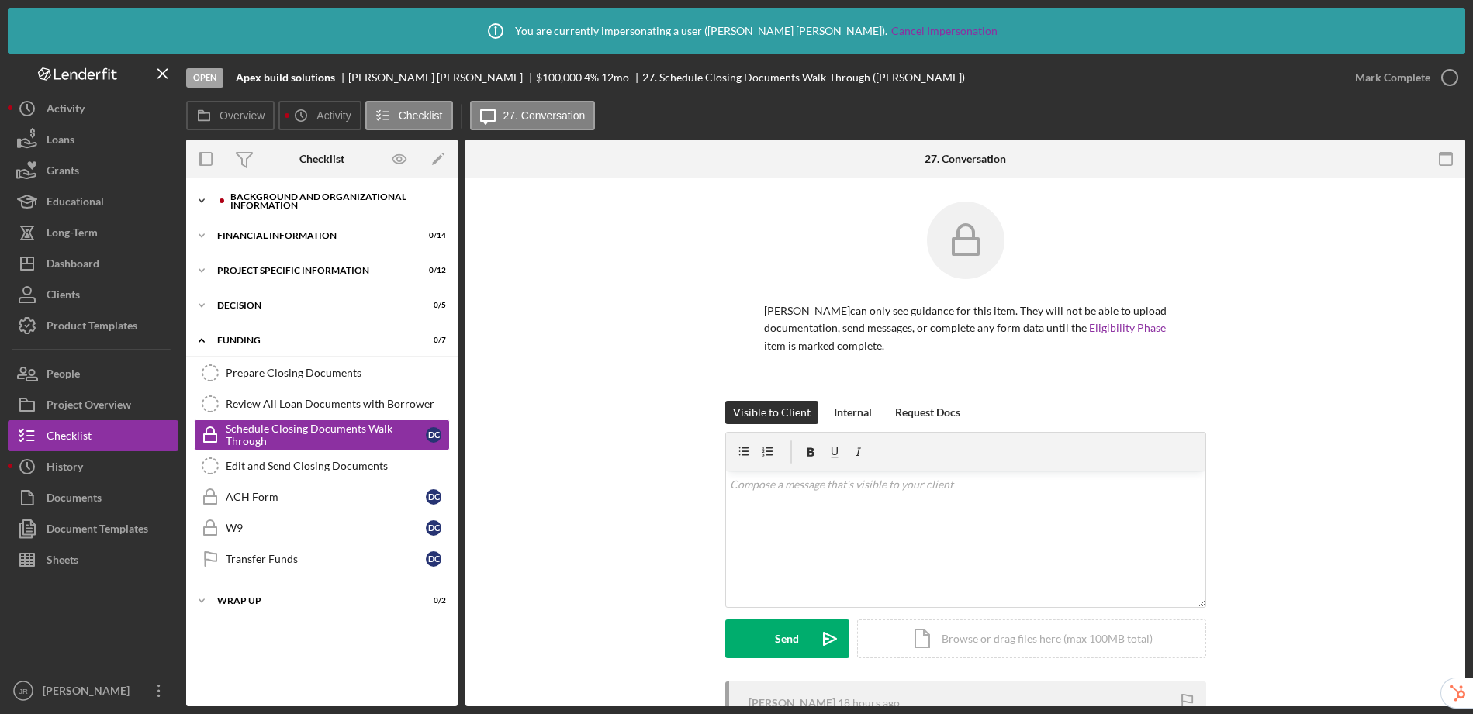
click at [368, 207] on div "Background and Organizational Information" at bounding box center [334, 201] width 208 height 18
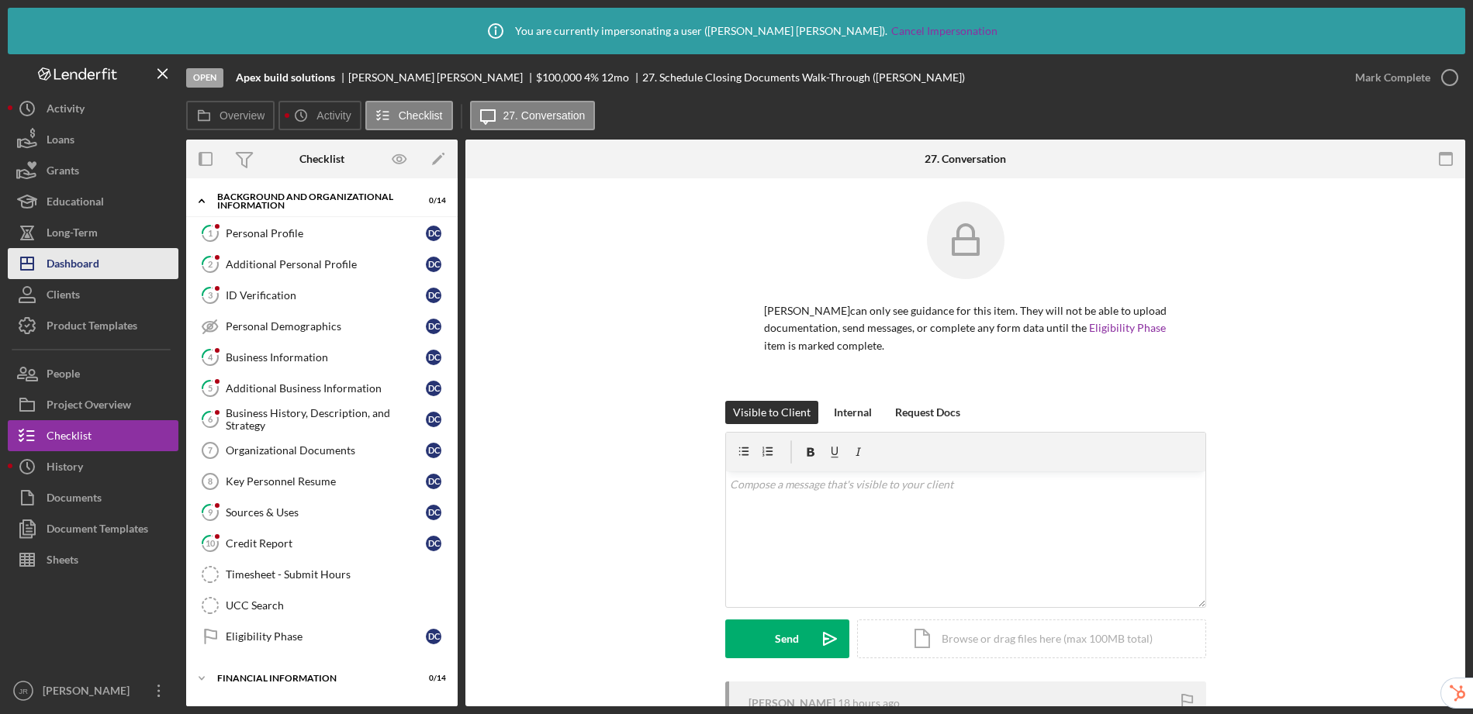
click at [92, 254] on div "Dashboard" at bounding box center [73, 265] width 53 height 35
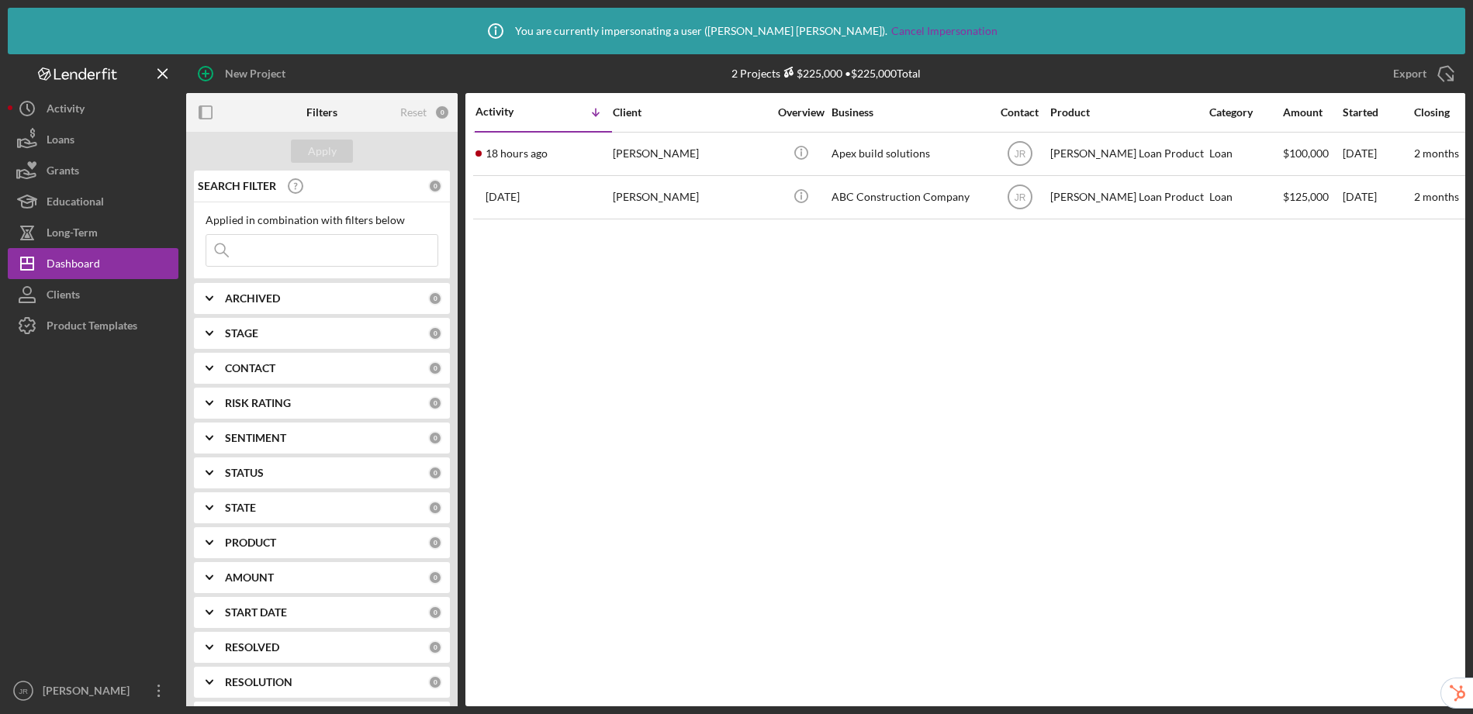
click at [95, 348] on div at bounding box center [93, 508] width 171 height 334
click at [102, 330] on div "Product Templates" at bounding box center [92, 327] width 91 height 35
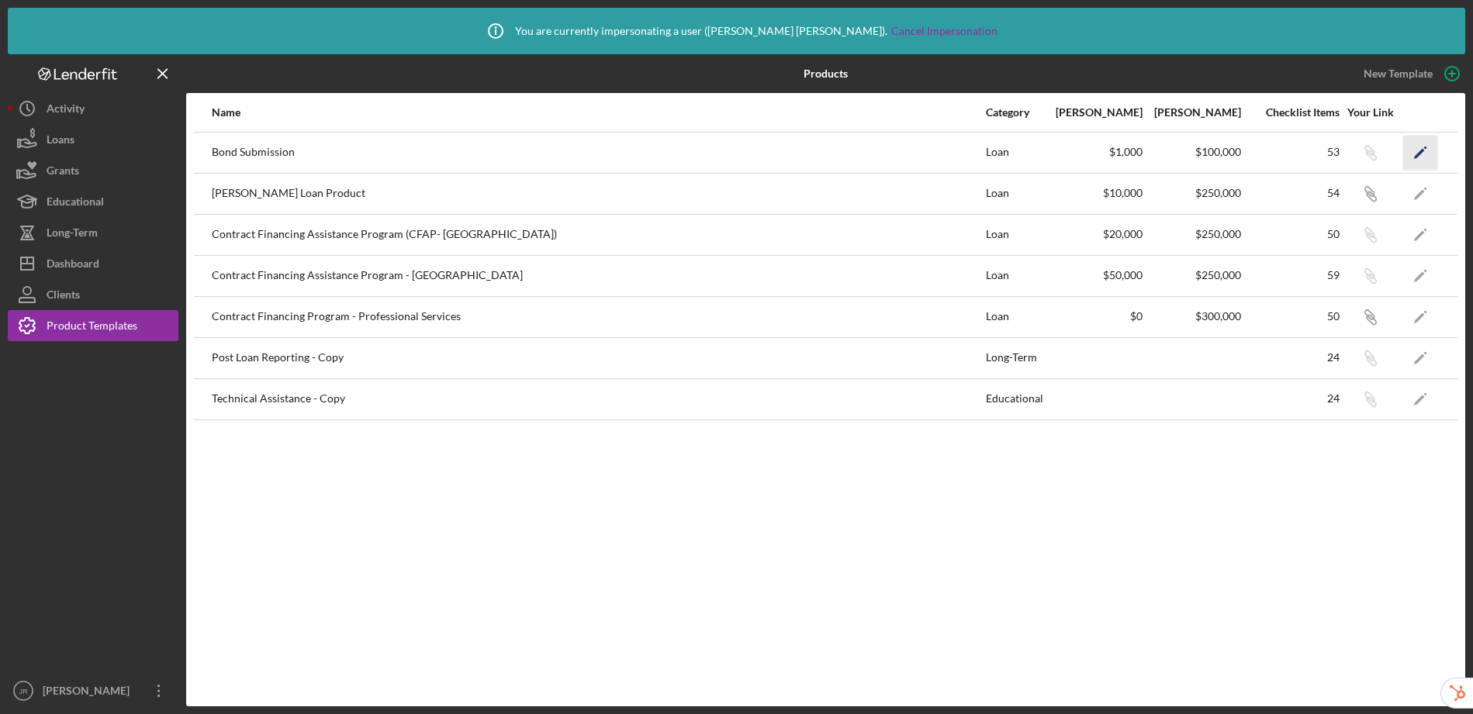
click at [1422, 154] on icon "Icon/Edit" at bounding box center [1420, 152] width 35 height 35
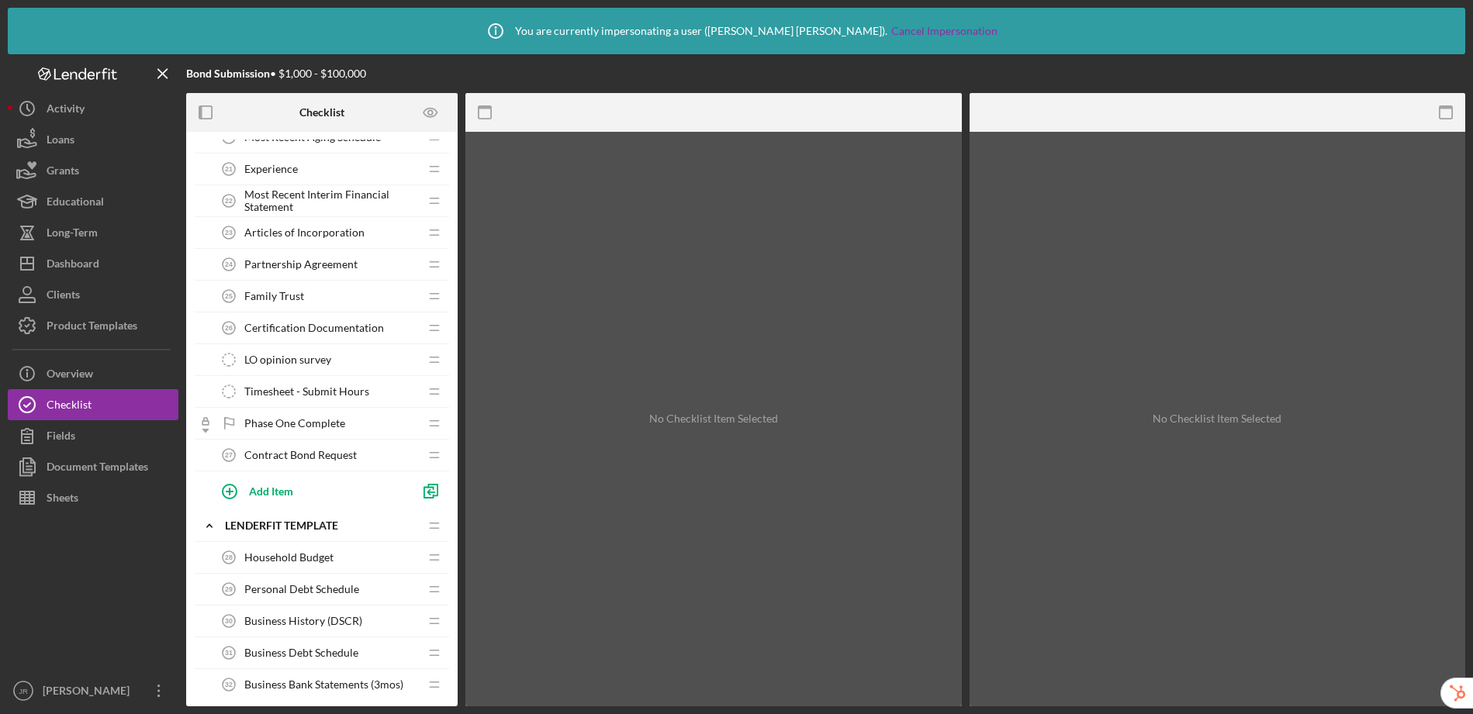
scroll to position [792, 0]
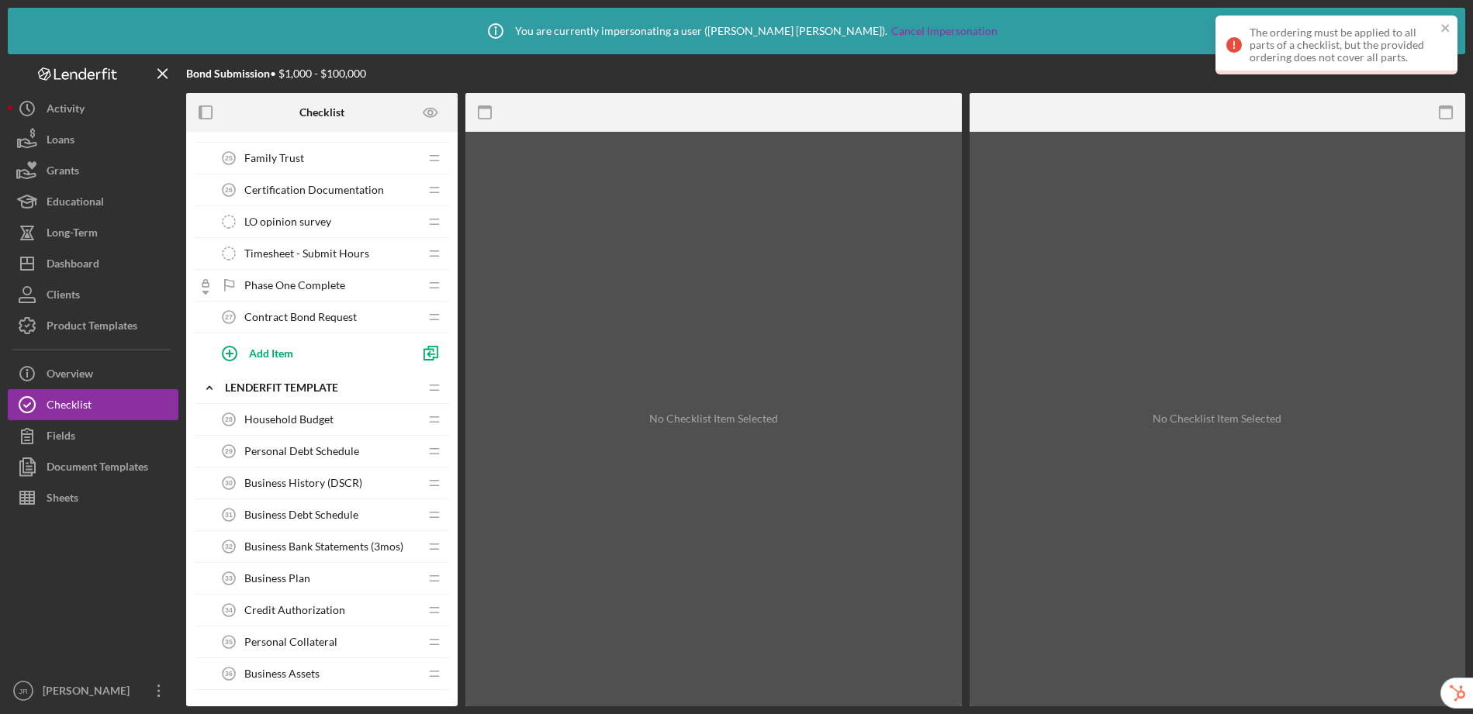
drag, startPoint x: 434, startPoint y: 316, endPoint x: 649, endPoint y: 25, distance: 362.1
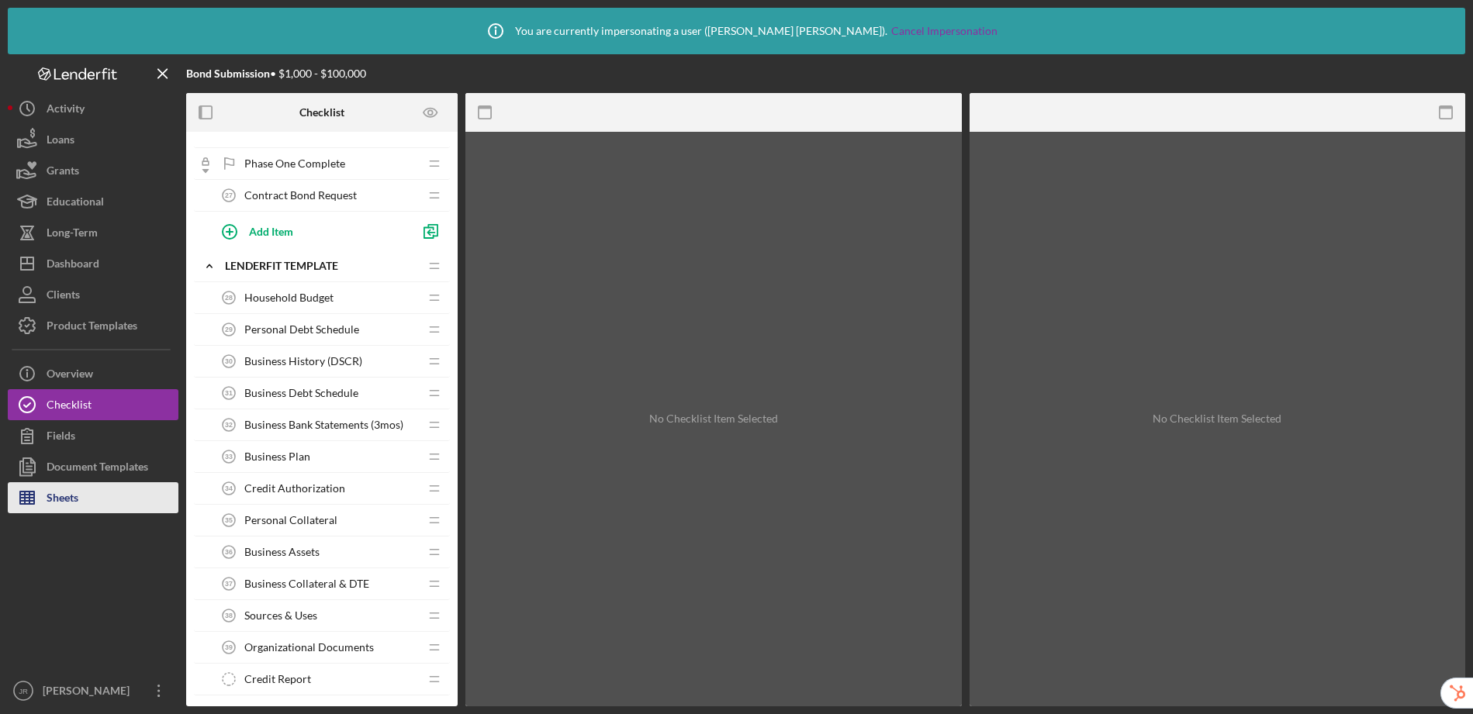
scroll to position [915, 0]
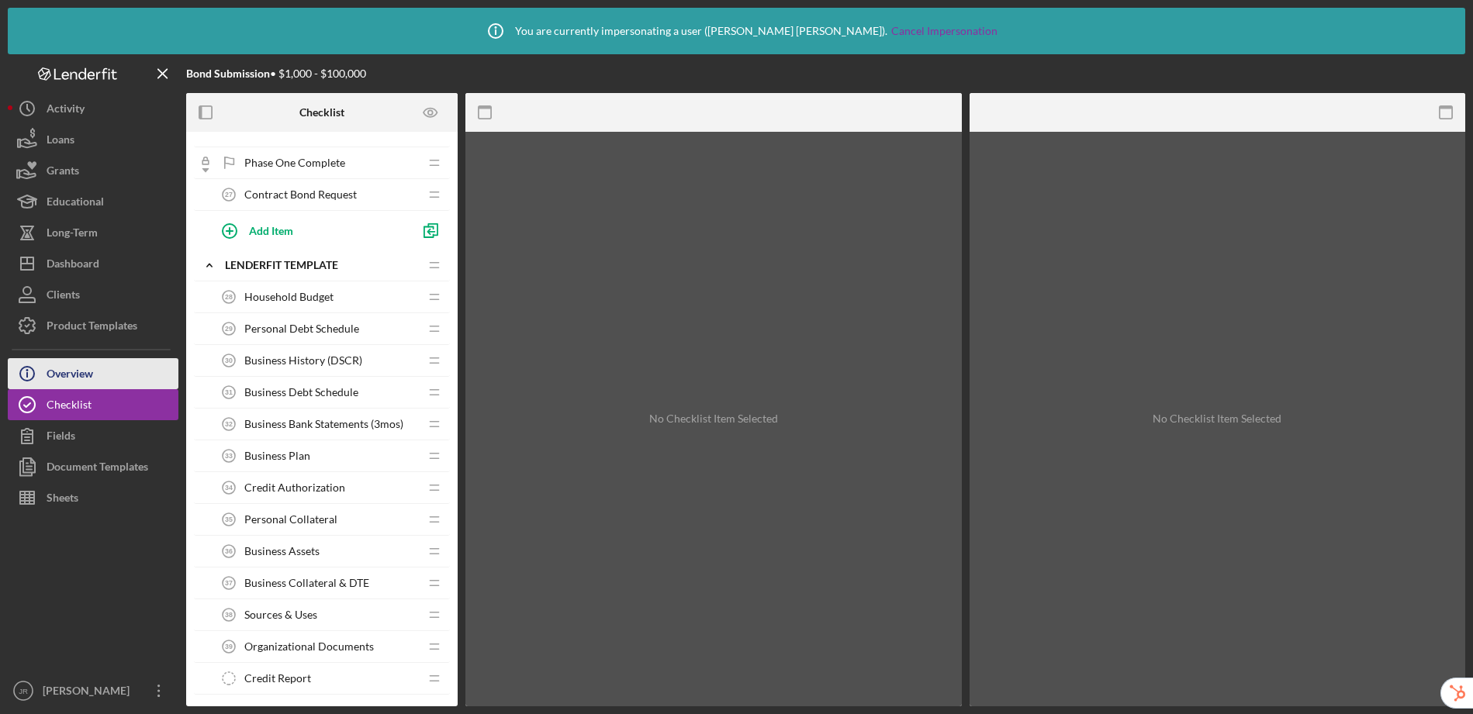
click at [49, 372] on div "Overview" at bounding box center [70, 375] width 47 height 35
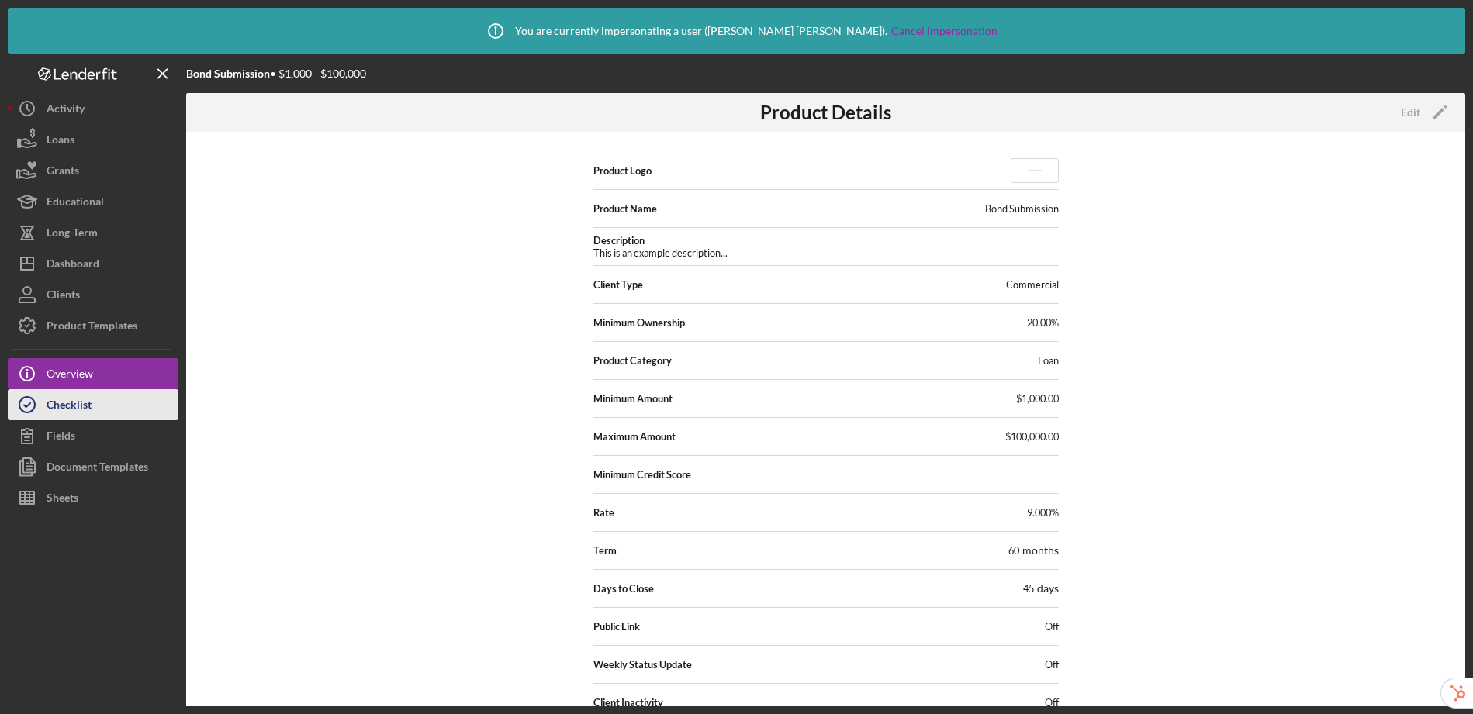
click at [54, 400] on div "Checklist" at bounding box center [69, 406] width 45 height 35
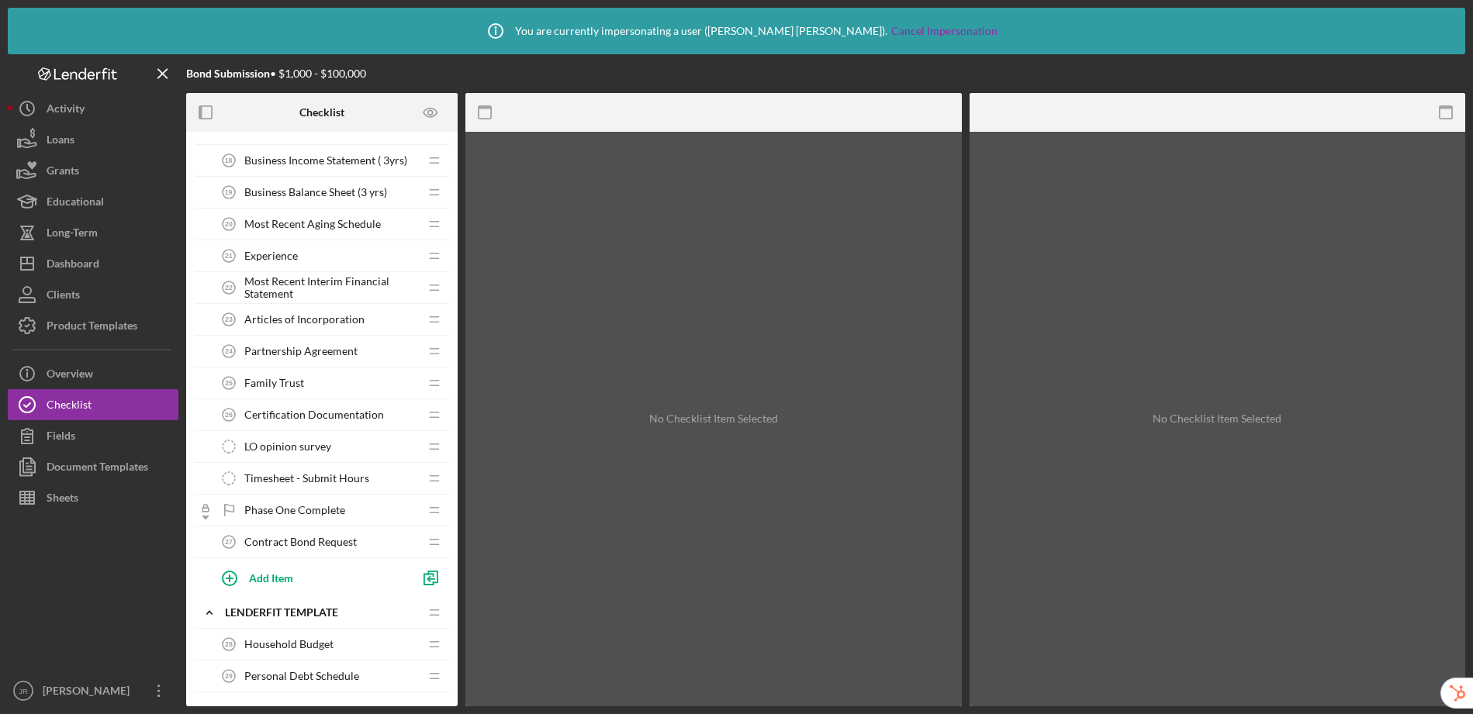
scroll to position [631, 0]
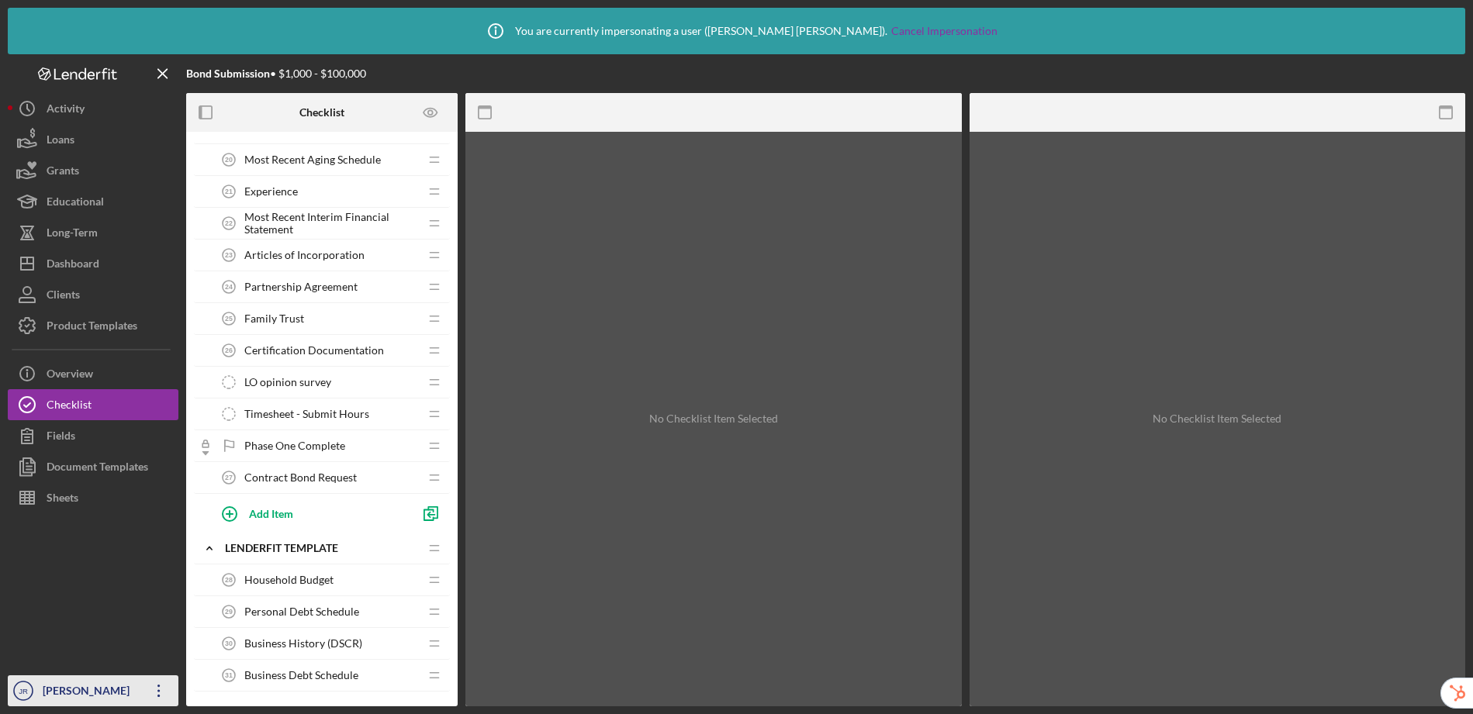
click at [103, 689] on div "Janet Ramirez" at bounding box center [89, 693] width 101 height 35
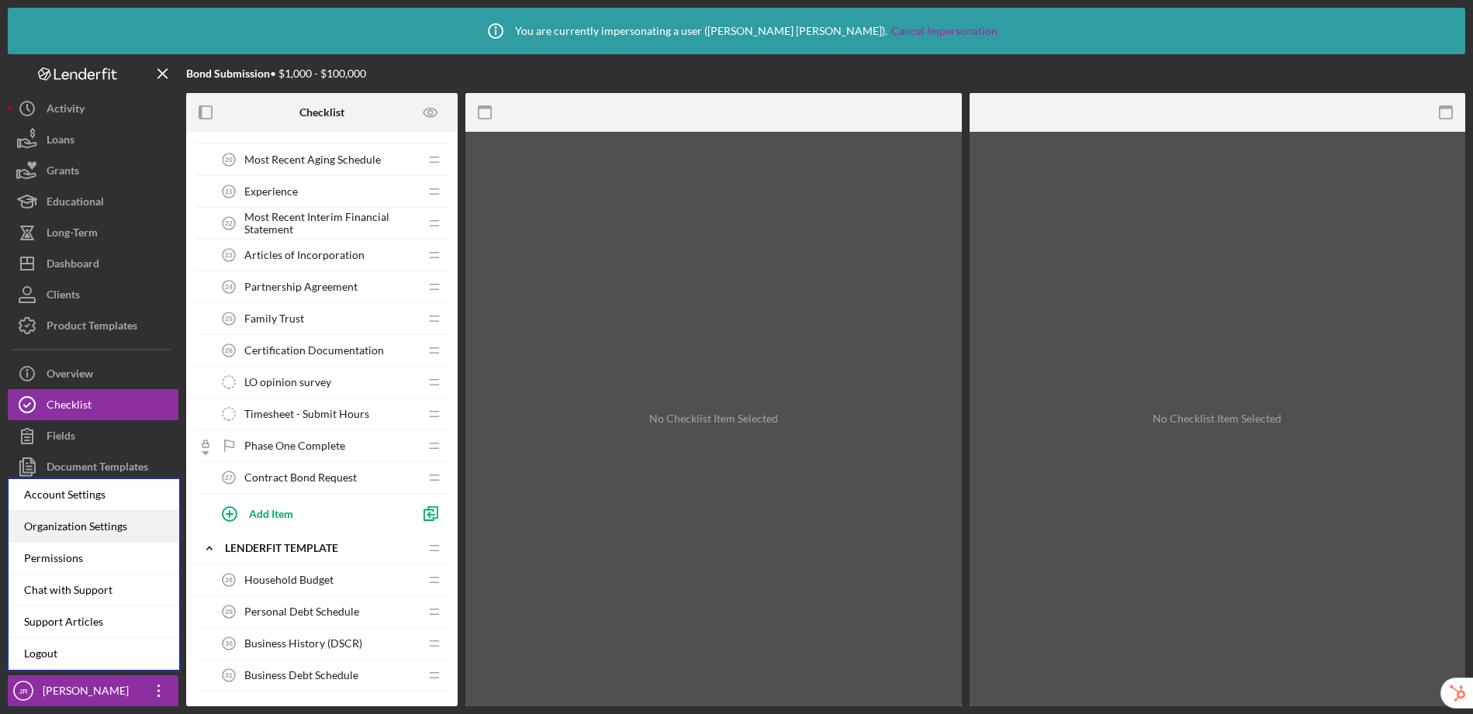
click at [88, 529] on div "Organization Settings" at bounding box center [94, 527] width 171 height 32
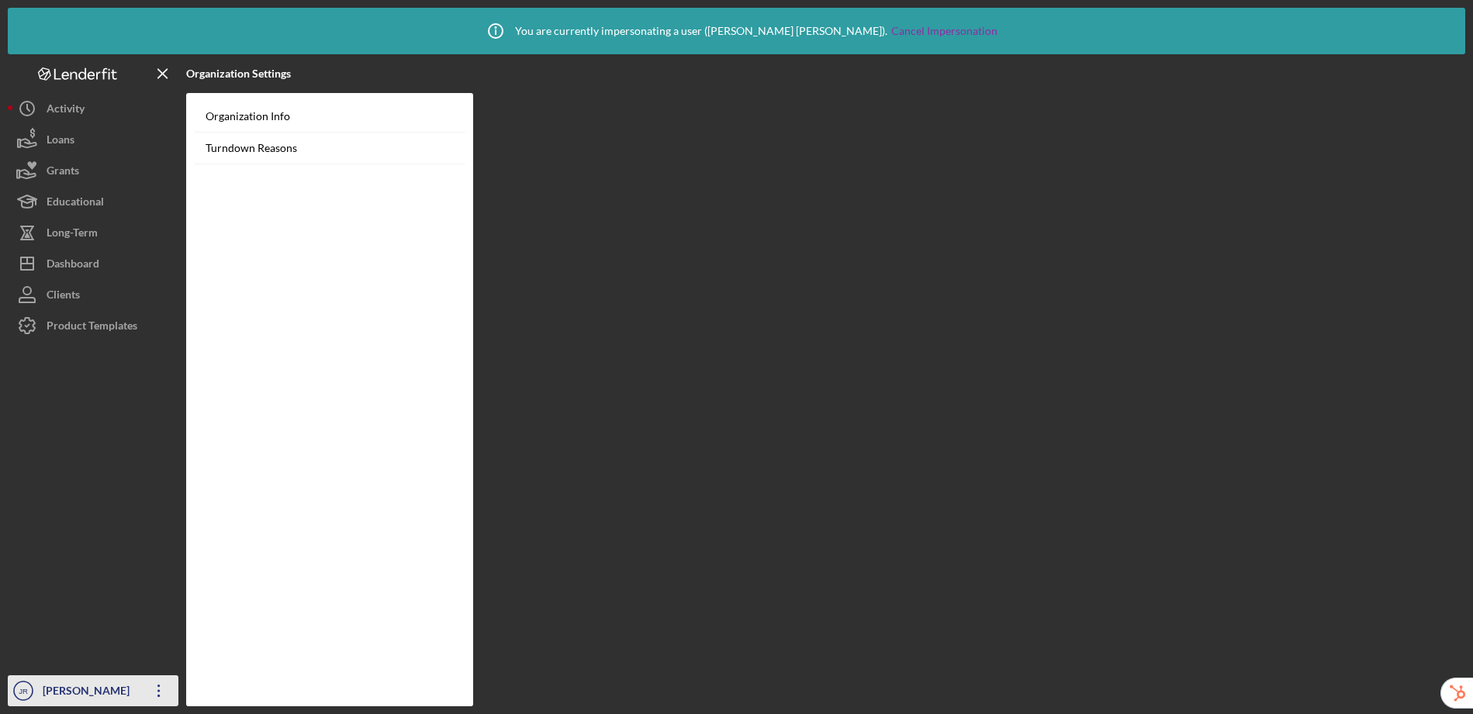
click at [82, 680] on div "Janet Ramirez" at bounding box center [89, 693] width 101 height 35
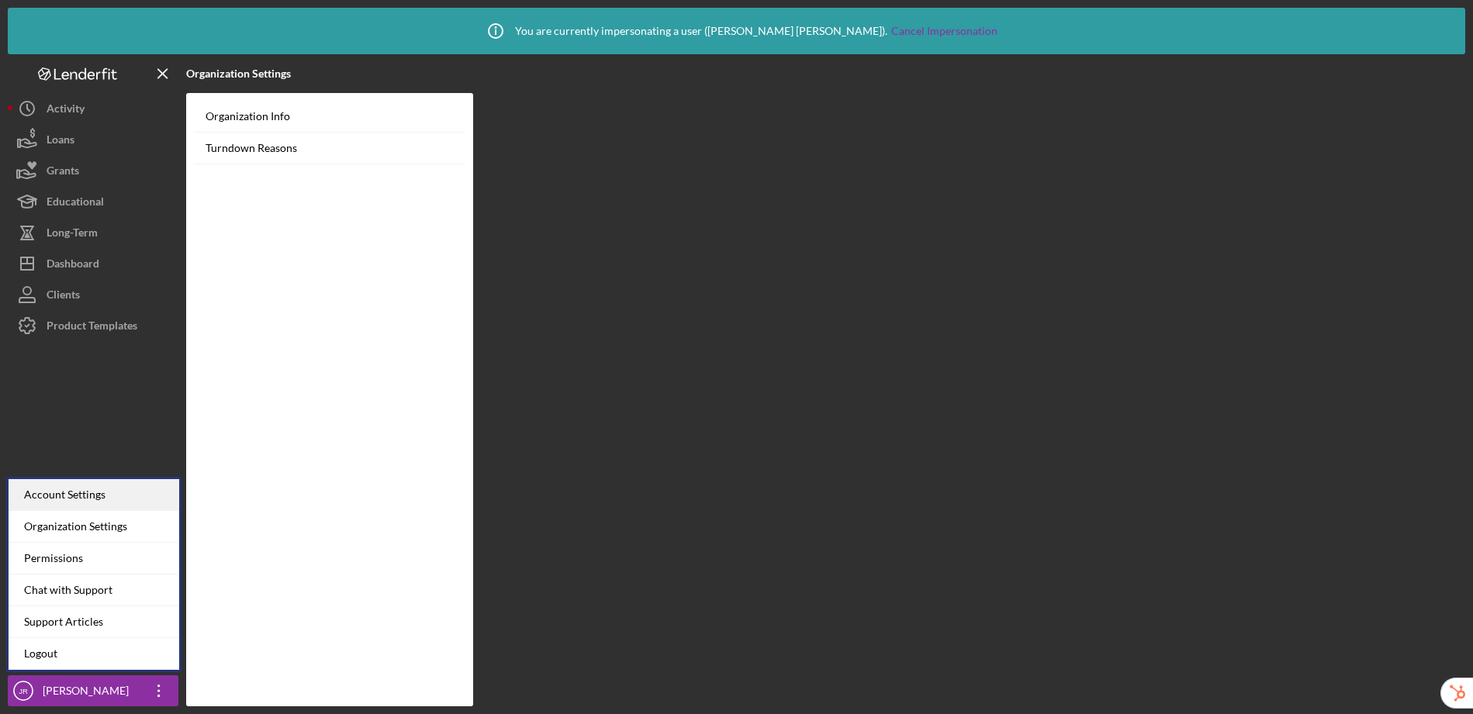
click at [90, 497] on div "Account Settings" at bounding box center [94, 495] width 171 height 32
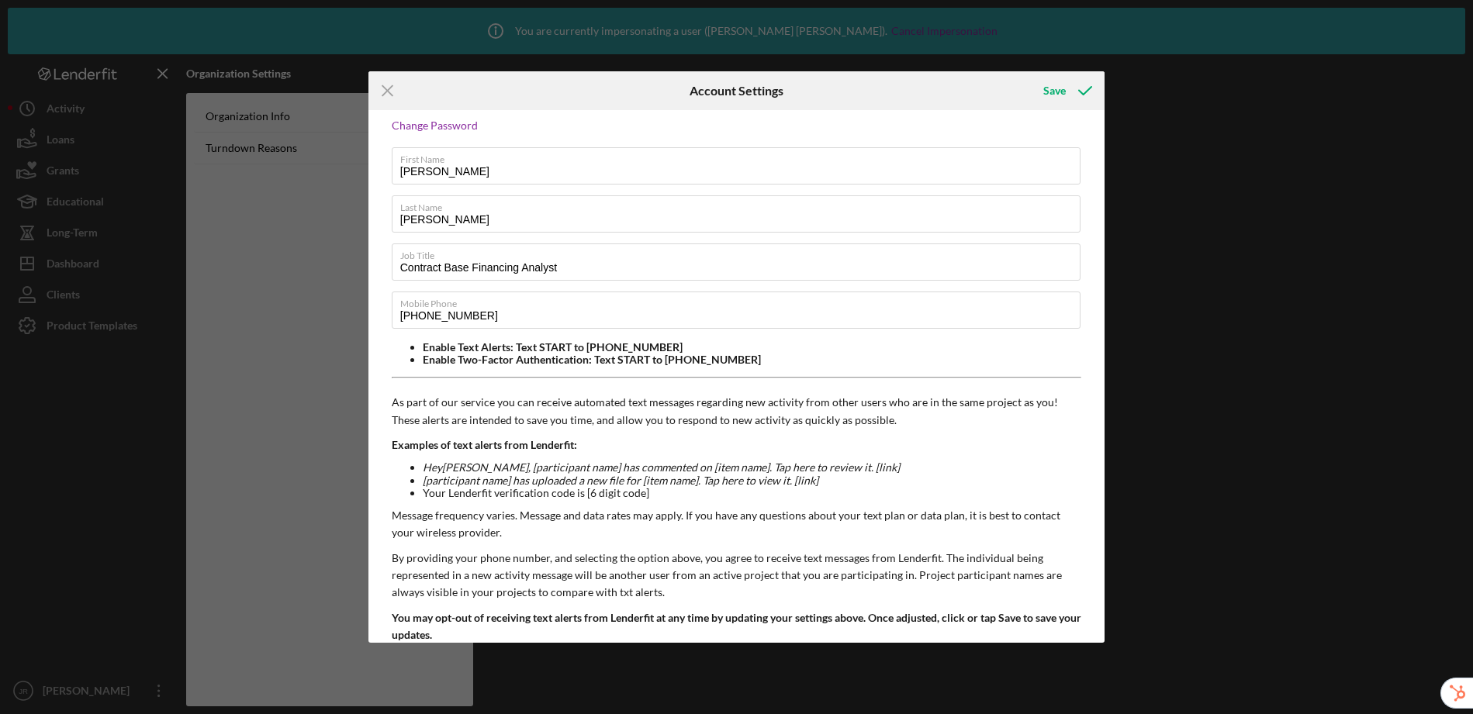
scroll to position [110, 0]
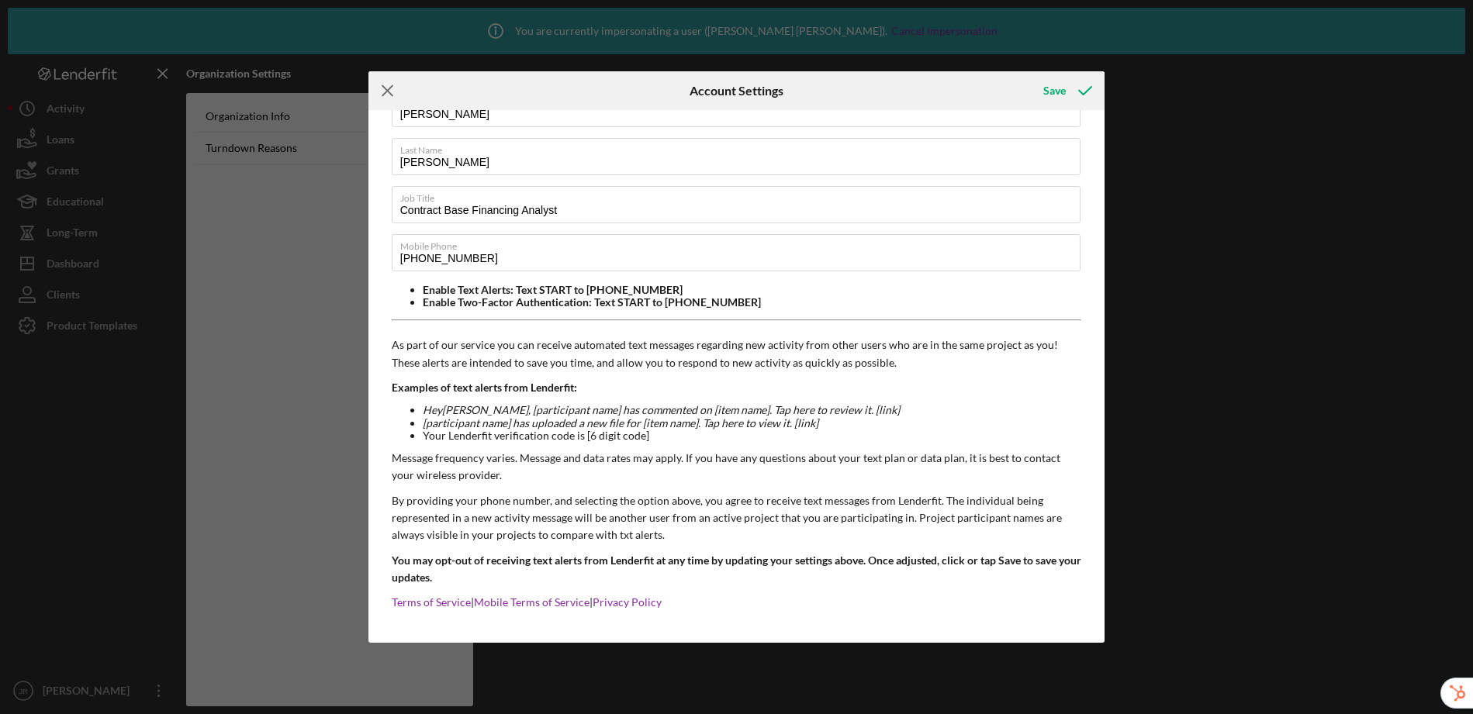
click at [390, 91] on icon "Icon/Menu Close" at bounding box center [387, 90] width 39 height 39
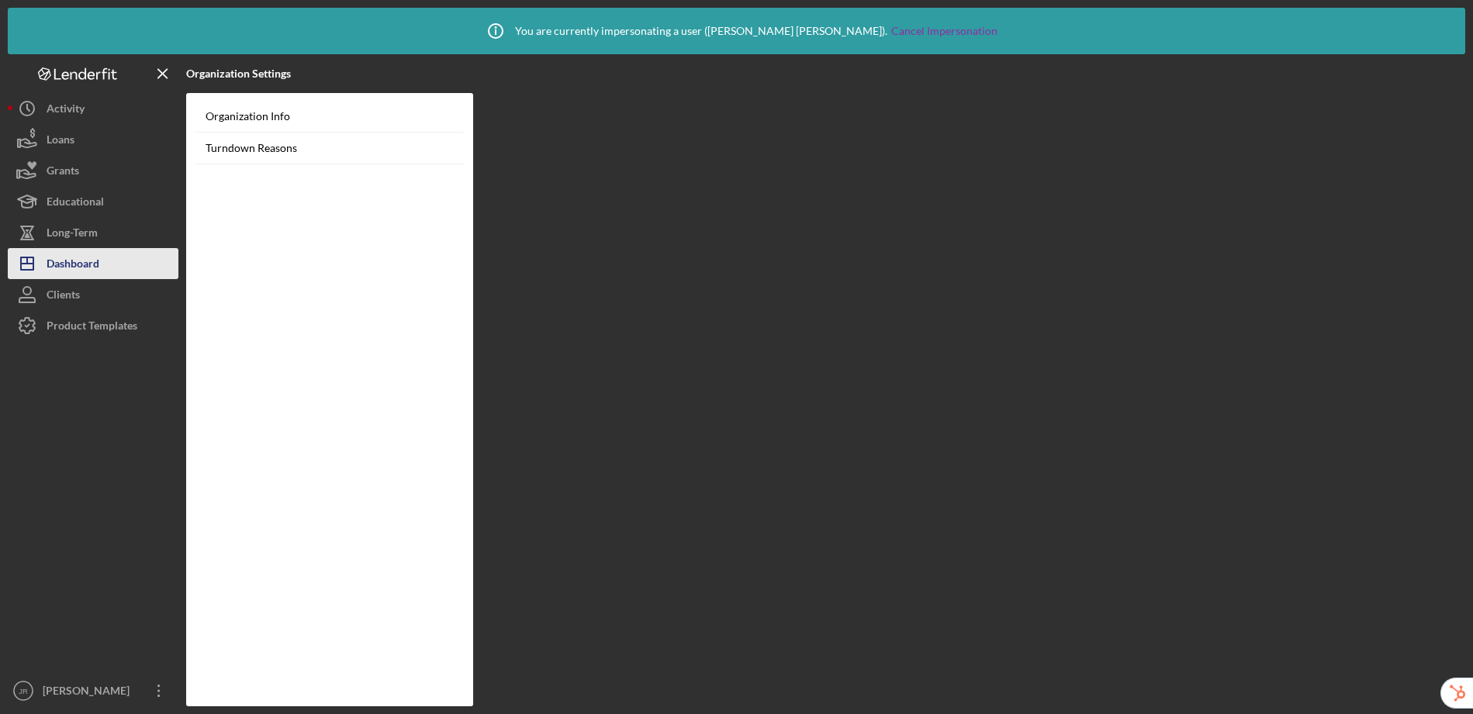
click at [109, 252] on button "Icon/Dashboard Dashboard" at bounding box center [93, 263] width 171 height 31
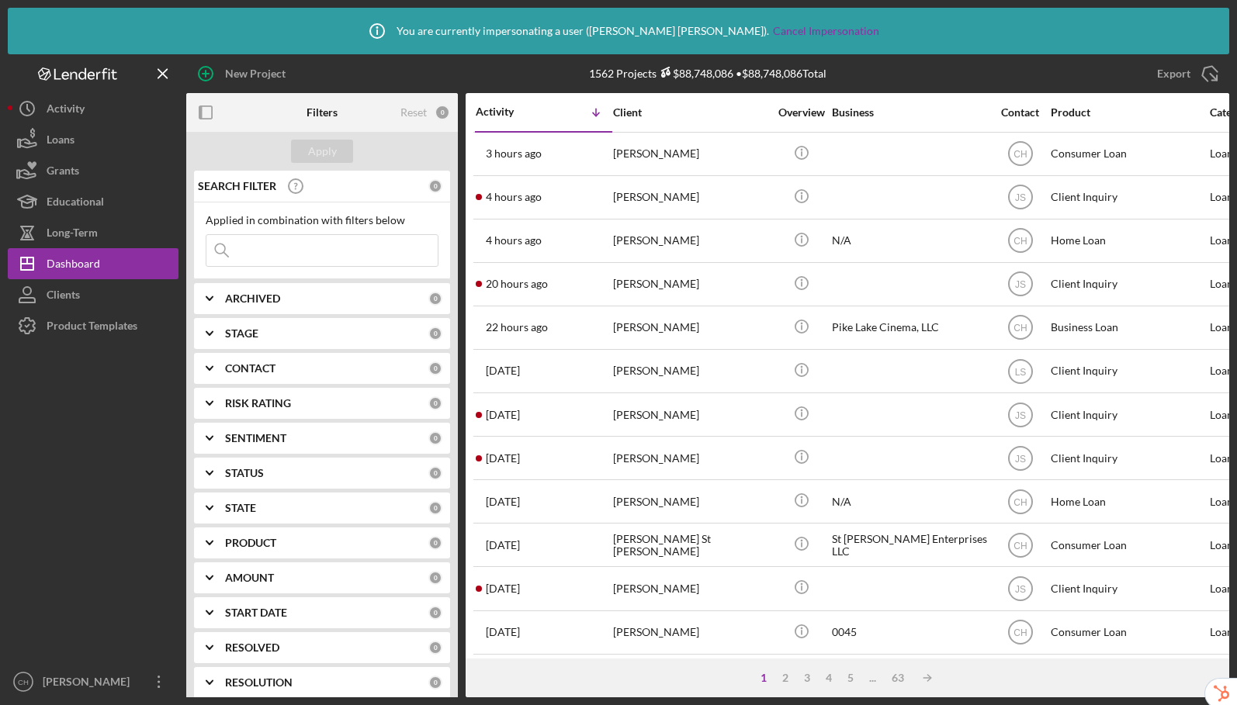
click at [292, 253] on input at bounding box center [321, 250] width 231 height 31
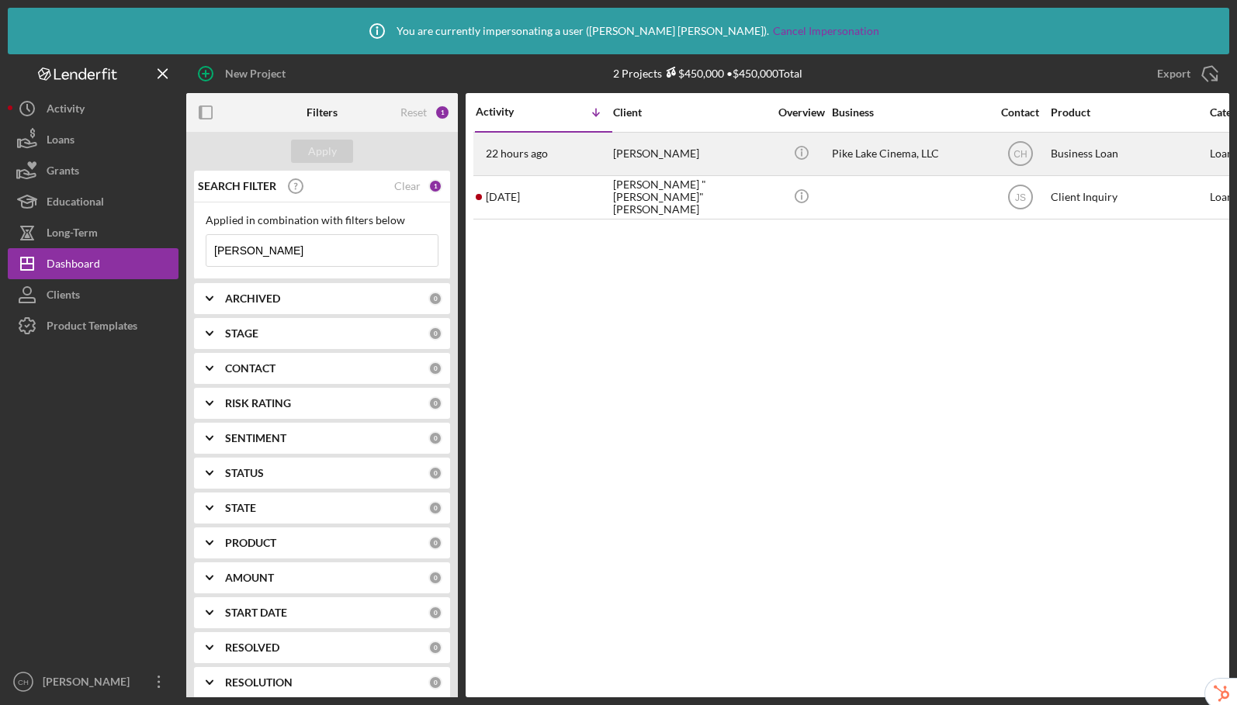
type input "[PERSON_NAME]"
click at [576, 152] on div "22 hours ago [PERSON_NAME]" at bounding box center [544, 153] width 136 height 41
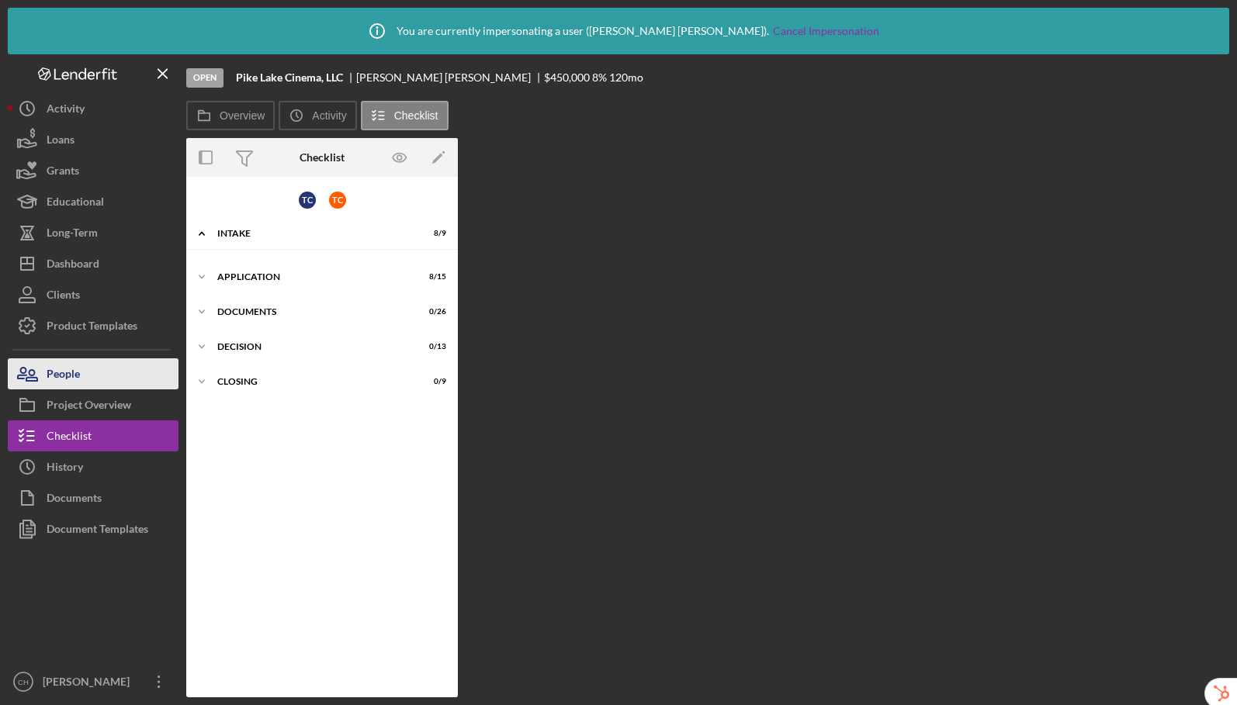
click at [87, 369] on button "People" at bounding box center [93, 373] width 171 height 31
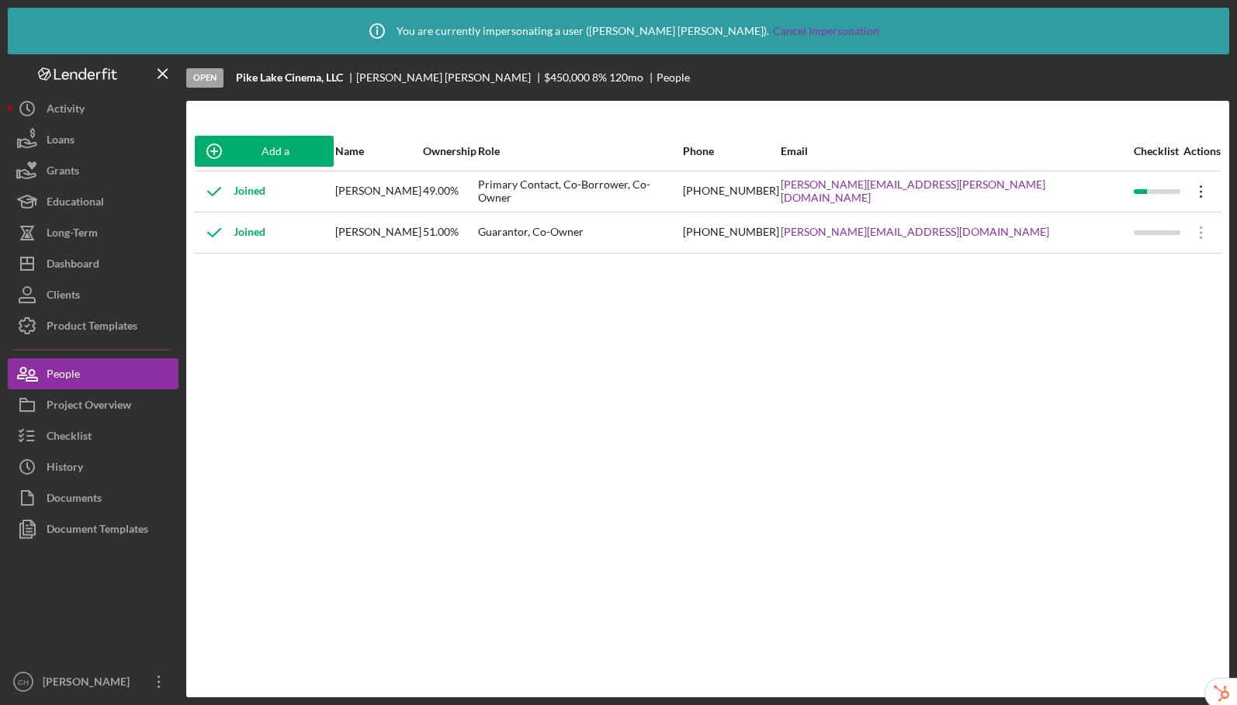
click at [1187, 189] on icon "Icon/Overflow" at bounding box center [1201, 191] width 39 height 39
click at [1136, 227] on div "Icon/Edit Edit" at bounding box center [1116, 232] width 171 height 32
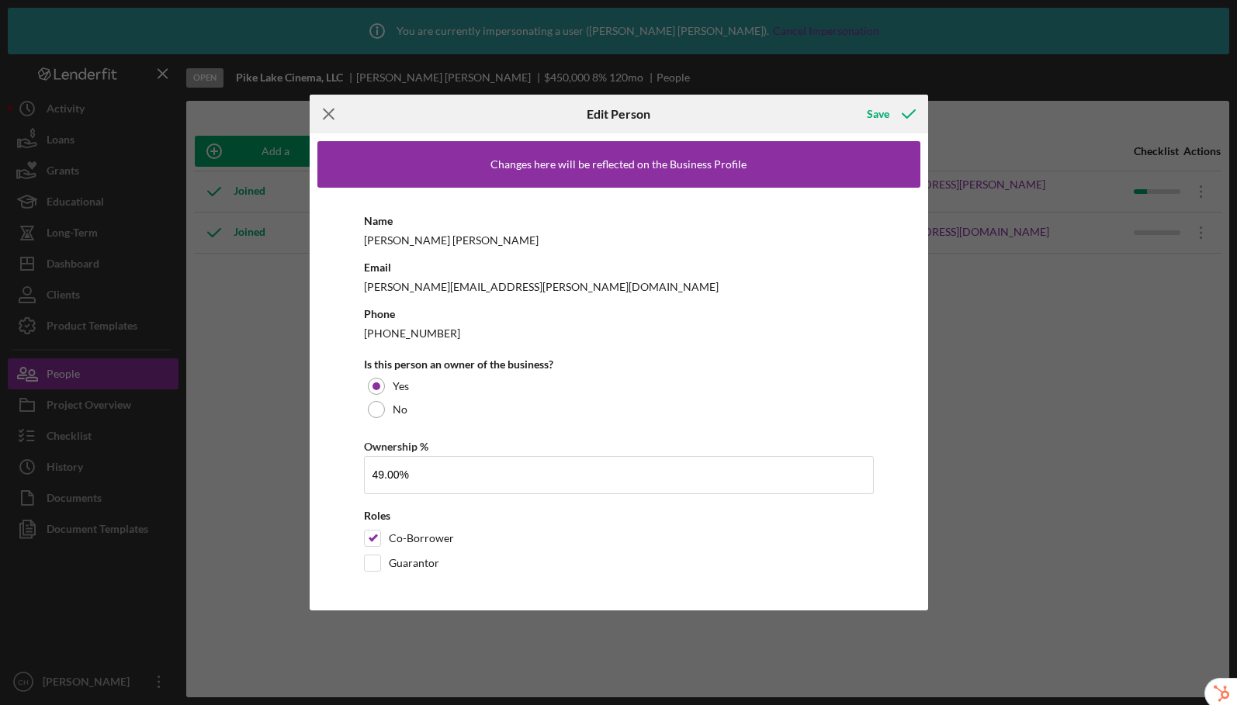
click at [330, 113] on icon "Icon/Menu Close" at bounding box center [329, 114] width 39 height 39
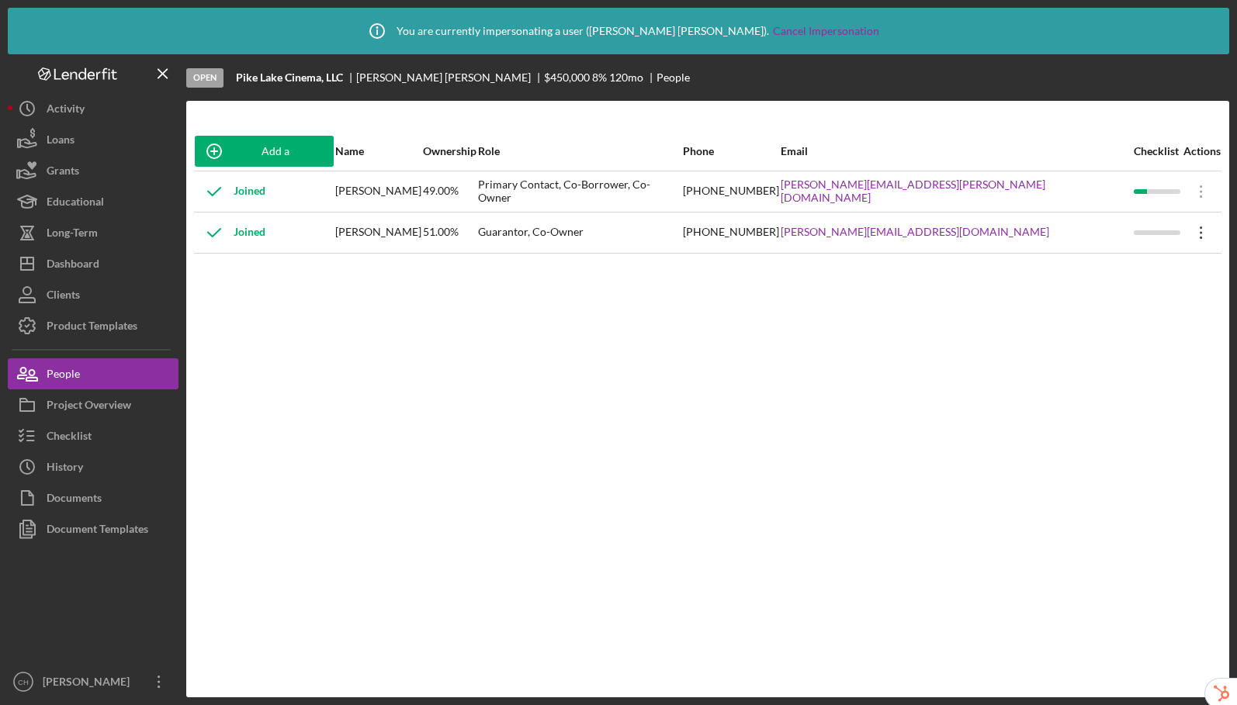
click at [1189, 235] on icon "Icon/Overflow" at bounding box center [1201, 232] width 39 height 39
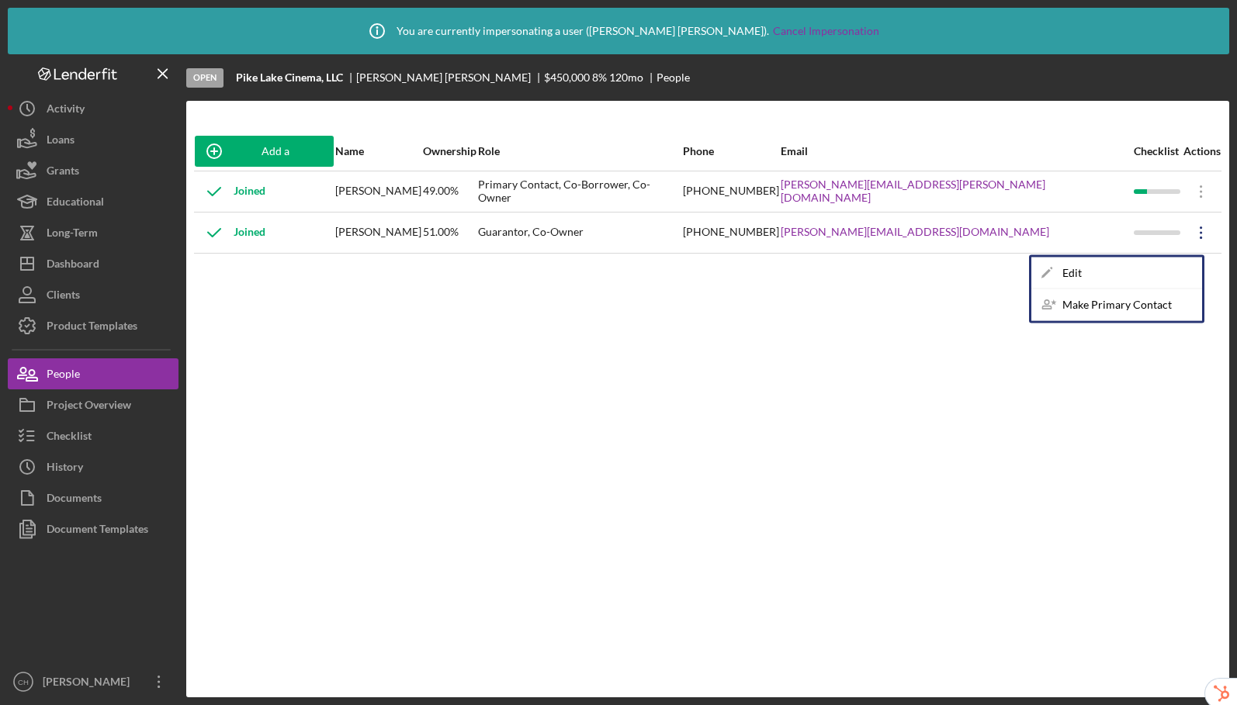
click at [731, 376] on div "Add a Participant Name Ownership Role Phone Email Checklist Actions Joined [PER…" at bounding box center [707, 399] width 1043 height 535
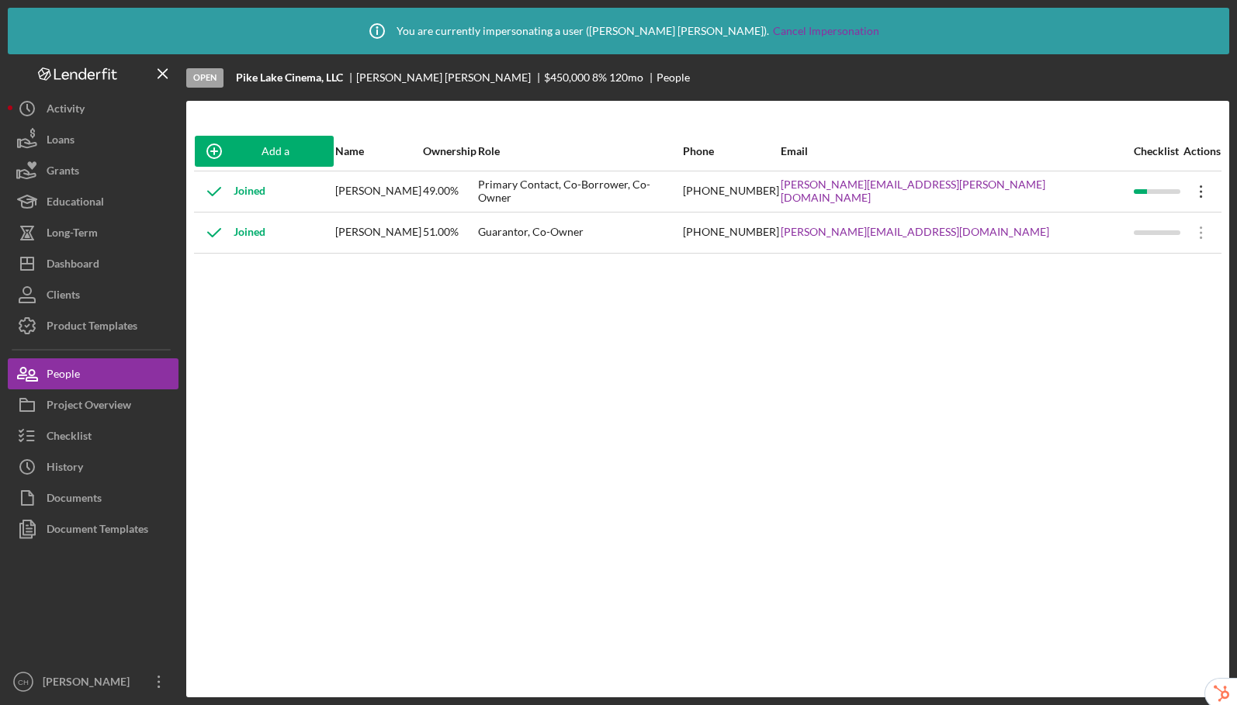
click at [1189, 195] on icon "Icon/Overflow" at bounding box center [1201, 191] width 39 height 39
click at [569, 406] on div "Add a Participant Name Ownership Role Phone Email Checklist Actions Joined [PER…" at bounding box center [707, 399] width 1043 height 535
click at [1183, 235] on icon "Icon/Overflow" at bounding box center [1201, 232] width 39 height 39
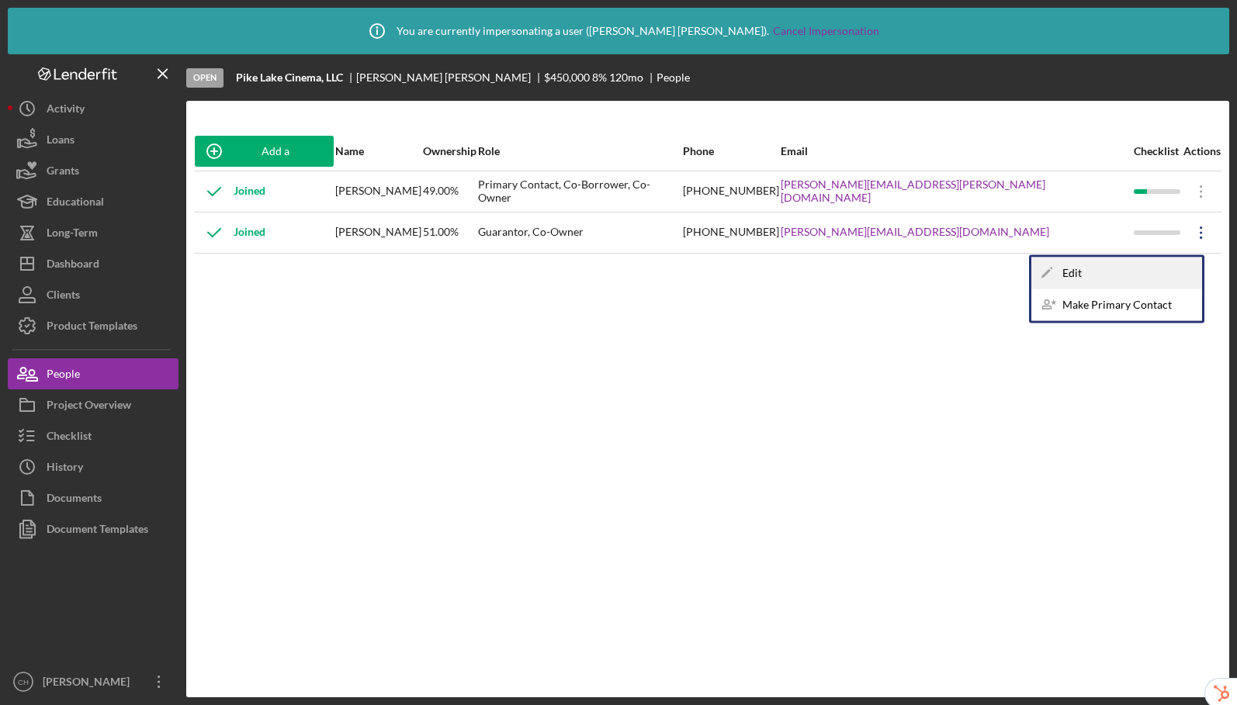
click at [1096, 279] on div "Icon/Edit Edit" at bounding box center [1116, 274] width 171 height 32
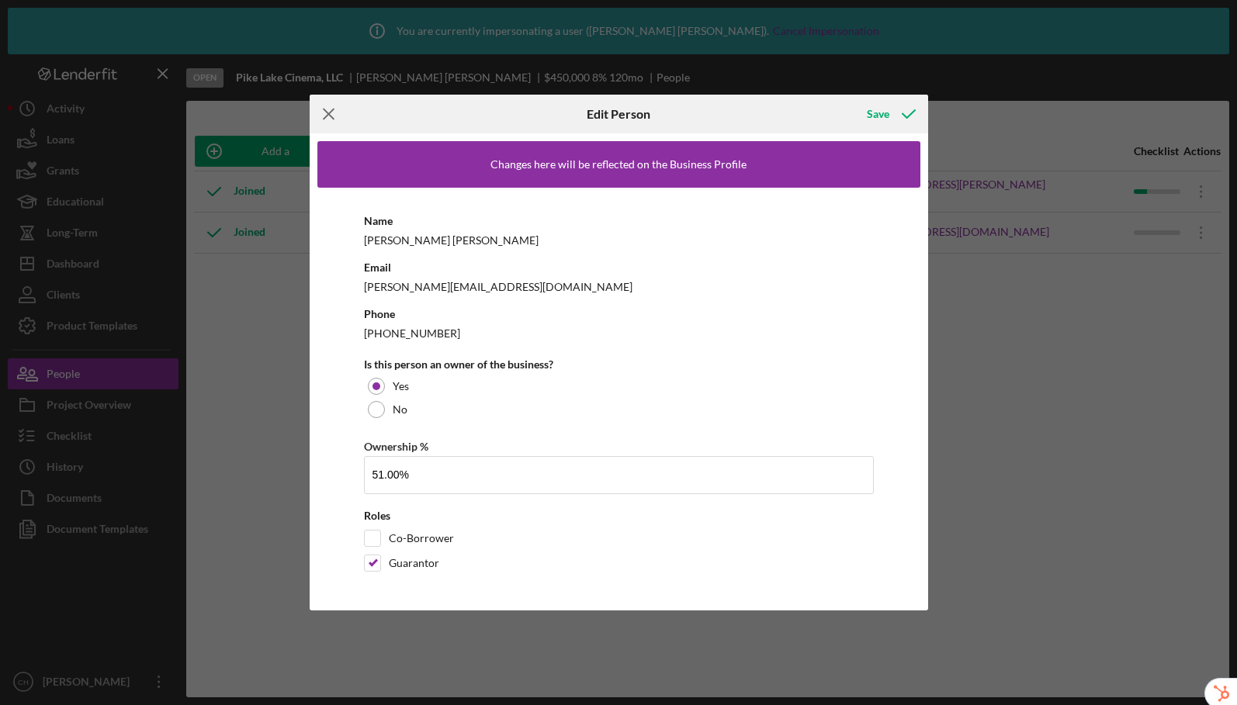
click at [329, 115] on line at bounding box center [329, 114] width 10 height 10
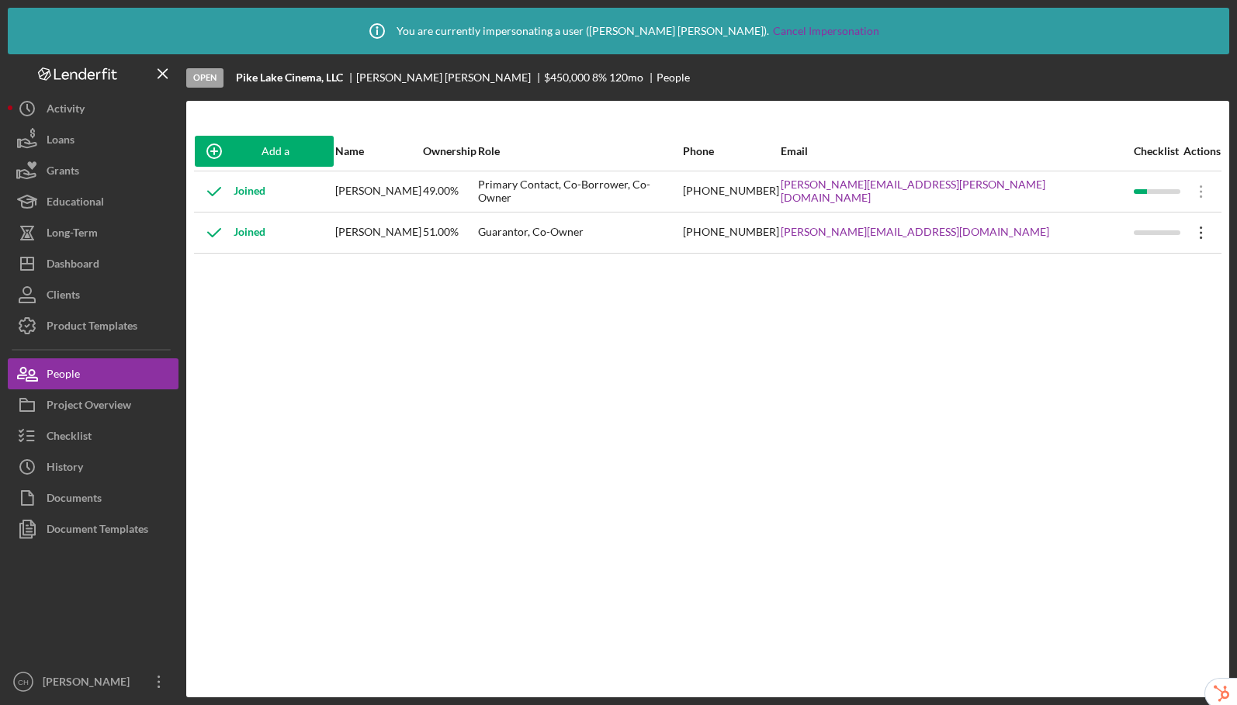
click at [1183, 230] on icon "Icon/Overflow" at bounding box center [1201, 232] width 39 height 39
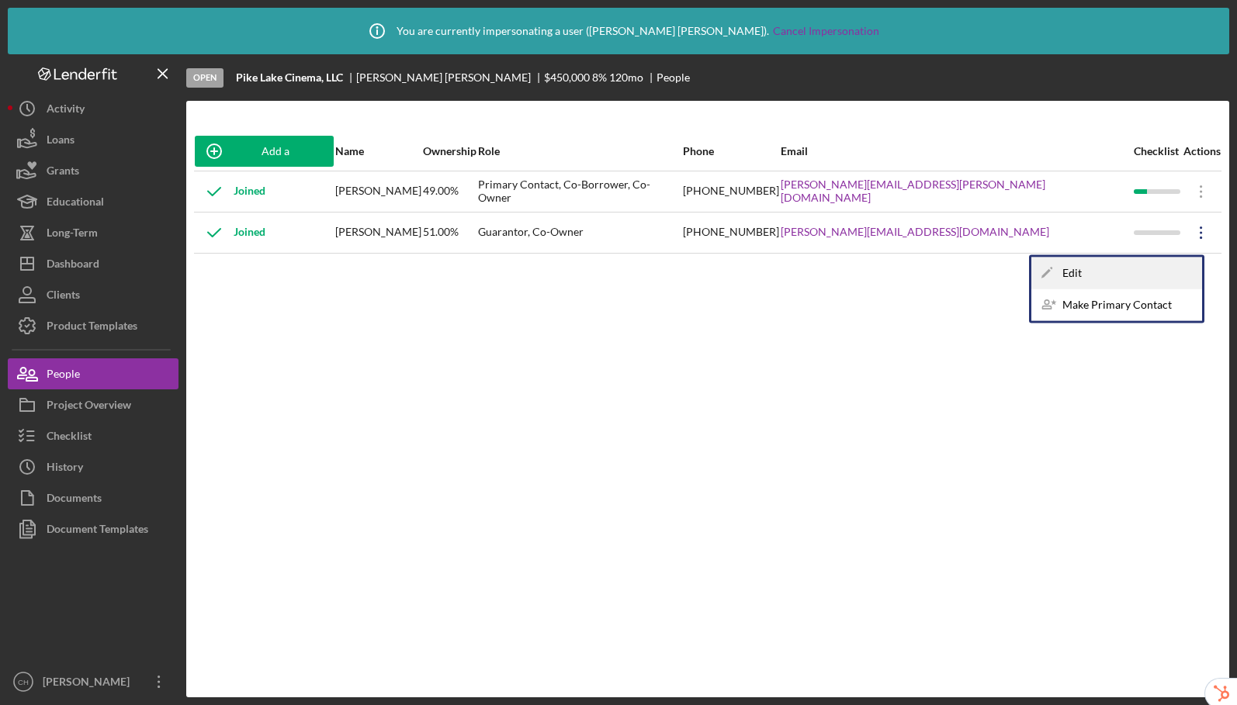
click at [1127, 279] on div "Icon/Edit Edit" at bounding box center [1116, 274] width 171 height 32
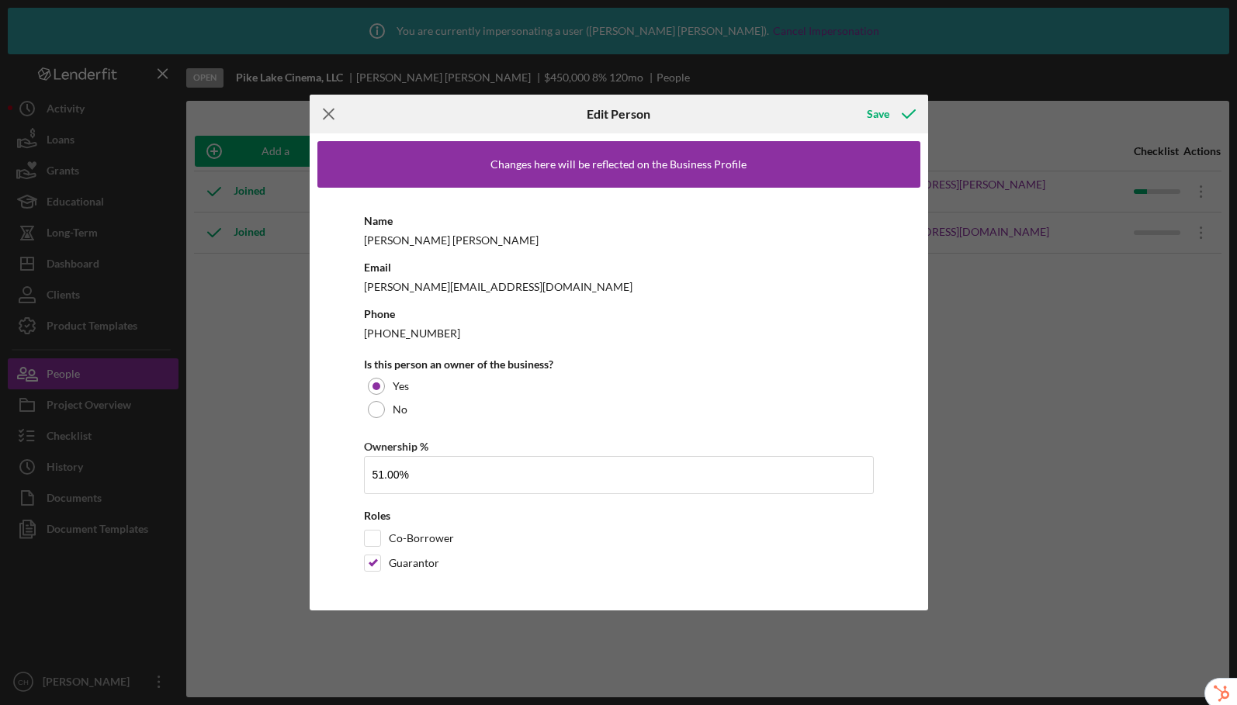
click at [320, 106] on icon "Icon/Menu Close" at bounding box center [329, 114] width 39 height 39
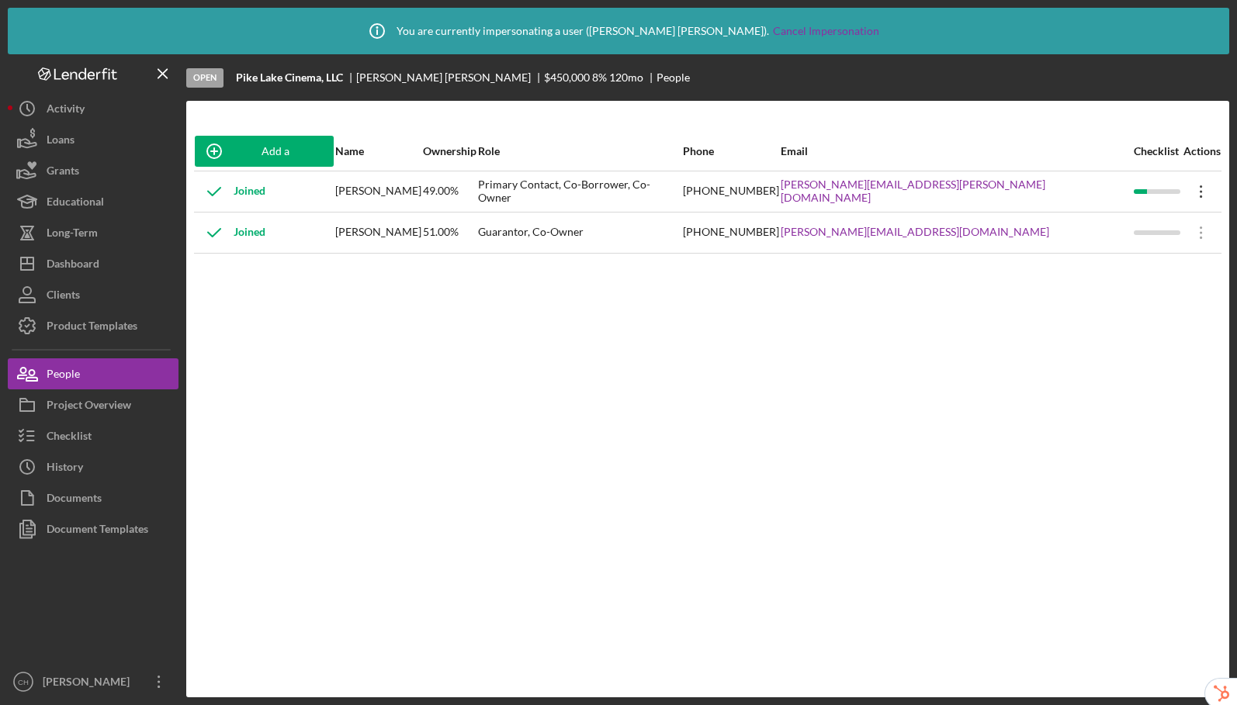
click at [1185, 189] on icon "Icon/Overflow" at bounding box center [1201, 191] width 39 height 39
click at [1060, 230] on icon "Icon/Edit" at bounding box center [1046, 231] width 31 height 31
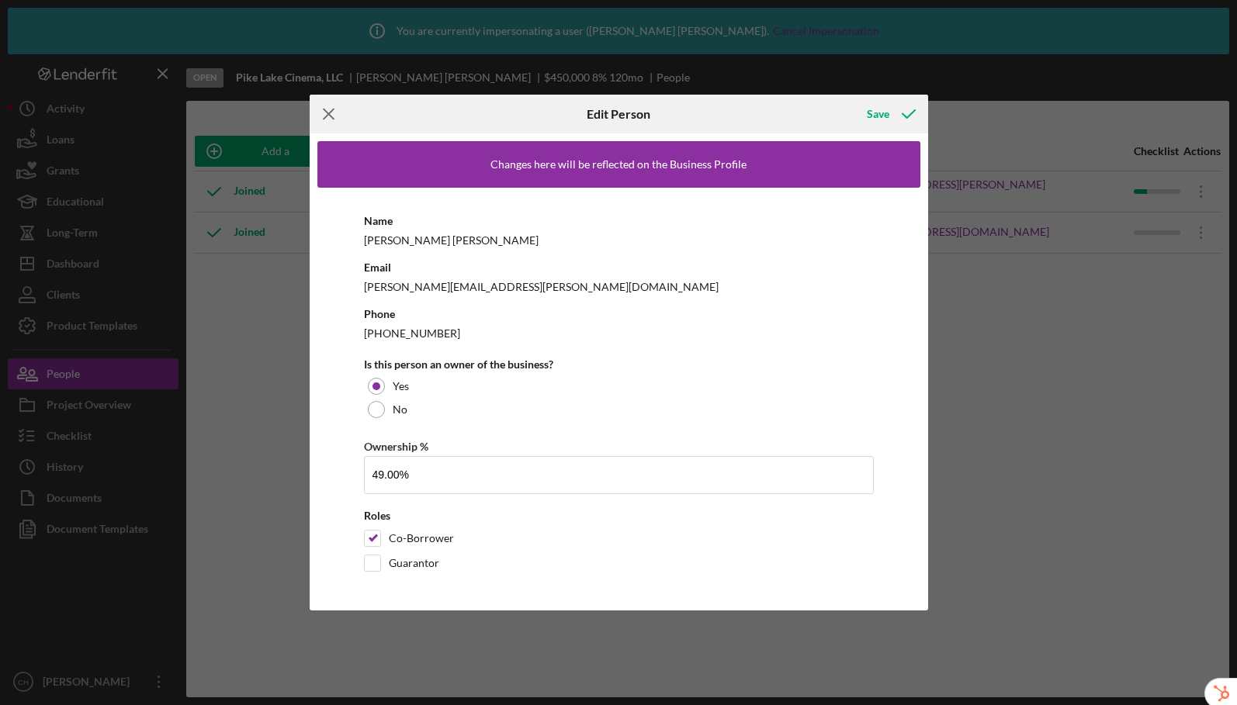
click at [320, 106] on icon "Icon/Menu Close" at bounding box center [329, 114] width 39 height 39
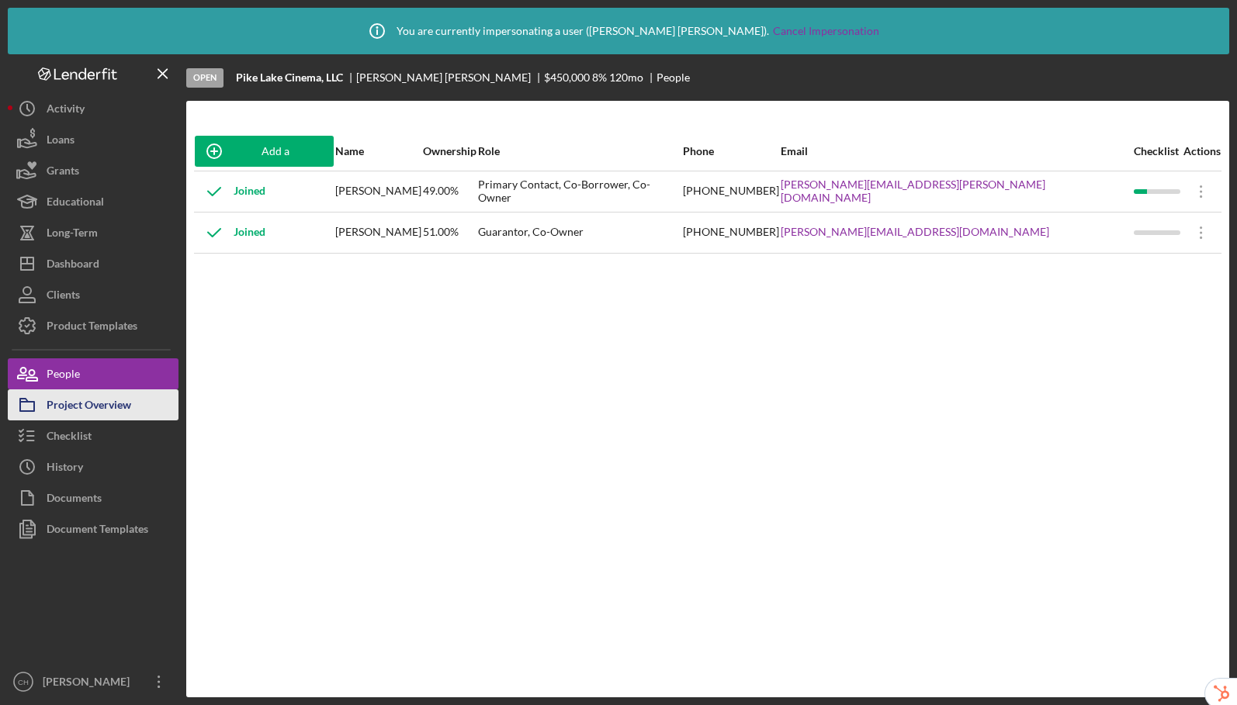
click at [131, 407] on button "Project Overview" at bounding box center [93, 404] width 171 height 31
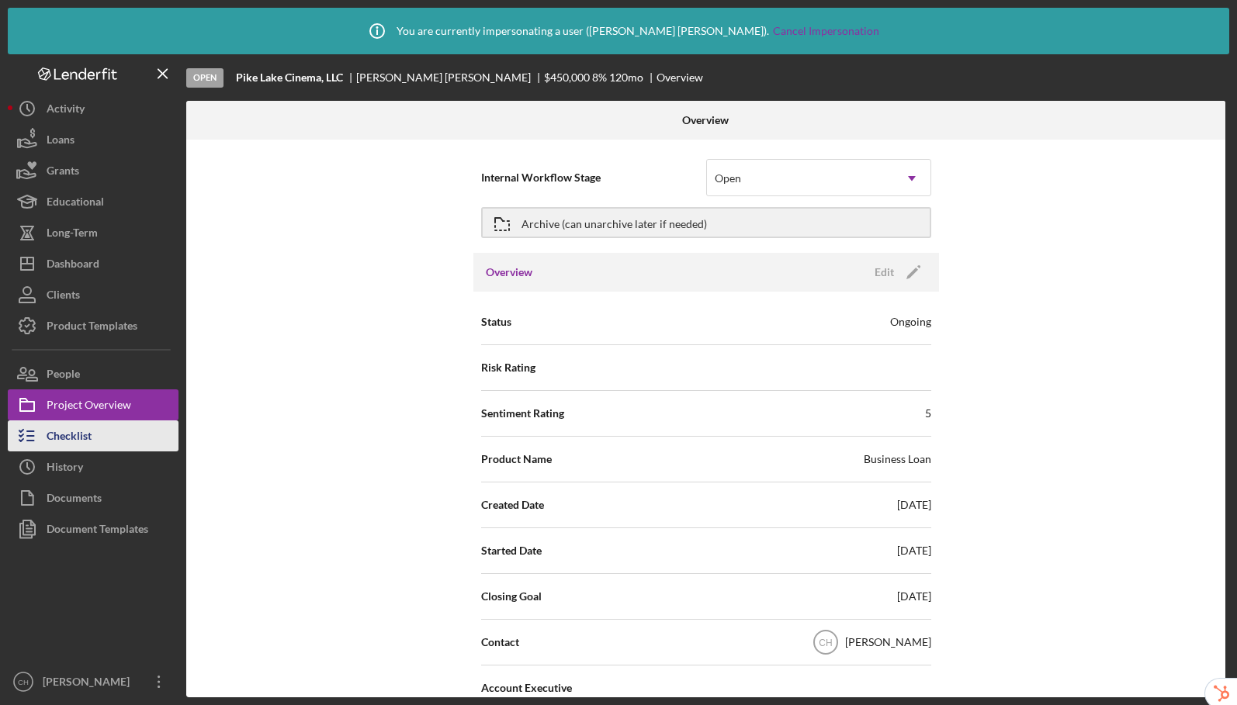
click at [102, 434] on button "Checklist" at bounding box center [93, 435] width 171 height 31
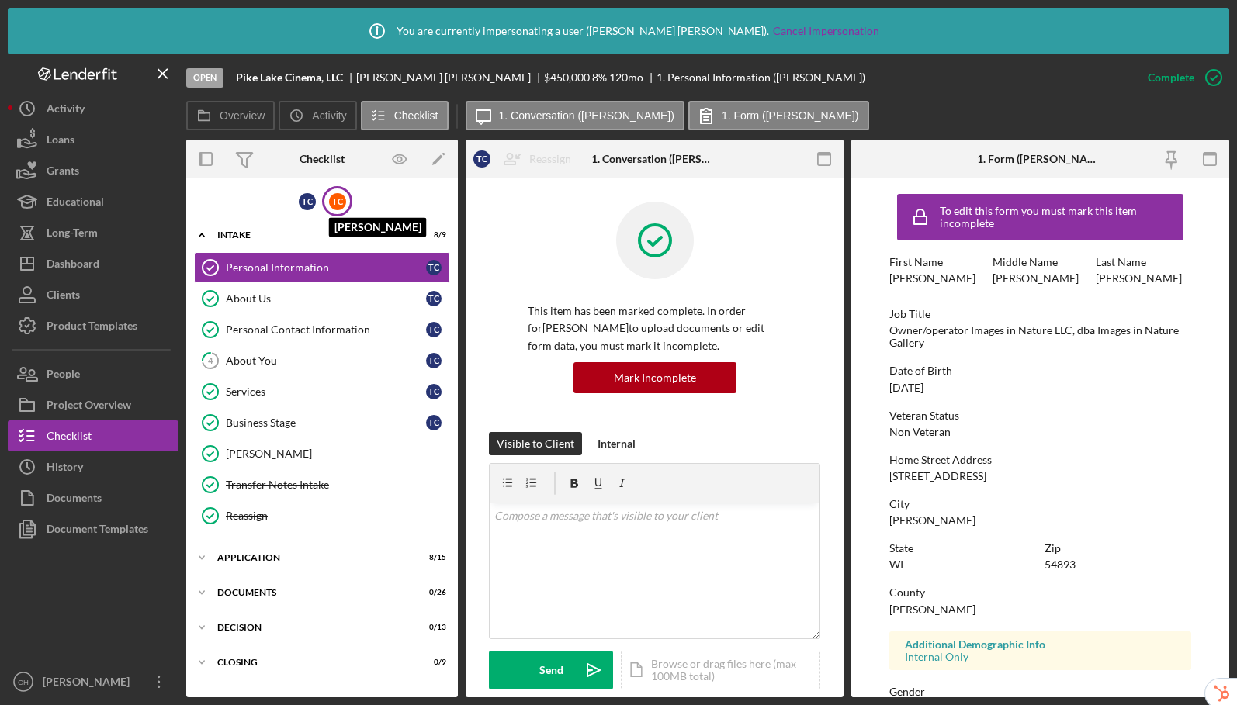
click at [340, 208] on div "T C" at bounding box center [337, 201] width 17 height 17
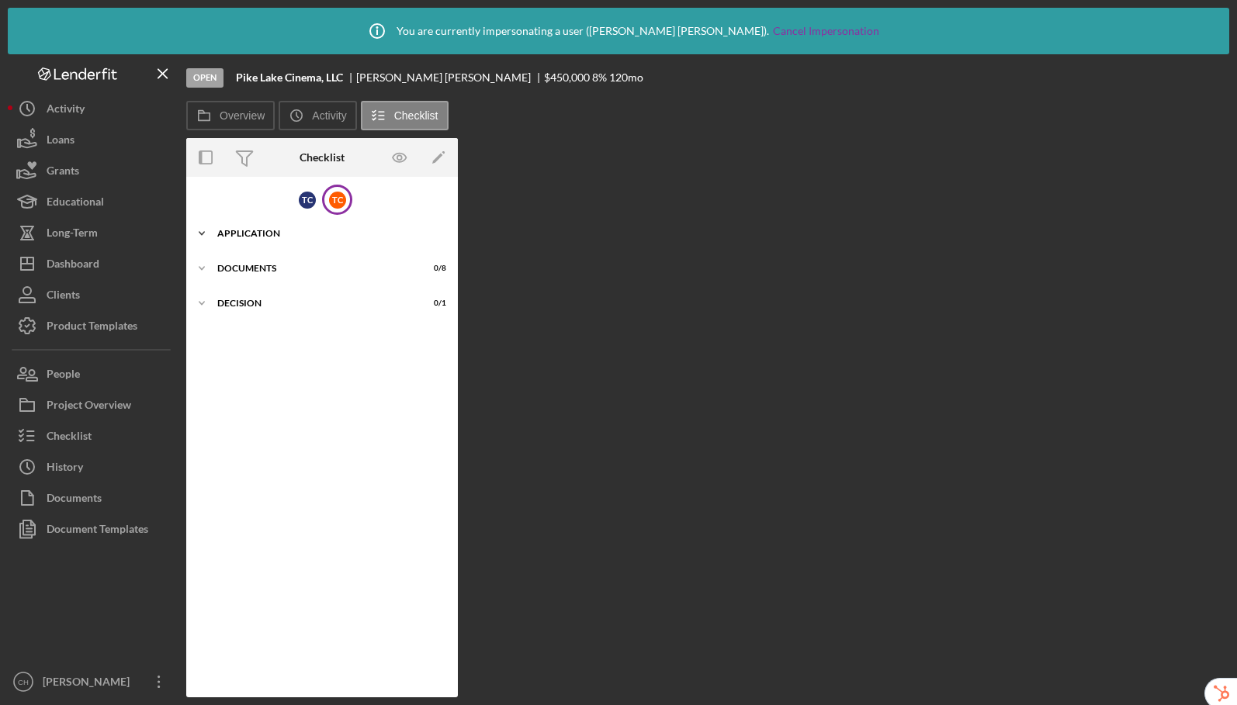
click at [313, 239] on div "Icon/Expander Application 0 / 1" at bounding box center [322, 233] width 272 height 31
click at [299, 200] on div "T C" at bounding box center [307, 200] width 17 height 17
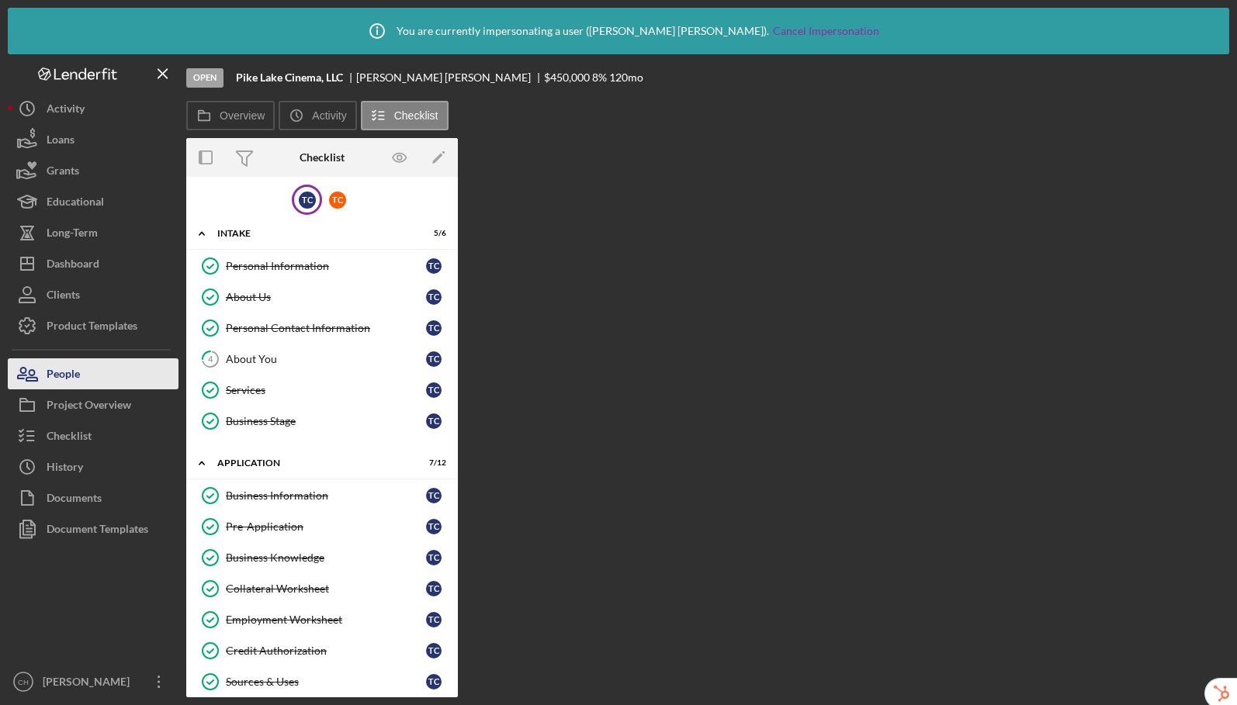
click at [99, 375] on button "People" at bounding box center [93, 373] width 171 height 31
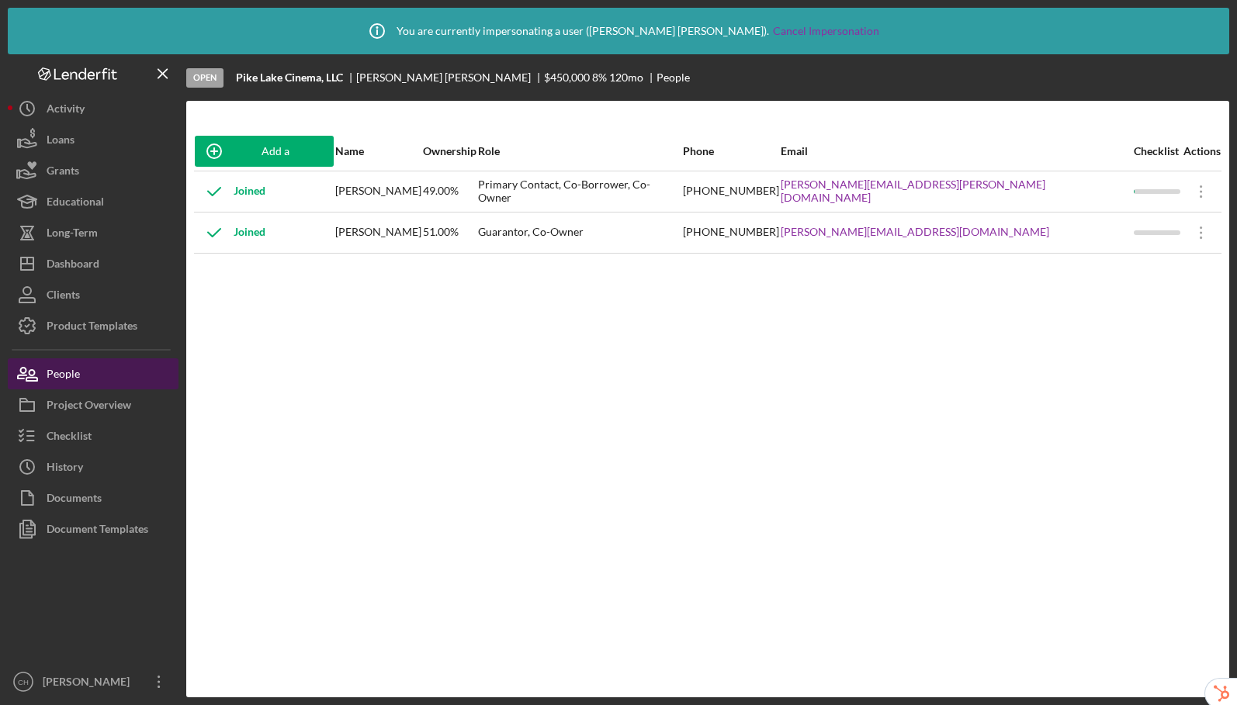
click at [99, 375] on button "People" at bounding box center [93, 373] width 171 height 31
click at [1186, 231] on icon "Icon/Overflow" at bounding box center [1201, 232] width 39 height 39
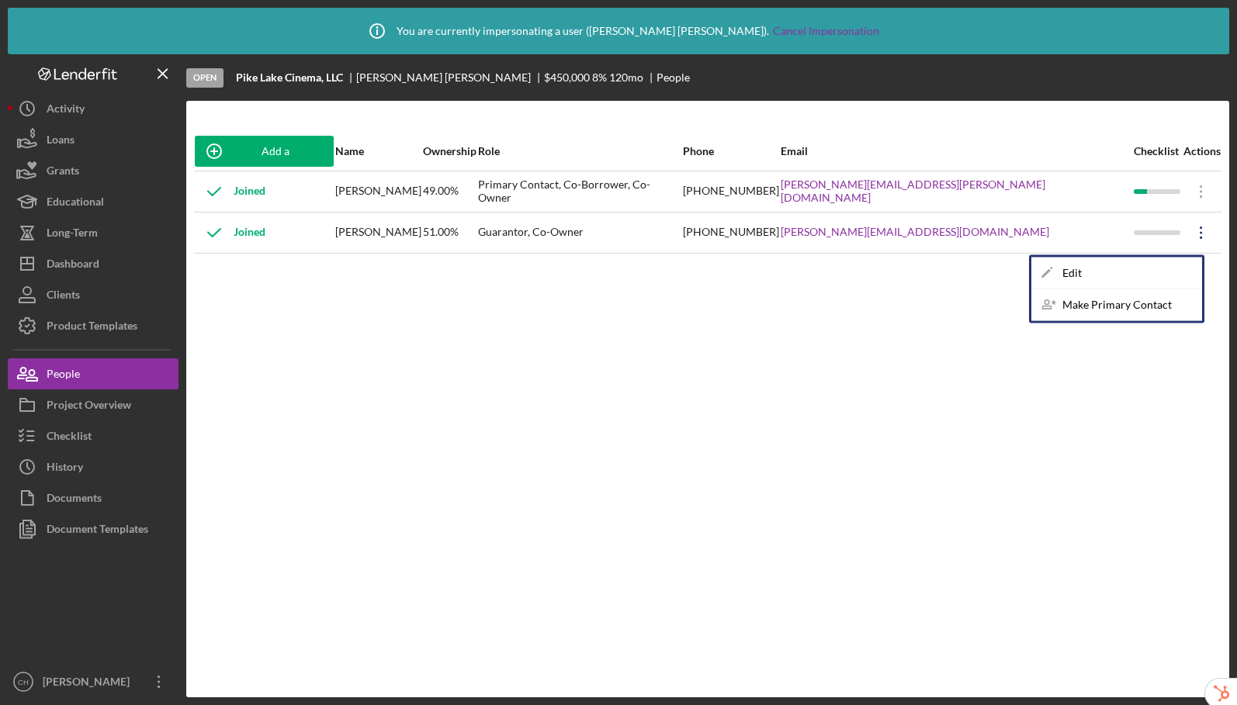
click at [681, 373] on div "Add a Participant Name Ownership Role Phone Email Checklist Actions Joined [PER…" at bounding box center [707, 399] width 1043 height 535
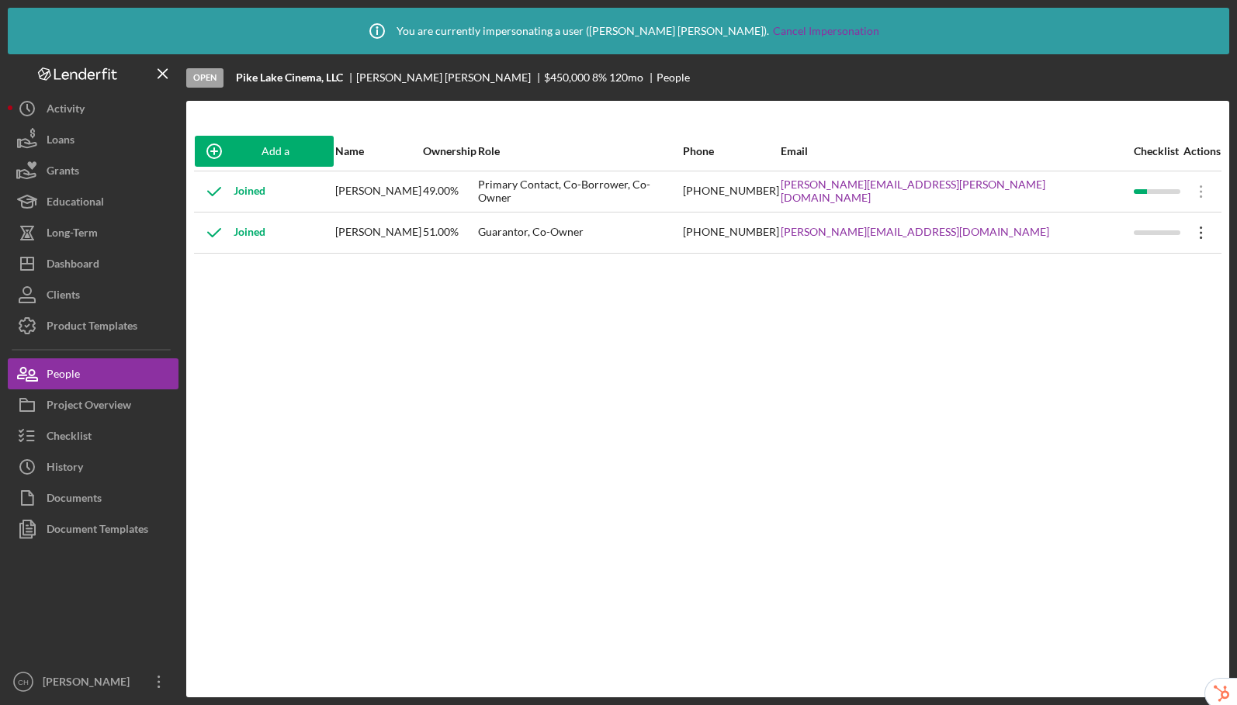
click at [1199, 232] on icon at bounding box center [1200, 233] width 2 height 12
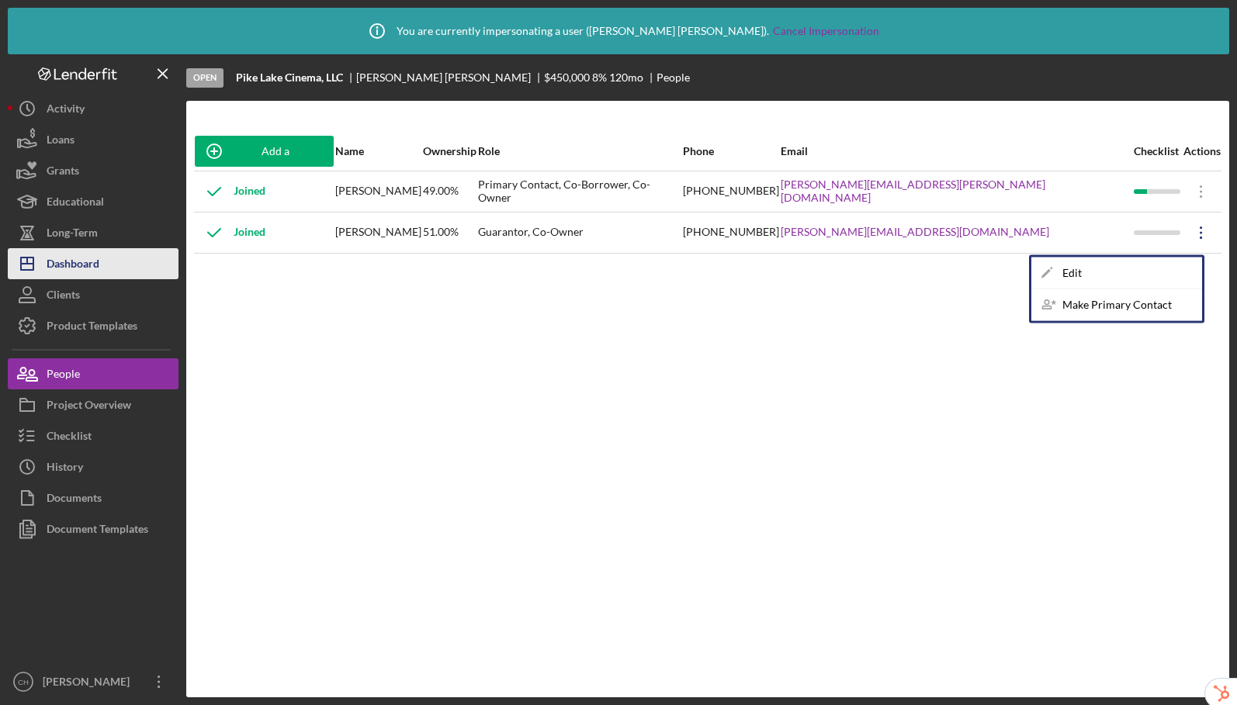
click at [88, 256] on div "Dashboard" at bounding box center [73, 265] width 53 height 35
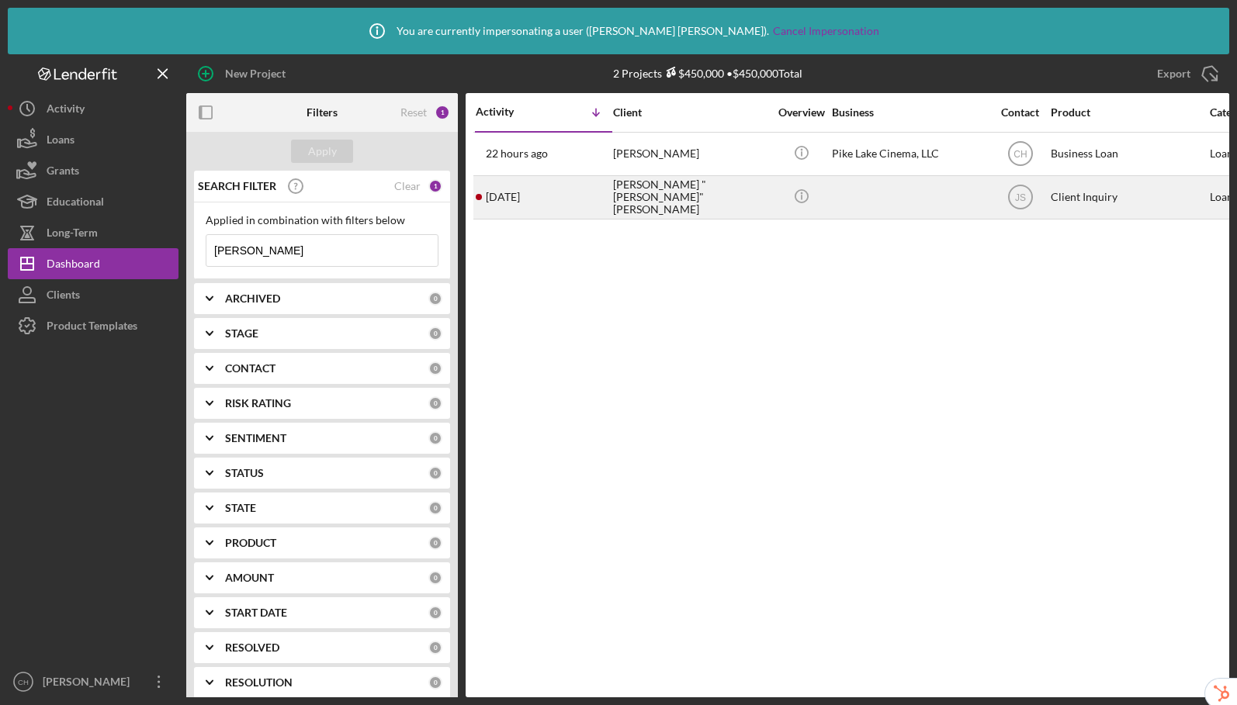
click at [613, 202] on div "[PERSON_NAME] "[PERSON_NAME]" [PERSON_NAME]" at bounding box center [690, 197] width 155 height 41
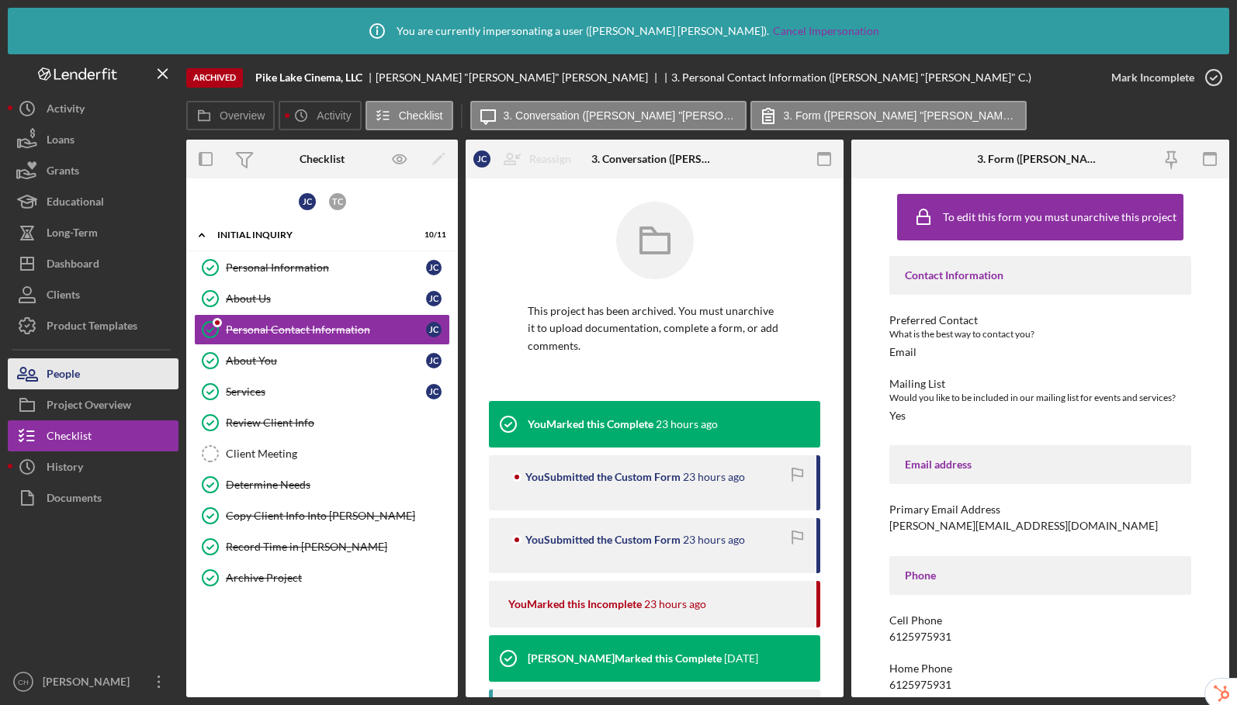
click at [70, 368] on div "People" at bounding box center [63, 375] width 33 height 35
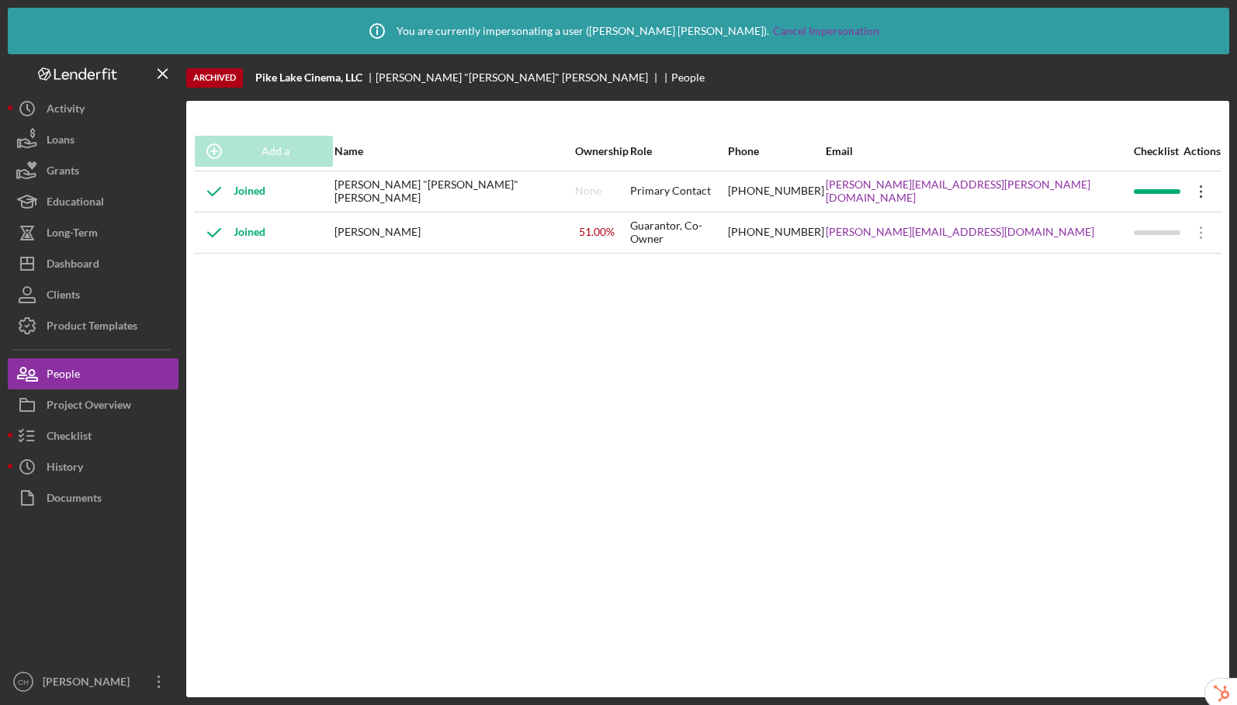
click at [1185, 195] on icon "Icon/Overflow" at bounding box center [1201, 191] width 39 height 39
click at [937, 403] on div "Add a Participant Name Ownership Role Phone Email Checklist Actions Joined Juan…" at bounding box center [707, 399] width 1043 height 535
click at [1199, 233] on icon at bounding box center [1200, 233] width 2 height 12
drag, startPoint x: 707, startPoint y: 371, endPoint x: 450, endPoint y: 396, distance: 258.1
click at [707, 371] on div "Add a Participant Name Ownership Role Phone Email Checklist Actions Joined Juan…" at bounding box center [707, 399] width 1043 height 535
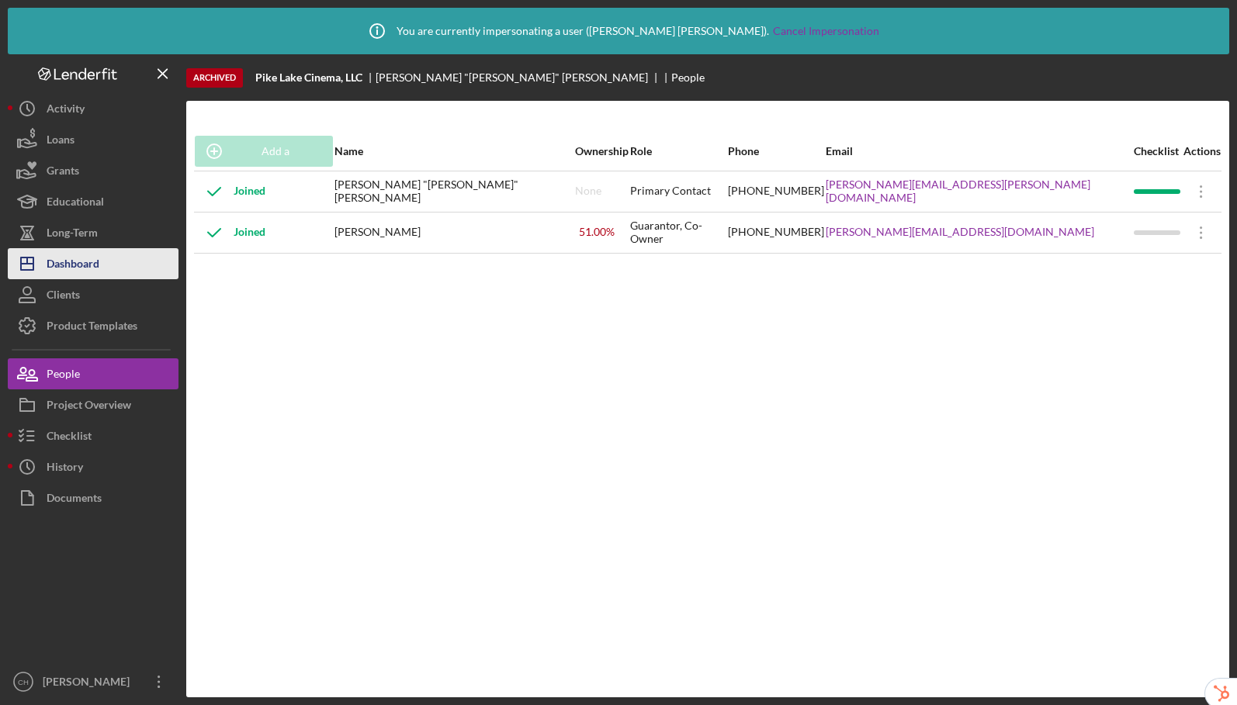
click at [103, 264] on button "Icon/Dashboard Dashboard" at bounding box center [93, 263] width 171 height 31
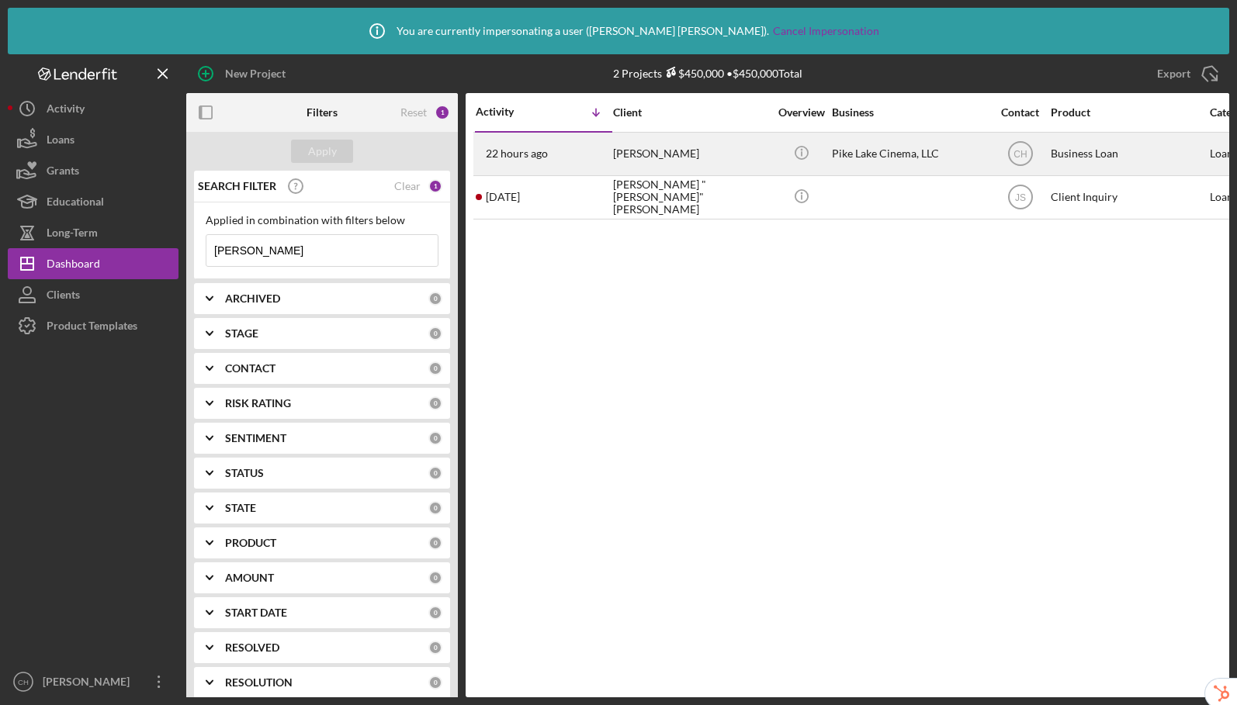
click at [692, 145] on div "Todd Cutler" at bounding box center [690, 153] width 155 height 41
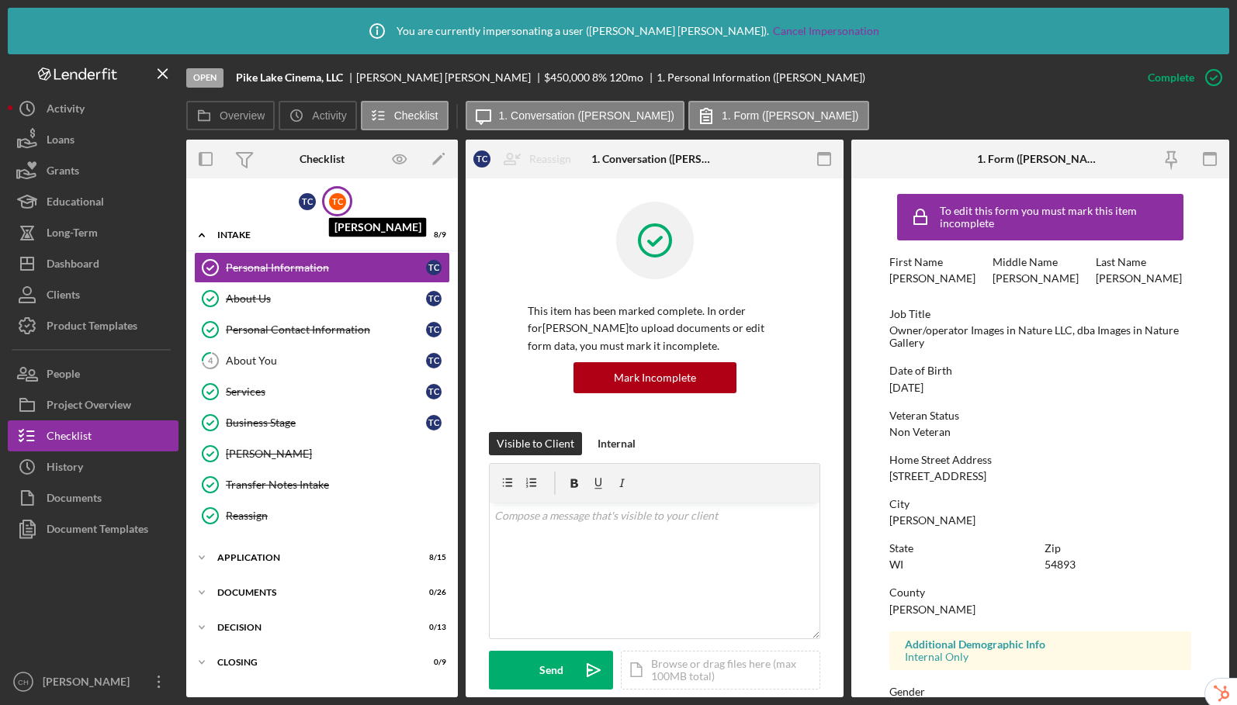
click at [332, 206] on div "T C" at bounding box center [337, 201] width 17 height 17
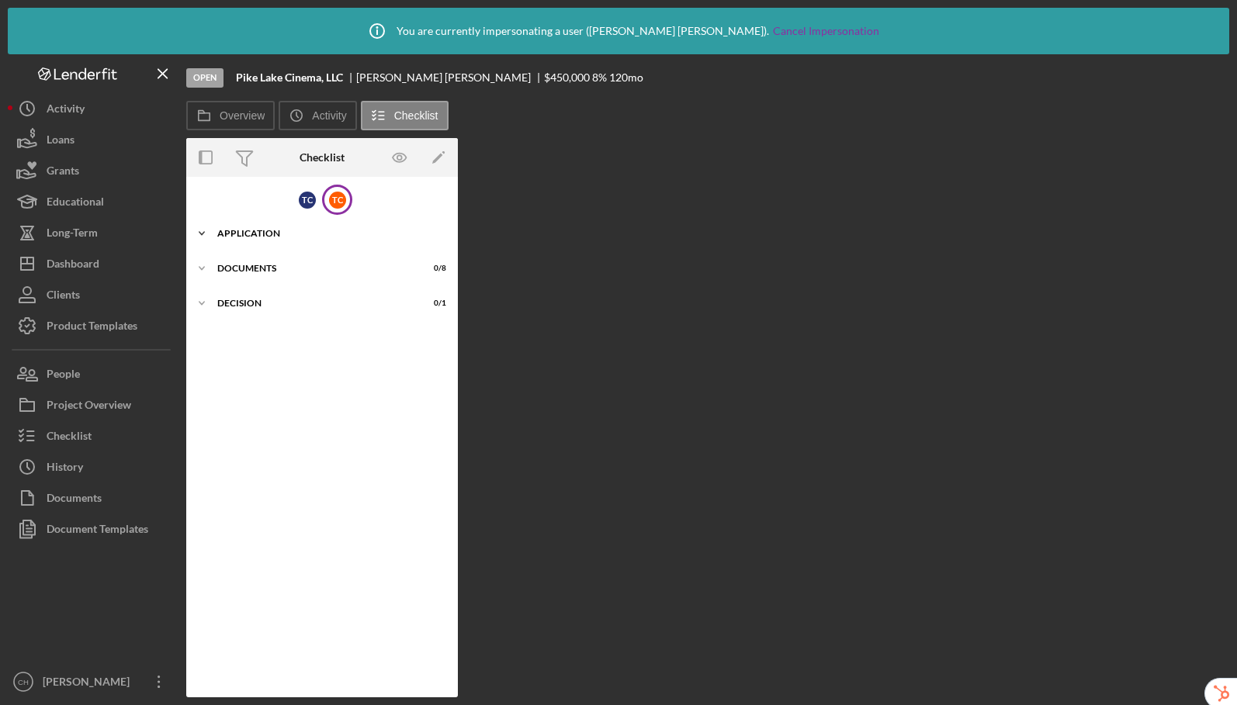
click at [271, 234] on div "Application" at bounding box center [327, 233] width 221 height 9
click at [306, 199] on div "T C" at bounding box center [307, 200] width 17 height 17
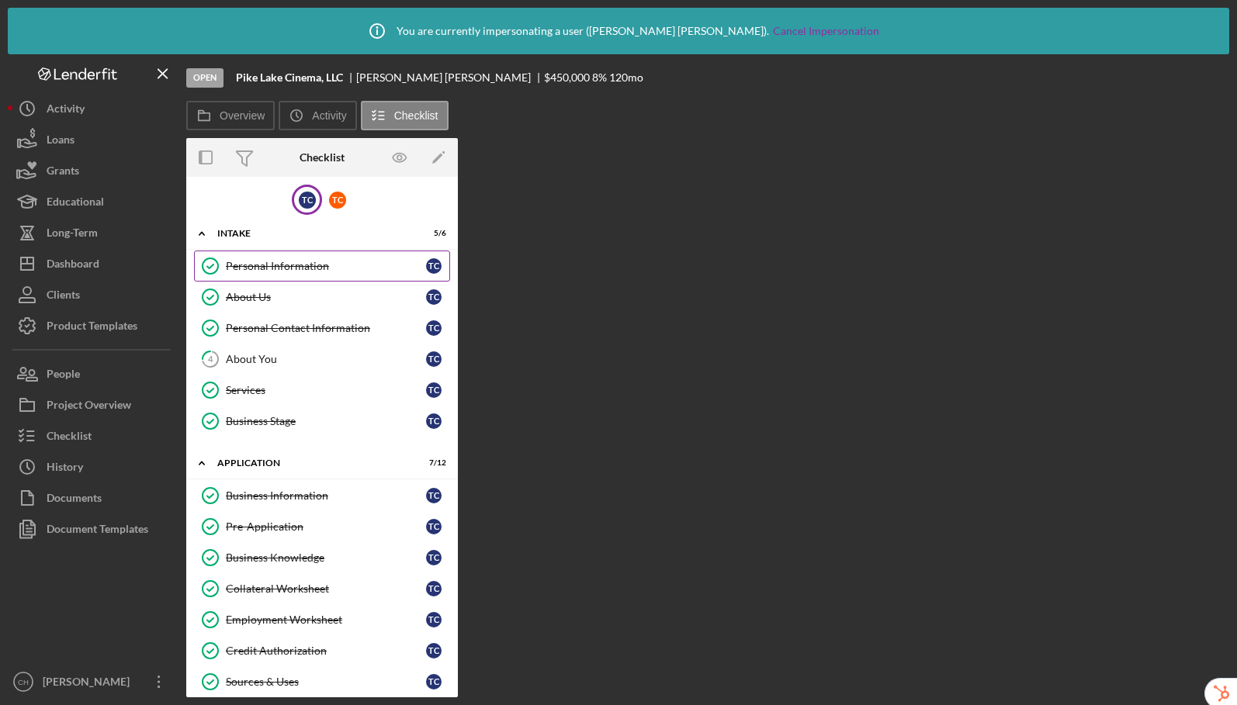
click at [337, 261] on div "Personal Information" at bounding box center [326, 266] width 200 height 12
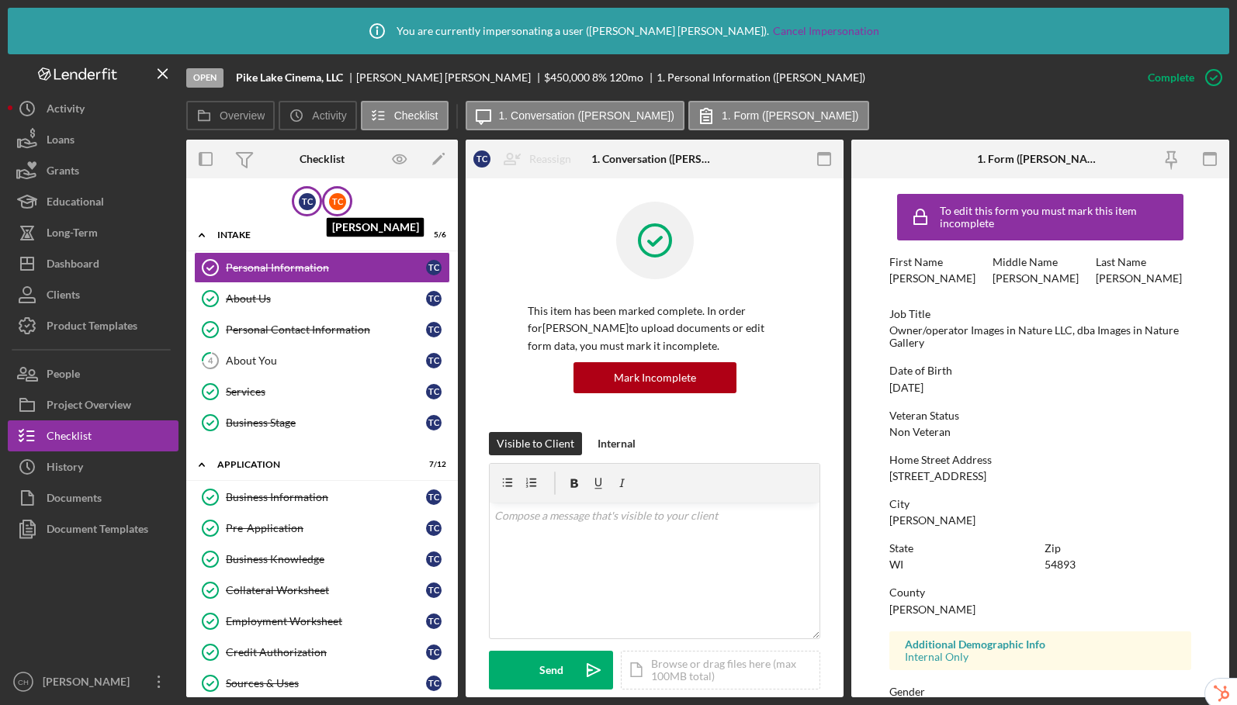
click at [339, 203] on div "T C" at bounding box center [337, 201] width 17 height 17
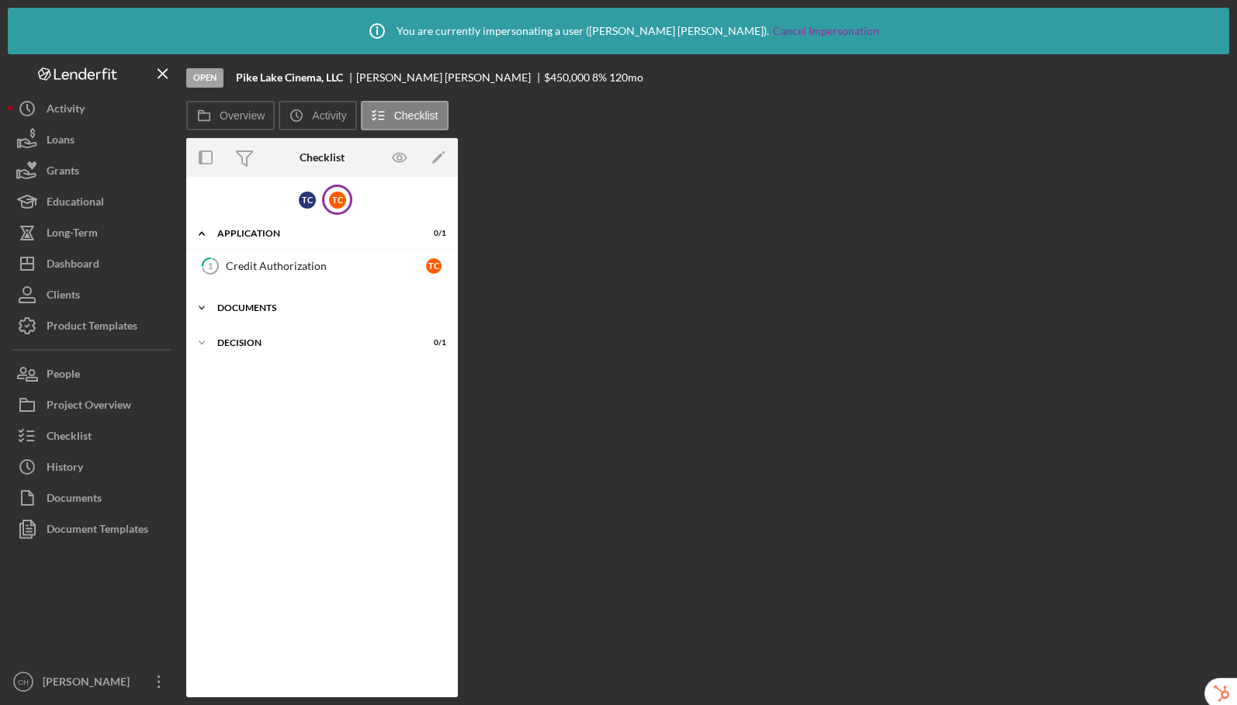
click at [276, 313] on div "Icon/Expander Documents 0 / 8" at bounding box center [322, 307] width 272 height 31
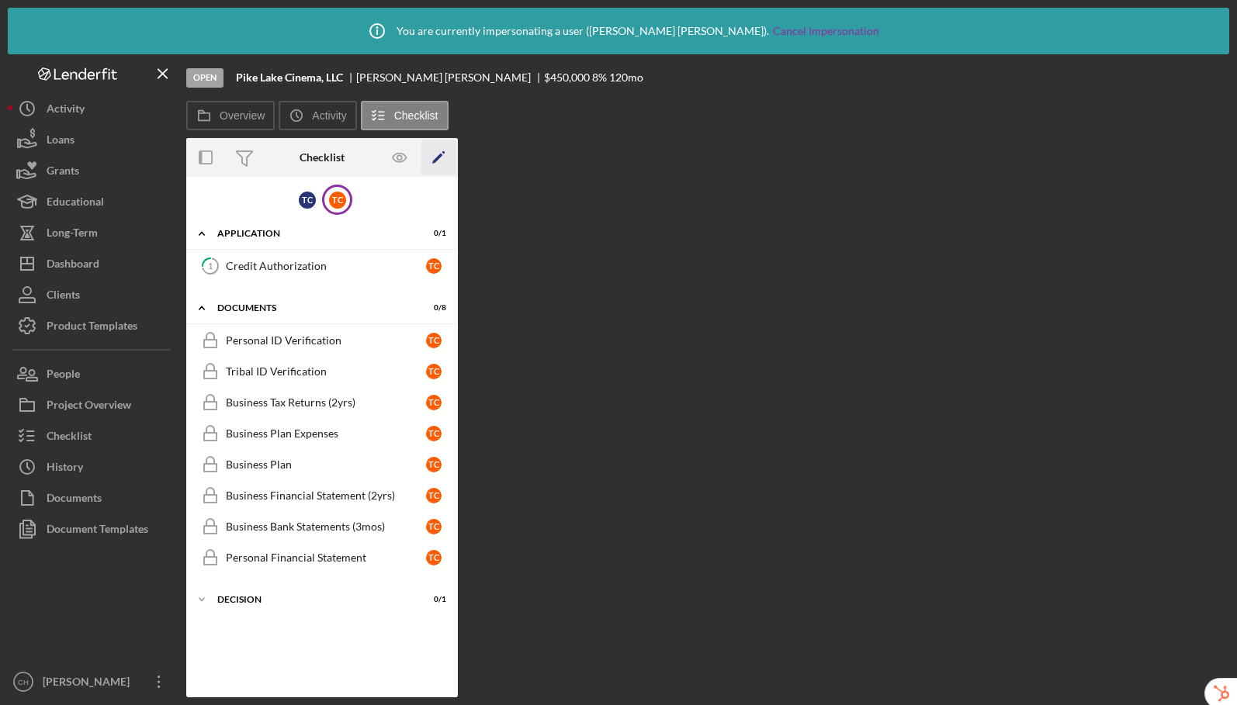
click at [437, 157] on polygon "button" at bounding box center [437, 159] width 11 height 11
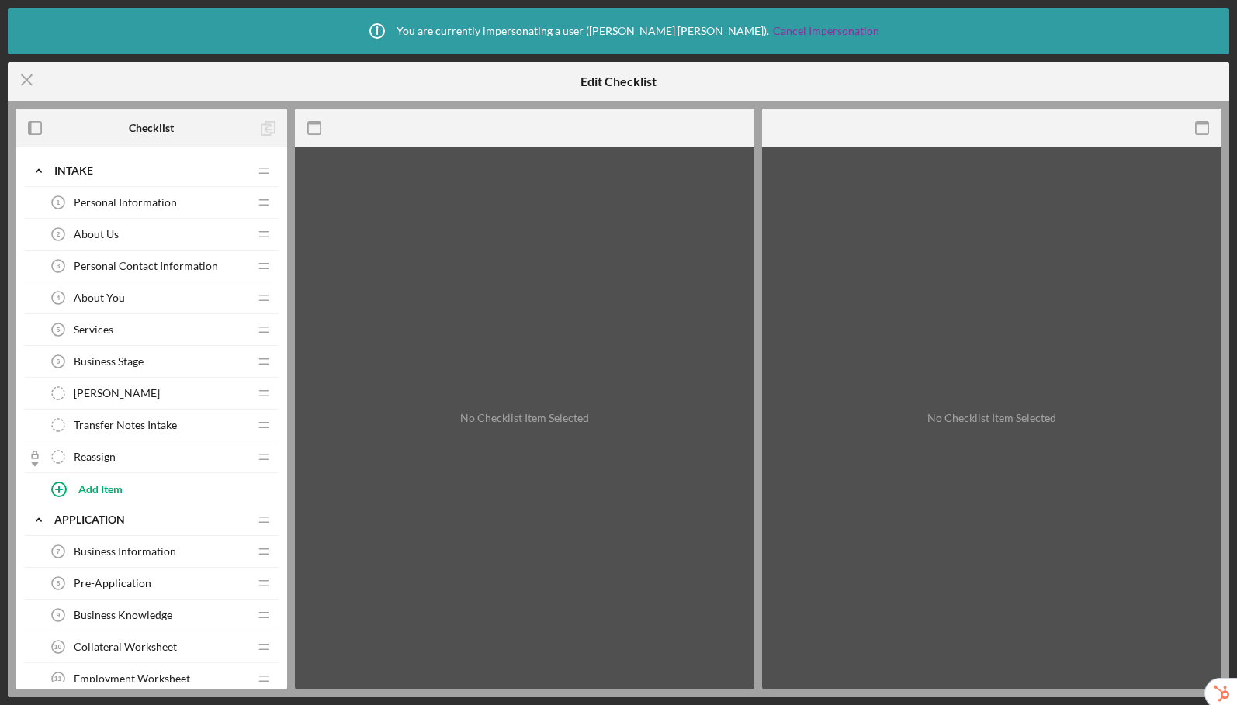
click at [161, 201] on span "Personal Information" at bounding box center [125, 202] width 103 height 12
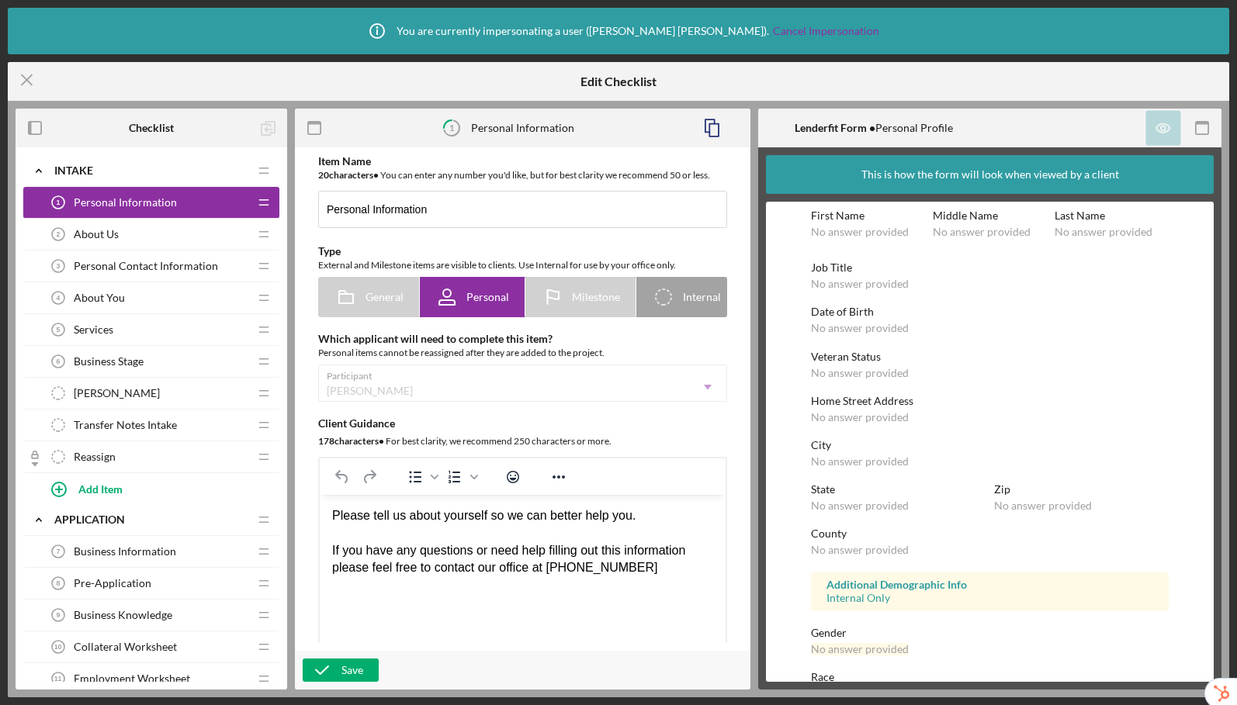
click at [507, 388] on div "Participant Todd Cutler Icon/Dropdown Arrow" at bounding box center [522, 383] width 409 height 37
click at [433, 388] on div "Participant Todd Cutler Icon/Dropdown Arrow" at bounding box center [522, 383] width 409 height 37
click at [27, 79] on line at bounding box center [27, 80] width 10 height 10
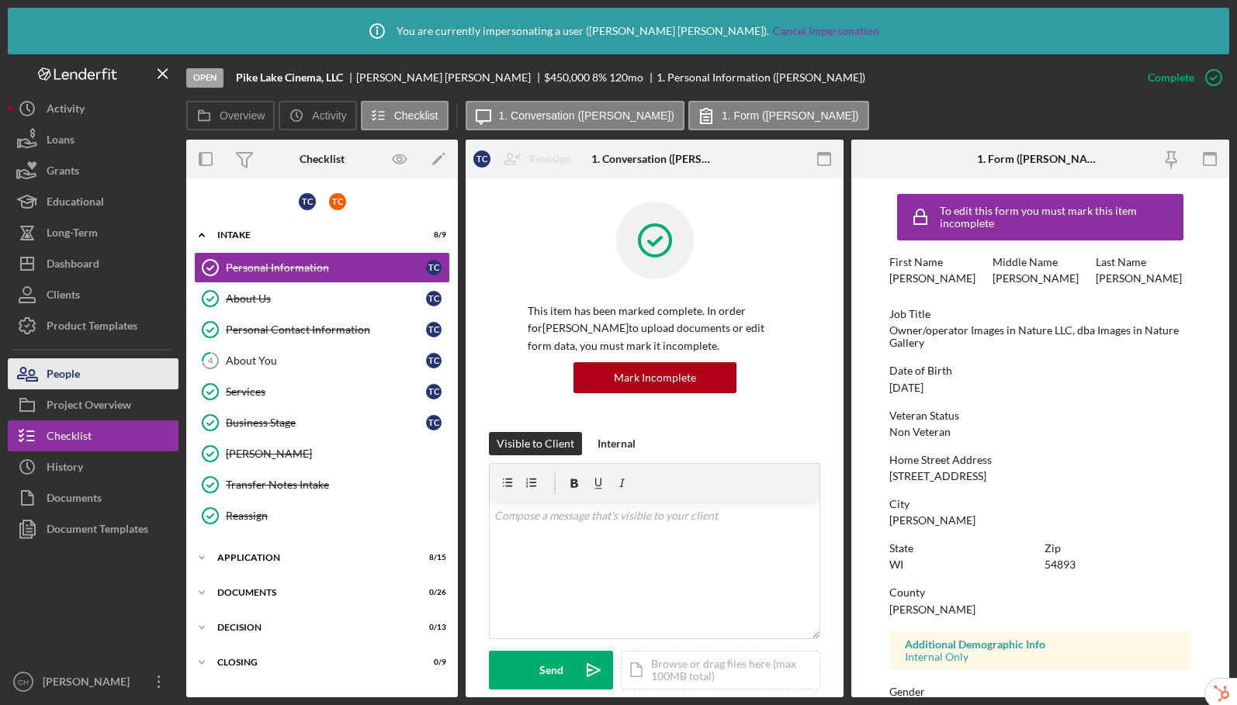
click at [49, 374] on div "People" at bounding box center [63, 375] width 33 height 35
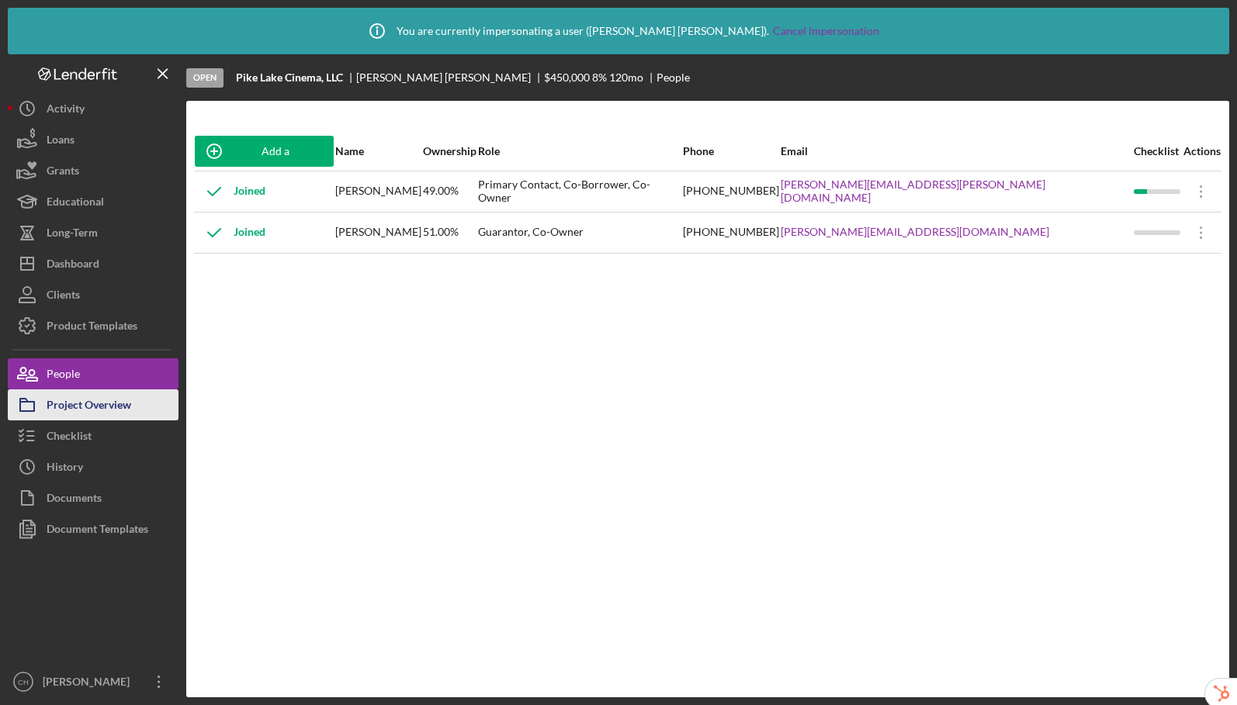
click at [61, 410] on div "Project Overview" at bounding box center [89, 406] width 85 height 35
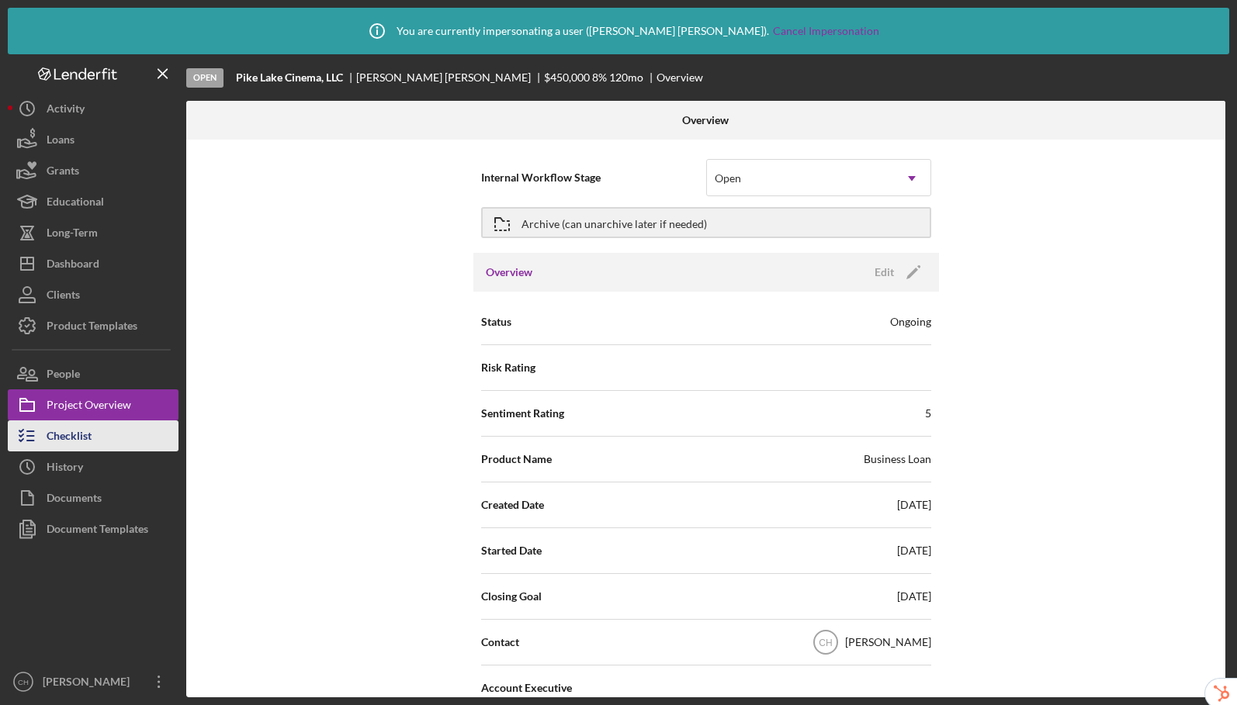
click at [56, 437] on div "Checklist" at bounding box center [69, 437] width 45 height 35
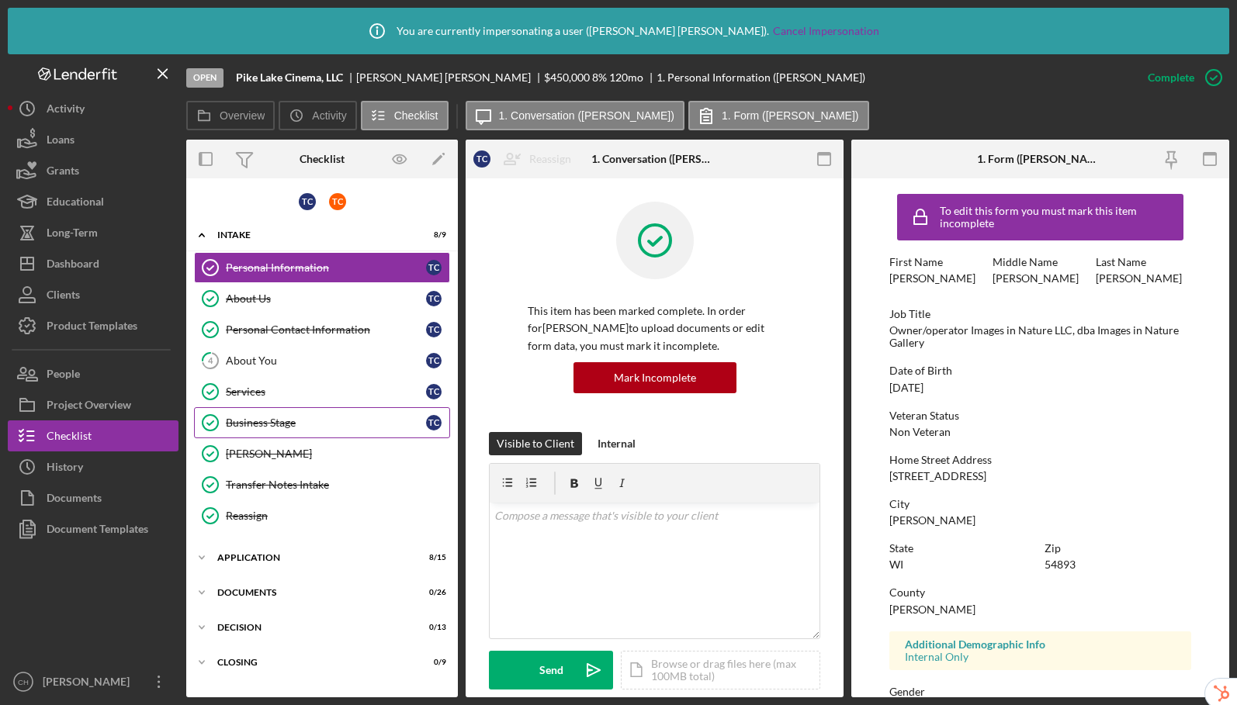
click at [276, 417] on div "Business Stage" at bounding box center [326, 423] width 200 height 12
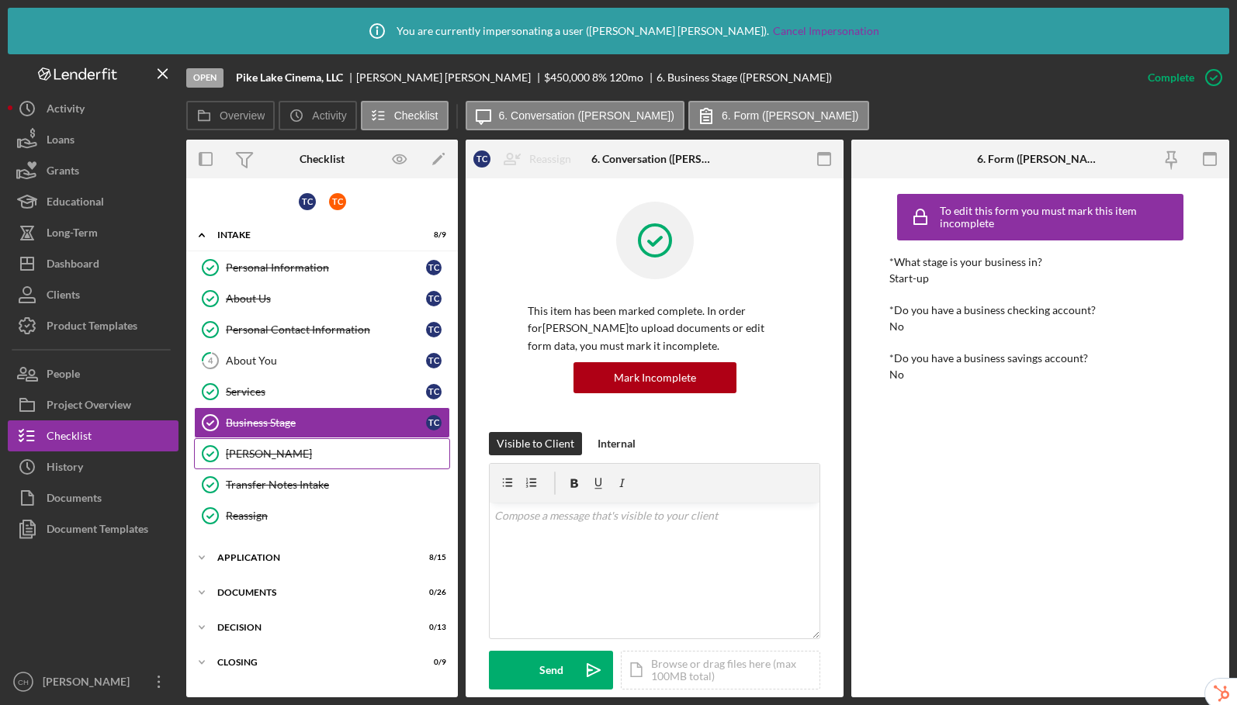
click at [273, 465] on link "OTIS OTIS" at bounding box center [322, 453] width 256 height 31
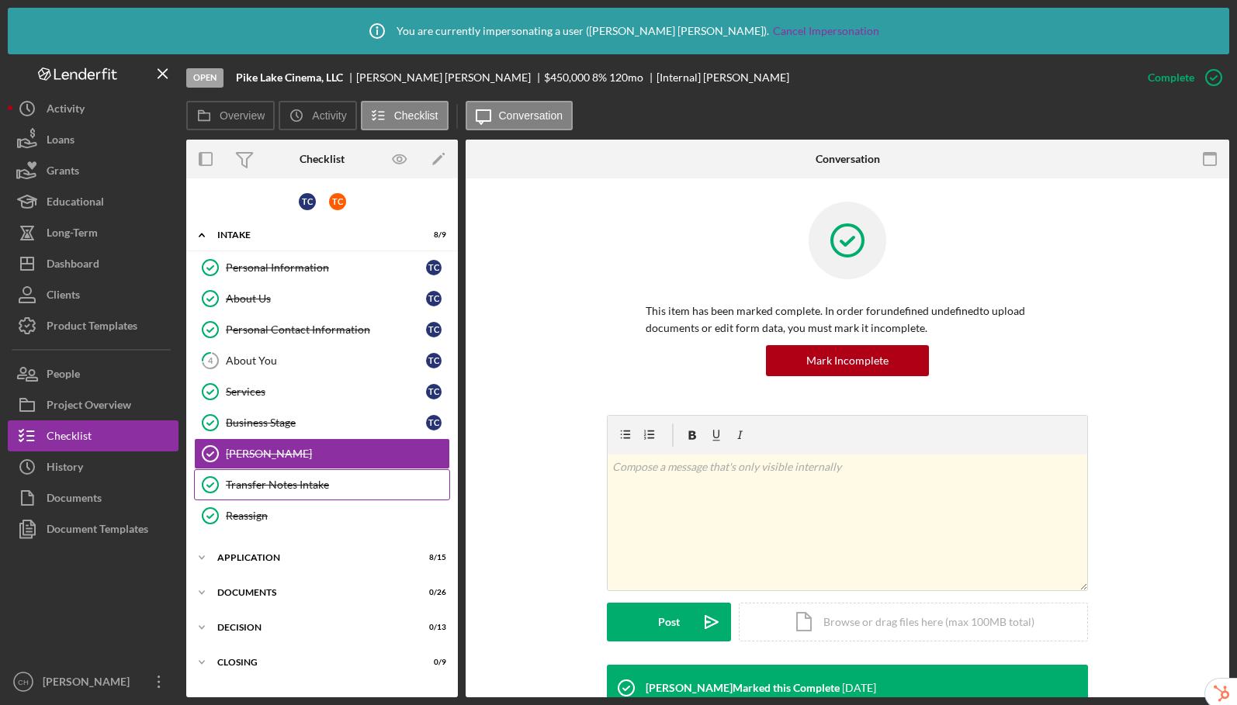
click at [259, 492] on link "Transfer Notes Intake Transfer Notes Intake" at bounding box center [322, 484] width 256 height 31
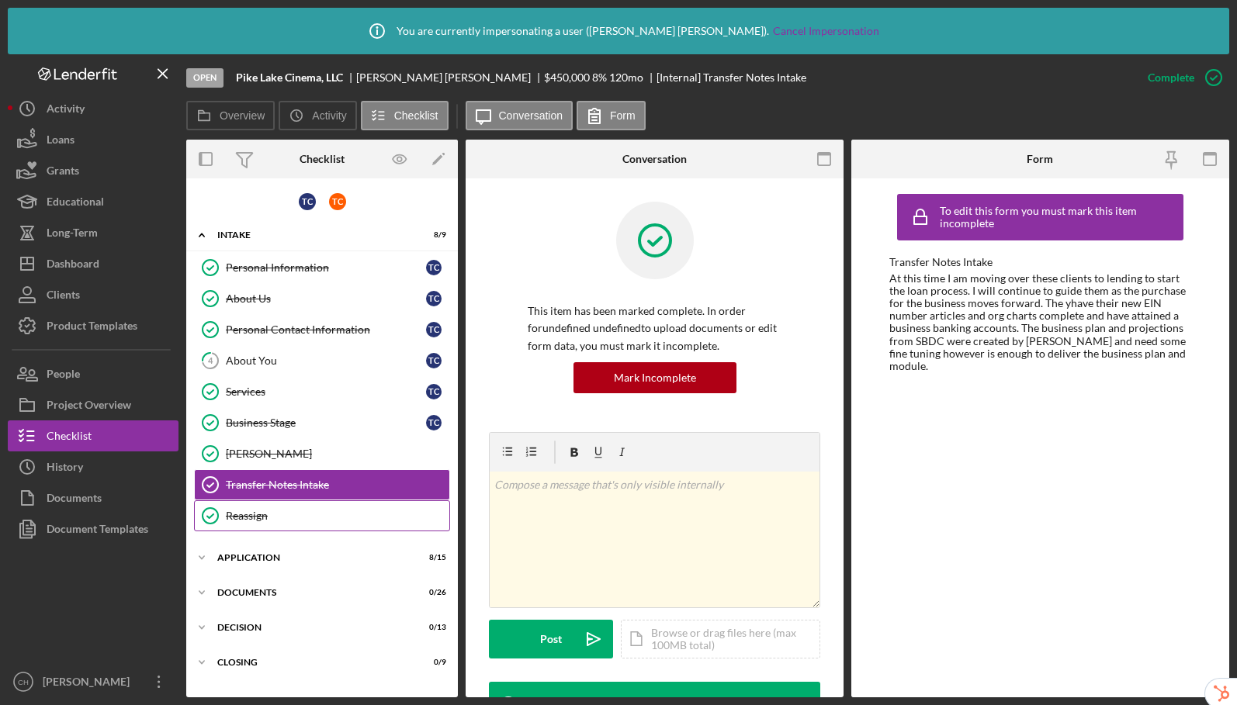
click at [245, 517] on div "Reassign" at bounding box center [337, 516] width 223 height 12
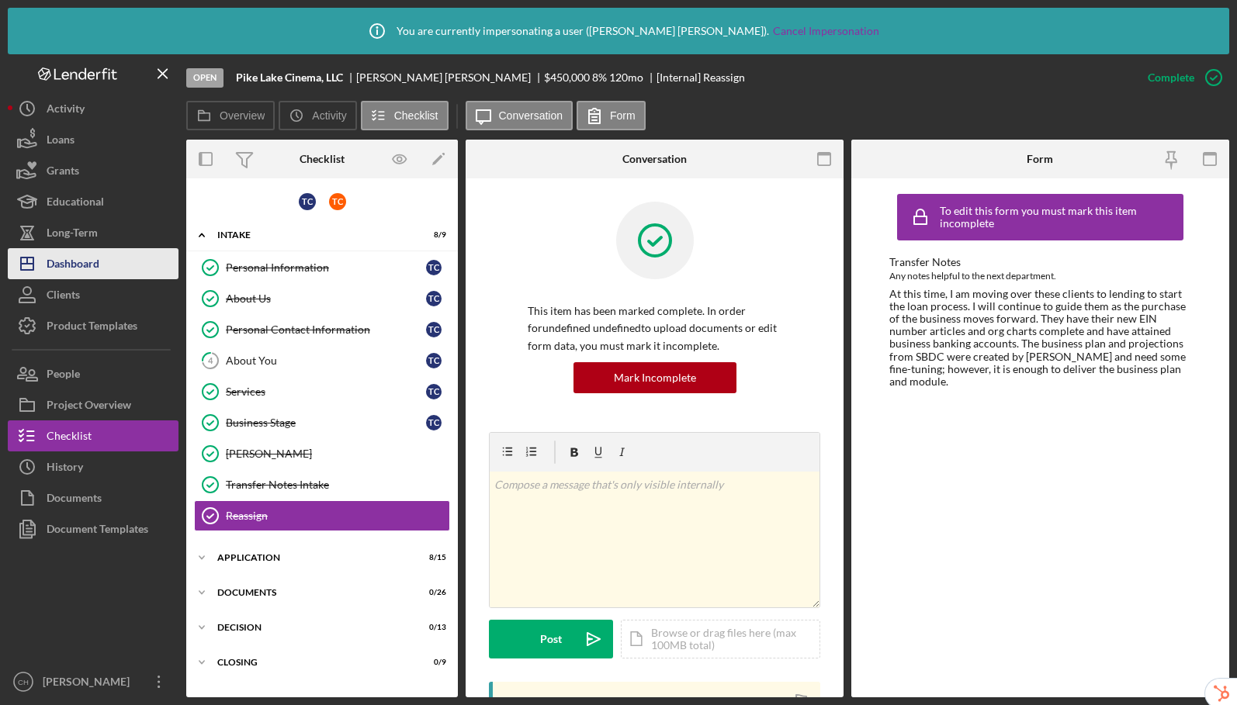
click at [107, 261] on button "Icon/Dashboard Dashboard" at bounding box center [93, 263] width 171 height 31
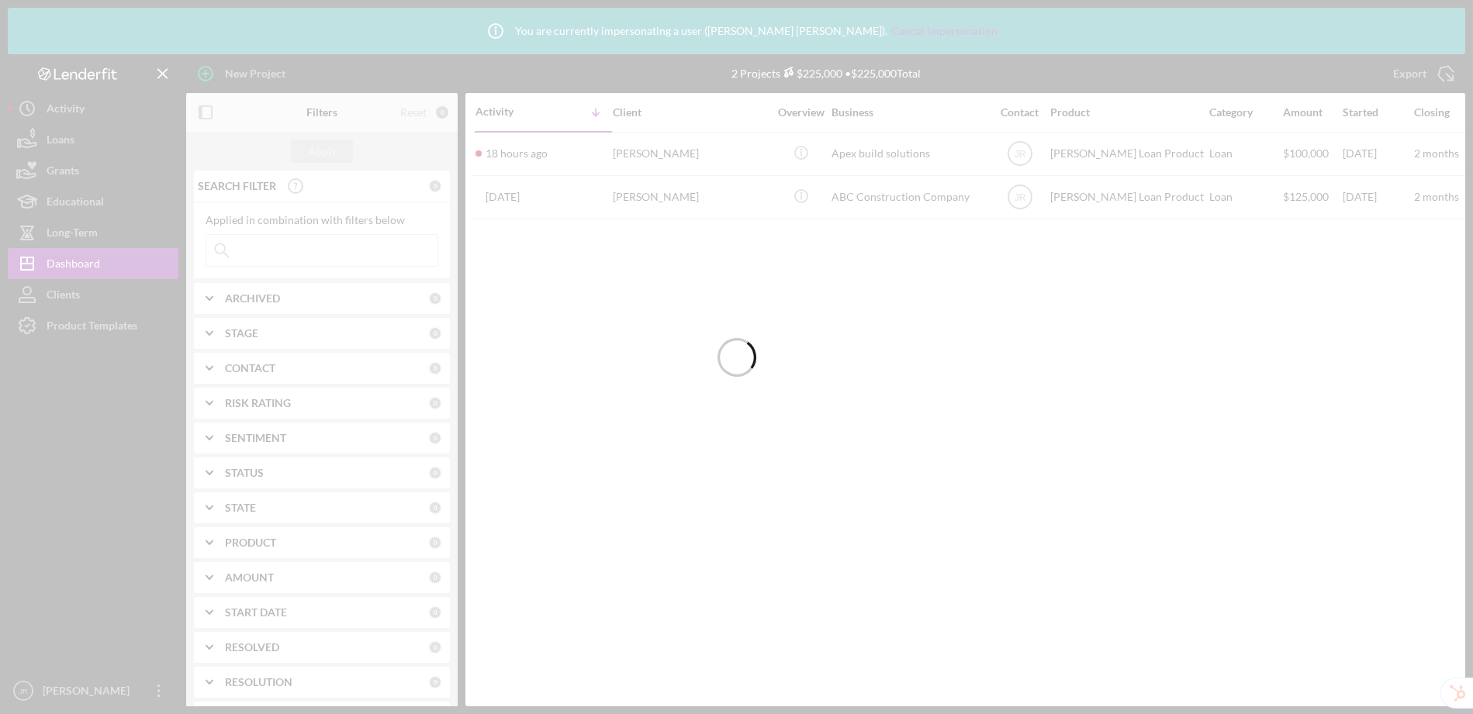
click at [86, 326] on div at bounding box center [736, 357] width 1473 height 714
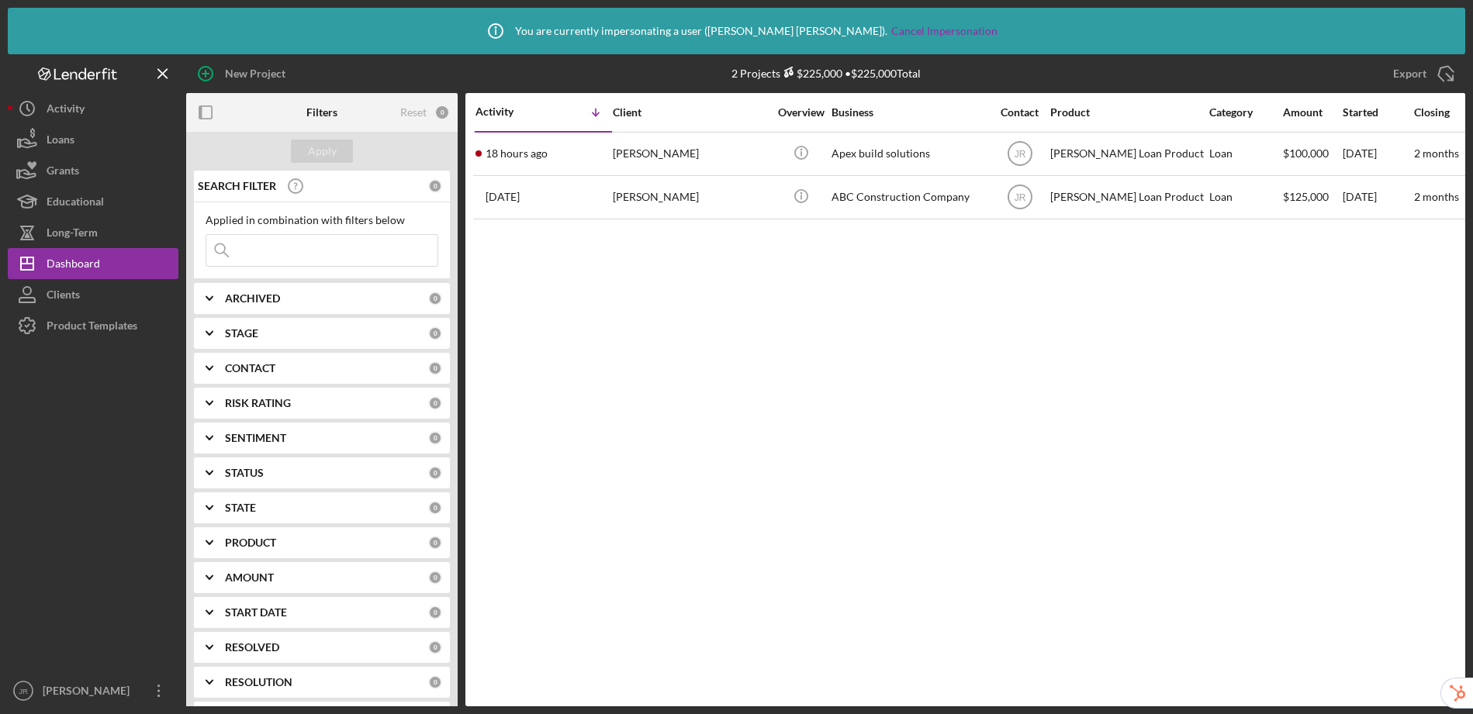
click at [86, 332] on div "Product Templates" at bounding box center [92, 327] width 91 height 35
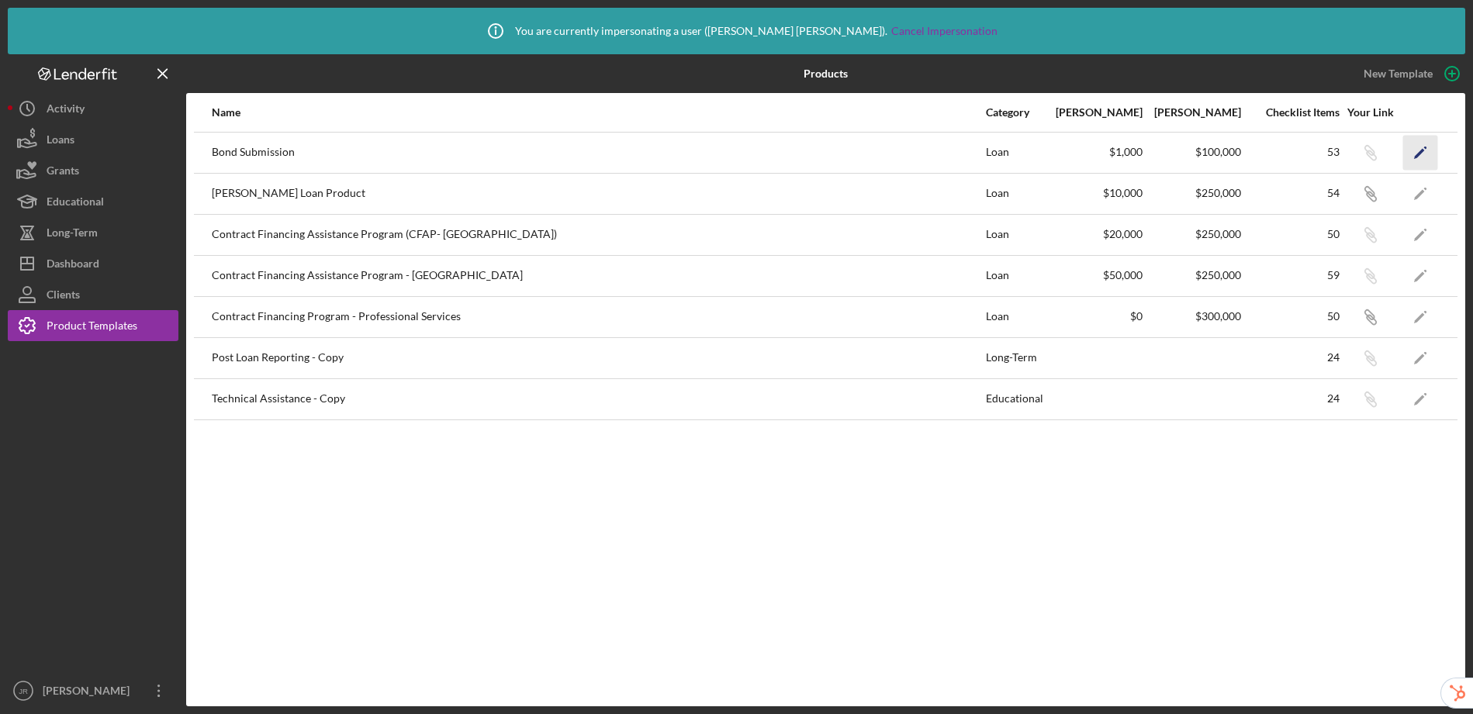
click at [1420, 147] on icon "Icon/Edit" at bounding box center [1420, 152] width 35 height 35
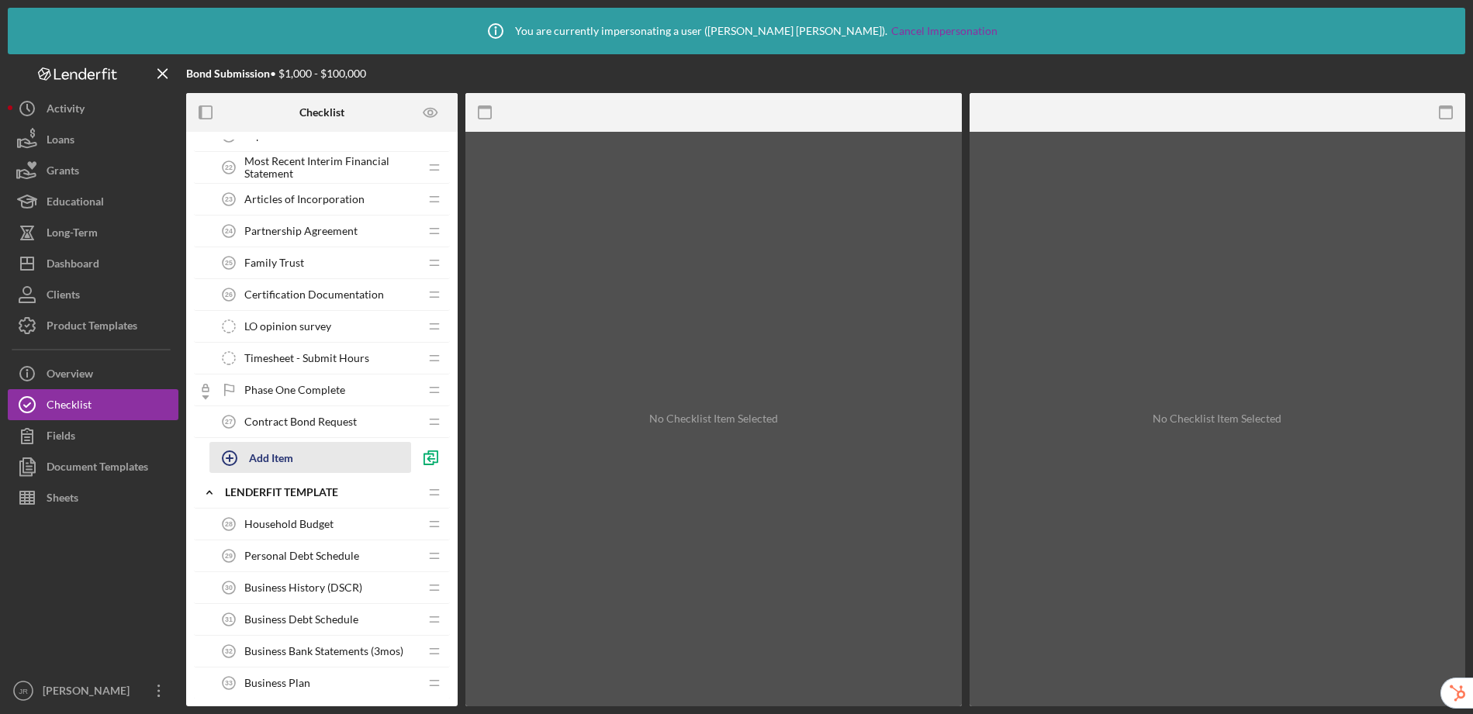
scroll to position [614, 0]
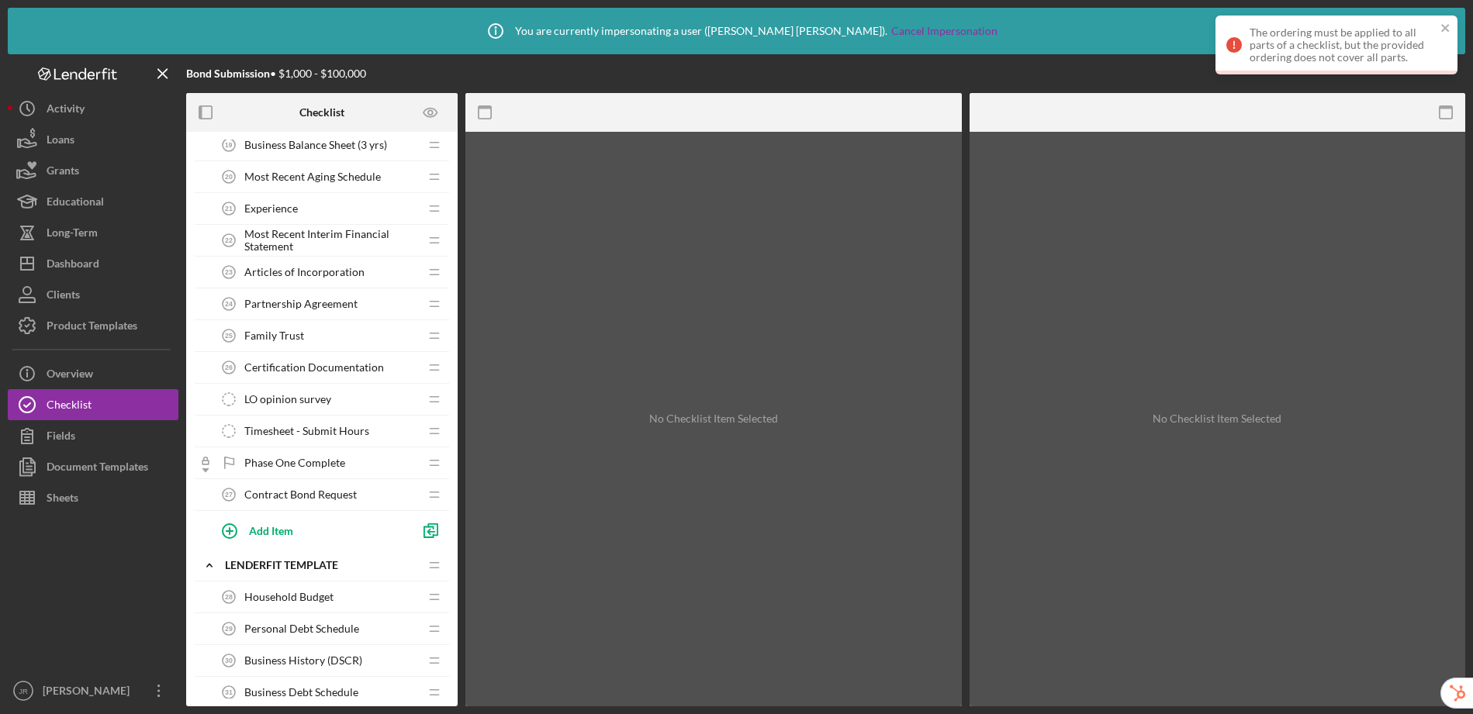
drag, startPoint x: 436, startPoint y: 496, endPoint x: 1413, endPoint y: 5, distance: 1093.2
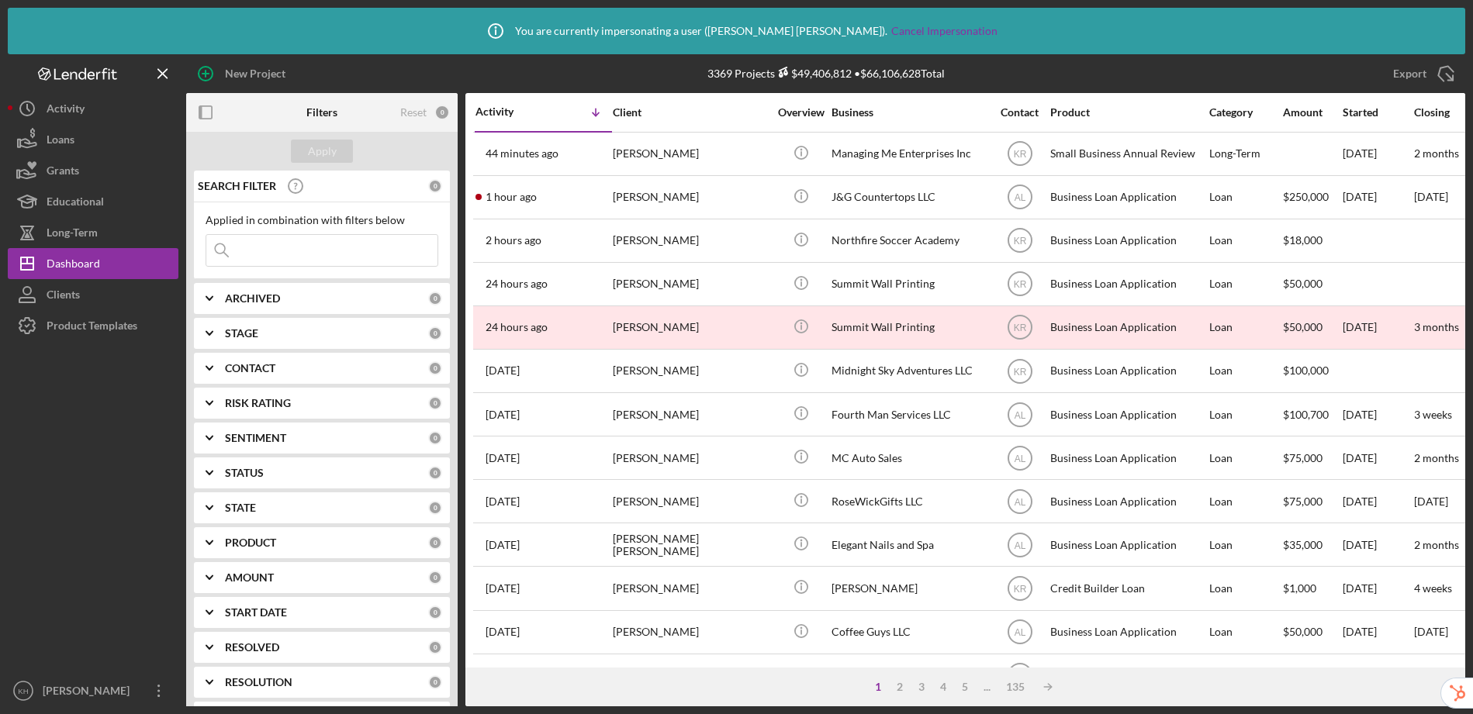
click at [113, 345] on div at bounding box center [93, 508] width 171 height 334
click at [118, 333] on div "Product Templates" at bounding box center [92, 327] width 91 height 35
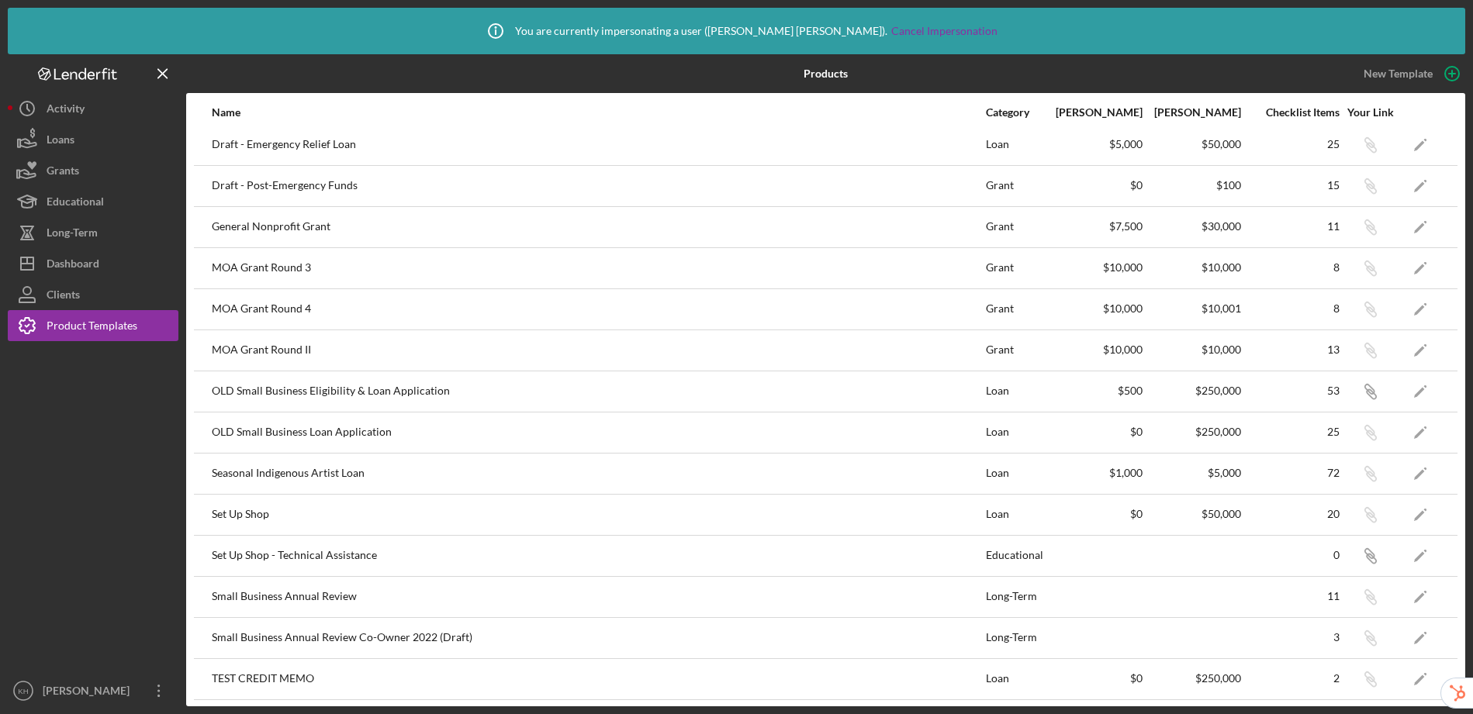
scroll to position [338, 0]
click at [1414, 676] on polygon "button" at bounding box center [1419, 678] width 11 height 11
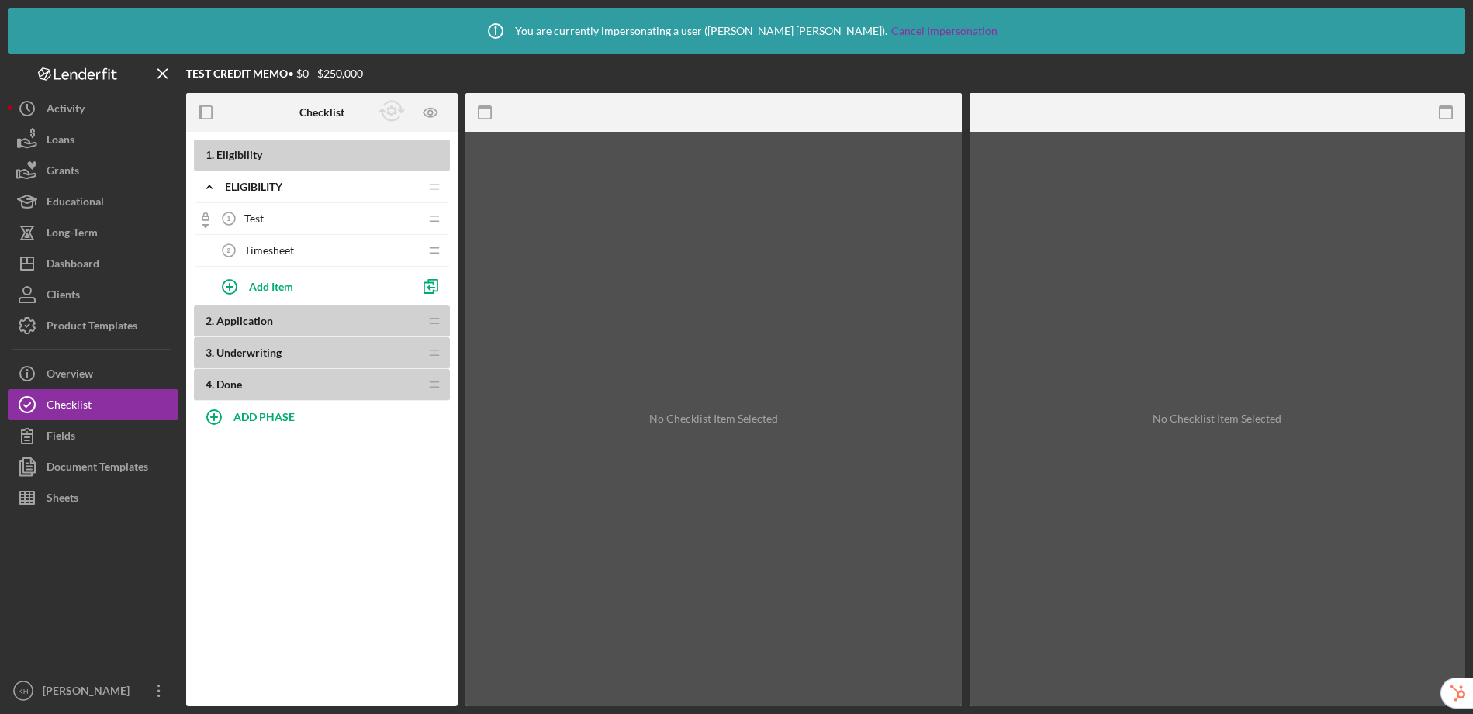
click at [274, 244] on span "Timesheet" at bounding box center [269, 250] width 50 height 12
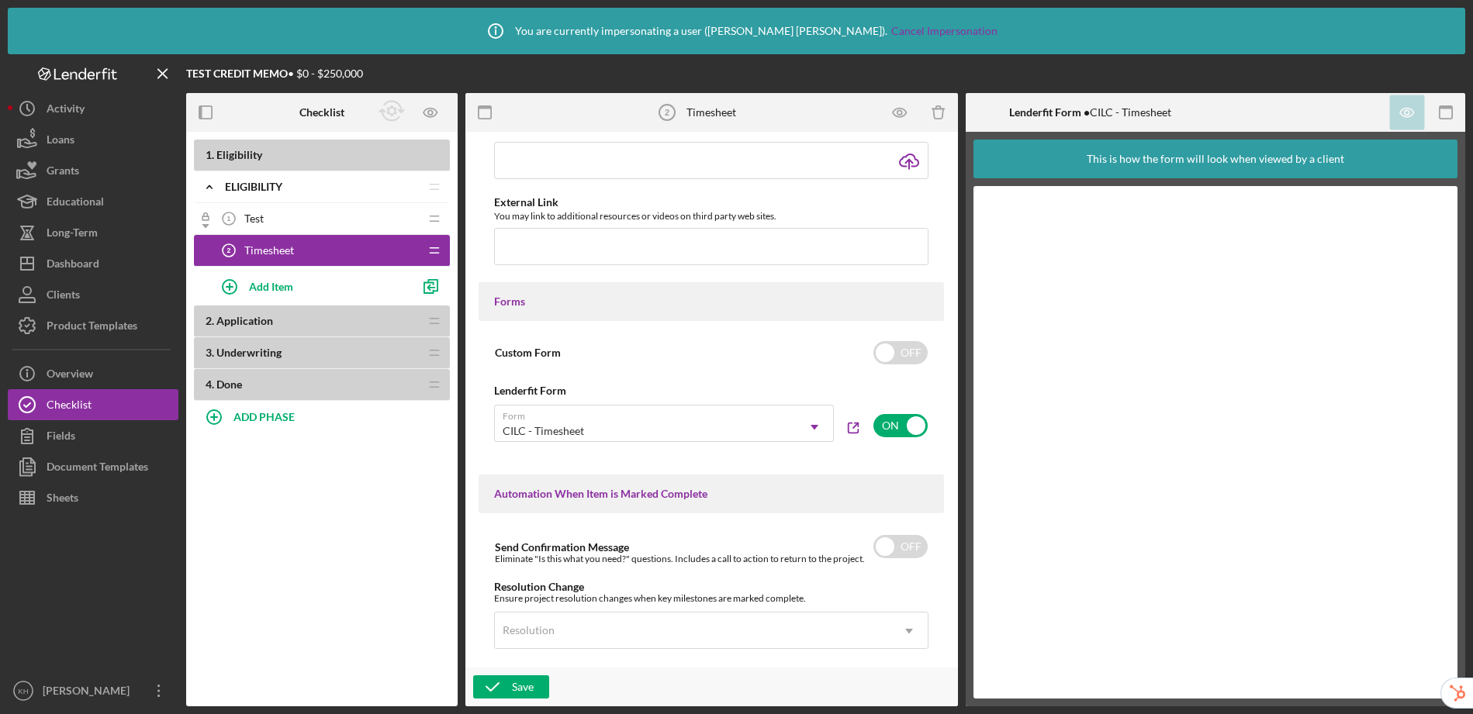
scroll to position [704, 0]
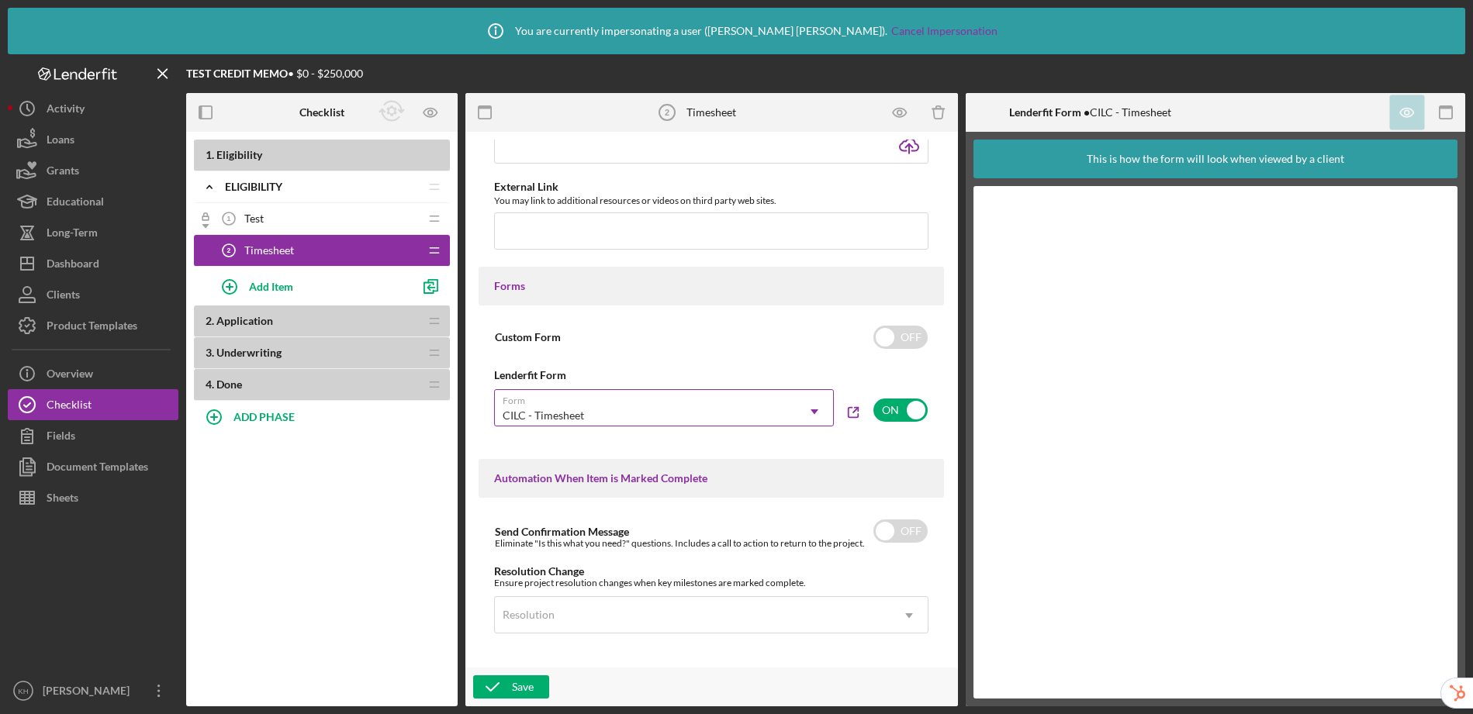
click at [808, 407] on icon "Icon/Dropdown Arrow" at bounding box center [814, 411] width 37 height 37
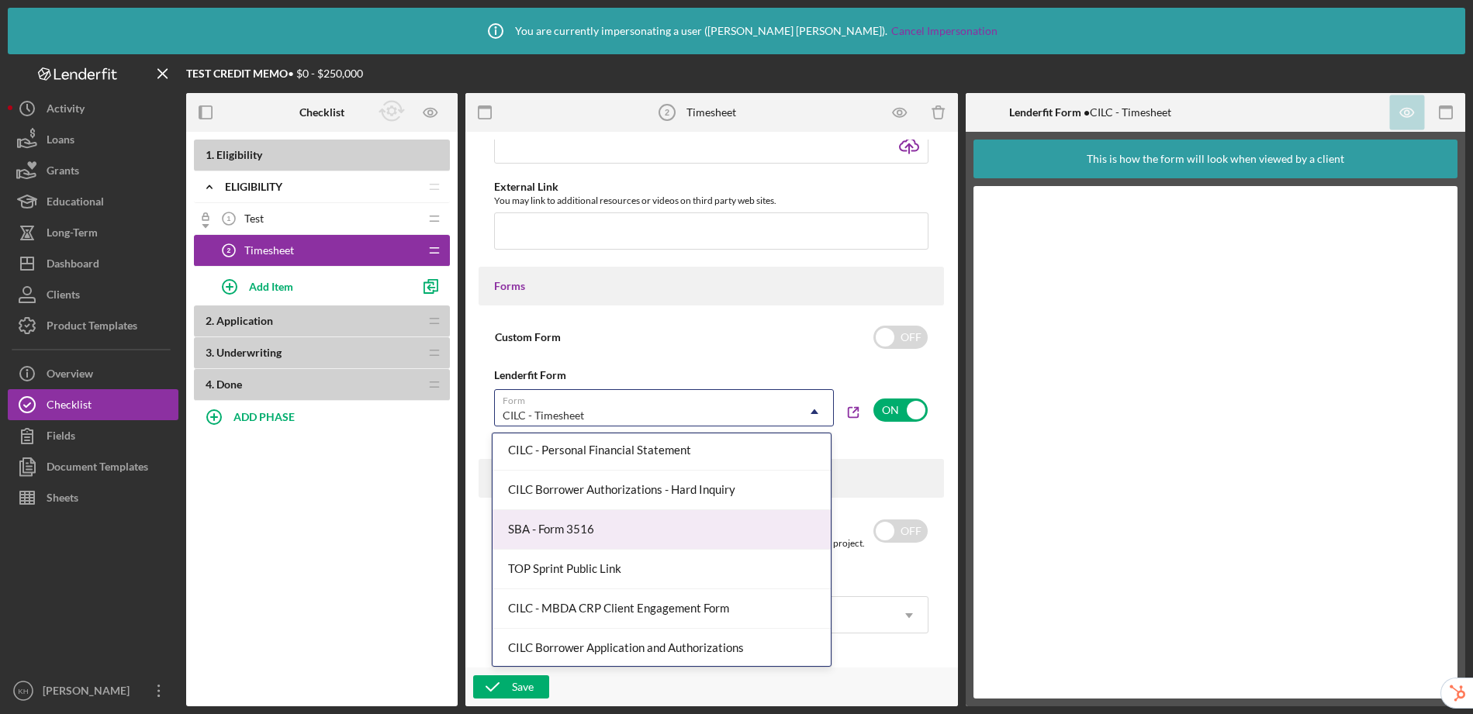
scroll to position [796, 0]
